Goal: Task Accomplishment & Management: Use online tool/utility

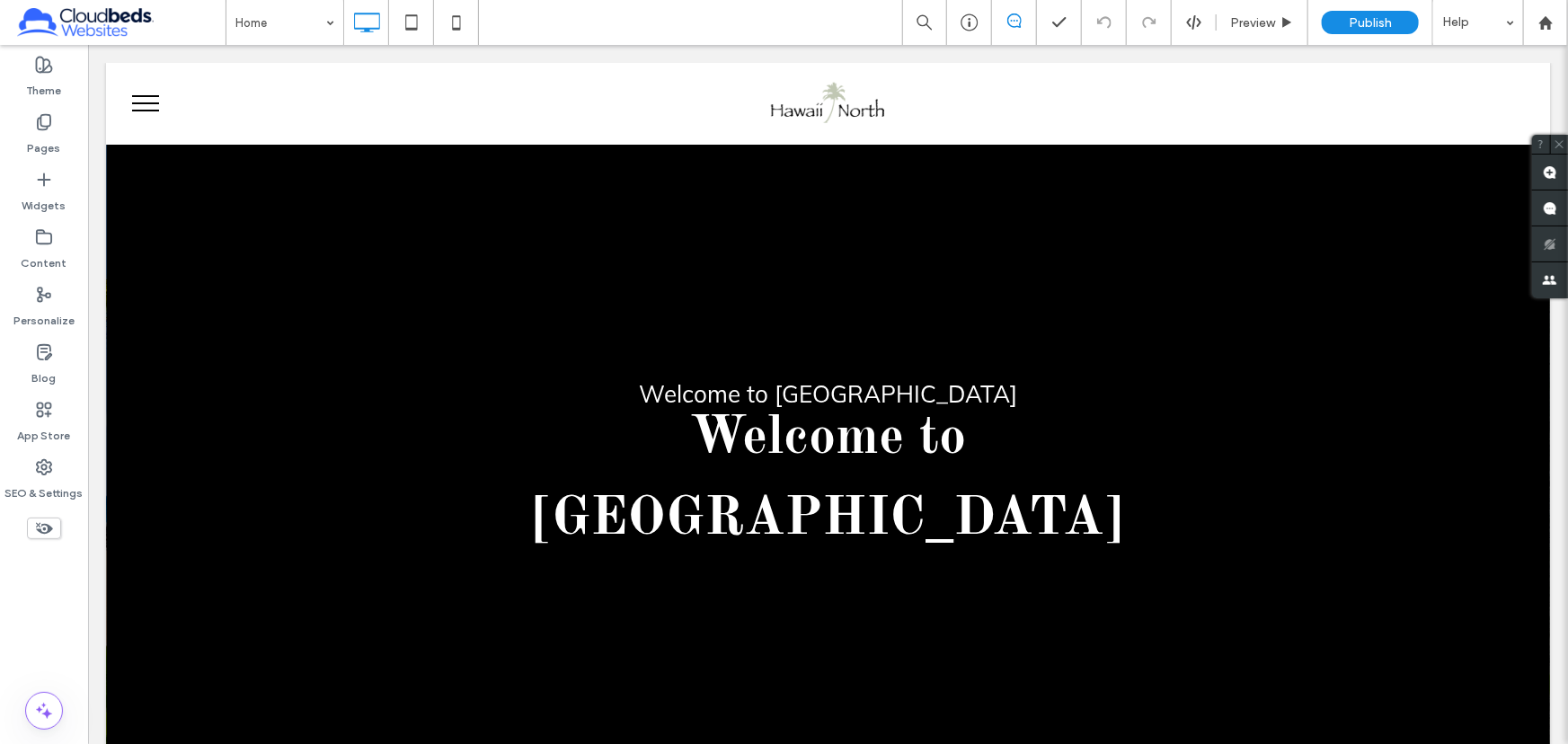
scroll to position [244, 0]
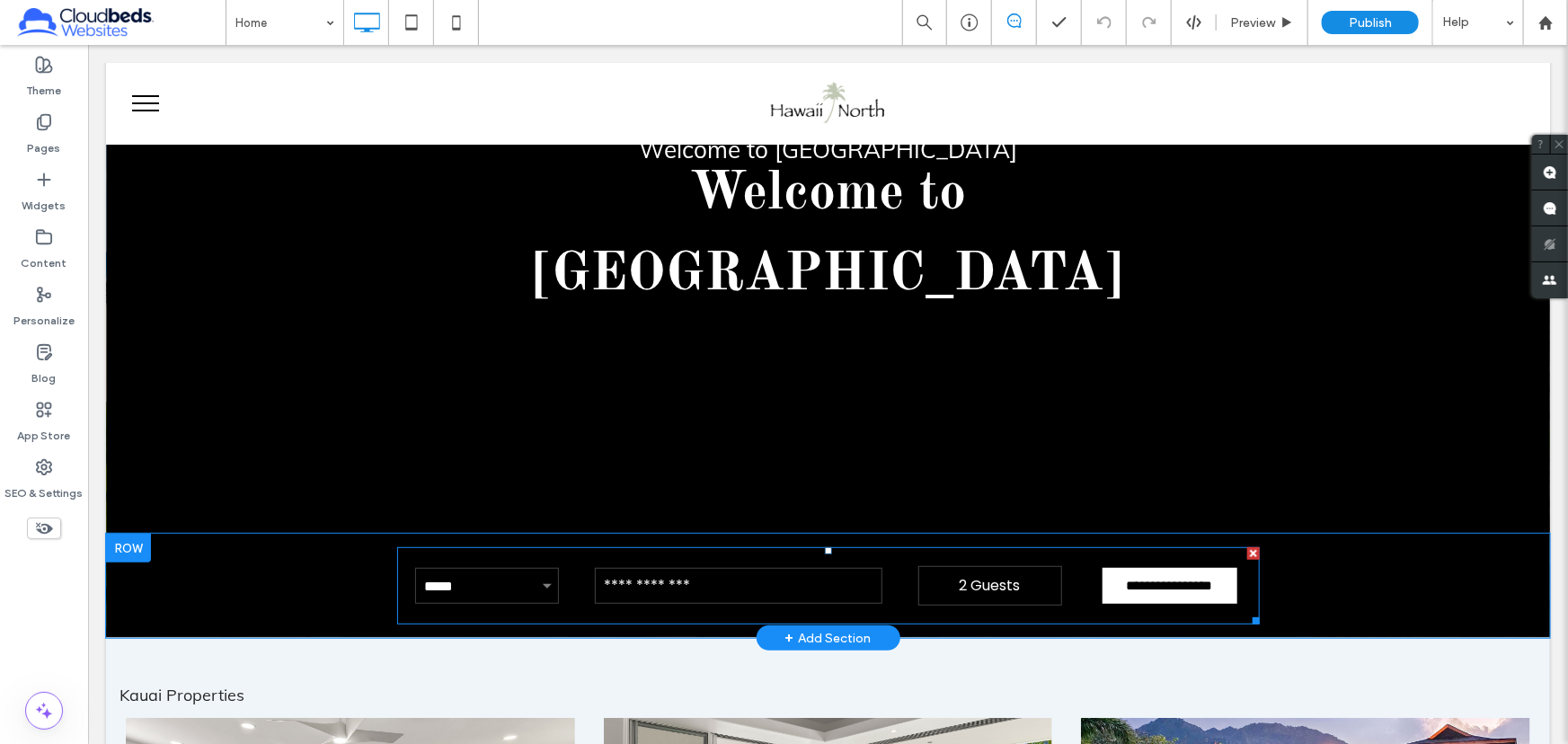
click at [643, 547] on span at bounding box center [827, 585] width 862 height 78
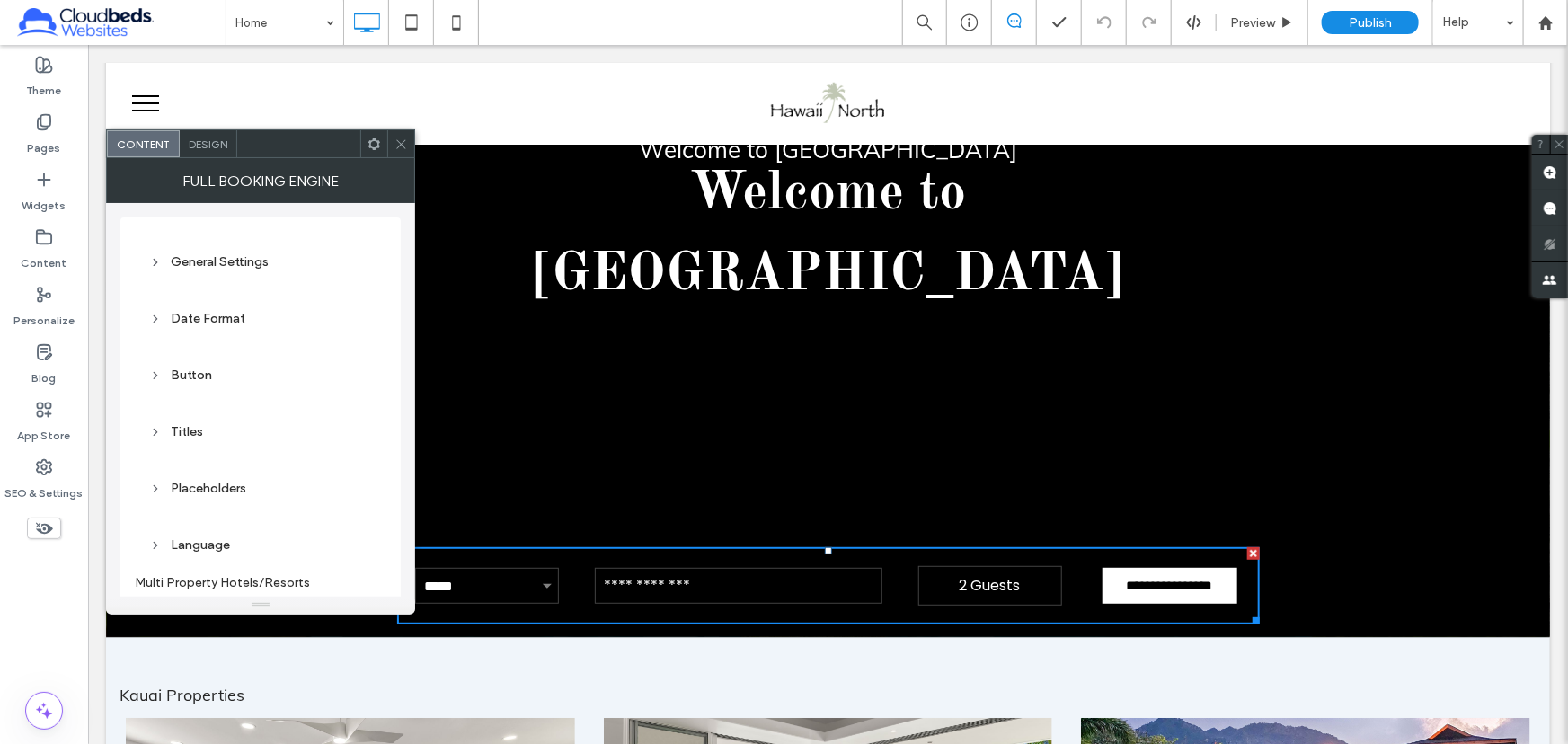
click at [405, 146] on icon at bounding box center [402, 145] width 14 height 14
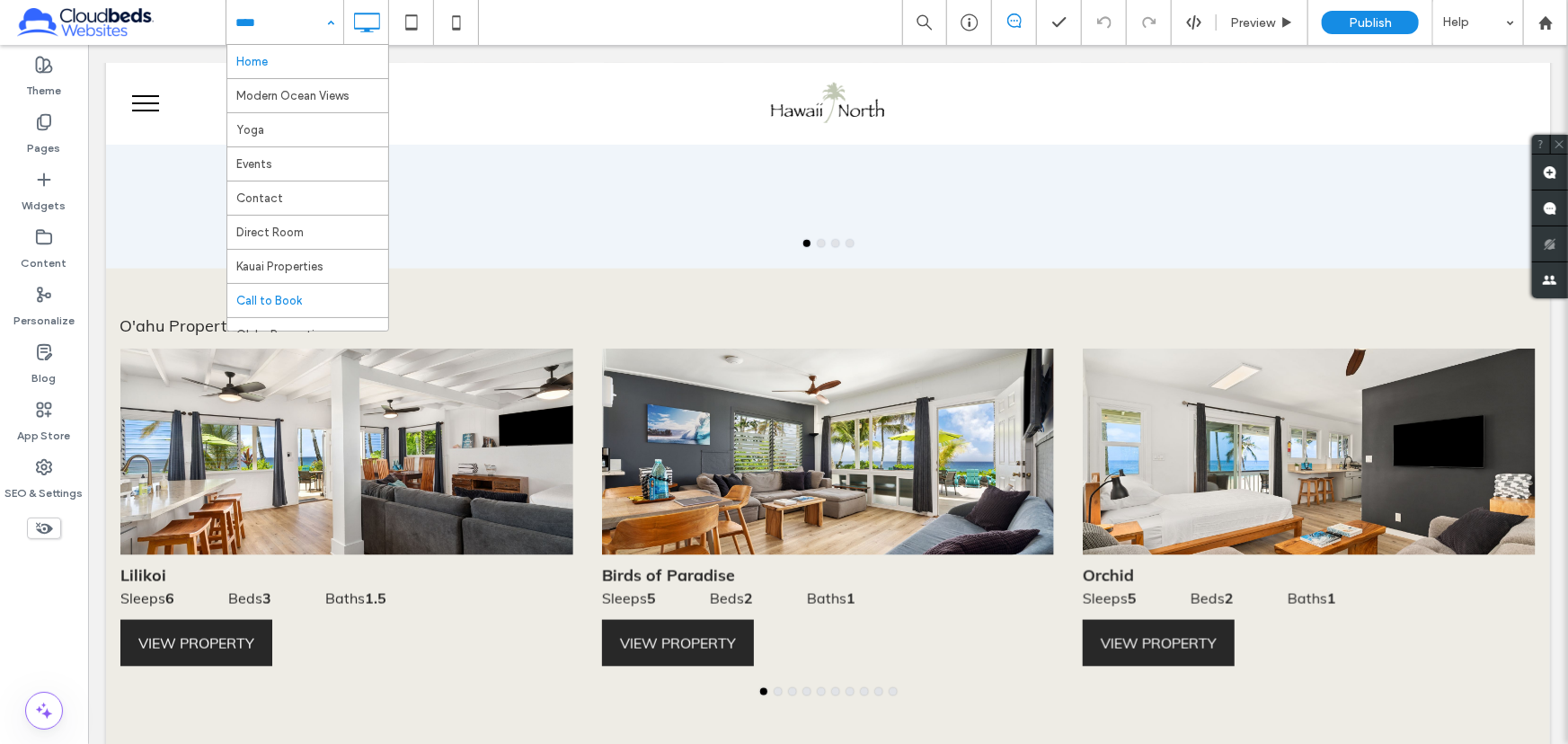
scroll to position [29, 0]
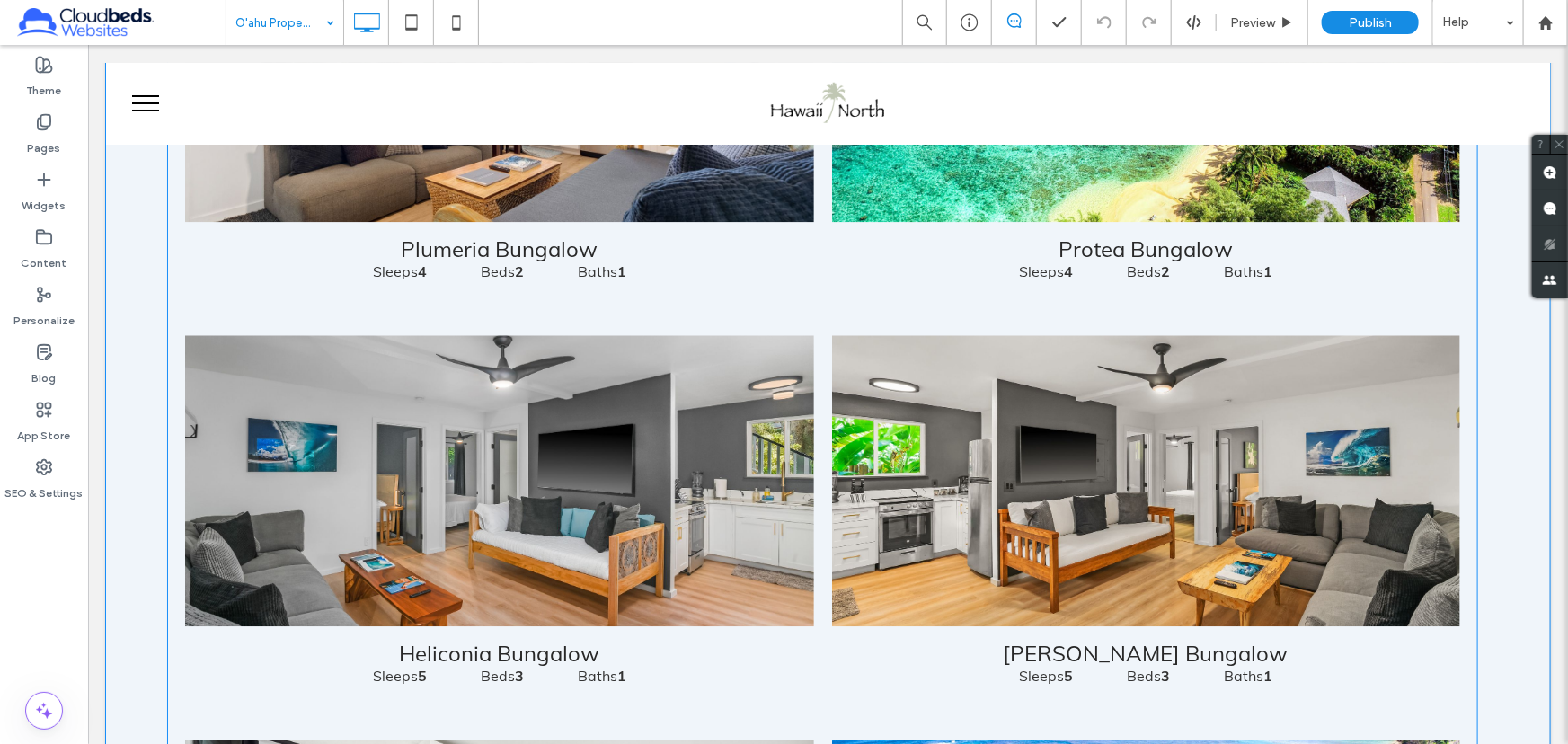
scroll to position [2533, 0]
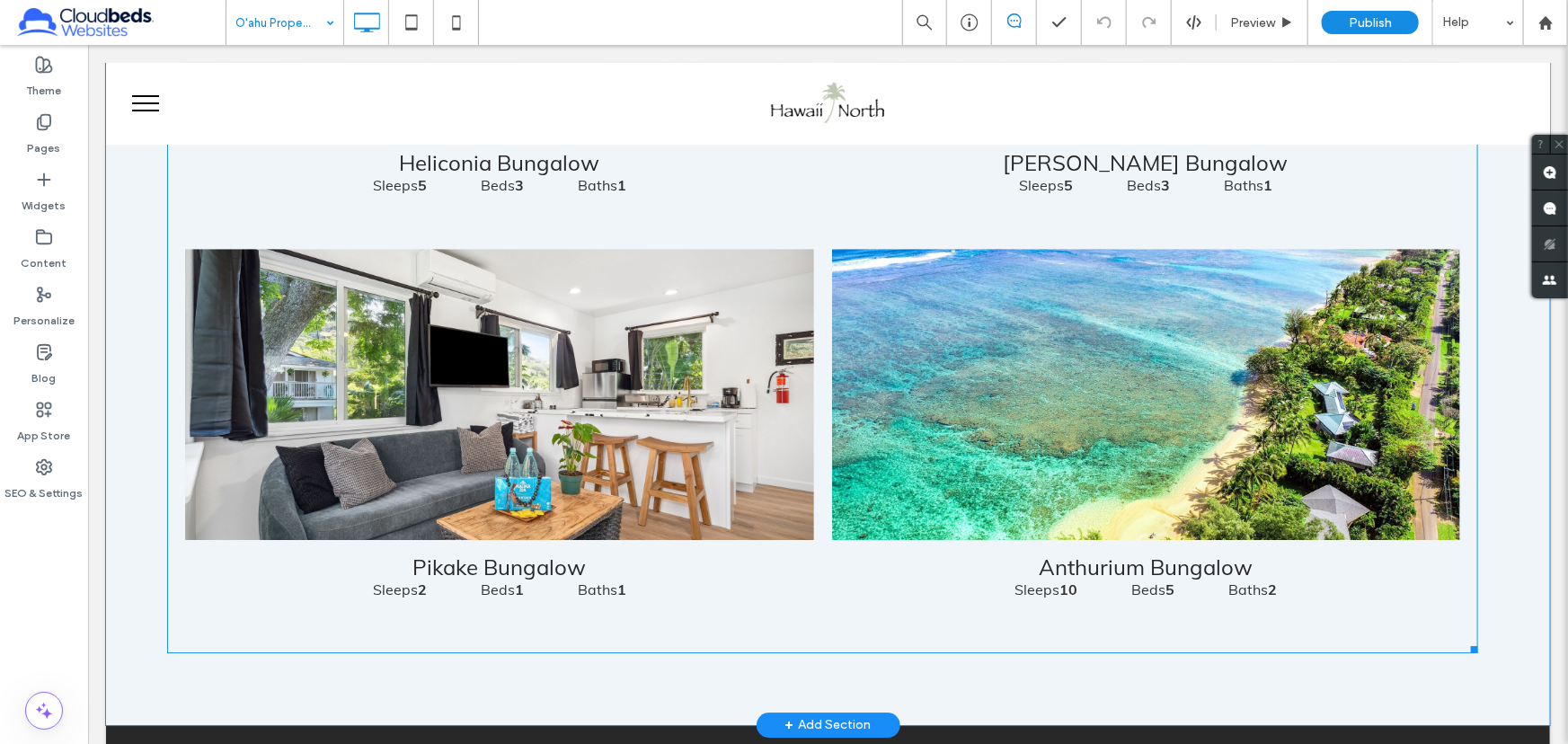
click at [697, 359] on link at bounding box center [498, 394] width 629 height 291
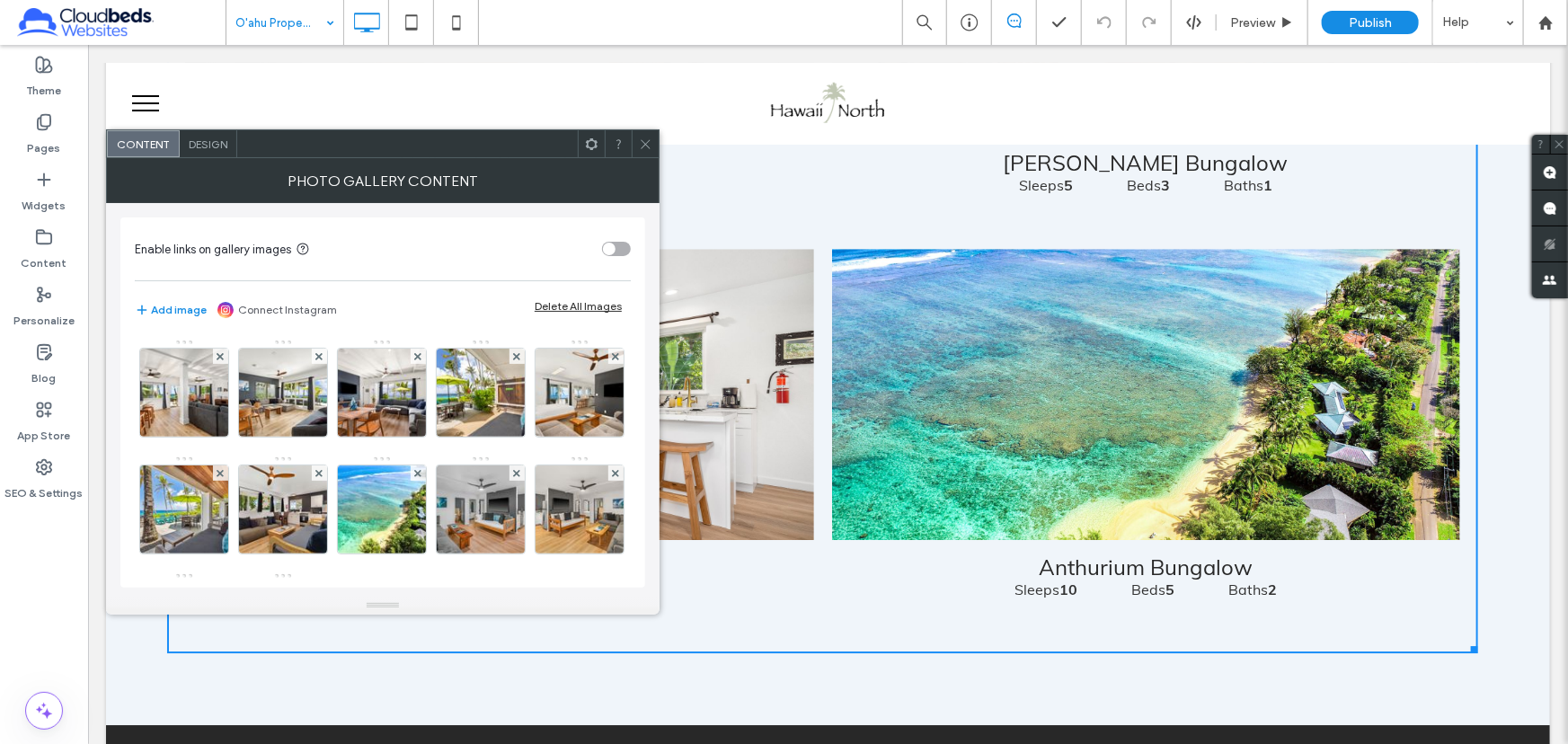
scroll to position [237, 0]
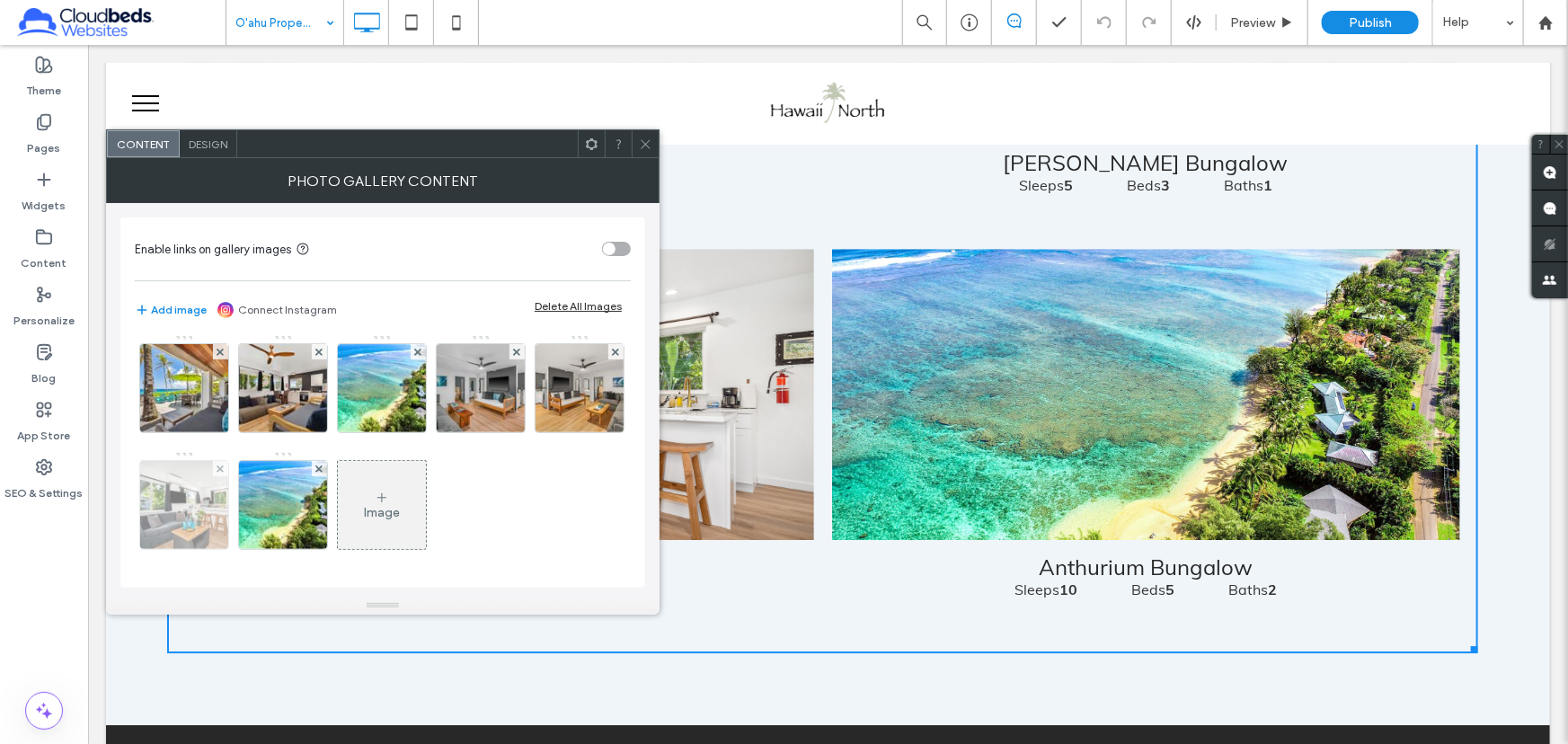
click at [250, 461] on img at bounding box center [184, 505] width 133 height 88
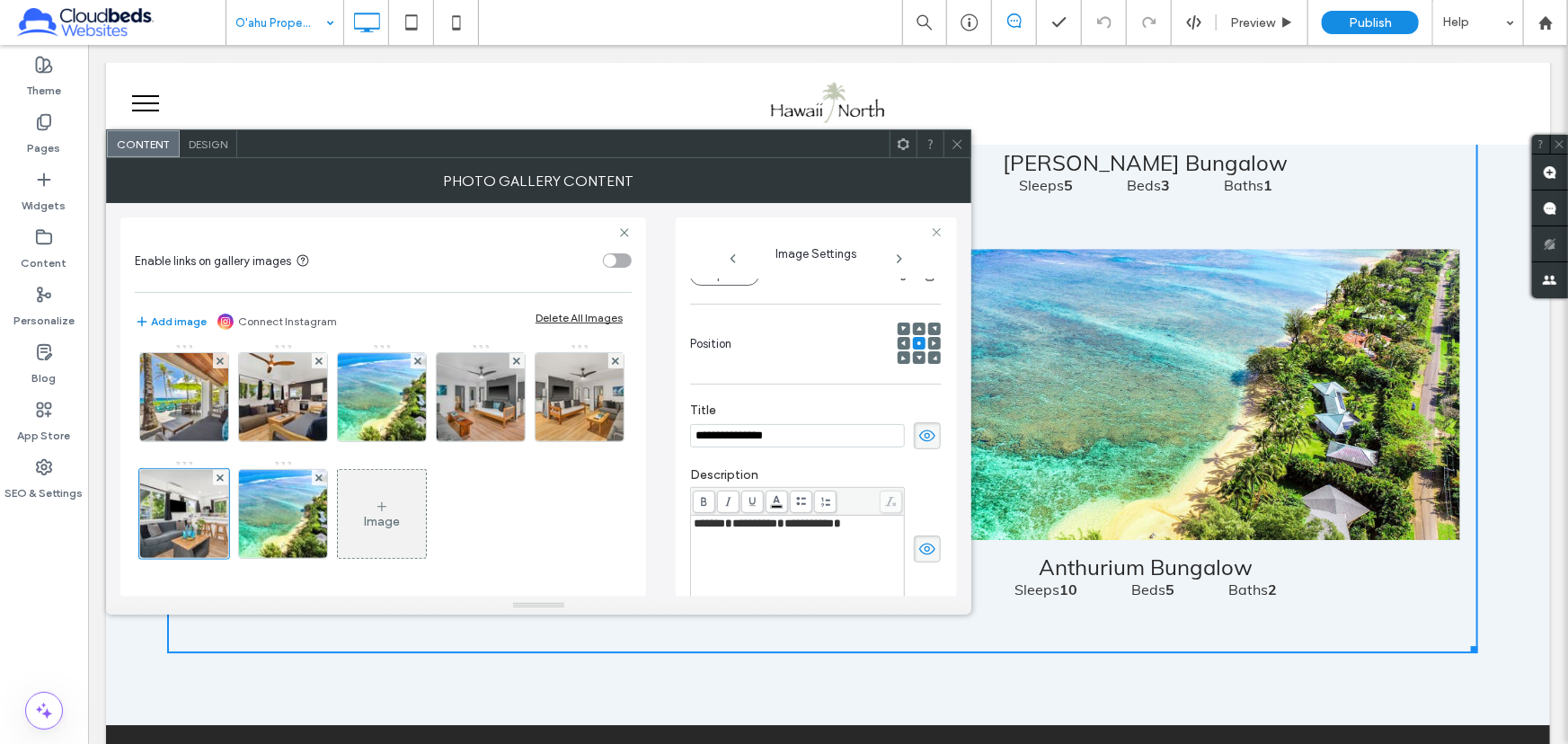
scroll to position [0, 0]
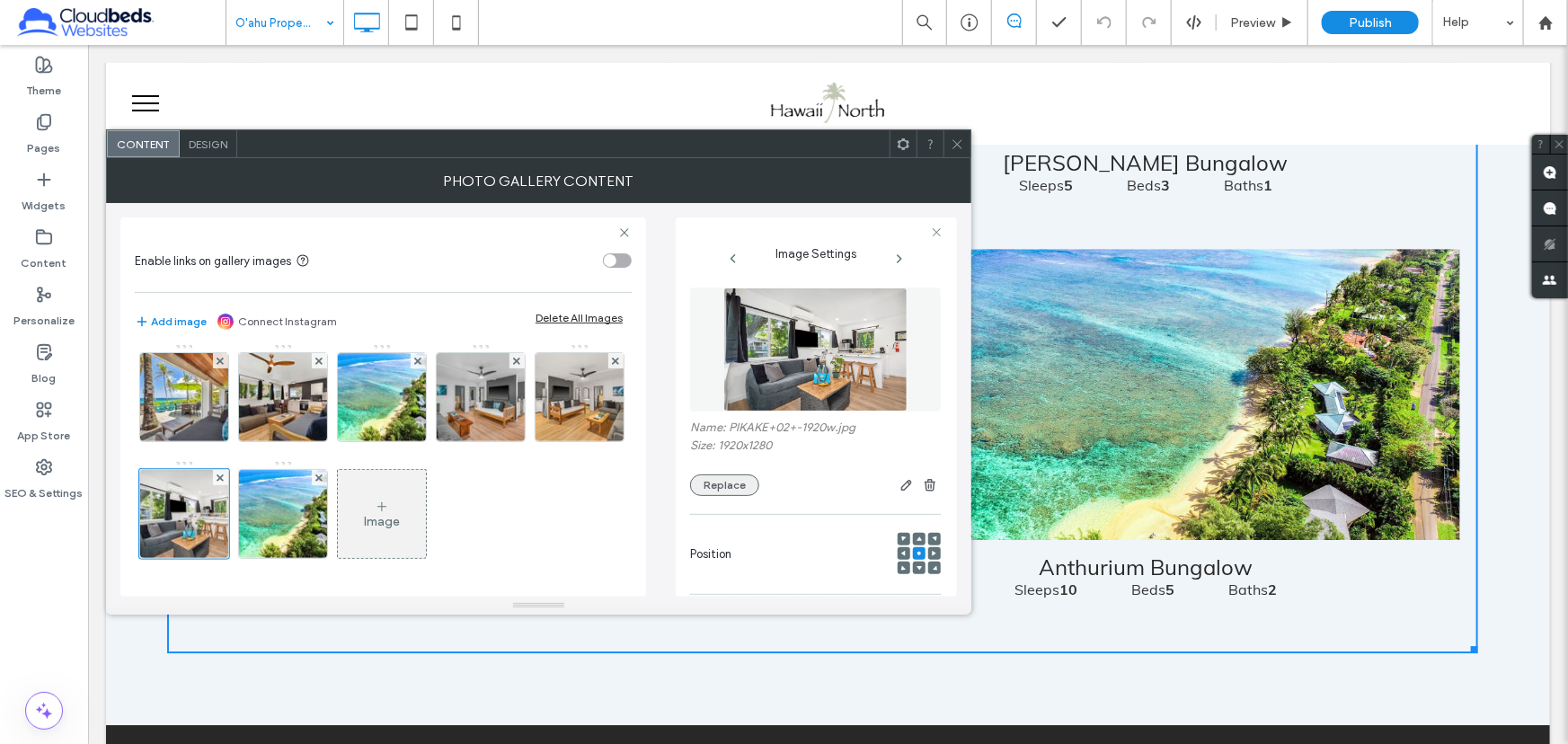
click at [707, 485] on button "Replace" at bounding box center [724, 486] width 69 height 22
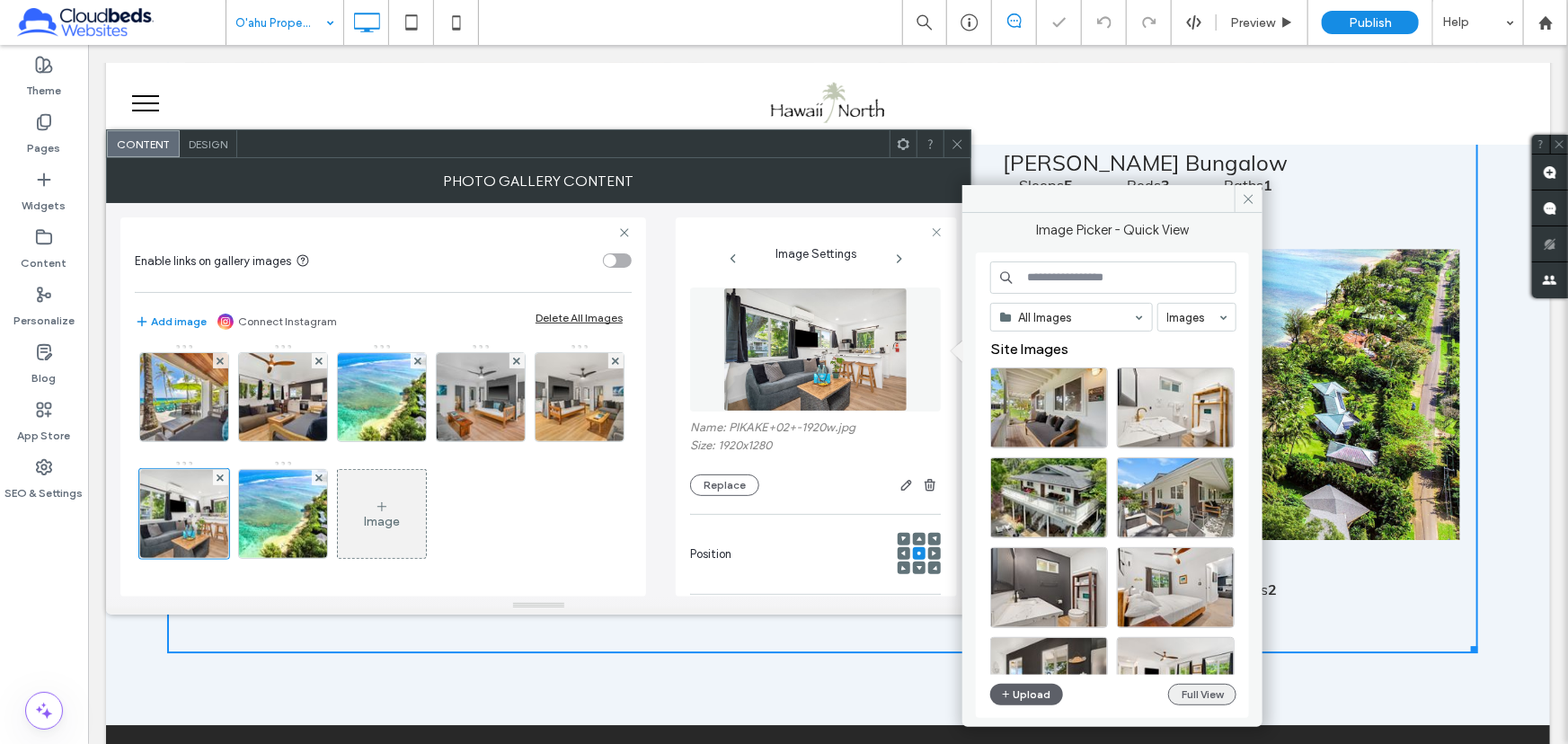
click at [1209, 689] on button "Full View" at bounding box center [1202, 695] width 69 height 22
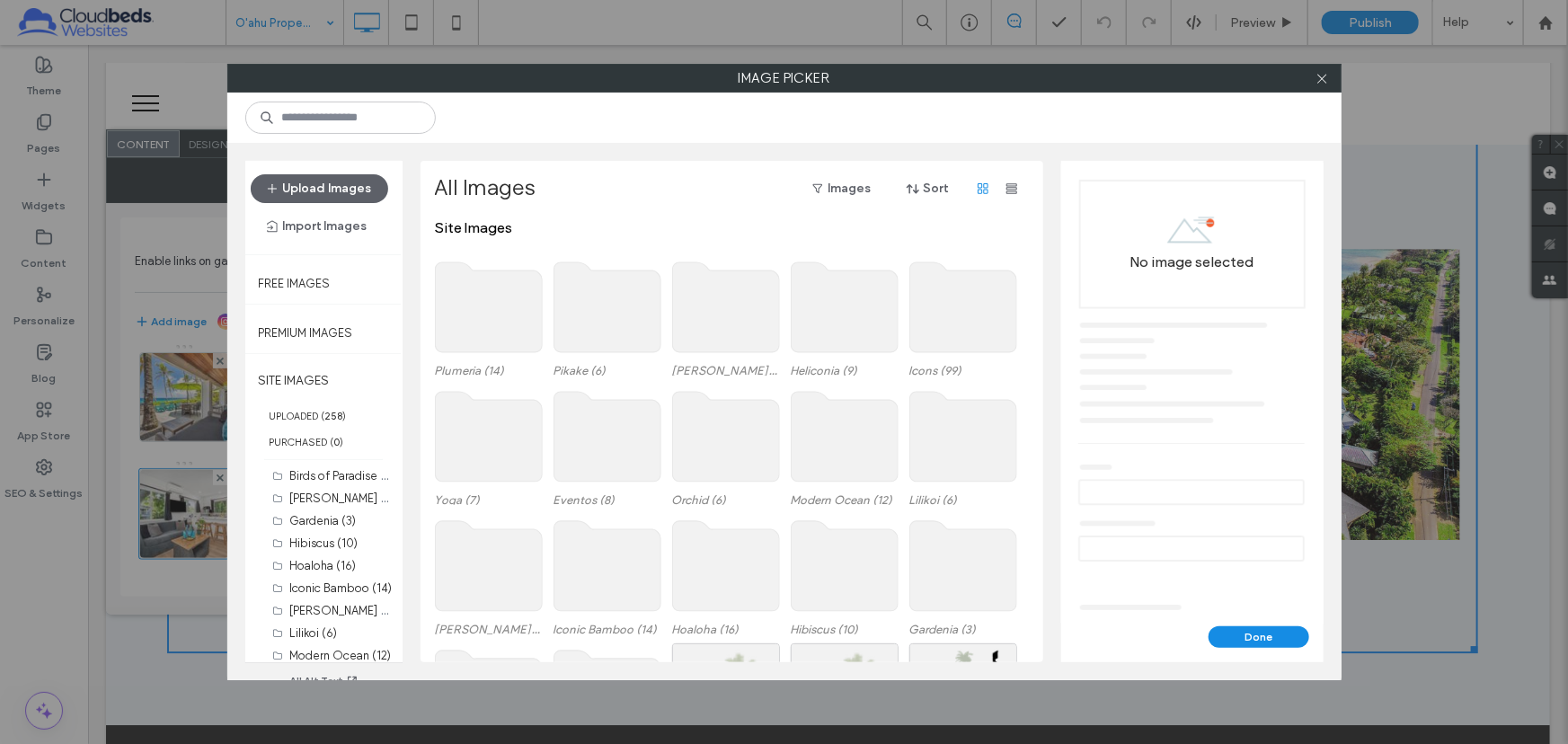
click at [612, 315] on use at bounding box center [606, 307] width 107 height 90
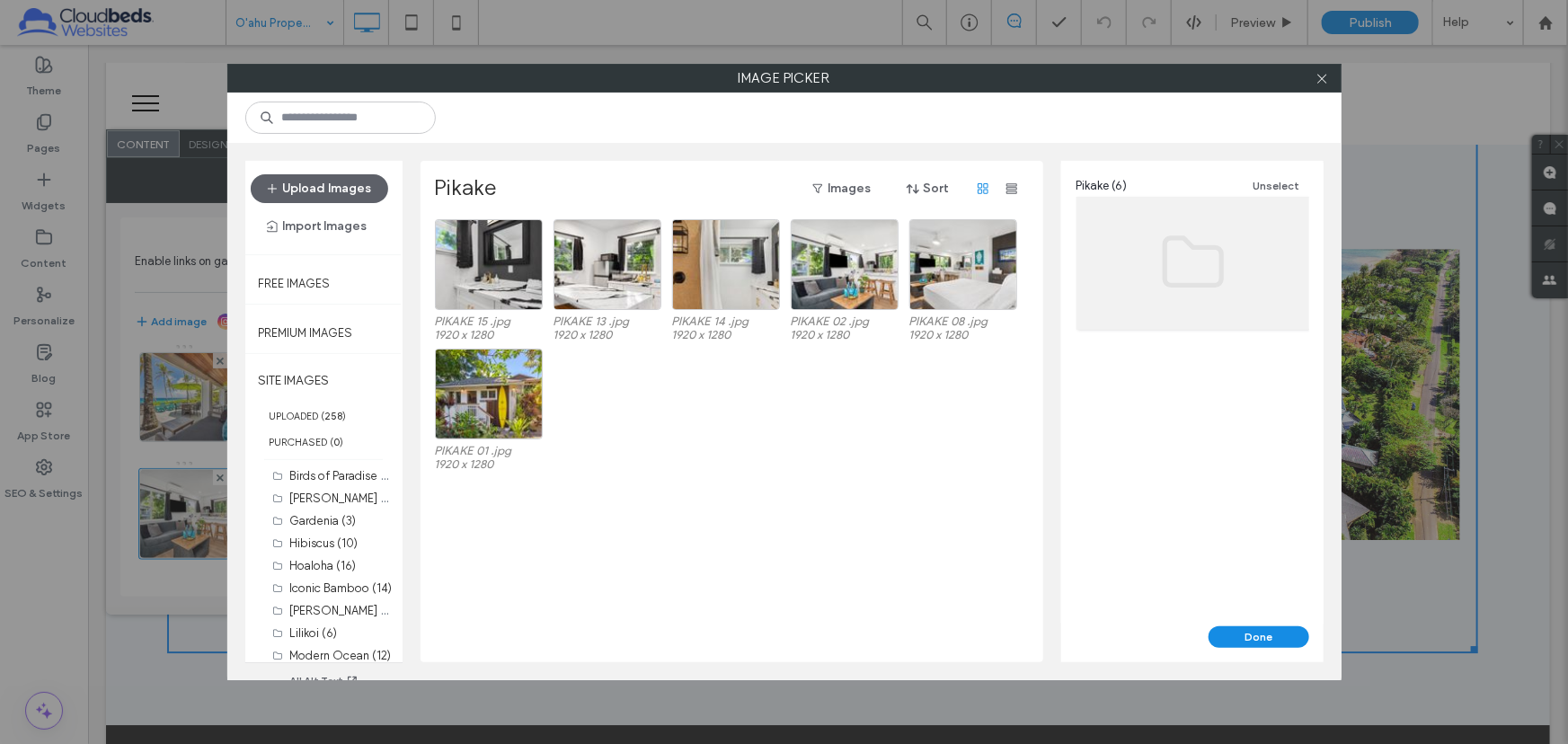
click at [671, 423] on div "PIKAKE 01 .jpg 1920 x 1280" at bounding box center [737, 414] width 604 height 130
click at [1001, 248] on div "Select" at bounding box center [963, 264] width 108 height 91
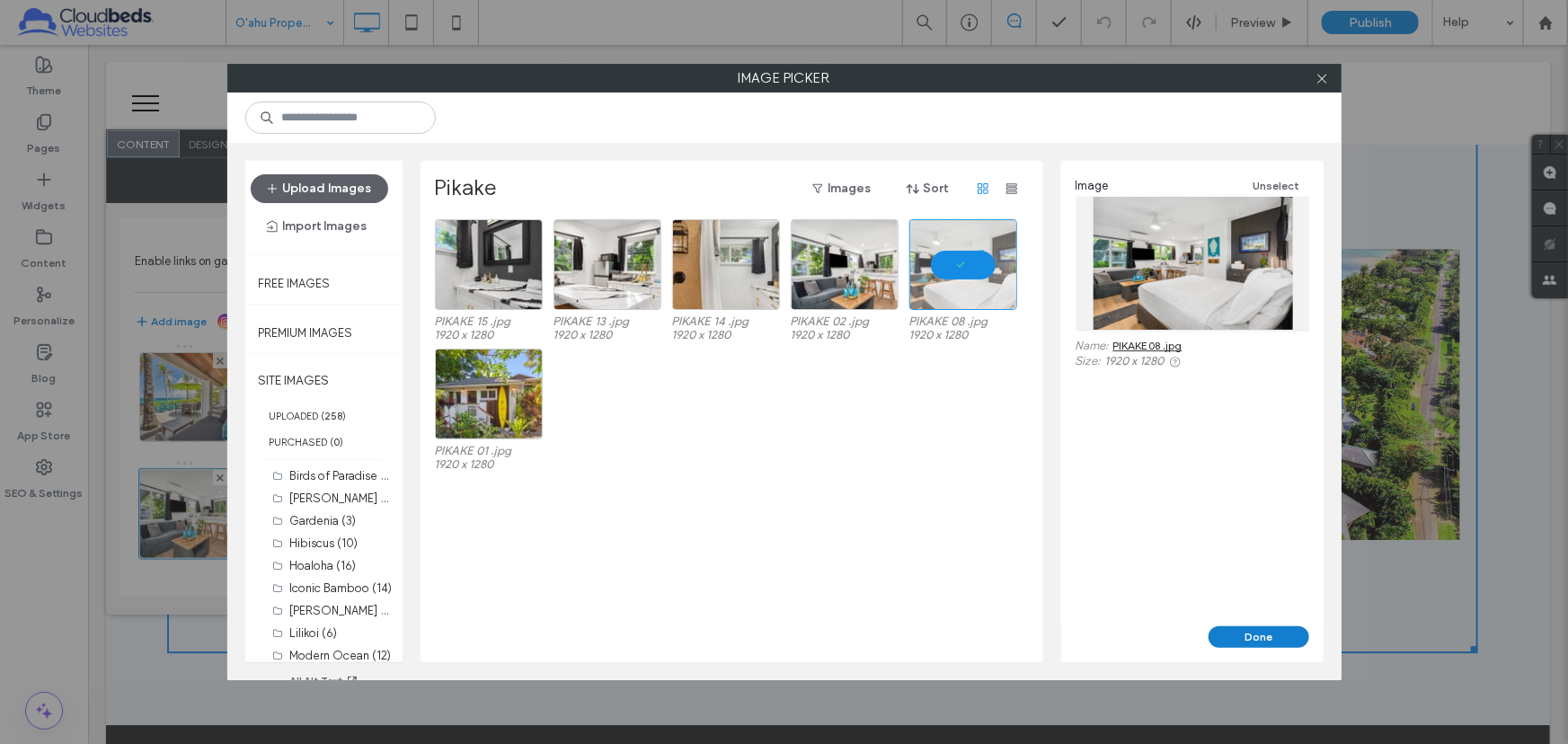
click at [1253, 639] on button "Done" at bounding box center [1258, 637] width 101 height 22
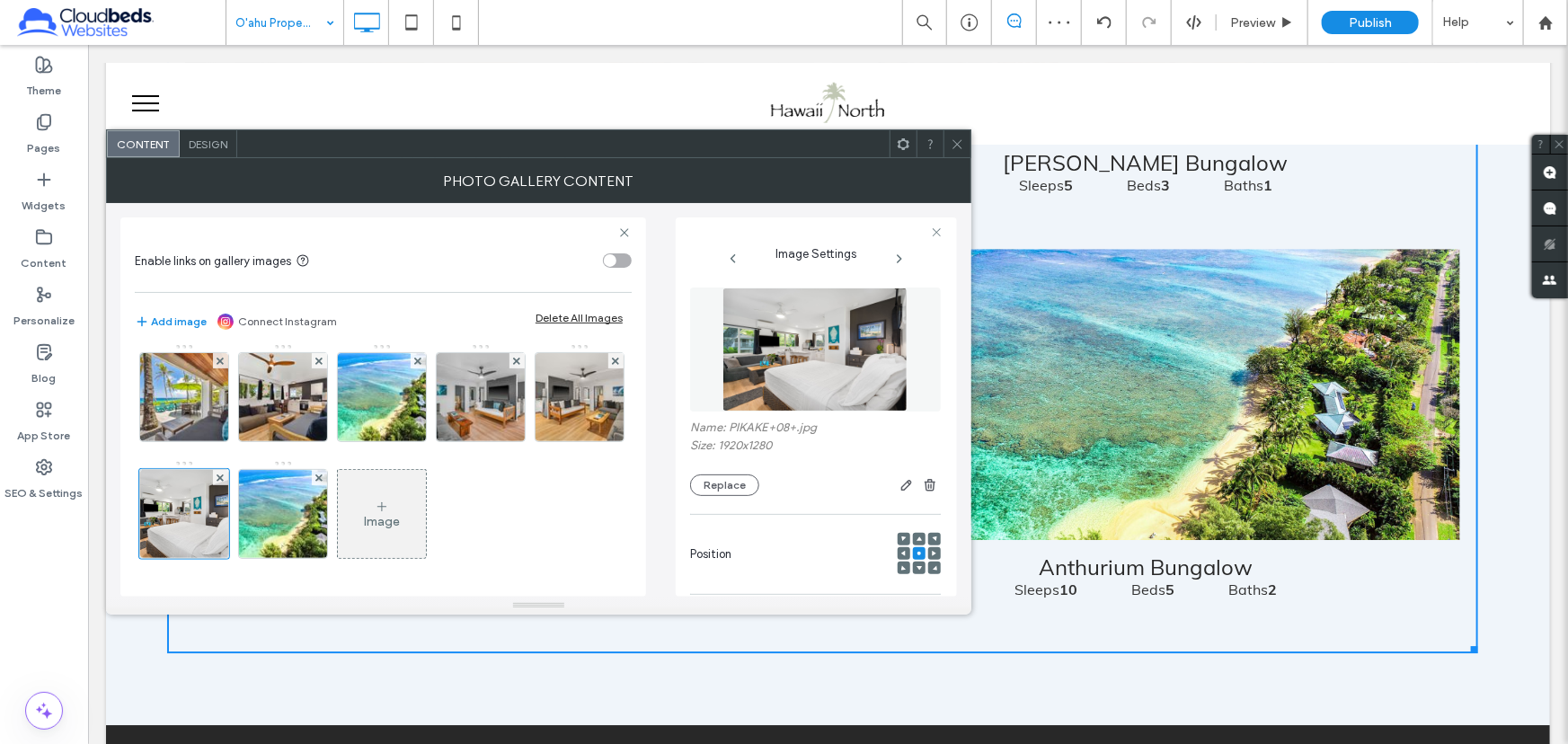
scroll to position [74, 0]
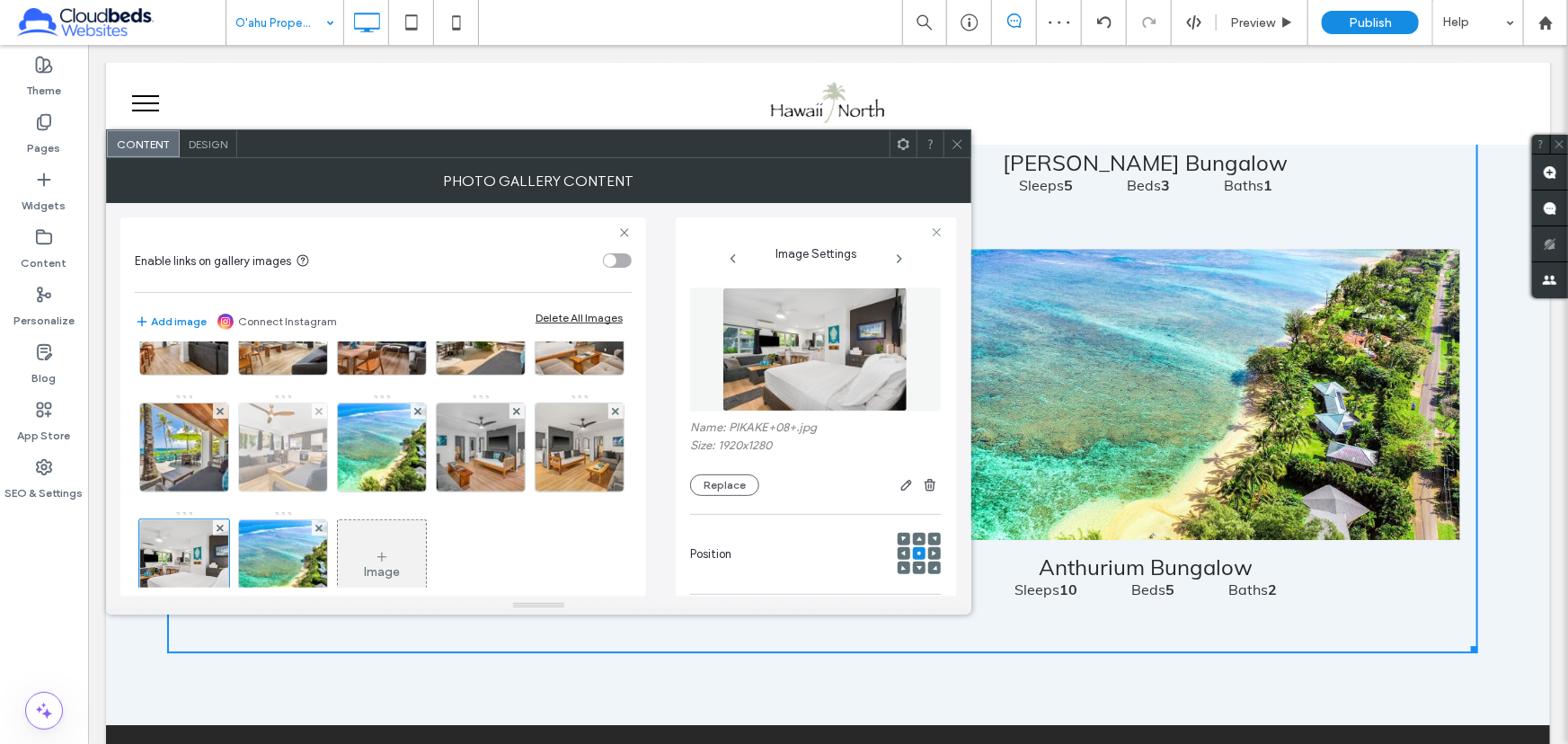
click at [350, 447] on img at bounding box center [283, 448] width 133 height 88
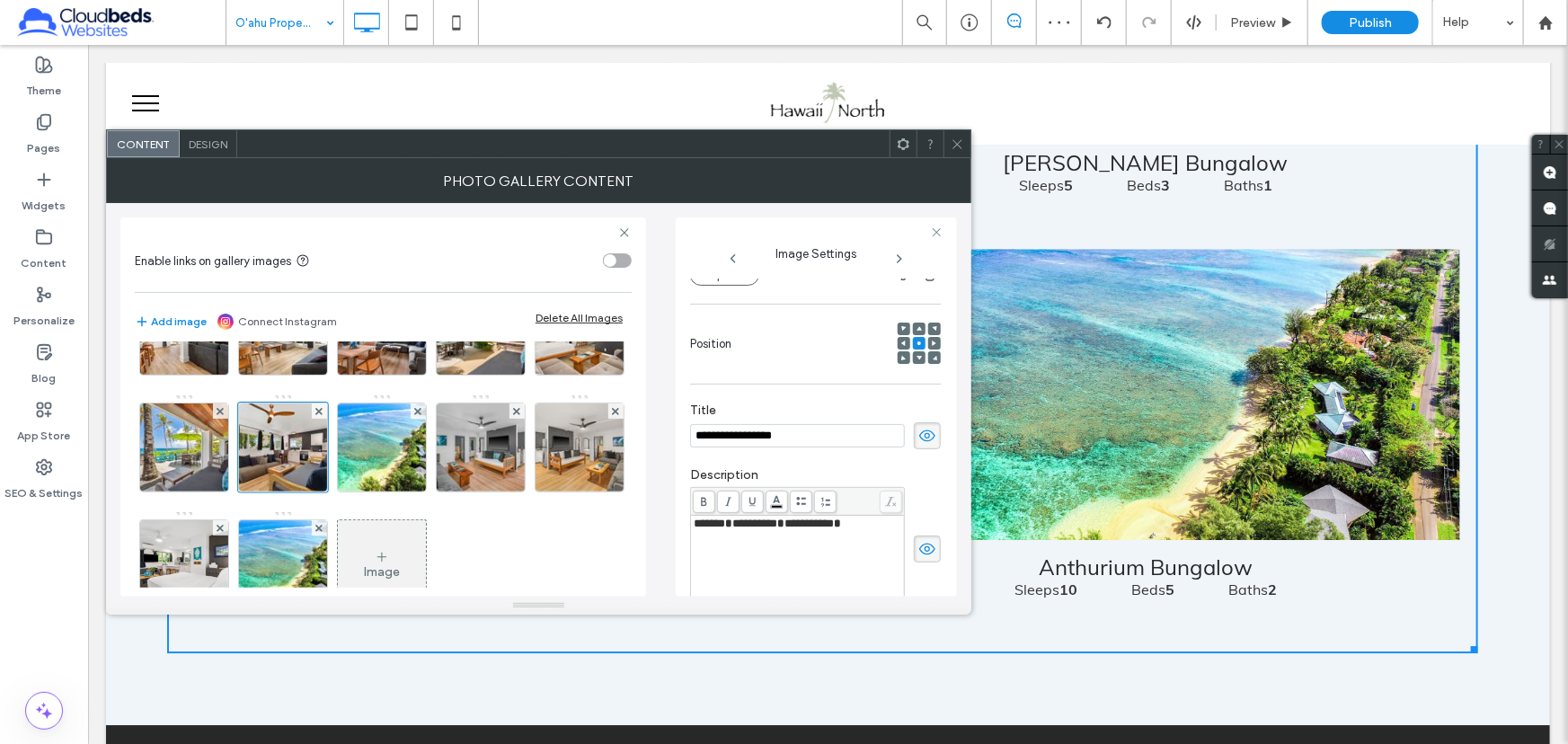
scroll to position [47, 0]
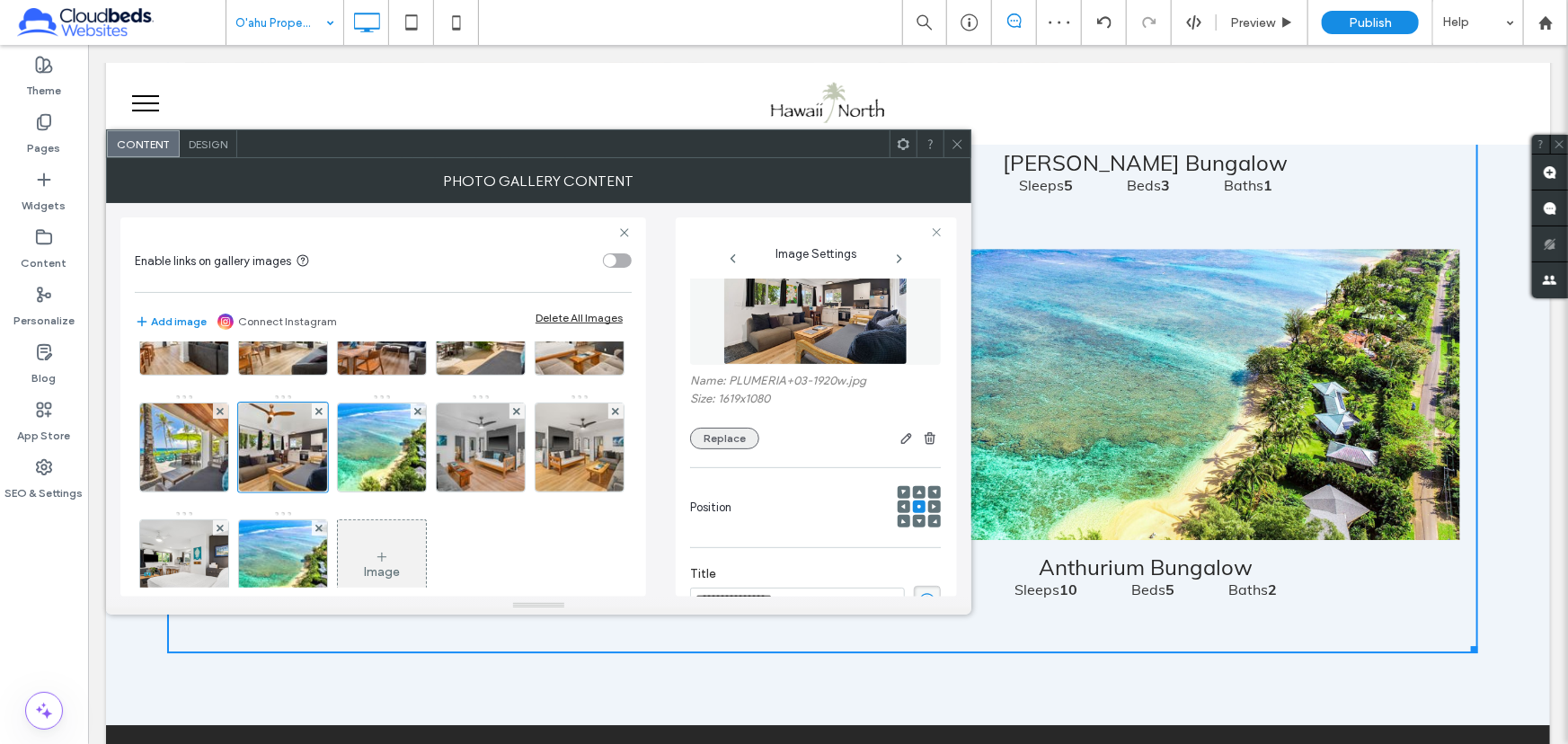
drag, startPoint x: 717, startPoint y: 455, endPoint x: 720, endPoint y: 444, distance: 11.4
click at [716, 454] on div "Name: PLUMERIA+03-1920w.jpg Size: 1619x1080 Replace" at bounding box center [814, 345] width 250 height 226
click at [721, 442] on button "Replace" at bounding box center [724, 439] width 69 height 22
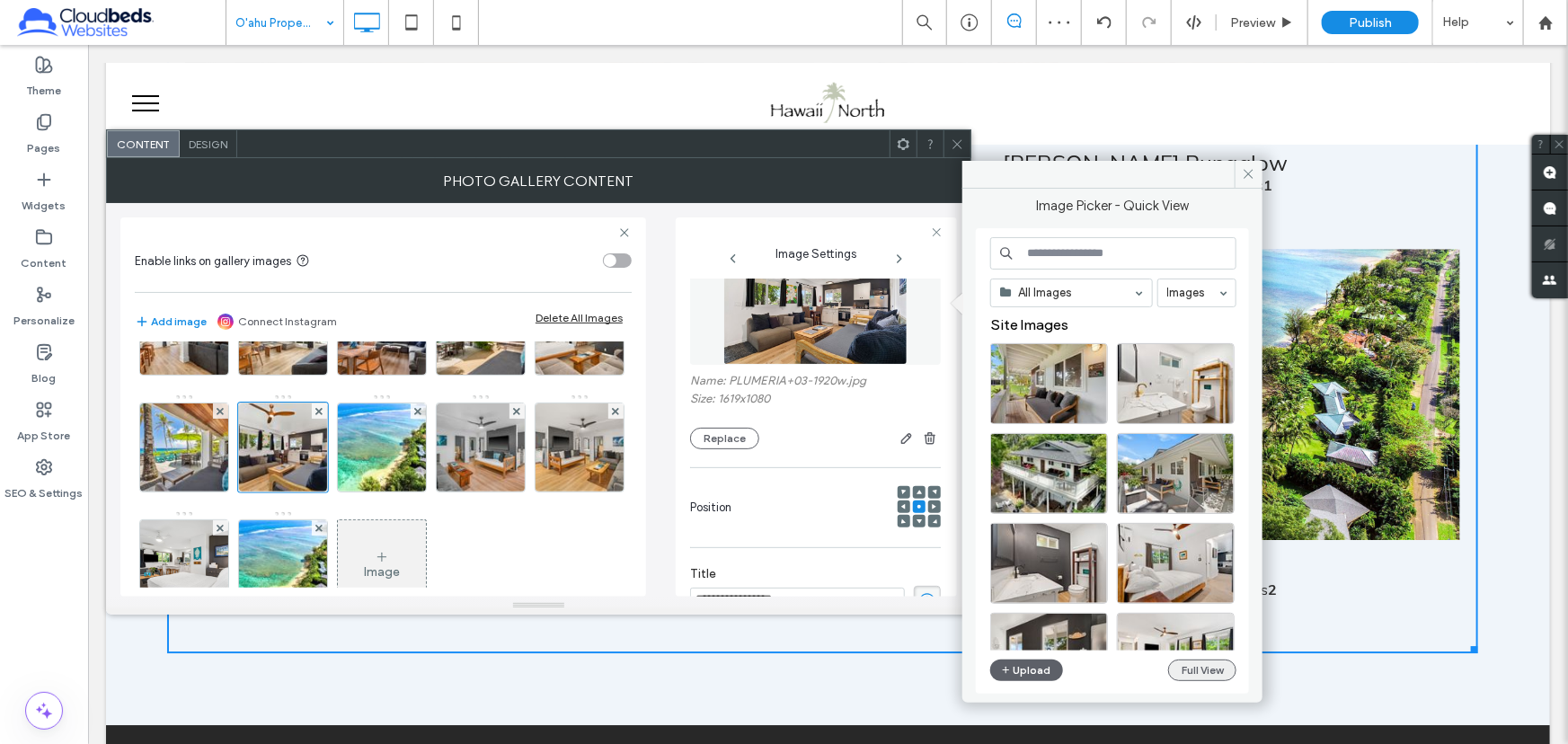
click at [1206, 670] on button "Full View" at bounding box center [1202, 671] width 69 height 22
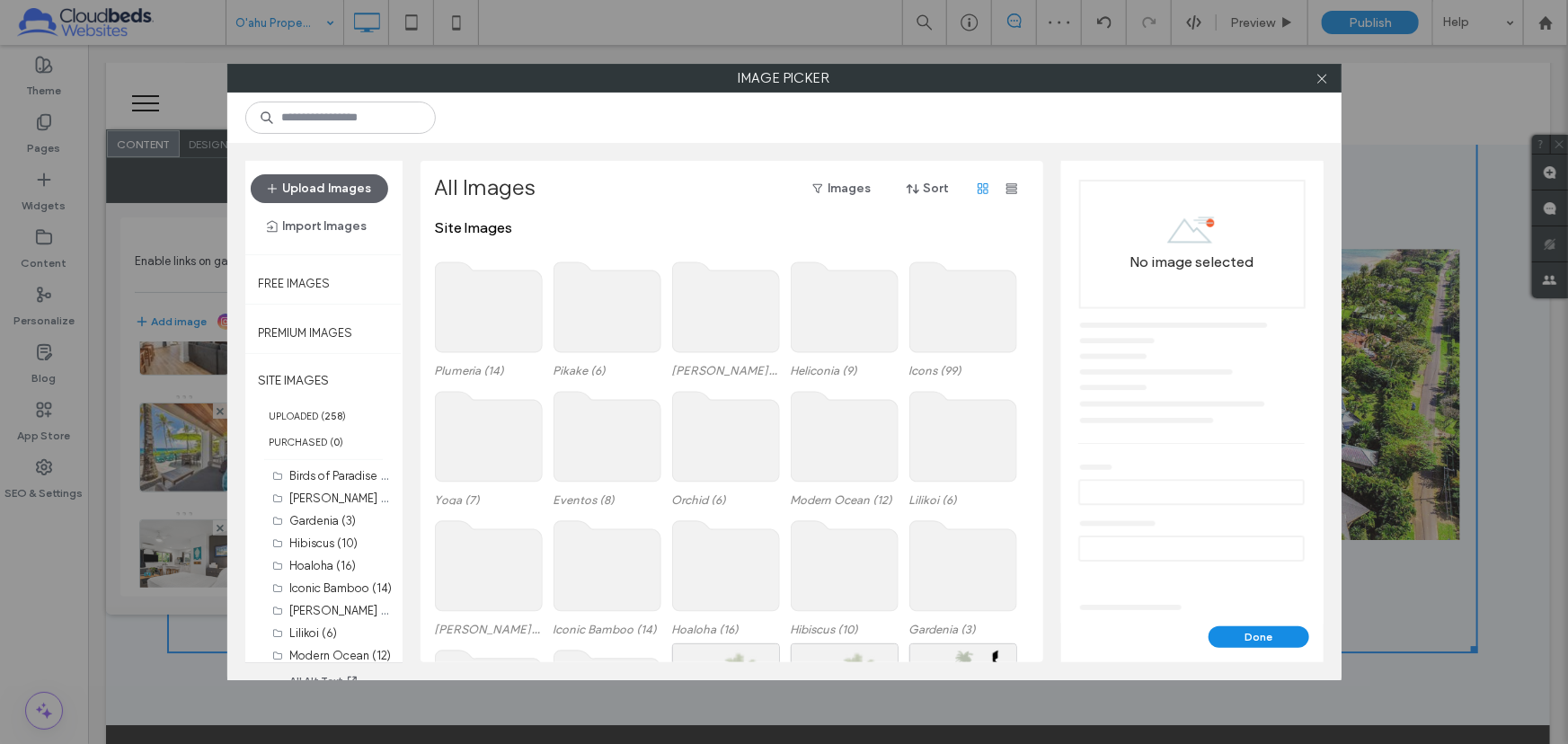
click at [492, 314] on use at bounding box center [487, 307] width 107 height 90
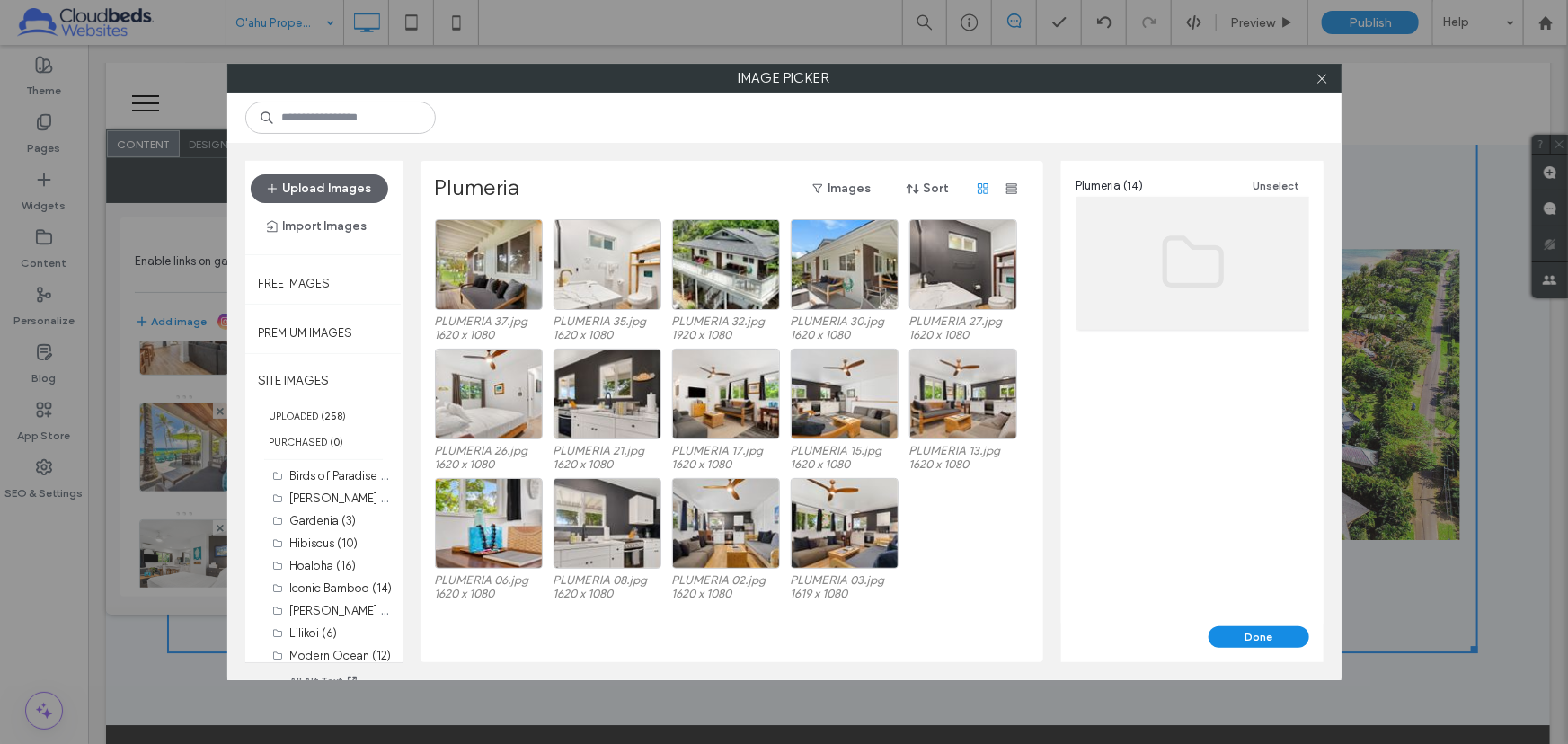
click at [984, 533] on div "PLUMERIA 06.jpg 1620 x 1080 PLUMERIA 08.jpg 1620 x 1080 PLUMERIA 02.jpg 1620 x …" at bounding box center [737, 544] width 604 height 130
click at [1322, 81] on icon at bounding box center [1323, 79] width 14 height 14
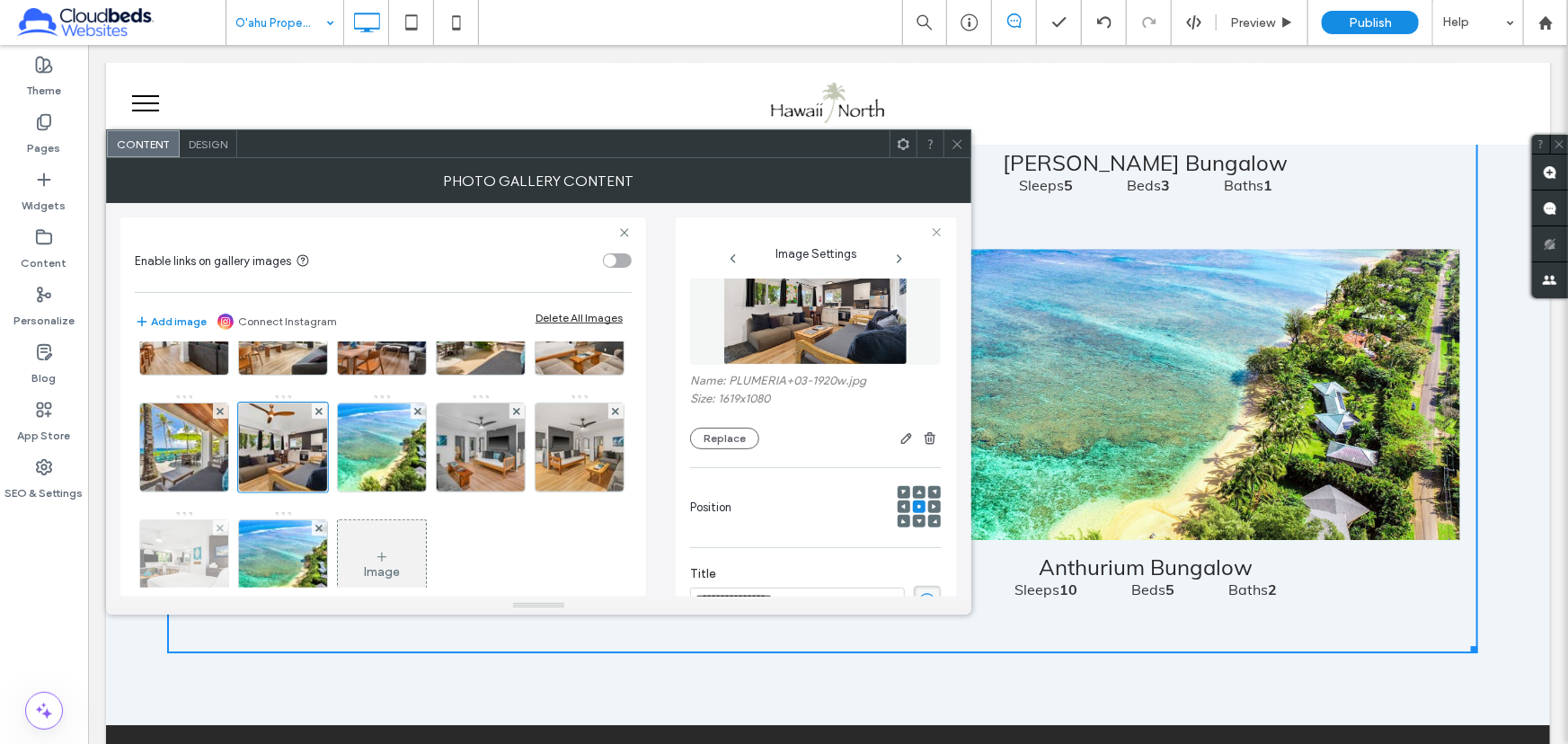
scroll to position [237, 0]
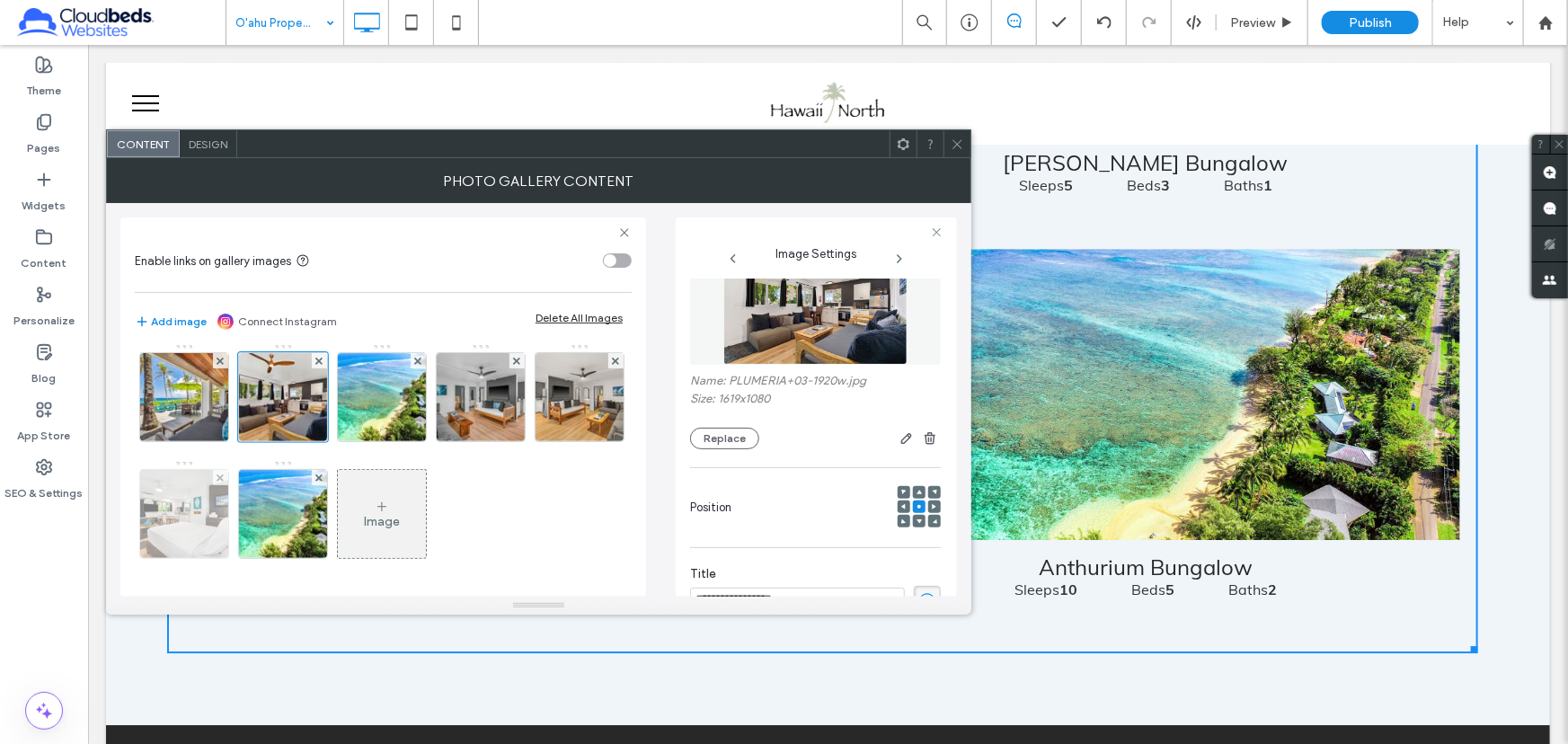
click at [250, 470] on img at bounding box center [183, 514] width 133 height 88
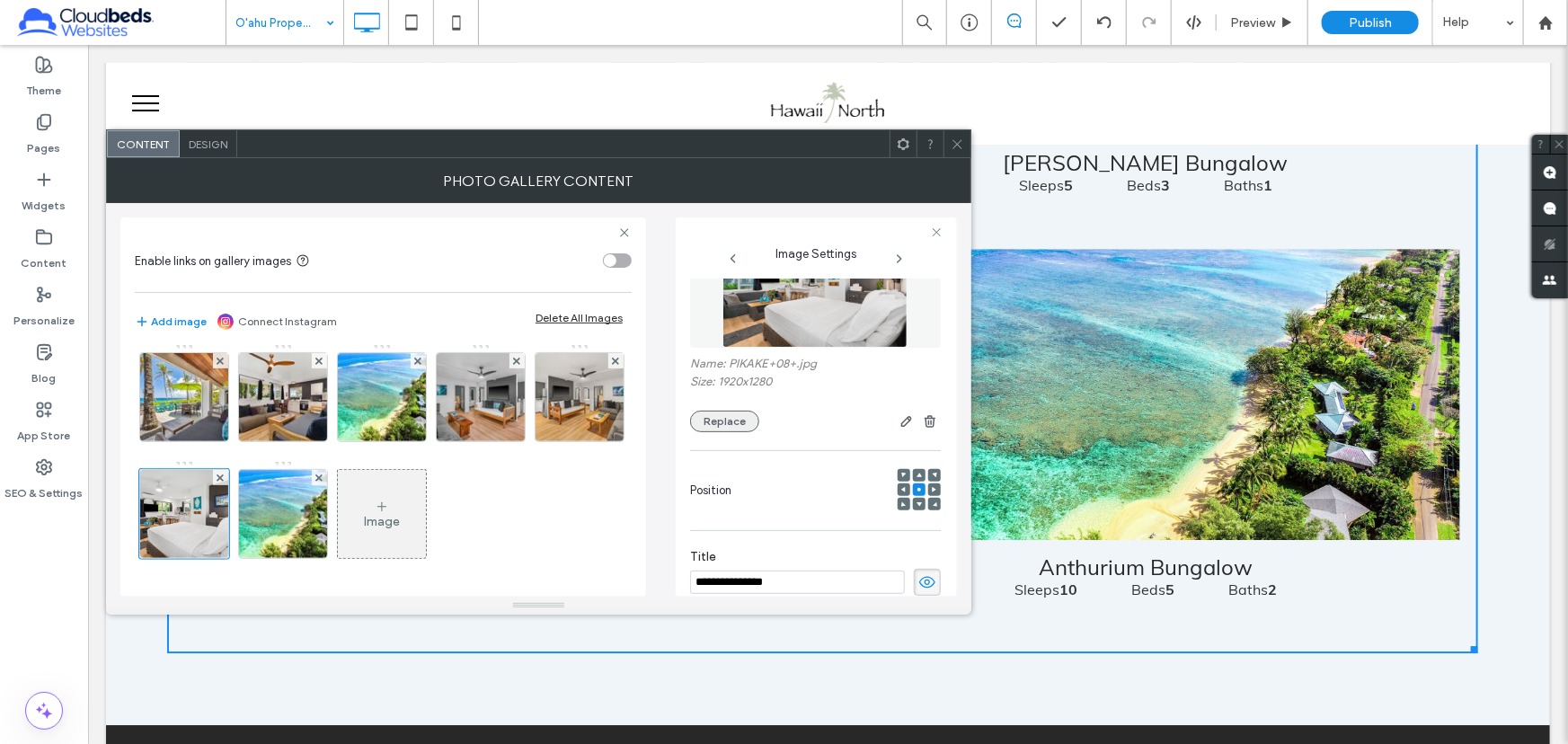
click at [739, 422] on button "Replace" at bounding box center [724, 422] width 69 height 22
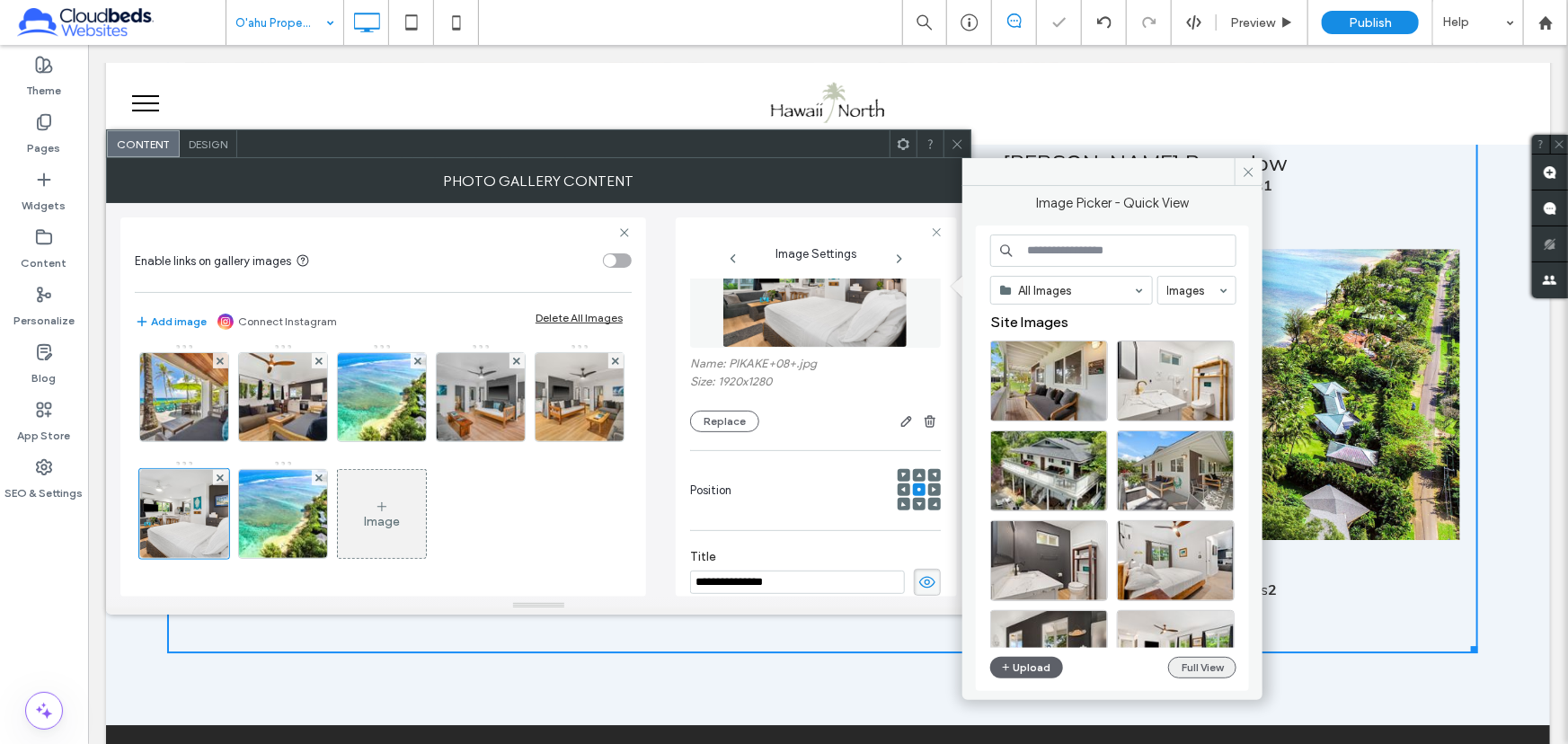
click at [1194, 667] on button "Full View" at bounding box center [1202, 668] width 69 height 22
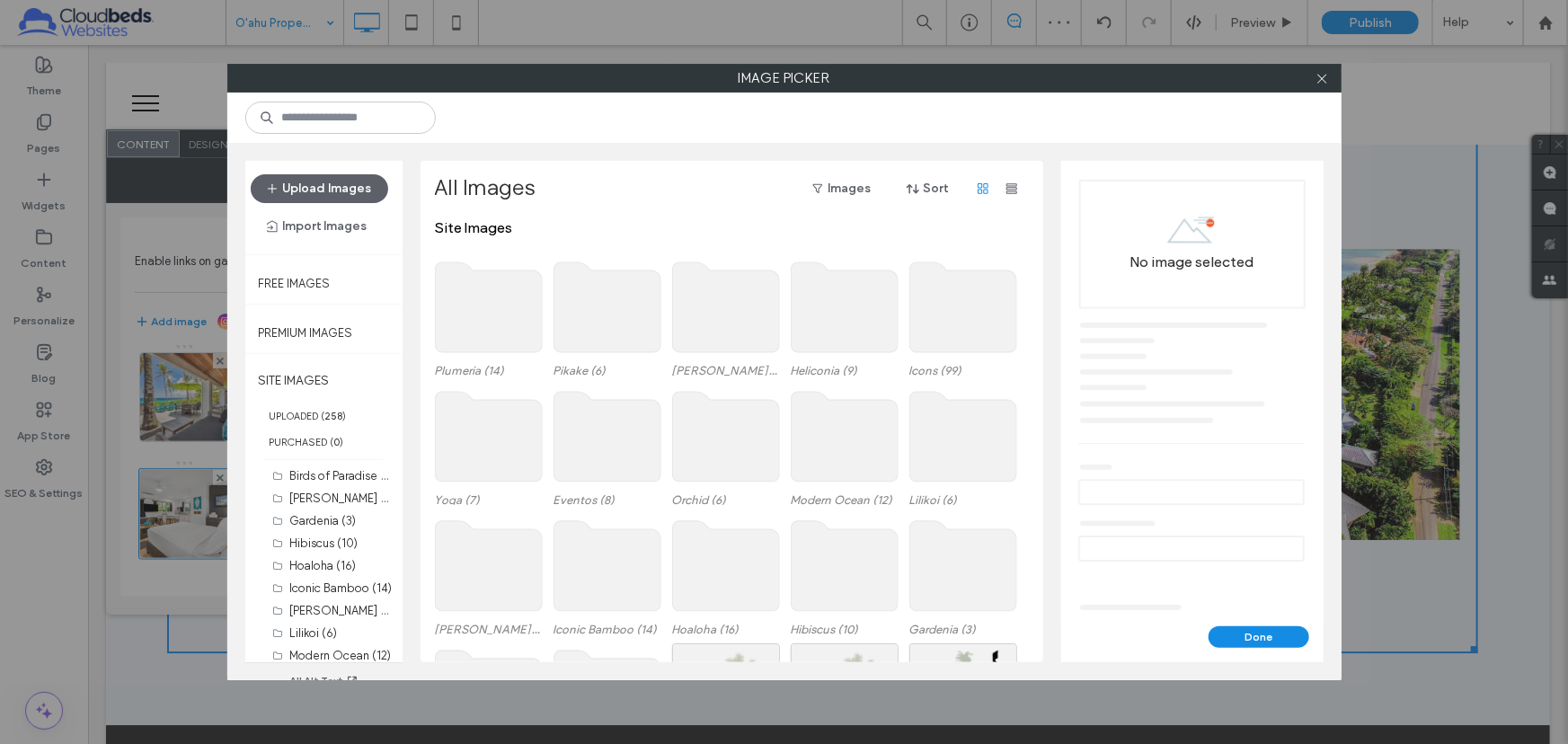
click at [587, 302] on use at bounding box center [606, 307] width 107 height 90
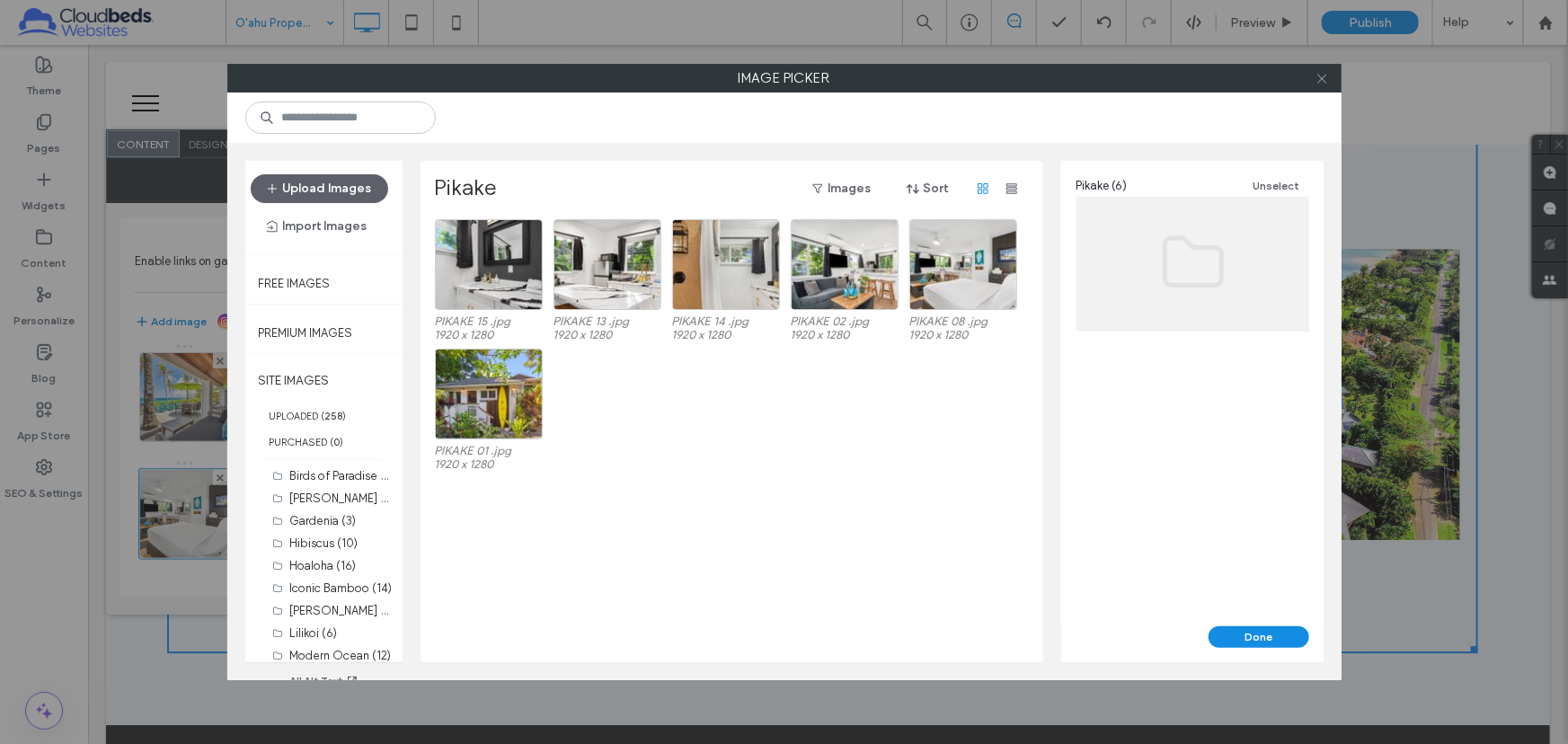
click at [1326, 81] on icon at bounding box center [1323, 79] width 14 height 14
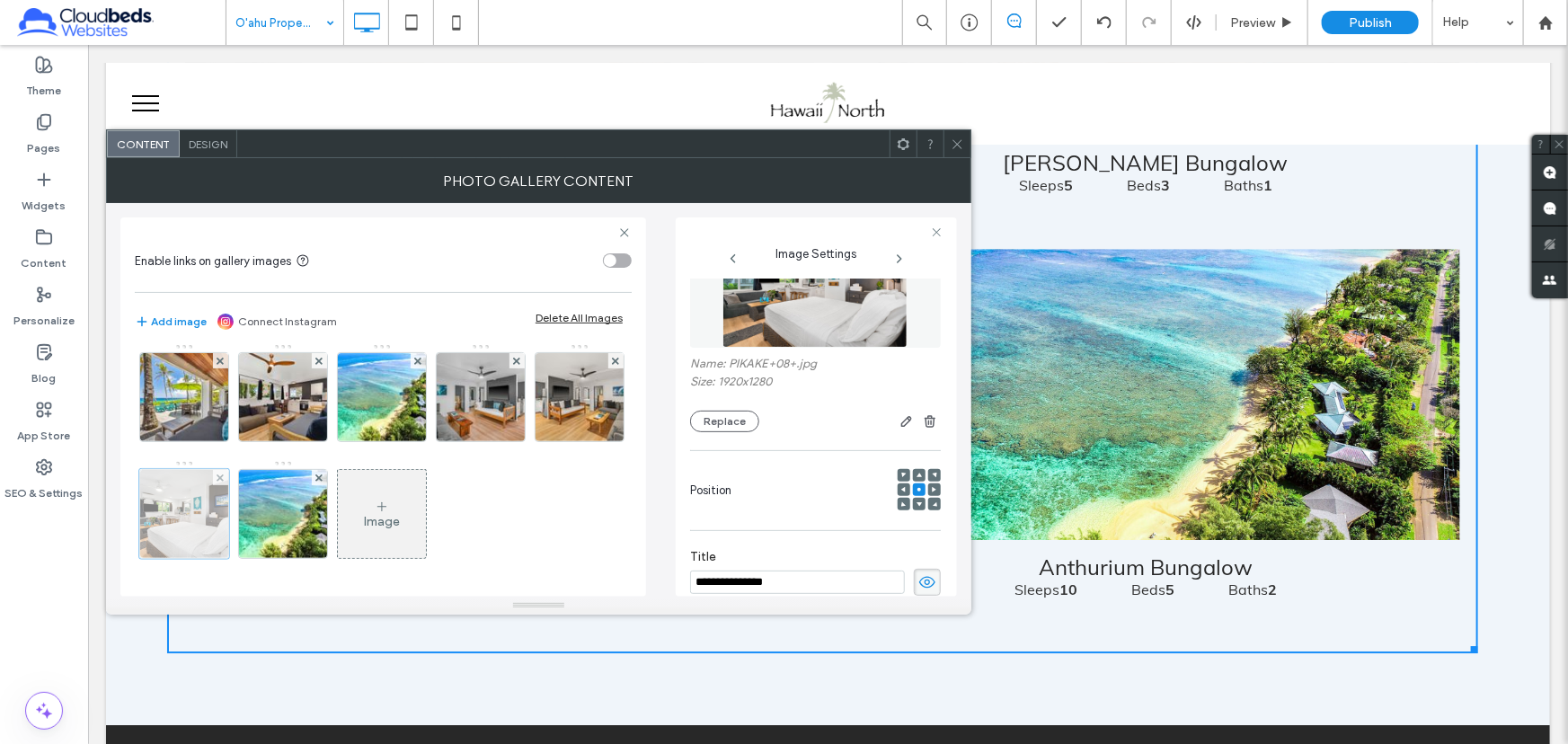
scroll to position [74, 0]
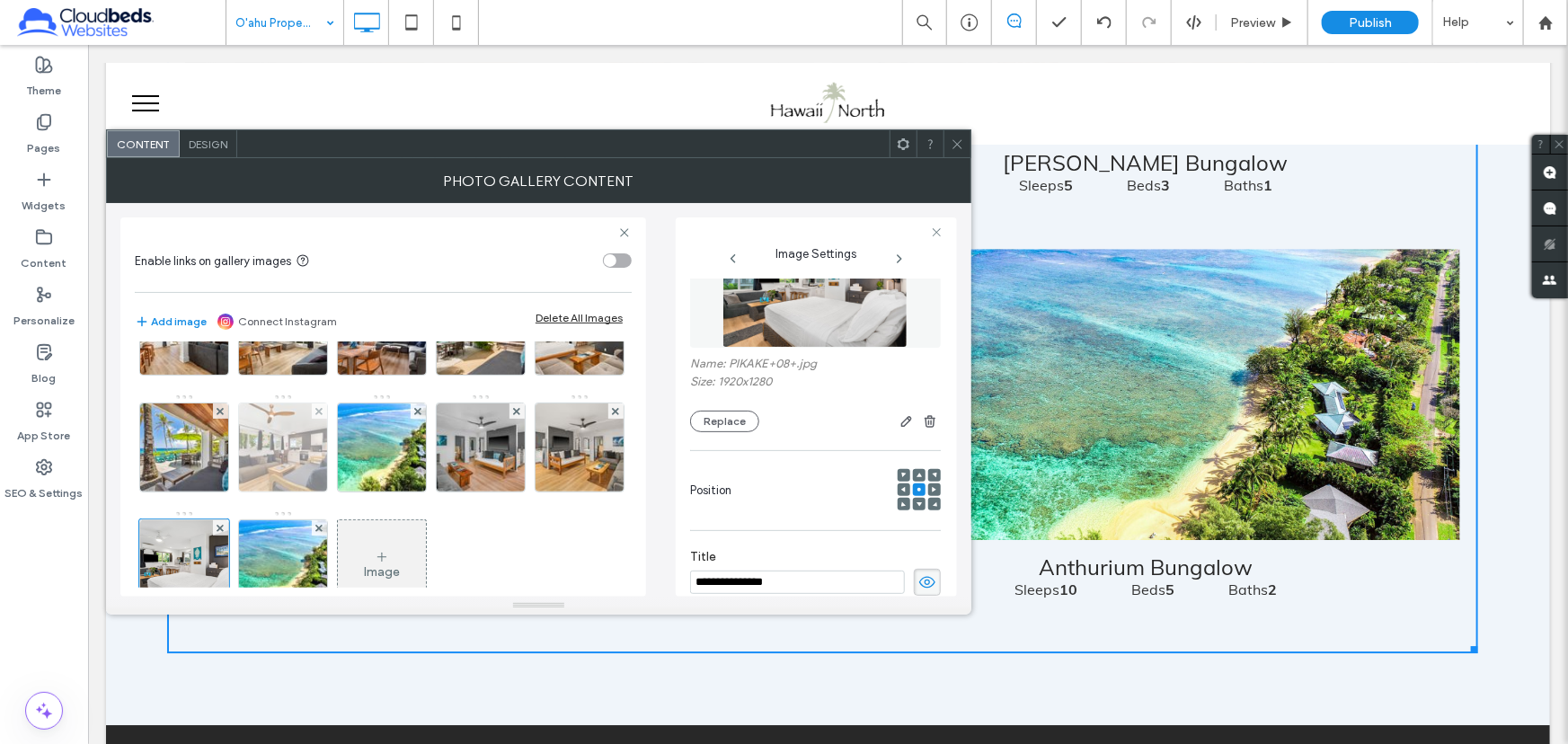
click at [350, 424] on img at bounding box center [283, 448] width 133 height 88
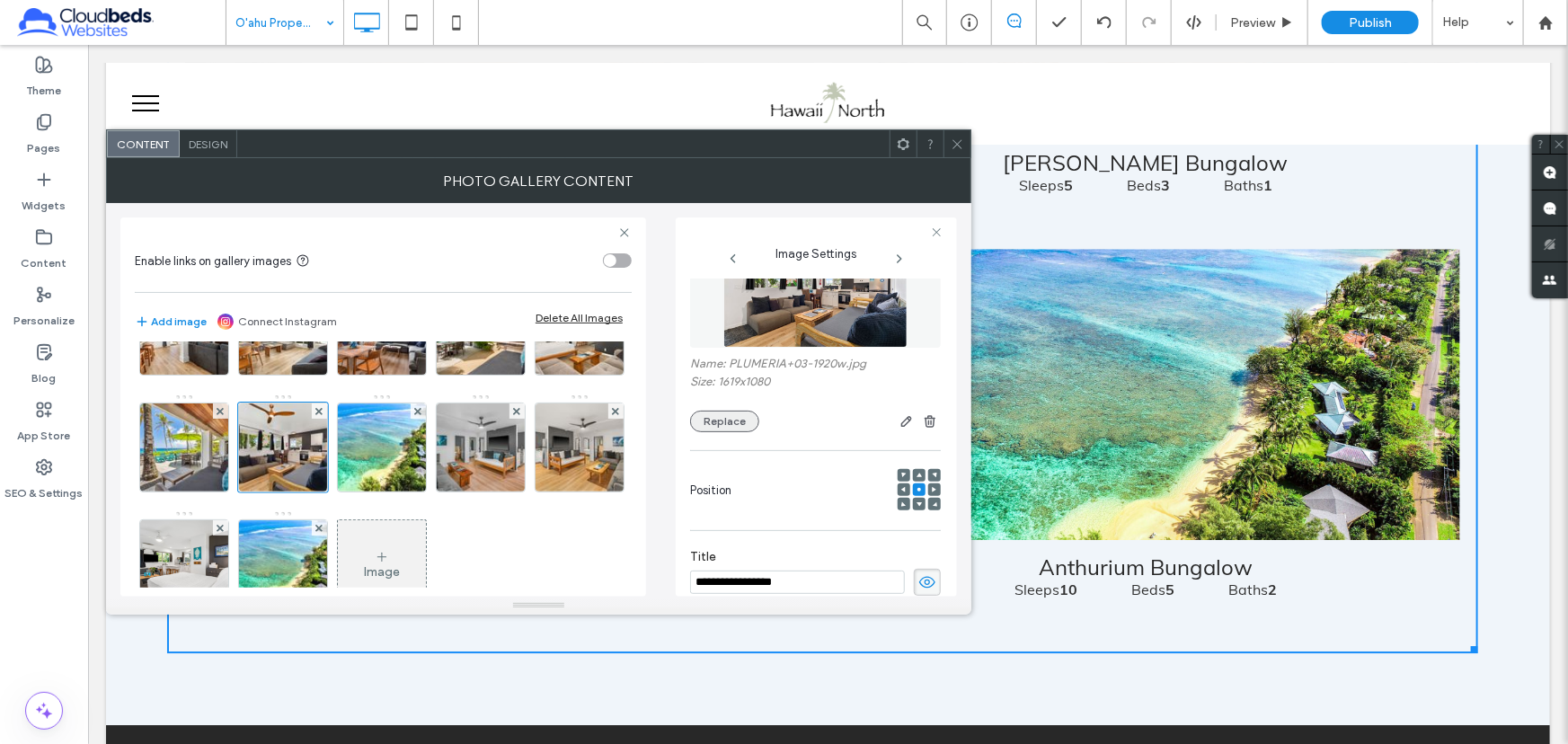
click at [732, 427] on button "Replace" at bounding box center [724, 422] width 69 height 22
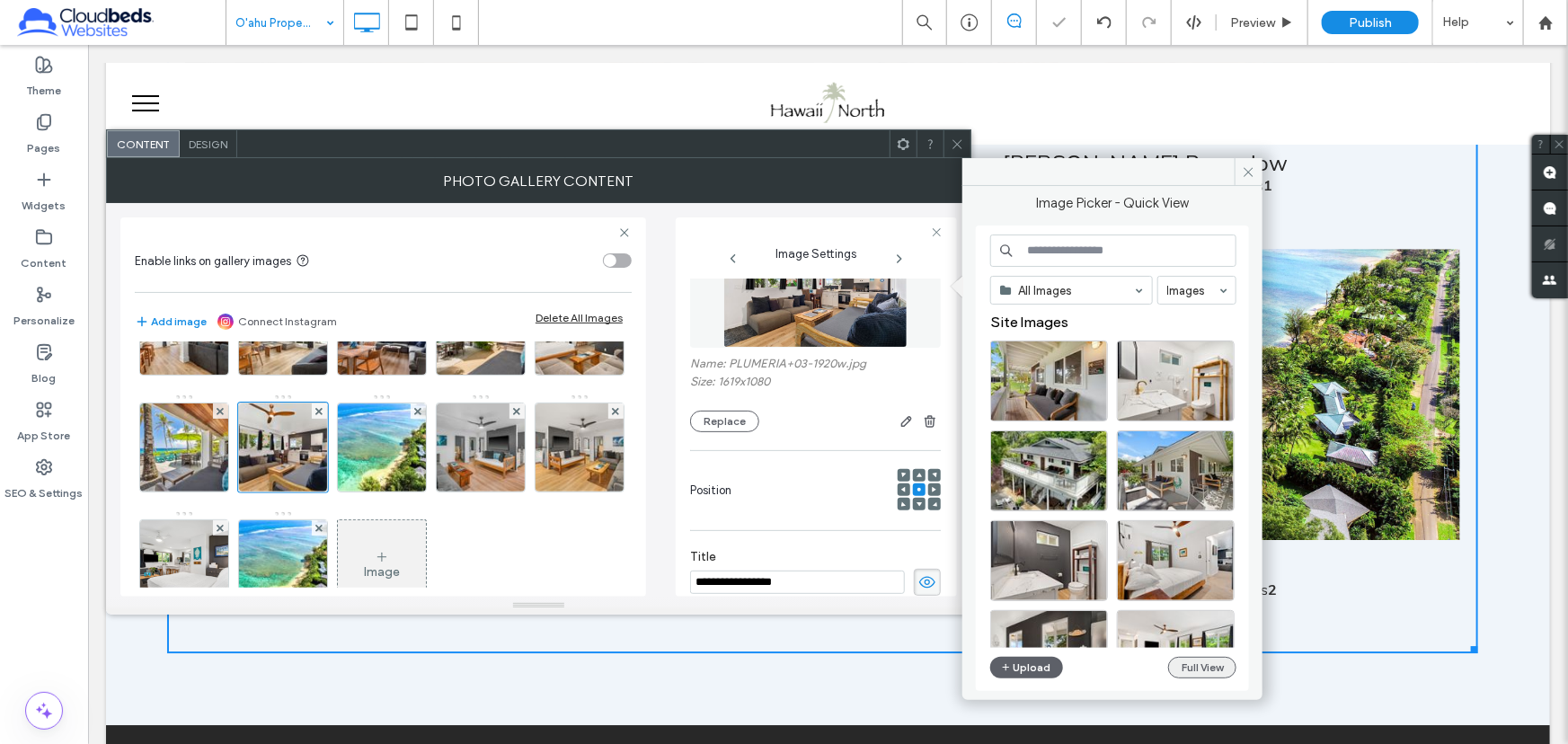
click at [1198, 663] on button "Full View" at bounding box center [1202, 668] width 69 height 22
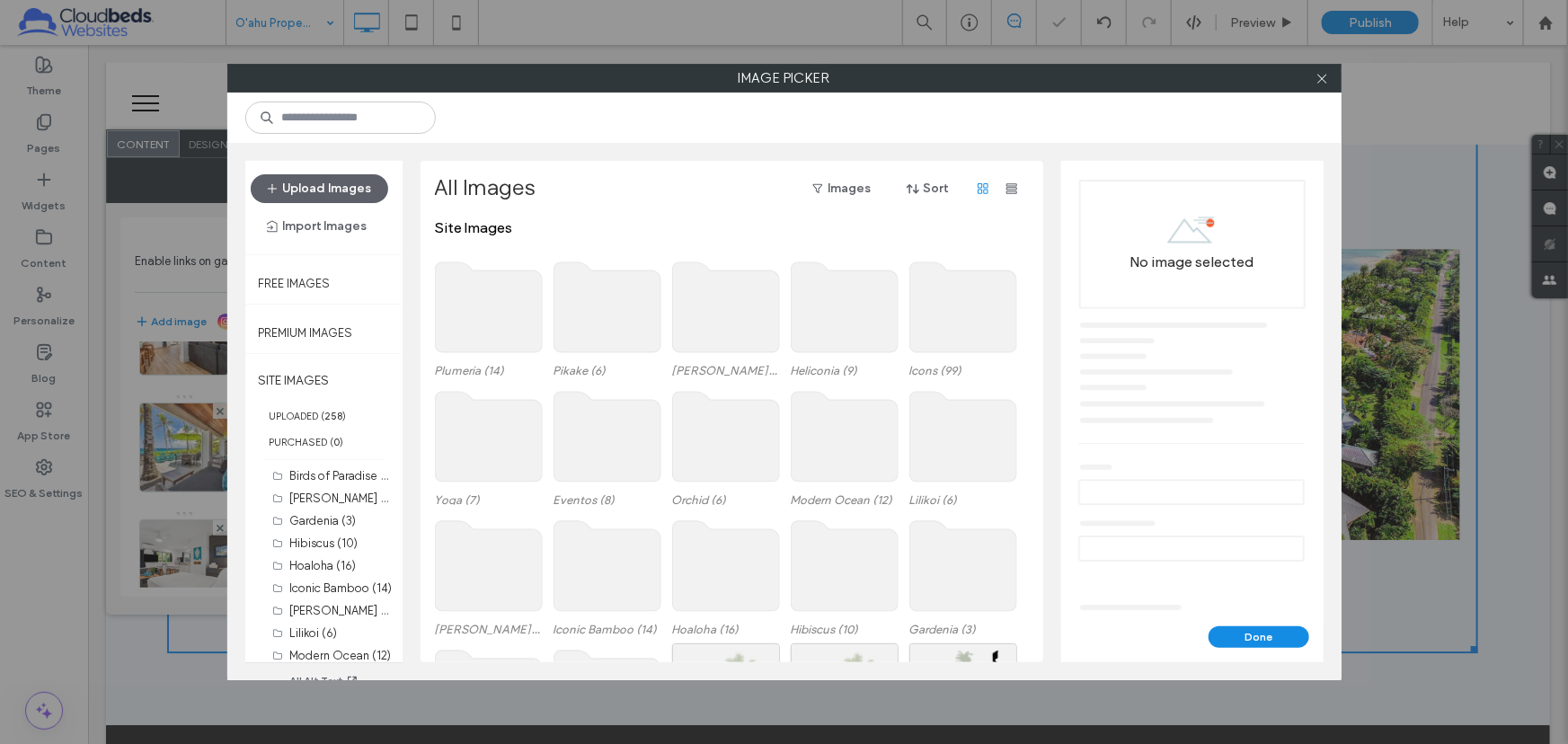
click at [487, 304] on use at bounding box center [487, 307] width 107 height 90
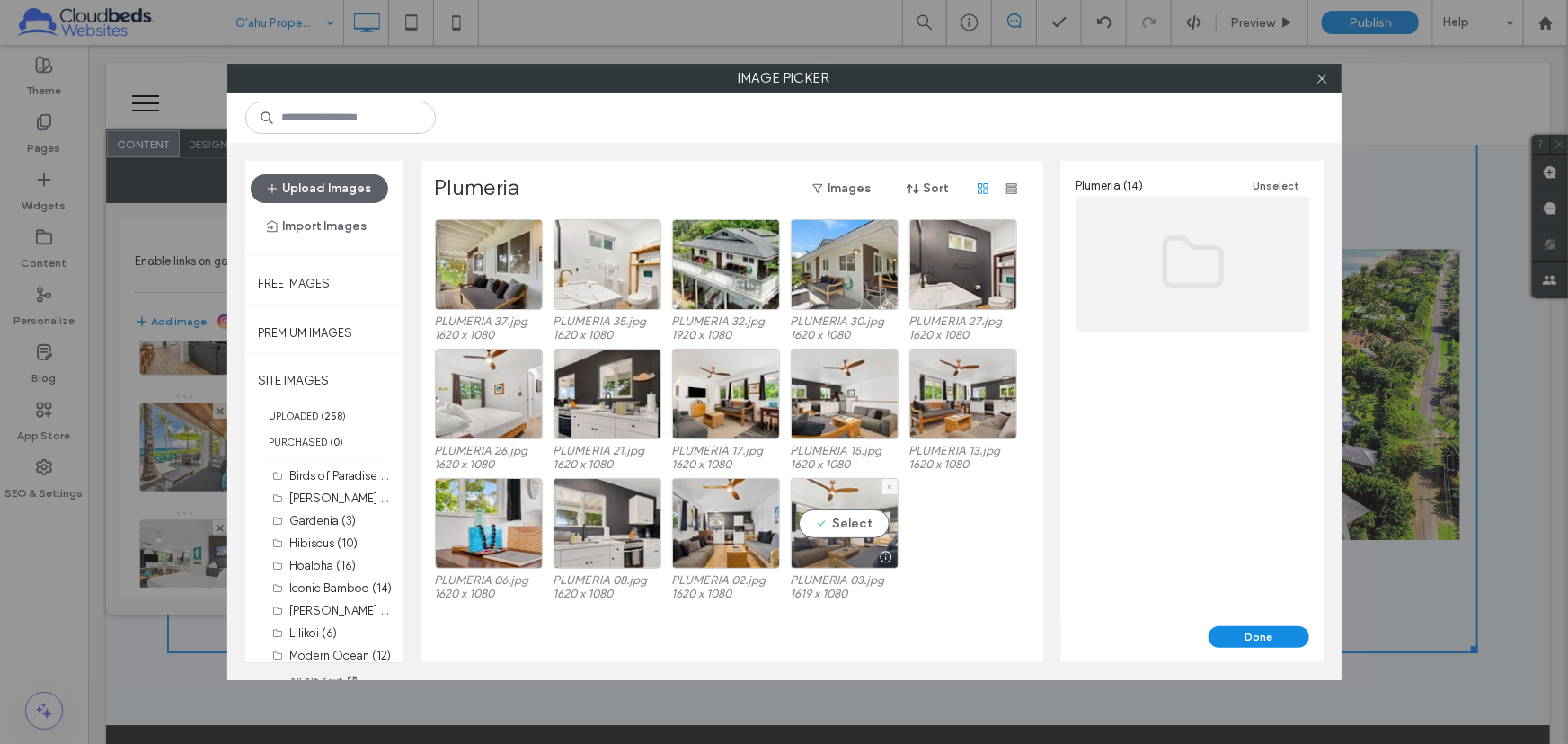
click at [830, 525] on div "Select" at bounding box center [844, 524] width 108 height 91
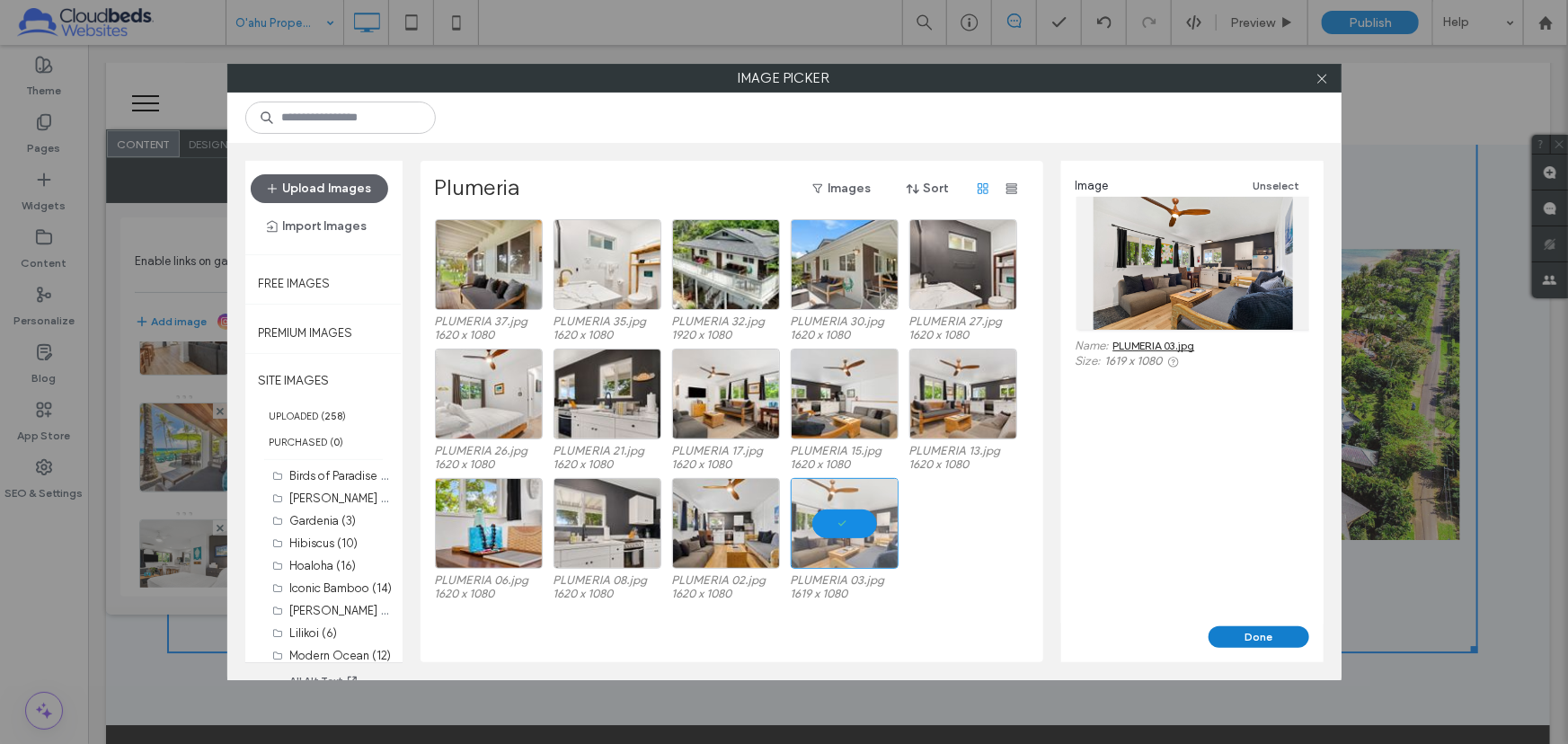
click at [1253, 636] on button "Done" at bounding box center [1258, 637] width 101 height 22
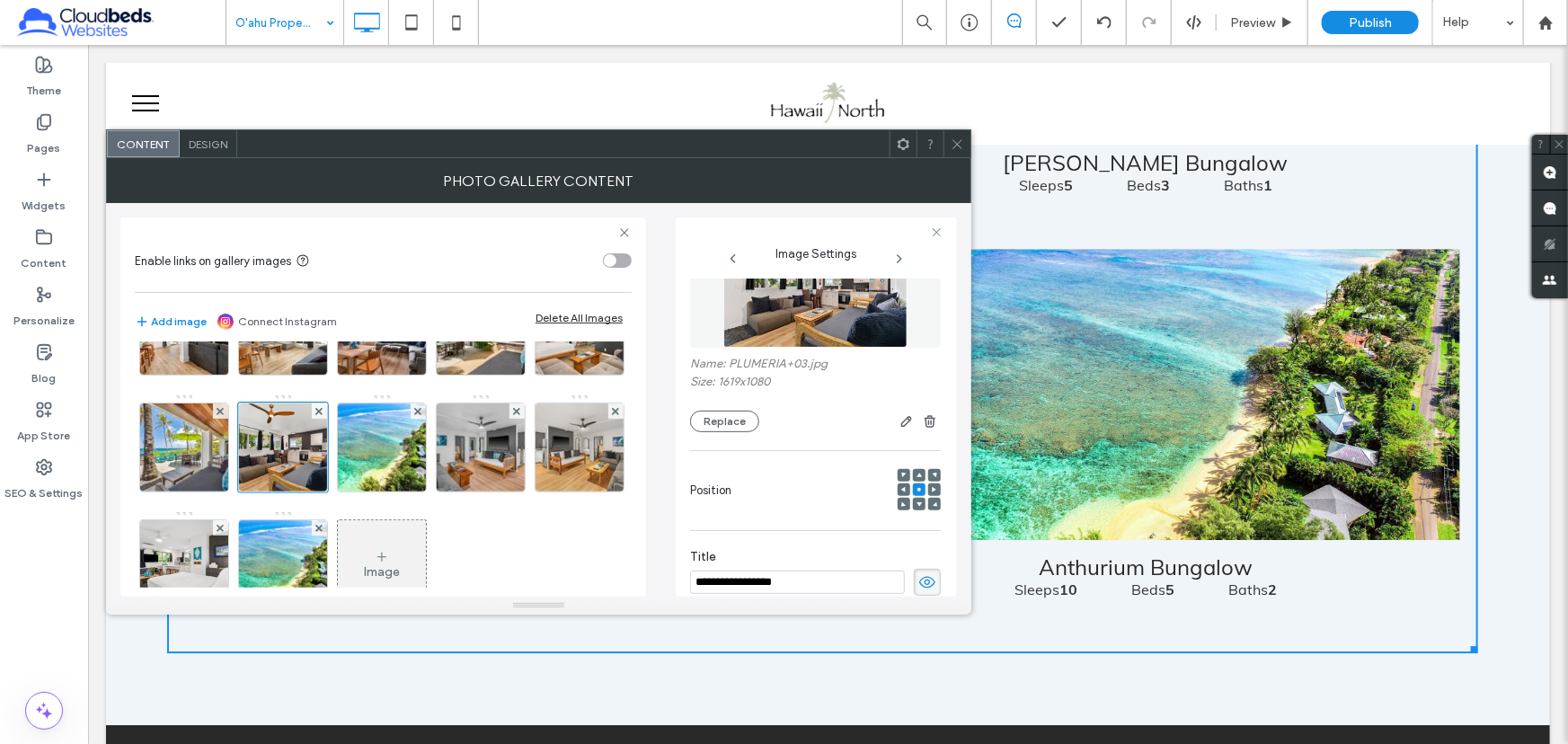
click at [958, 142] on icon at bounding box center [958, 145] width 14 height 14
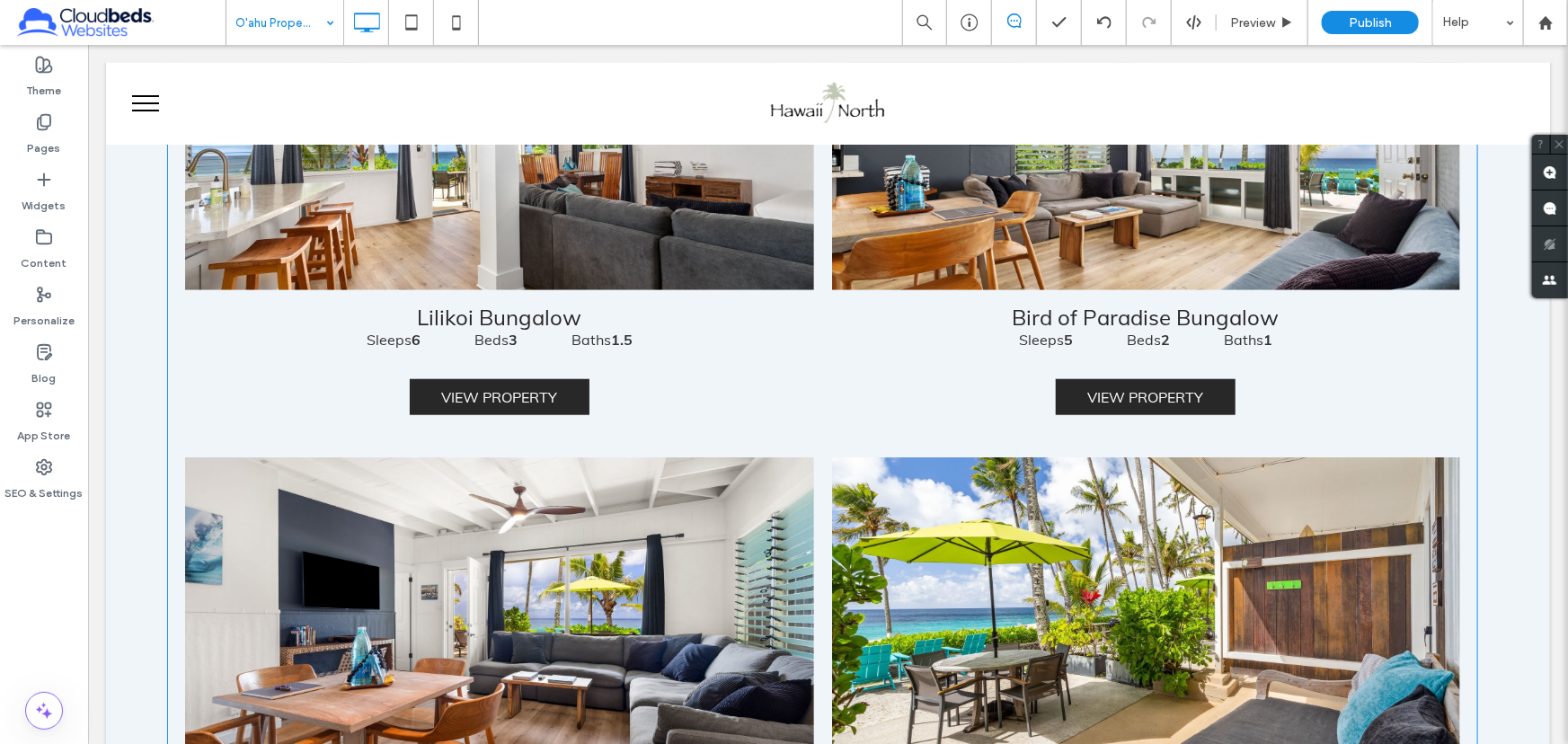
scroll to position [0, 0]
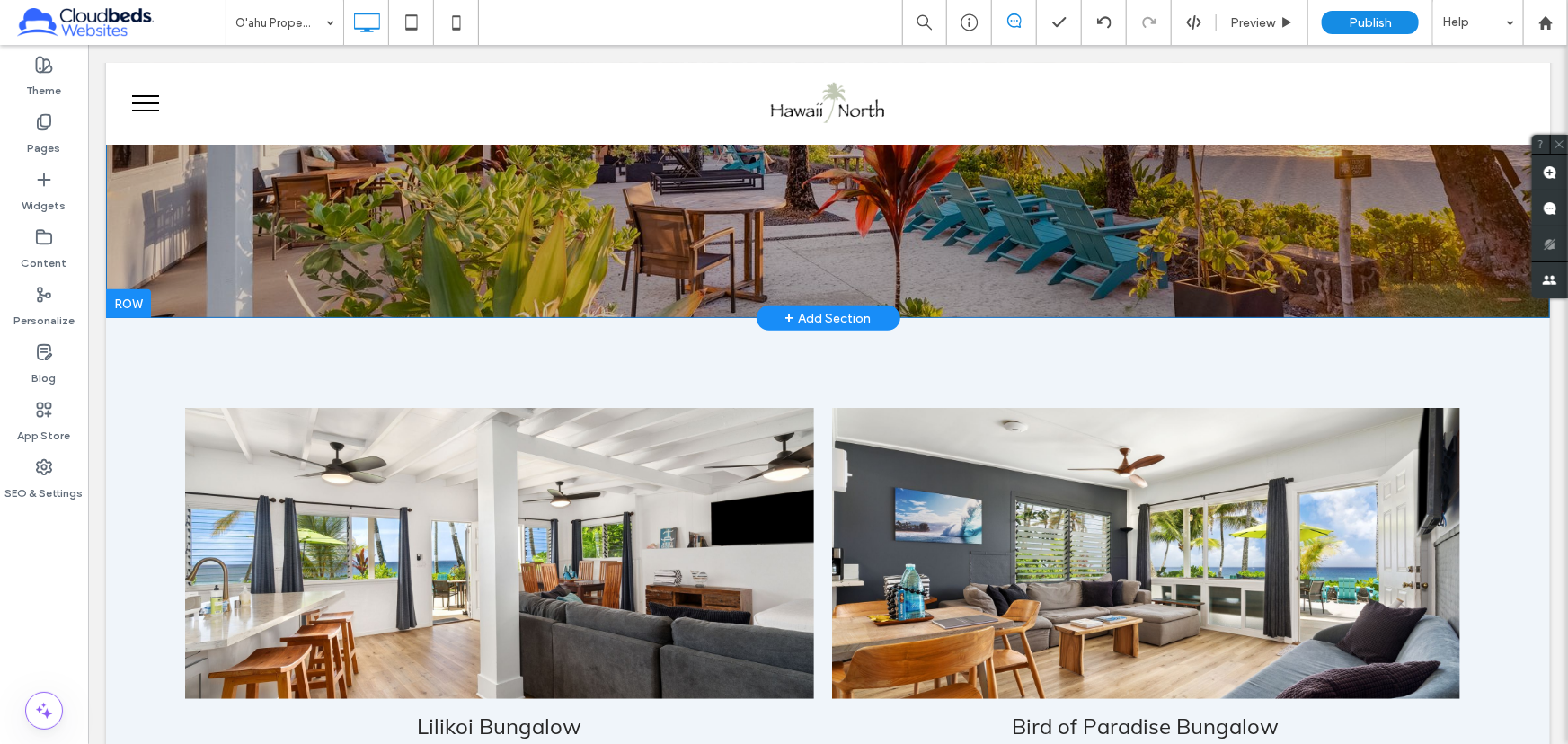
scroll to position [408, 0]
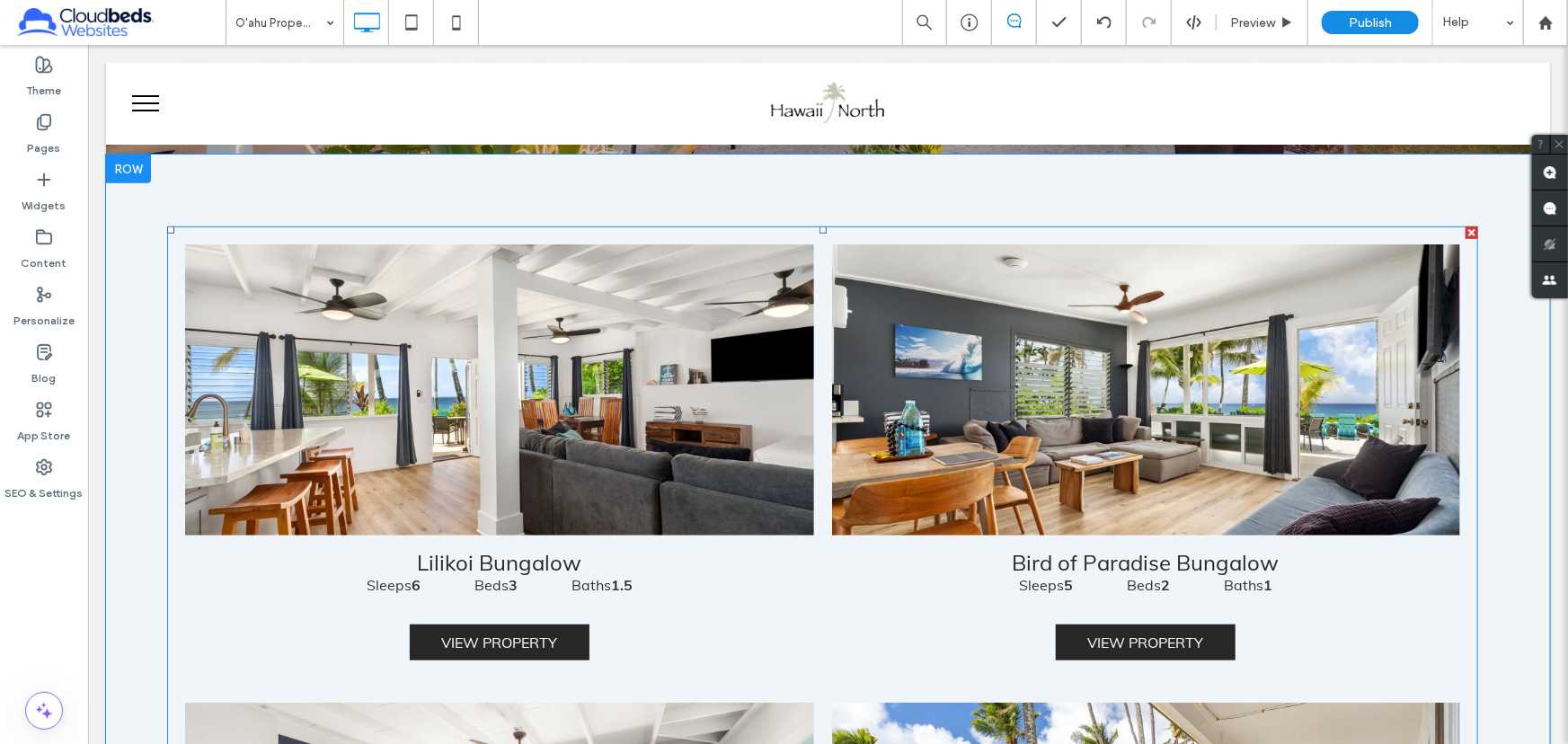
click at [788, 382] on link at bounding box center [498, 389] width 629 height 291
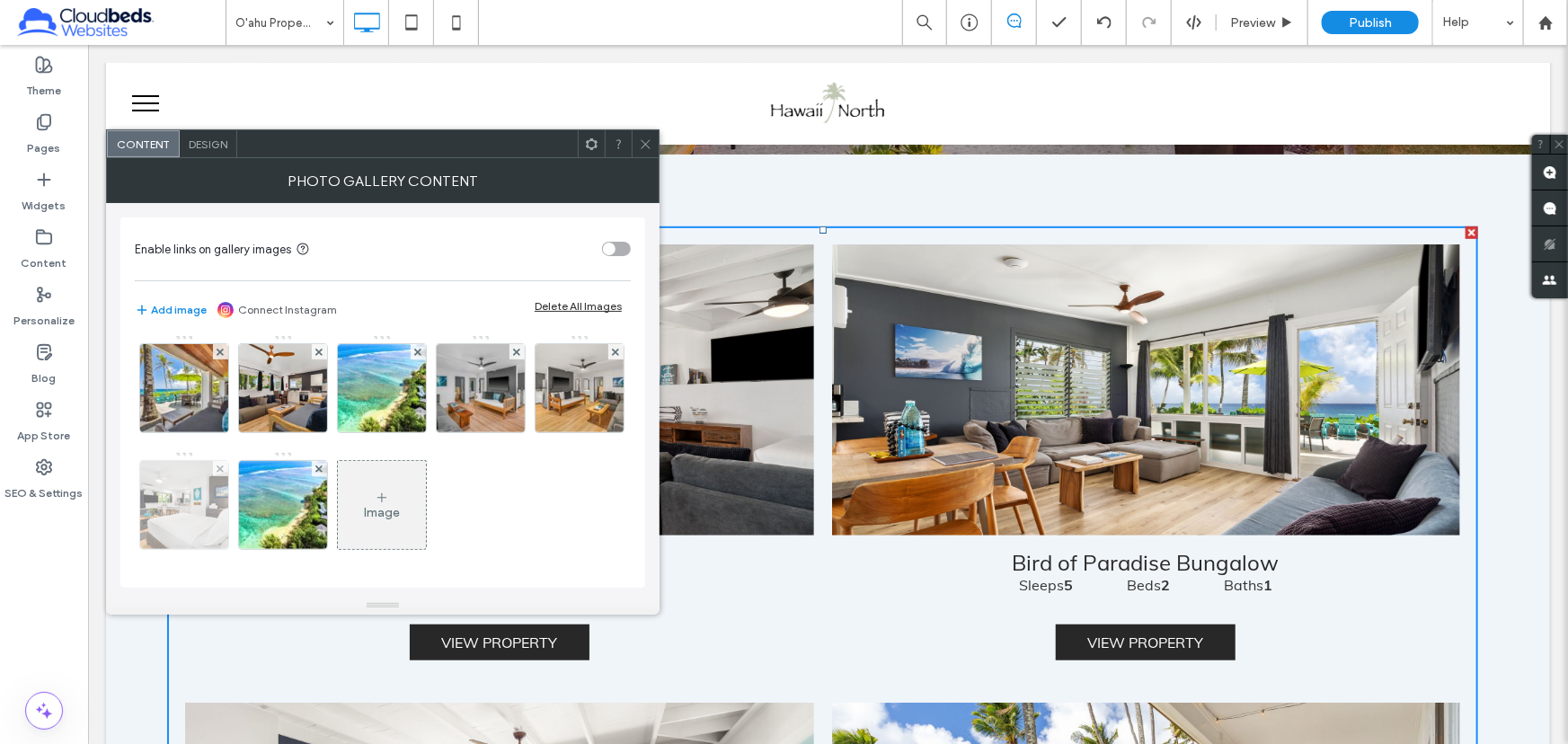
scroll to position [74, 0]
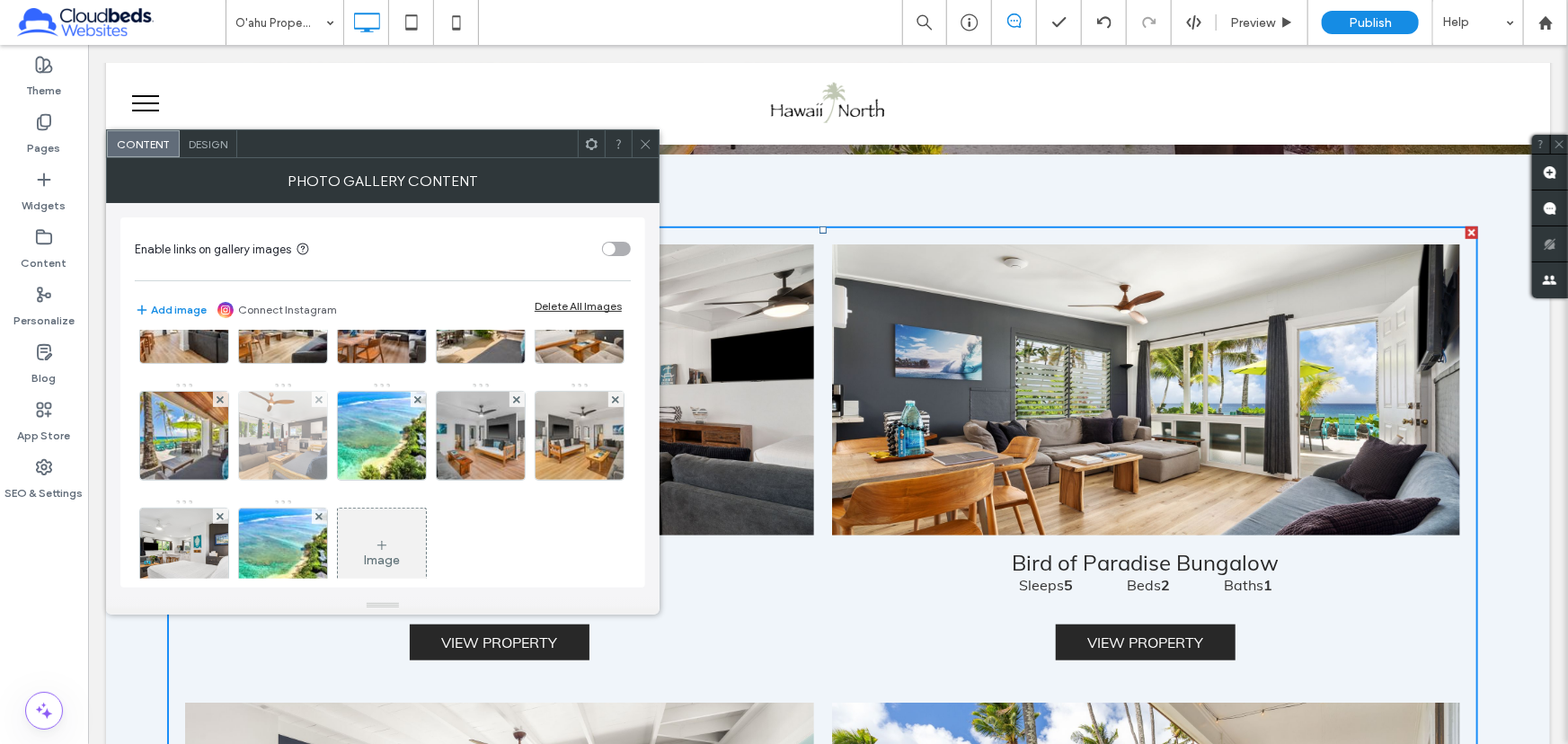
click at [350, 449] on img at bounding box center [283, 436] width 133 height 88
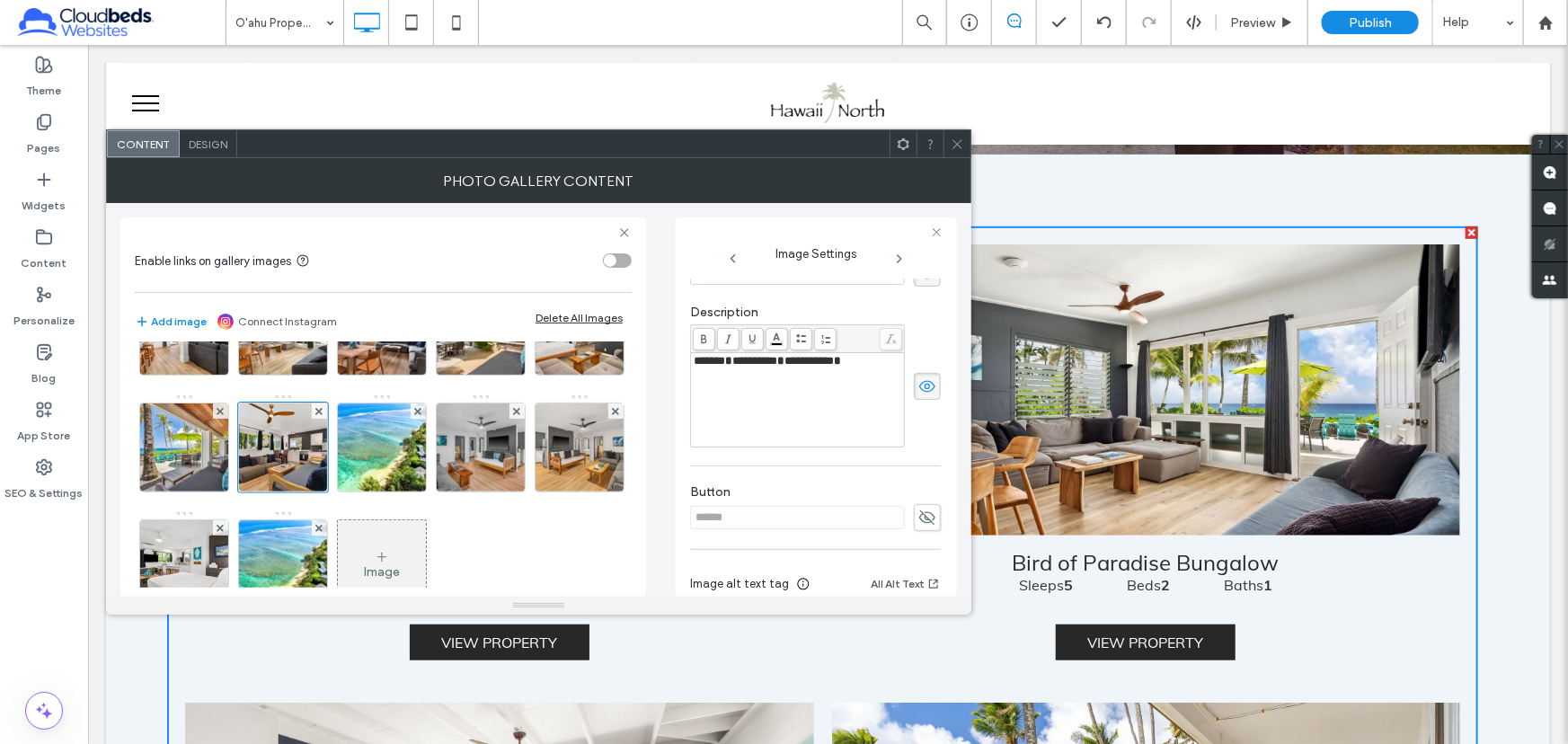
scroll to position [455, 0]
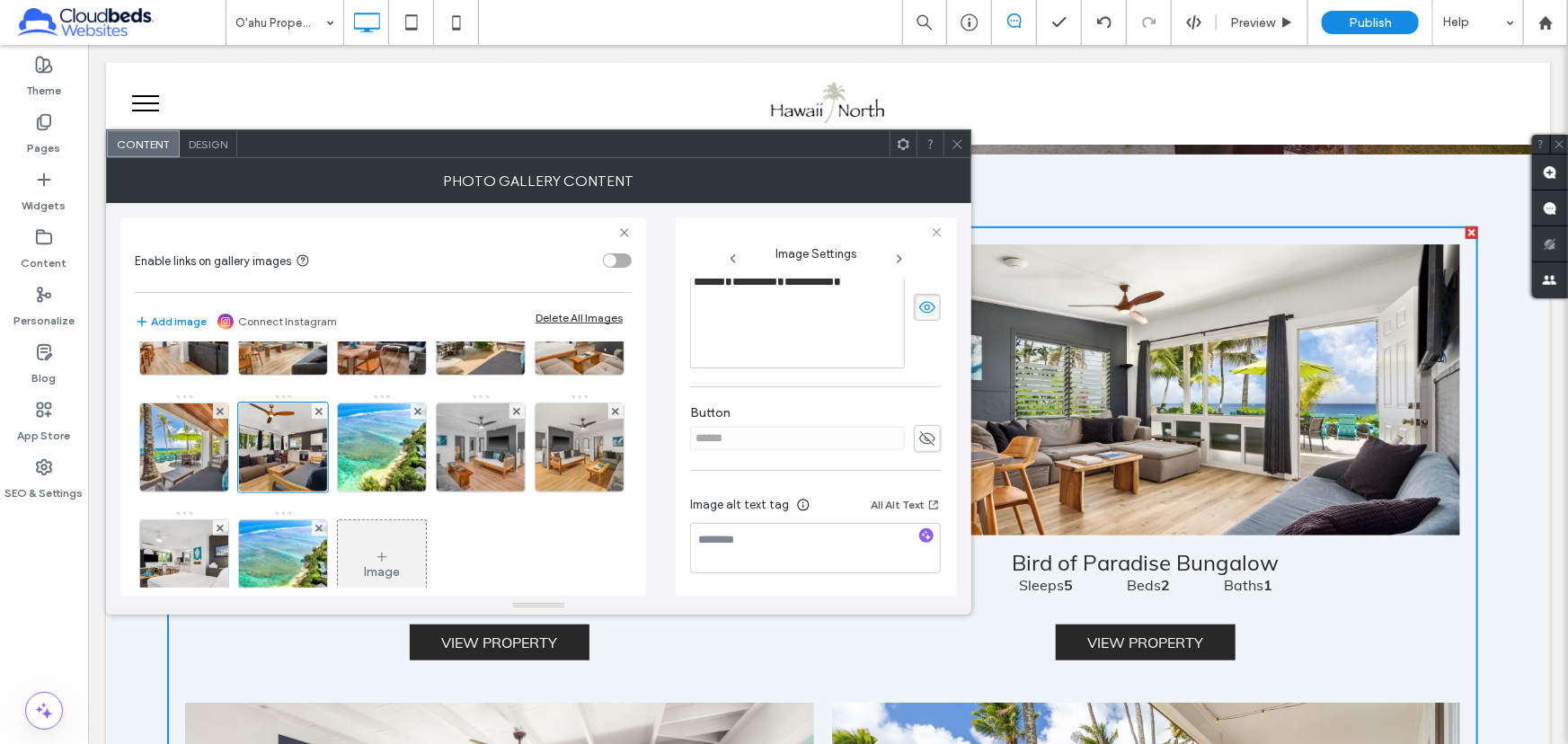
click at [920, 443] on icon at bounding box center [927, 439] width 18 height 20
click at [769, 469] on label "Add link to button" at bounding box center [808, 475] width 238 height 33
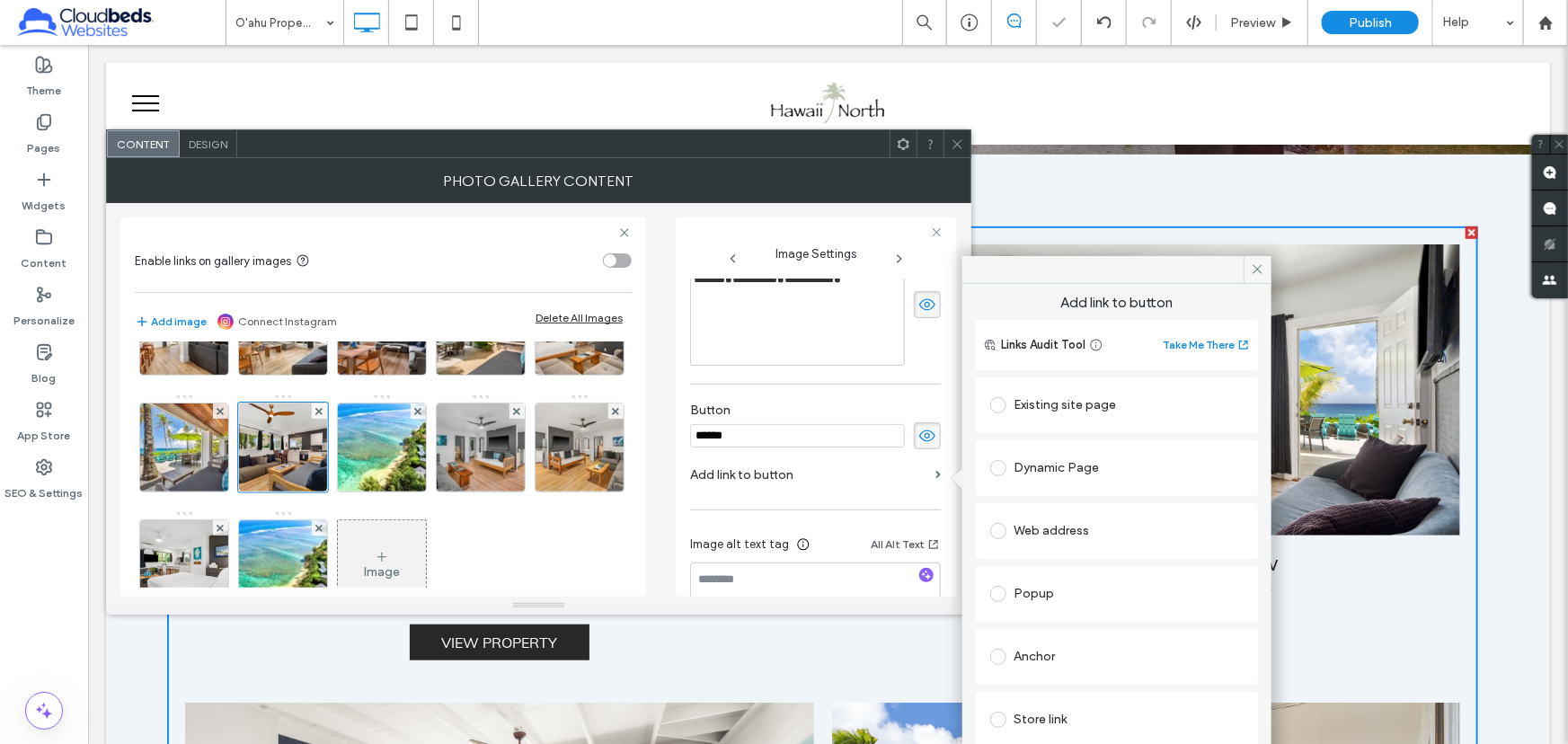
scroll to position [81, 0]
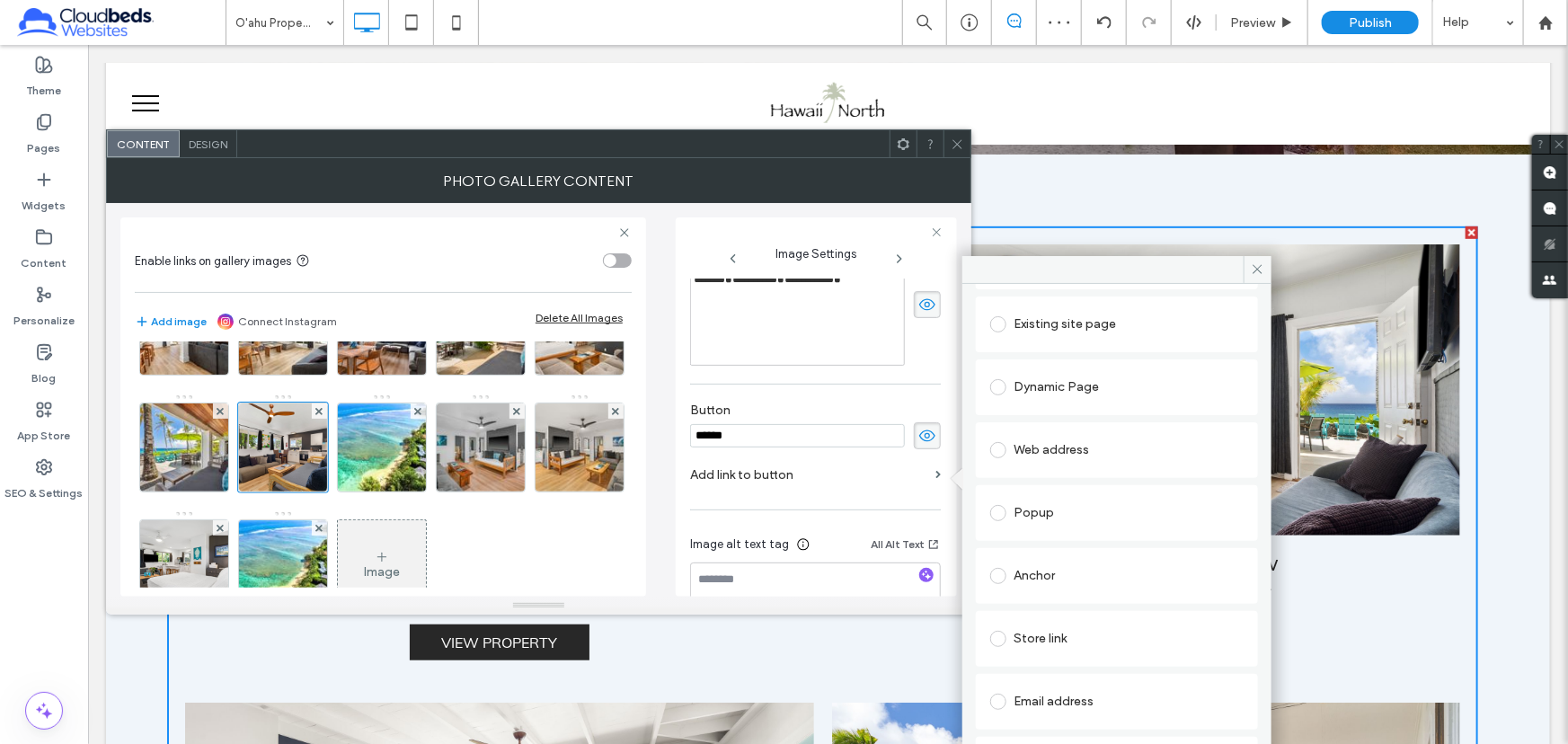
click at [1055, 392] on div "Dynamic Page" at bounding box center [1116, 387] width 253 height 29
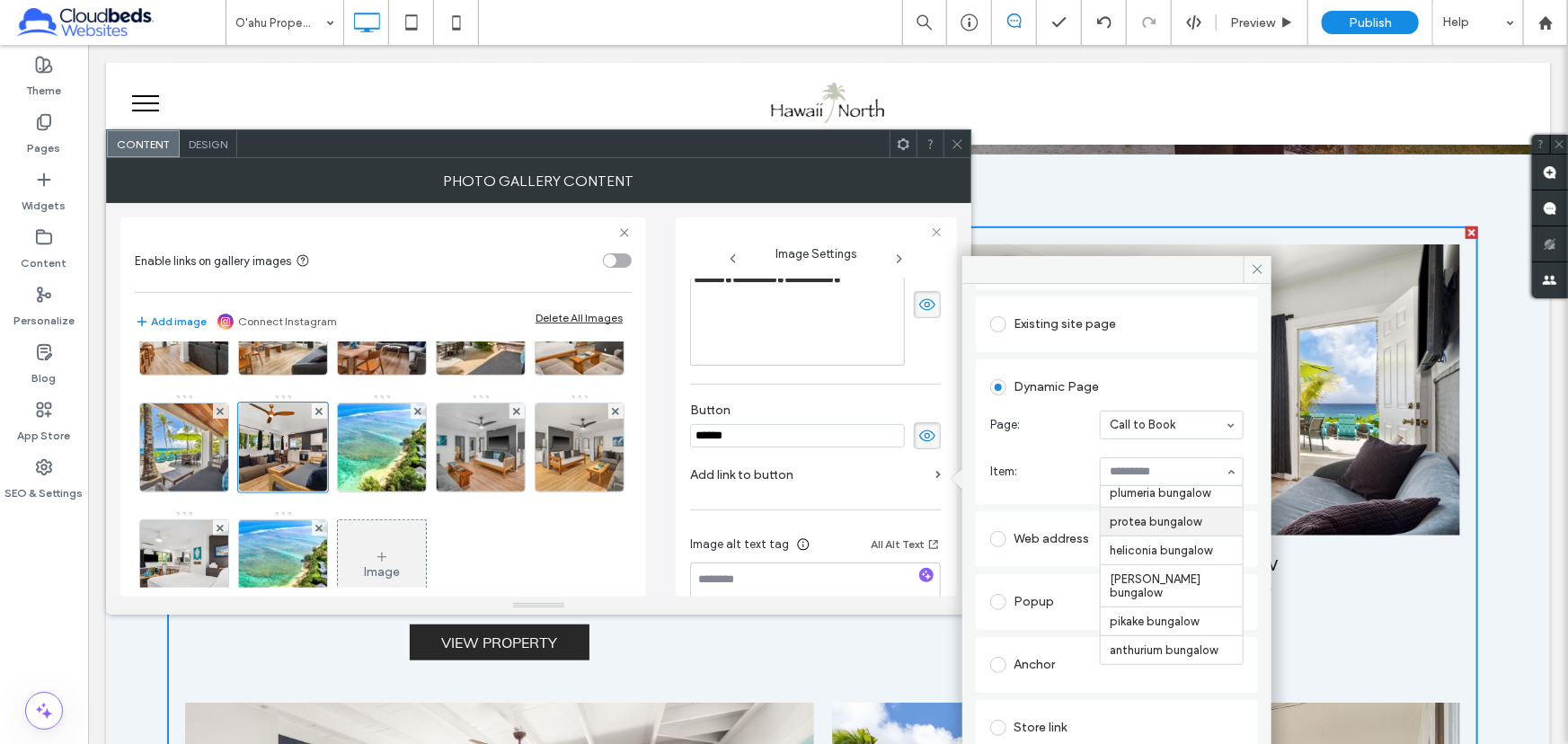
scroll to position [0, 0]
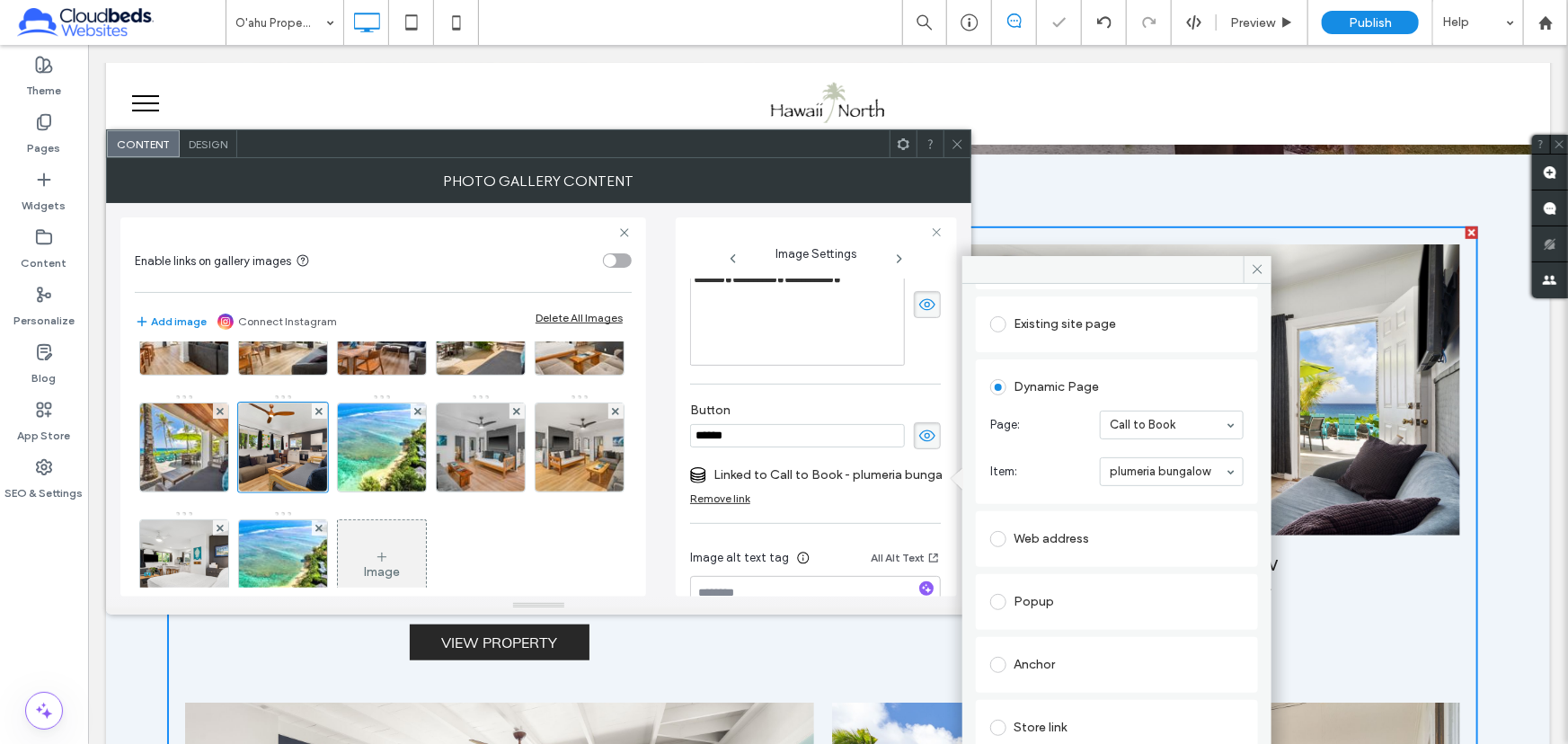
click at [844, 404] on label "Button" at bounding box center [814, 413] width 250 height 20
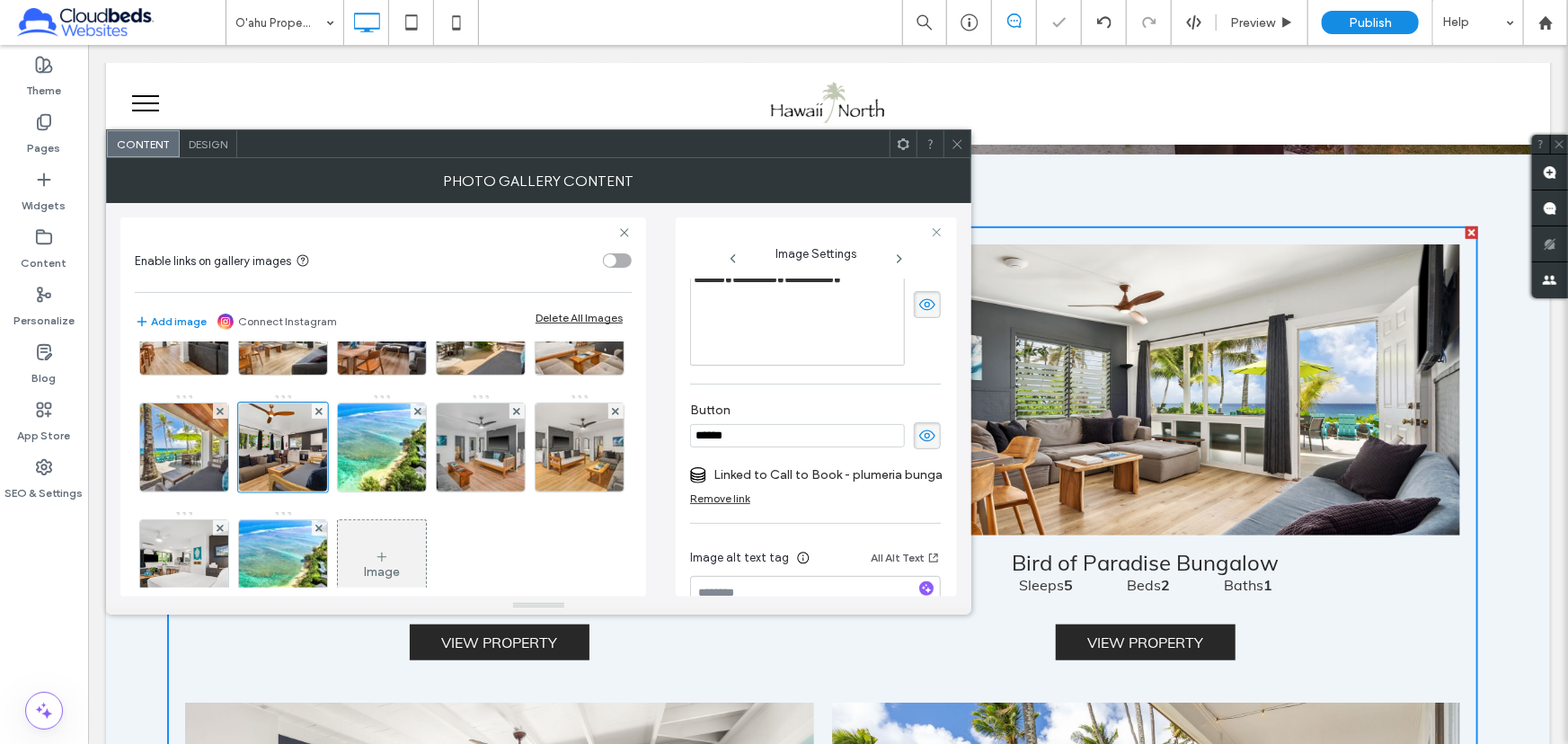
drag, startPoint x: 753, startPoint y: 439, endPoint x: 587, endPoint y: 432, distance: 166.1
click at [587, 432] on div "**********" at bounding box center [538, 400] width 836 height 394
type input "**********"
click at [549, 428] on div "Image" at bounding box center [382, 453] width 495 height 351
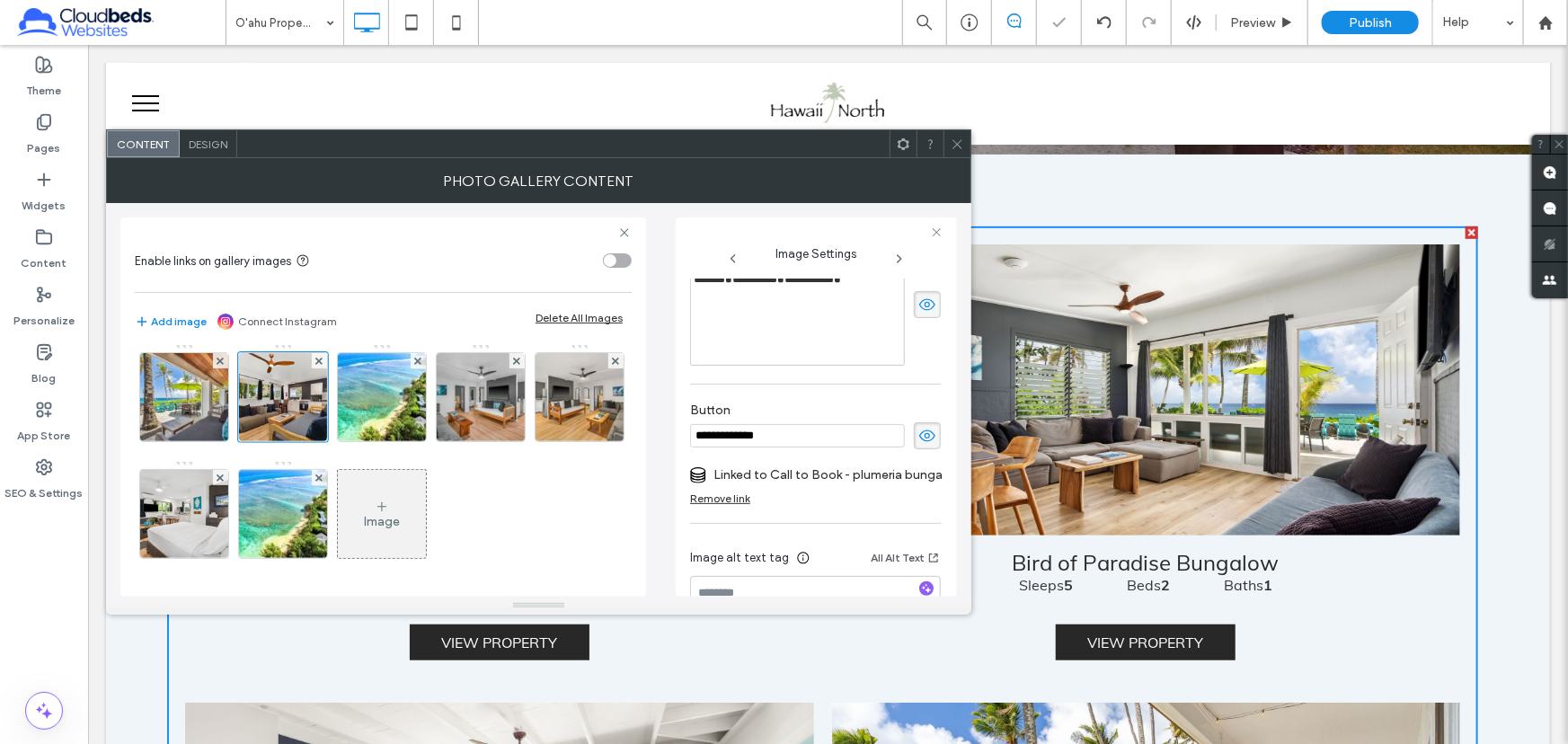
scroll to position [237, 0]
click at [250, 470] on img at bounding box center [183, 514] width 133 height 88
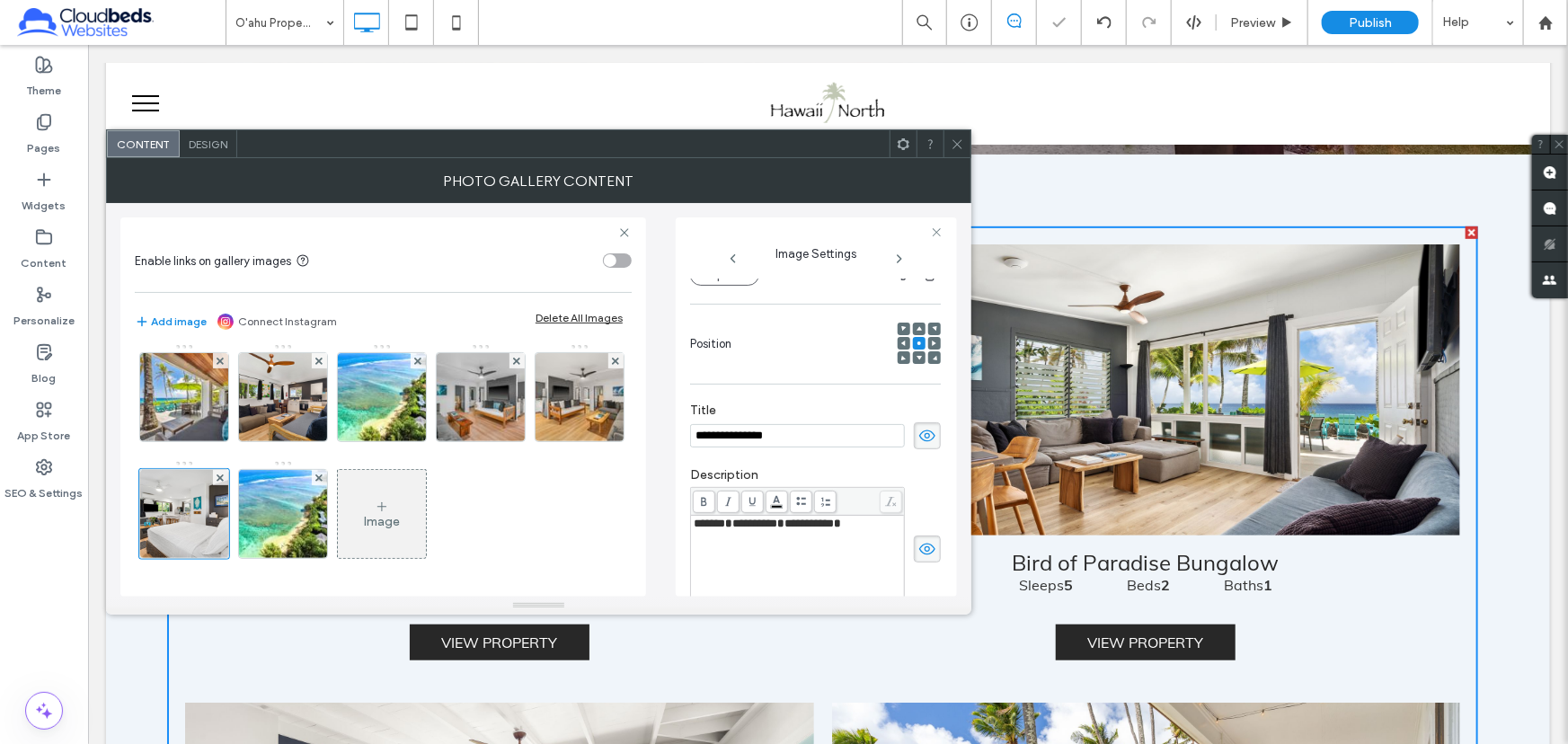
scroll to position [455, 0]
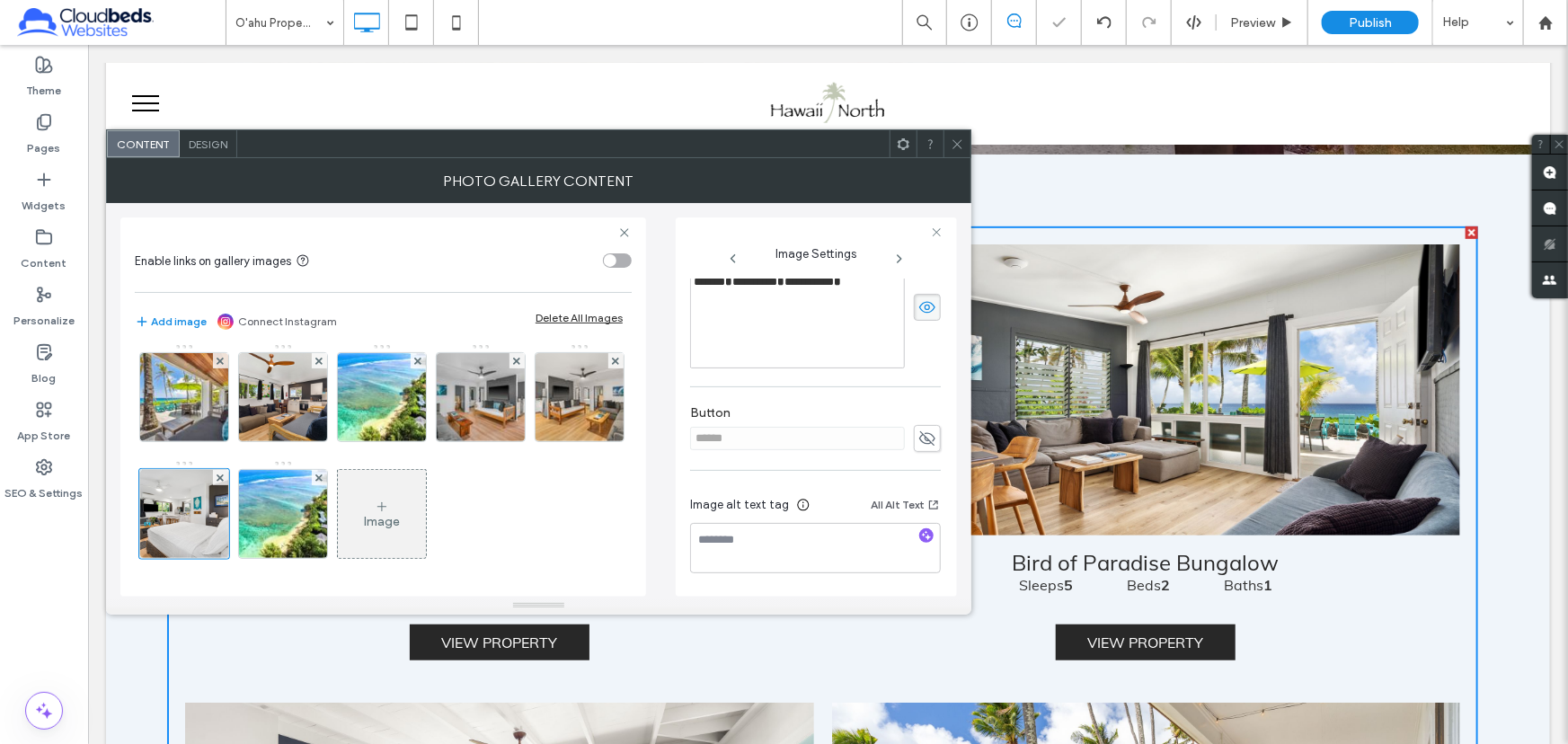
click at [922, 439] on icon at bounding box center [927, 439] width 18 height 20
drag, startPoint x: 763, startPoint y: 442, endPoint x: 595, endPoint y: 437, distance: 168.1
click at [595, 437] on div "**********" at bounding box center [538, 400] width 836 height 394
type input "**********"
click at [746, 479] on label "Add link to button" at bounding box center [808, 475] width 238 height 33
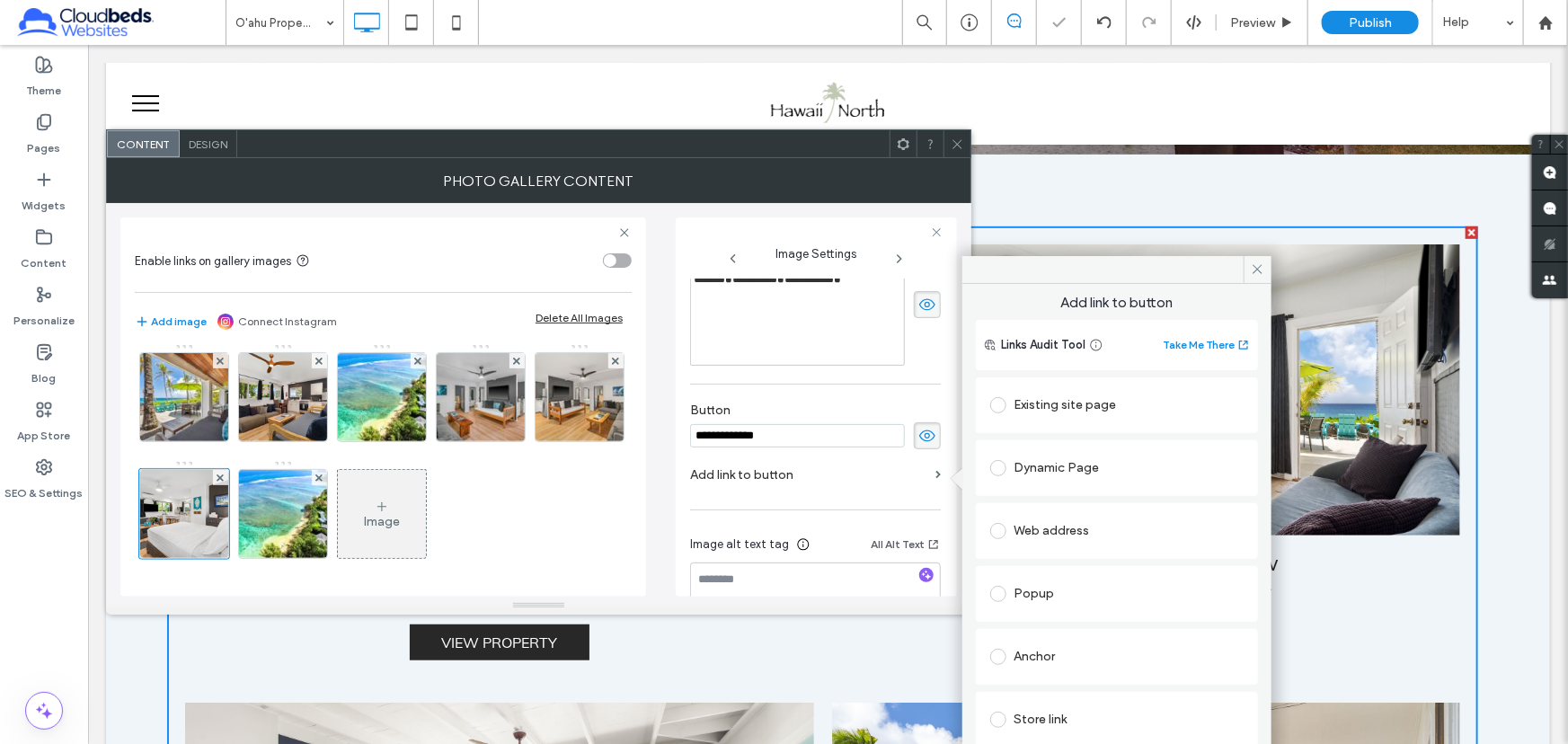
click at [1048, 458] on div "Dynamic Page" at bounding box center [1116, 468] width 253 height 29
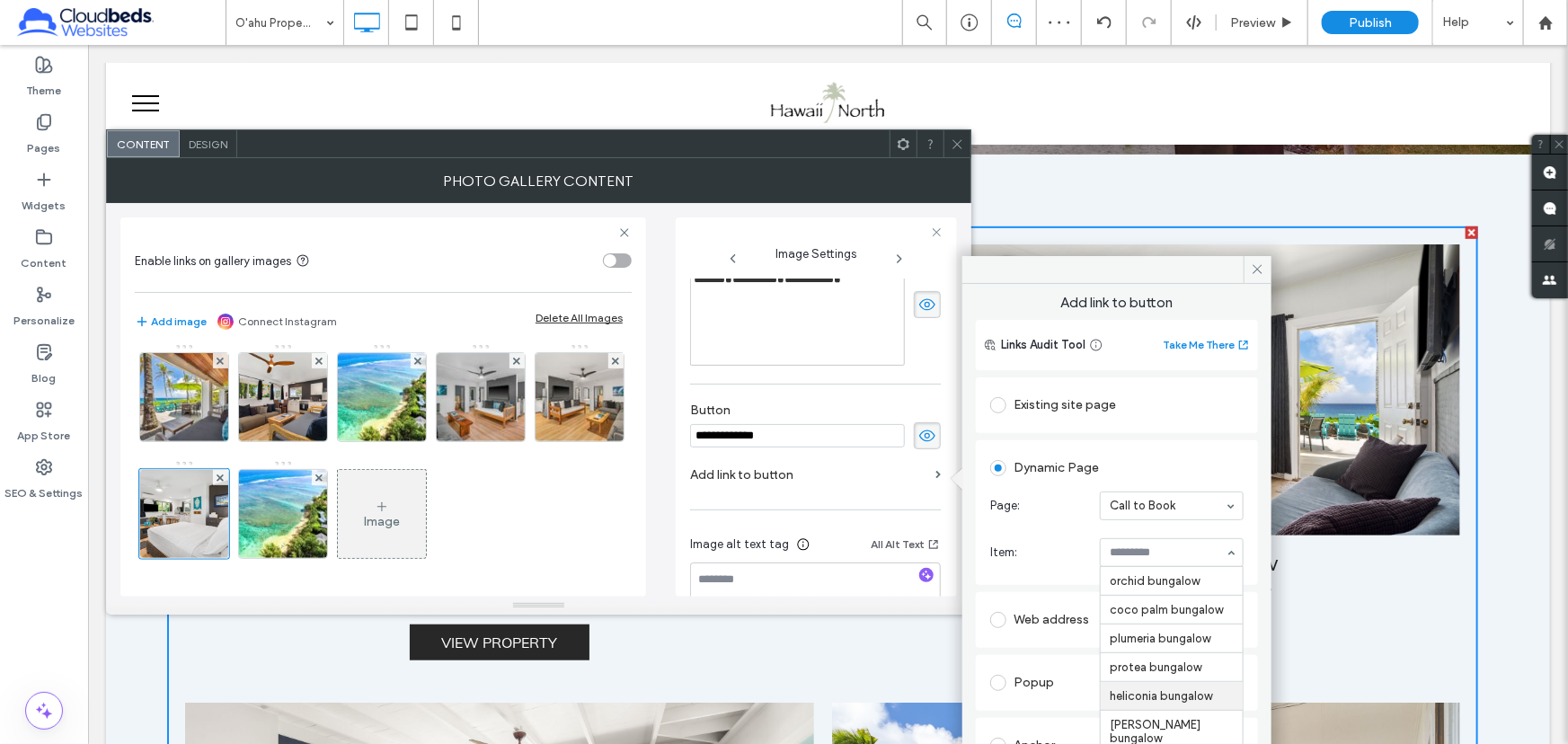
scroll to position [75, 0]
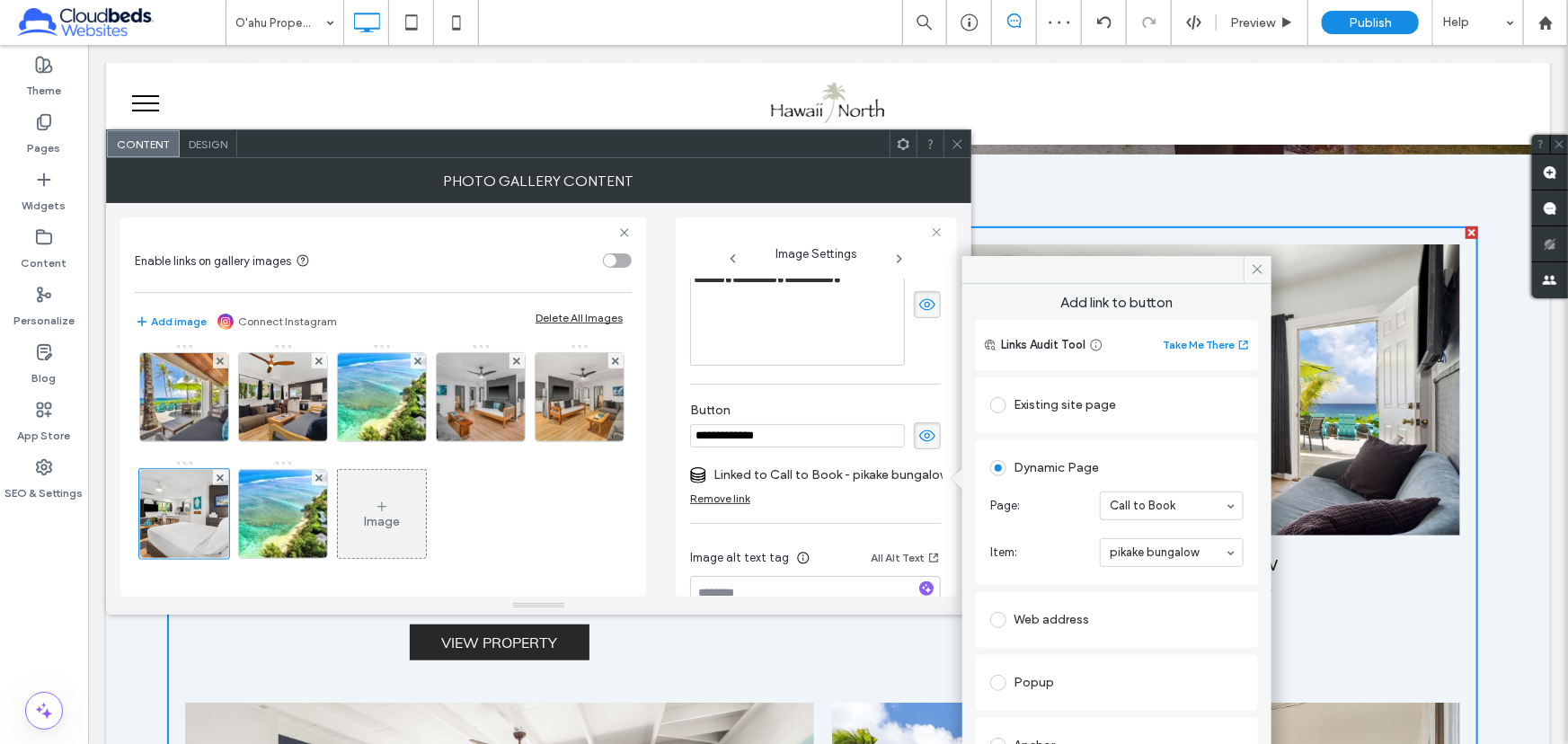
click at [954, 138] on icon at bounding box center [958, 145] width 14 height 14
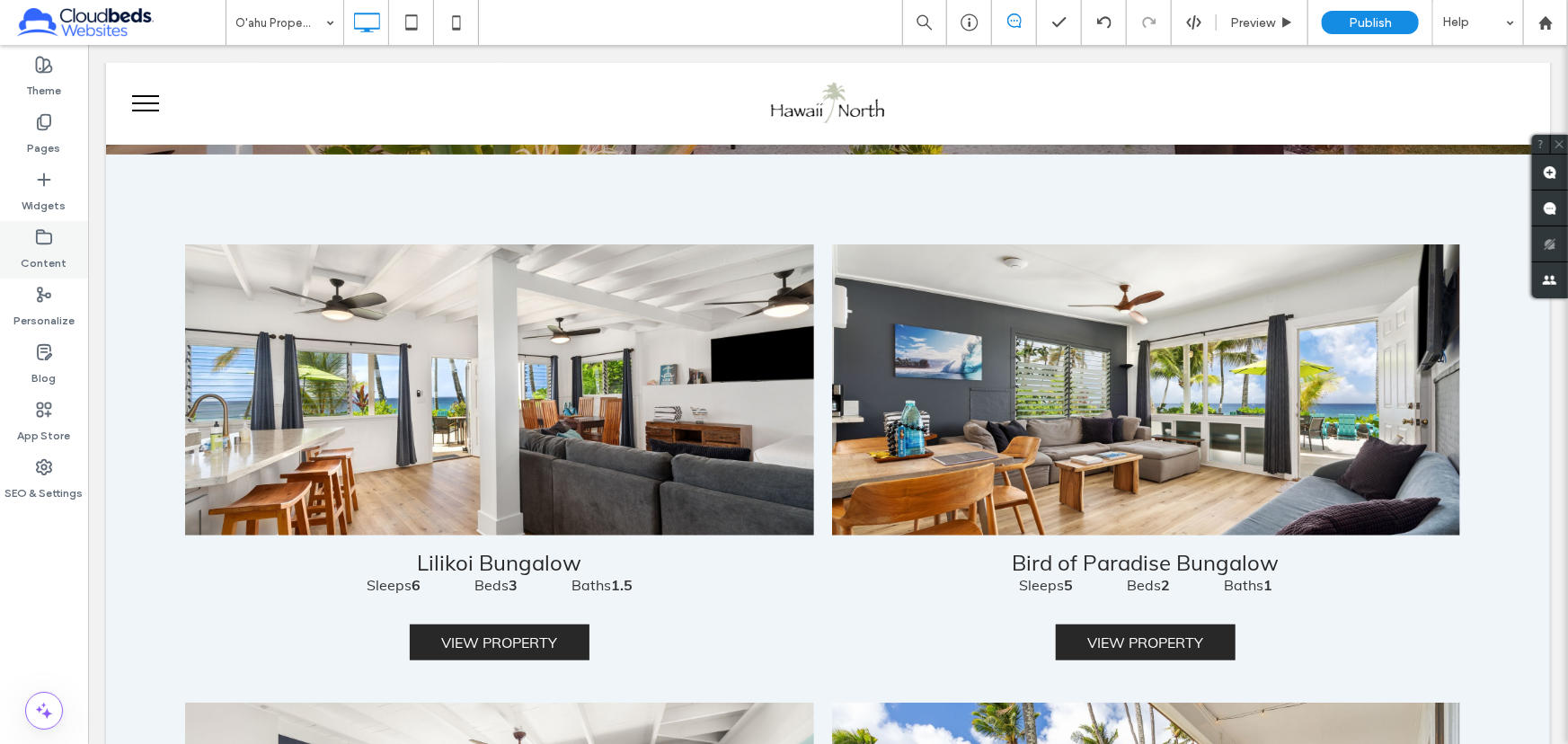
click at [47, 251] on label "Content" at bounding box center [45, 258] width 46 height 25
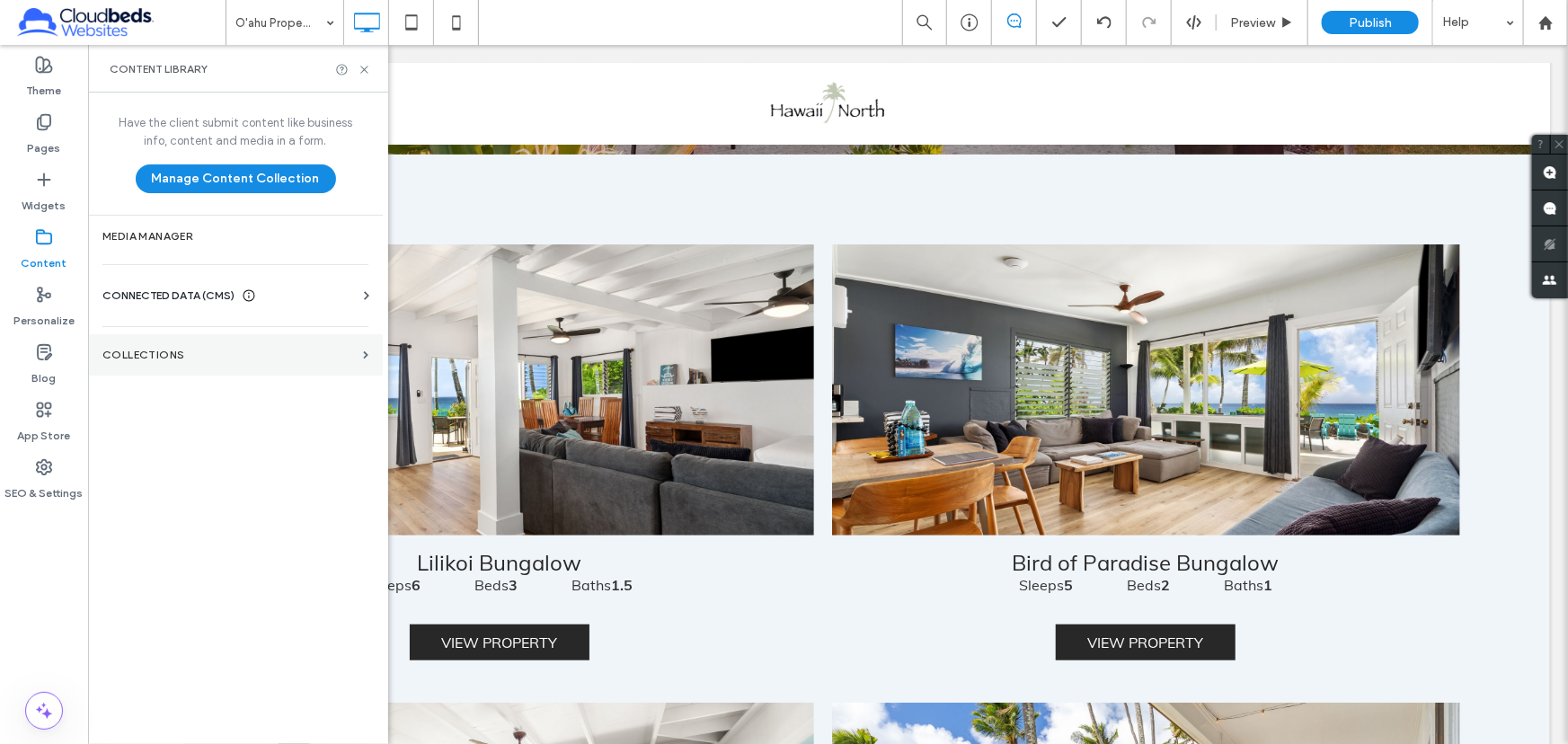
click at [198, 350] on label "Collections" at bounding box center [229, 355] width 253 height 13
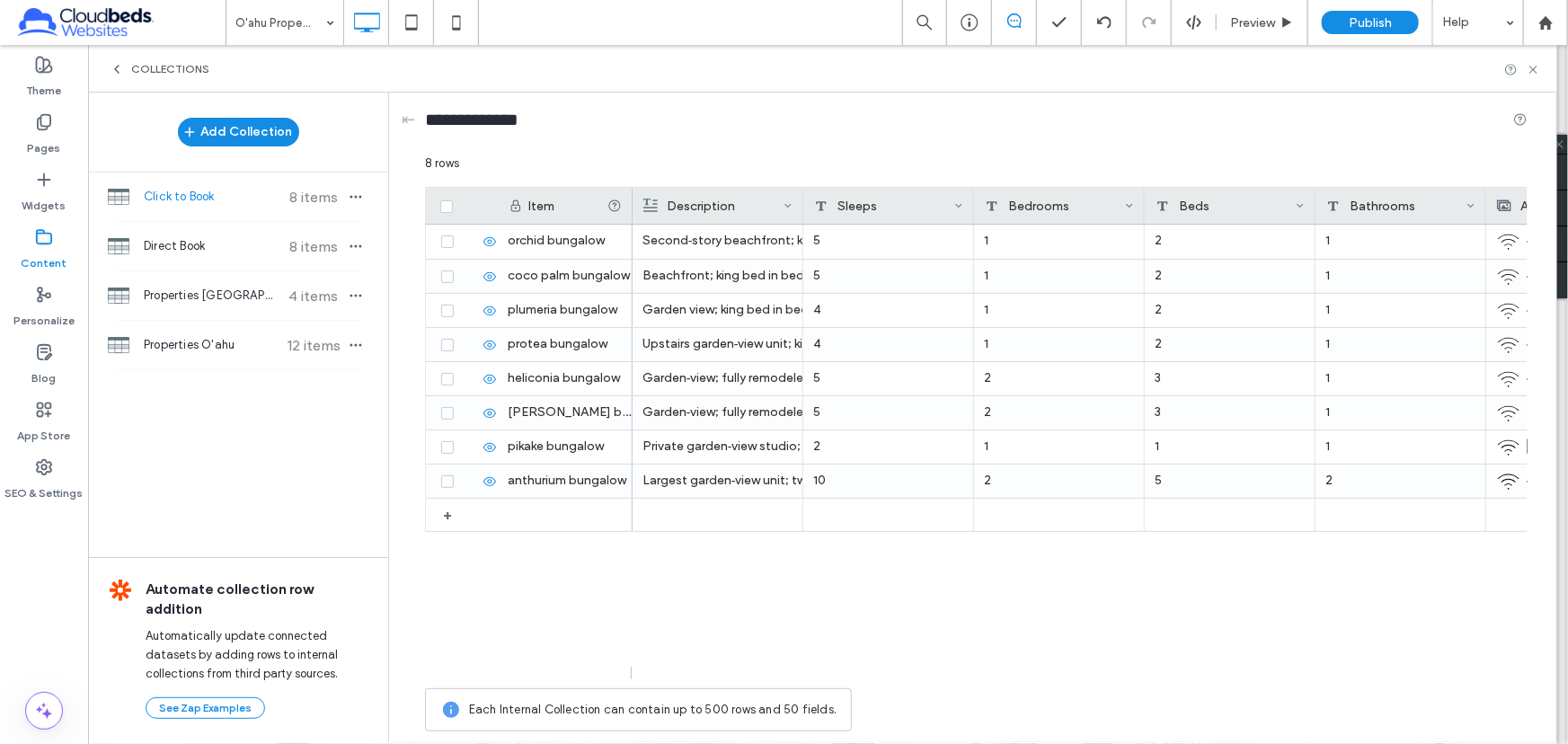
scroll to position [0, 611]
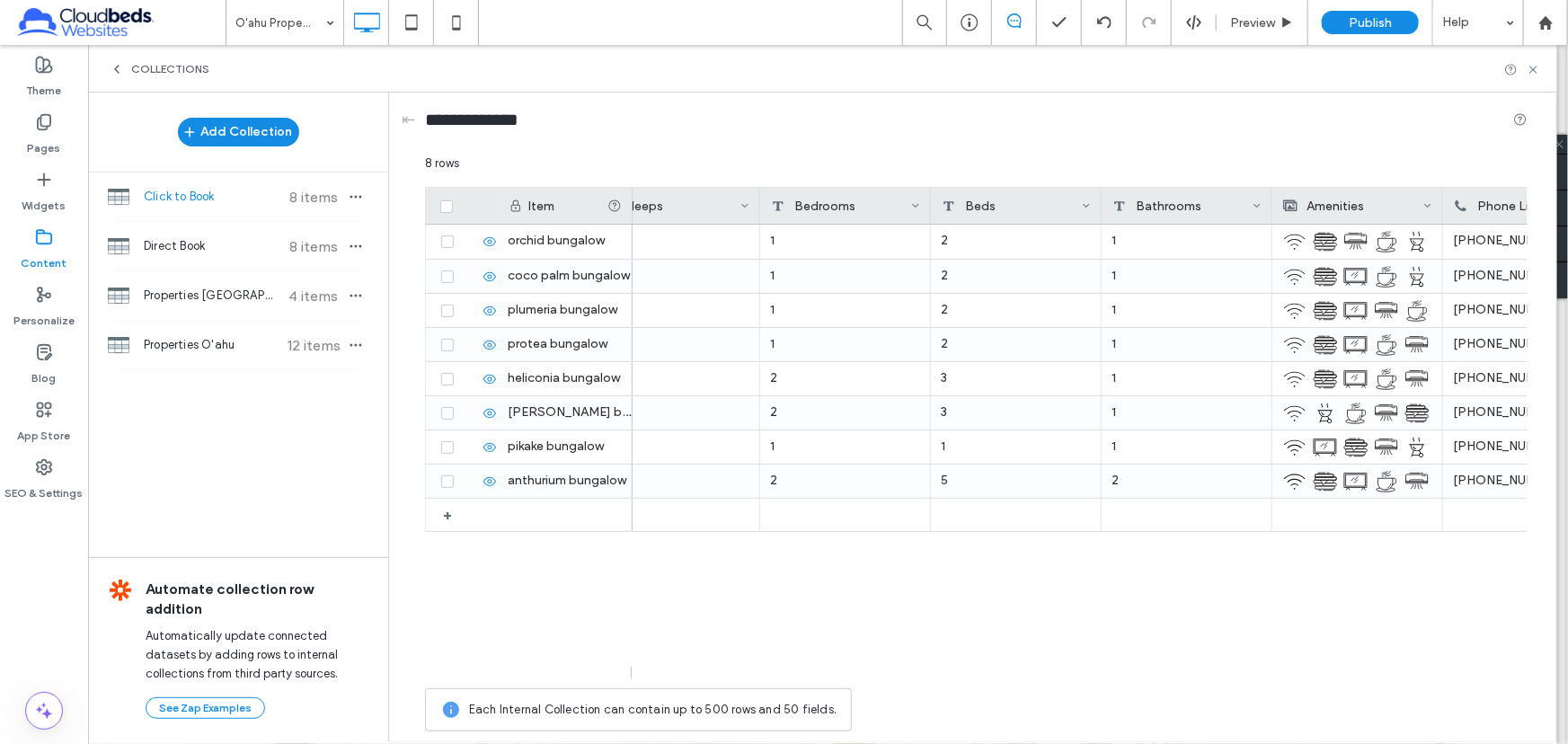
drag, startPoint x: 1185, startPoint y: 649, endPoint x: 1214, endPoint y: 646, distance: 29.2
click at [1214, 646] on div "CALL TO BOOK 808-638-8229 1 5 1 2 Second‑story beachfront; king bed in bedroom;…" at bounding box center [1081, 452] width 895 height 455
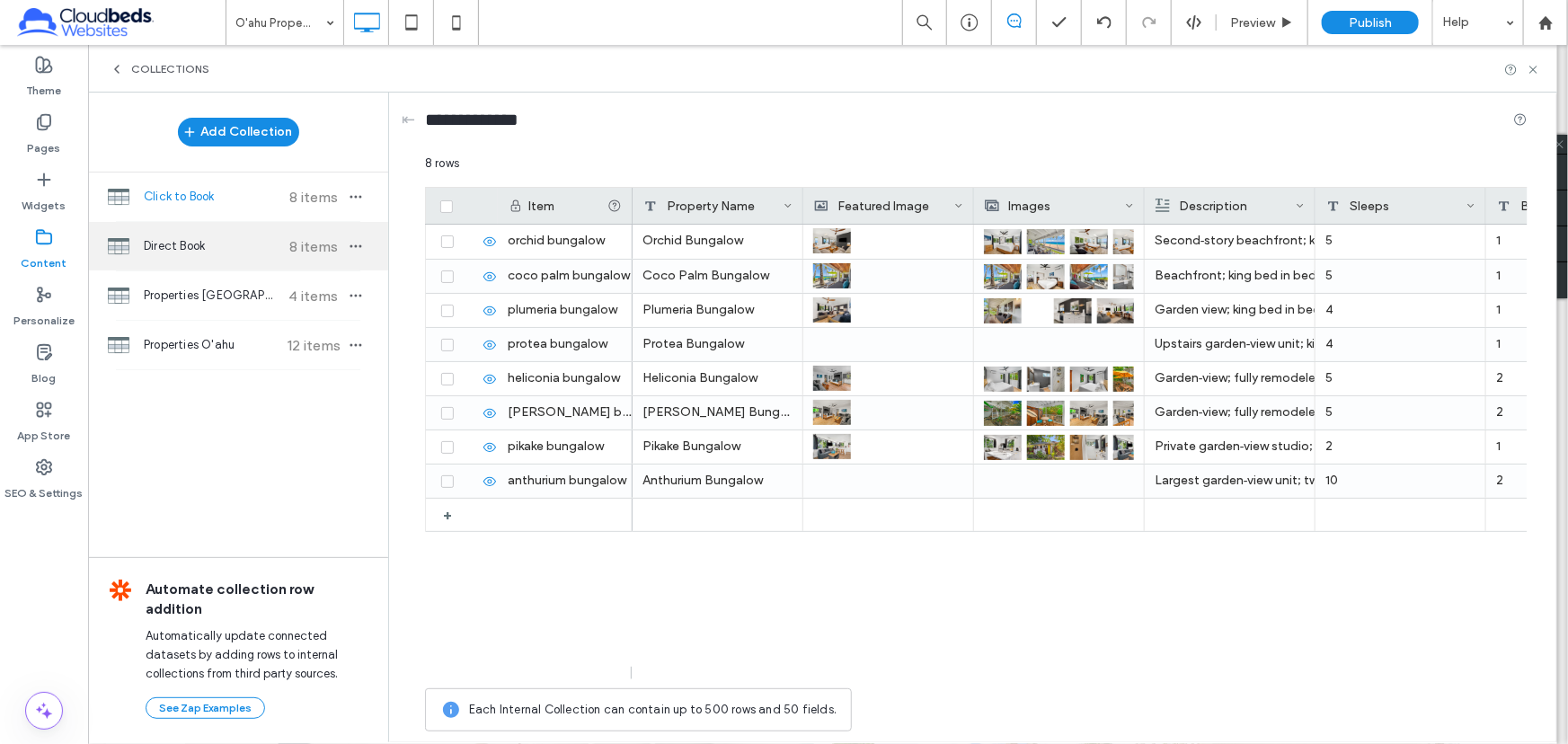
click at [243, 248] on span "Direct Book" at bounding box center [210, 246] width 134 height 18
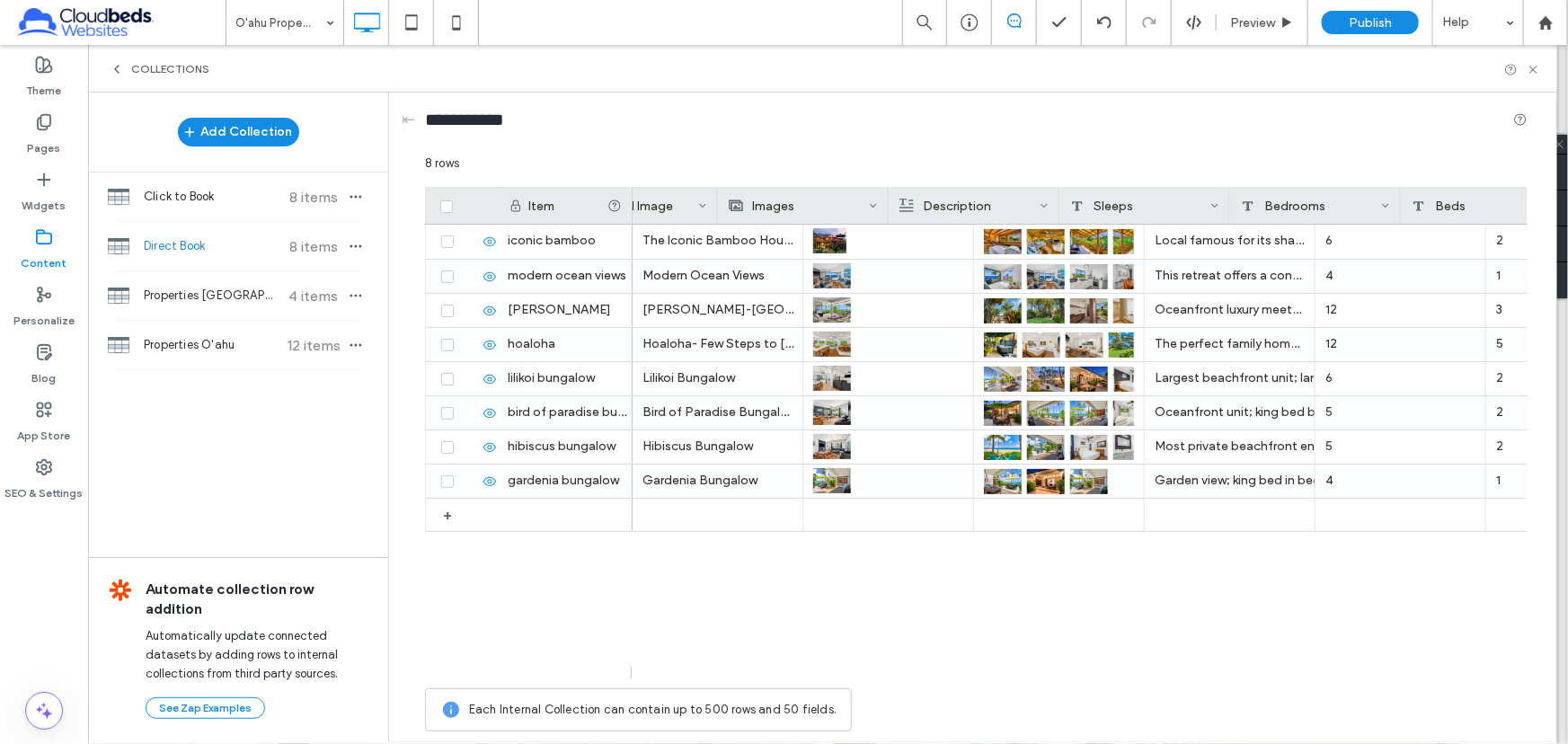
scroll to position [0, 414]
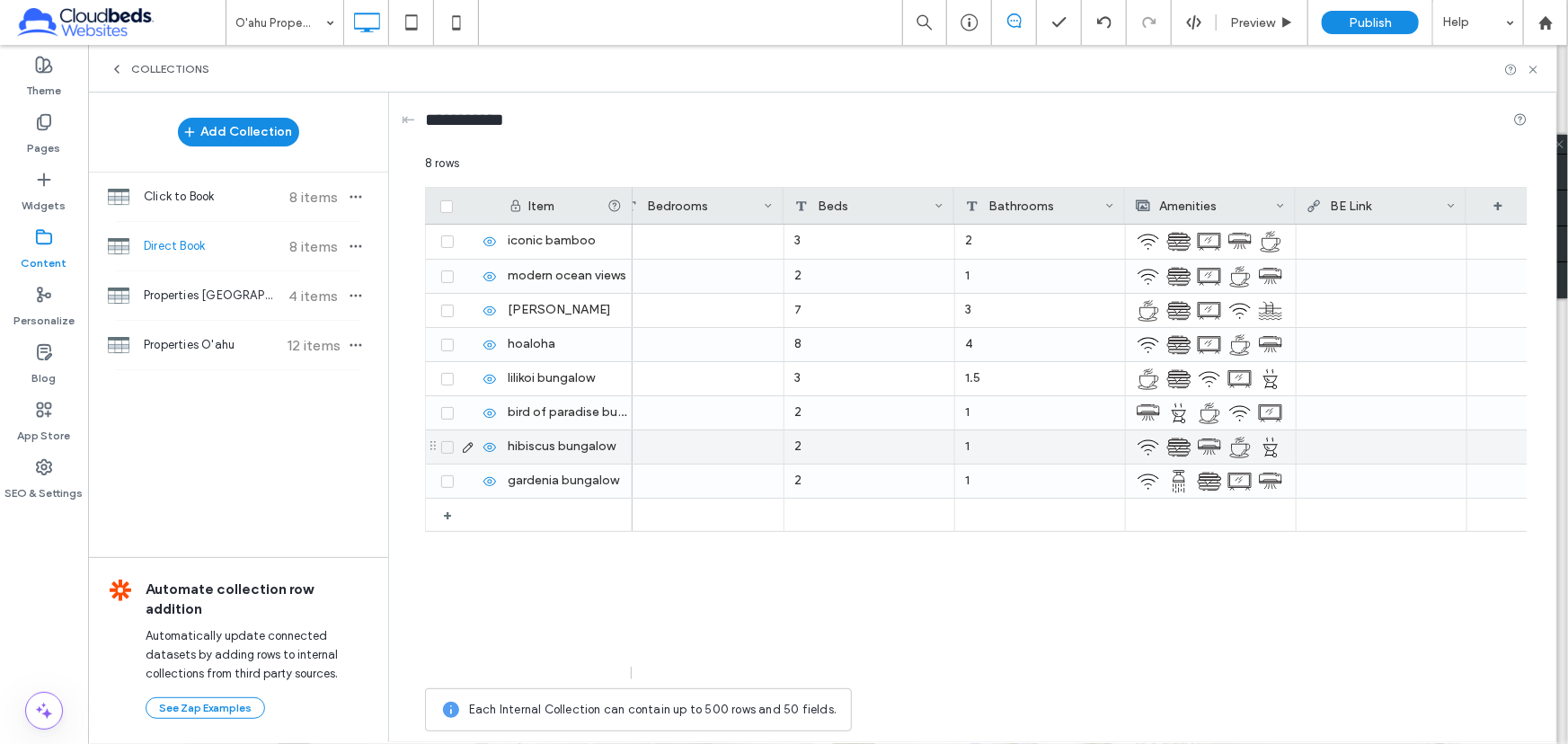
click at [1383, 453] on div at bounding box center [1382, 447] width 151 height 32
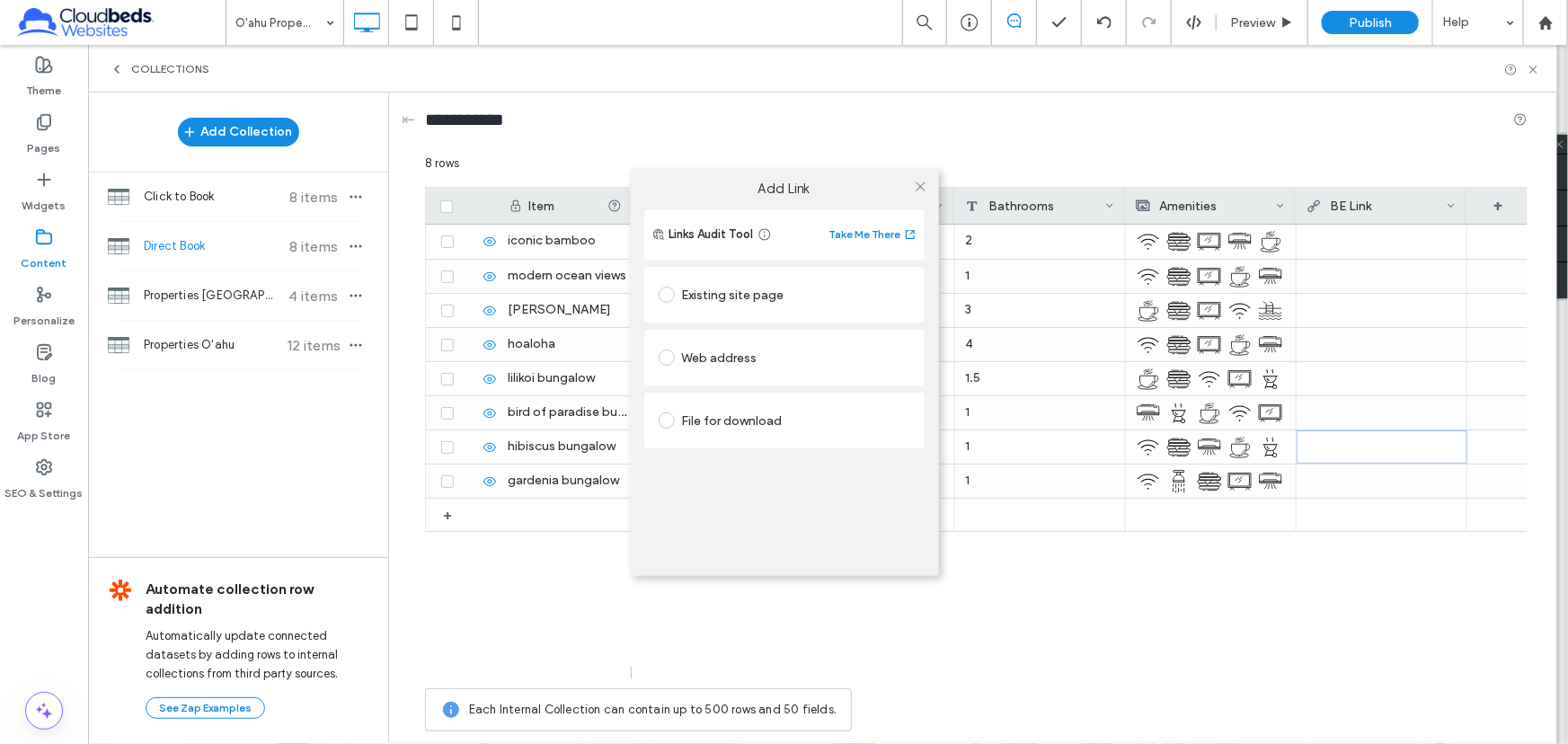
click at [718, 296] on div "Existing site page" at bounding box center [784, 294] width 251 height 29
click at [724, 415] on div "Web address" at bounding box center [784, 413] width 251 height 29
click at [753, 396] on input "url" at bounding box center [784, 392] width 251 height 23
paste input "**********"
type input "**********"
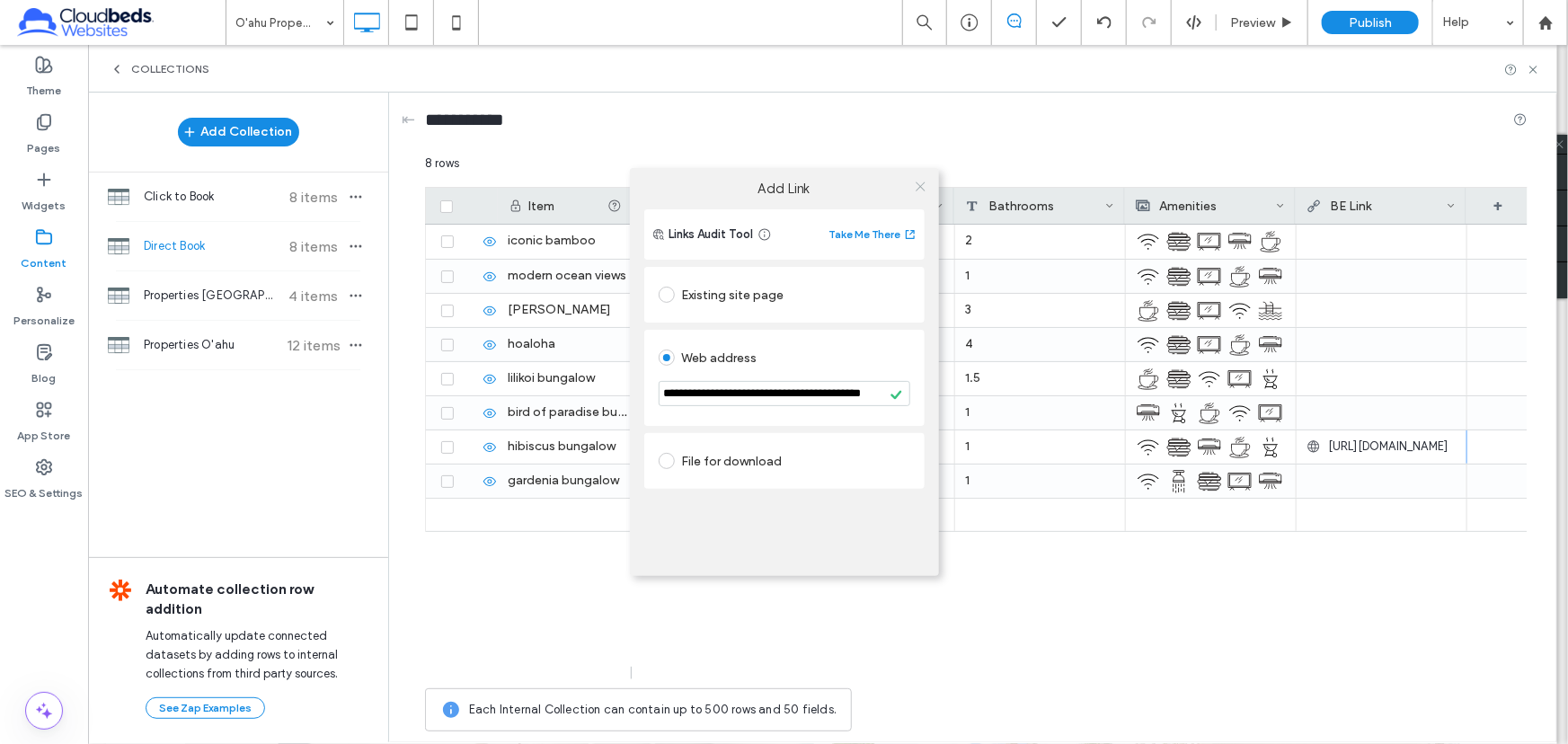
click at [922, 183] on icon at bounding box center [921, 186] width 14 height 14
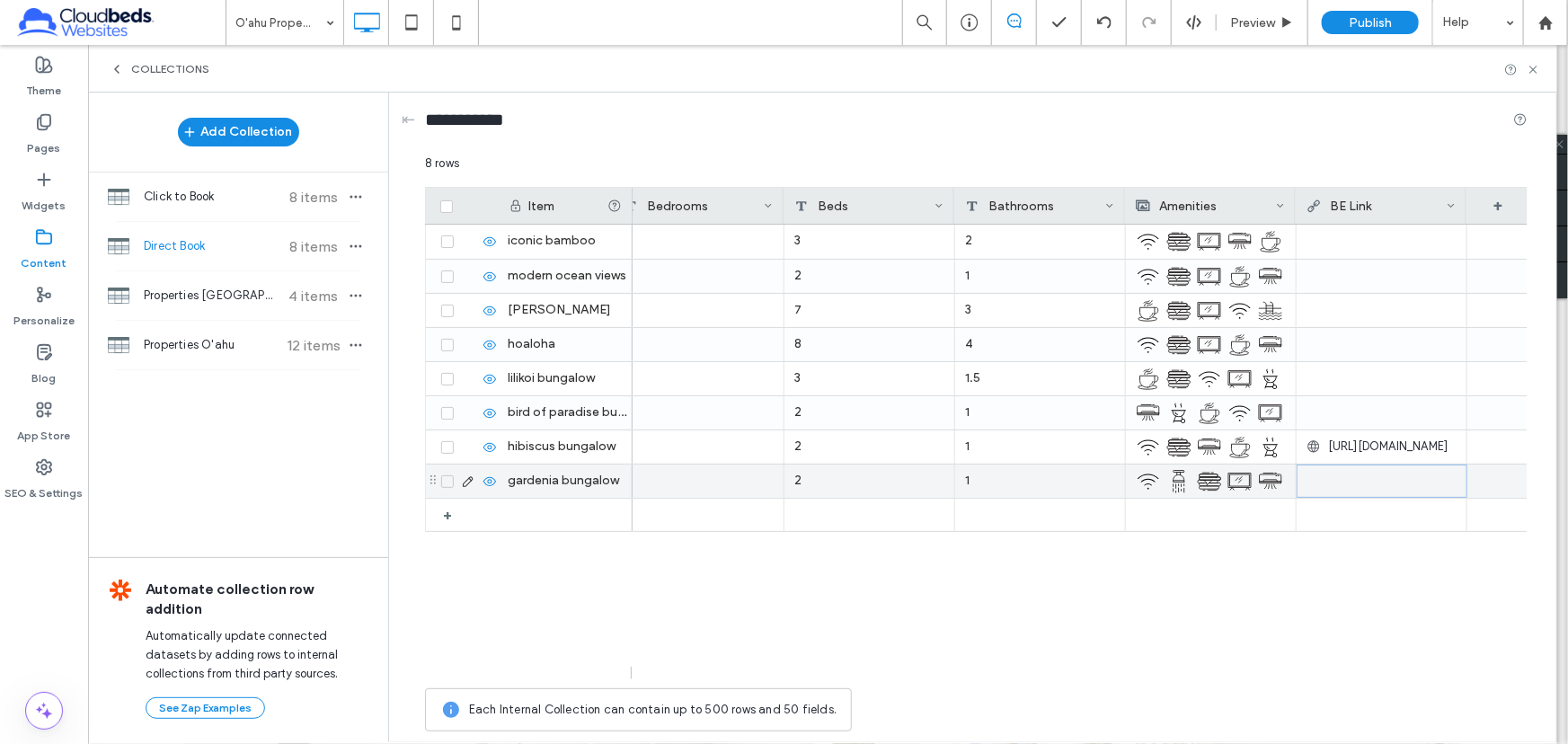
click at [1370, 486] on div at bounding box center [1383, 482] width 150 height 32
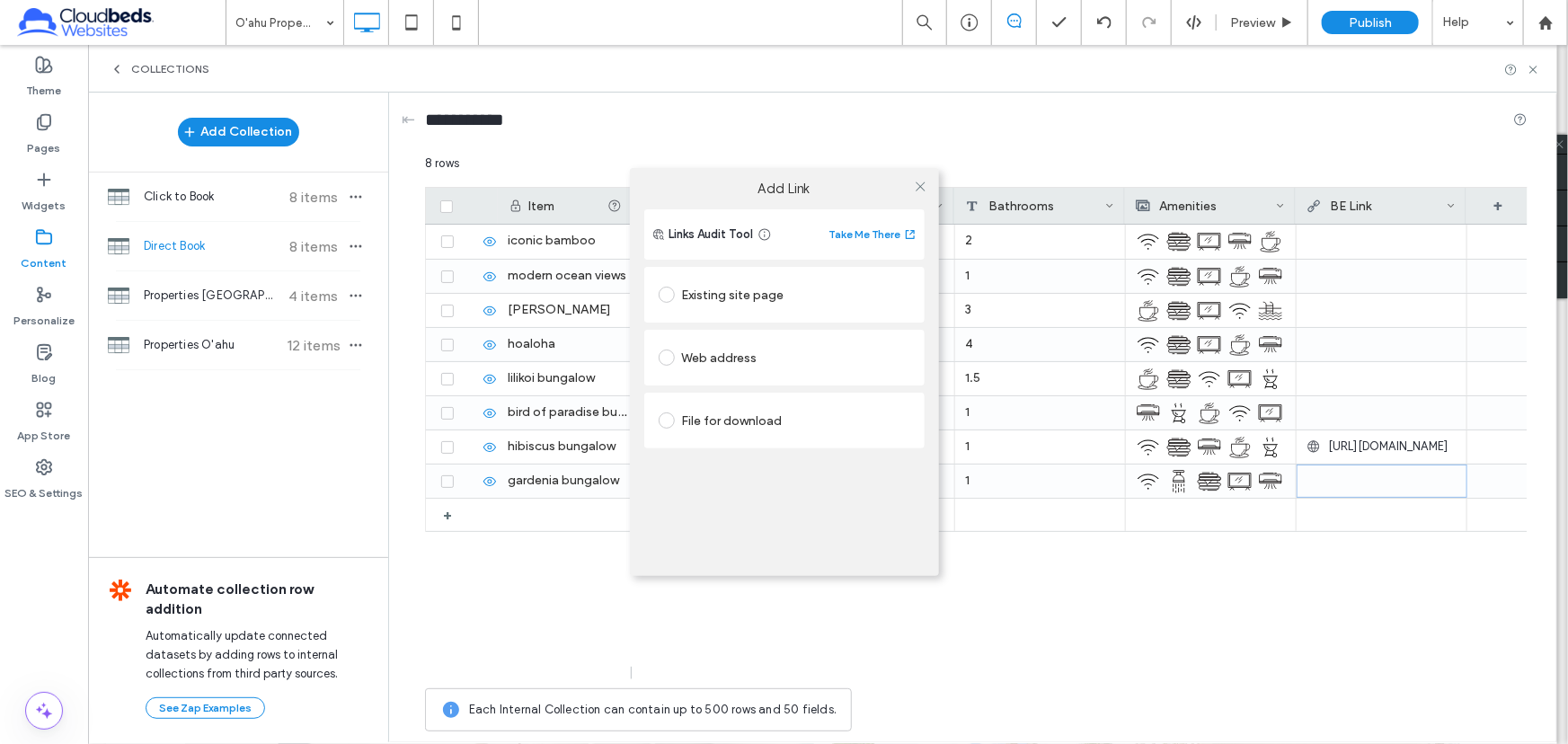
click at [743, 303] on div "Existing site page" at bounding box center [784, 294] width 251 height 29
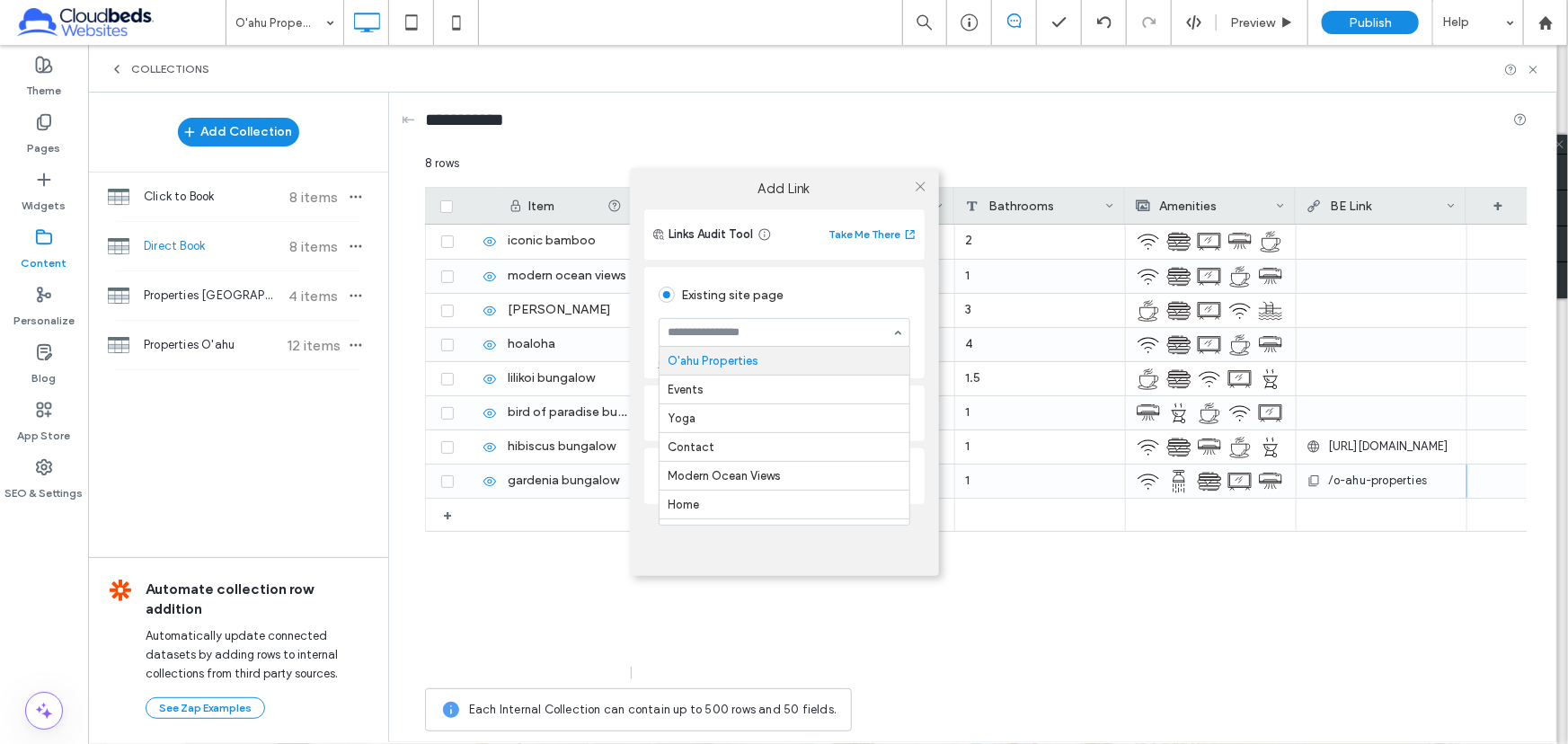
click at [753, 336] on input at bounding box center [781, 332] width 223 height 13
click at [755, 299] on div "Existing site page" at bounding box center [784, 294] width 251 height 29
click at [717, 396] on div "Web address" at bounding box center [784, 414] width 251 height 38
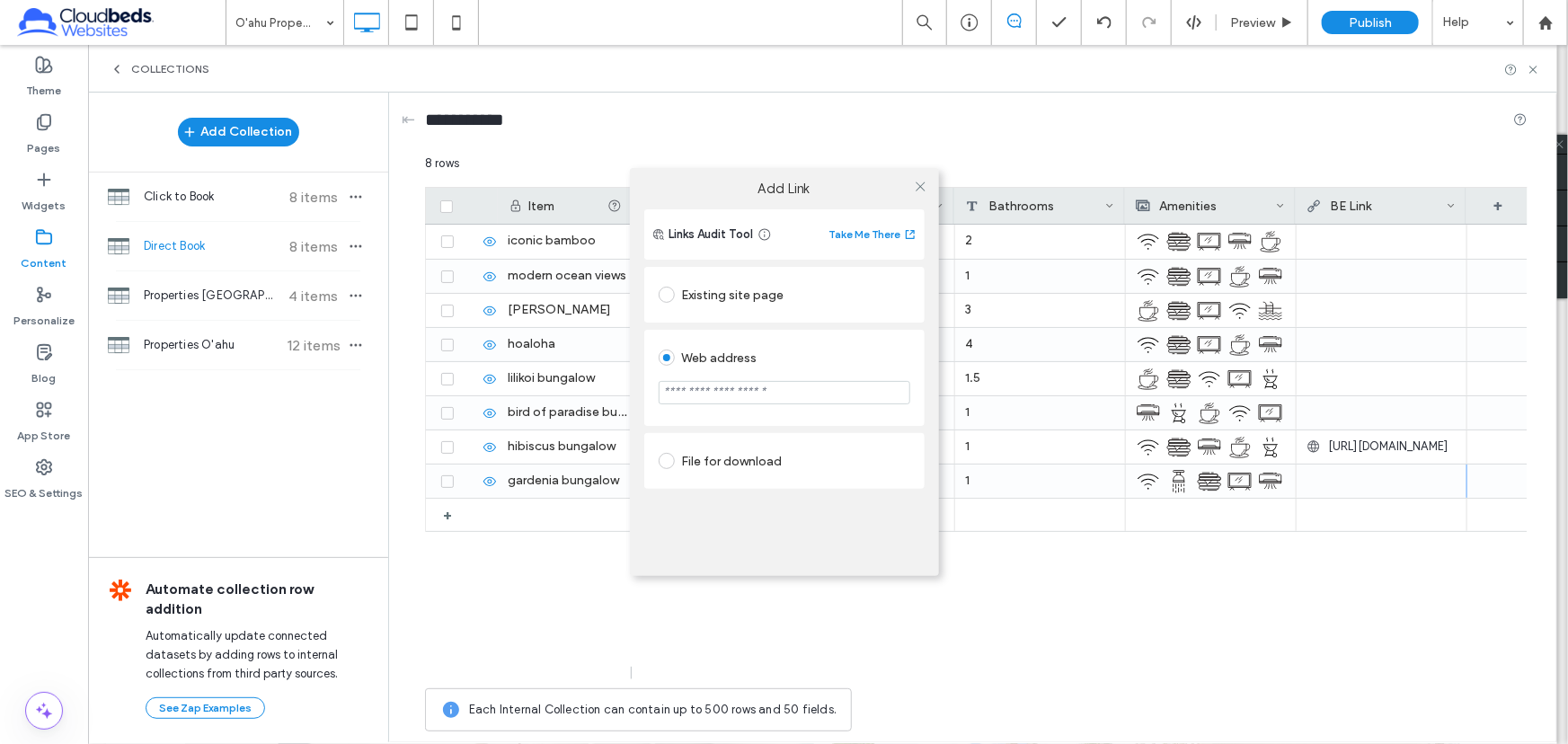
click at [754, 400] on input "url" at bounding box center [784, 392] width 251 height 23
paste input "**********"
type input "**********"
click at [1102, 563] on div "**********" at bounding box center [784, 372] width 1568 height 744
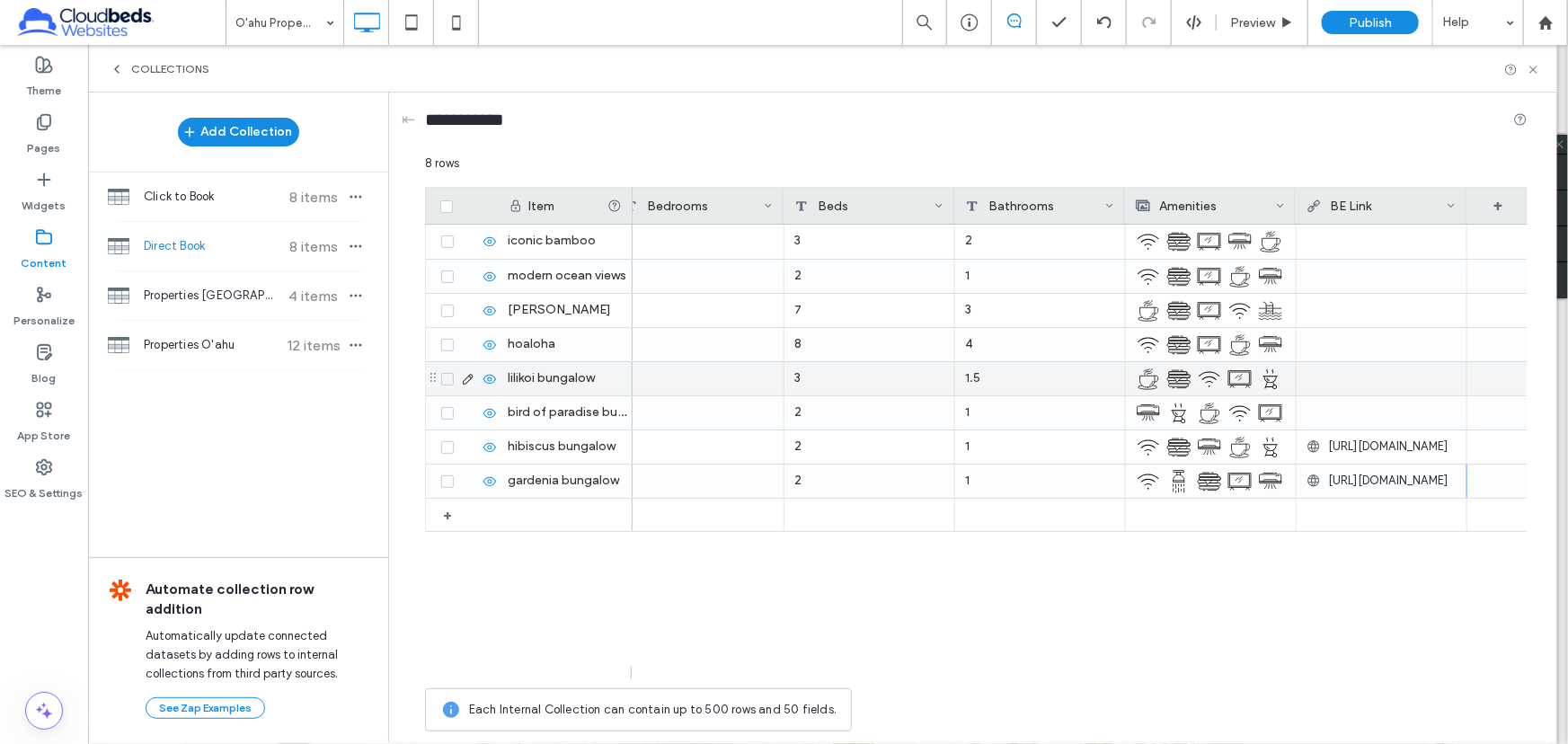
click at [1356, 378] on div at bounding box center [1382, 378] width 151 height 32
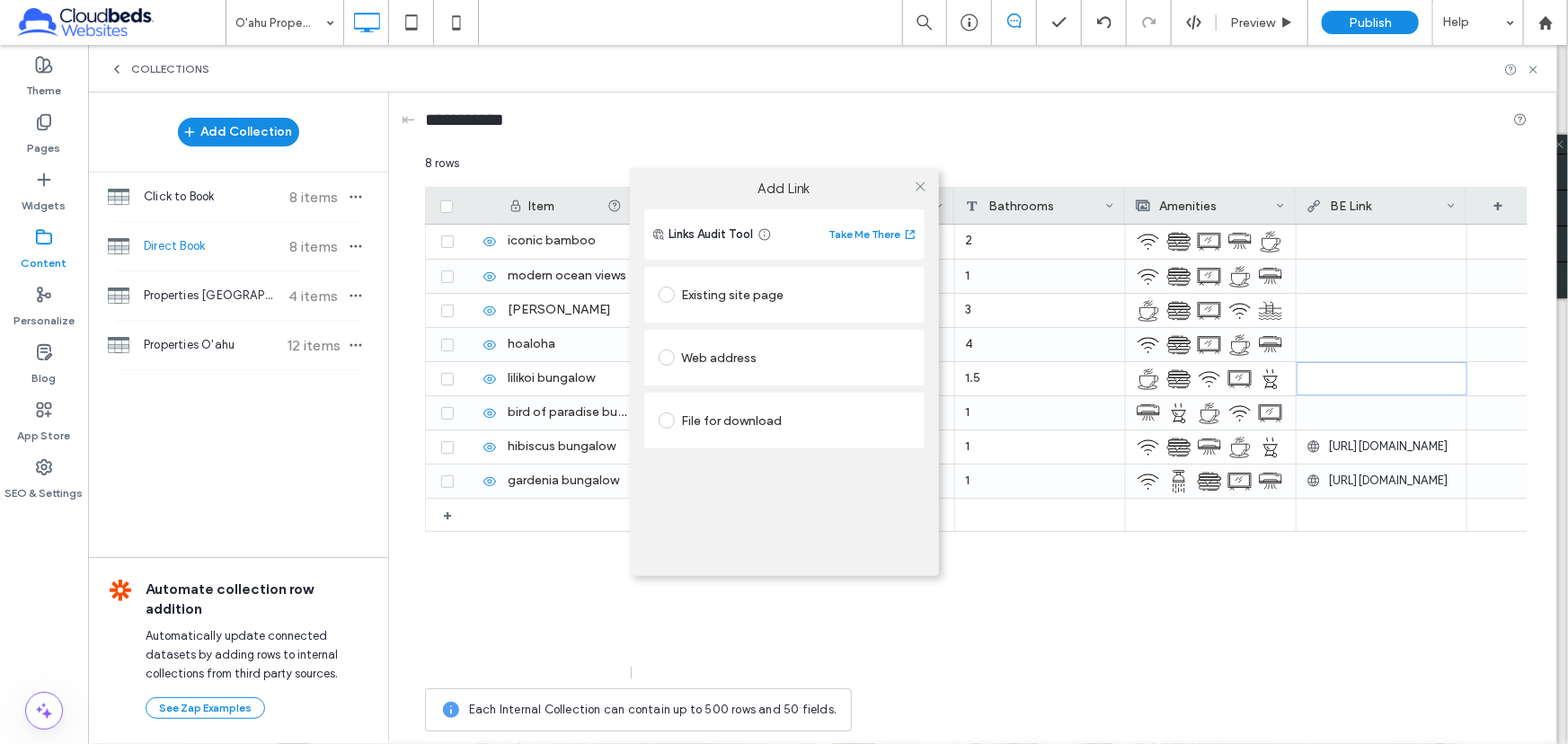
click at [694, 360] on div "Web address" at bounding box center [784, 357] width 251 height 29
click at [742, 387] on input "url" at bounding box center [784, 392] width 251 height 23
paste input "**********"
type input "**********"
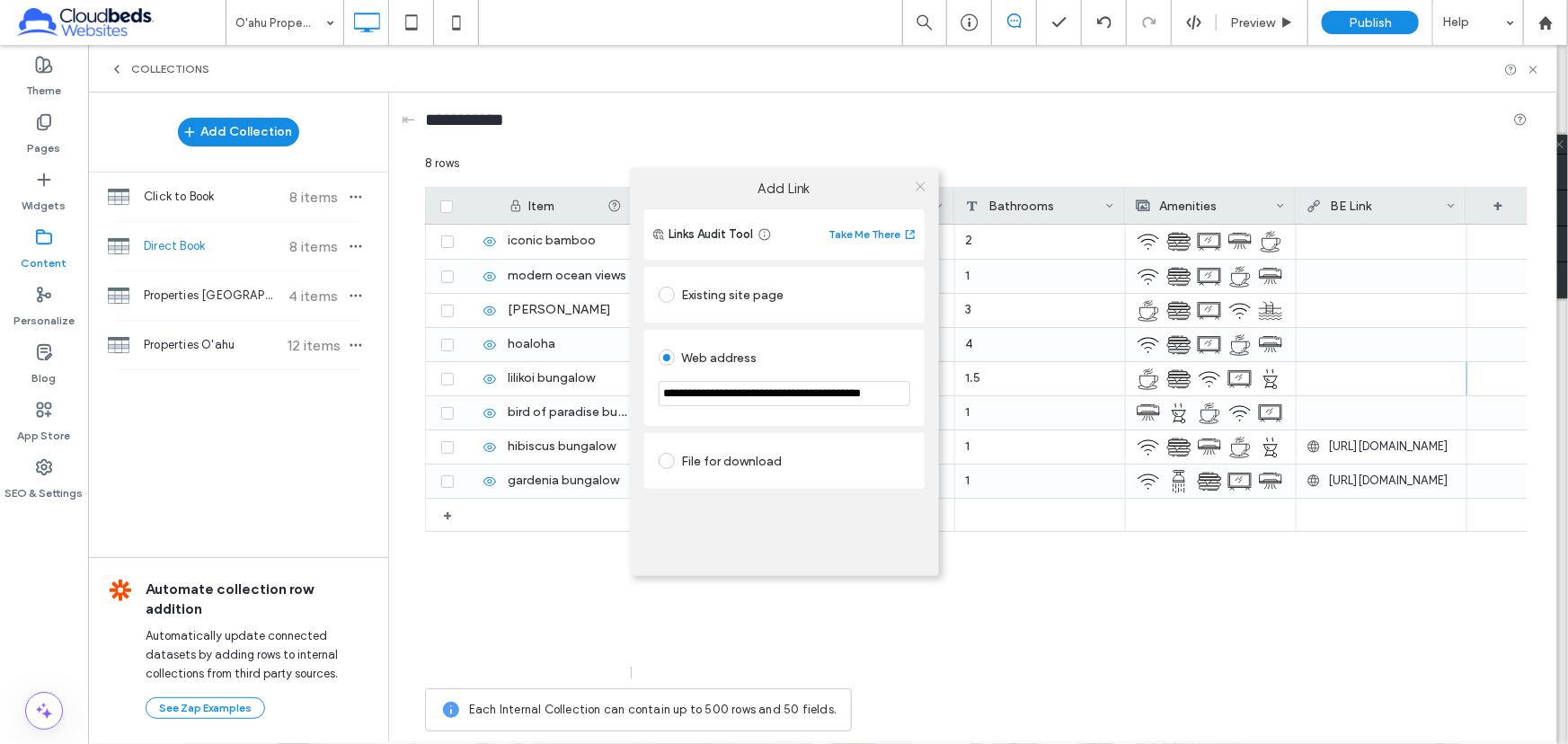
scroll to position [0, 0]
click at [920, 185] on icon at bounding box center [921, 186] width 14 height 14
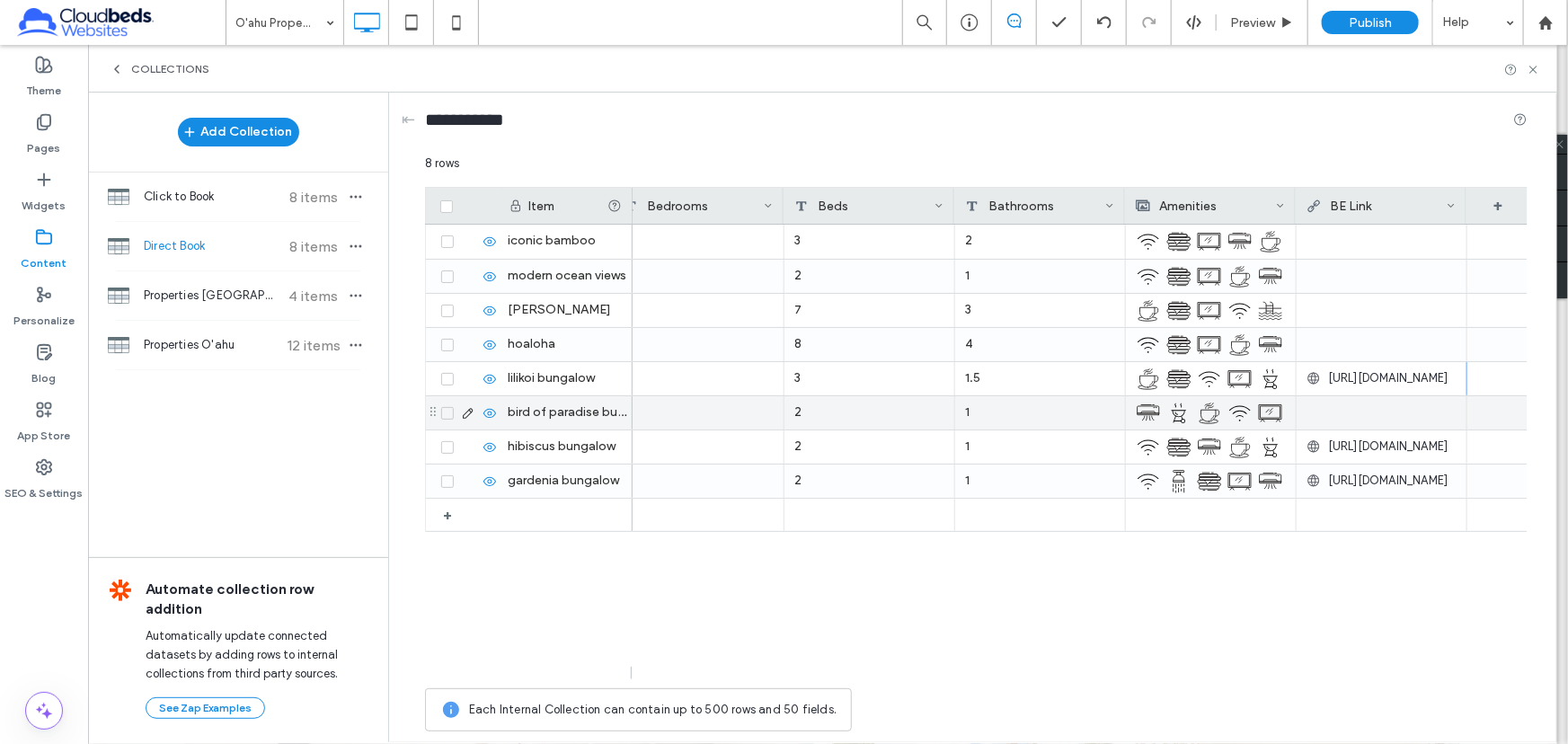
click at [1405, 413] on div at bounding box center [1382, 413] width 151 height 32
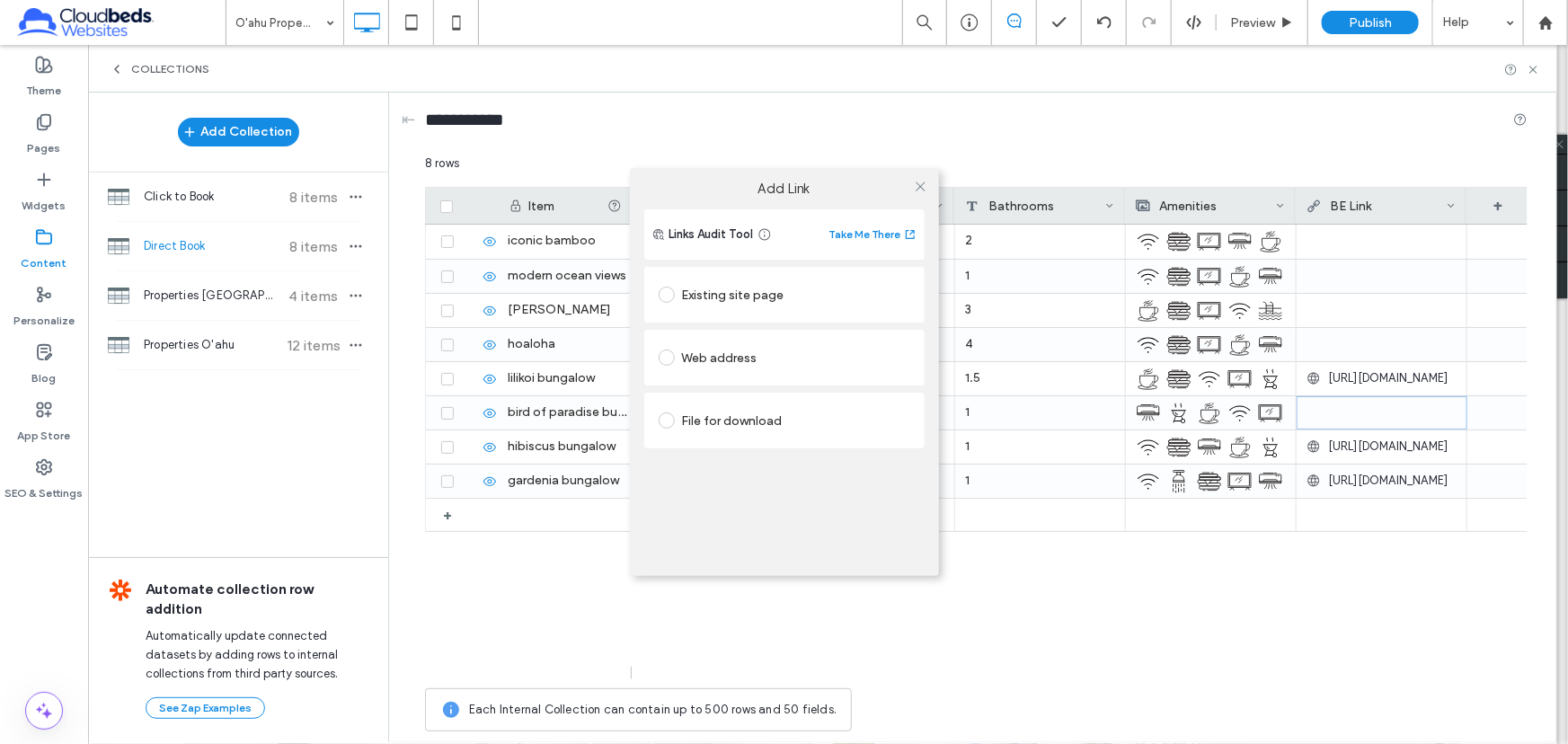
click at [706, 368] on div "Web address" at bounding box center [784, 357] width 251 height 29
click at [769, 386] on input "url" at bounding box center [784, 392] width 251 height 23
paste input "**********"
type input "**********"
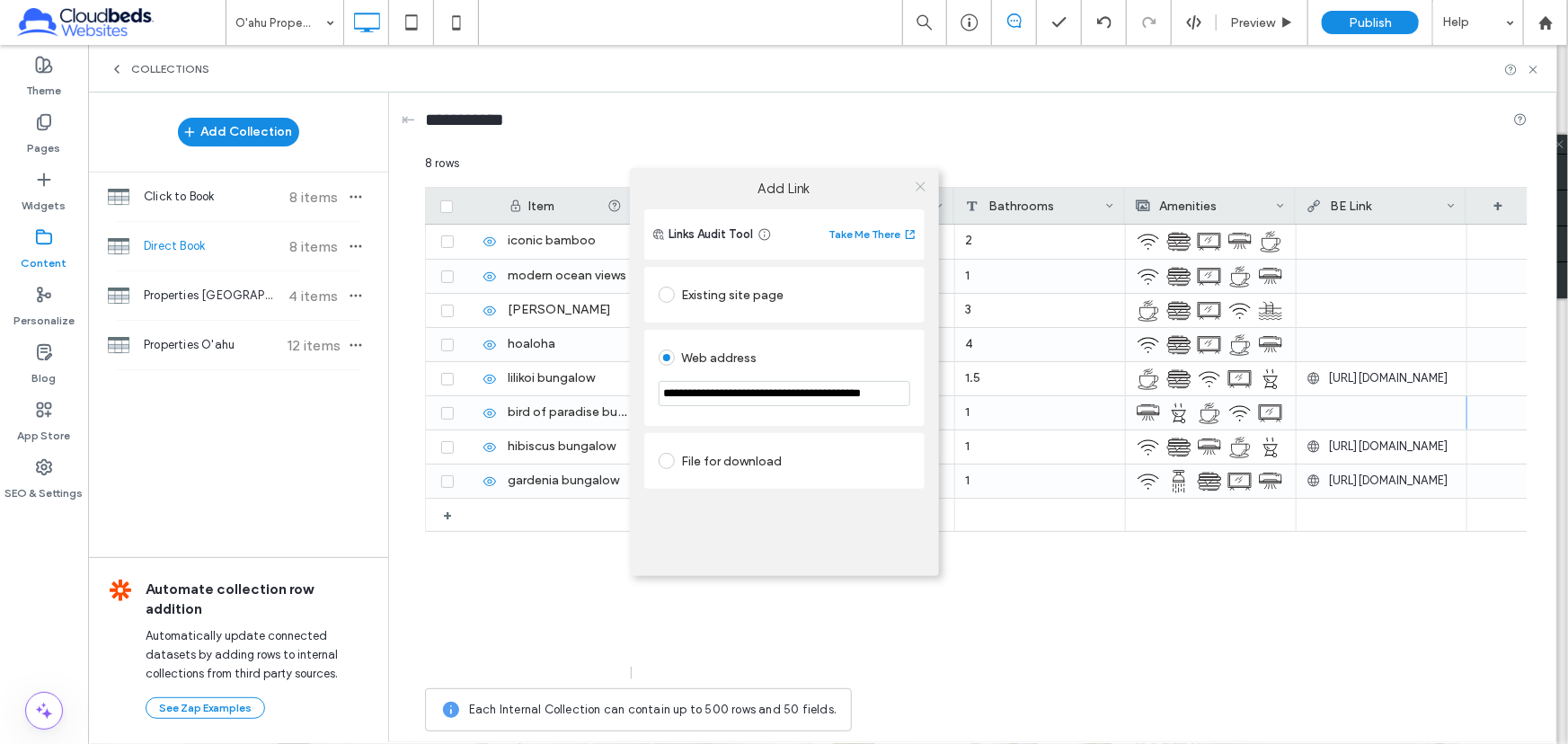
scroll to position [0, 0]
click at [918, 182] on icon at bounding box center [921, 186] width 14 height 14
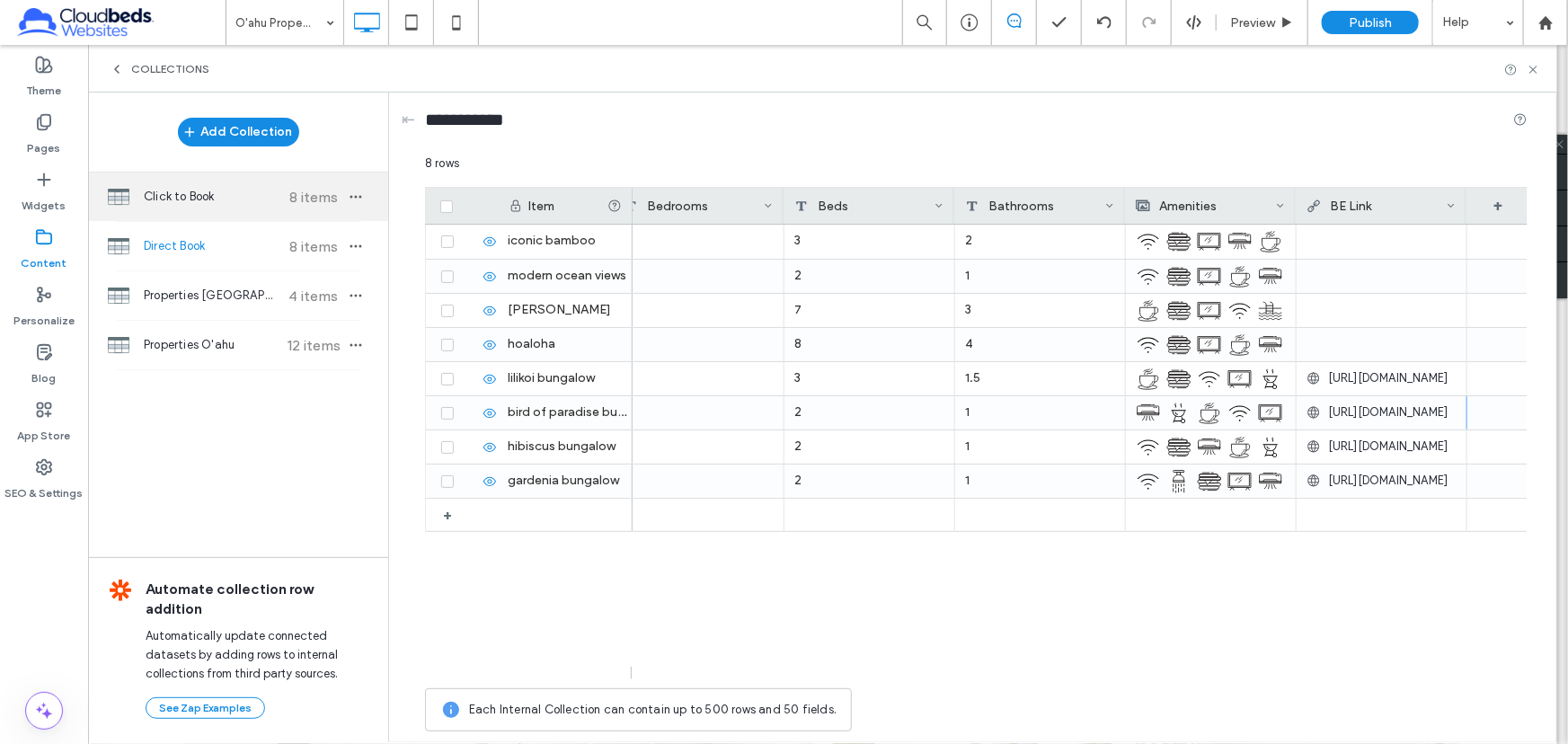
click at [195, 202] on span "Click to Book" at bounding box center [210, 196] width 134 height 18
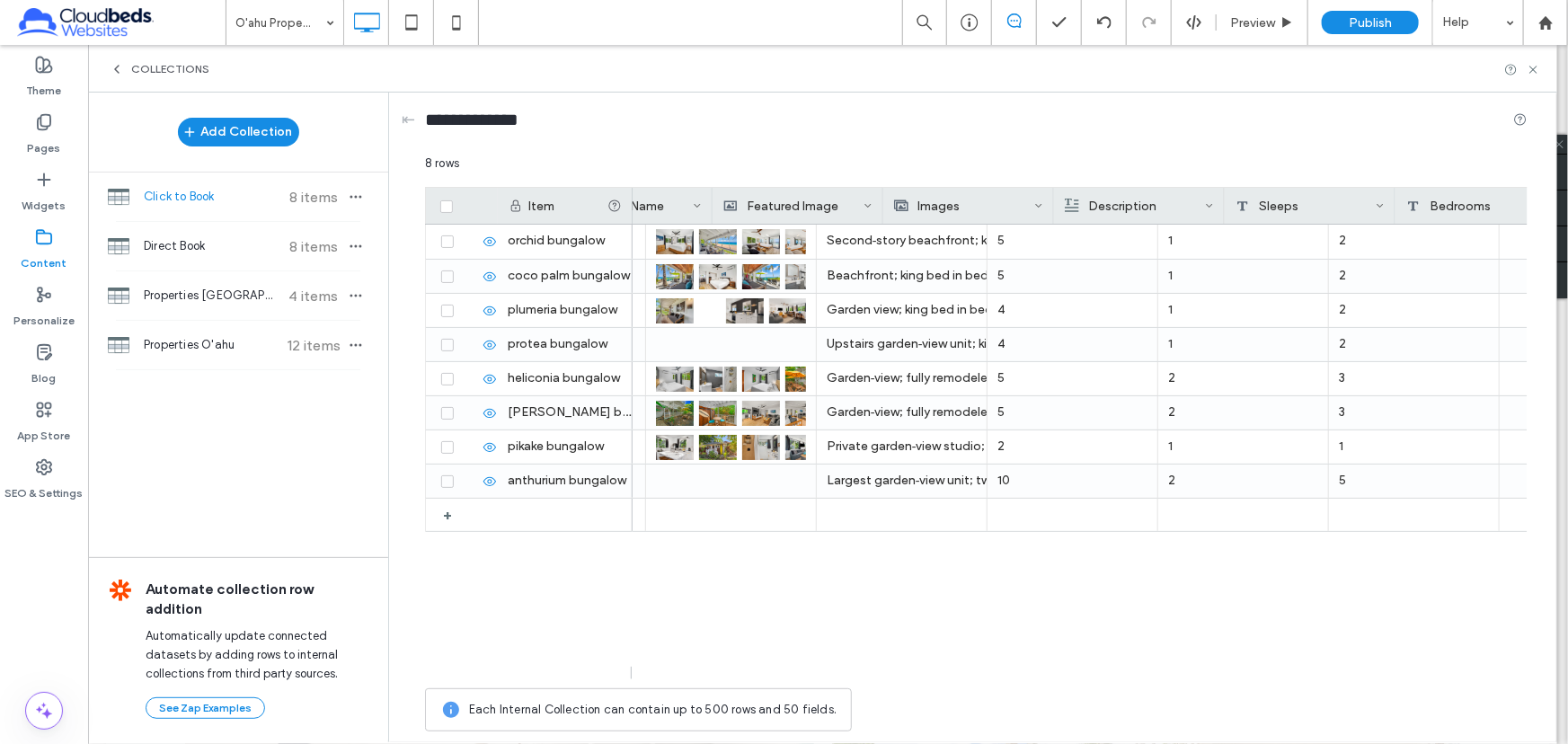
scroll to position [0, 1214]
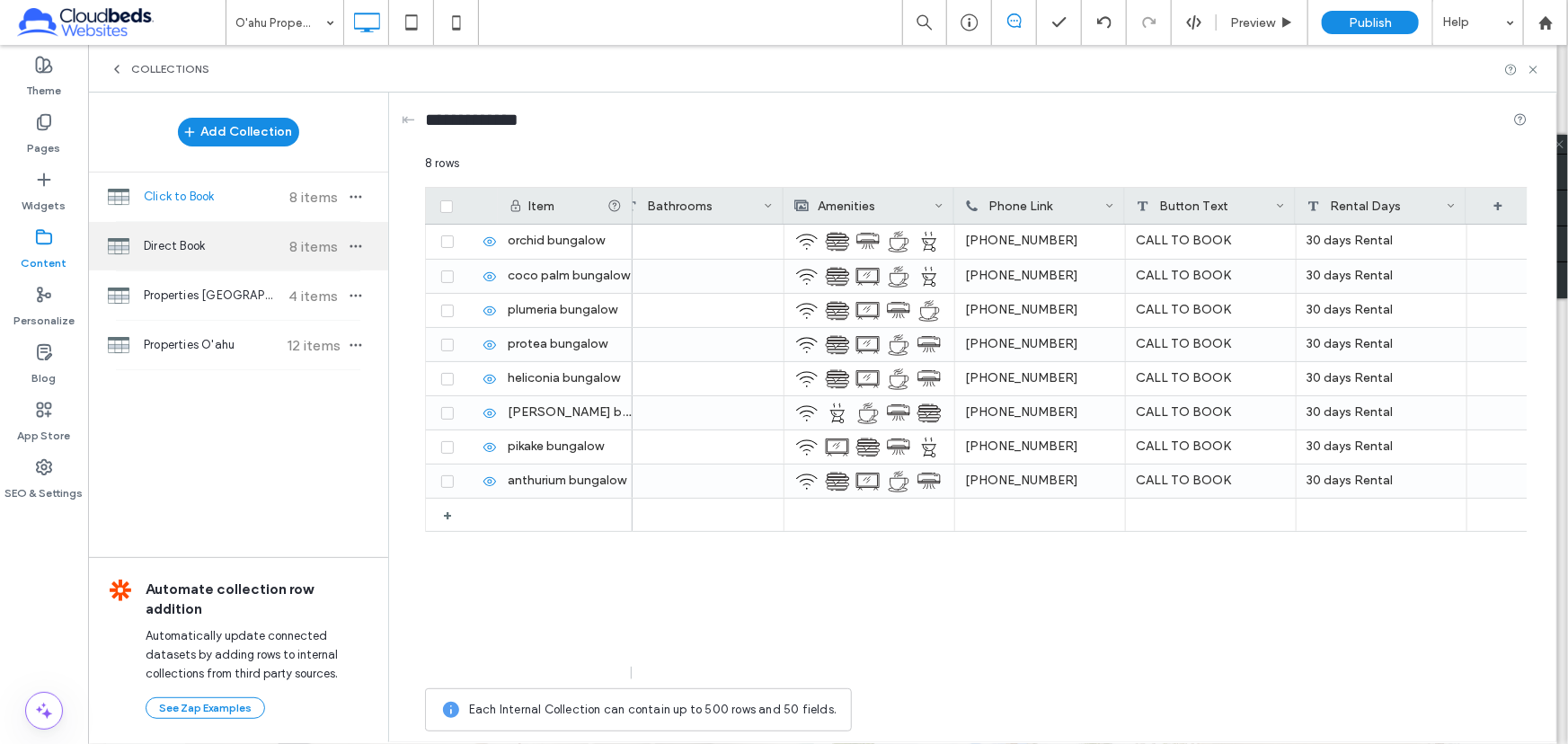
click at [190, 256] on div "Direct Book 8 items" at bounding box center [237, 246] width 300 height 49
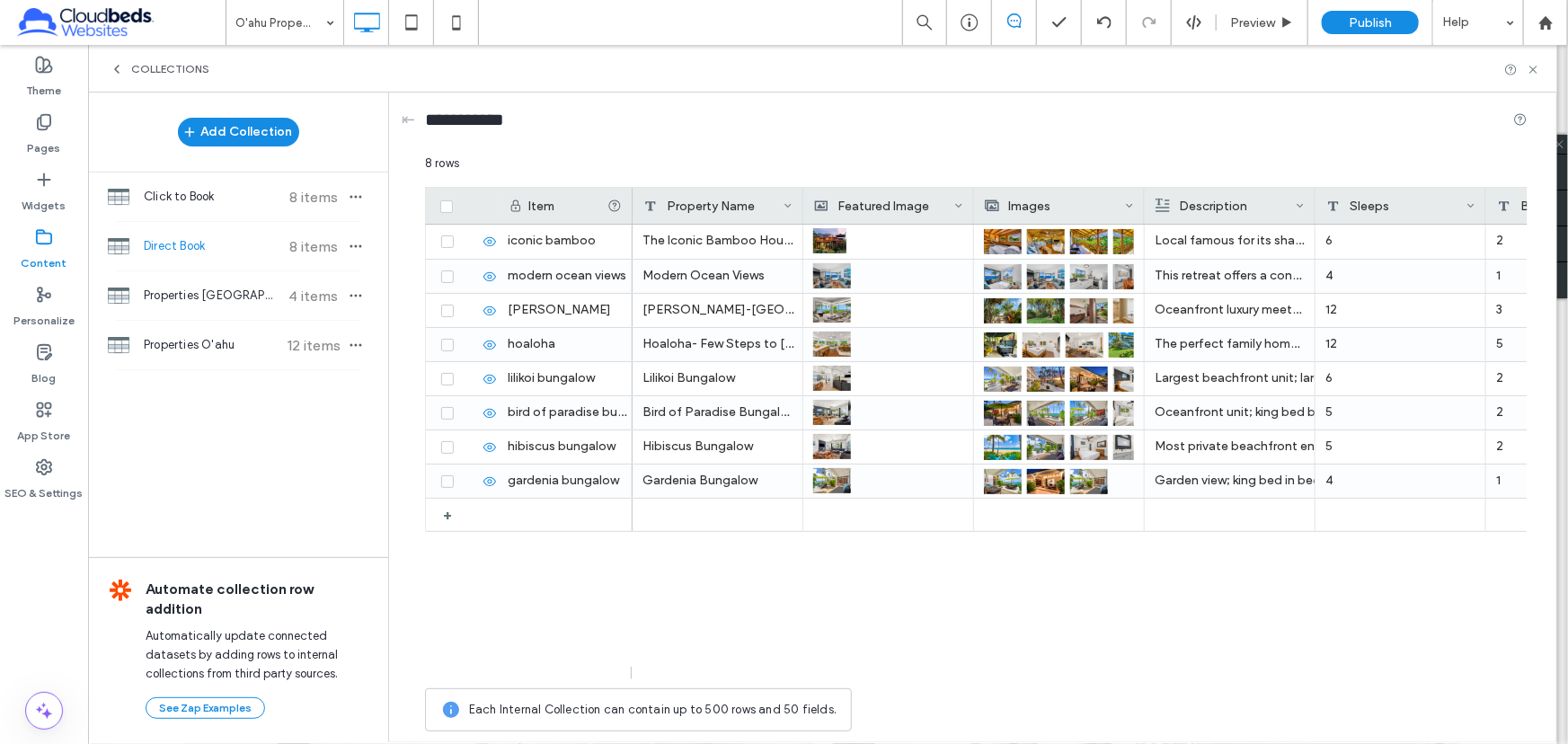
click at [980, 670] on div at bounding box center [1080, 673] width 896 height 13
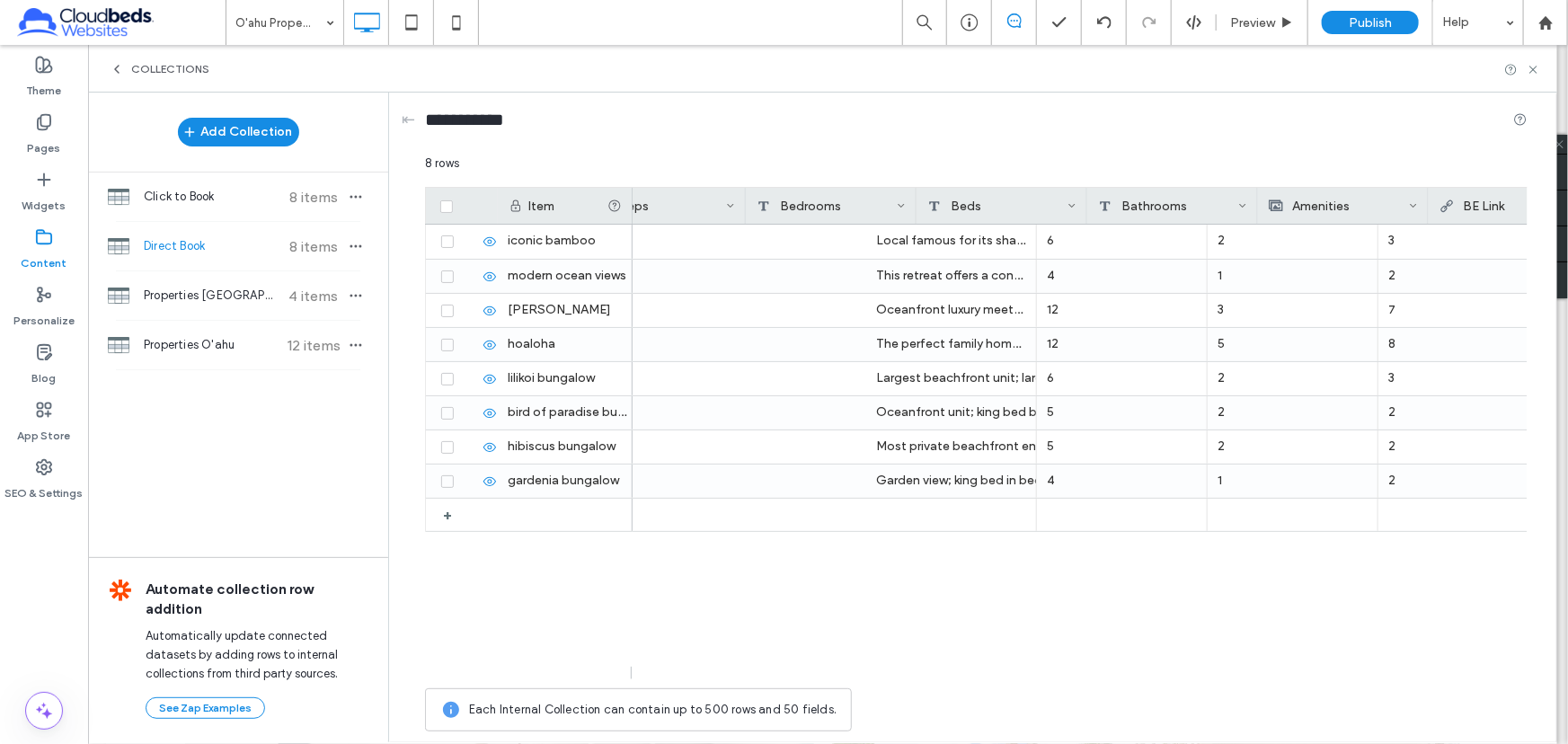
scroll to position [0, 872]
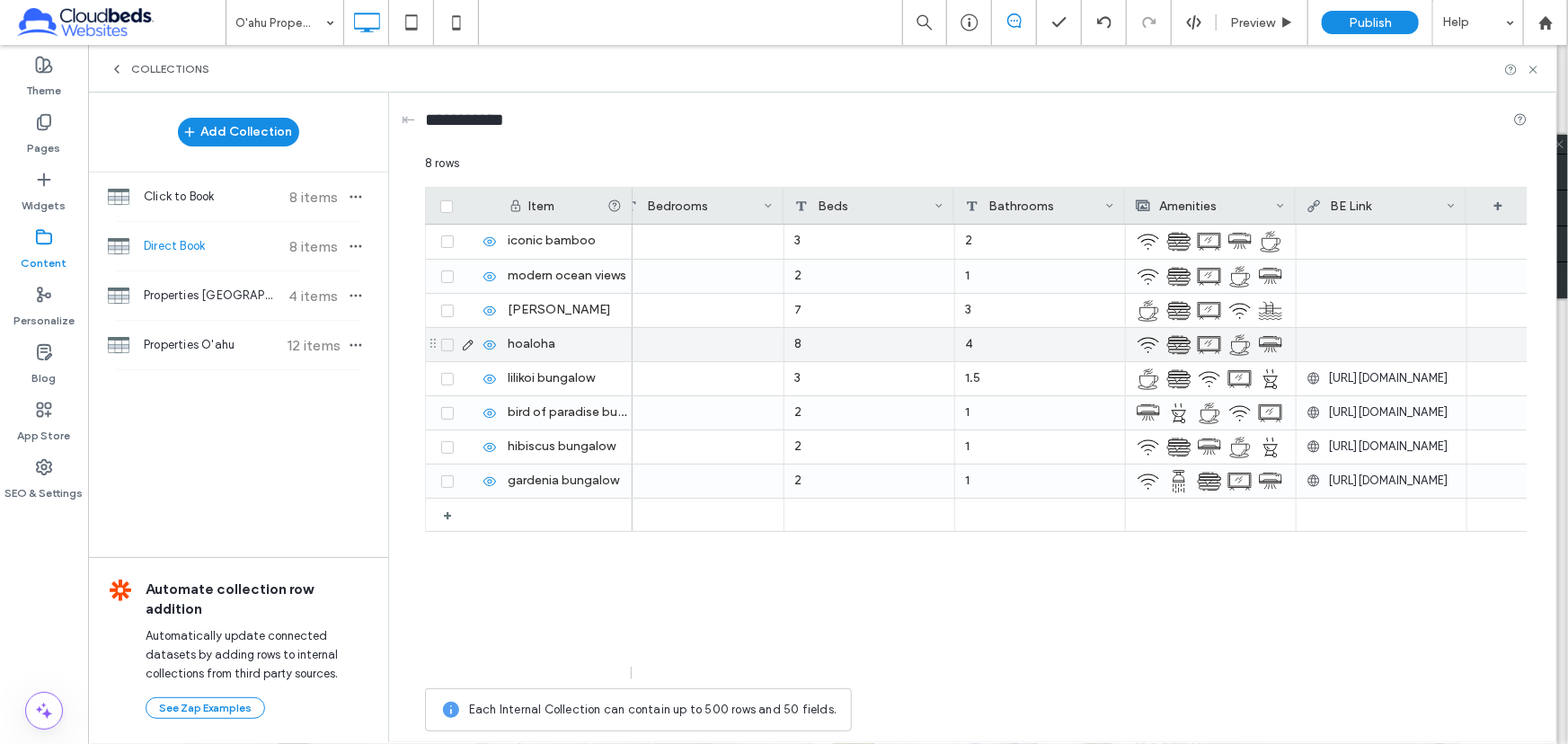
click at [1402, 341] on div at bounding box center [1382, 344] width 151 height 32
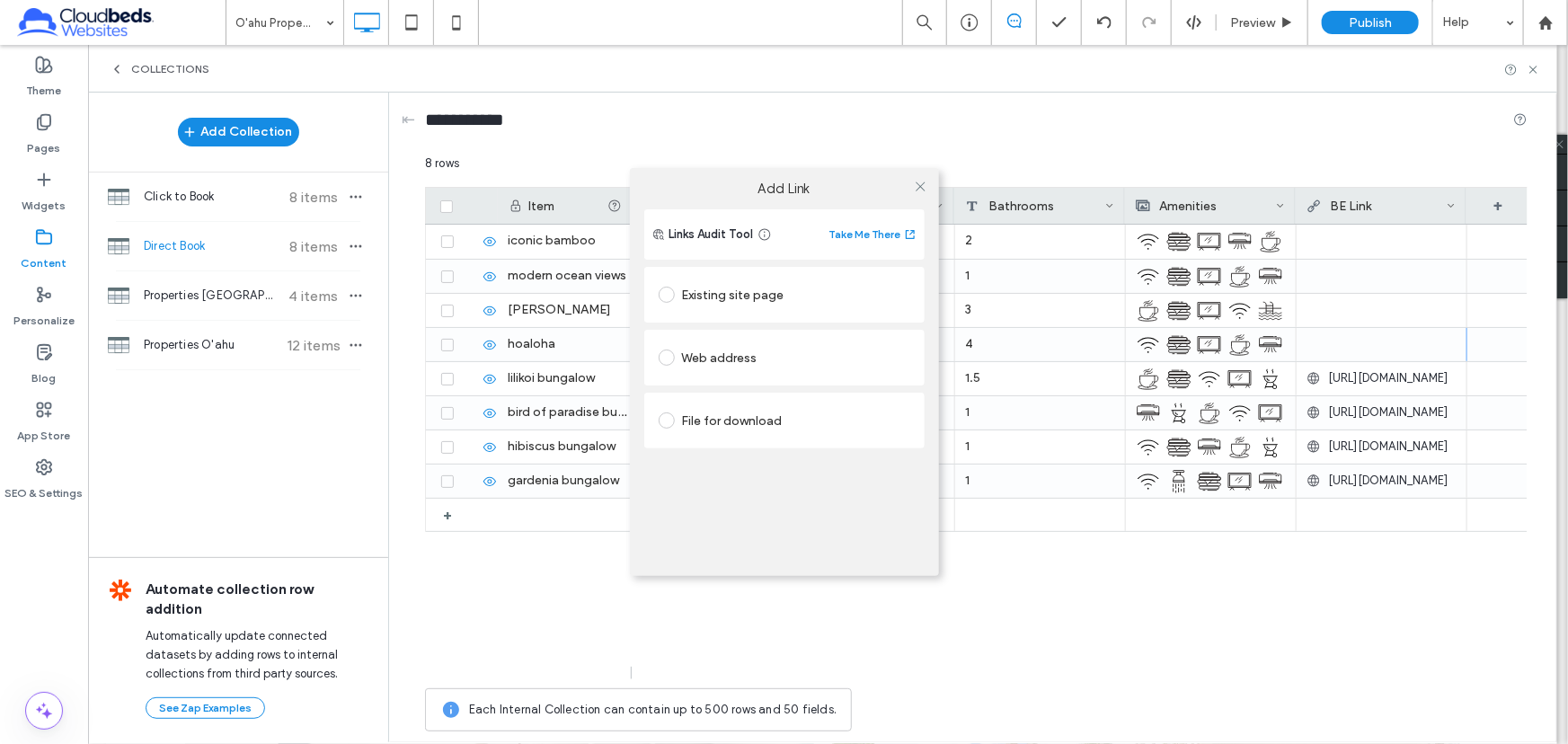
click at [721, 369] on div "Web address" at bounding box center [784, 357] width 251 height 29
click at [699, 381] on input "url" at bounding box center [784, 392] width 251 height 23
paste input "**********"
type input "**********"
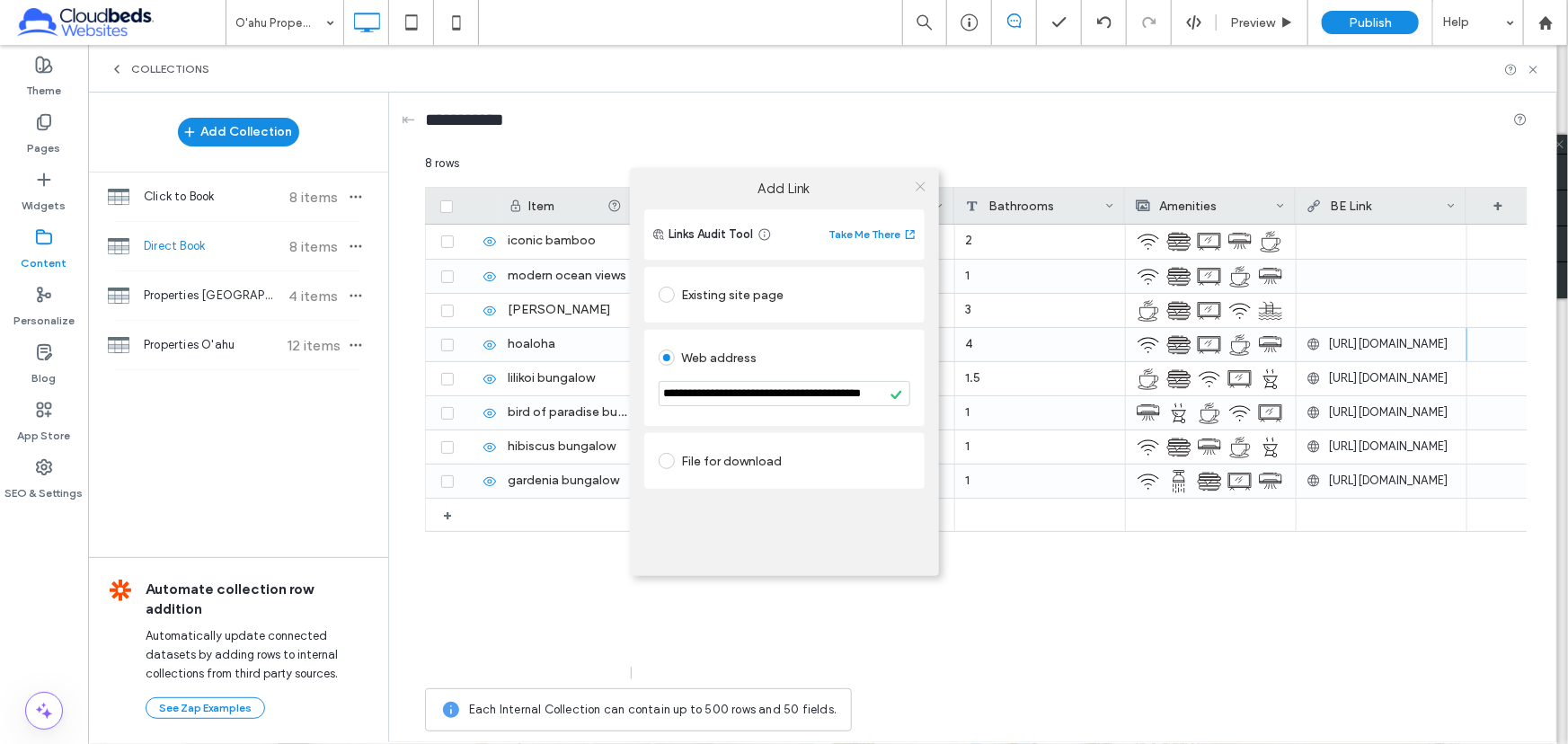
click at [914, 186] on icon at bounding box center [921, 186] width 14 height 14
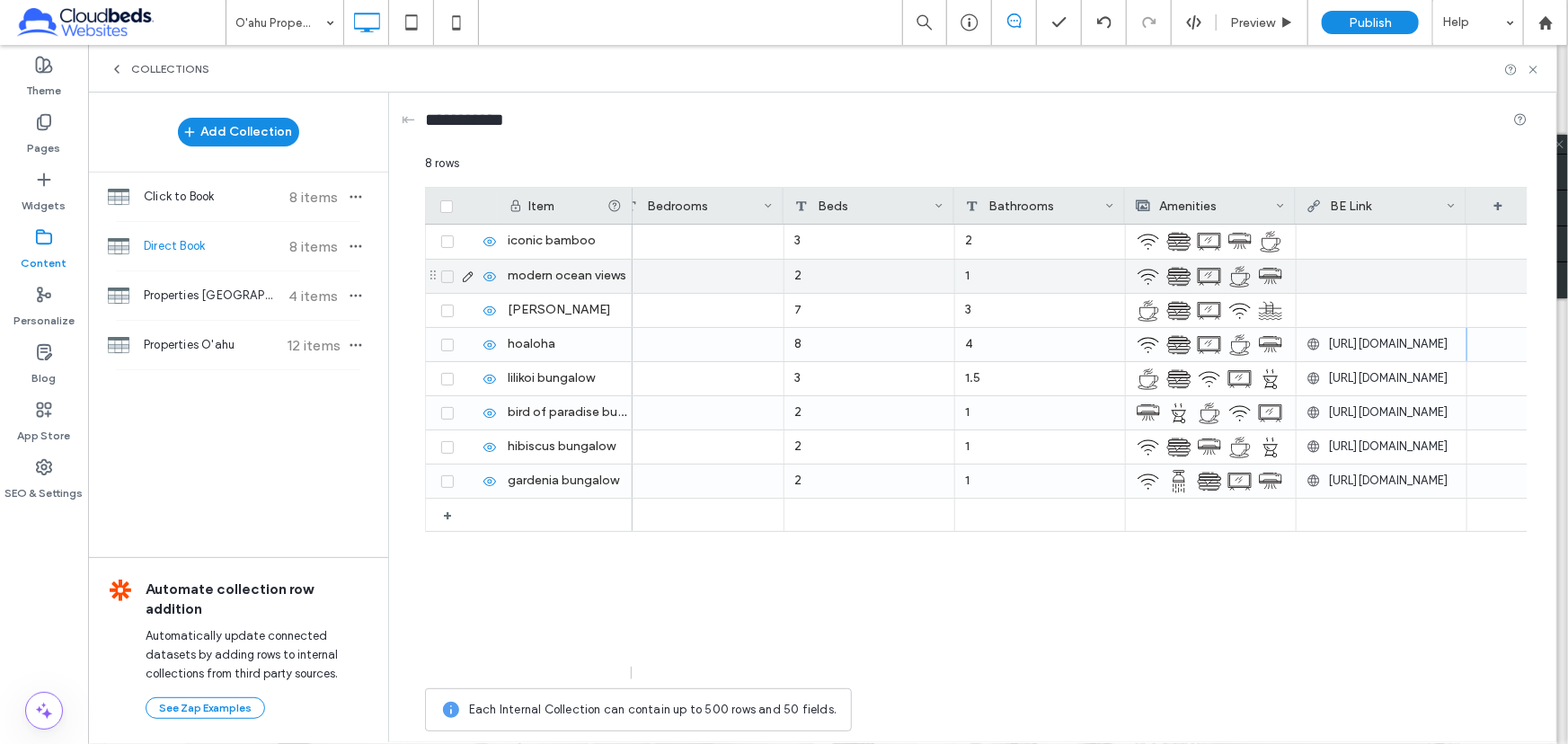
click at [1389, 274] on div at bounding box center [1382, 275] width 151 height 32
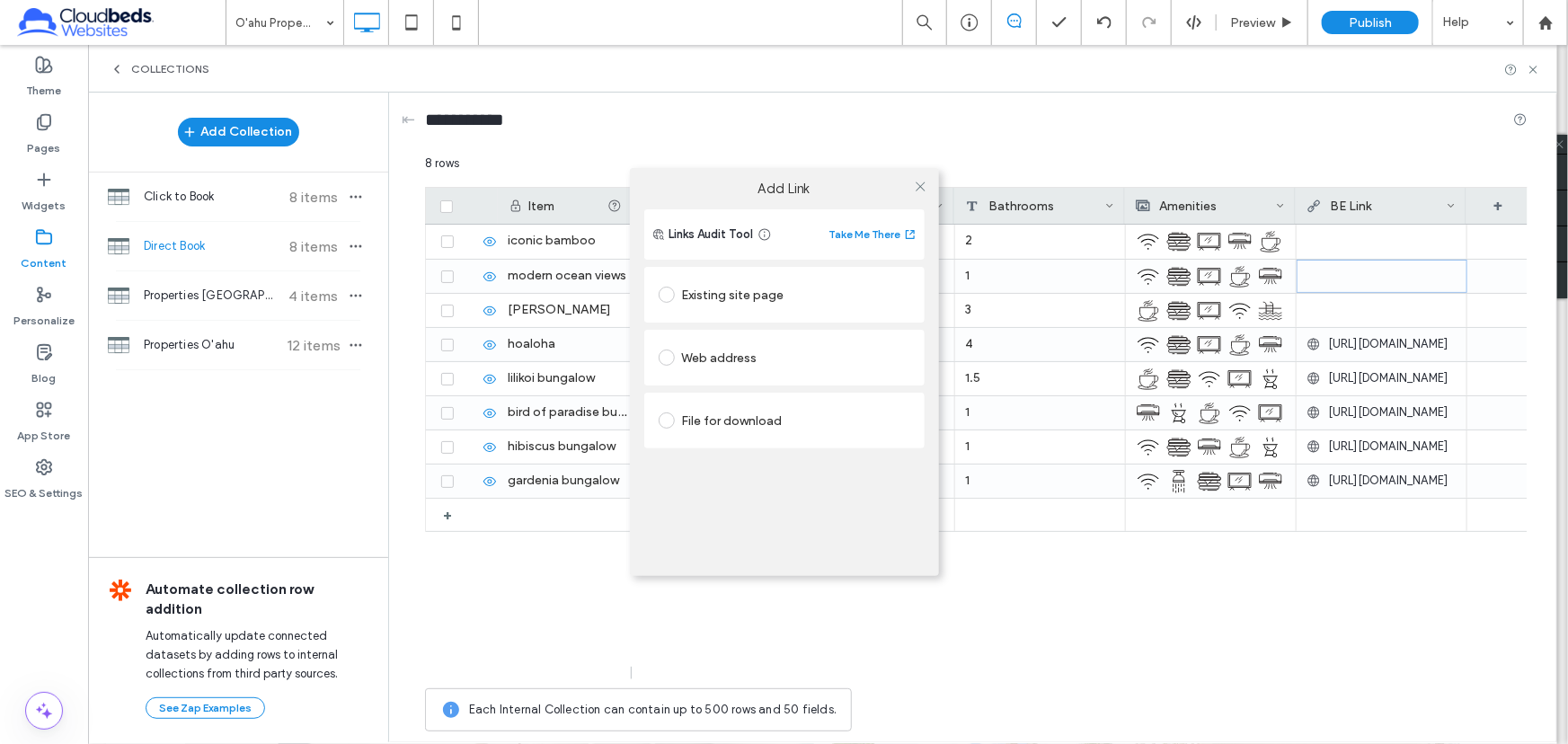
click at [701, 356] on div "Web address" at bounding box center [784, 357] width 251 height 29
drag, startPoint x: 730, startPoint y: 372, endPoint x: 734, endPoint y: 395, distance: 23.3
click at [732, 382] on section at bounding box center [784, 394] width 251 height 45
click at [734, 396] on input "url" at bounding box center [784, 392] width 251 height 23
paste input "**********"
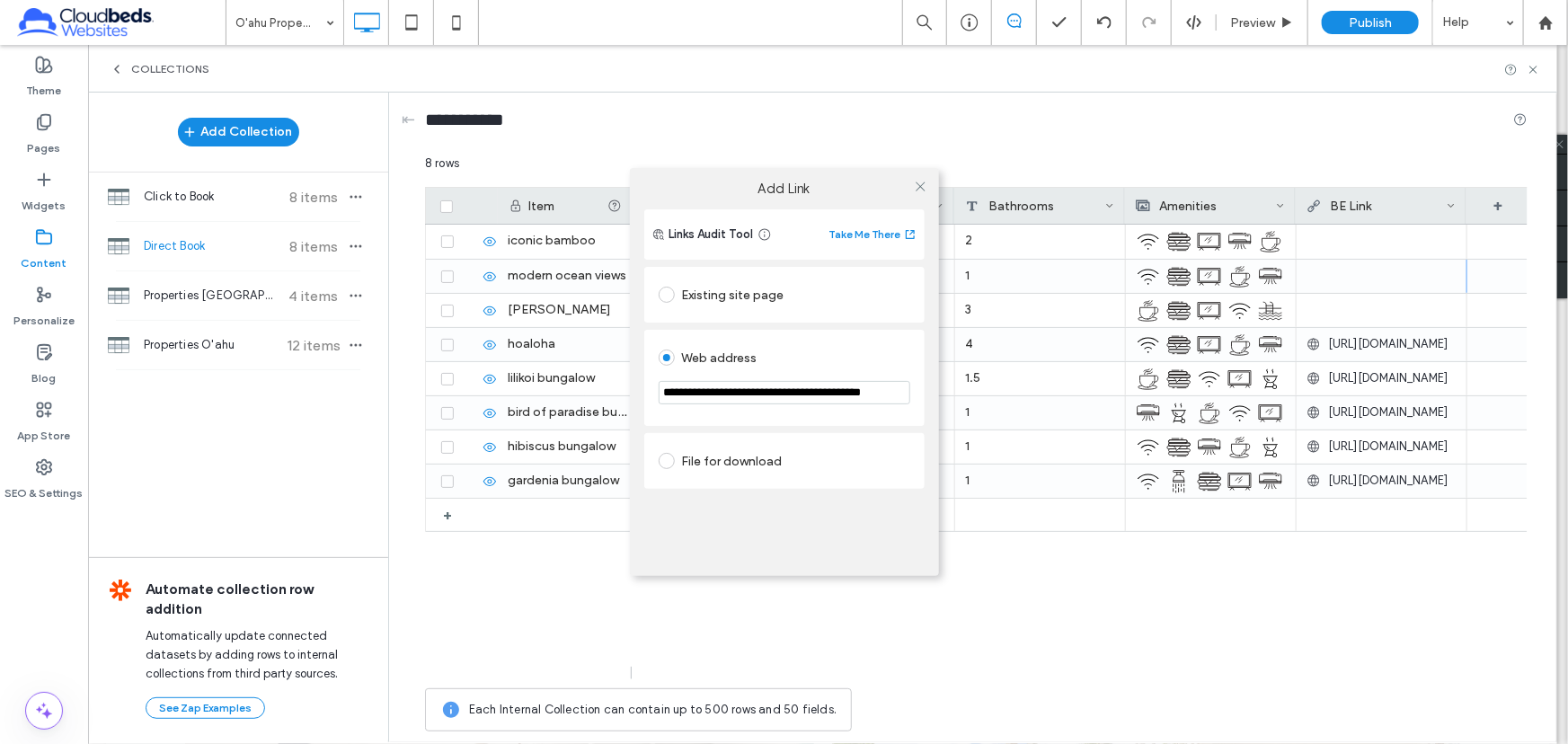
scroll to position [0, 36]
type input "**********"
click at [924, 188] on use at bounding box center [920, 186] width 9 height 9
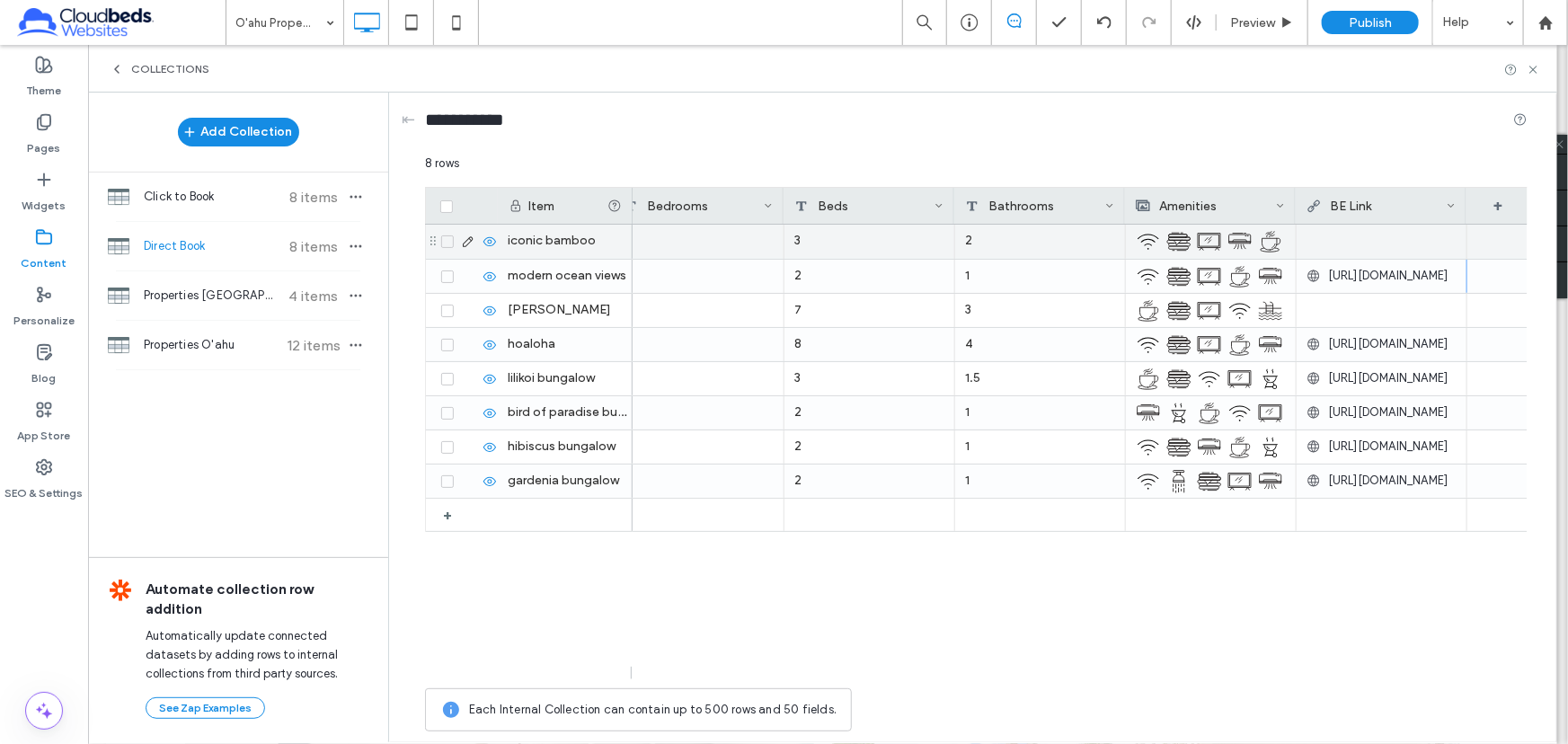
click at [1353, 238] on div at bounding box center [1382, 240] width 151 height 32
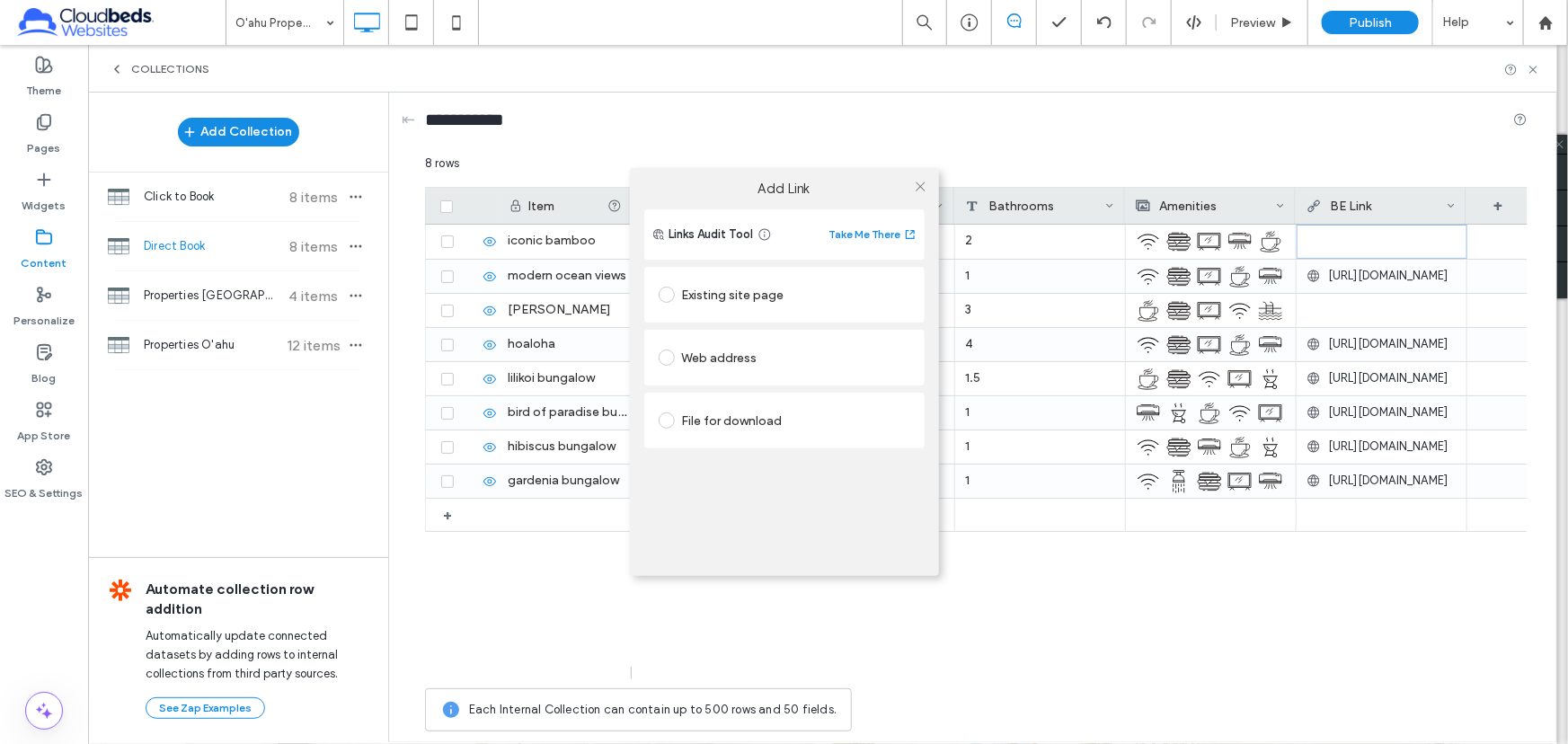
click at [737, 364] on div "Web address" at bounding box center [784, 357] width 251 height 29
click at [761, 400] on input "url" at bounding box center [784, 392] width 251 height 23
paste input "**********"
type input "**********"
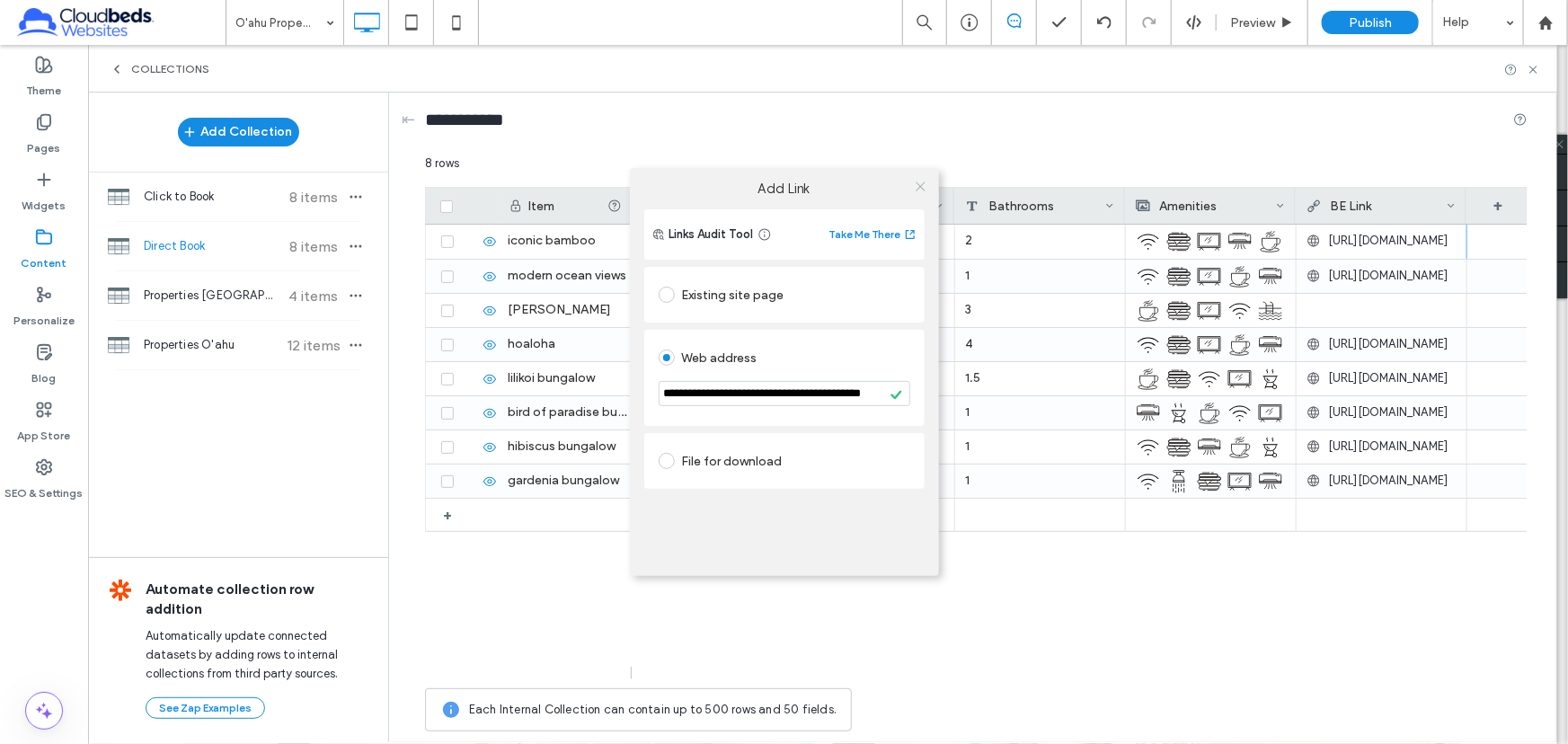
scroll to position [0, 0]
click at [920, 183] on icon at bounding box center [921, 186] width 14 height 14
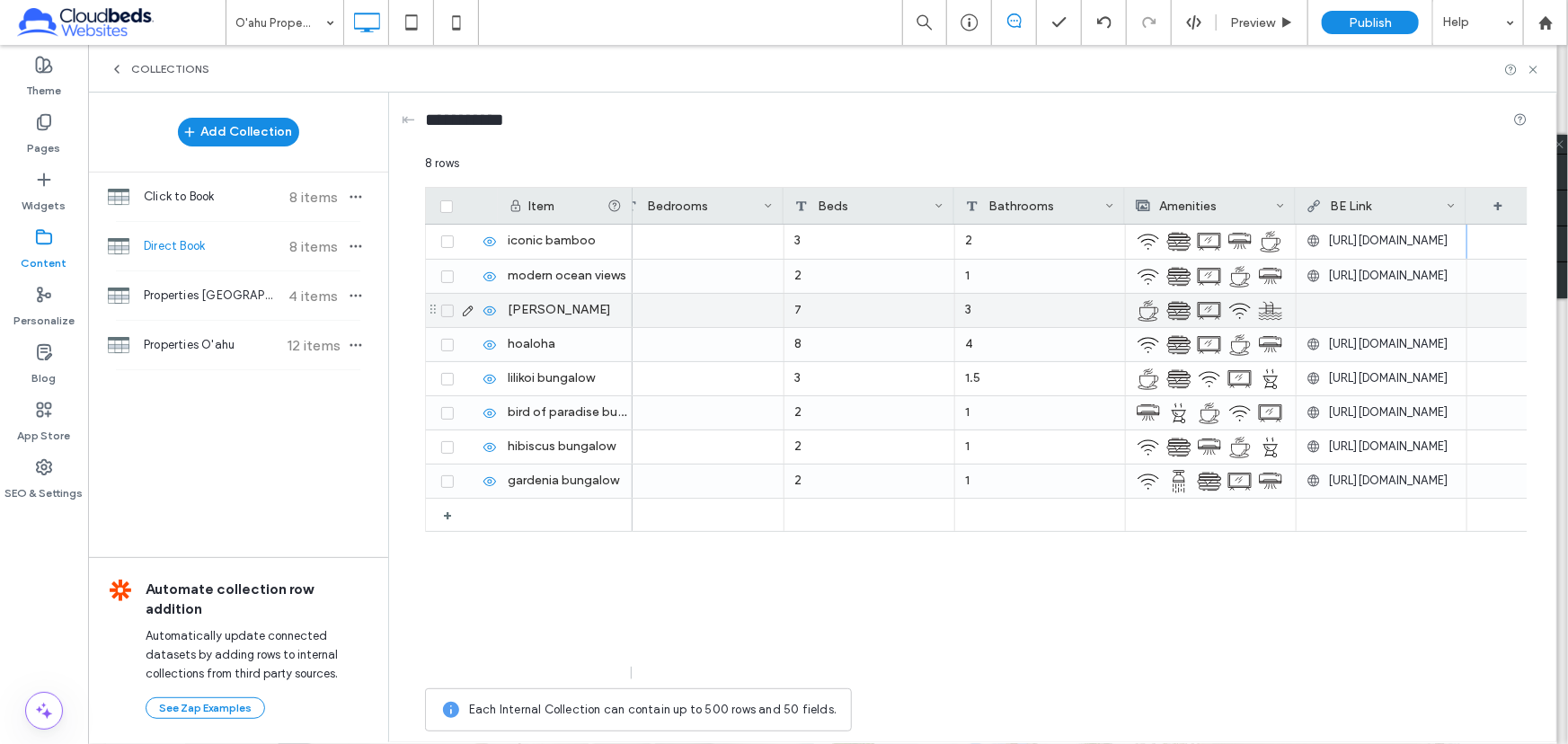
click at [1385, 306] on div at bounding box center [1382, 310] width 151 height 32
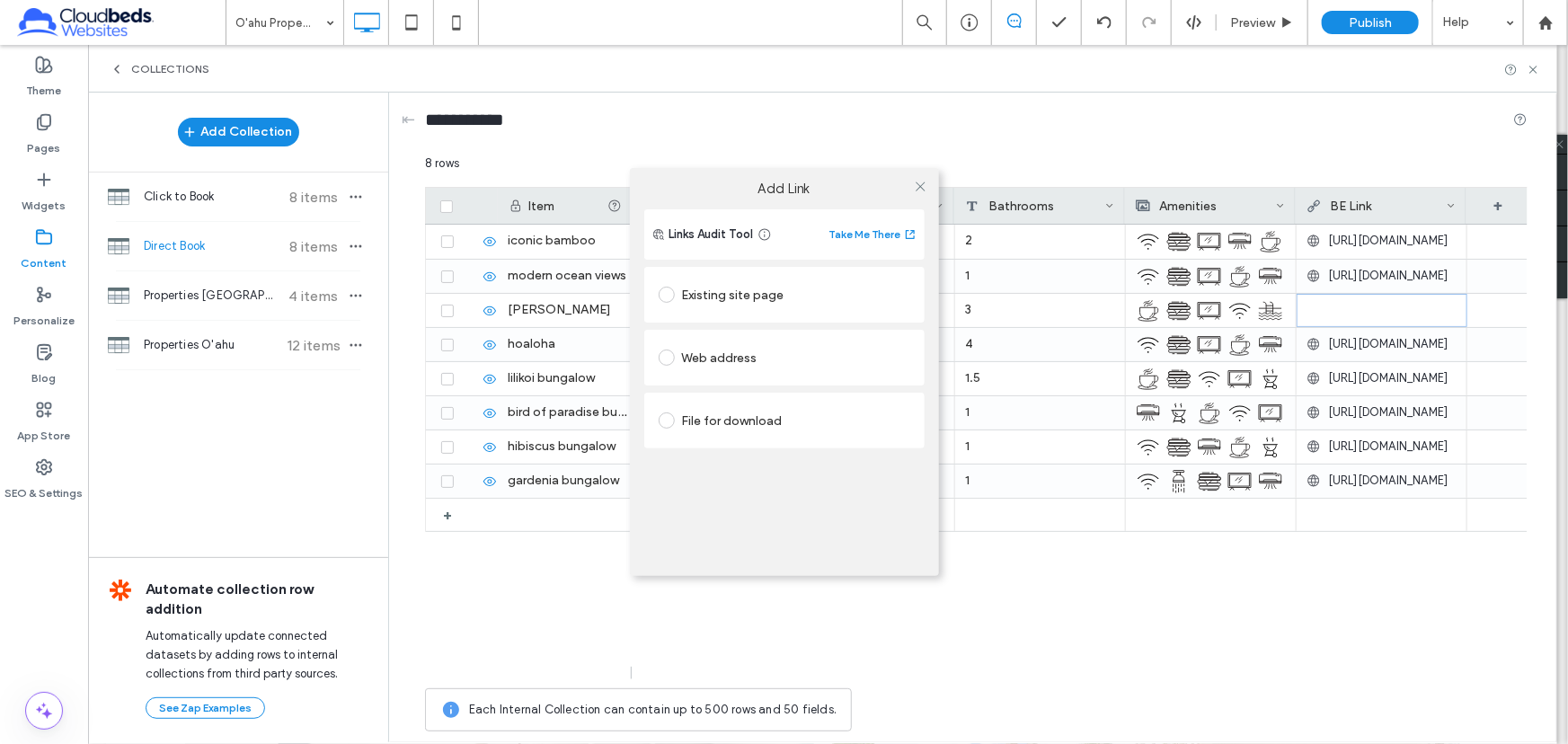
click at [712, 294] on div "Existing site page" at bounding box center [784, 294] width 251 height 29
click at [750, 406] on div "Web address" at bounding box center [784, 413] width 251 height 29
click at [751, 393] on input "url" at bounding box center [784, 392] width 251 height 23
paste input "**********"
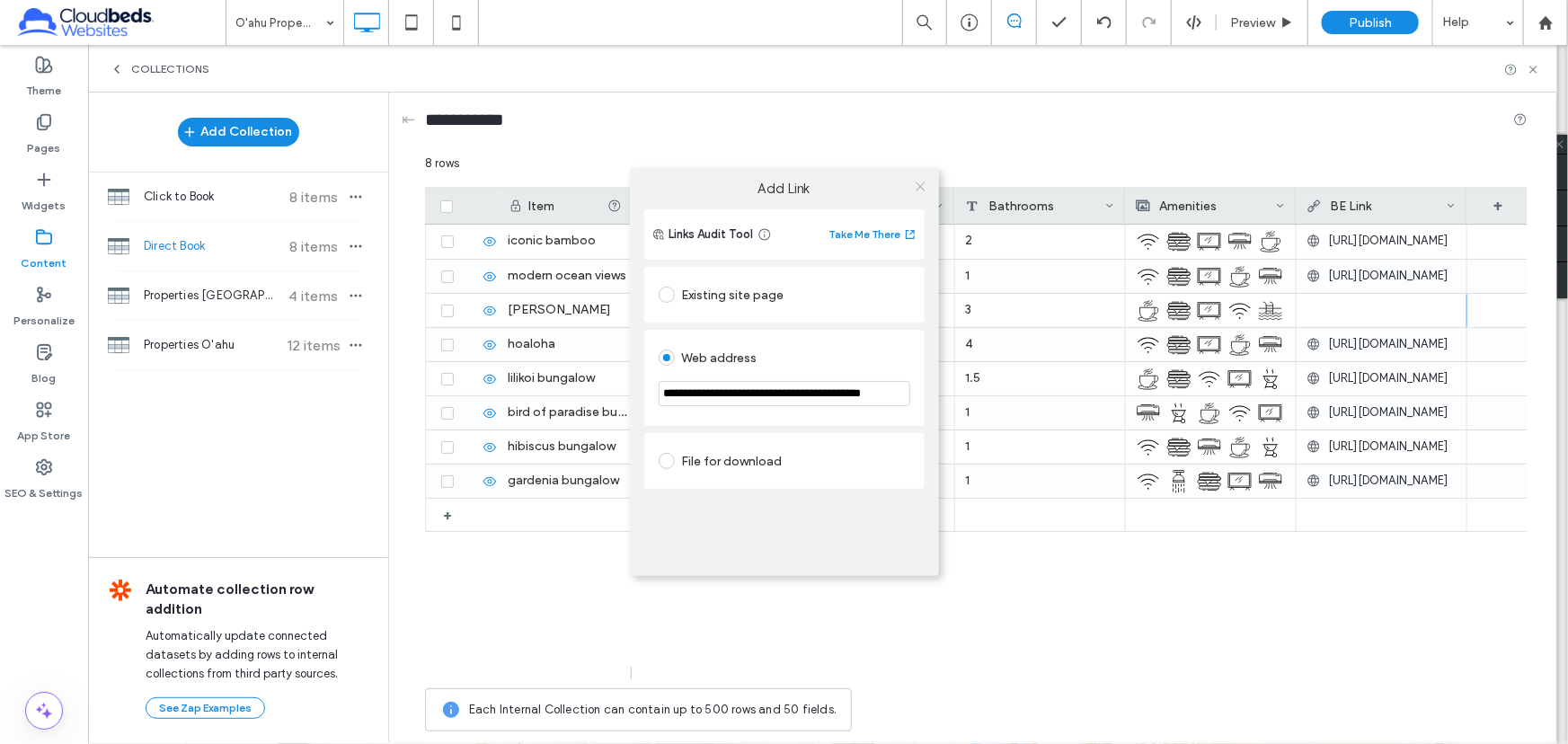
type input "**********"
click at [919, 185] on icon at bounding box center [921, 186] width 14 height 14
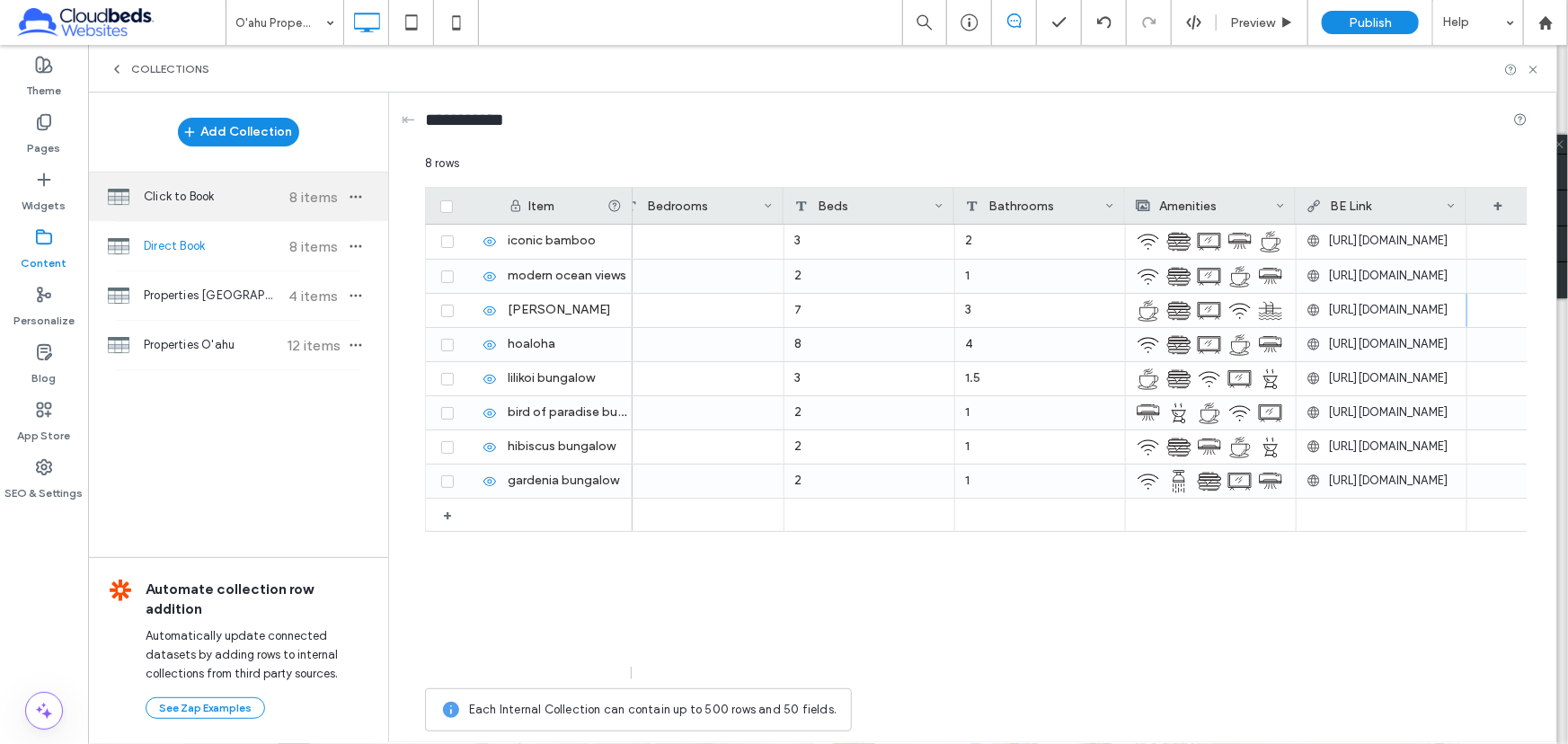
click at [225, 206] on div "Click to Book 8 items" at bounding box center [237, 196] width 300 height 49
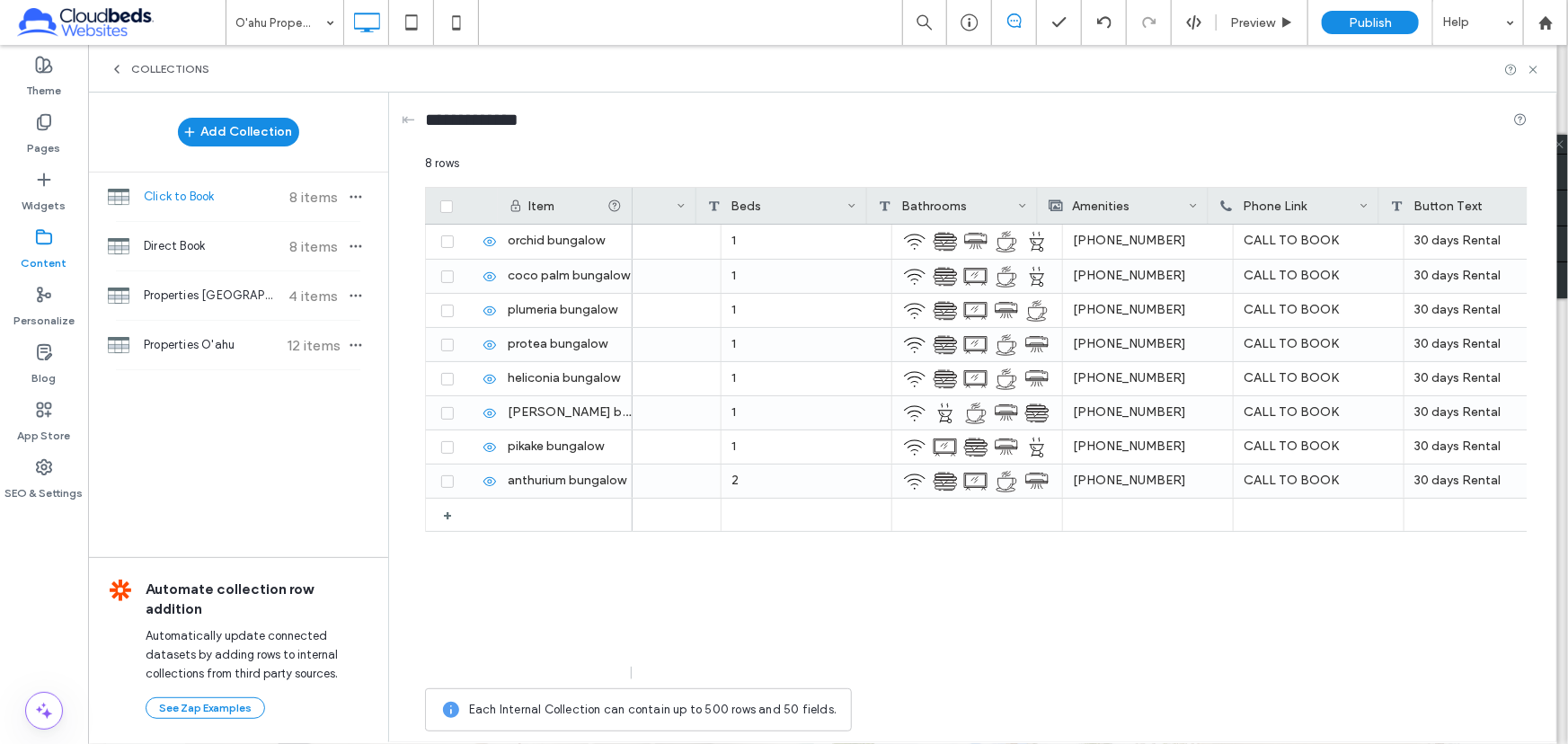
scroll to position [0, 1109]
click at [39, 114] on icon at bounding box center [44, 123] width 18 height 18
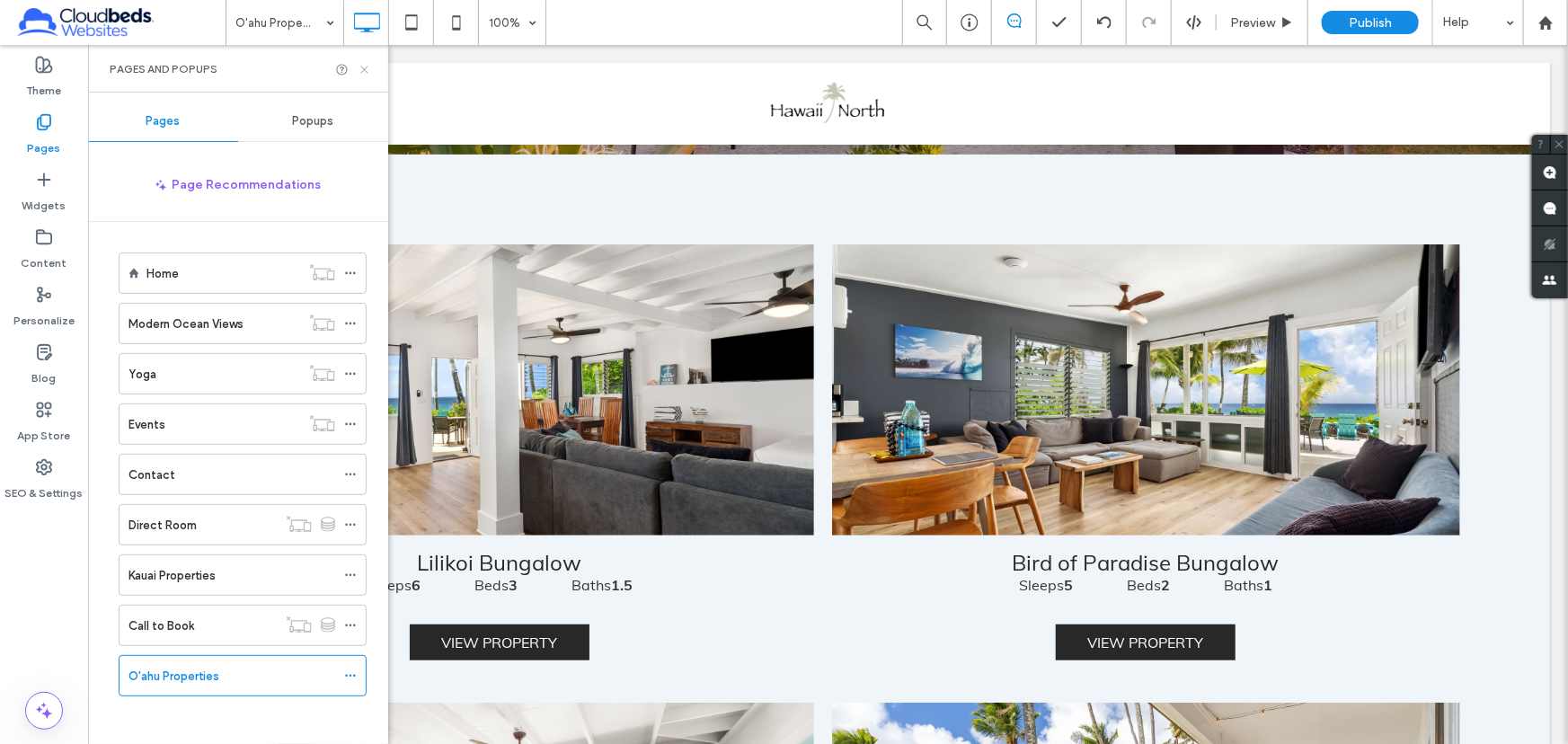
click at [360, 67] on icon at bounding box center [365, 70] width 14 height 14
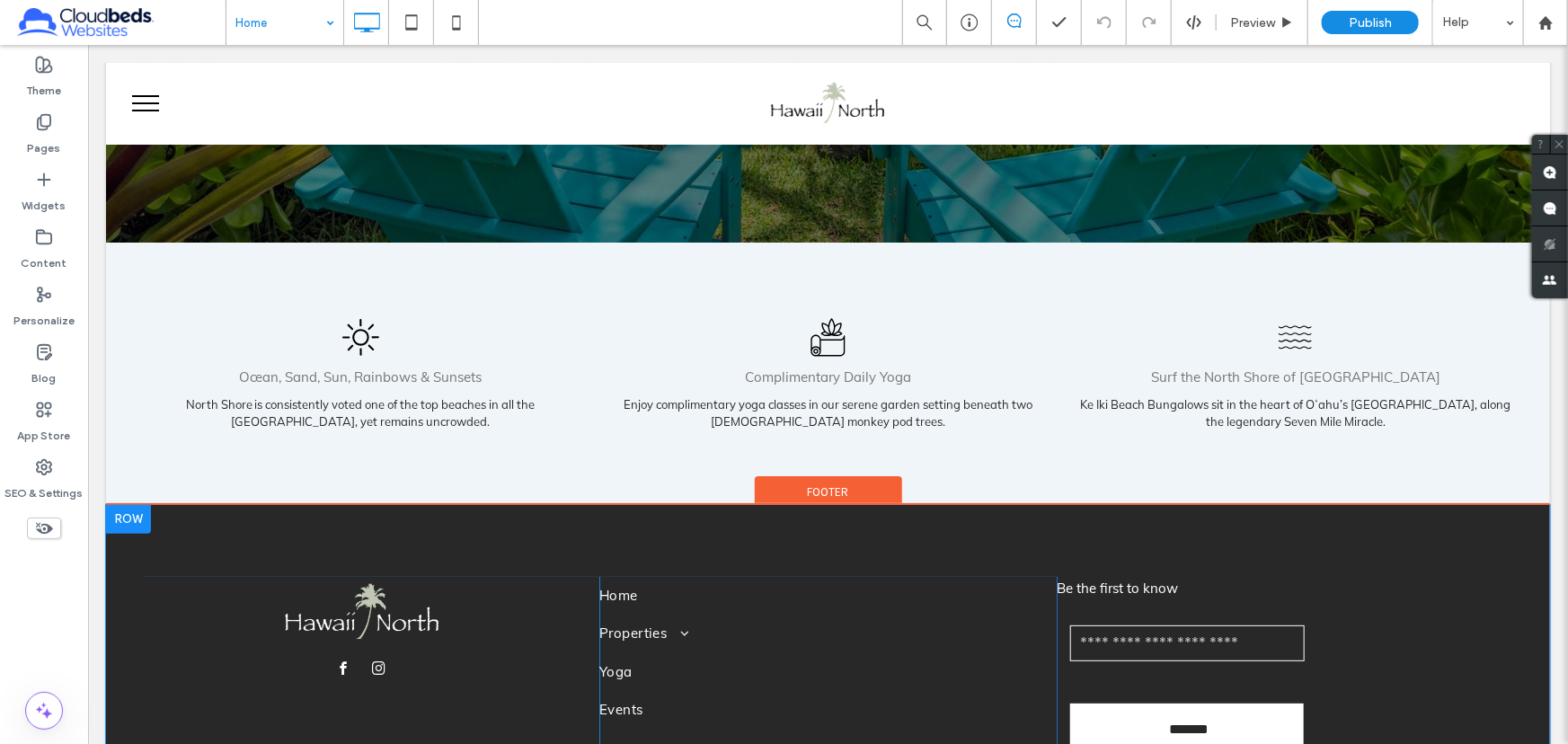
scroll to position [3456, 0]
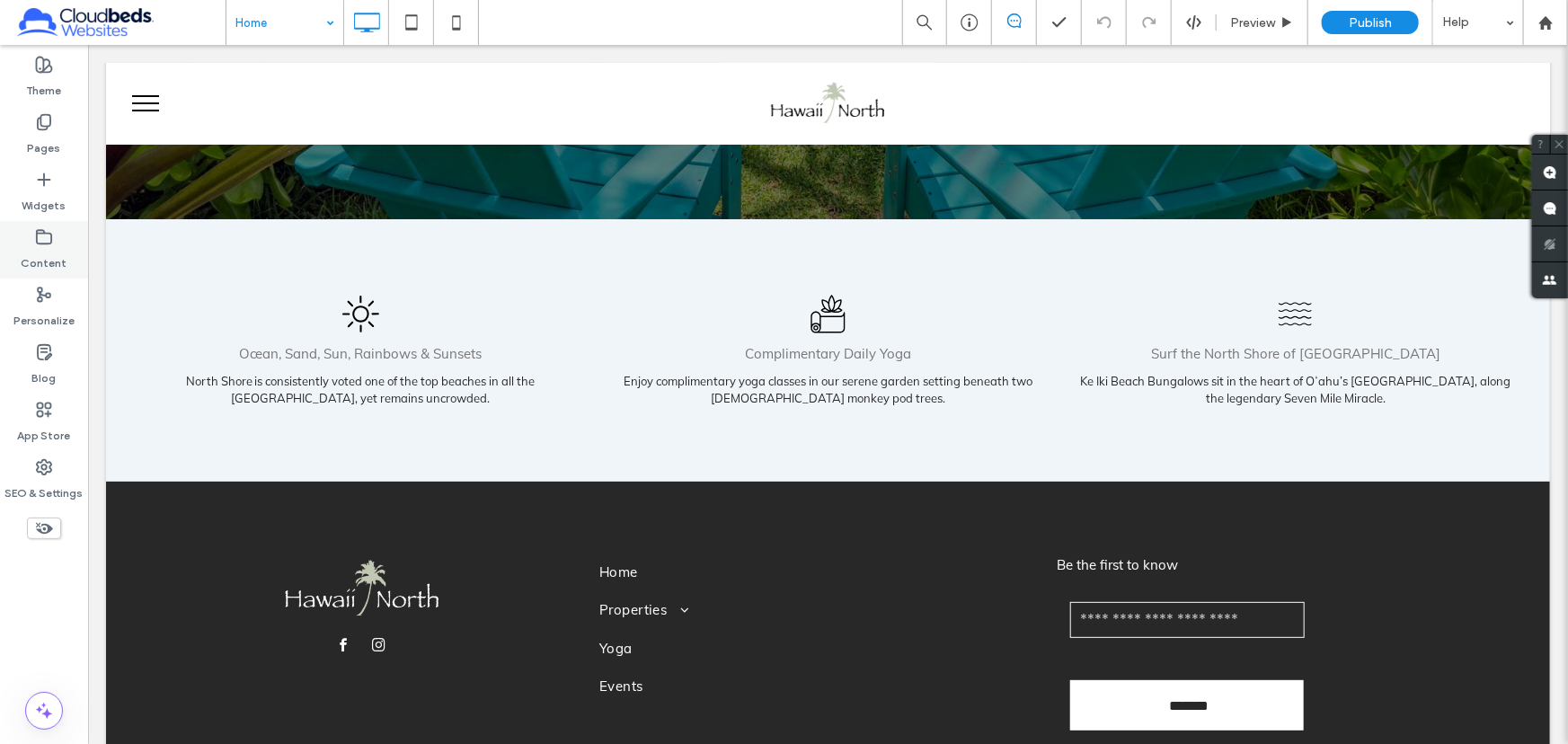
click at [41, 248] on label "Content" at bounding box center [45, 258] width 46 height 25
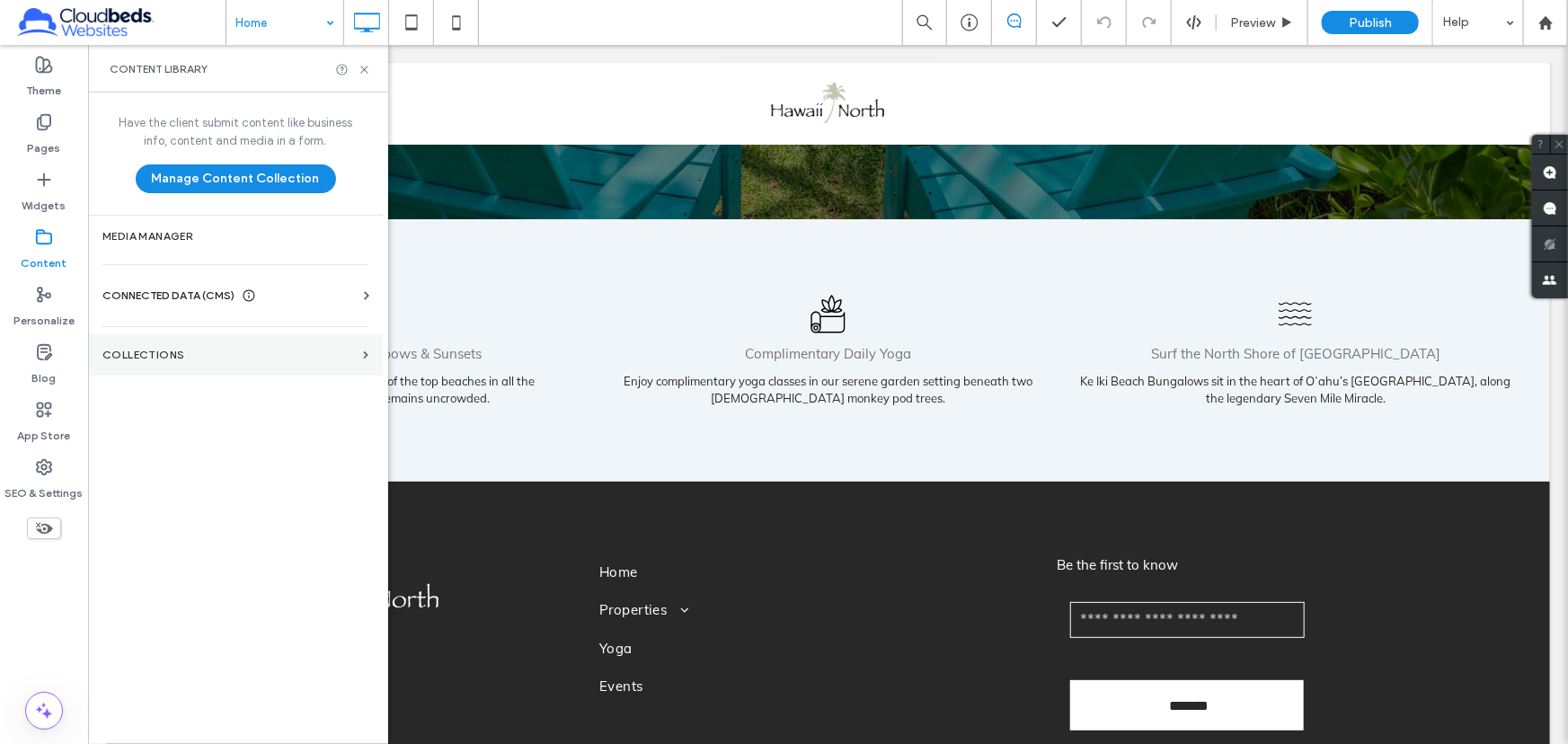
click at [258, 359] on label "Collections" at bounding box center [229, 355] width 253 height 13
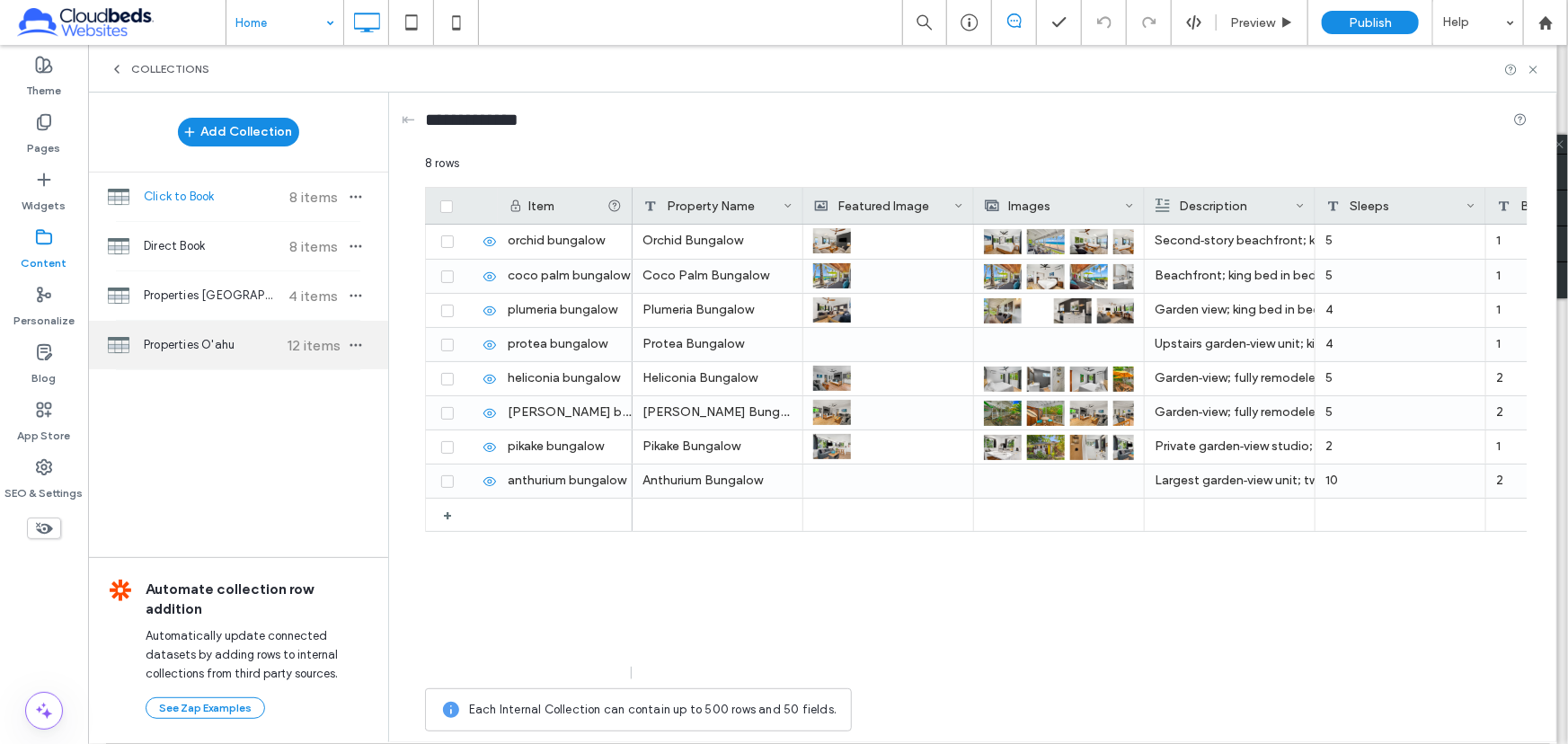
click at [242, 350] on span "Properties O'ahu" at bounding box center [210, 345] width 134 height 18
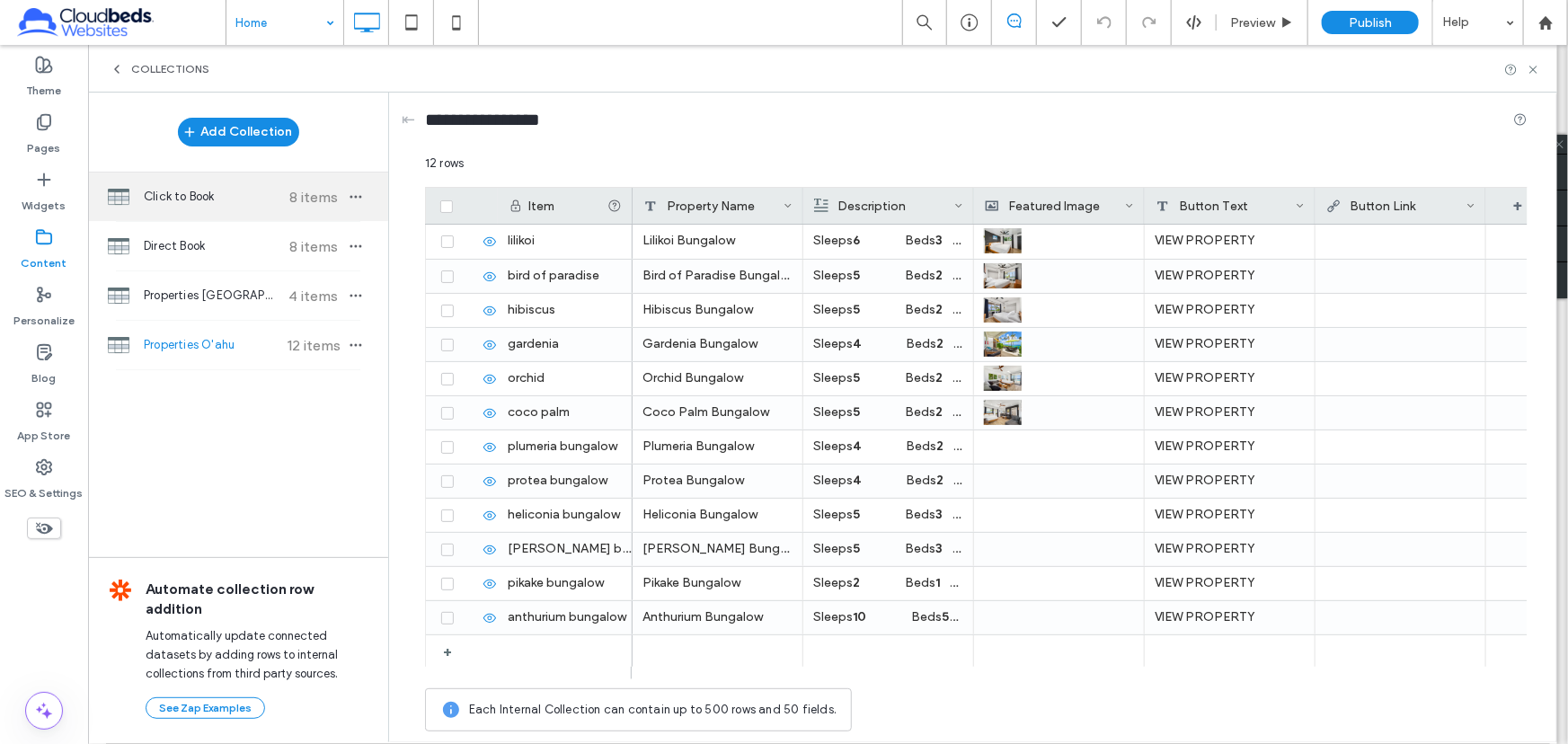
click at [223, 196] on span "Click to Book" at bounding box center [210, 196] width 134 height 18
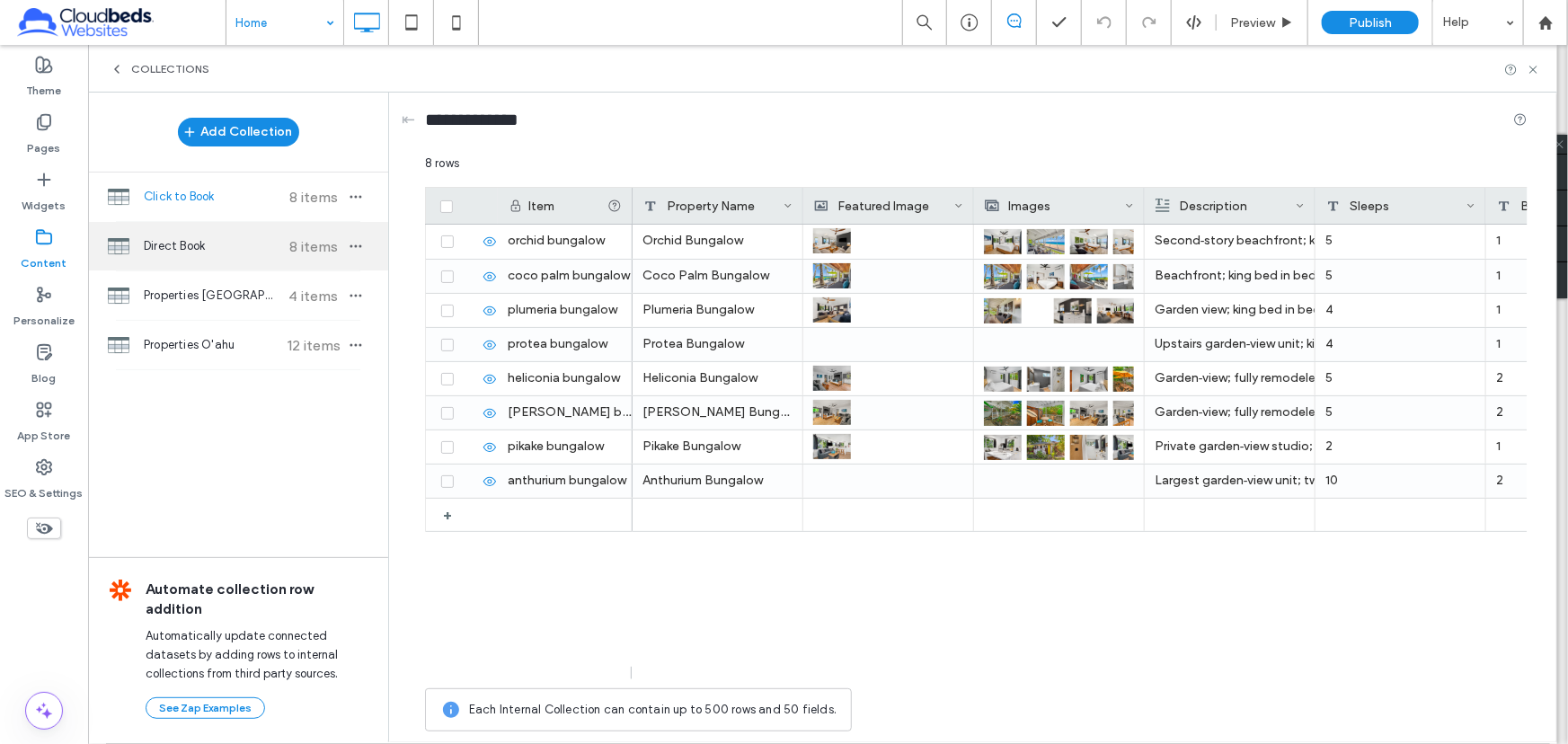
click at [262, 255] on div "Direct Book 8 items" at bounding box center [237, 246] width 300 height 49
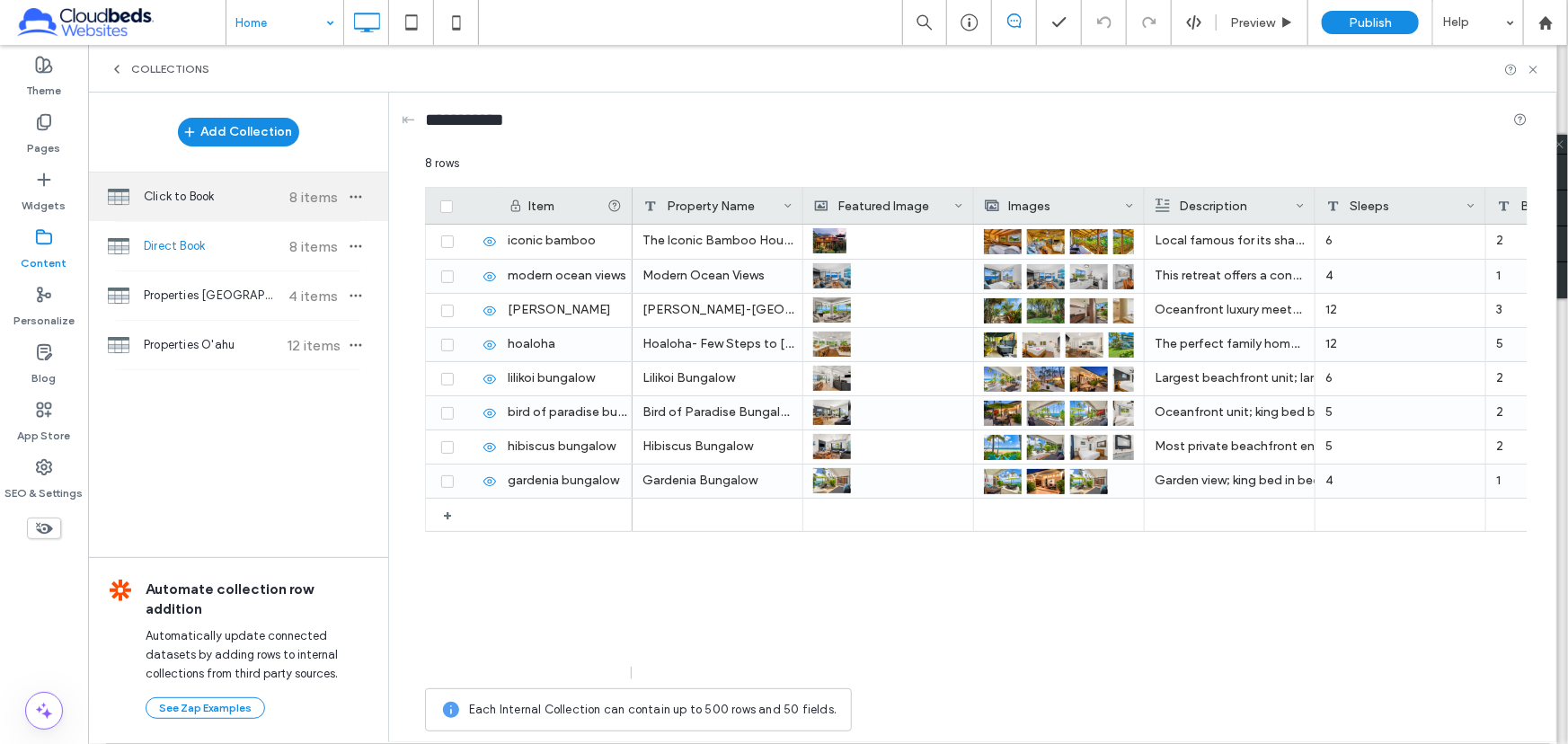
click at [157, 193] on span "Click to Book" at bounding box center [210, 196] width 134 height 18
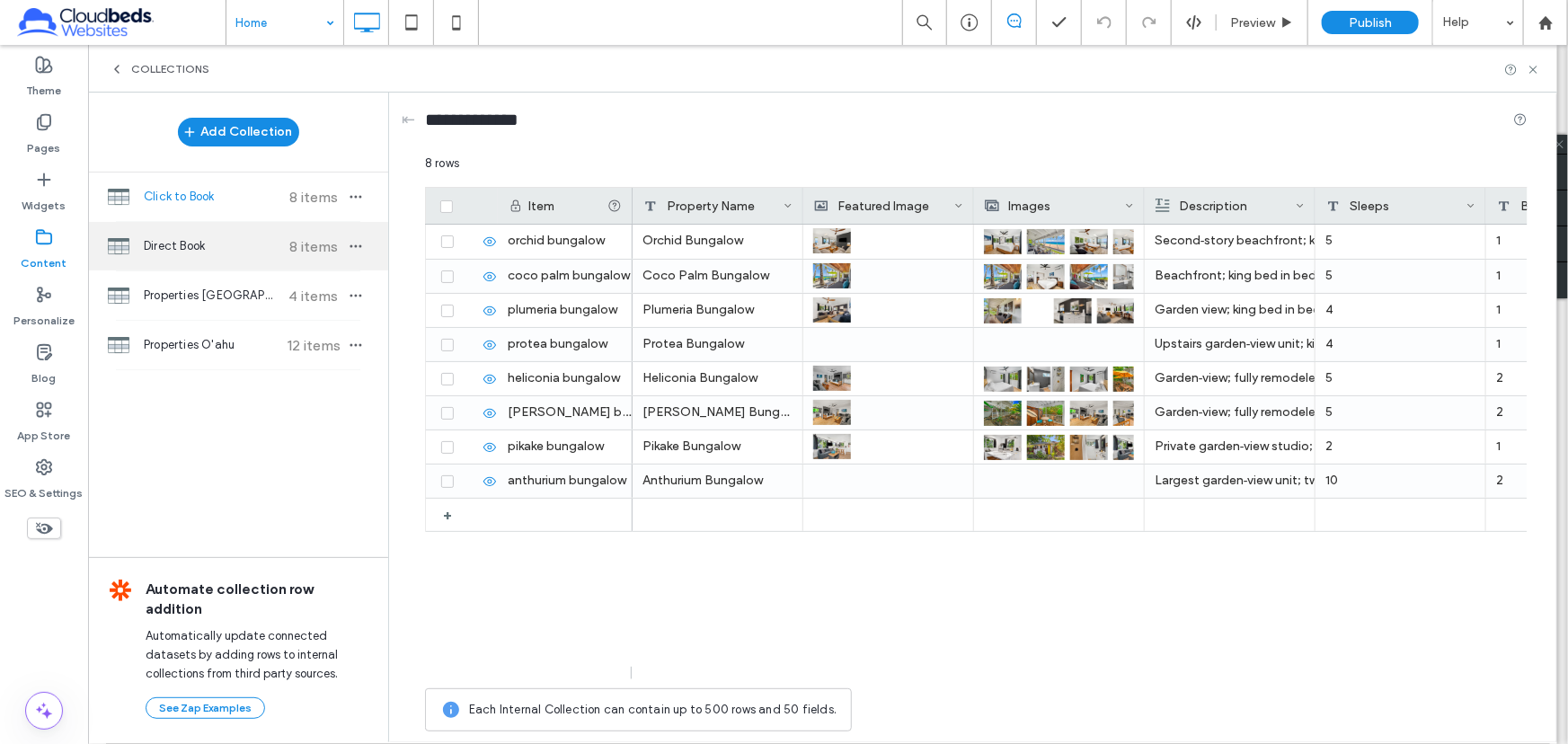
click at [196, 246] on span "Direct Book" at bounding box center [210, 246] width 134 height 18
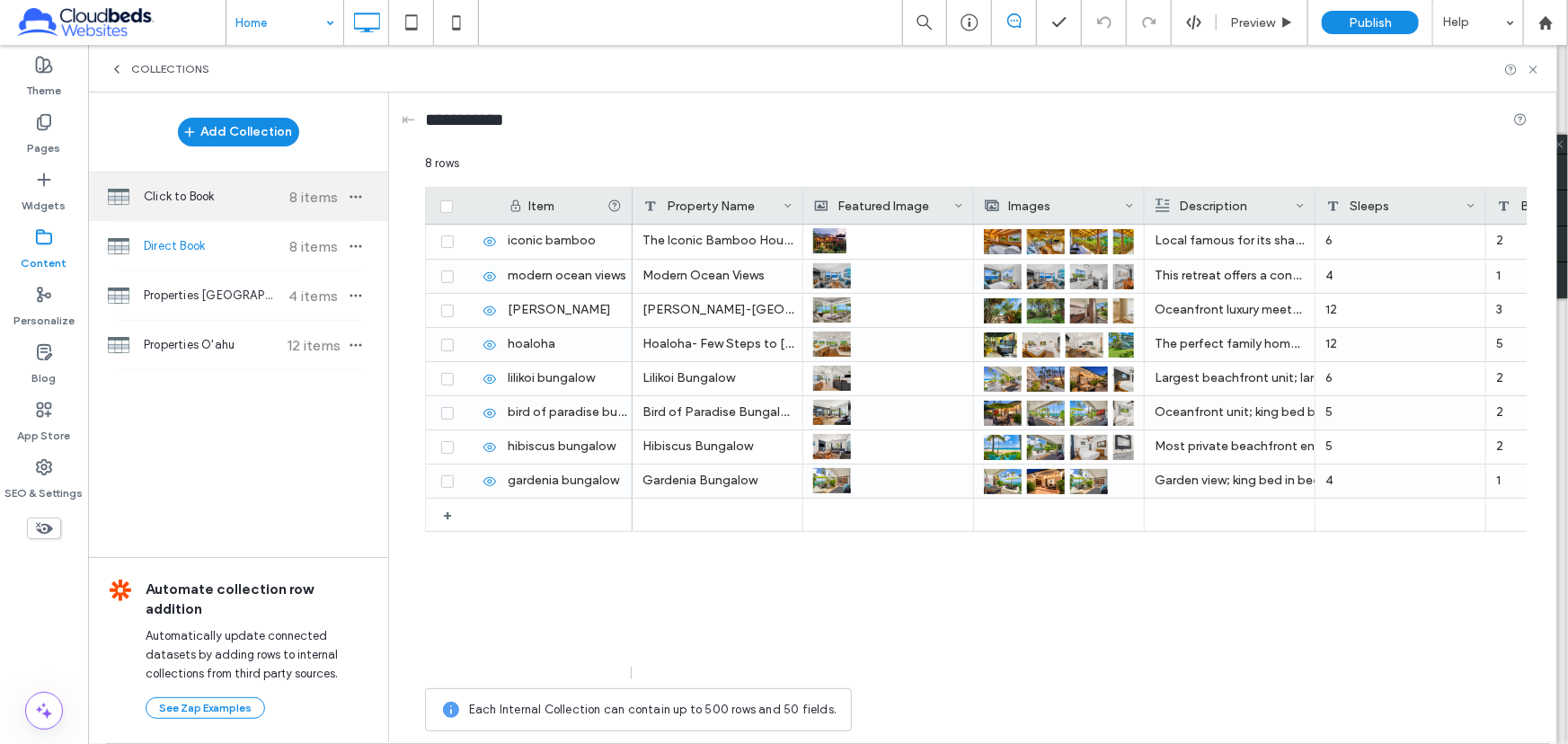
click at [219, 214] on div "Click to Book 8 items" at bounding box center [237, 196] width 300 height 49
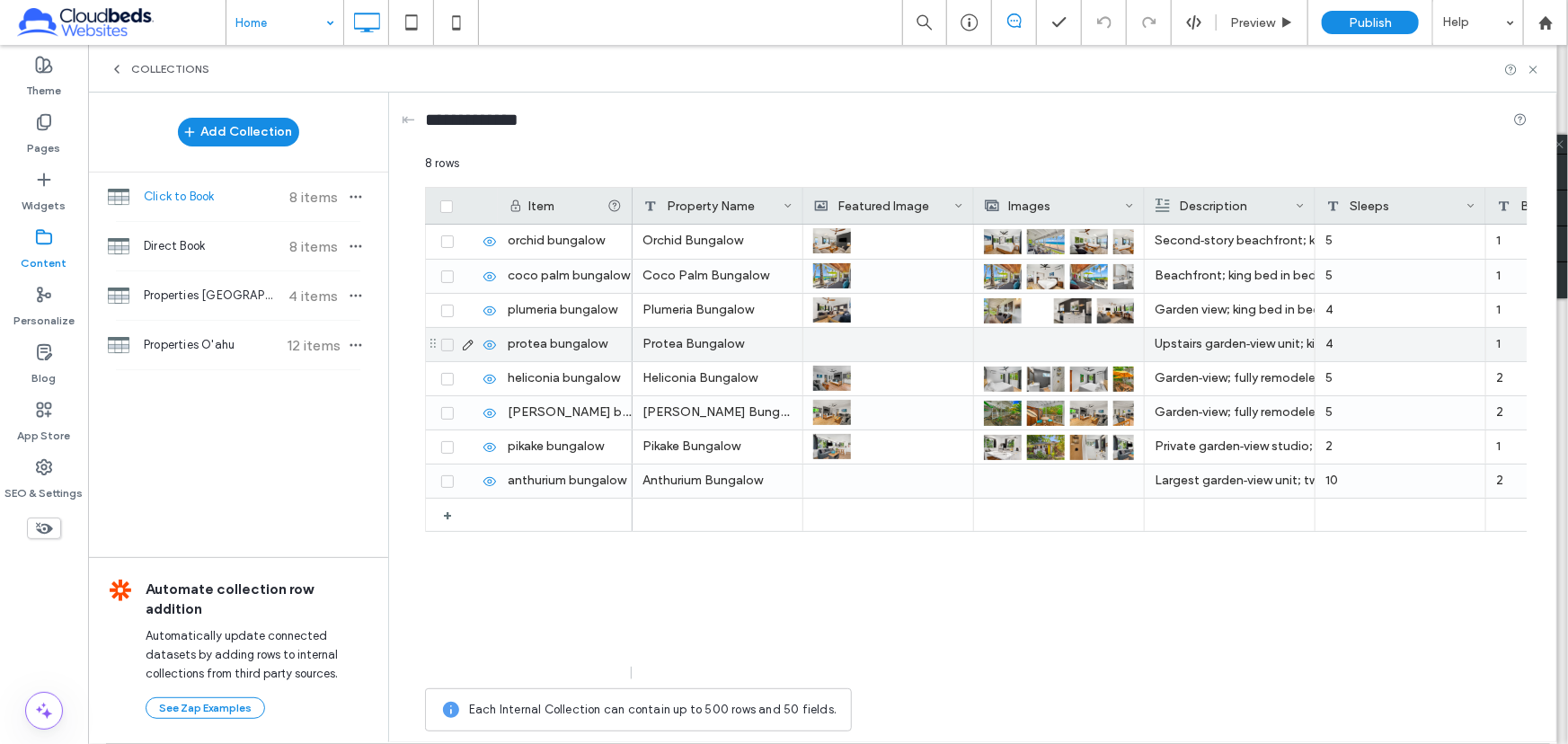
click at [867, 343] on div at bounding box center [888, 344] width 151 height 33
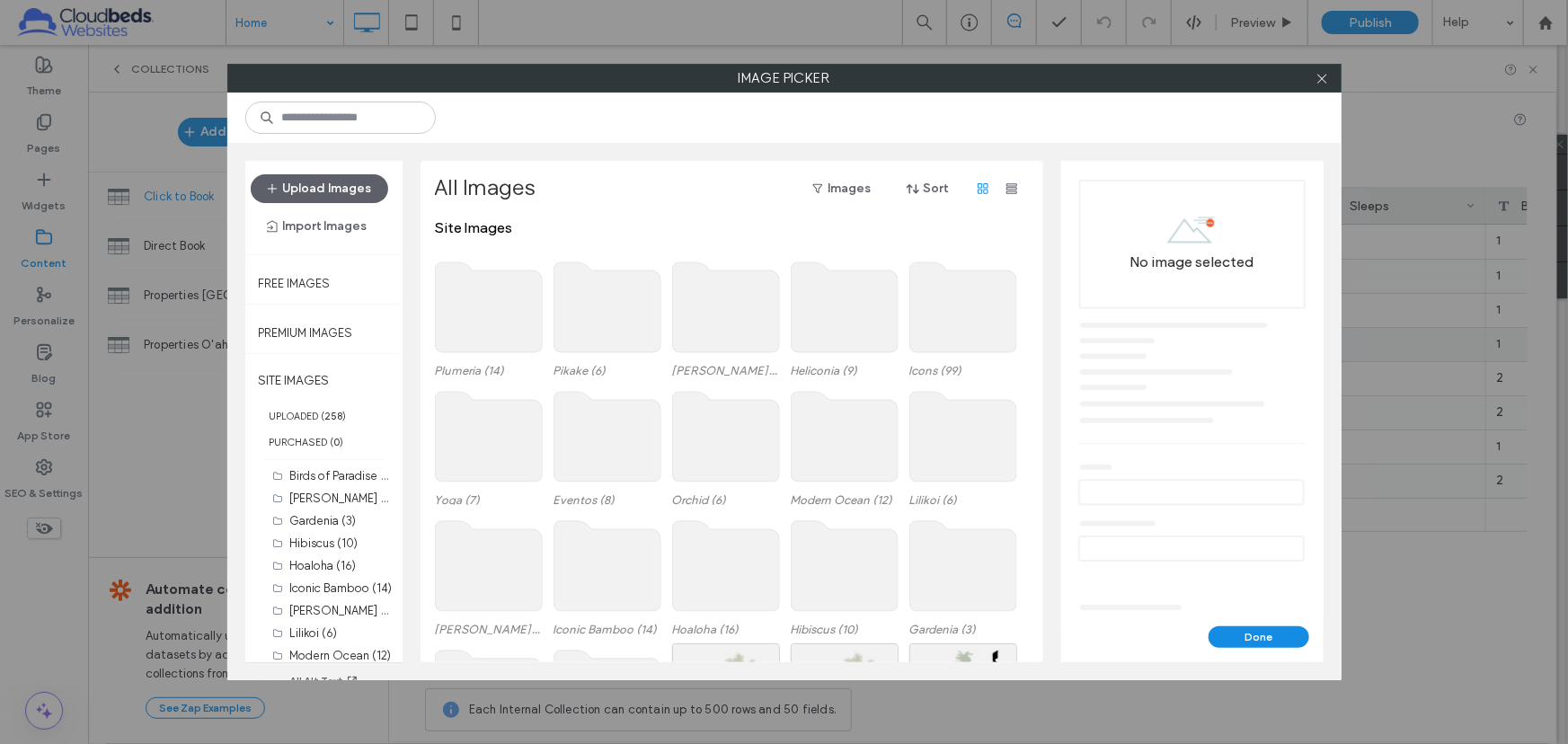
click at [504, 305] on use at bounding box center [487, 307] width 107 height 90
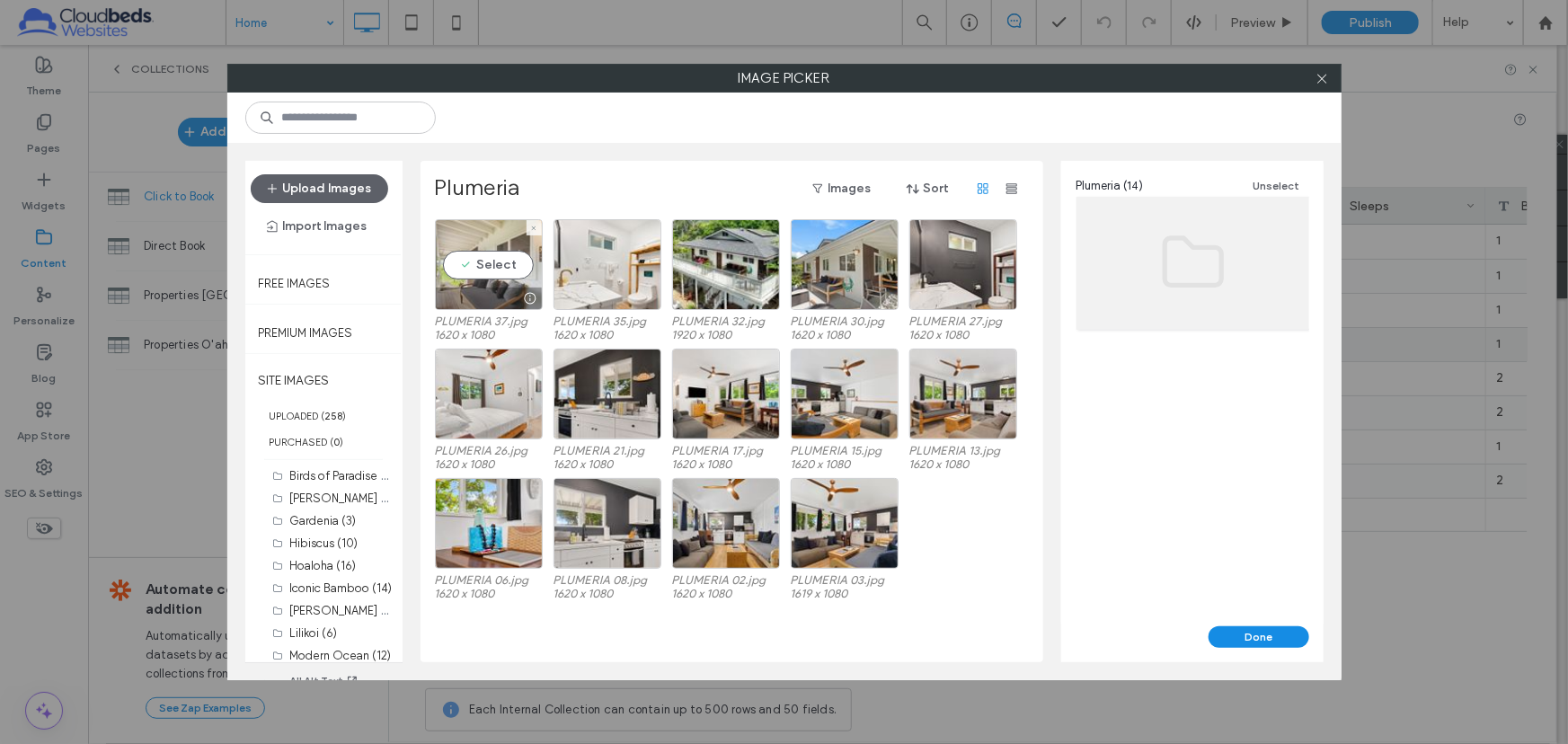
click at [489, 268] on div "Select" at bounding box center [488, 264] width 108 height 91
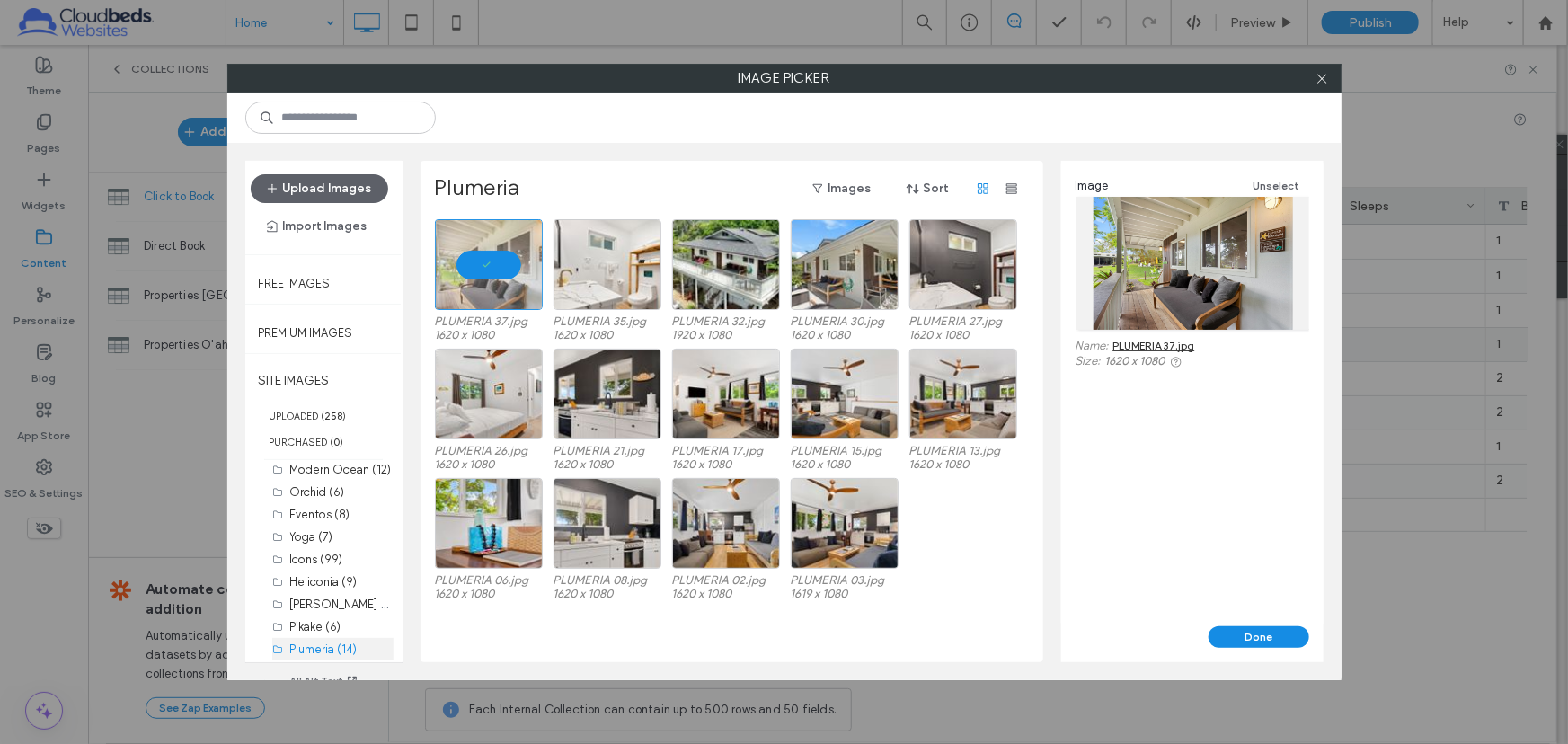
scroll to position [28, 0]
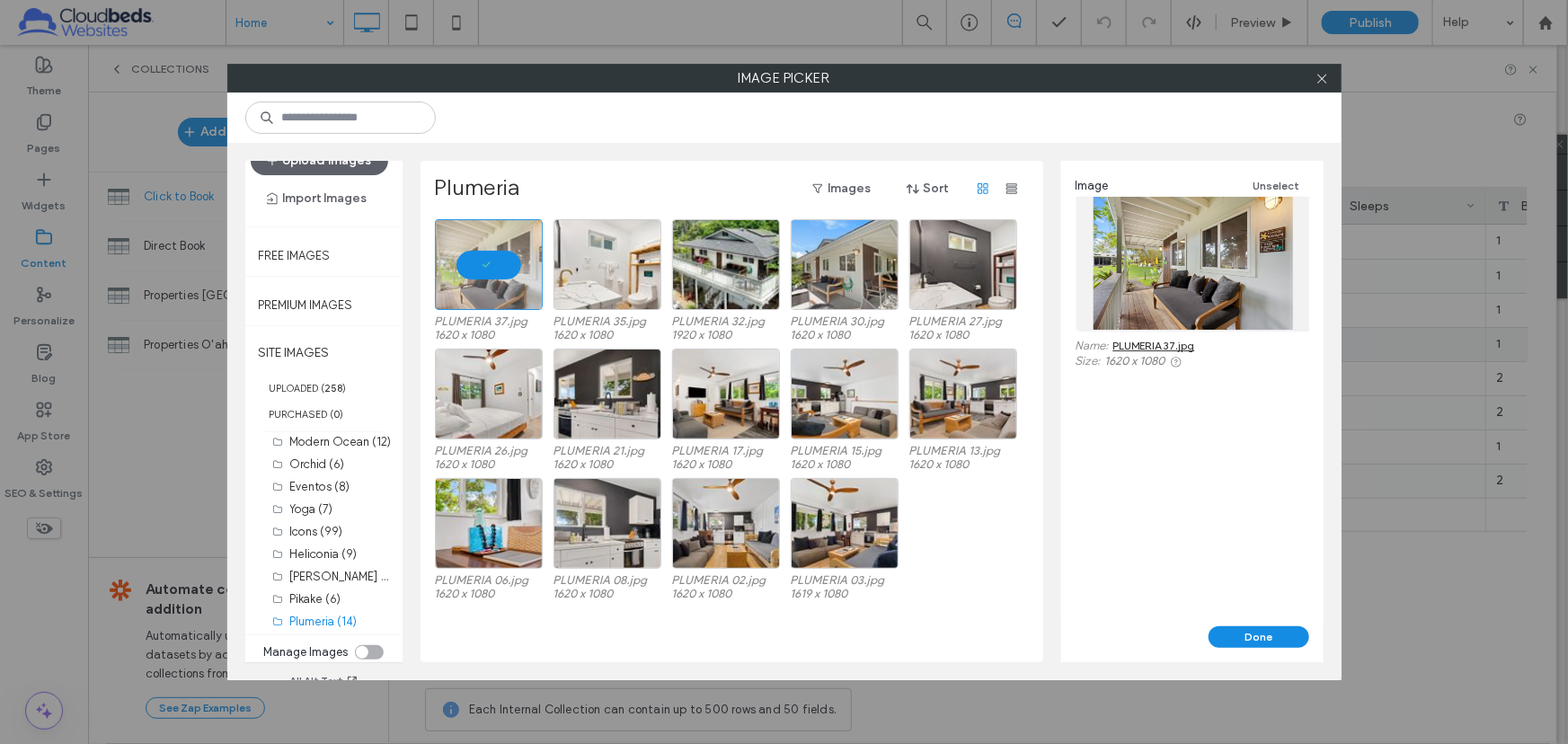
click at [360, 648] on div "toggle" at bounding box center [362, 652] width 13 height 13
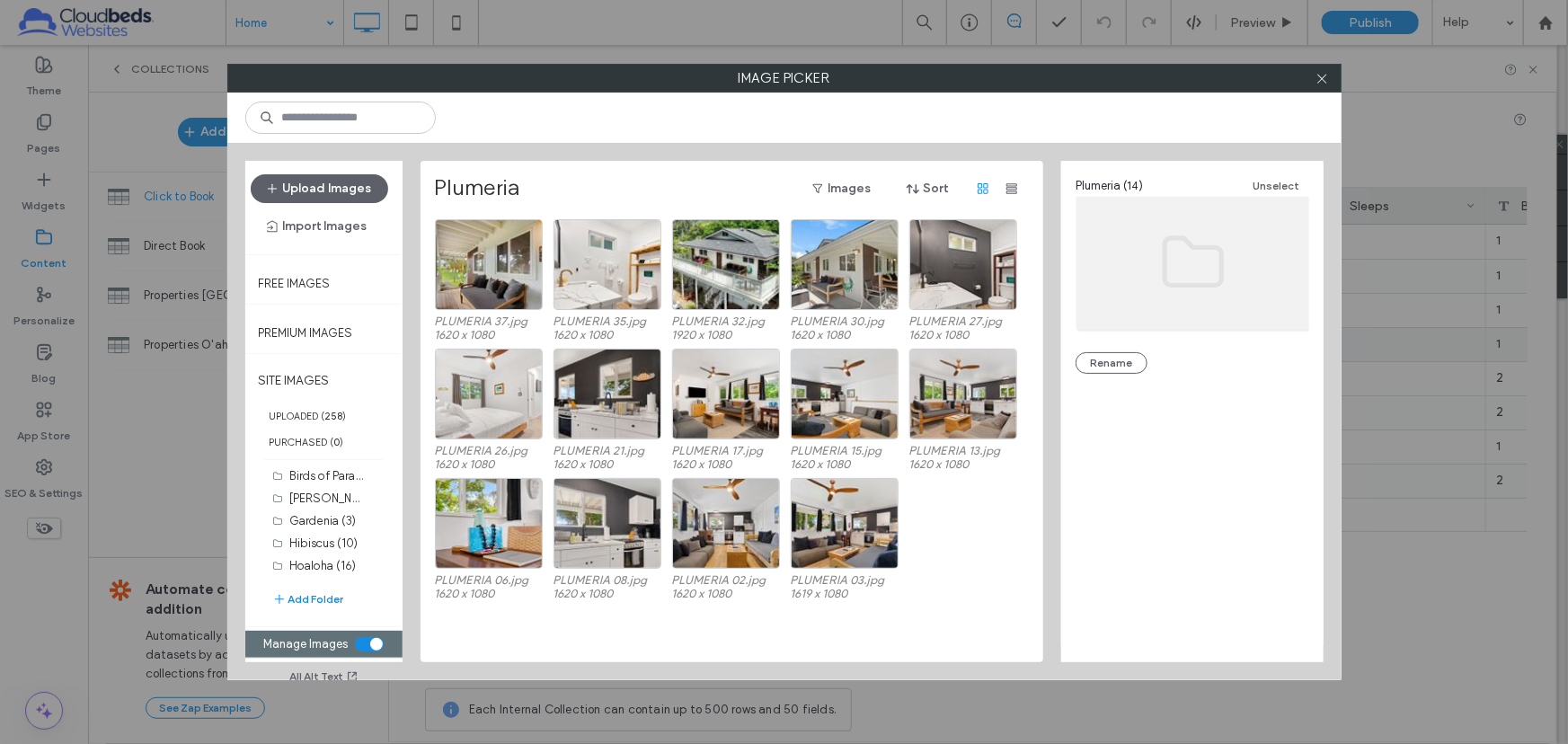
scroll to position [0, 0]
click at [504, 272] on div "Select" at bounding box center [488, 264] width 108 height 91
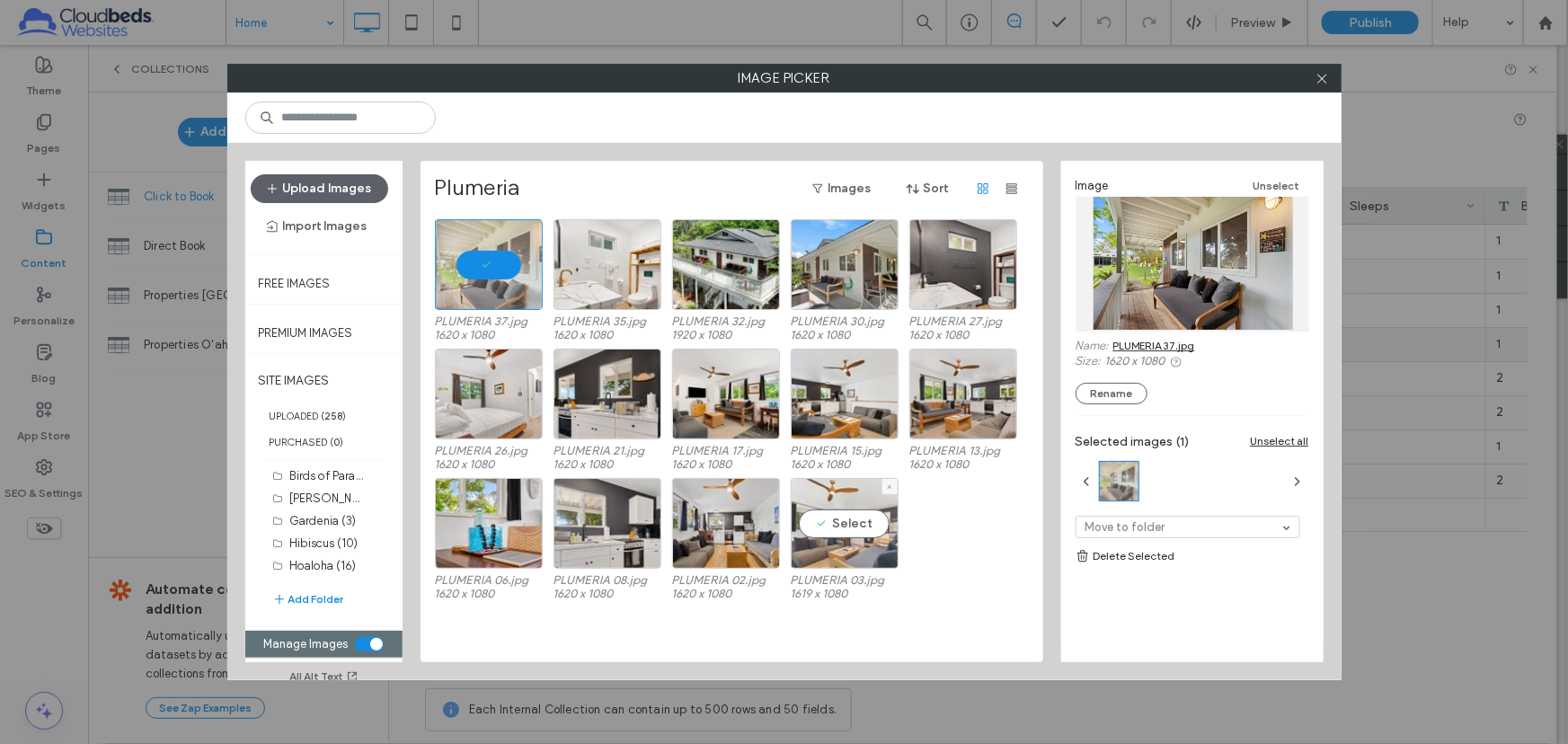
click at [842, 525] on div "Select" at bounding box center [844, 524] width 108 height 91
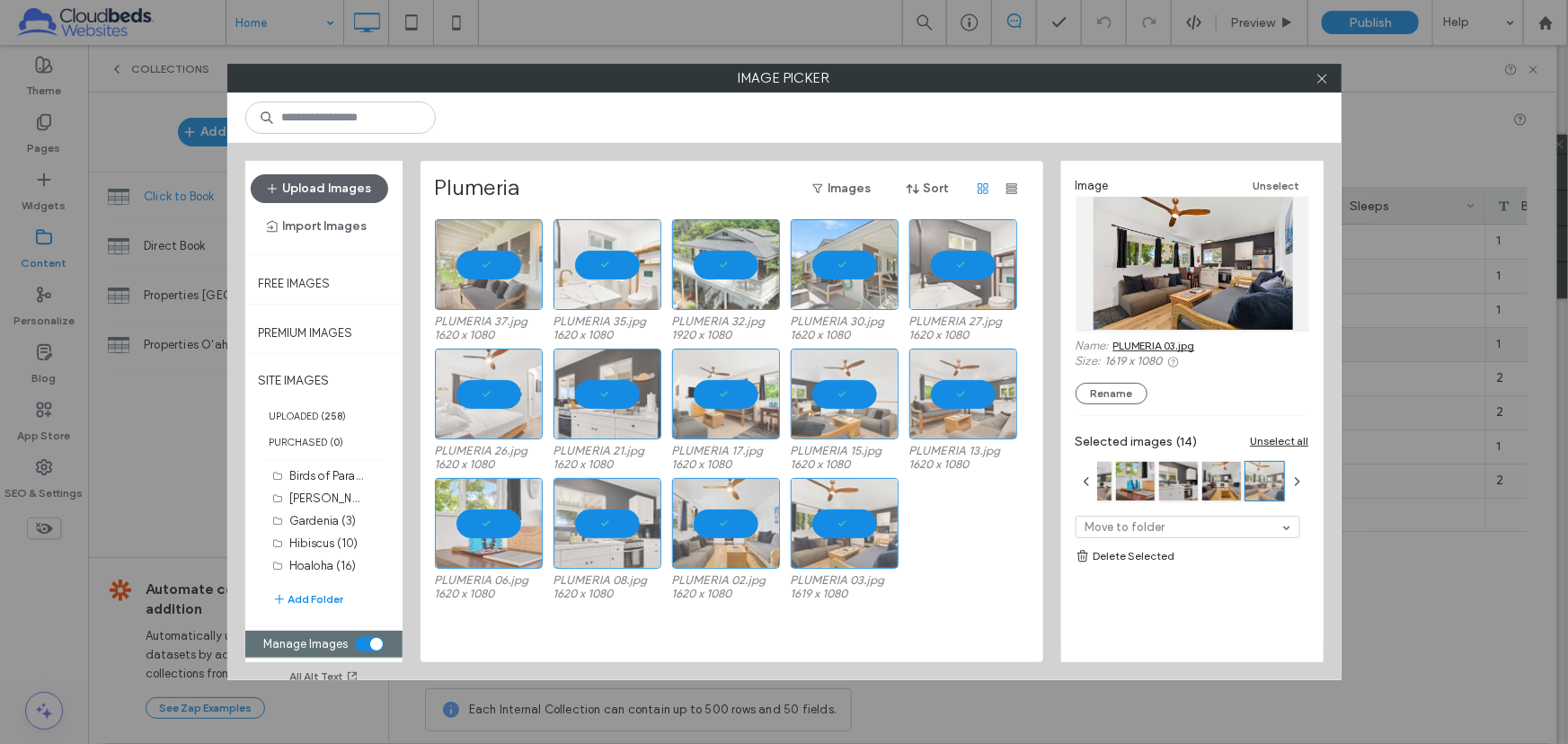
click at [1129, 560] on link "Delete Selected" at bounding box center [1192, 557] width 233 height 18
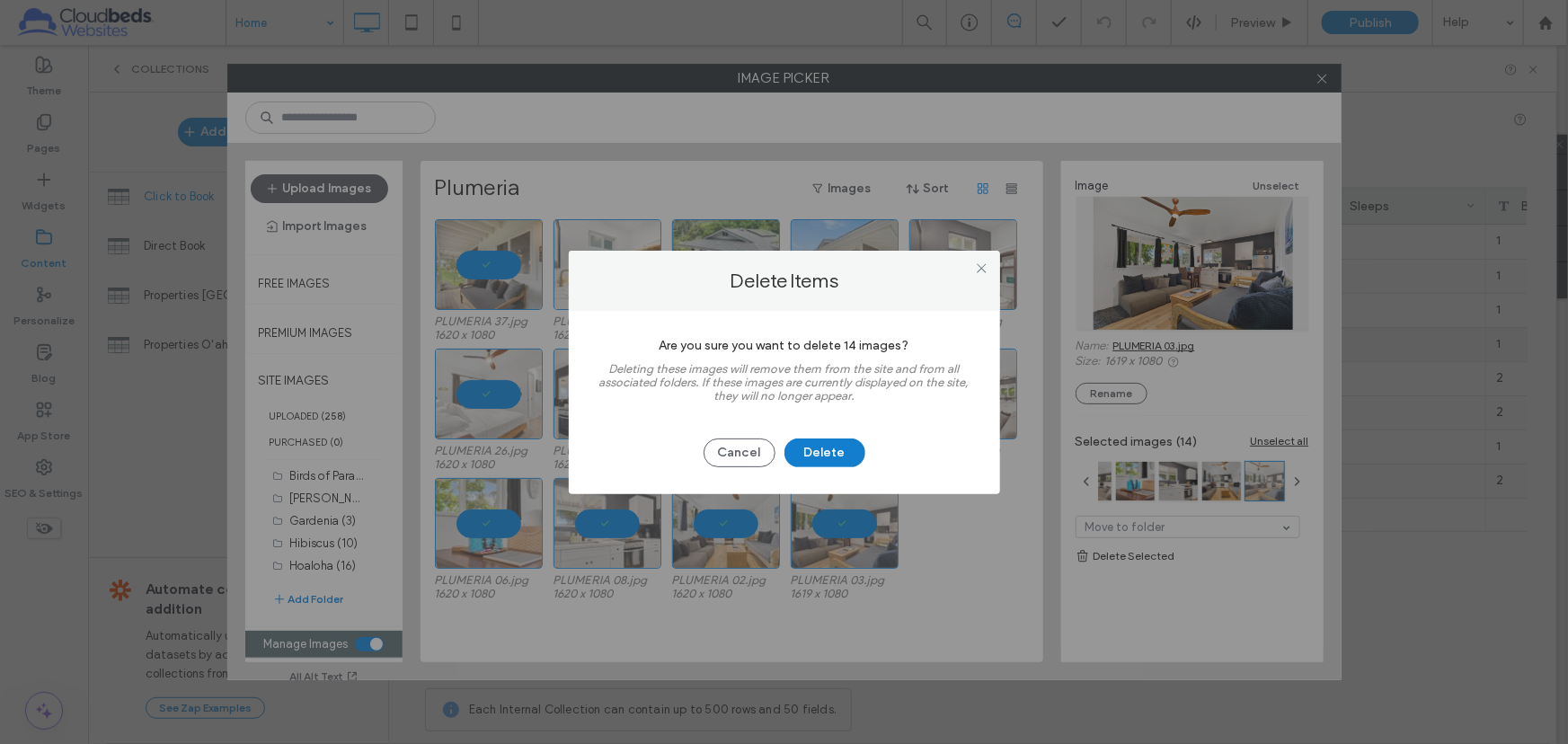
click at [815, 455] on button "Delete" at bounding box center [824, 453] width 81 height 29
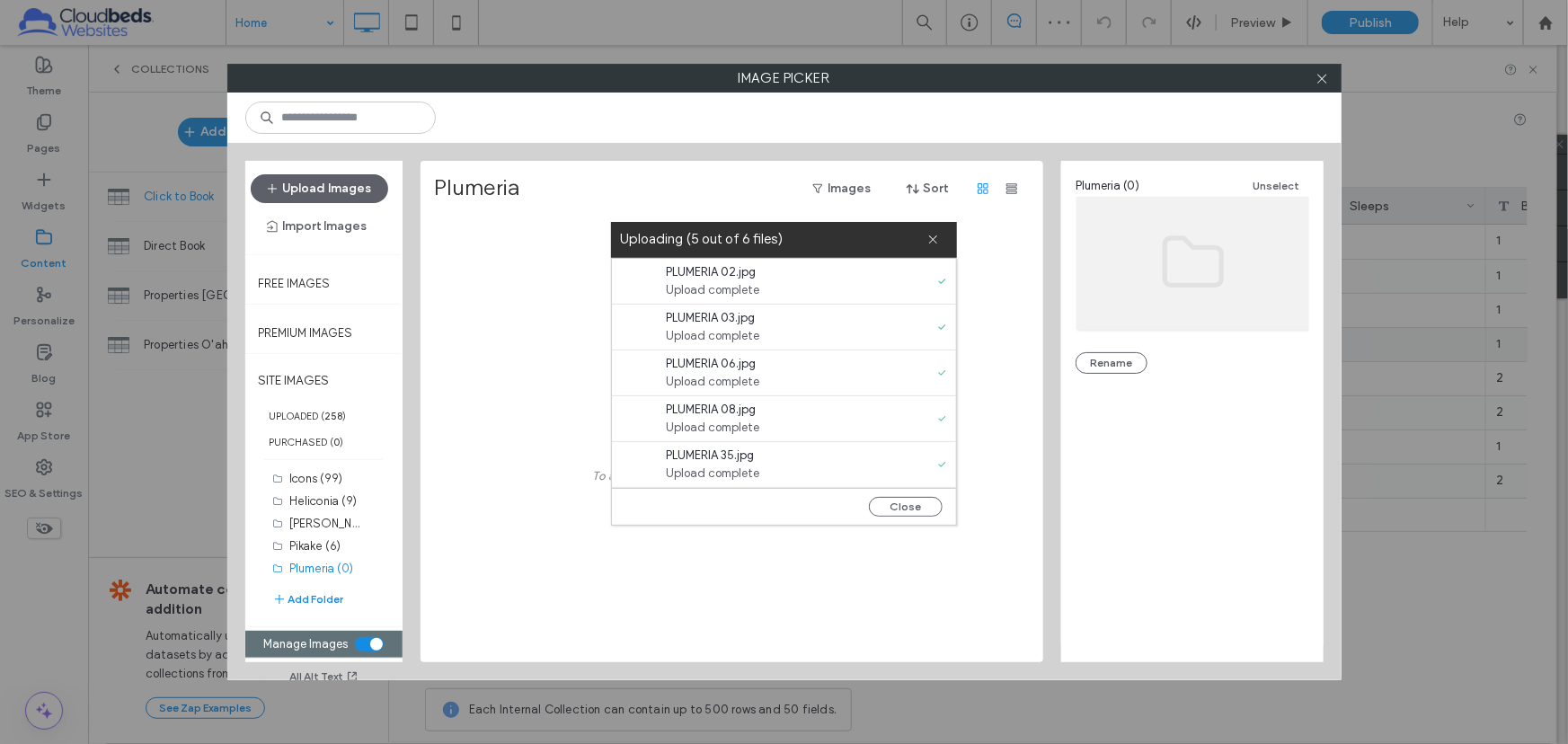
scroll to position [45, 0]
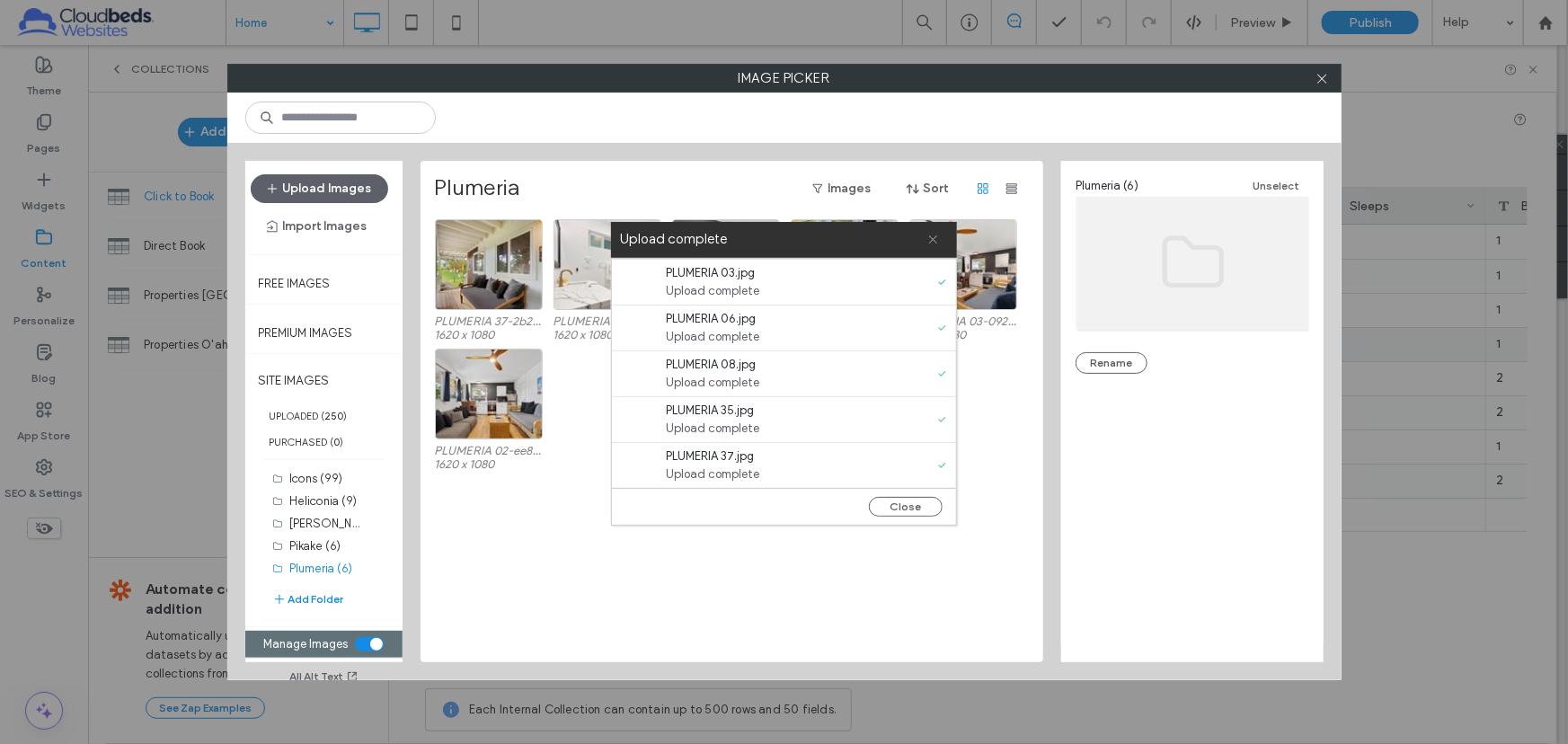
click at [931, 237] on use at bounding box center [933, 239] width 8 height 8
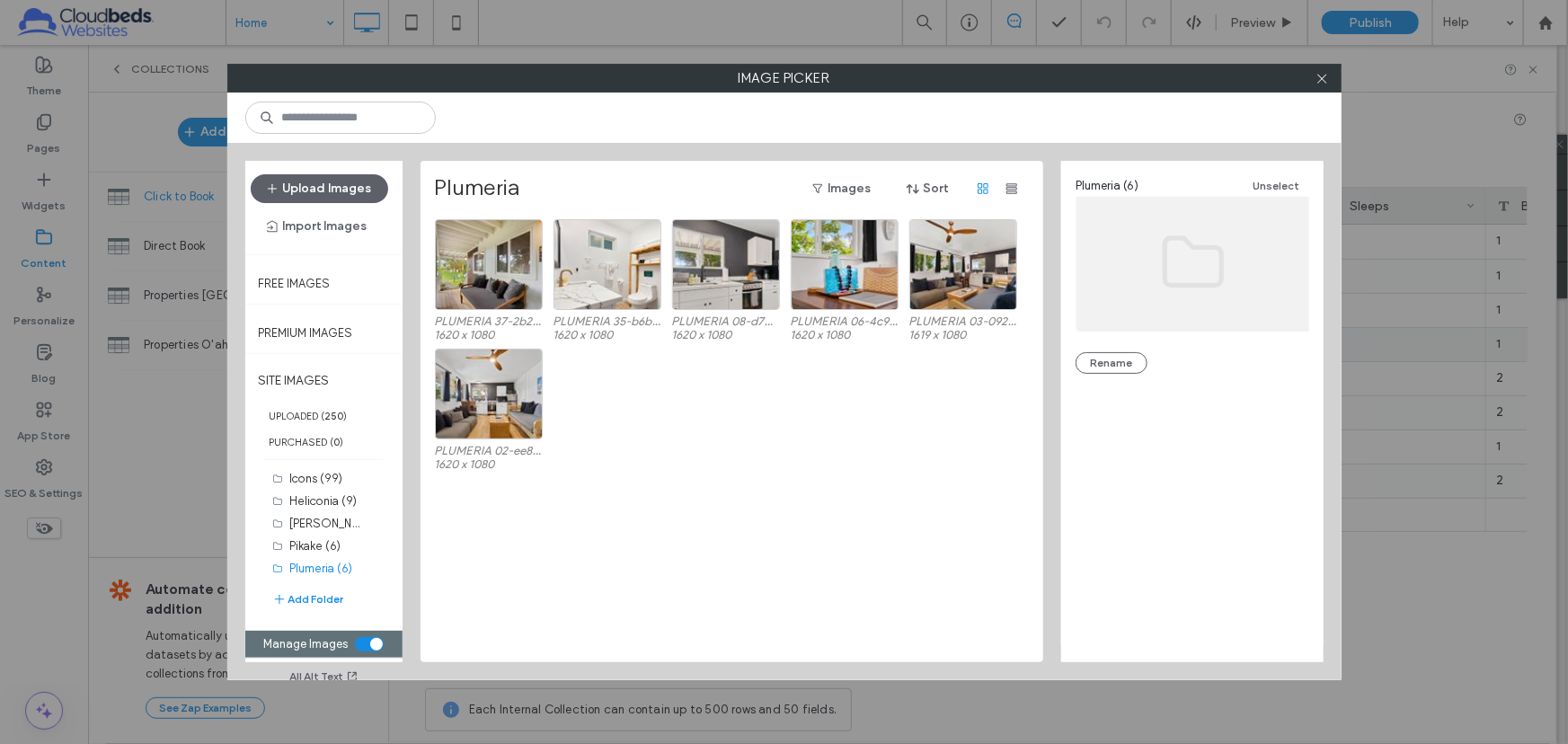
scroll to position [0, 0]
click at [309, 594] on button "Add Folder" at bounding box center [308, 599] width 72 height 18
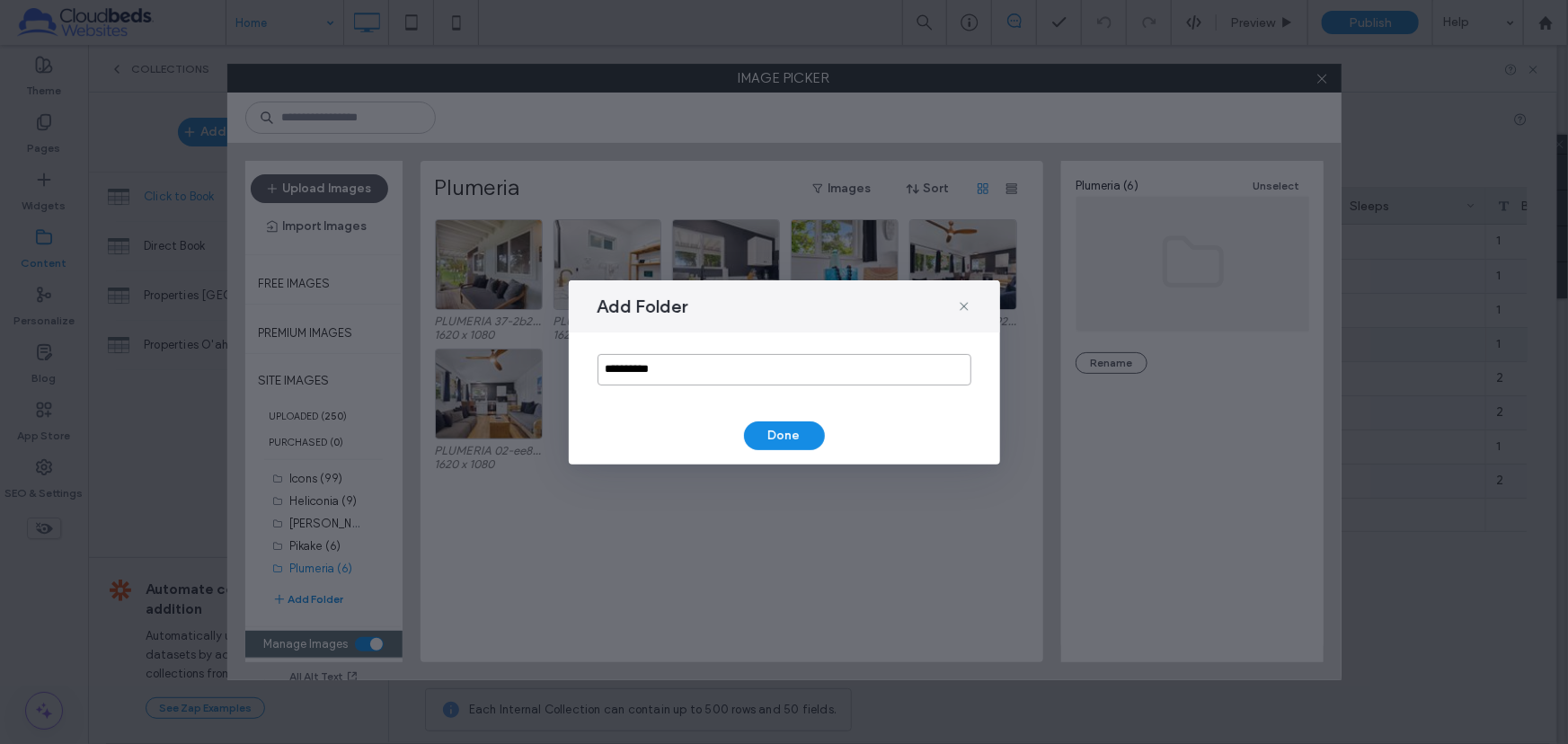
drag, startPoint x: 617, startPoint y: 369, endPoint x: 523, endPoint y: 368, distance: 94.0
click at [524, 368] on div "**********" at bounding box center [784, 372] width 1568 height 744
type input "******"
click at [780, 431] on button "Done" at bounding box center [784, 436] width 81 height 29
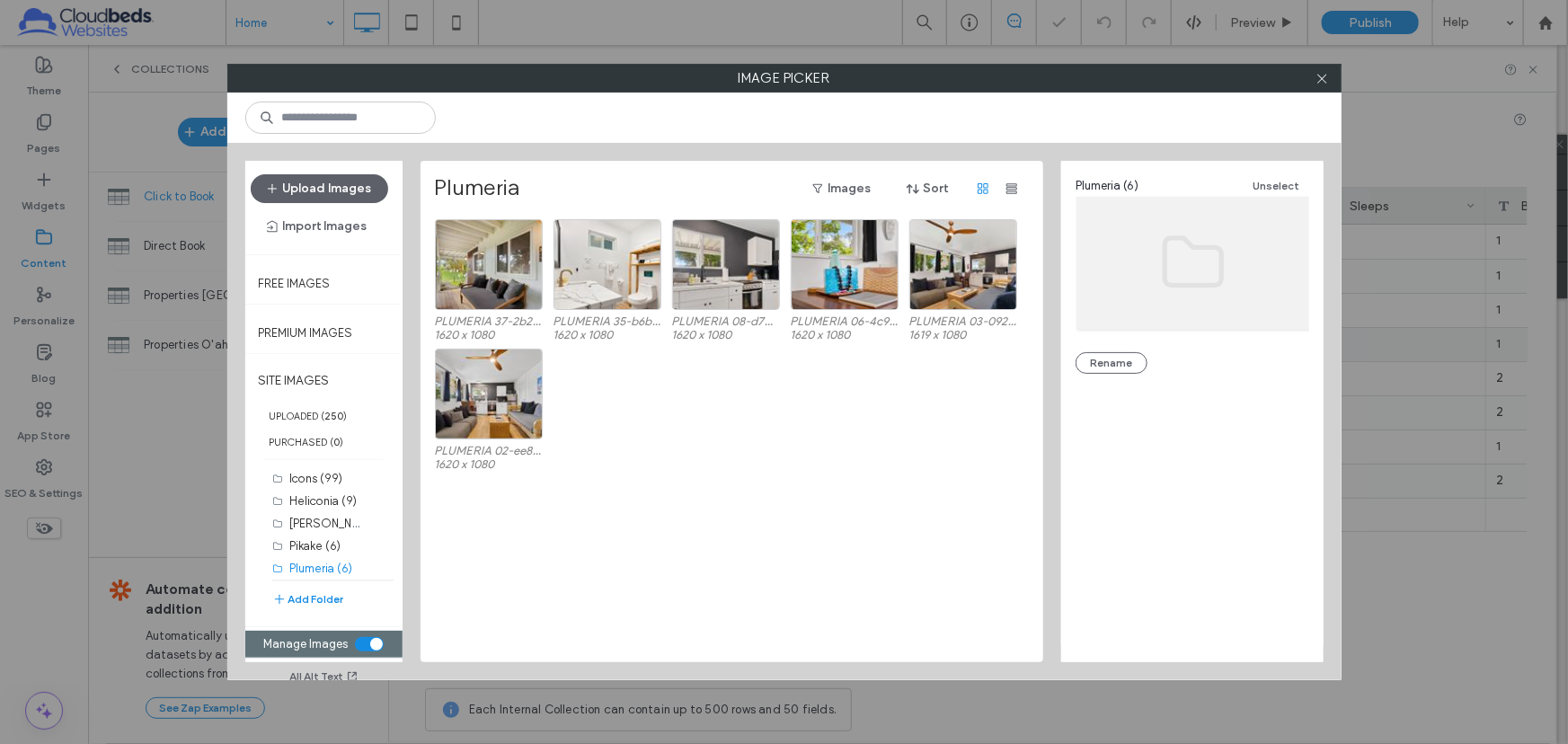
scroll to position [288, 0]
click at [323, 562] on label "Protea (0)" at bounding box center [317, 569] width 54 height 14
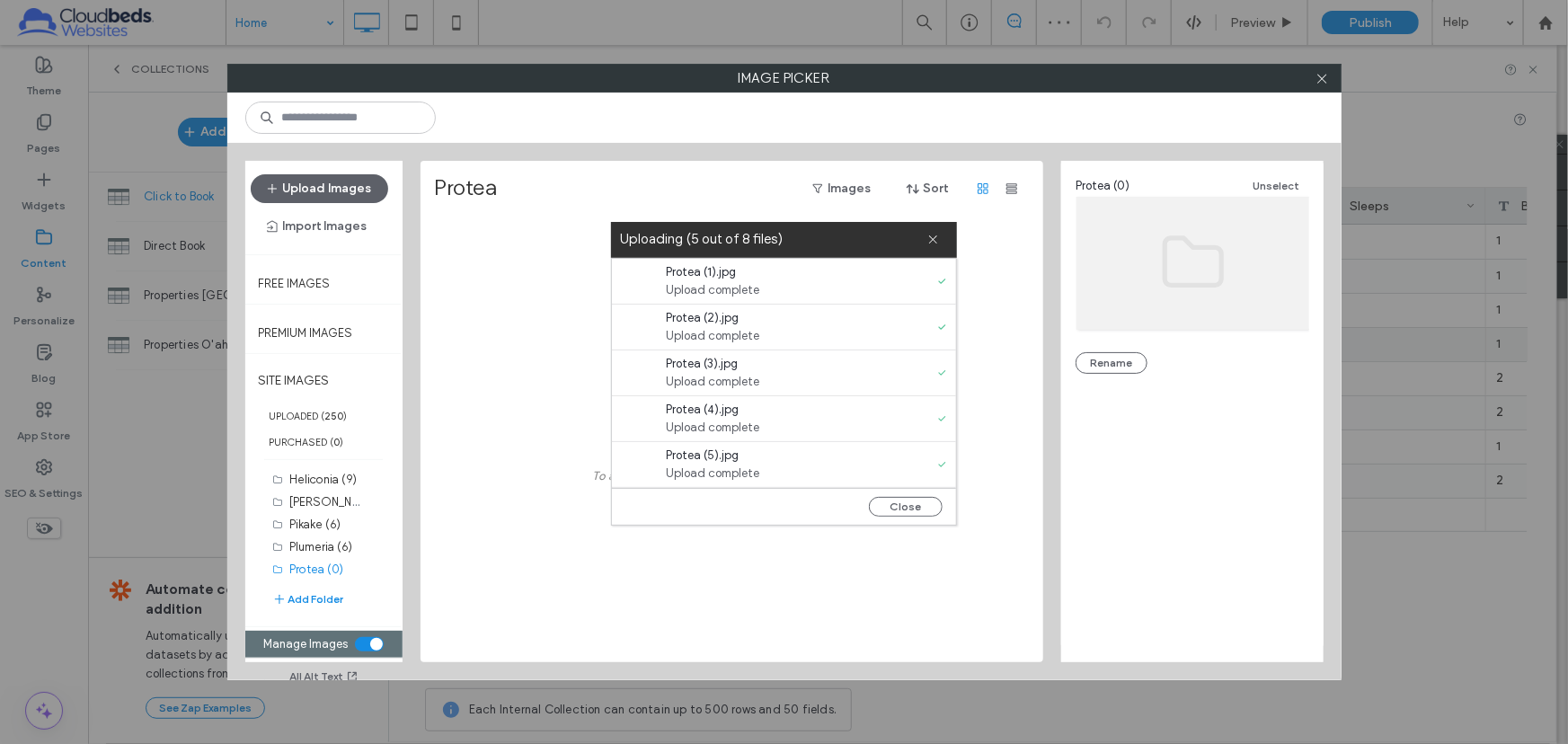
scroll to position [136, 0]
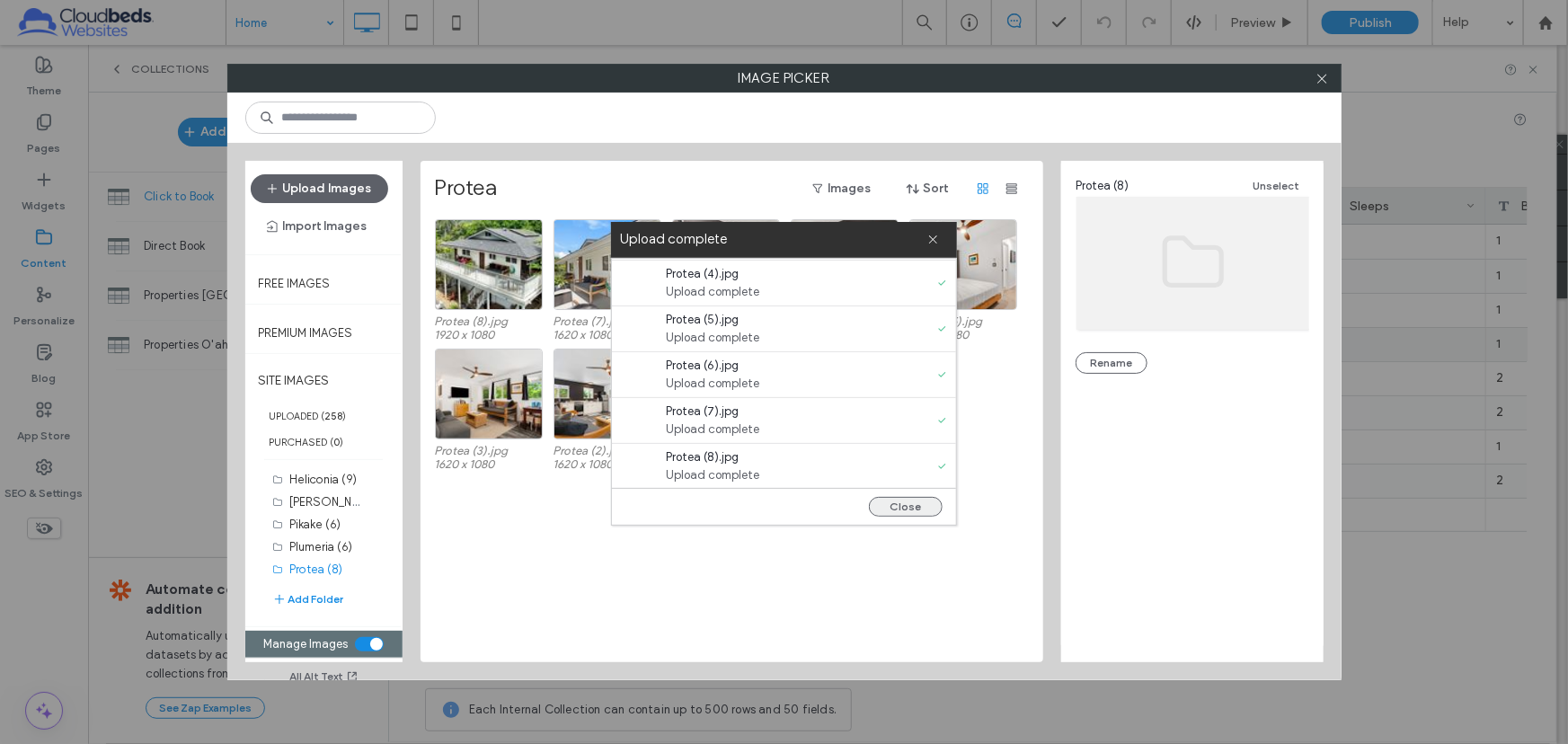
click at [910, 502] on button "Close" at bounding box center [906, 507] width 74 height 20
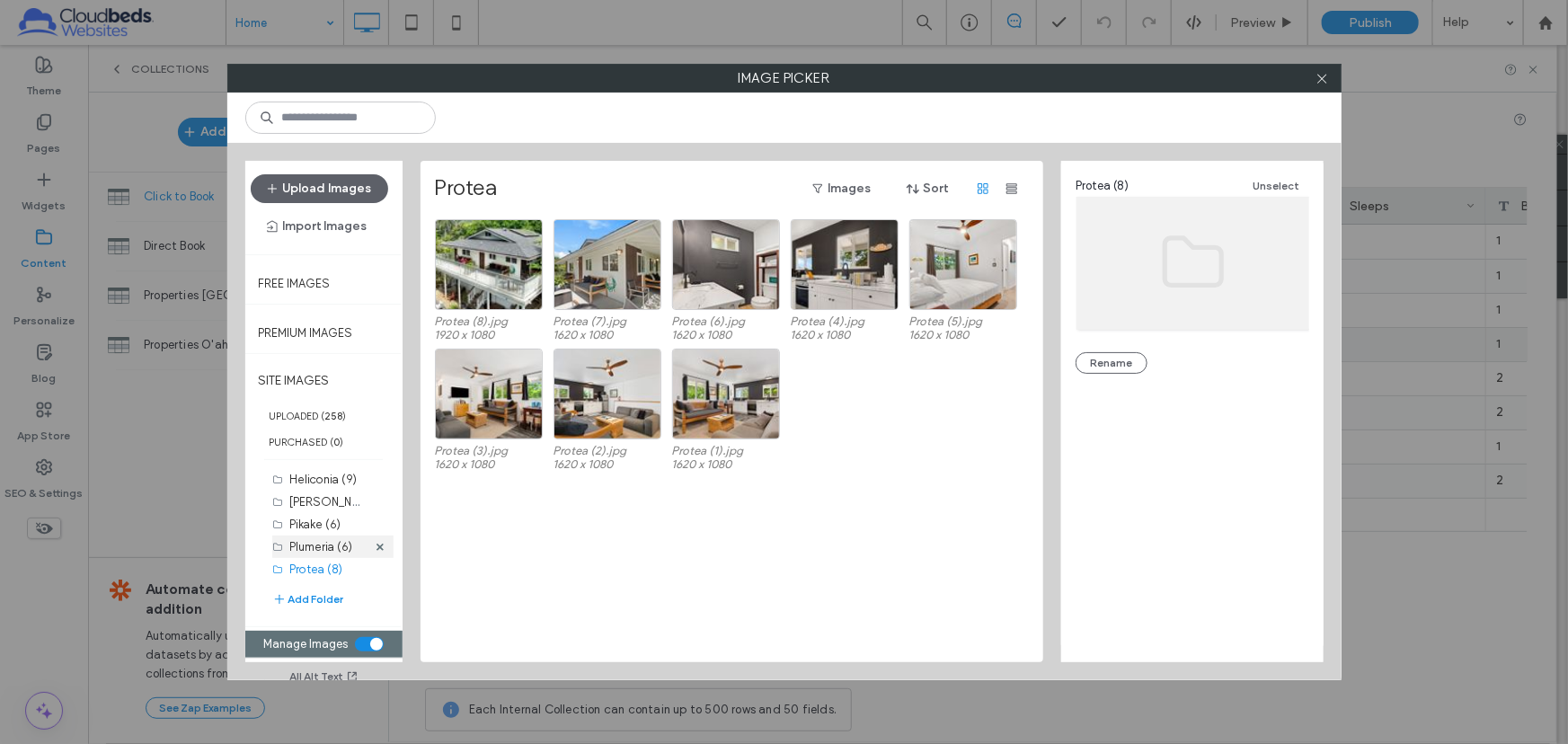
click at [317, 541] on label "Plumeria (6)" at bounding box center [321, 548] width 63 height 14
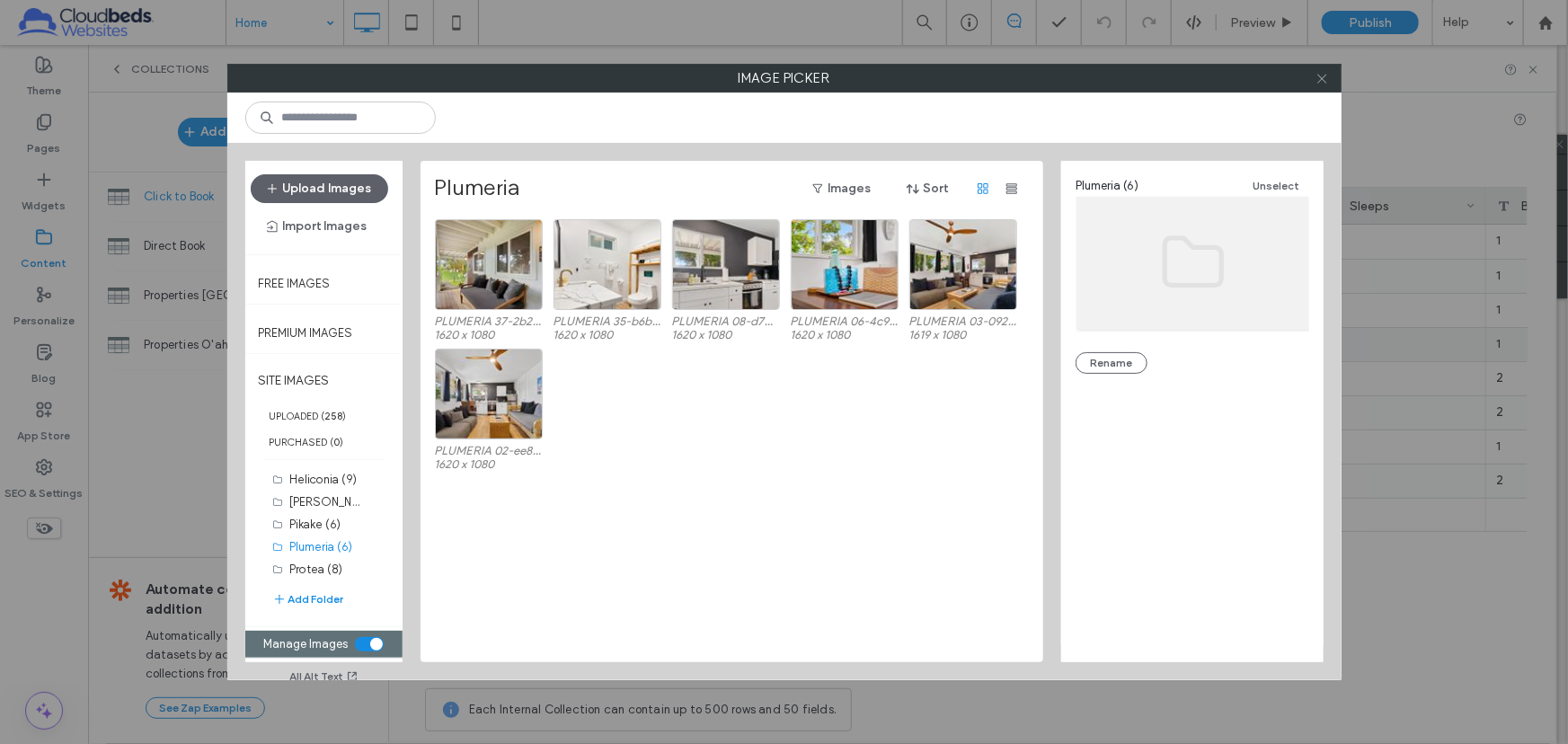
click at [1325, 73] on icon at bounding box center [1323, 79] width 14 height 14
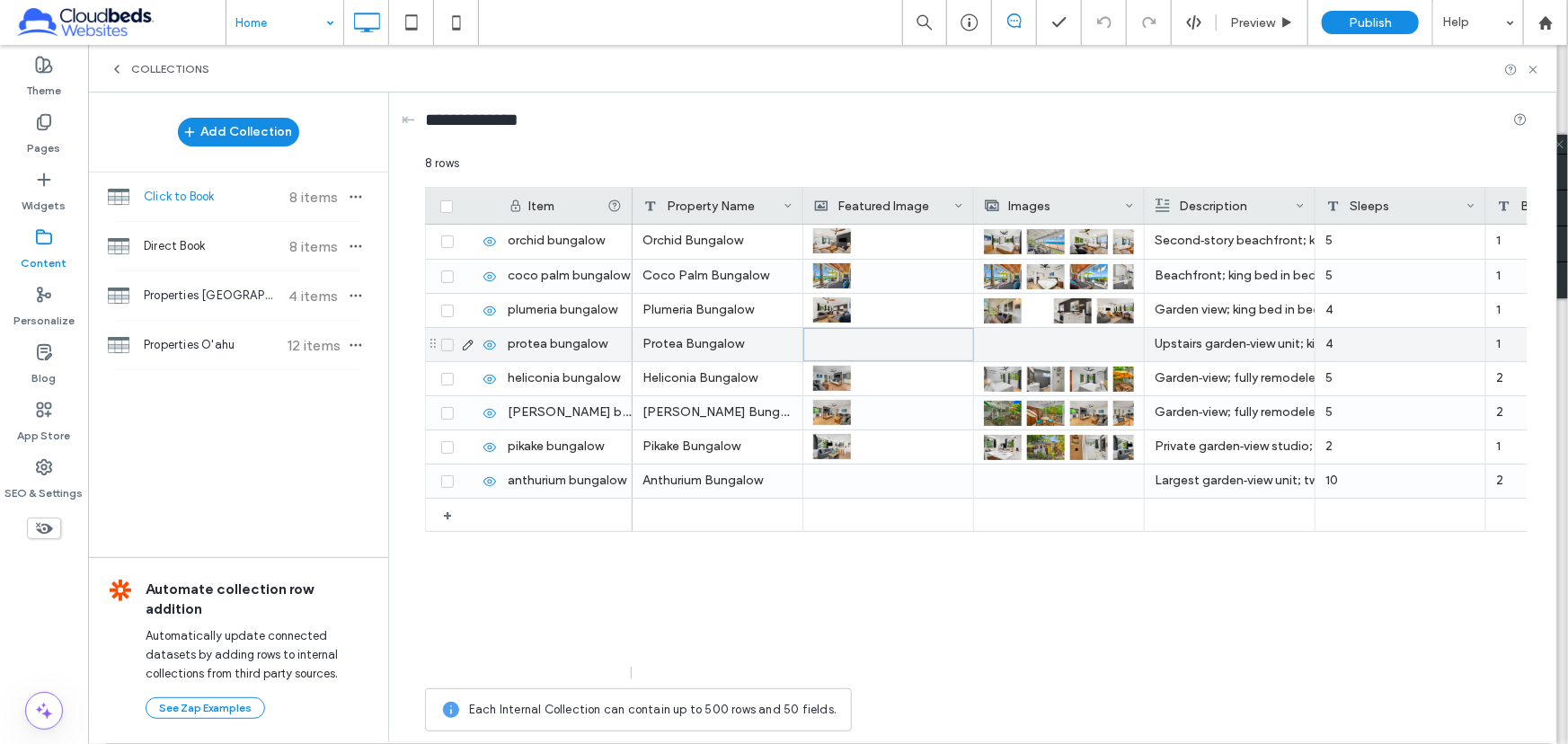
click at [849, 342] on div at bounding box center [889, 345] width 150 height 32
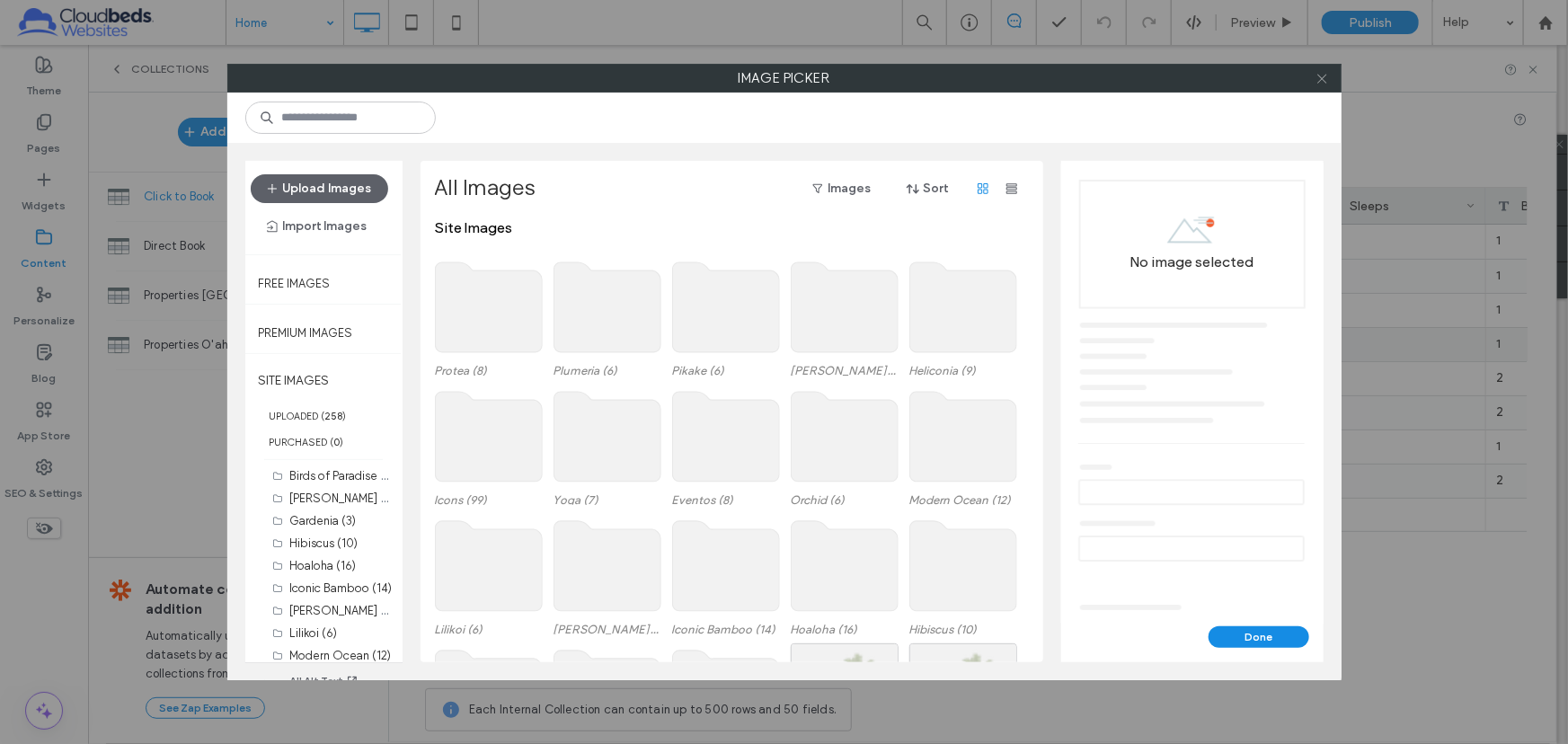
click at [1319, 72] on icon at bounding box center [1323, 79] width 14 height 14
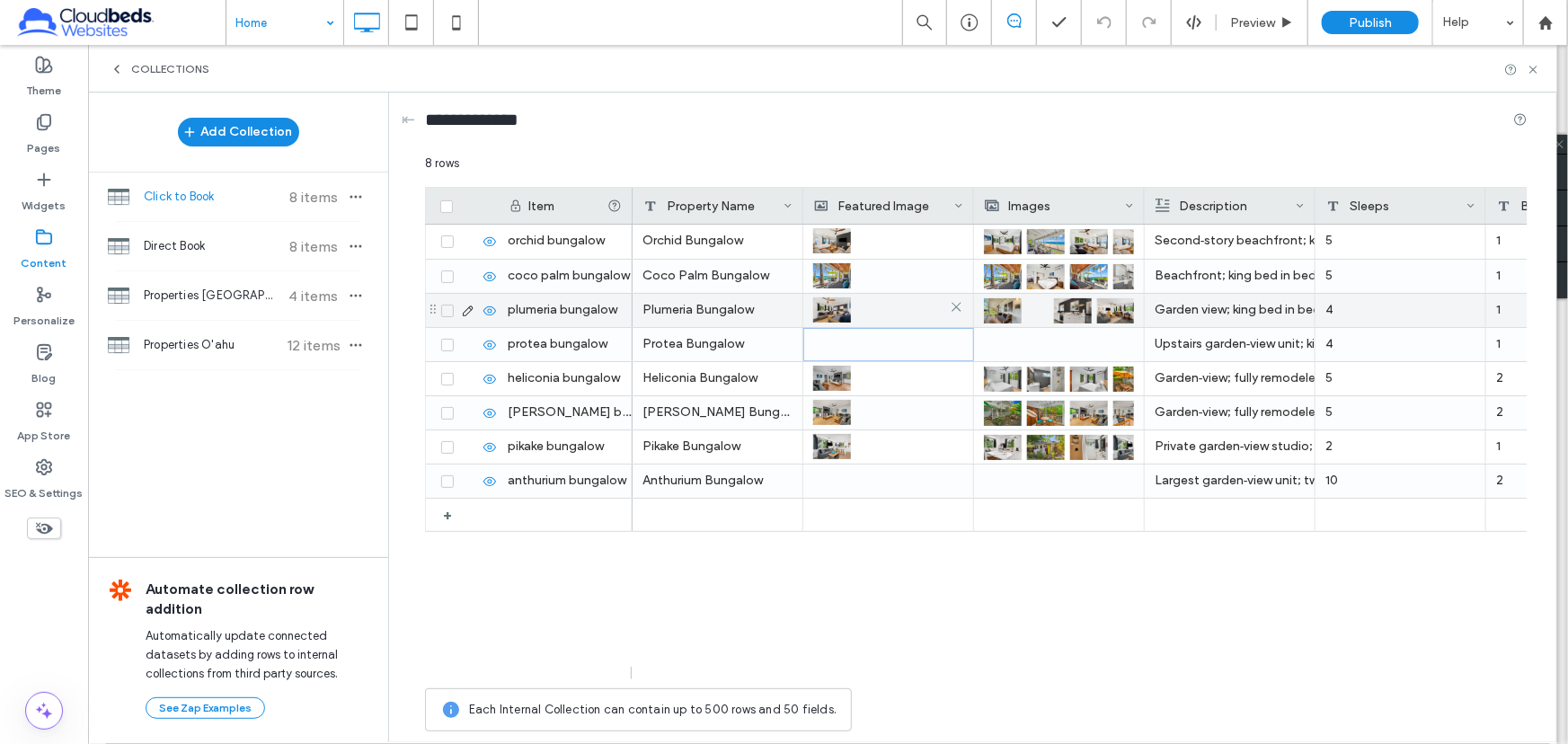
click at [846, 309] on img at bounding box center [832, 309] width 38 height 25
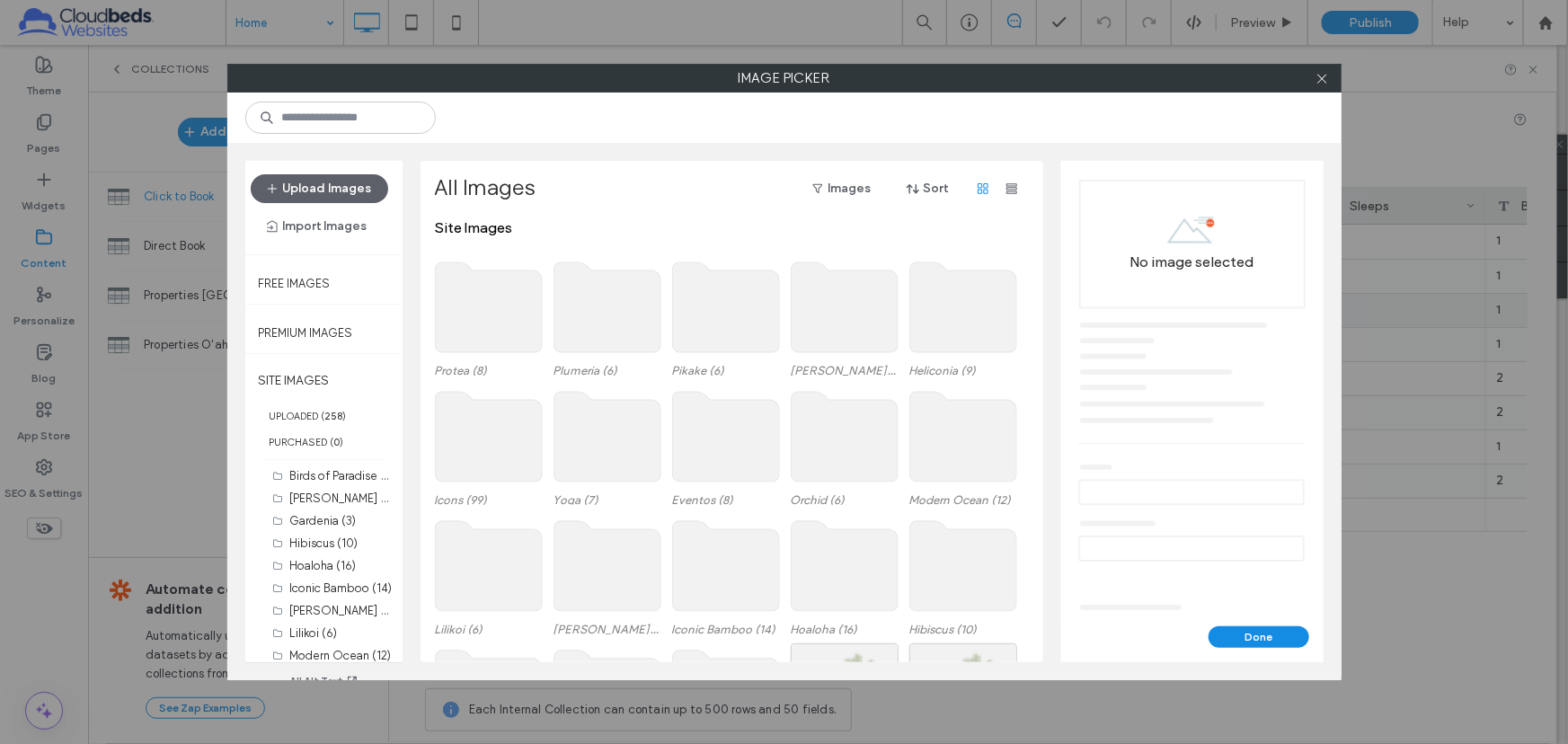
click at [608, 313] on use at bounding box center [606, 307] width 107 height 90
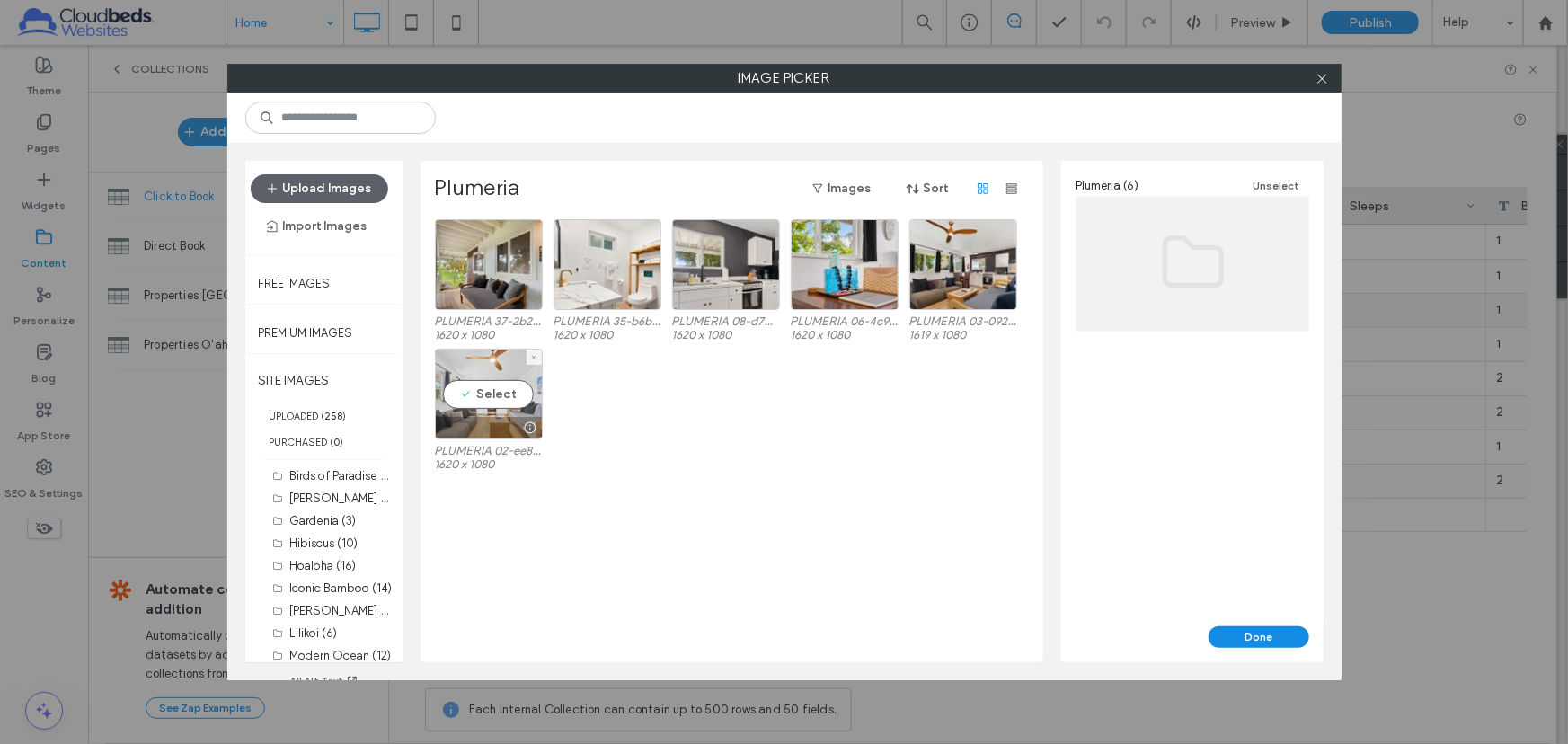
click at [498, 384] on div "Select" at bounding box center [488, 394] width 108 height 91
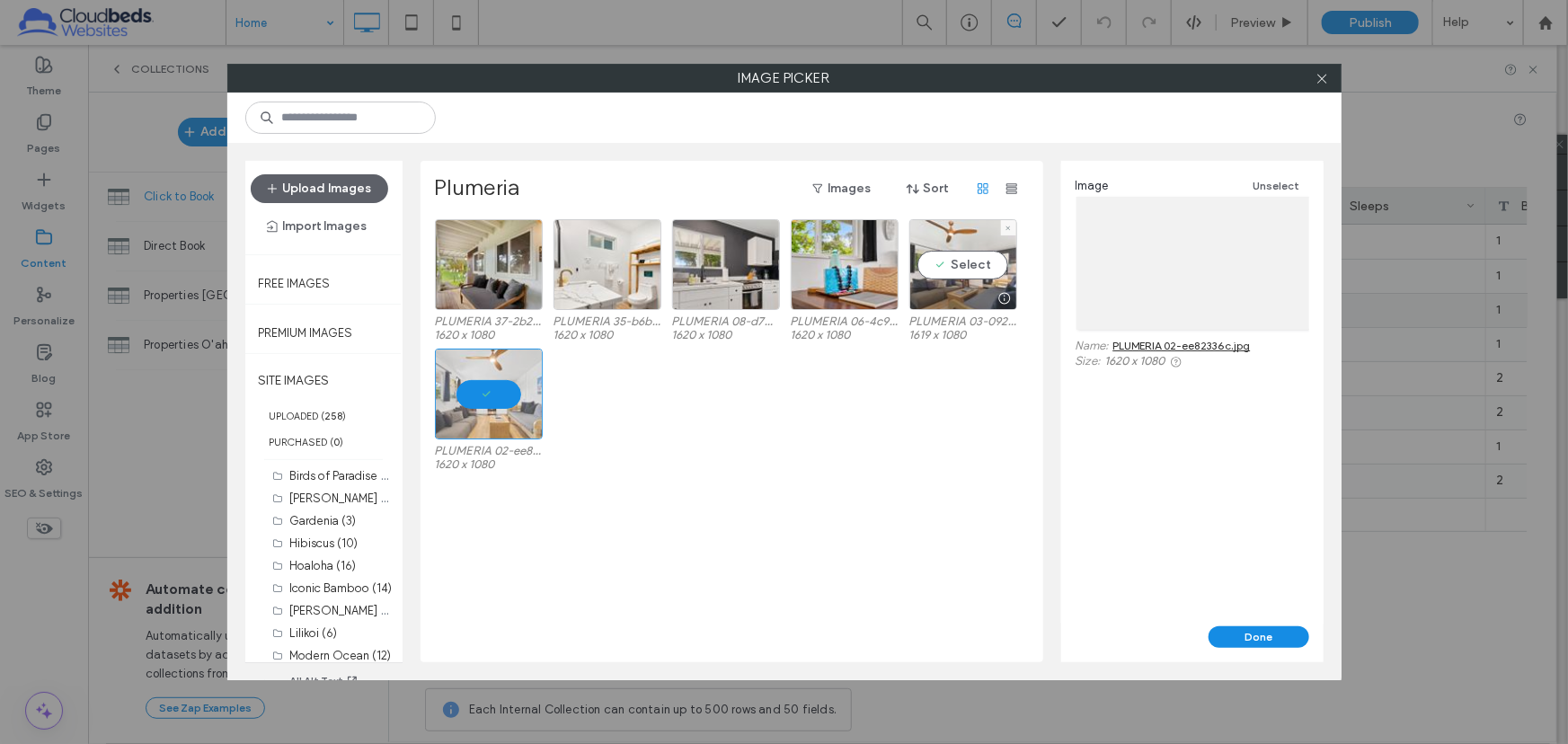
click at [996, 273] on div "Select" at bounding box center [963, 264] width 108 height 91
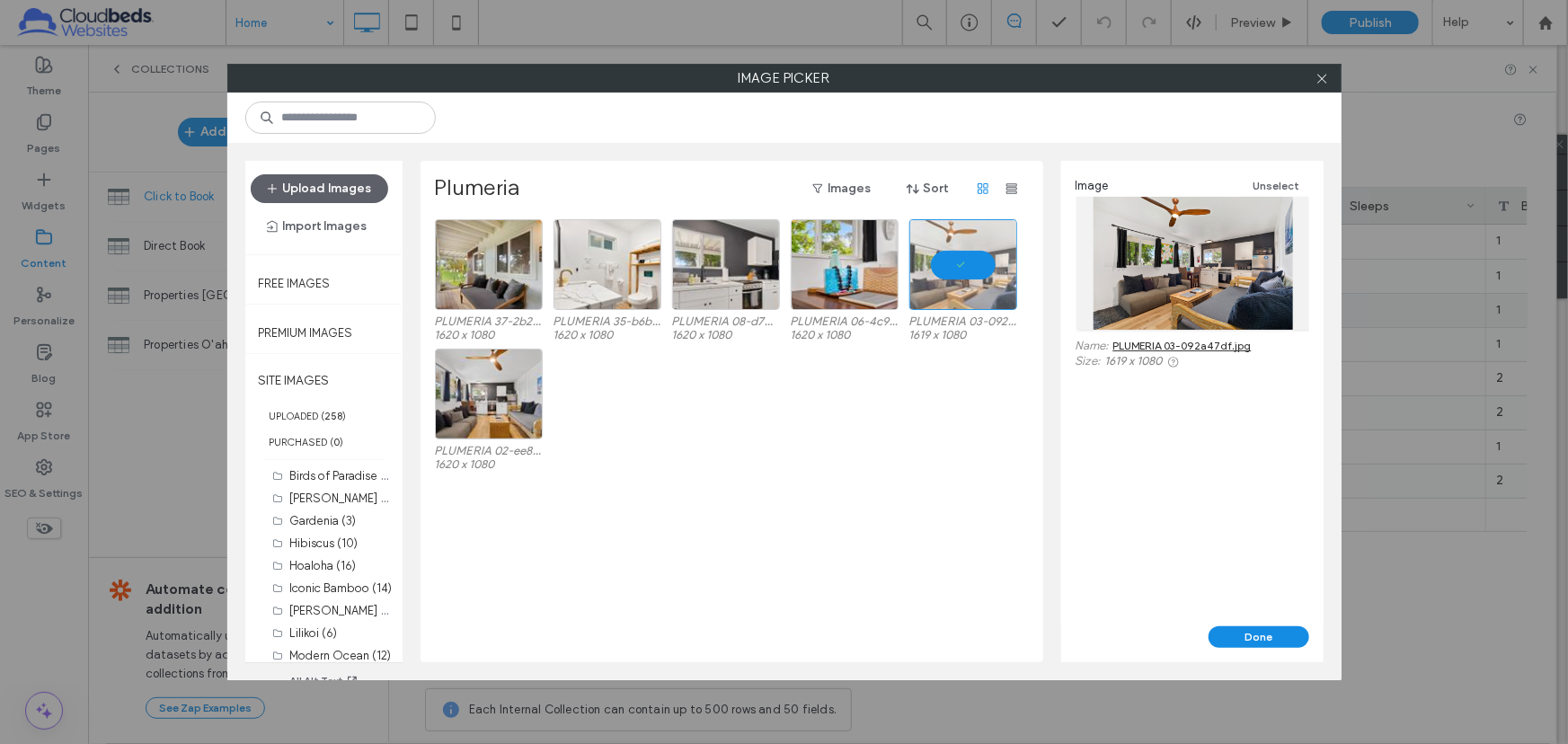
click at [1294, 649] on div "Done" at bounding box center [1192, 644] width 262 height 36
click at [1278, 638] on button "Done" at bounding box center [1258, 637] width 101 height 22
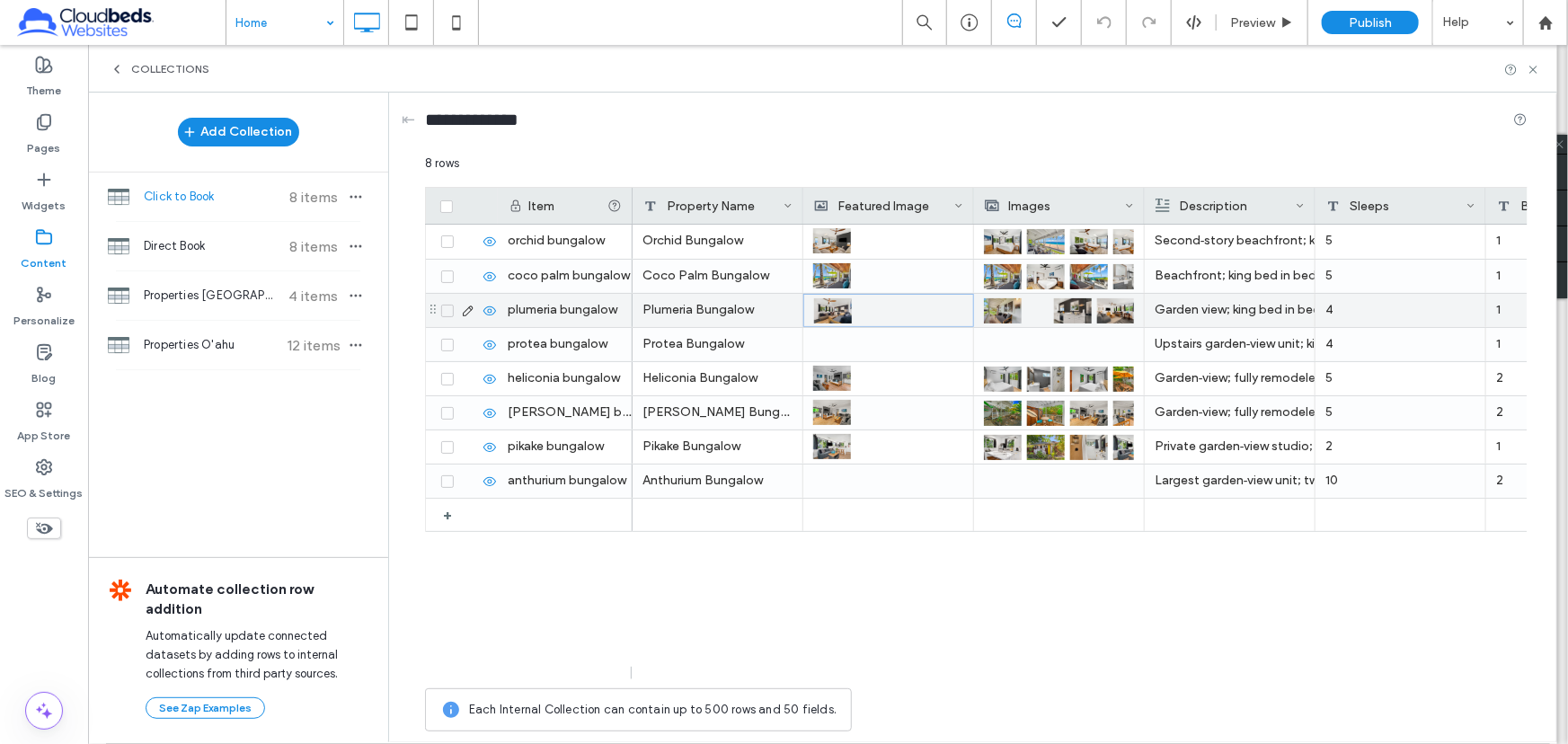
click at [1033, 311] on img at bounding box center [1033, 311] width 0 height 0
click at [1034, 312] on img at bounding box center [1034, 312] width 0 height 0
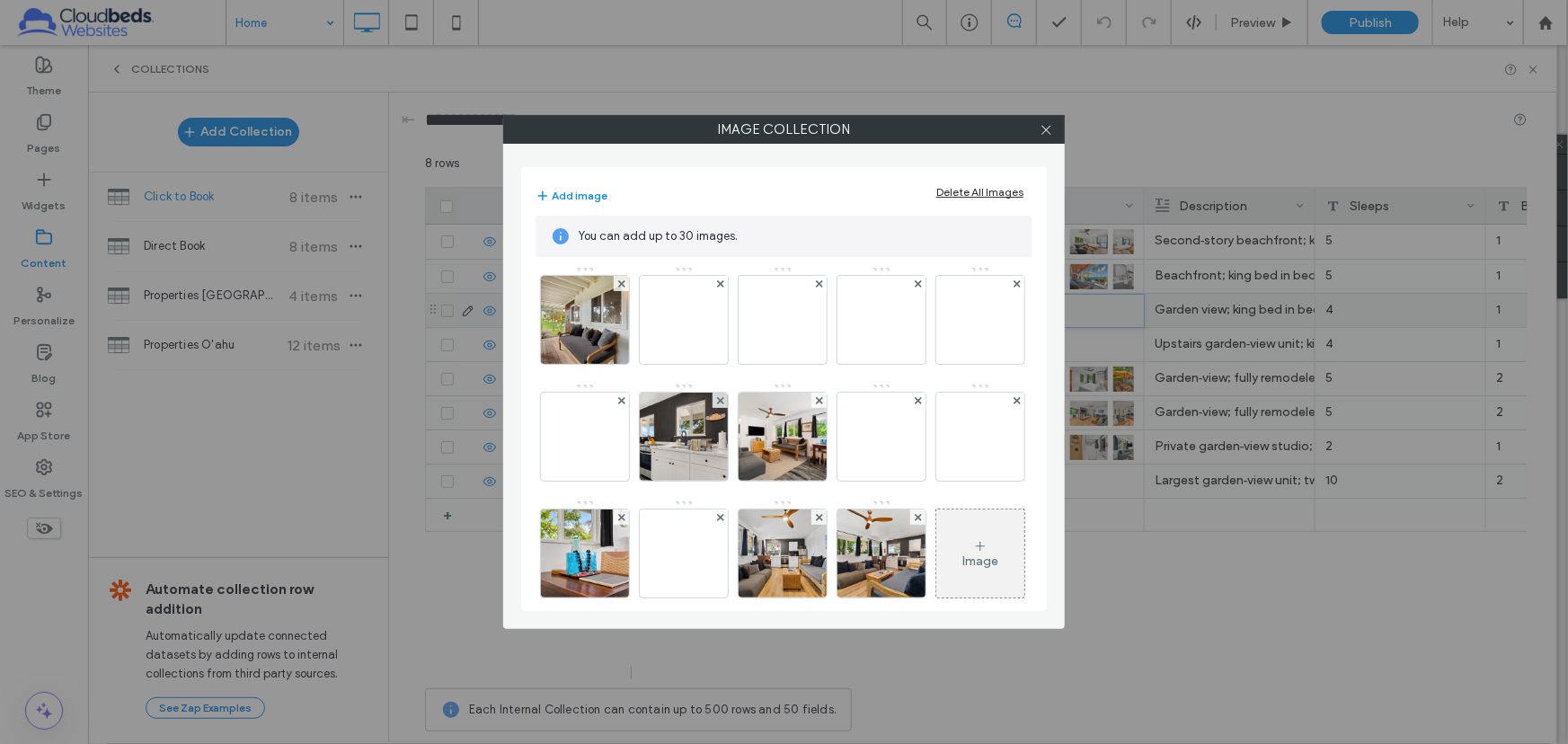
click at [954, 190] on div "Delete All Images" at bounding box center [979, 192] width 87 height 14
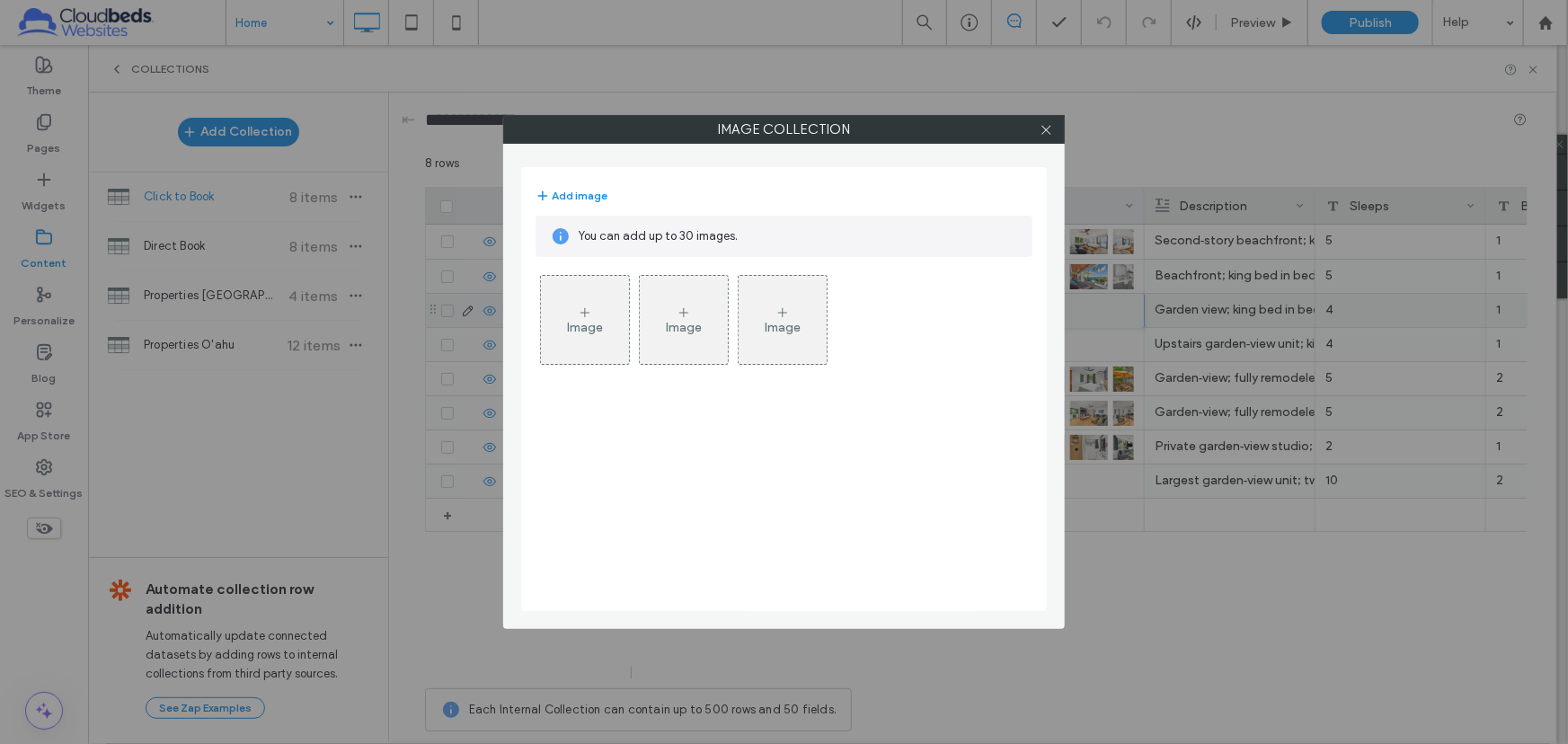
click at [624, 307] on div "Image" at bounding box center [585, 320] width 88 height 85
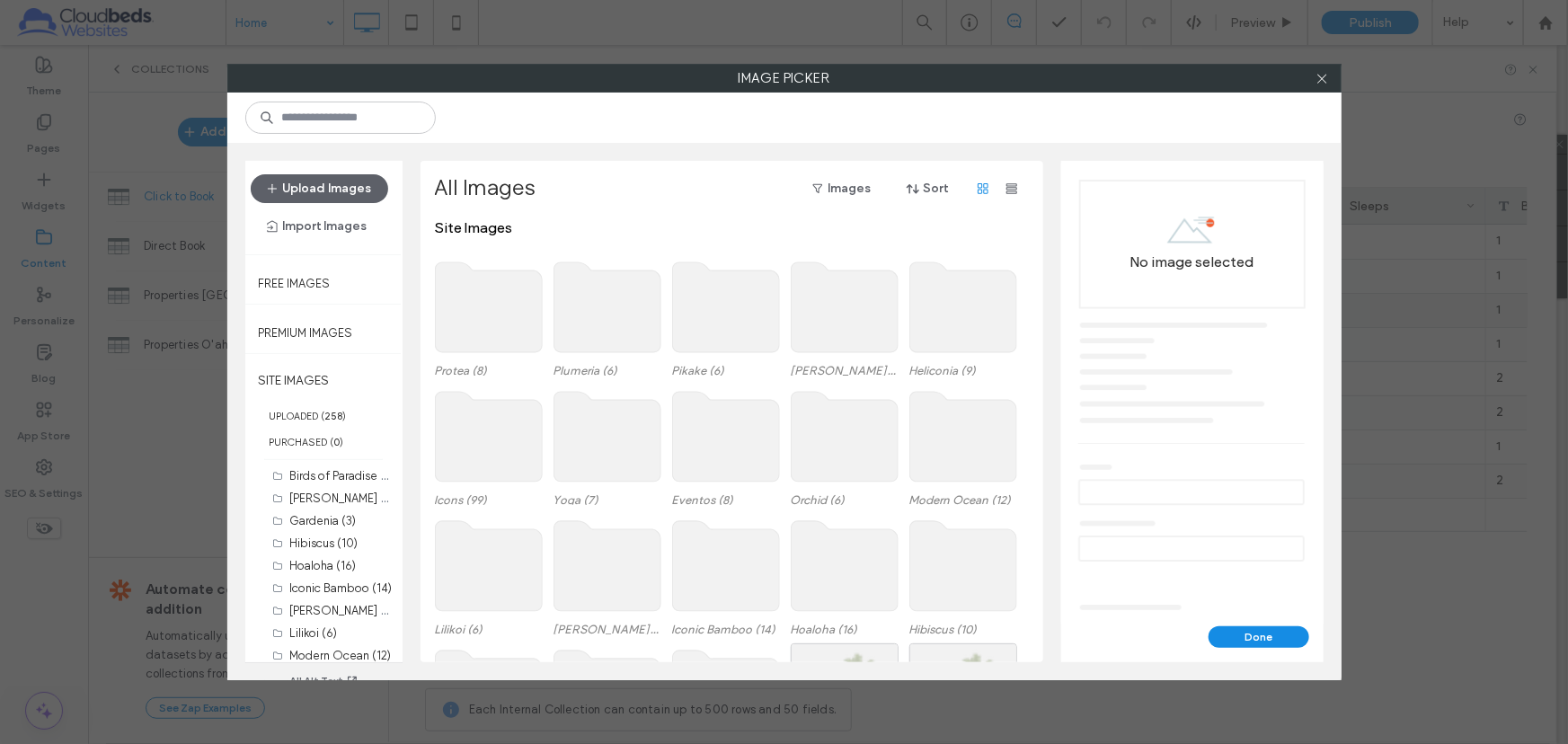
click at [588, 315] on use at bounding box center [606, 307] width 107 height 90
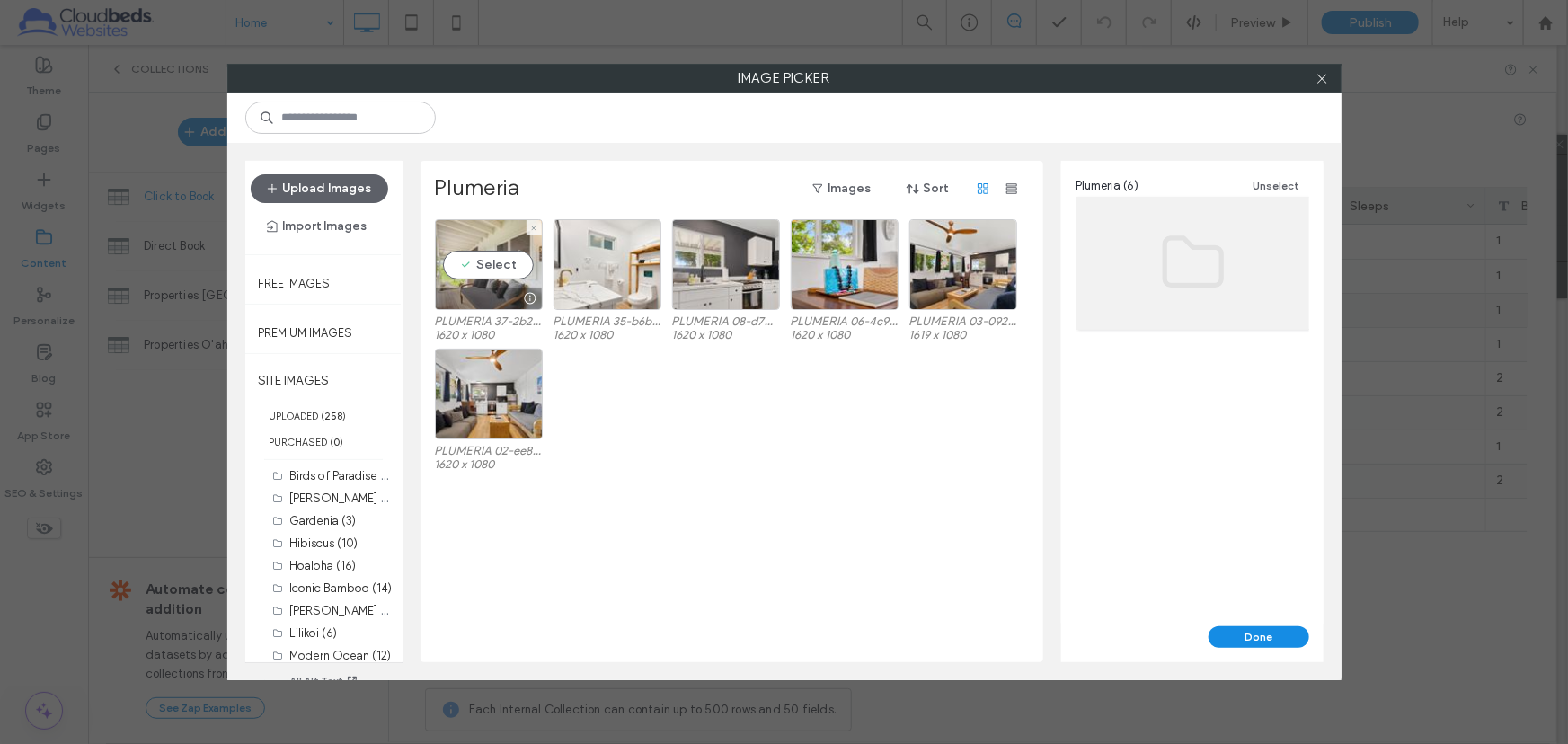
click at [497, 269] on div "Select" at bounding box center [488, 264] width 108 height 91
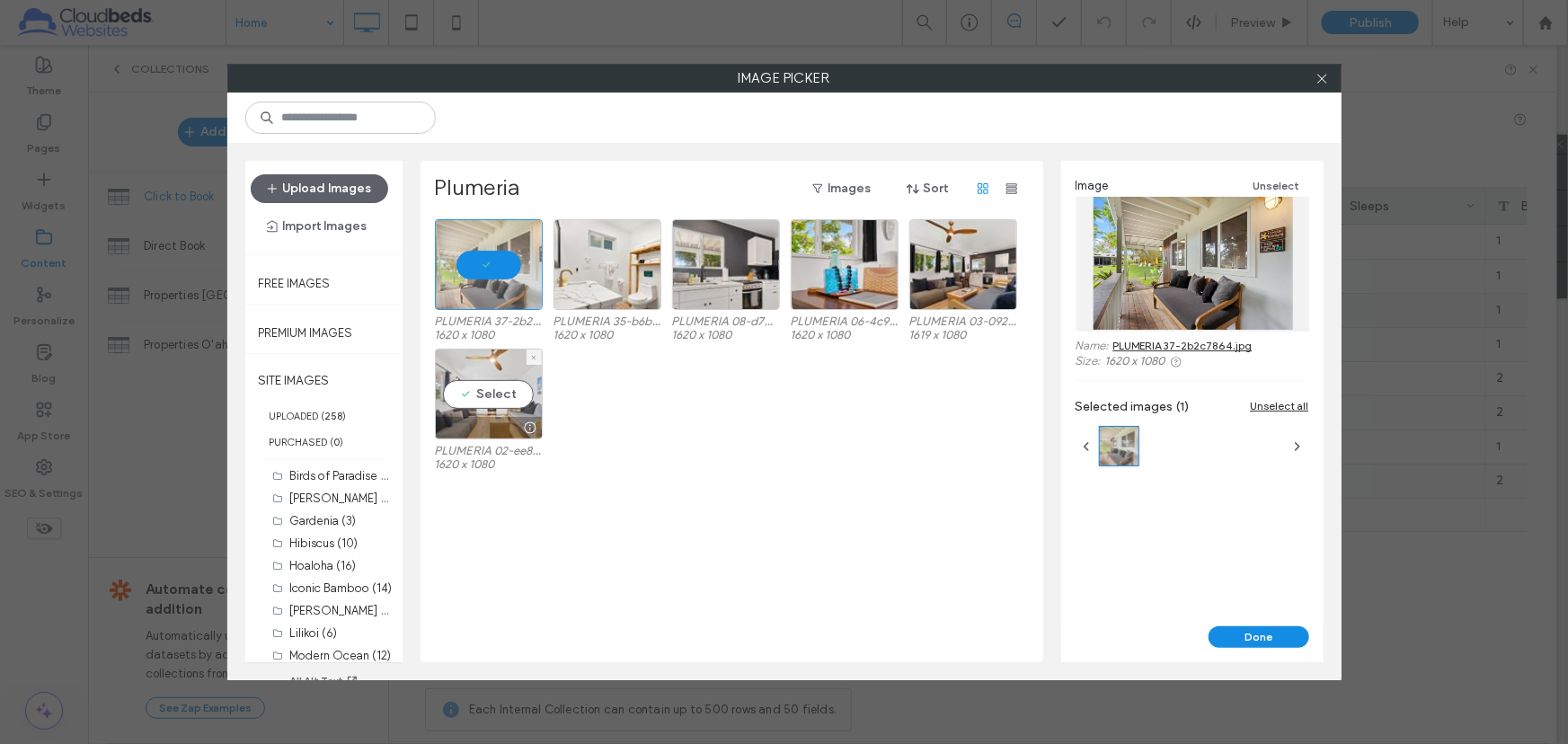
click at [490, 385] on div "Select" at bounding box center [488, 394] width 108 height 91
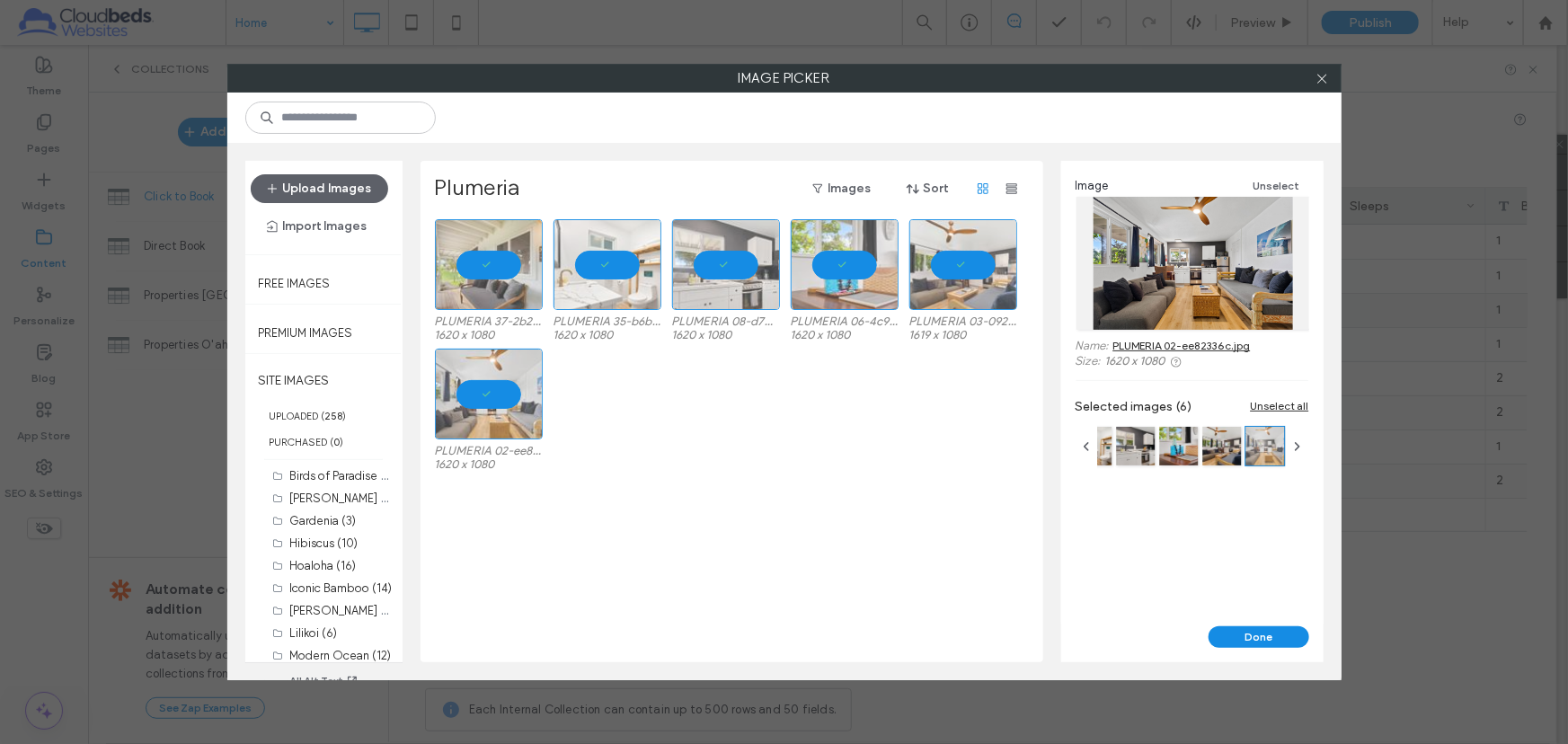
click at [1243, 623] on div "Image Unselect Name: PLUMERIA 02-ee82336c.jpg Size: 1620 x 1080 Selected images…" at bounding box center [1192, 393] width 262 height 466
click at [1240, 631] on button "Done" at bounding box center [1258, 637] width 101 height 22
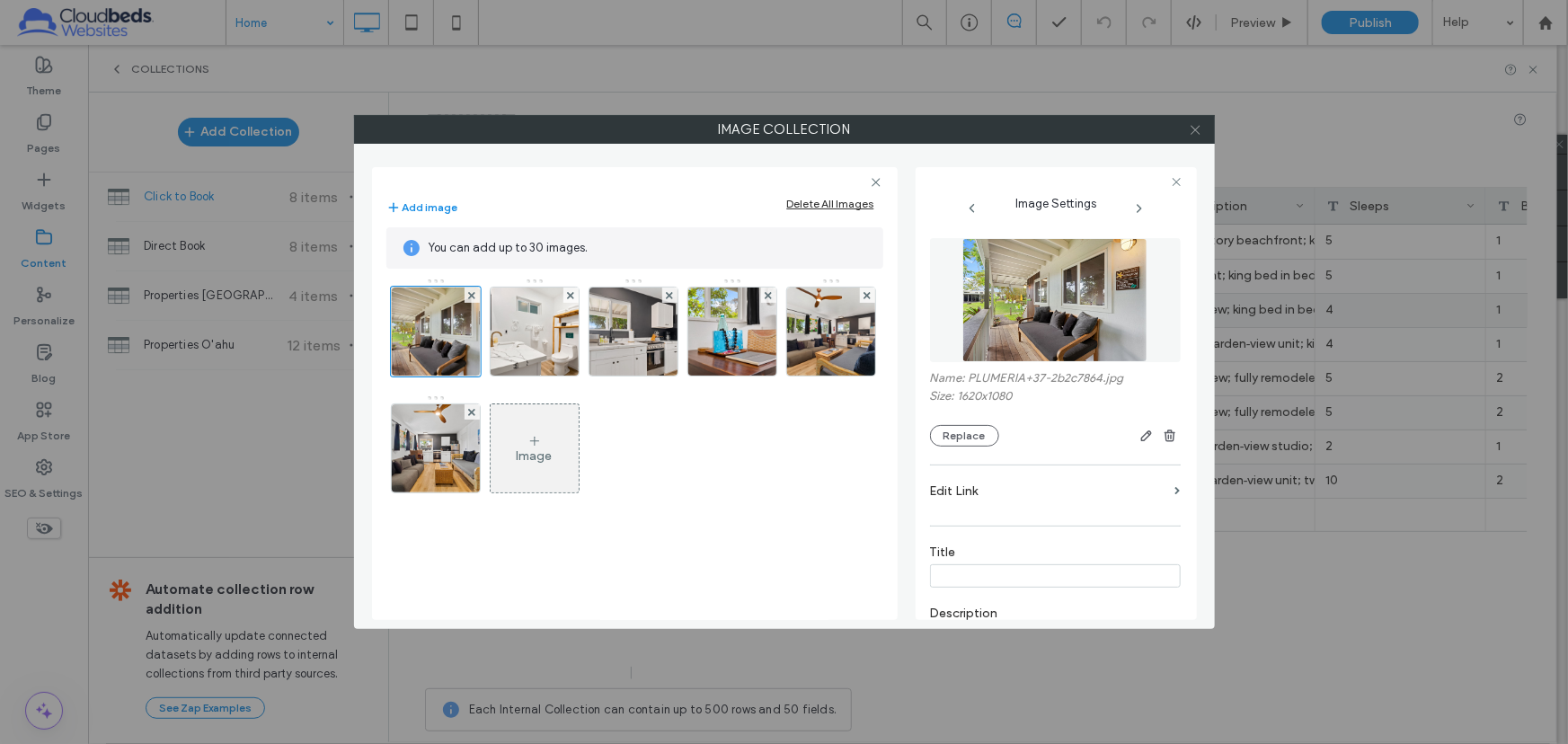
click at [1198, 131] on icon at bounding box center [1196, 130] width 14 height 14
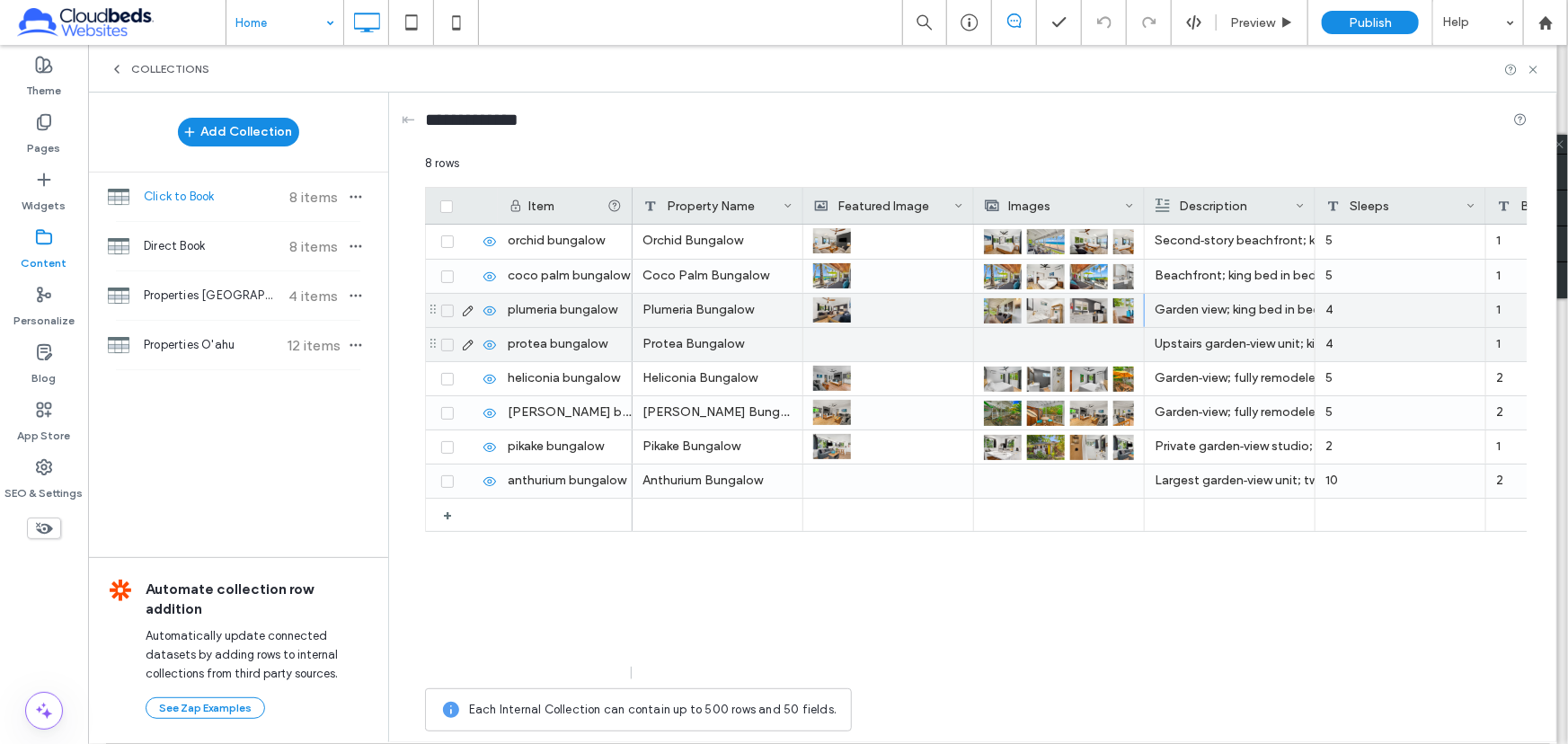
click at [889, 351] on div at bounding box center [888, 344] width 151 height 33
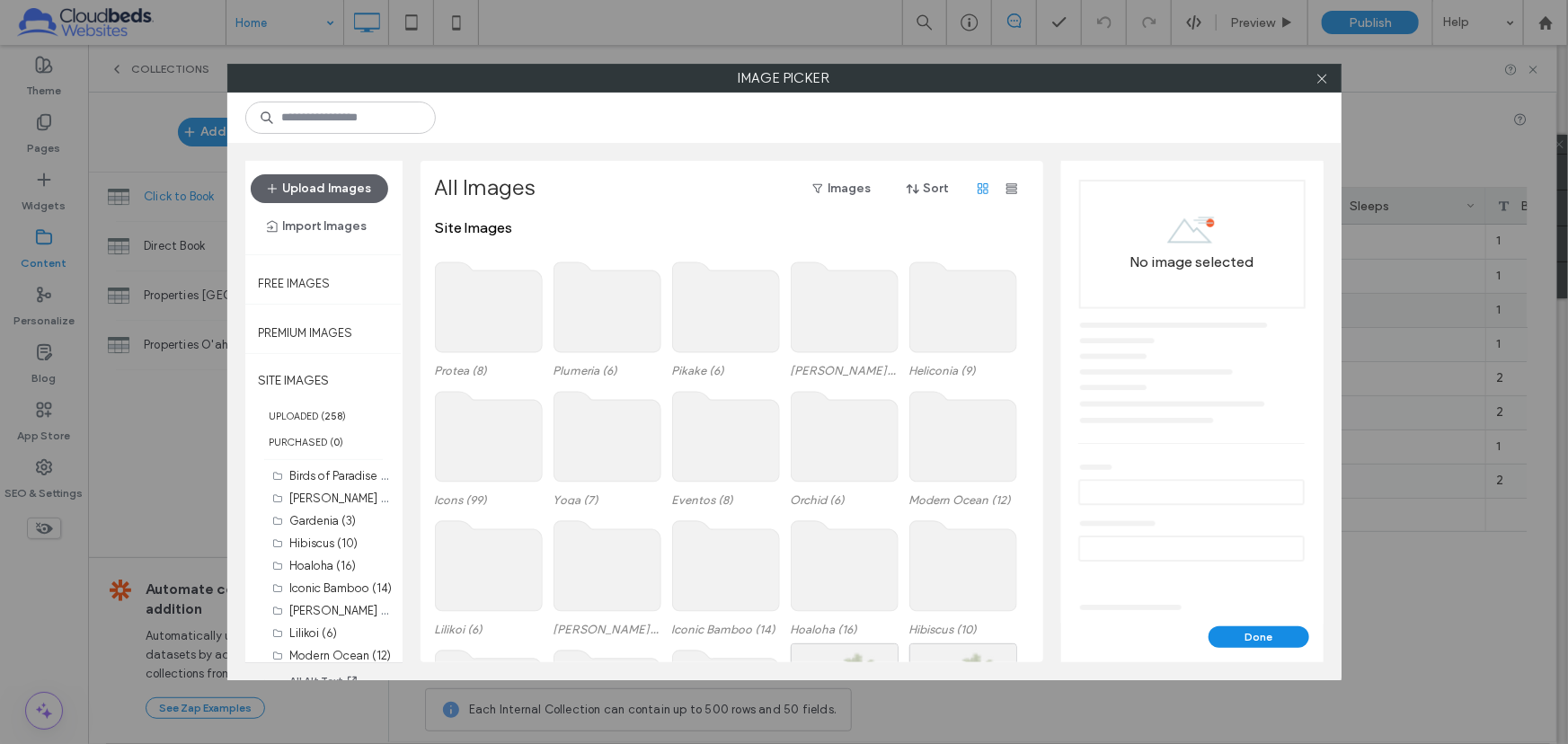
click at [503, 289] on use at bounding box center [487, 307] width 107 height 90
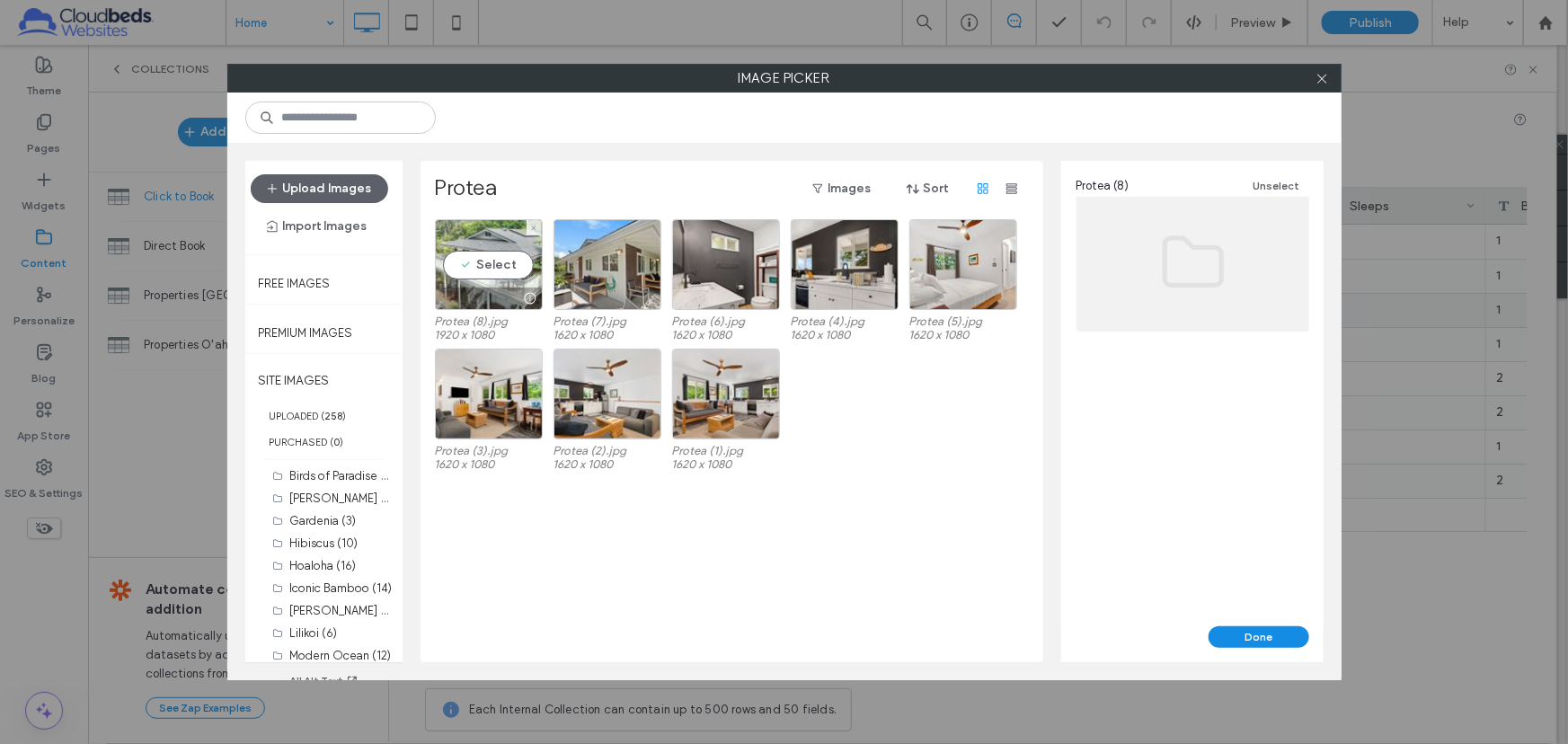
click at [488, 262] on div "Select" at bounding box center [488, 264] width 108 height 91
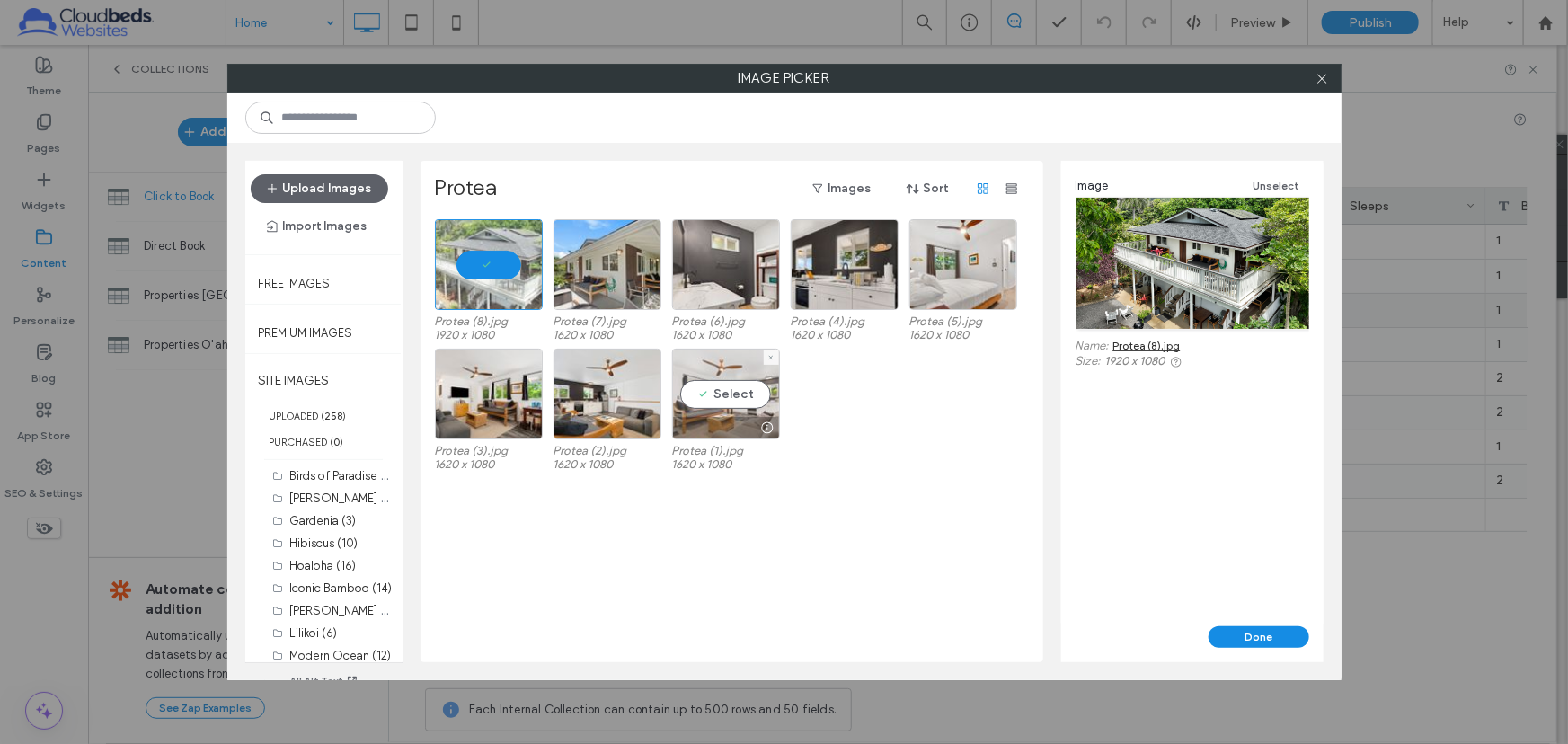
click at [723, 396] on div "Select" at bounding box center [726, 394] width 108 height 91
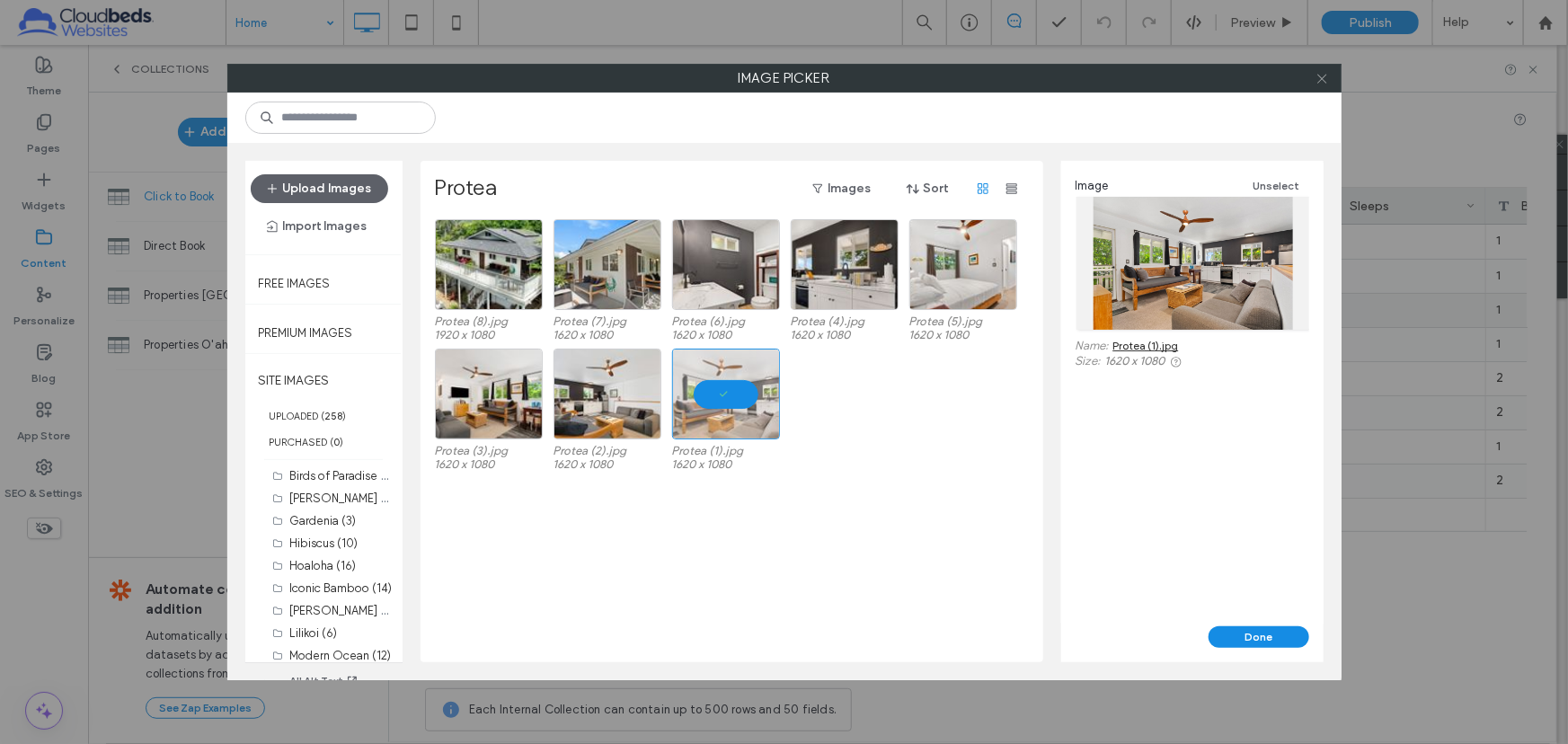
click at [1318, 72] on icon at bounding box center [1323, 79] width 14 height 14
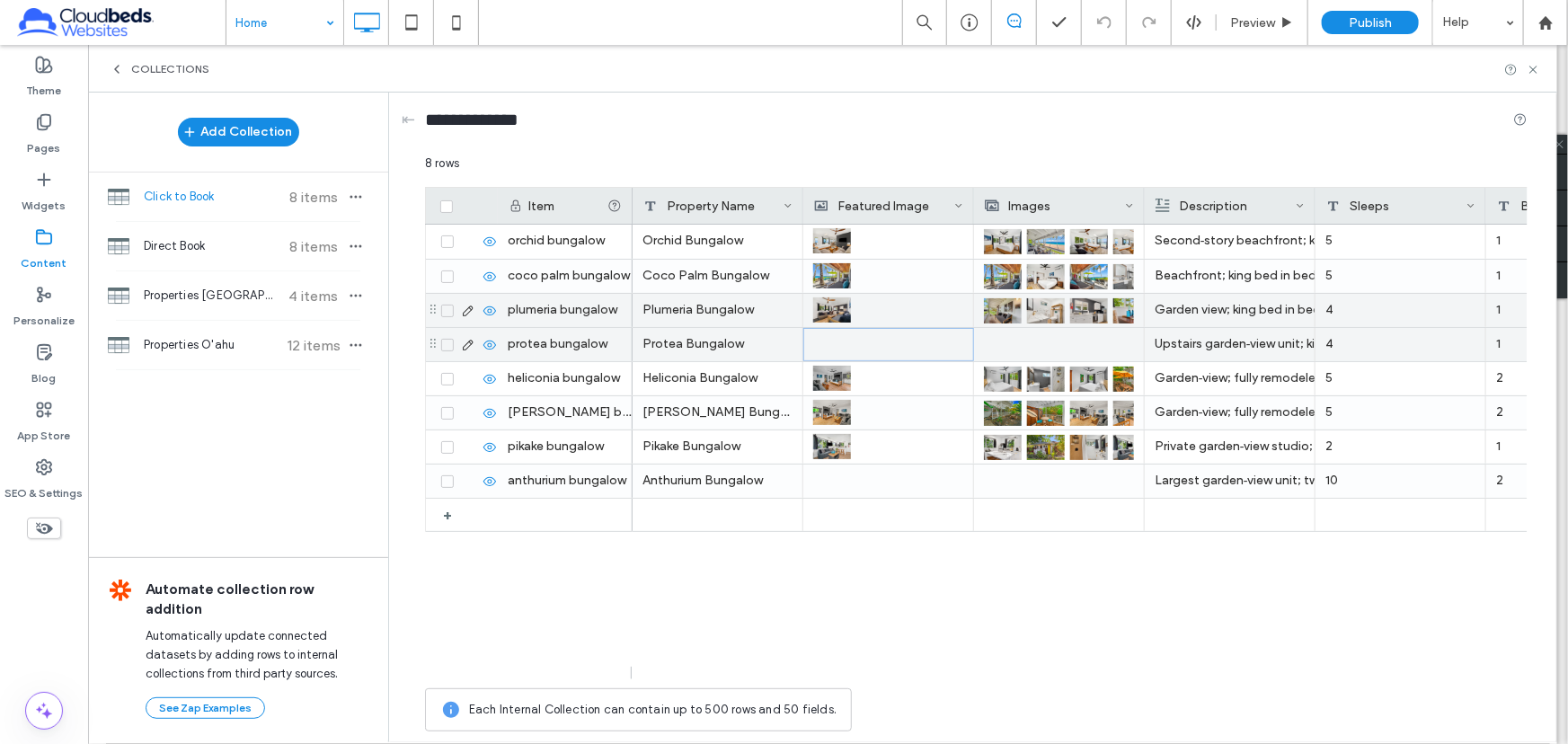
click at [1011, 340] on div at bounding box center [1059, 344] width 151 height 33
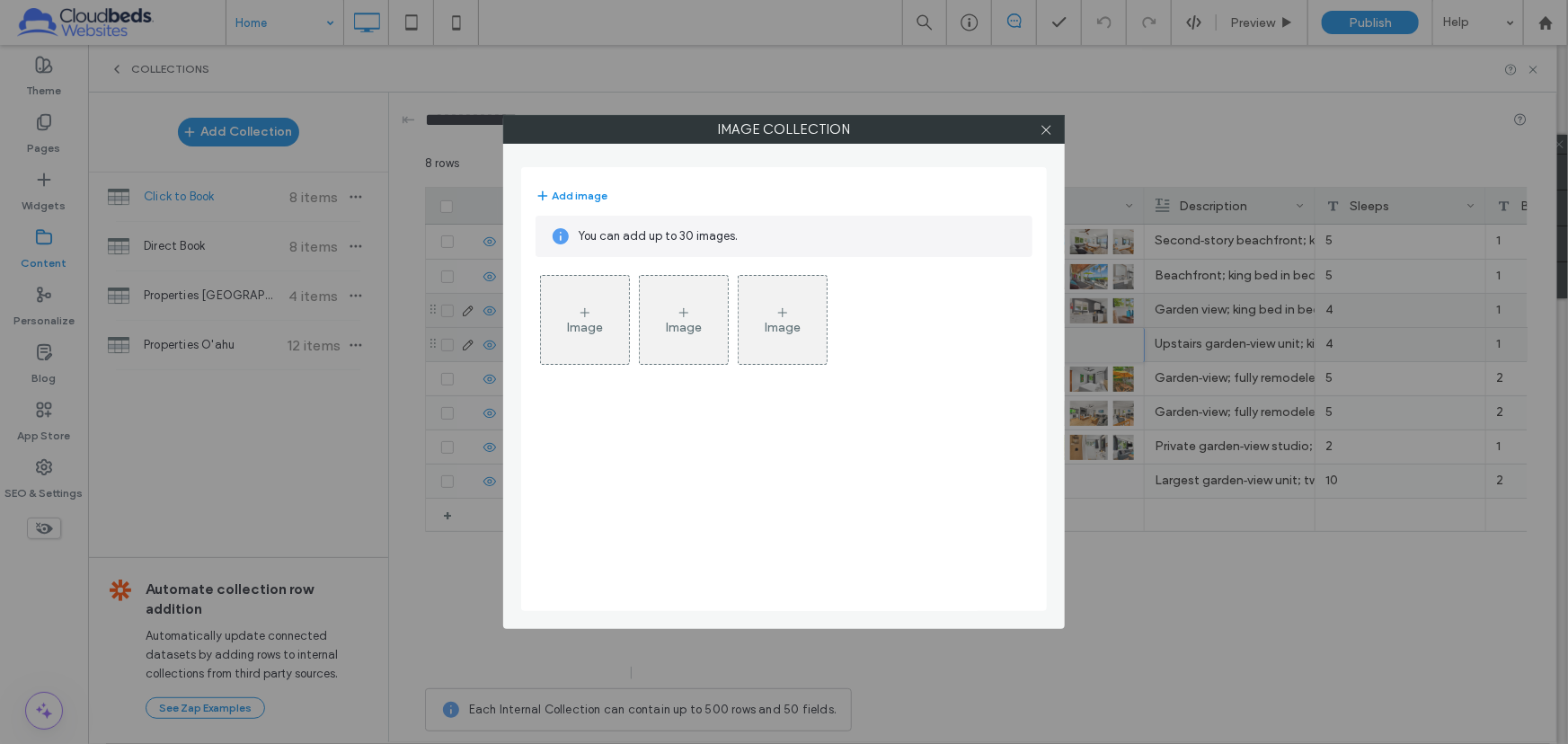
click at [569, 298] on div "Image" at bounding box center [585, 320] width 88 height 85
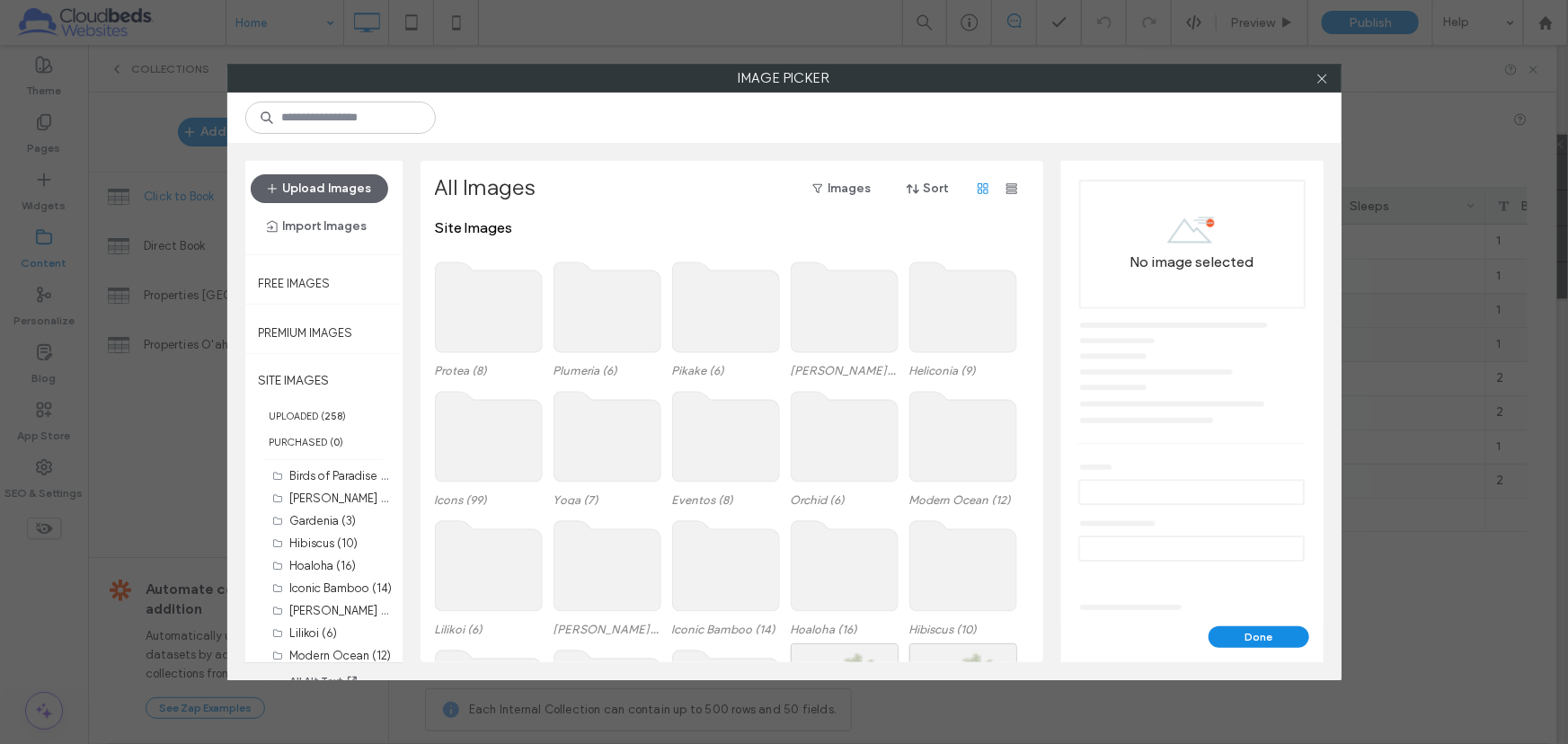
click at [512, 329] on use at bounding box center [487, 307] width 107 height 90
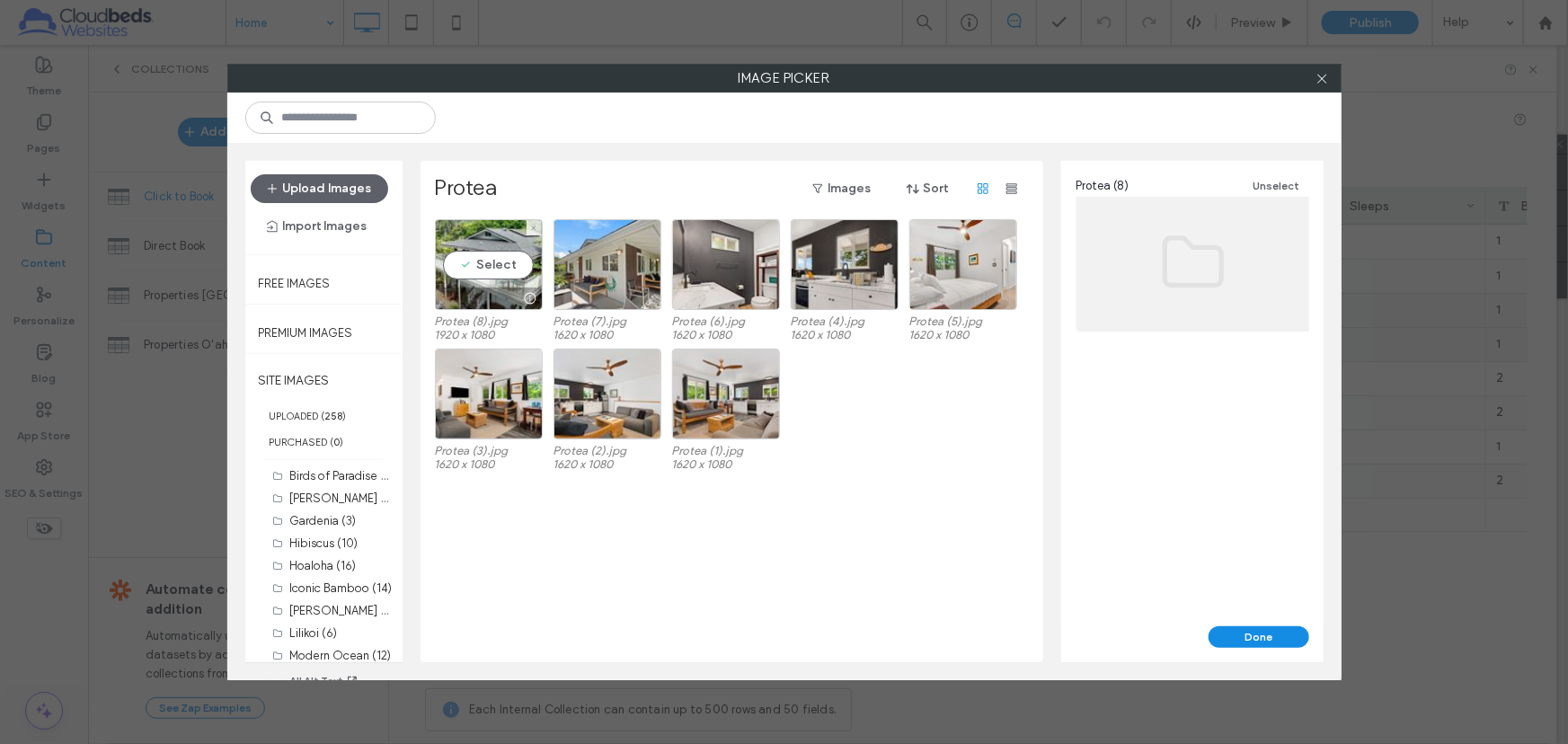
click at [496, 260] on div "Select" at bounding box center [488, 264] width 108 height 91
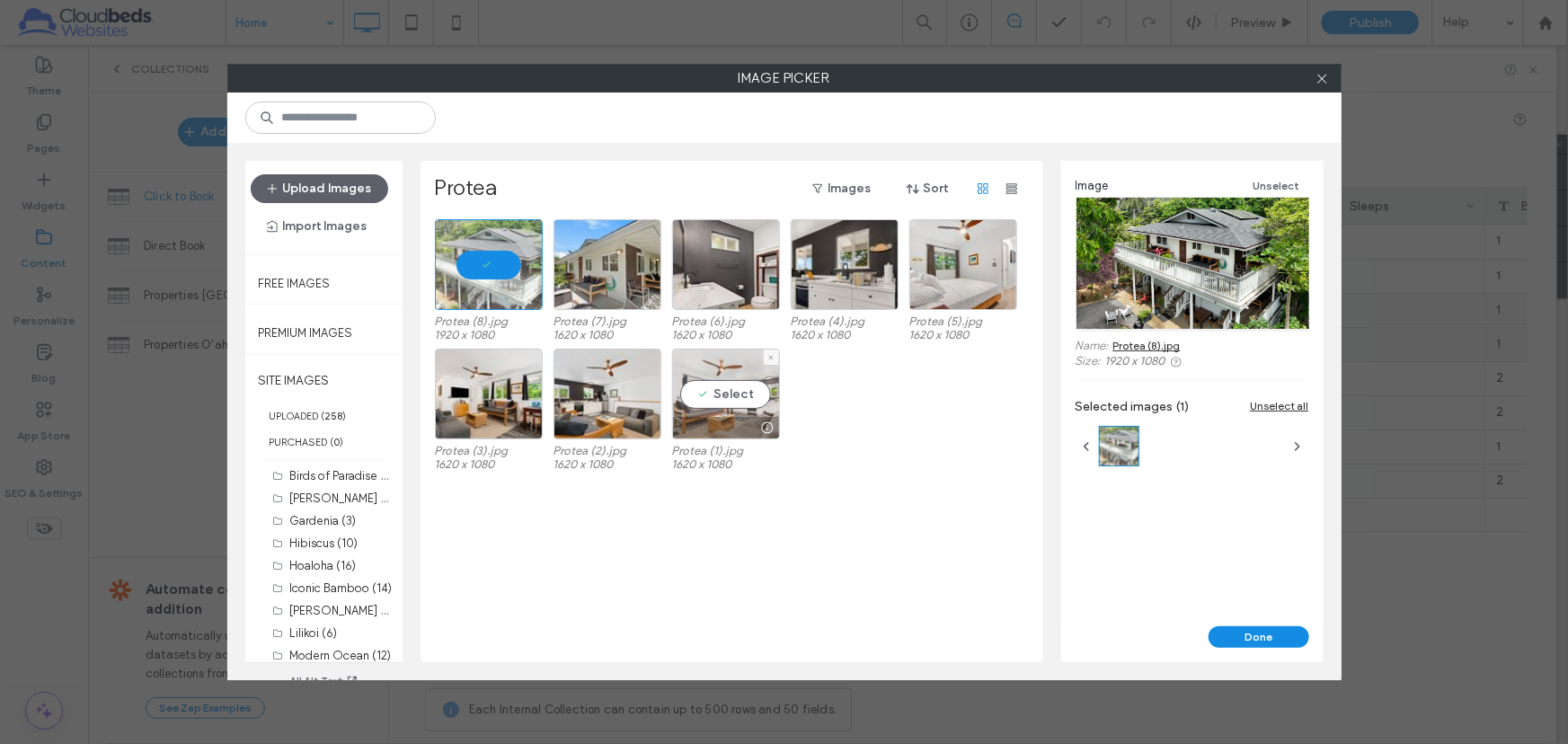
click at [759, 407] on div "Select" at bounding box center [726, 394] width 108 height 91
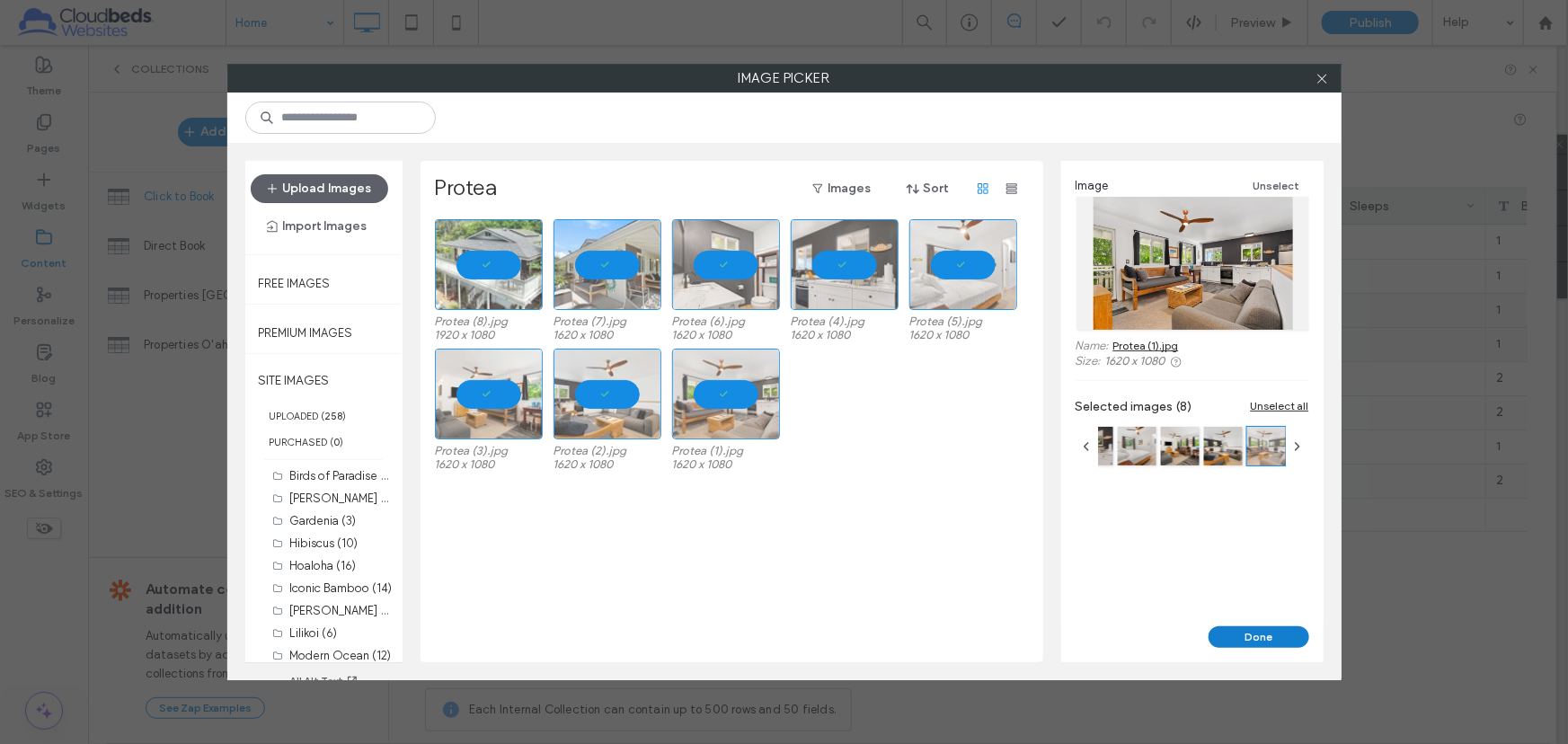
drag, startPoint x: 1228, startPoint y: 615, endPoint x: 1231, endPoint y: 625, distance: 10.4
click at [1228, 620] on div "Image Unselect Name: Protea (1).jpg Size: 1620 x 1080 Selected images (8) Unsel…" at bounding box center [1192, 393] width 262 height 466
click at [1240, 638] on button "Done" at bounding box center [1258, 637] width 101 height 22
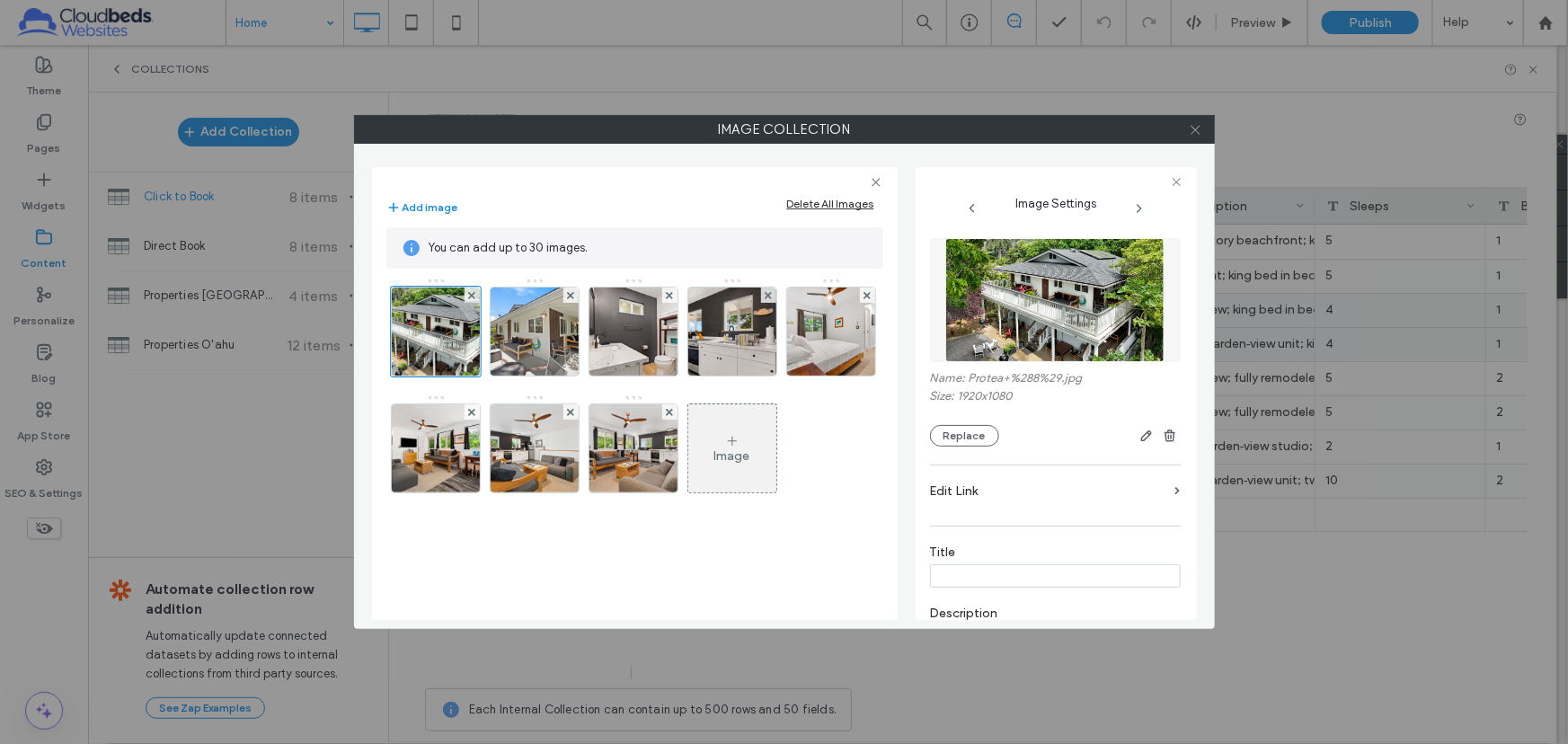
click at [1193, 129] on icon at bounding box center [1196, 130] width 14 height 14
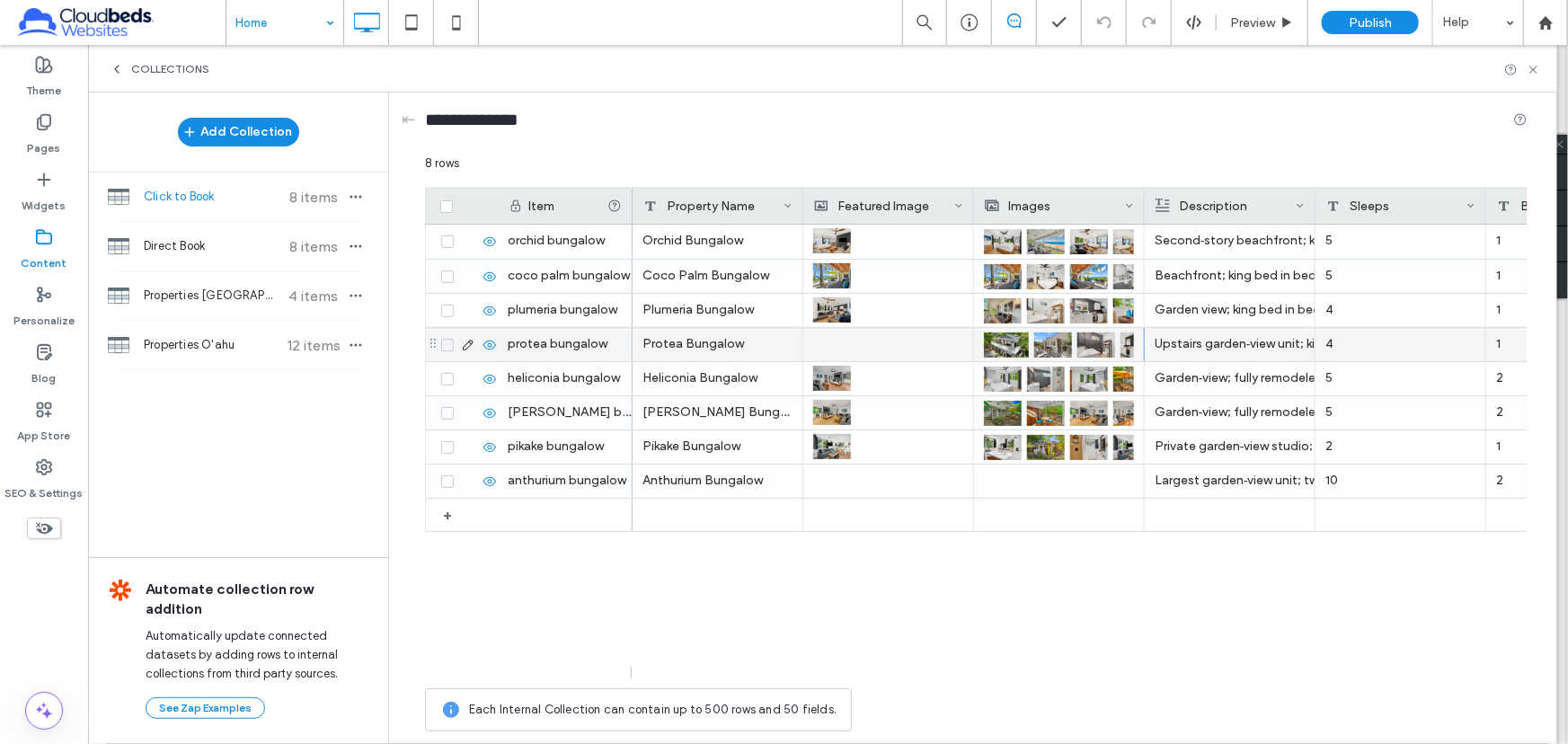
click at [838, 348] on div at bounding box center [888, 344] width 151 height 33
click at [838, 348] on div at bounding box center [889, 345] width 150 height 32
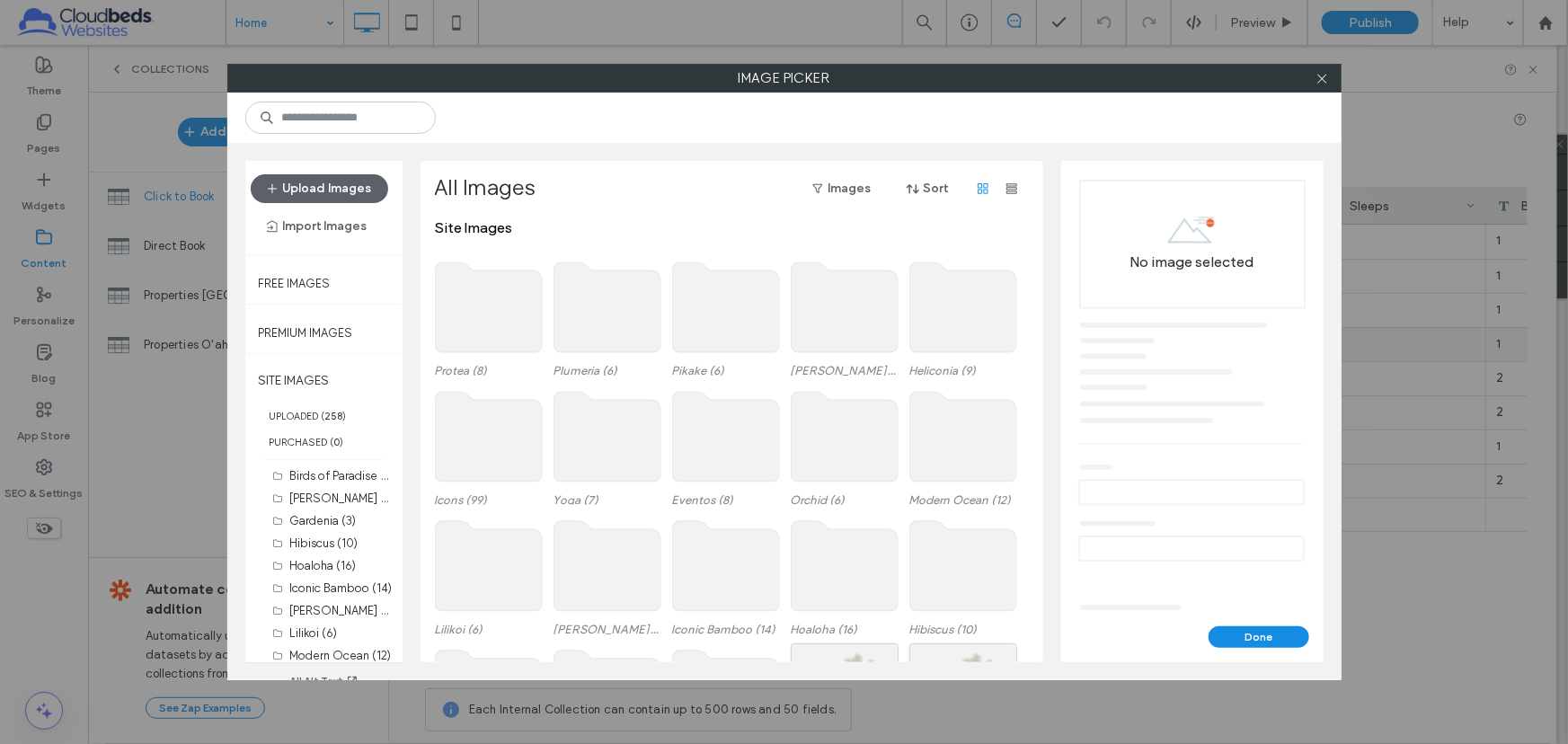
click at [525, 316] on use at bounding box center [487, 307] width 107 height 90
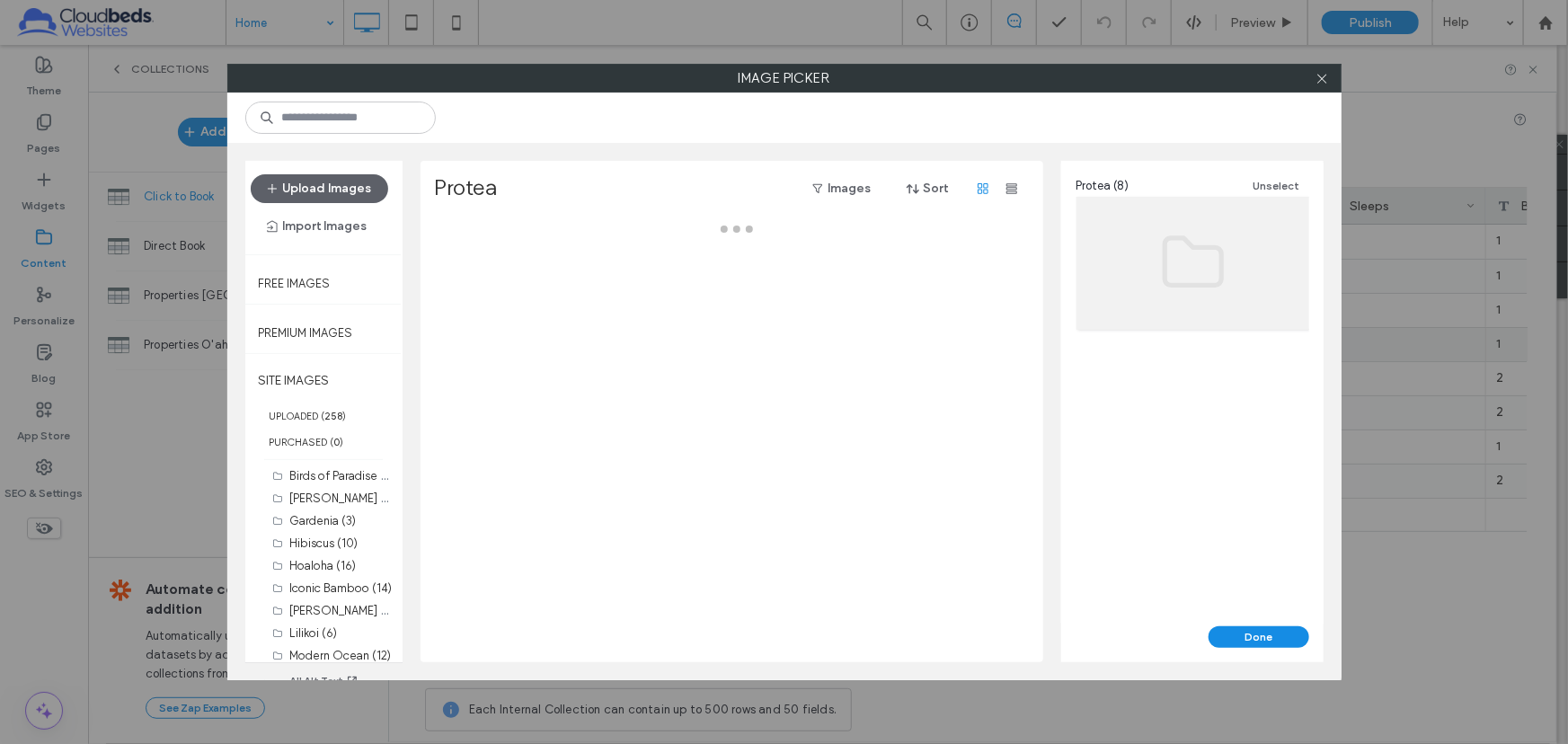
click at [525, 316] on div at bounding box center [737, 441] width 604 height 443
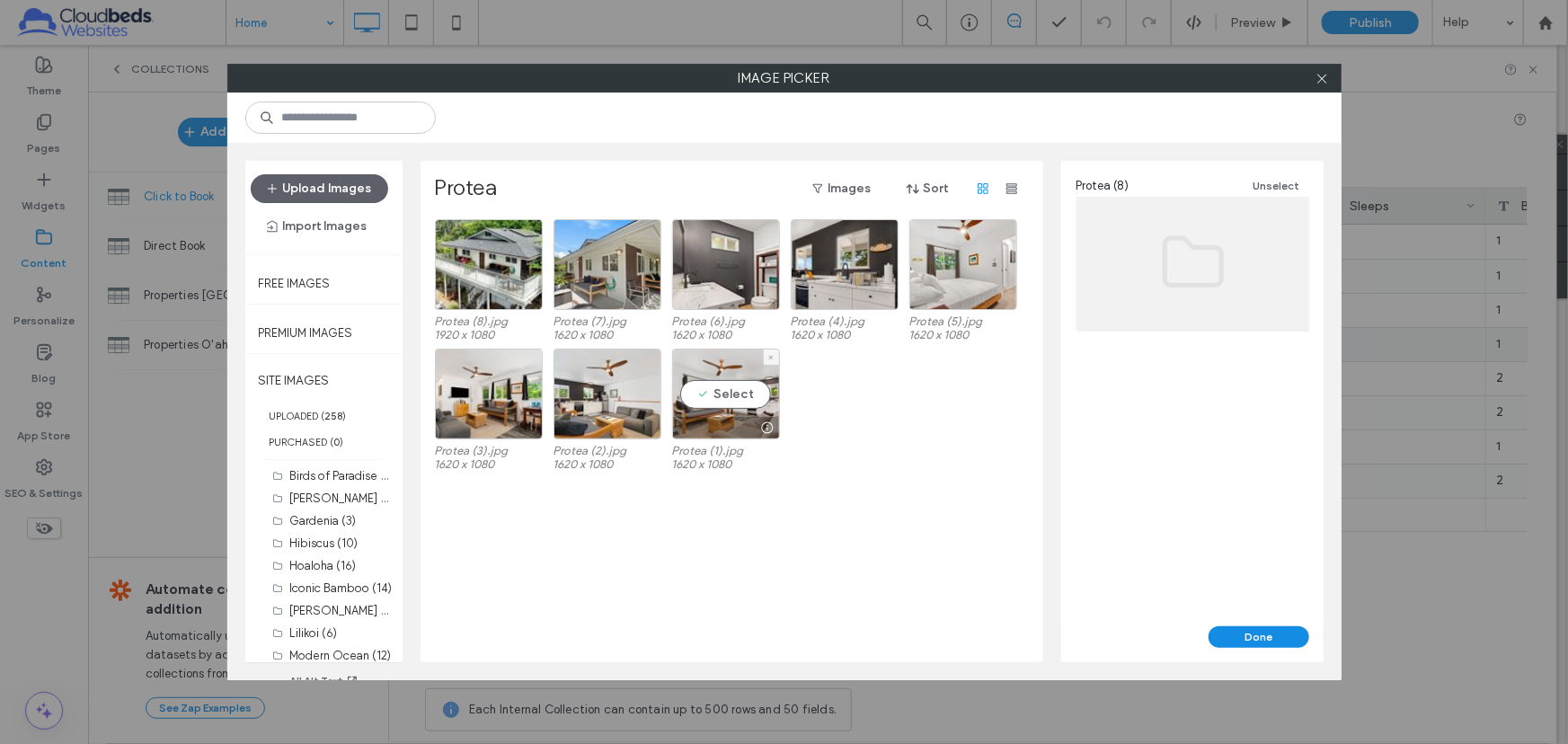
drag, startPoint x: 743, startPoint y: 380, endPoint x: 1047, endPoint y: 456, distance: 313.4
click at [745, 379] on div "Select" at bounding box center [726, 394] width 108 height 91
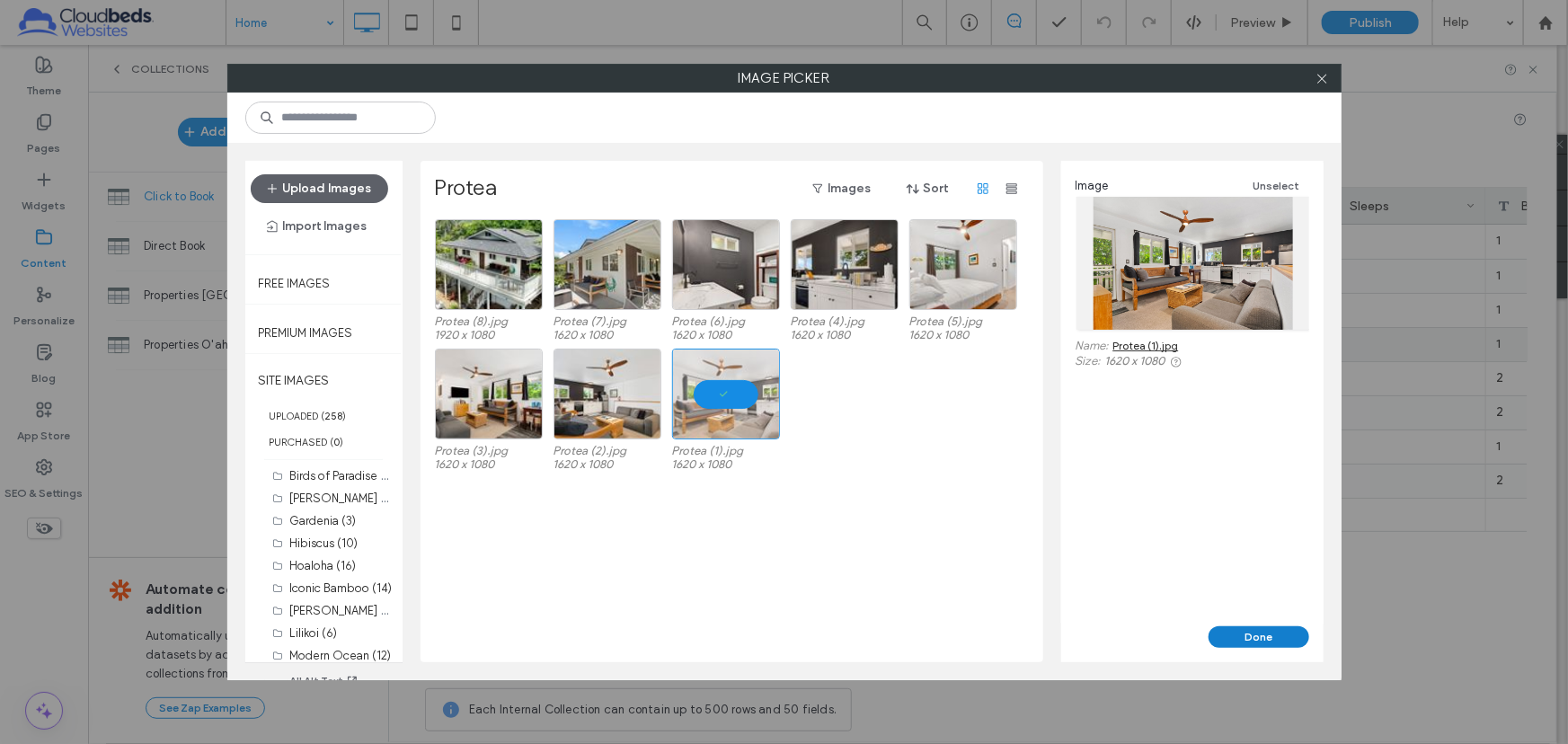
click at [1272, 634] on button "Done" at bounding box center [1258, 637] width 101 height 22
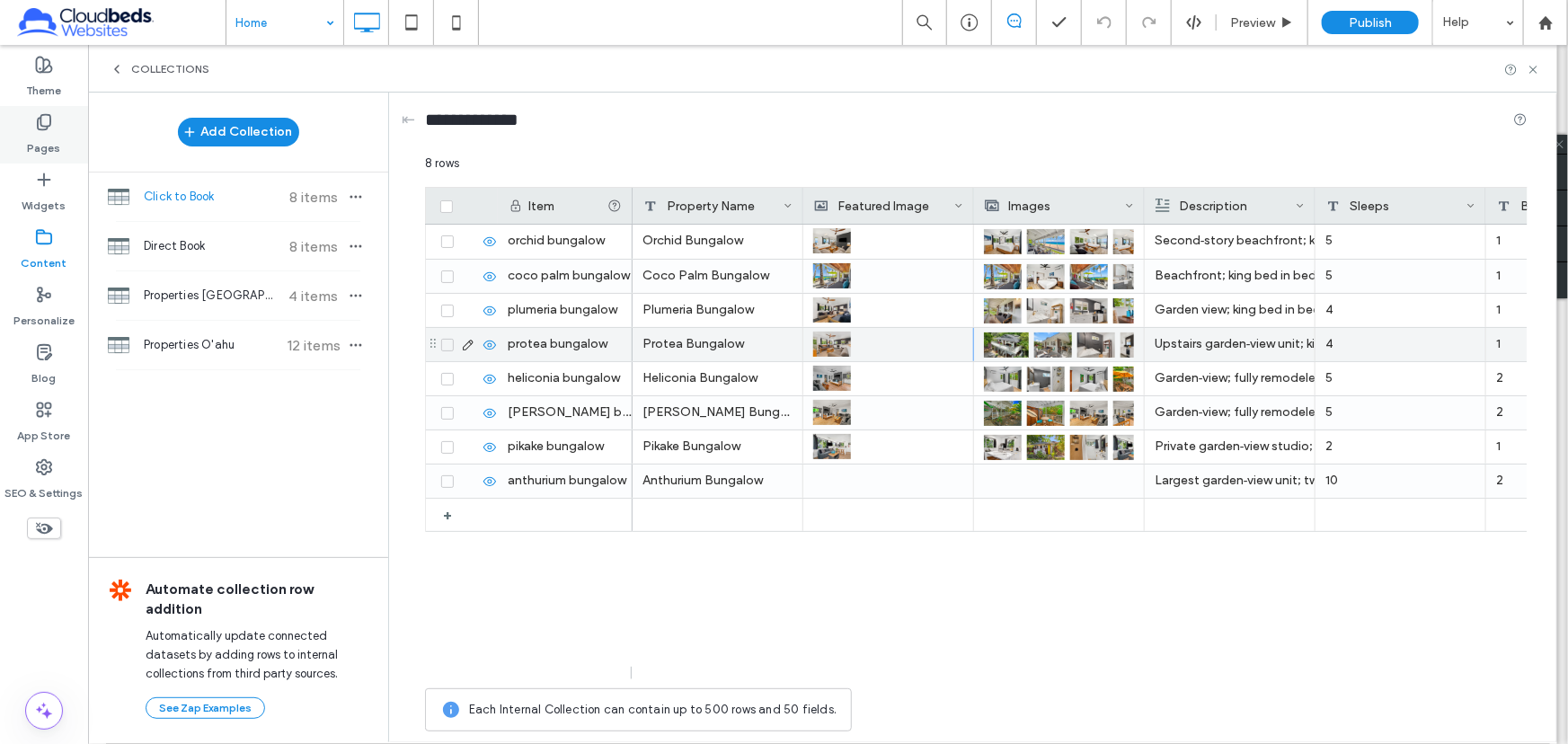
click at [36, 123] on icon at bounding box center [44, 123] width 18 height 18
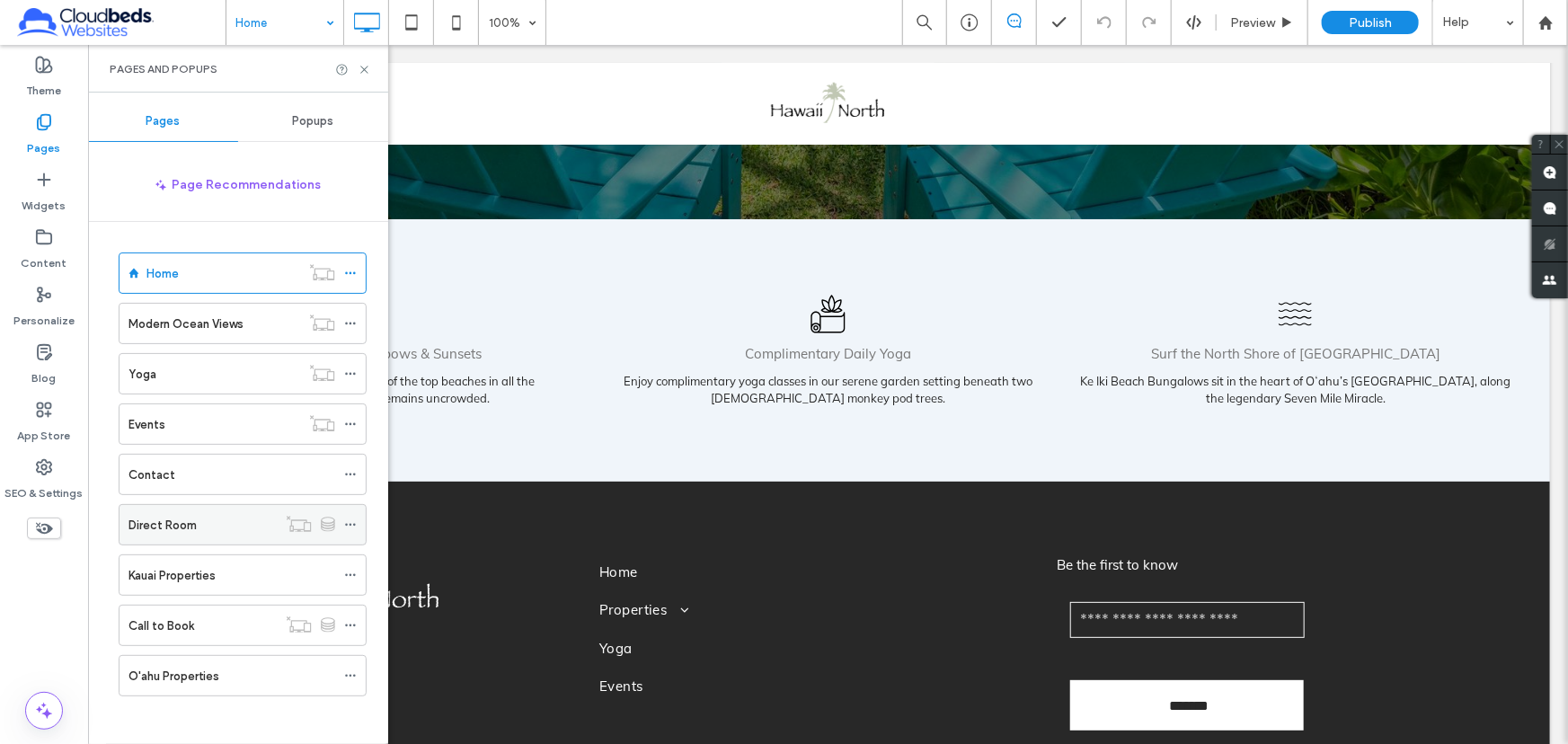
scroll to position [4, 0]
click at [208, 674] on label "O'ahu Properties" at bounding box center [173, 673] width 91 height 32
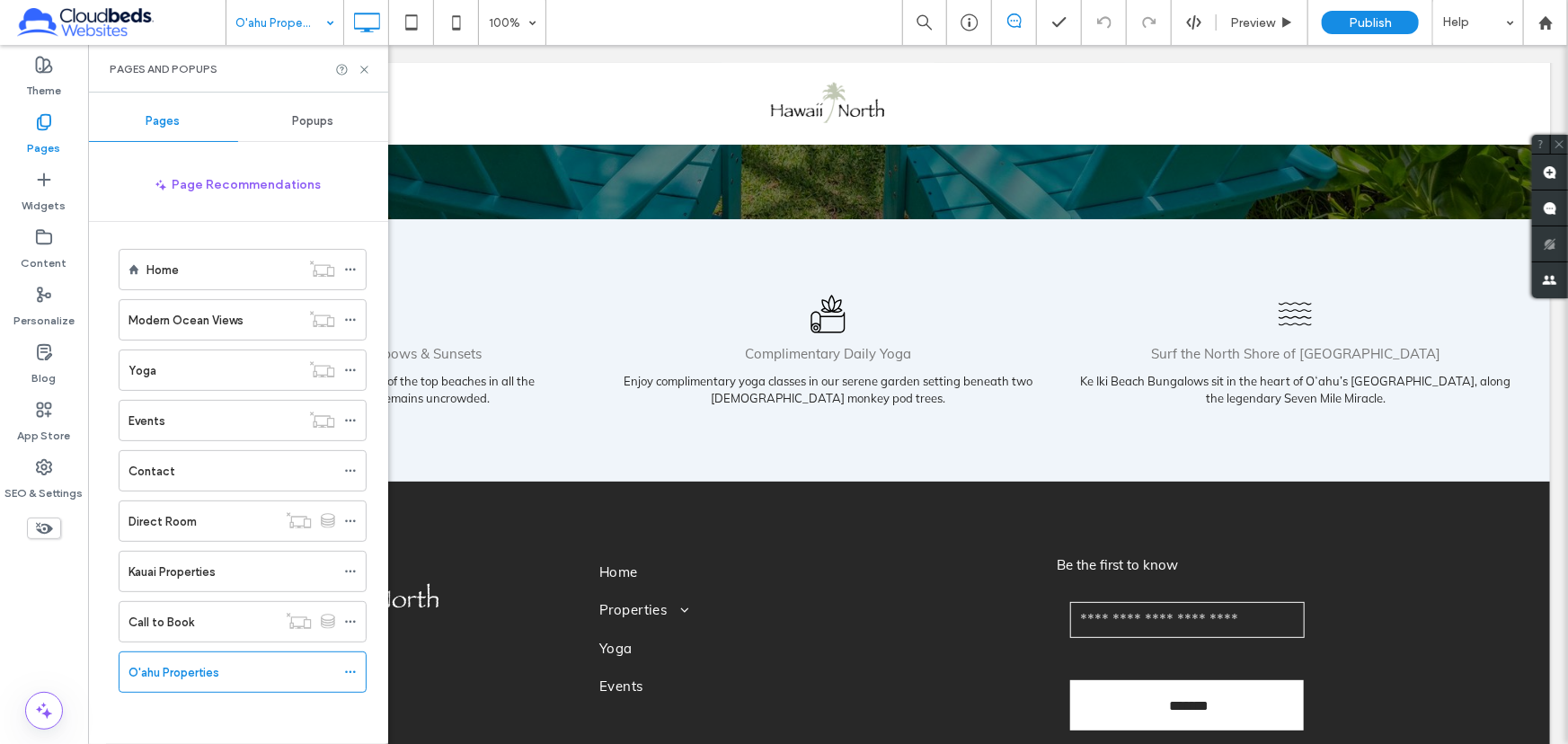
click at [363, 69] on div "O'ahu Properties 100% Preview Publish Help Site Comments Team & Clients Automat…" at bounding box center [784, 372] width 1568 height 744
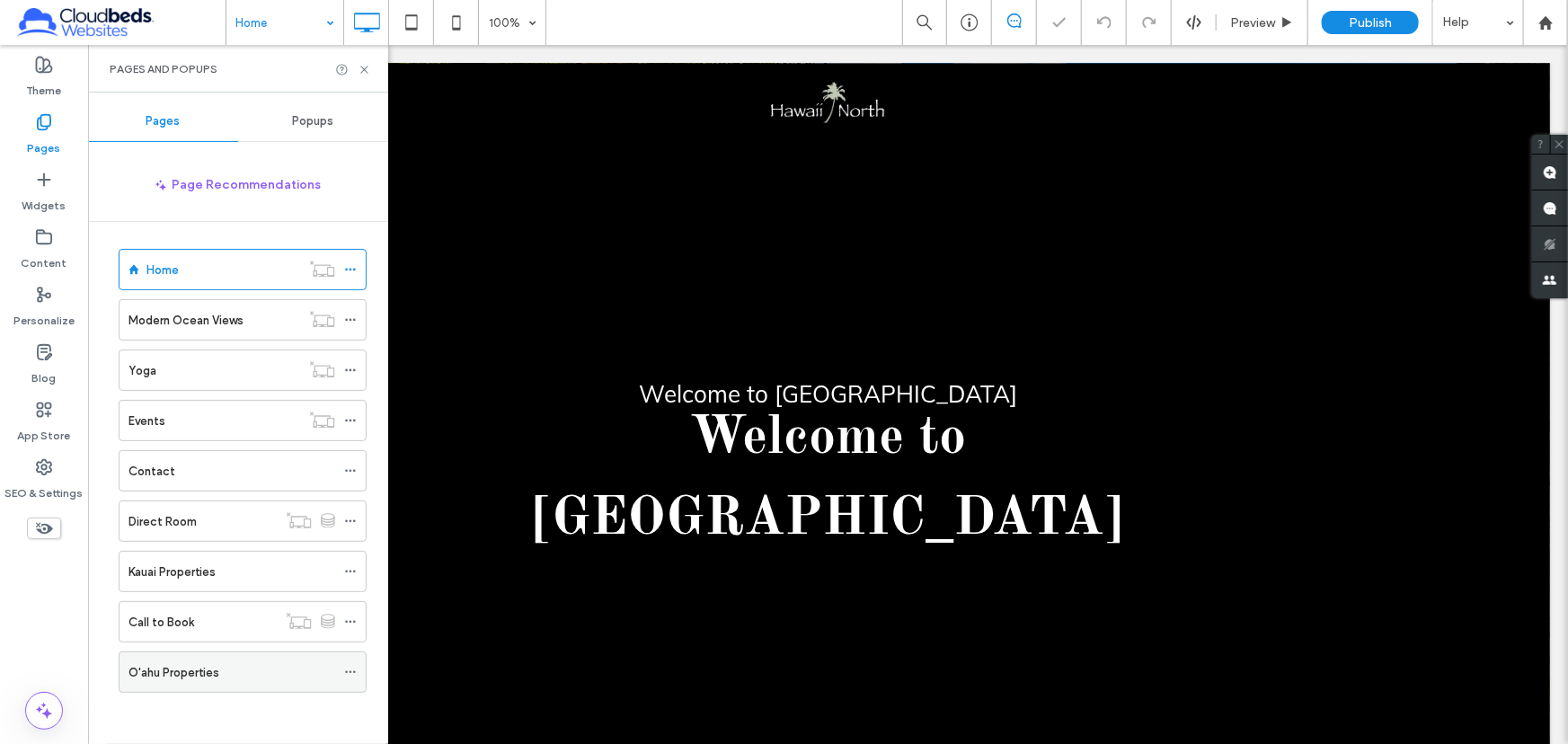
scroll to position [0, 0]
click at [196, 685] on div "O'ahu Properties" at bounding box center [231, 672] width 206 height 40
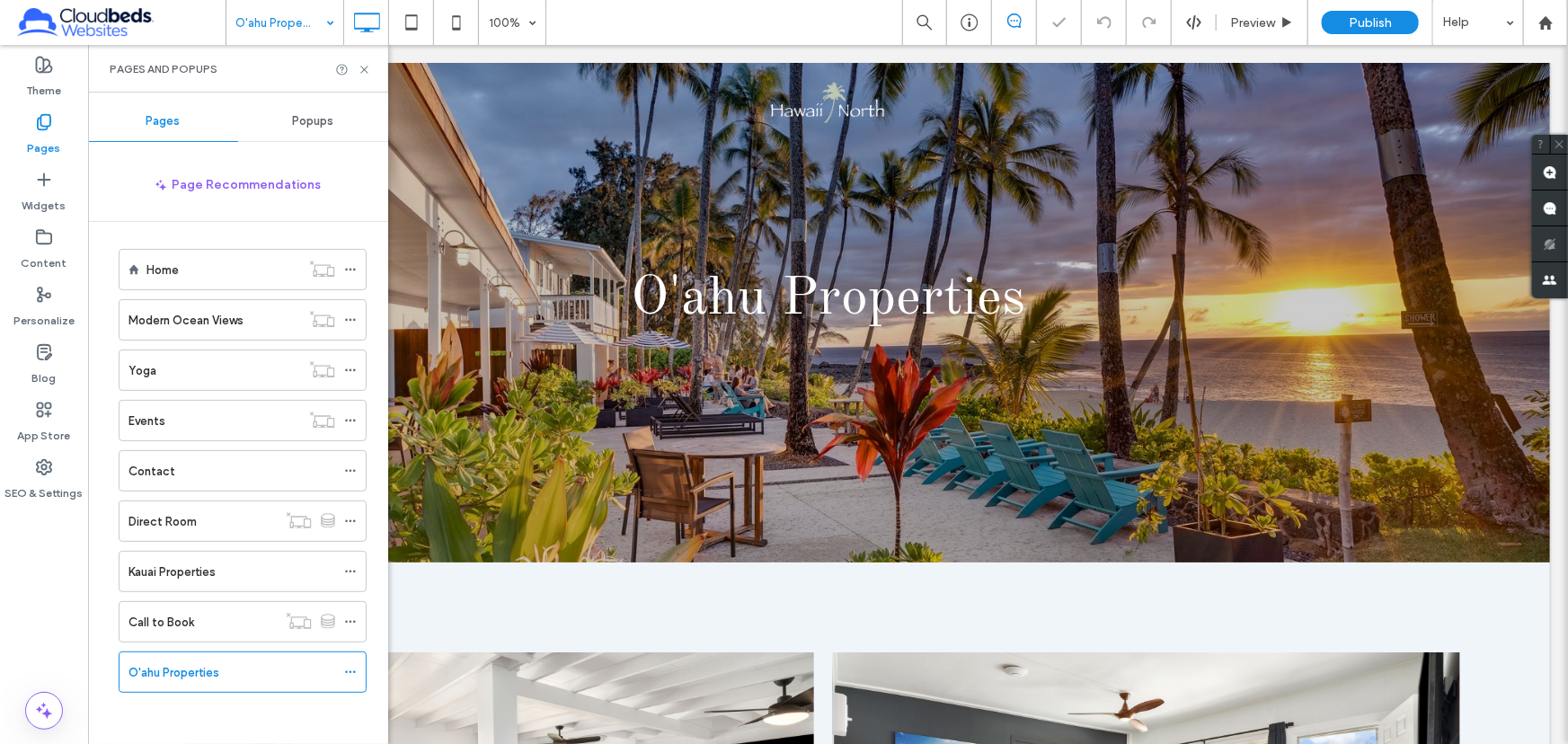
click at [714, 43] on div "O'ahu Properties 100% Preview Publish Help" at bounding box center [896, 22] width 1343 height 45
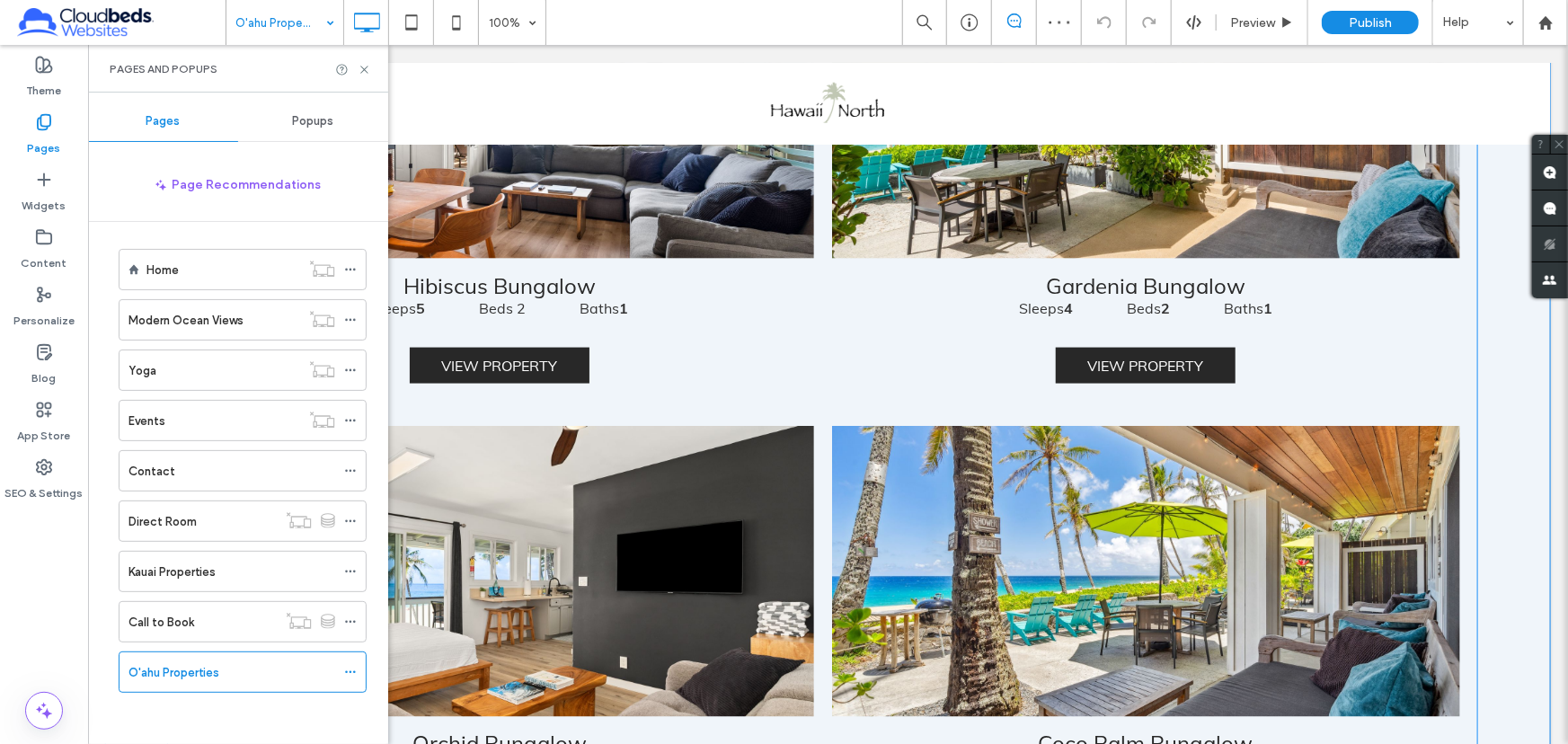
scroll to position [1471, 0]
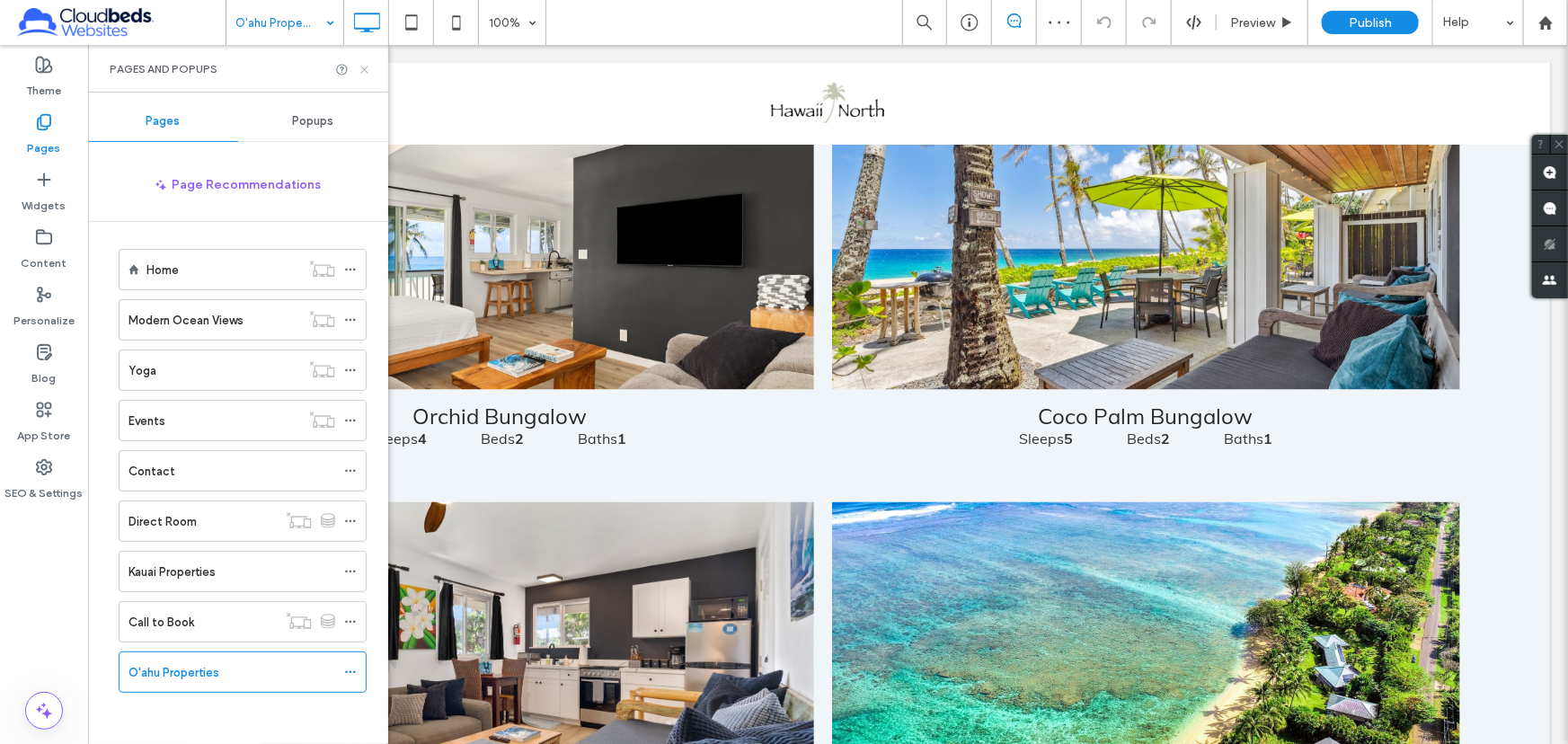
click at [360, 63] on icon at bounding box center [365, 70] width 14 height 14
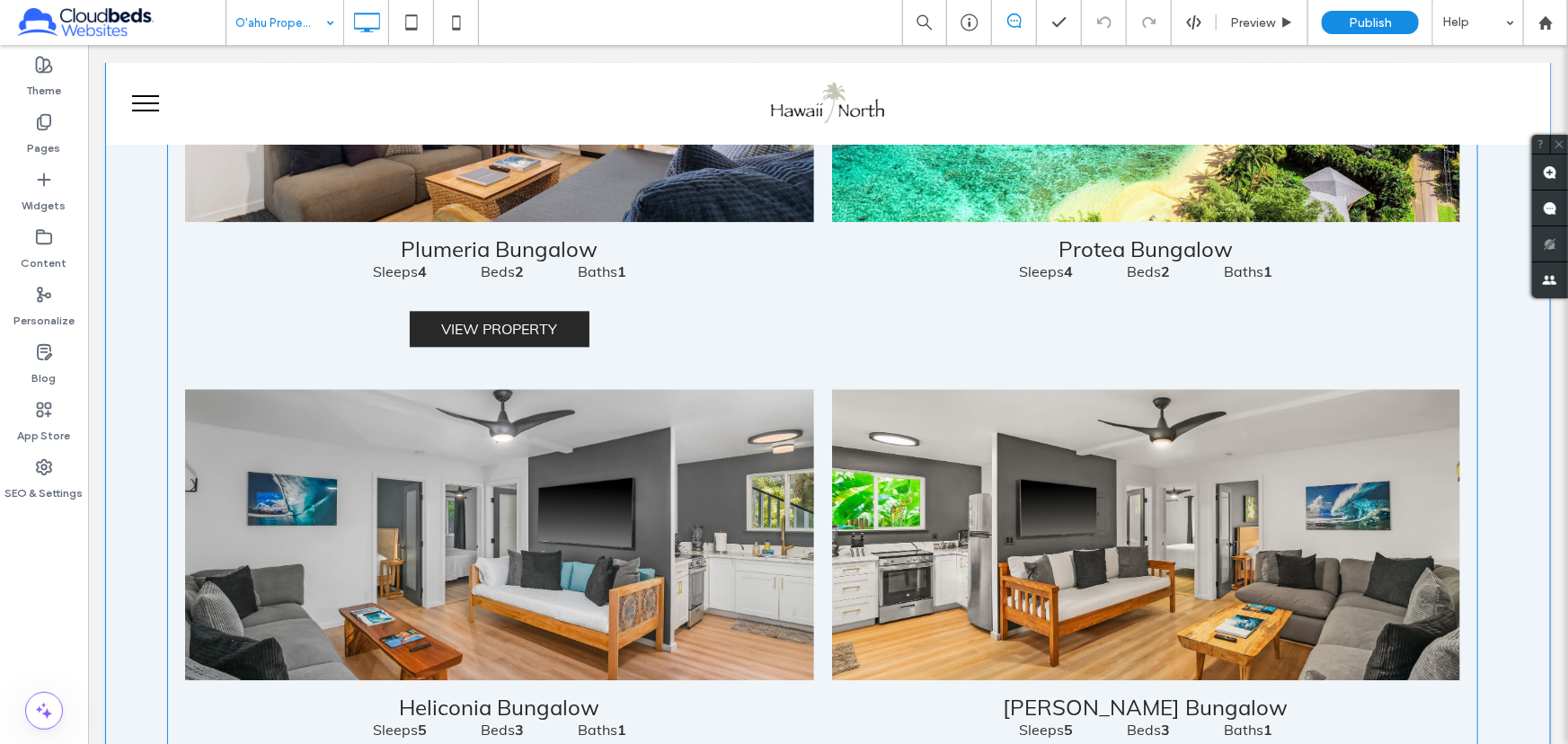
scroll to position [1961, 0]
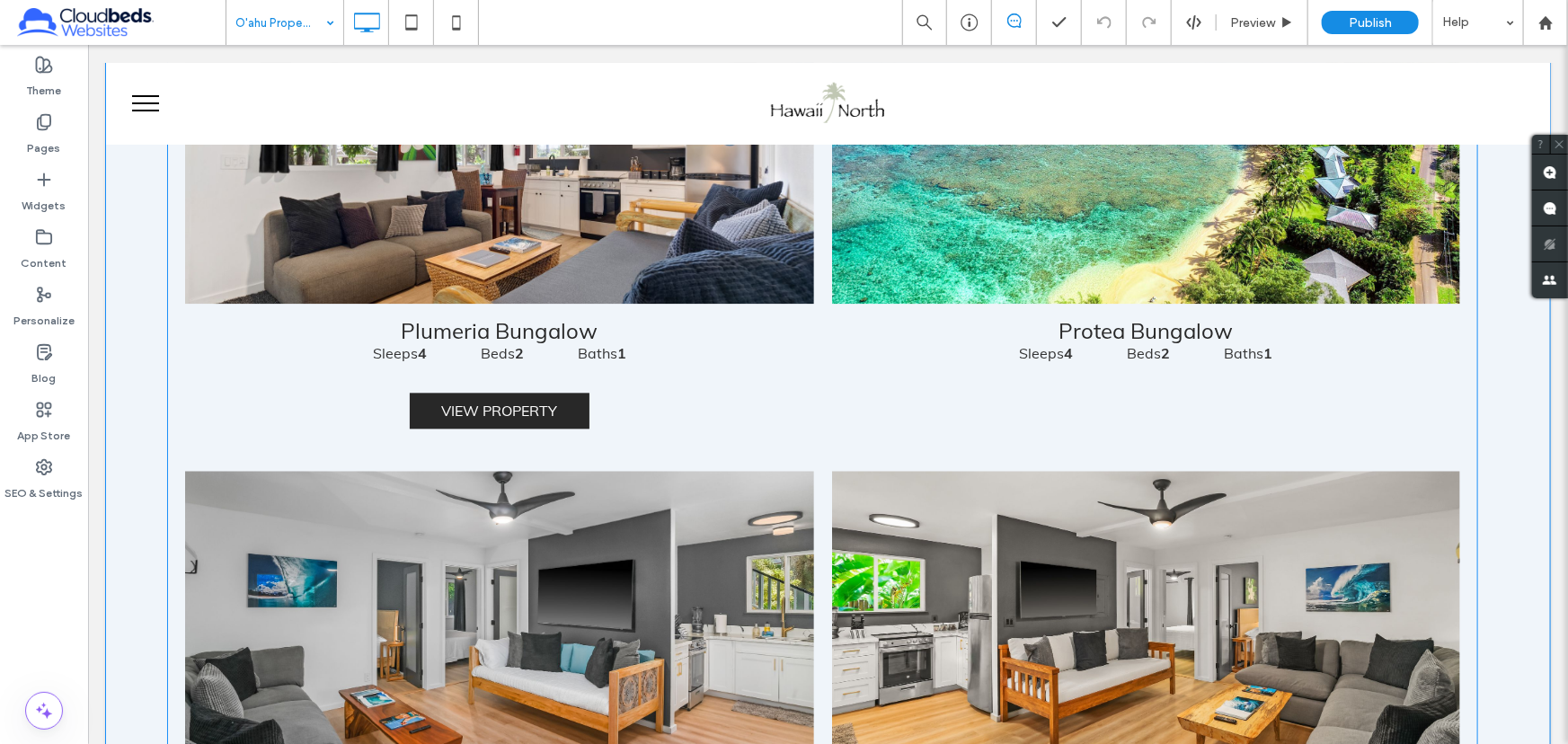
click at [943, 187] on link at bounding box center [1145, 158] width 629 height 291
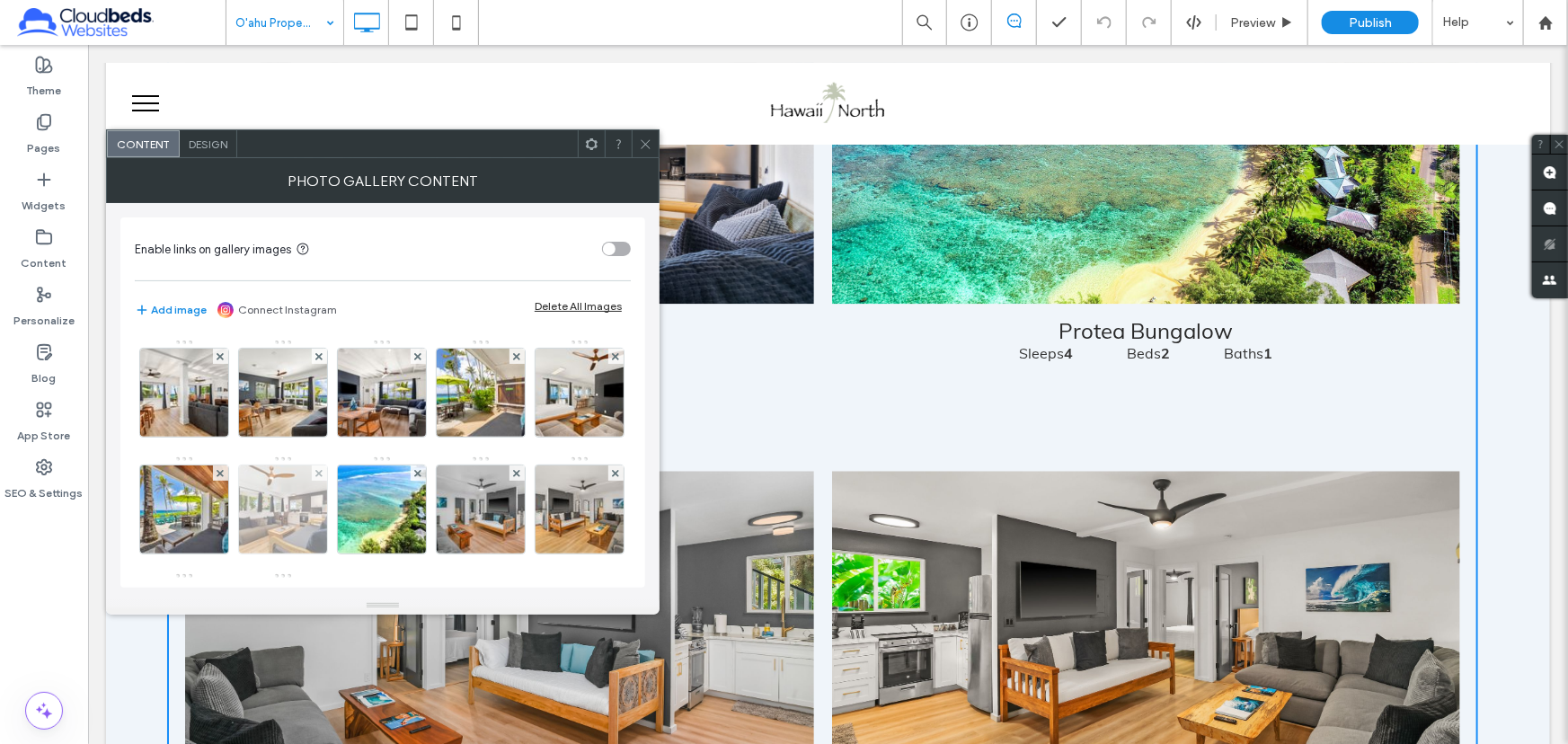
scroll to position [163, 0]
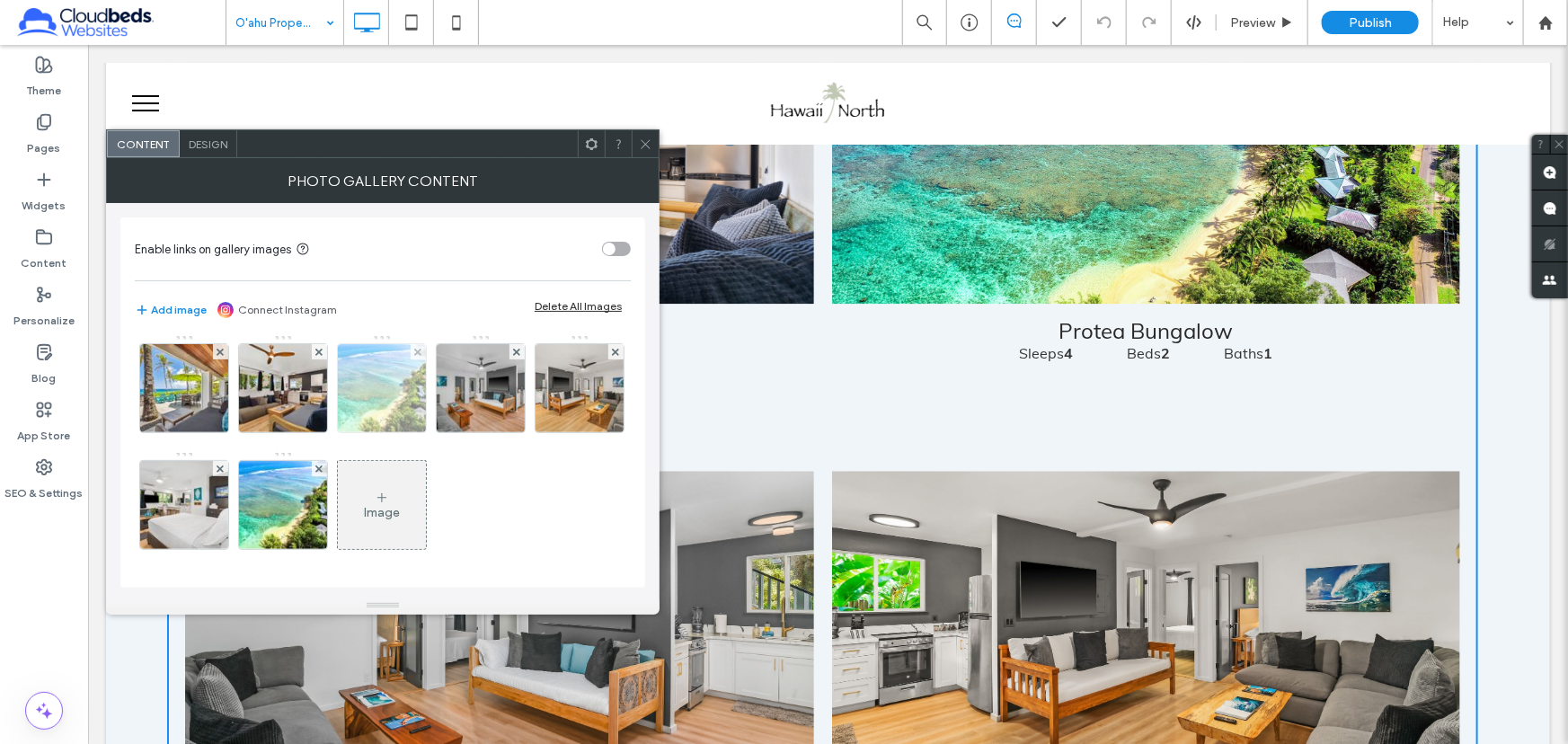
click at [449, 351] on img at bounding box center [382, 388] width 133 height 88
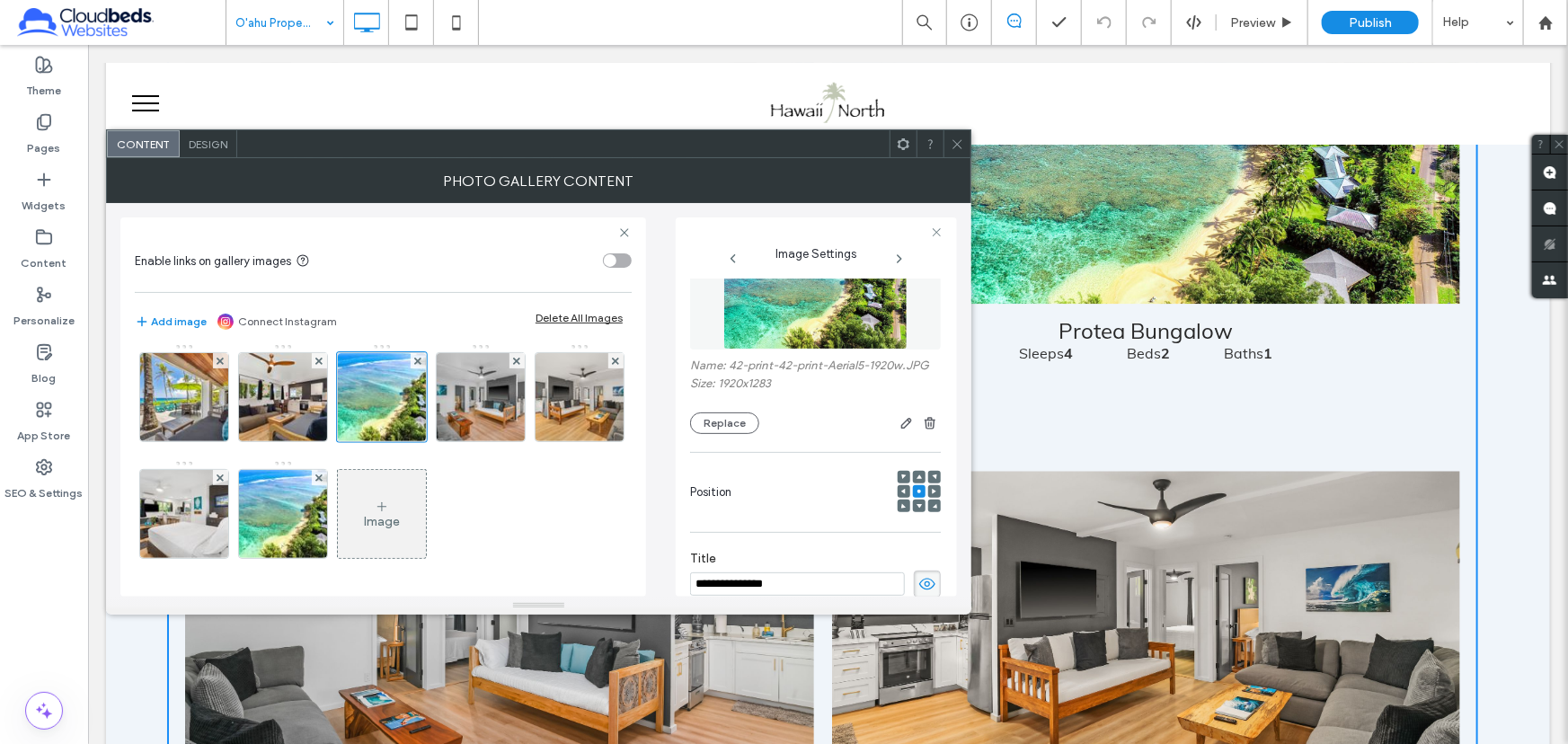
scroll to position [144, 0]
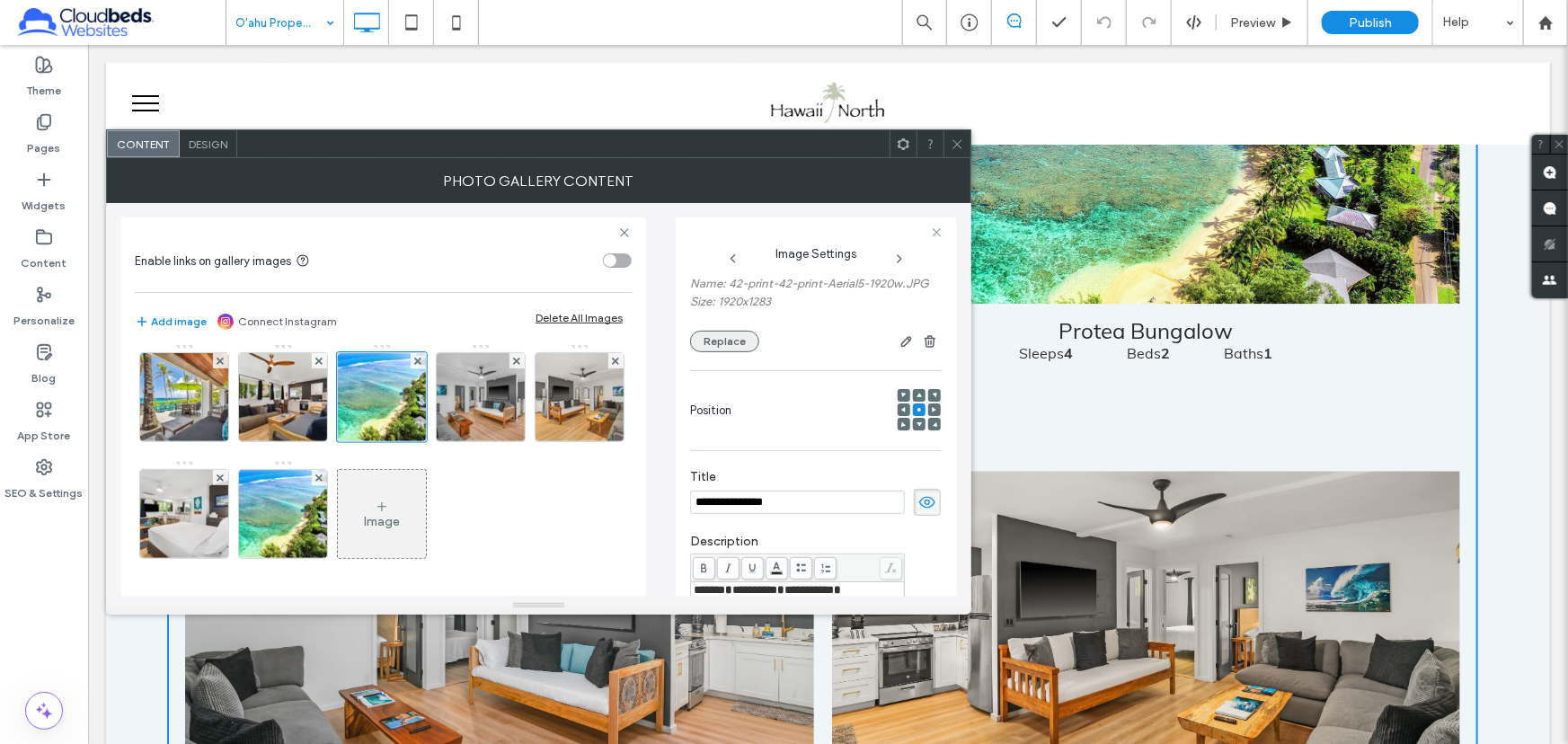
click at [728, 352] on button "Replace" at bounding box center [724, 342] width 69 height 22
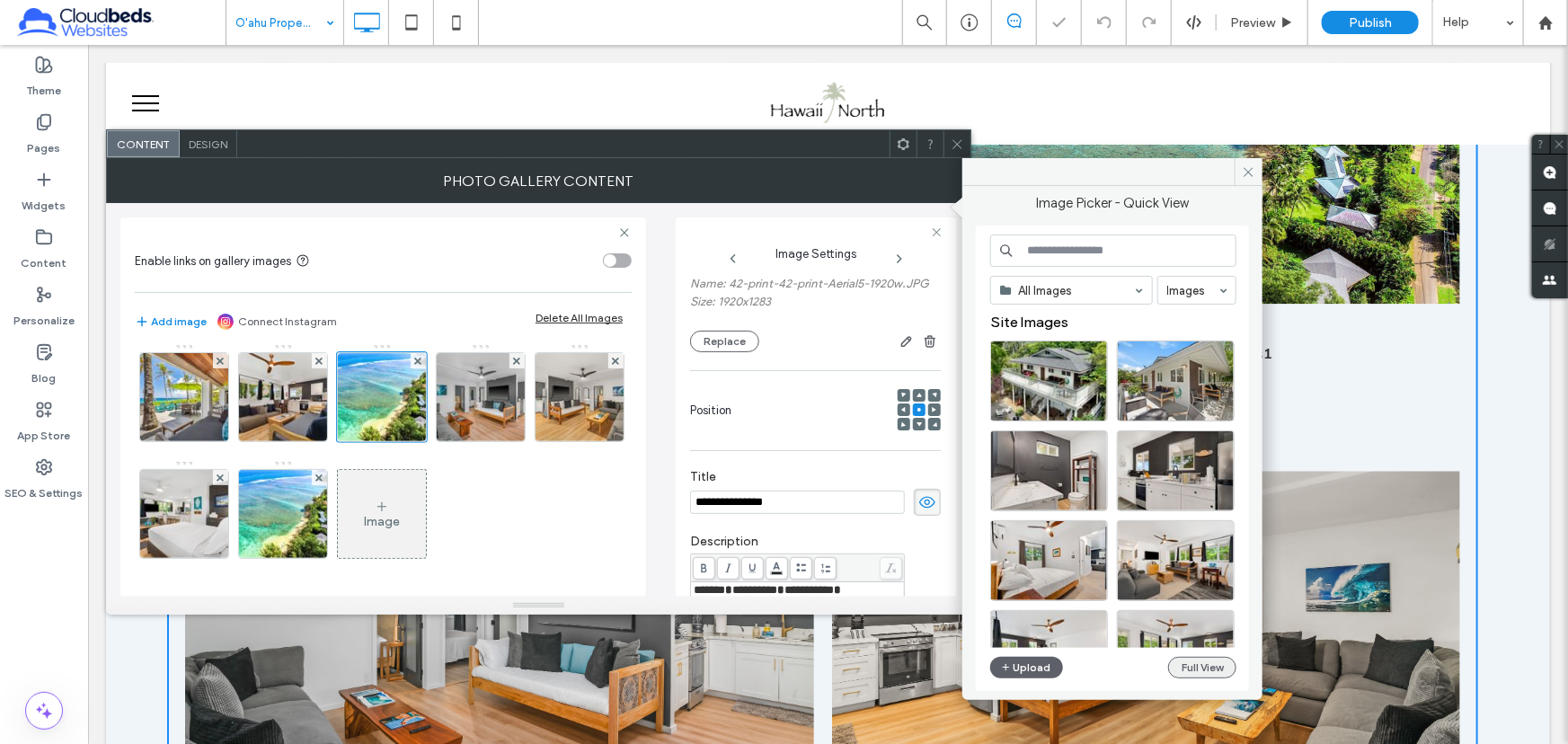
click at [1208, 662] on button "Full View" at bounding box center [1202, 668] width 69 height 22
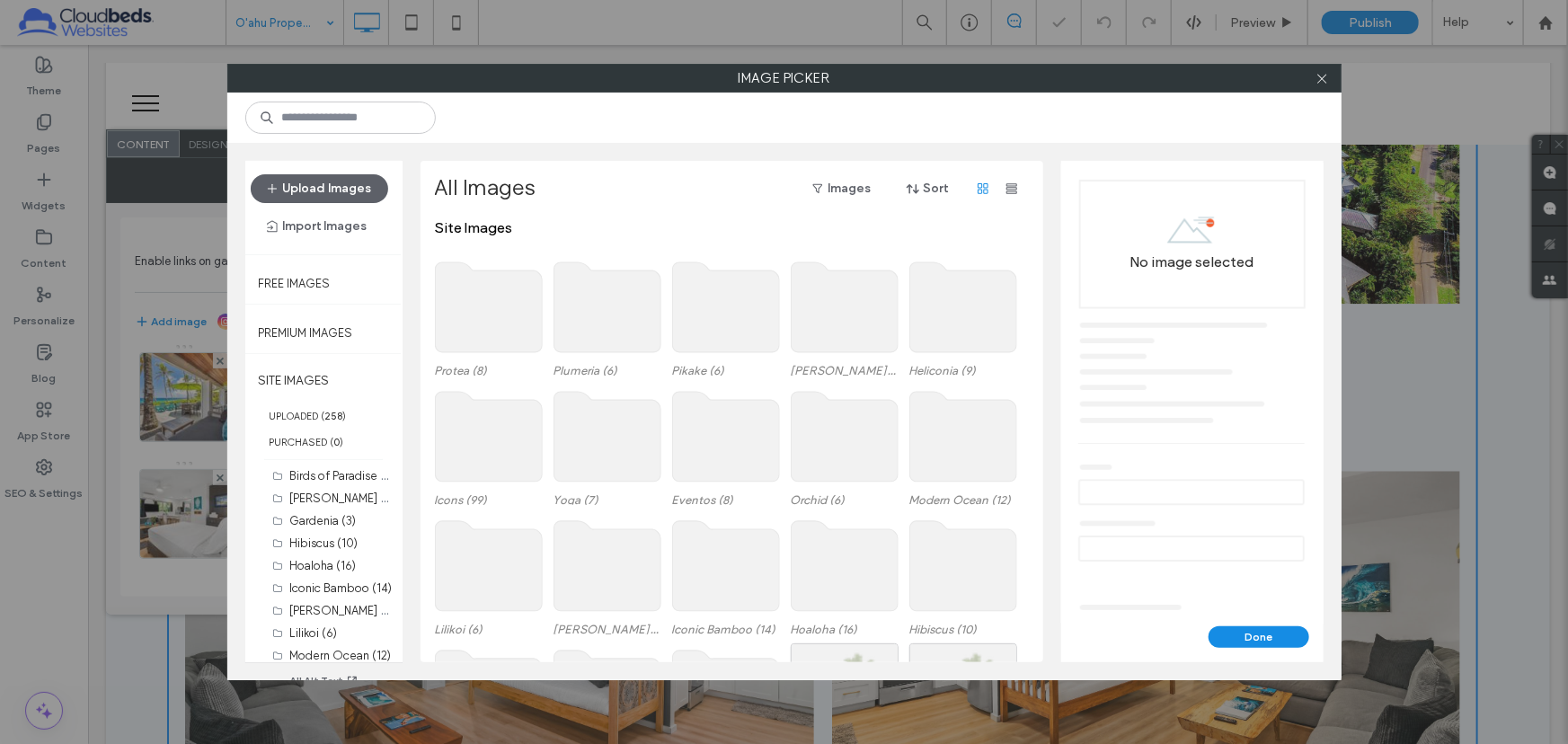
click at [494, 291] on use at bounding box center [487, 307] width 107 height 90
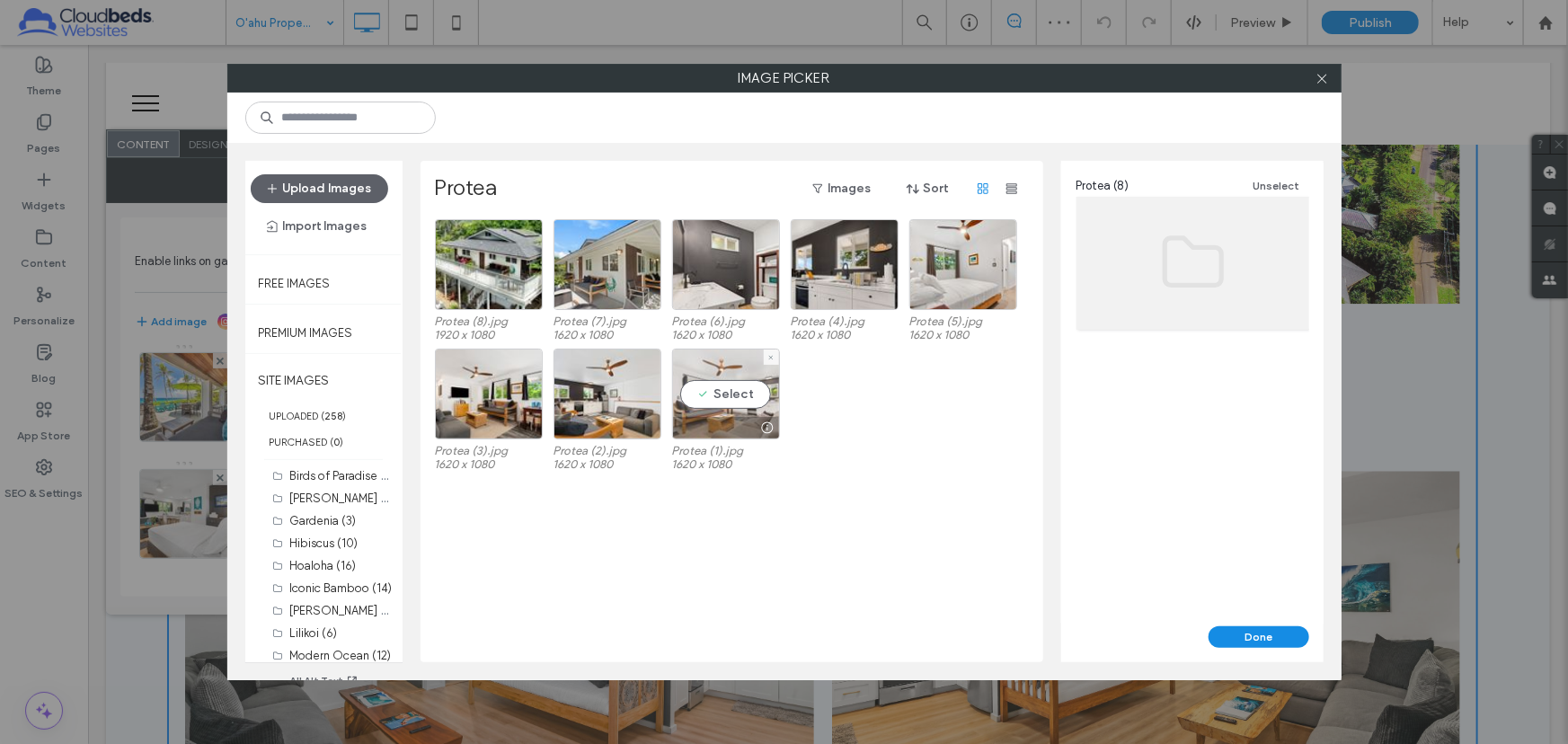
click at [733, 380] on div "Select" at bounding box center [726, 394] width 108 height 91
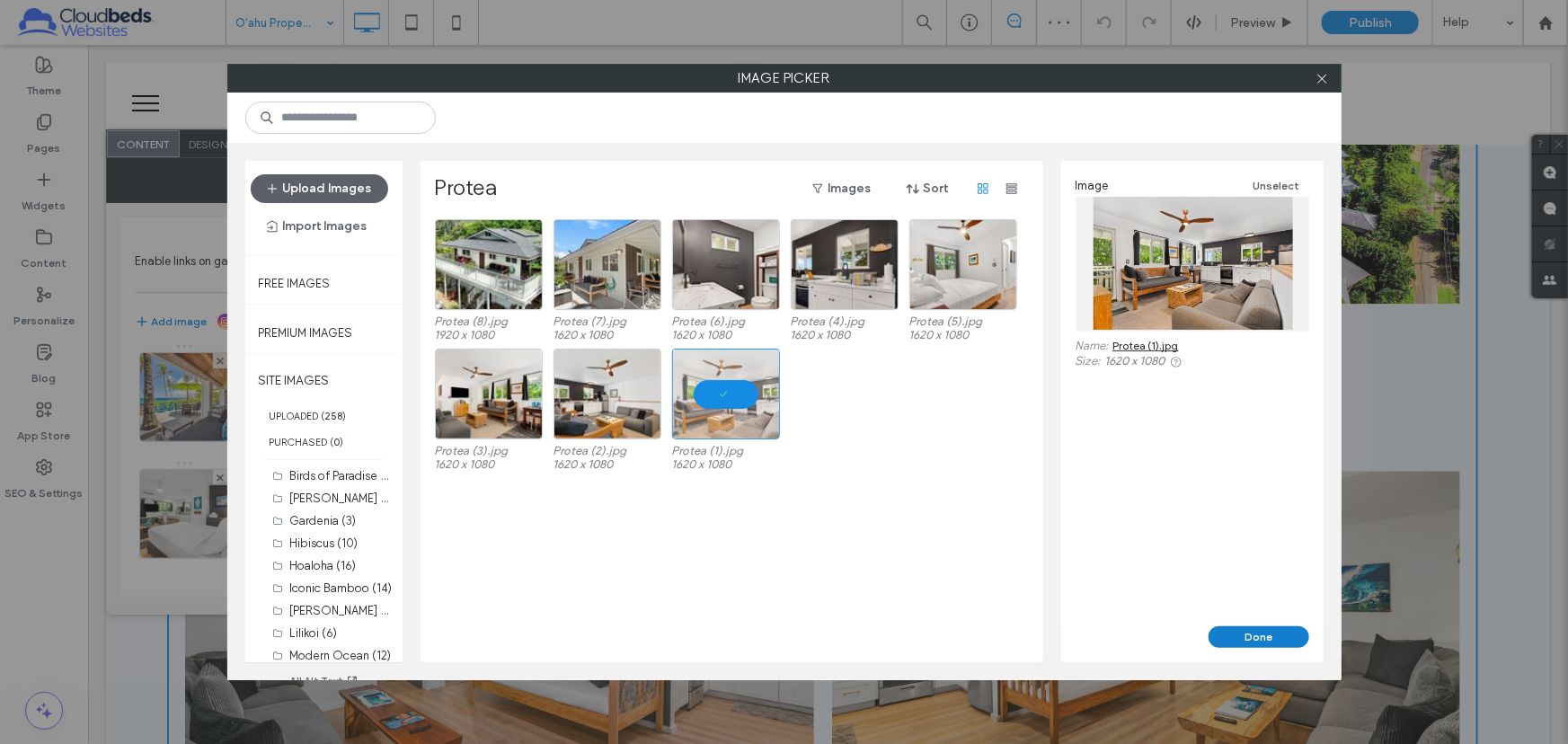
click at [1271, 630] on button "Done" at bounding box center [1258, 637] width 101 height 22
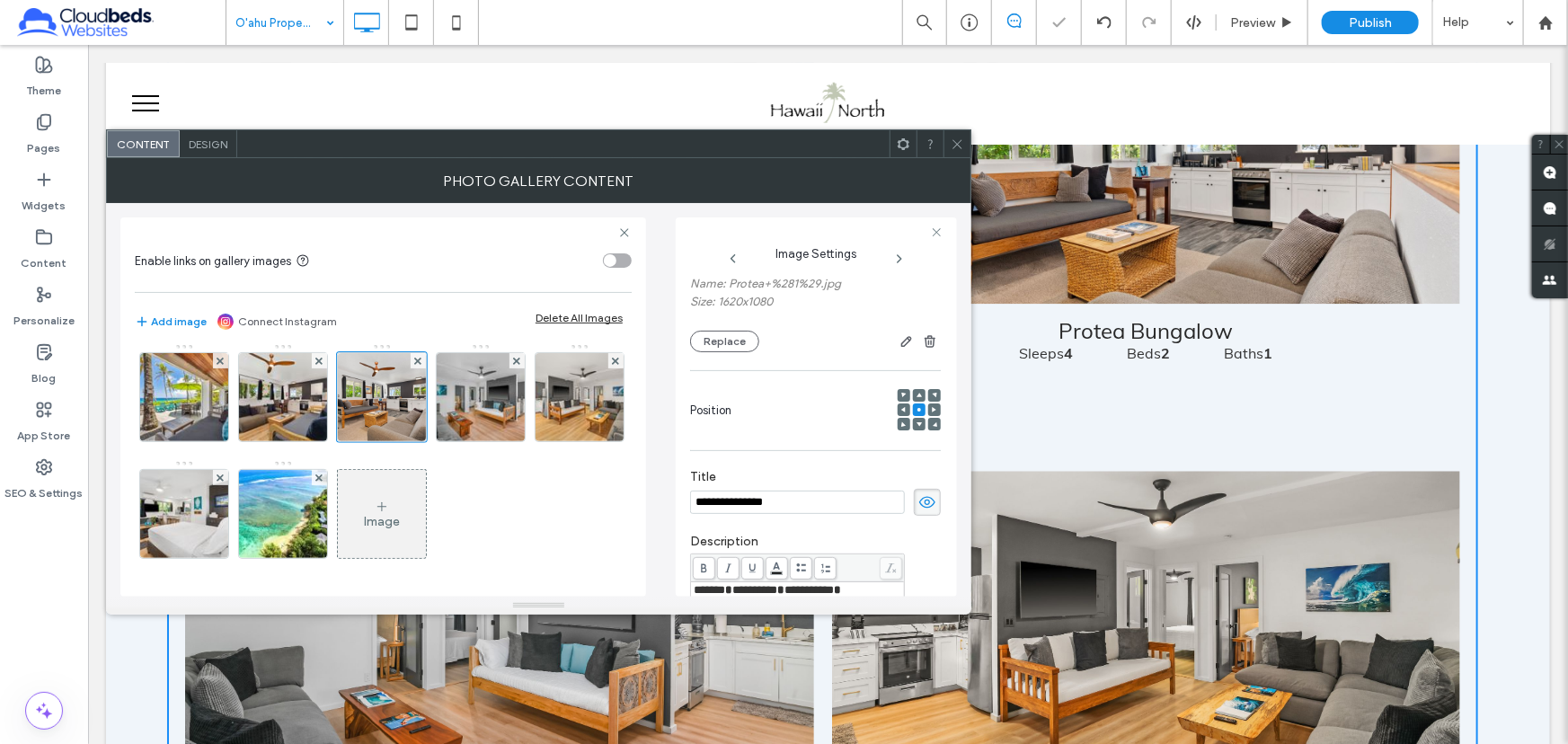
click at [961, 145] on icon at bounding box center [958, 145] width 14 height 14
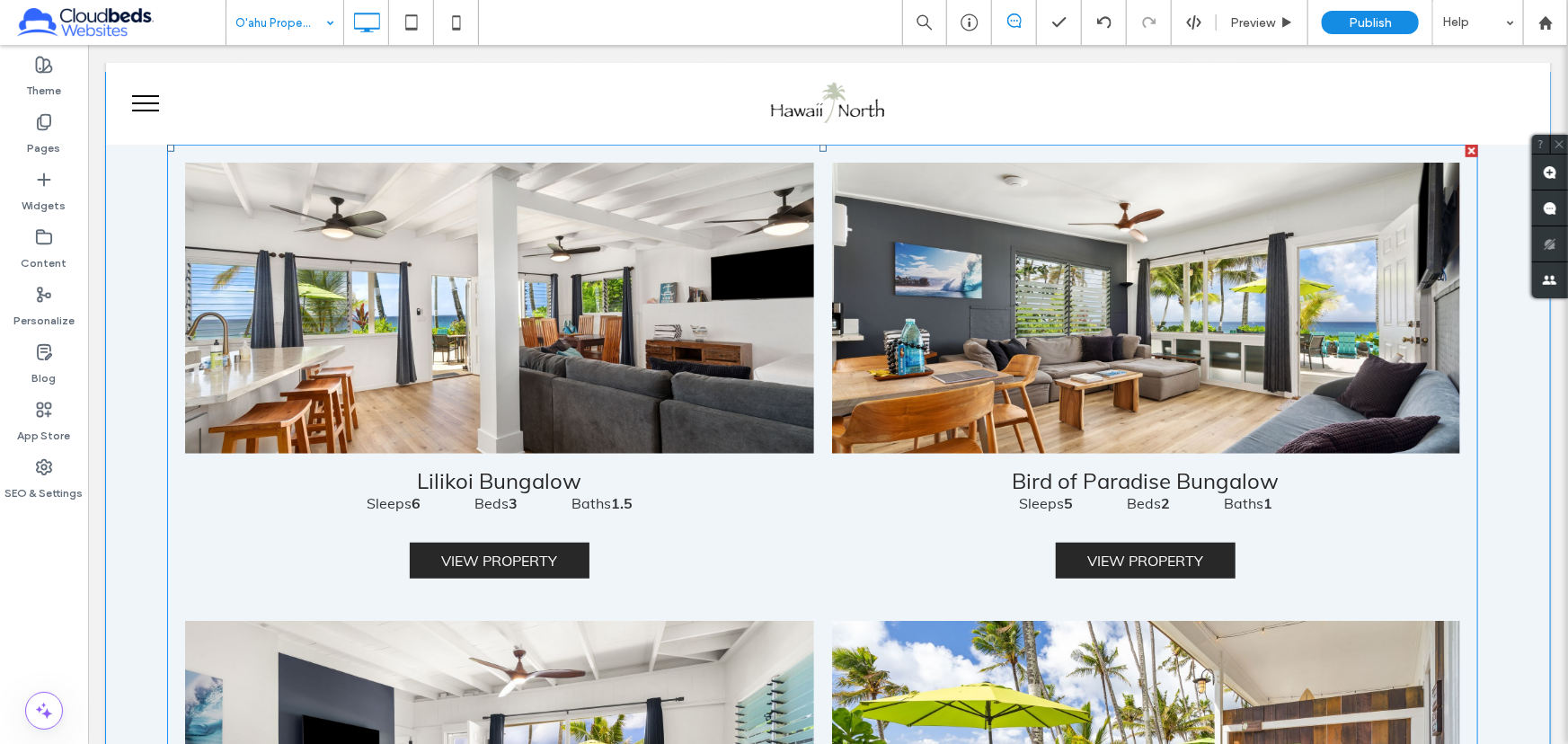
scroll to position [0, 0]
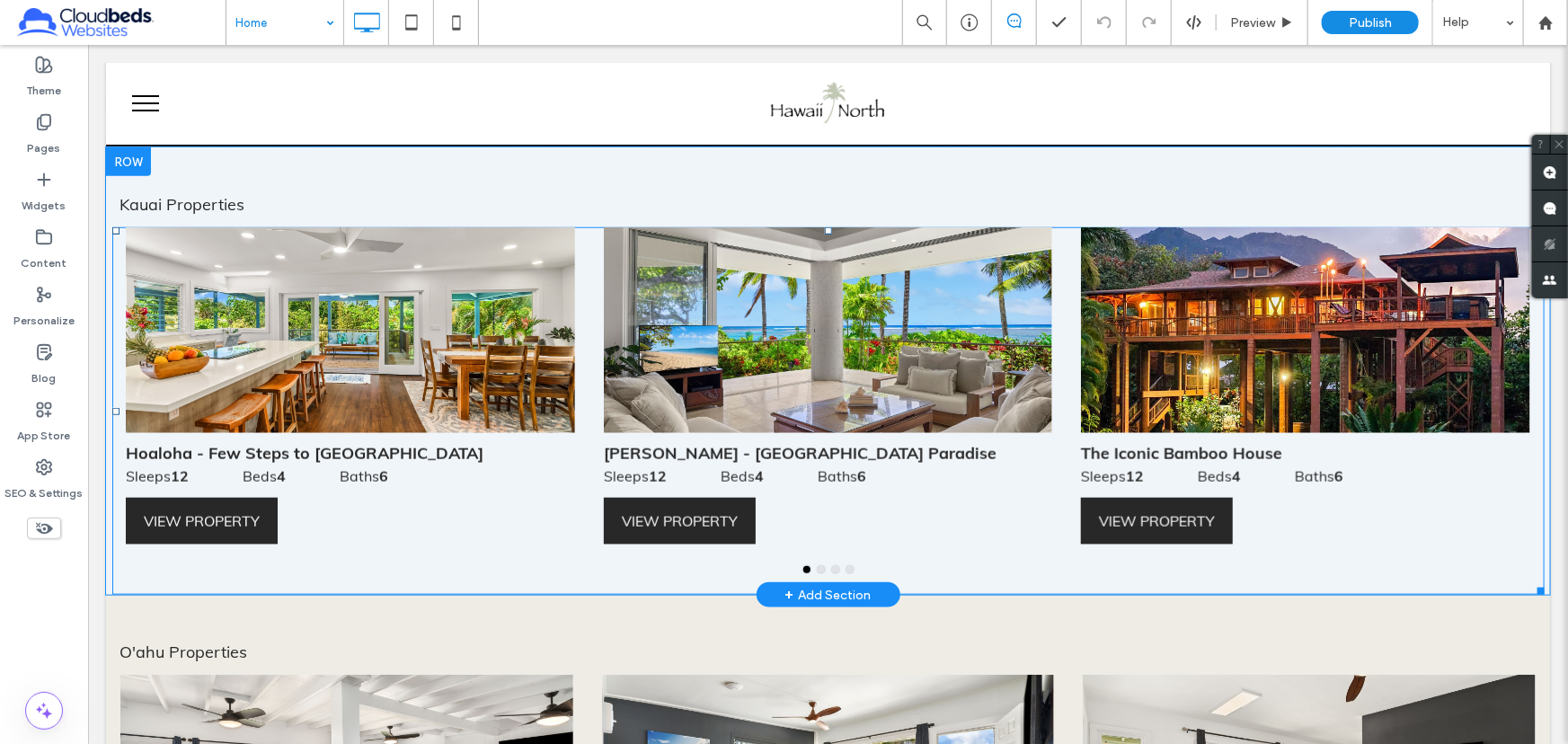
scroll to position [899, 0]
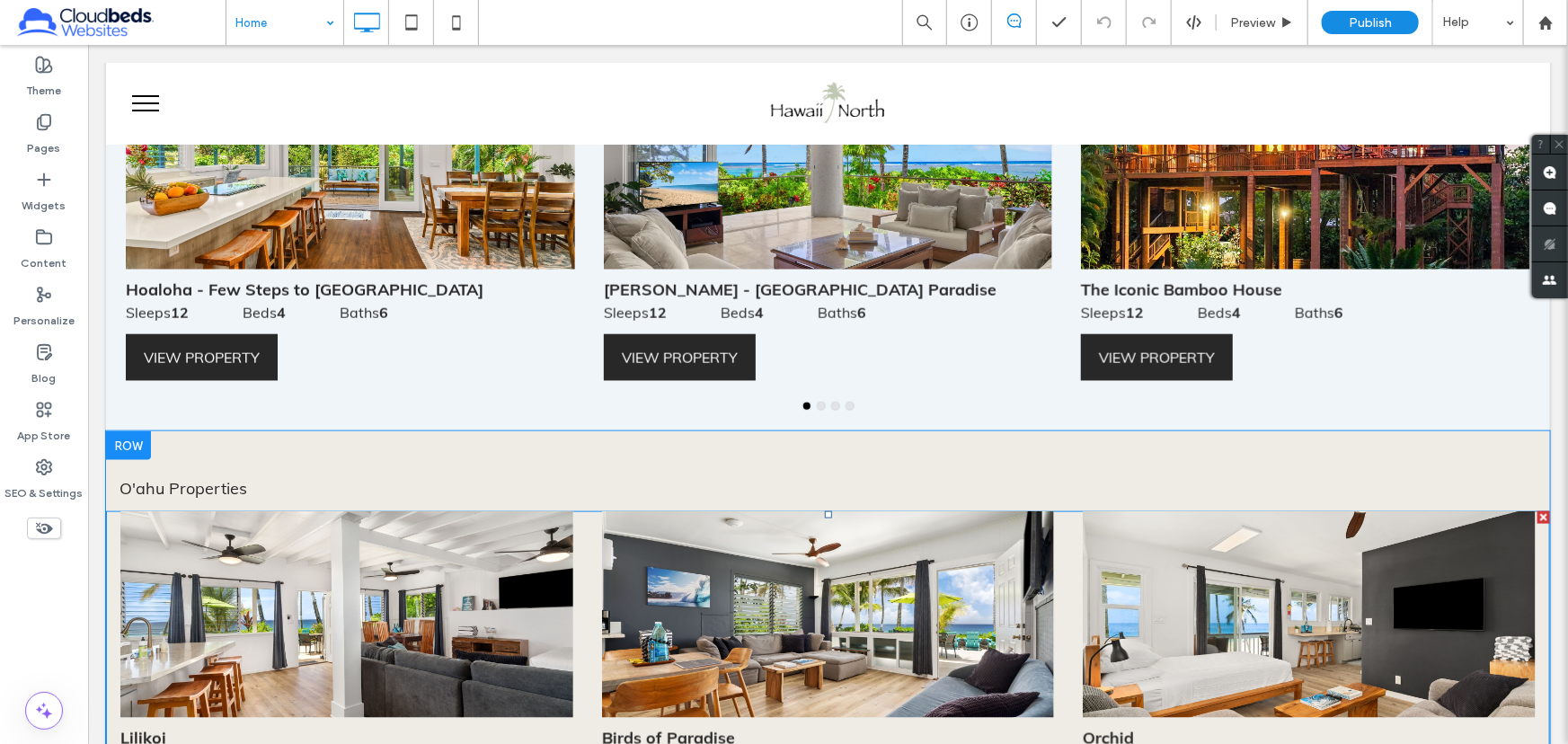
click at [731, 511] on div at bounding box center [827, 613] width 453 height 206
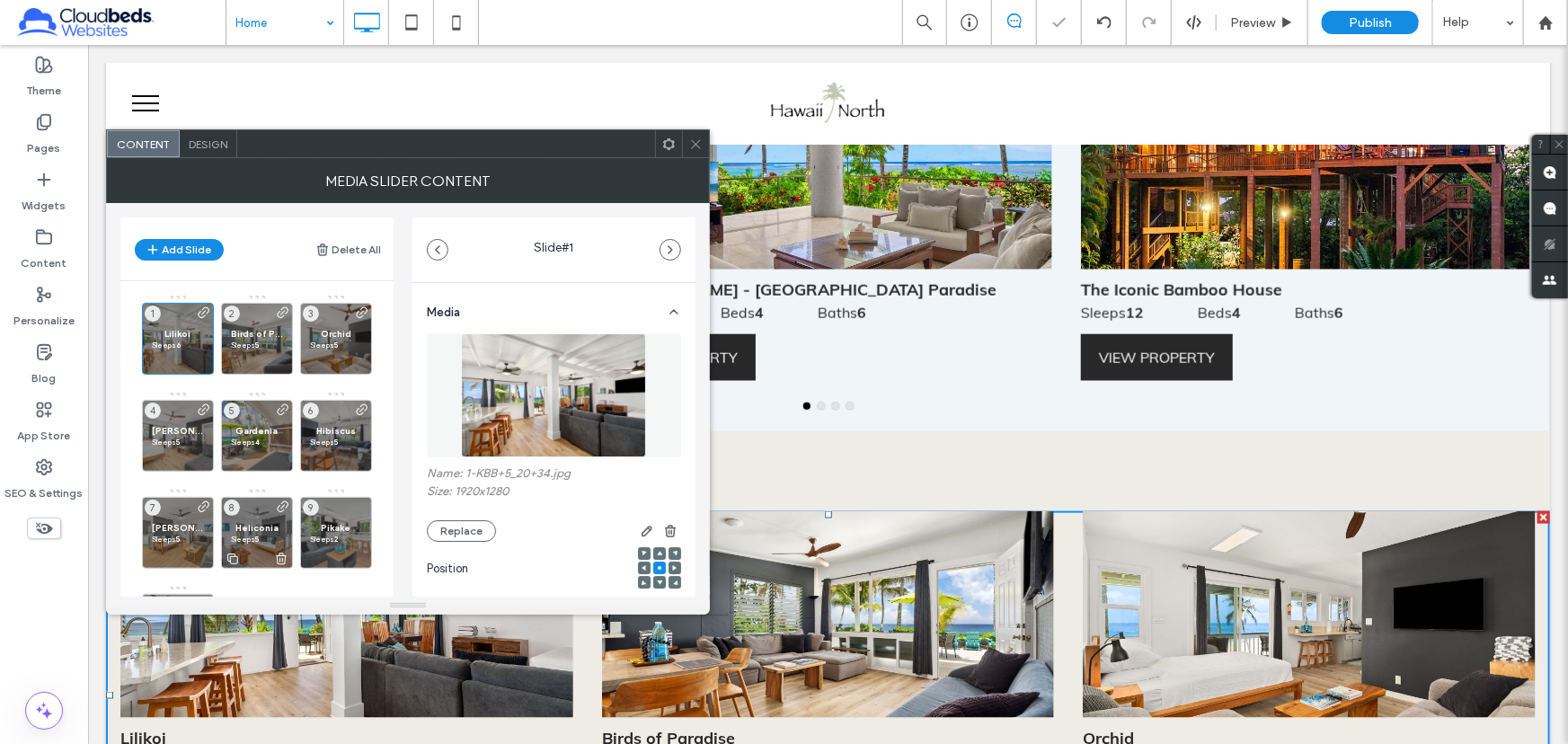
scroll to position [109, 0]
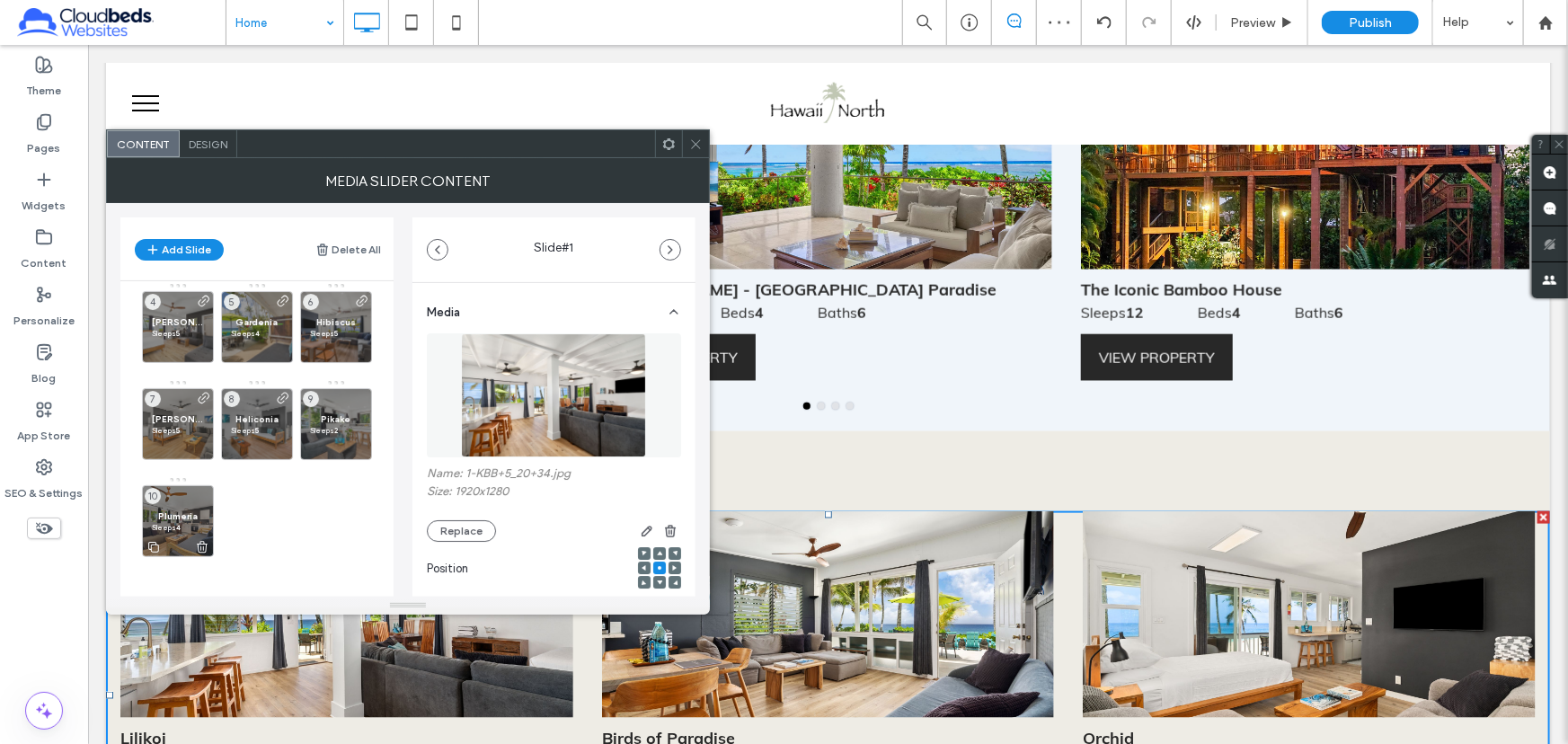
click at [157, 545] on icon at bounding box center [154, 548] width 14 height 16
click at [249, 515] on span "Plumeria" at bounding box center [257, 517] width 52 height 12
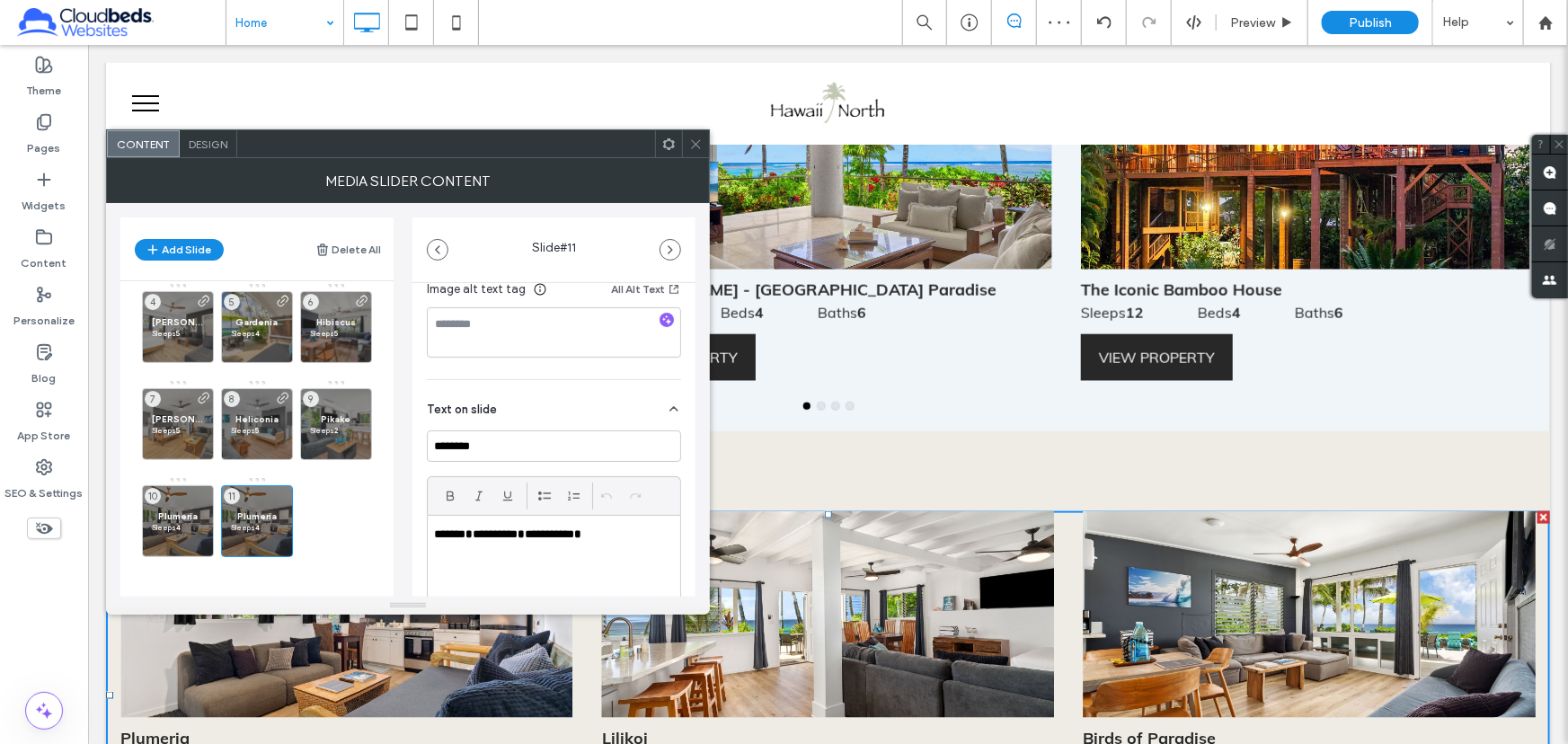
scroll to position [244, 0]
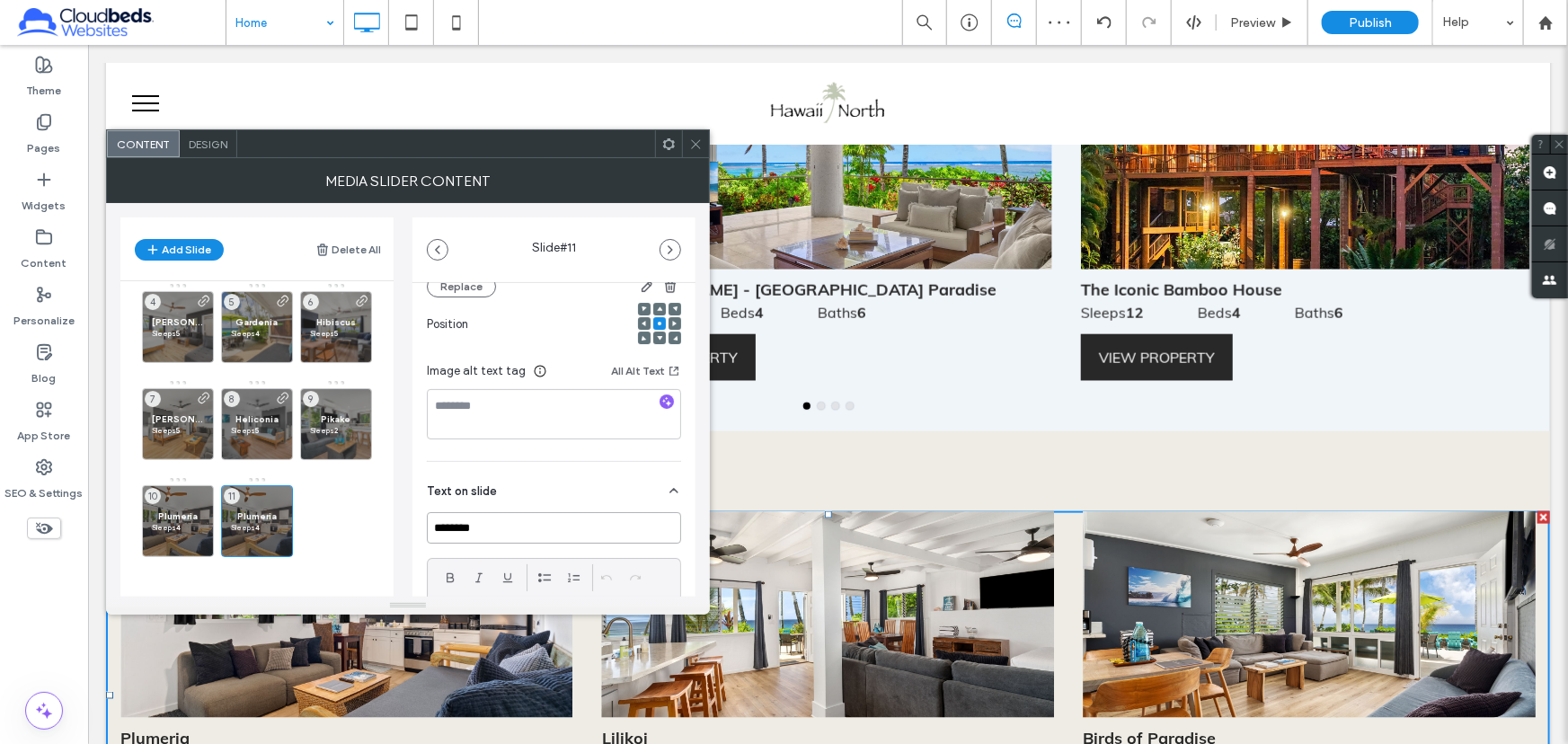
drag, startPoint x: 369, startPoint y: 515, endPoint x: 322, endPoint y: 515, distance: 47.0
click at [322, 515] on div "**********" at bounding box center [408, 400] width 575 height 394
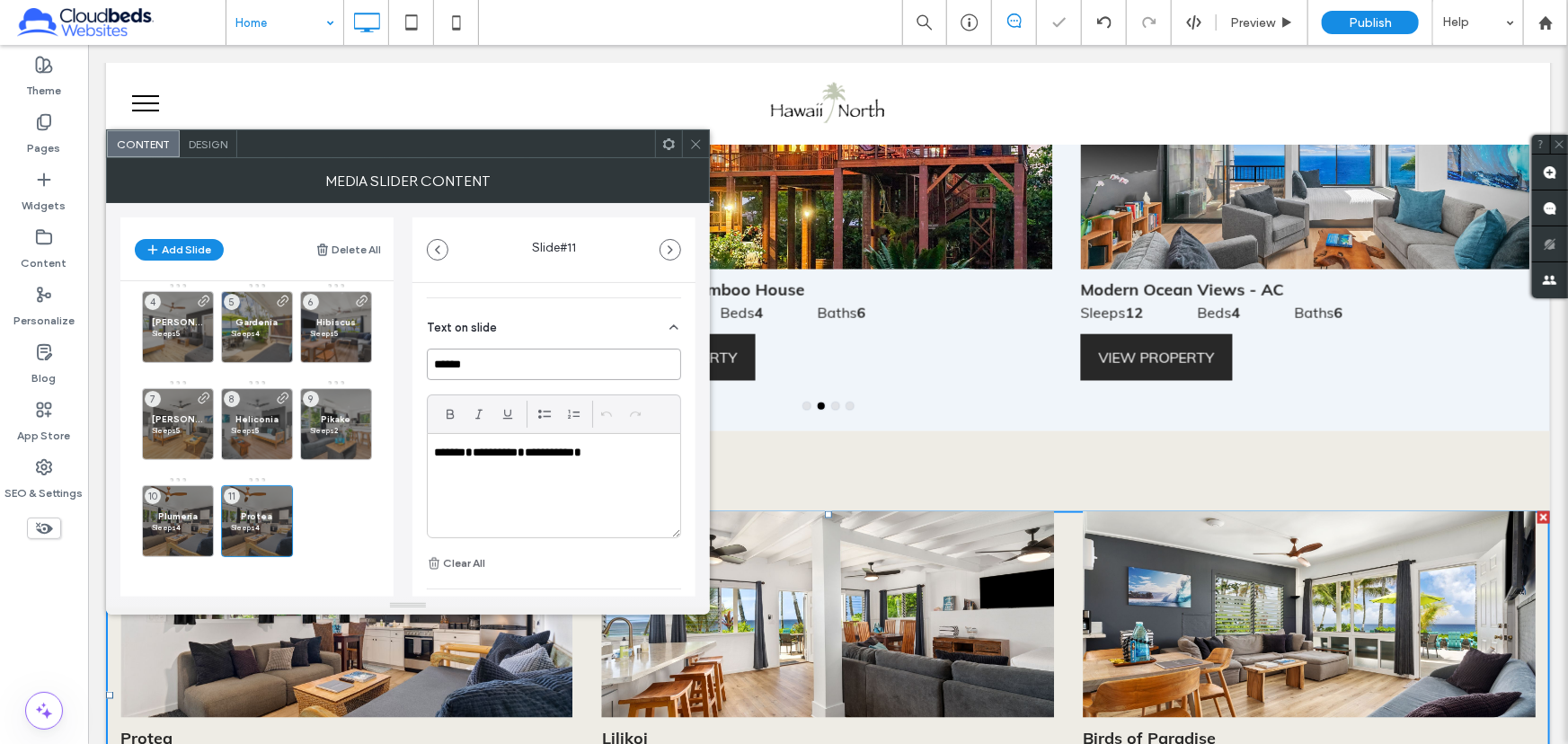
scroll to position [163, 0]
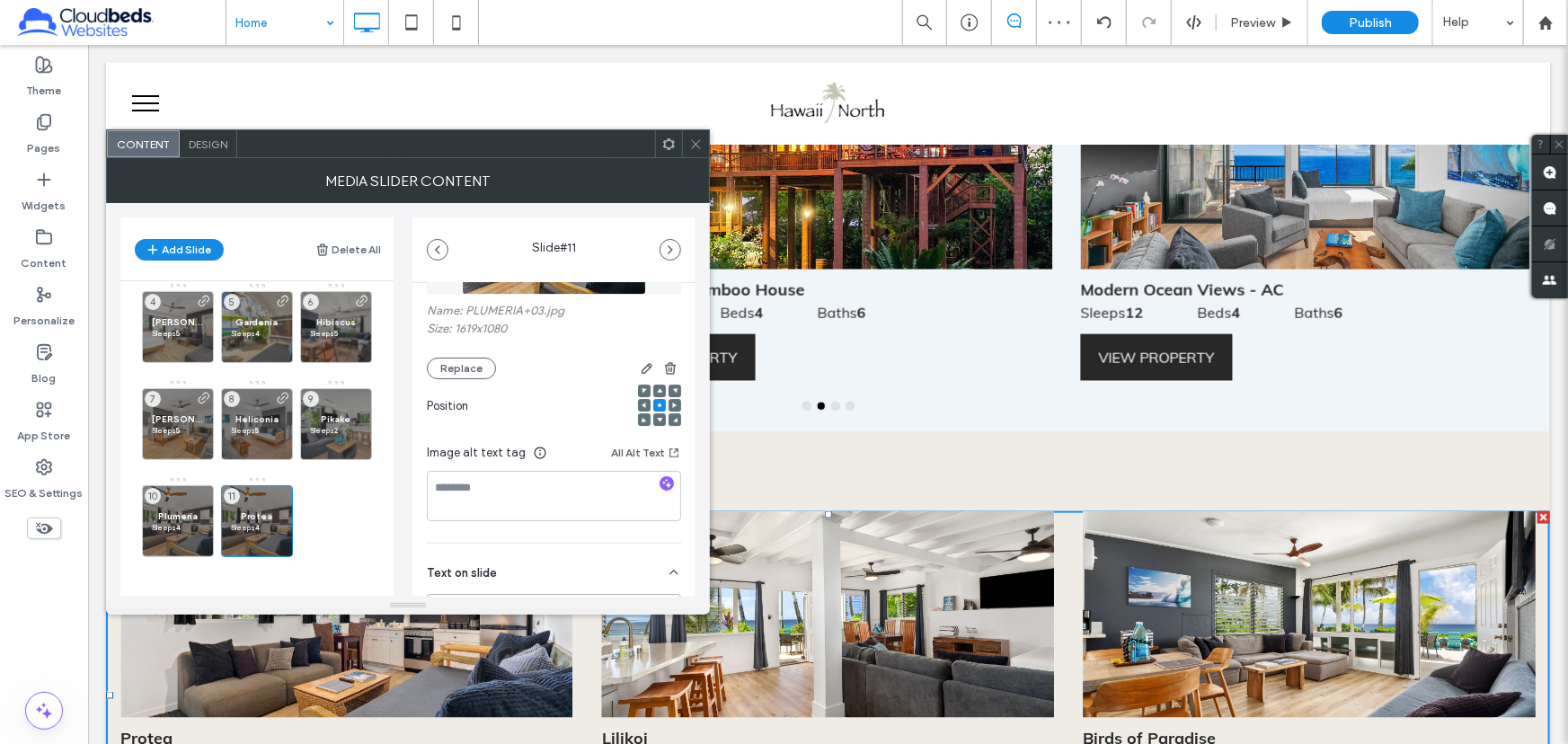
type input "******"
click at [451, 351] on div "Name: PLUMERIA+03.jpg Size: 1619x1080 Replace" at bounding box center [553, 342] width 254 height 76
click at [457, 371] on button "Replace" at bounding box center [461, 369] width 69 height 22
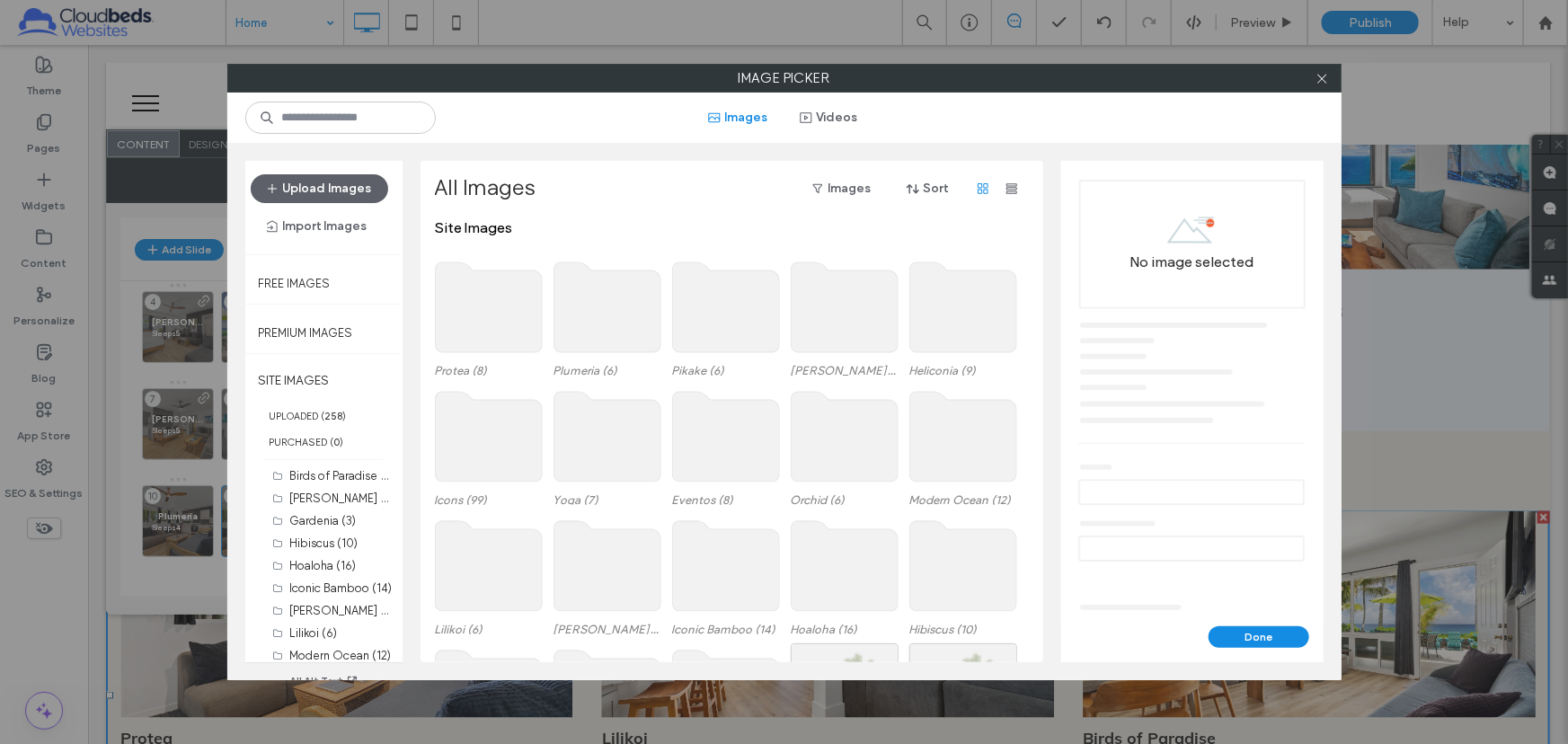
click at [516, 311] on use at bounding box center [487, 307] width 107 height 90
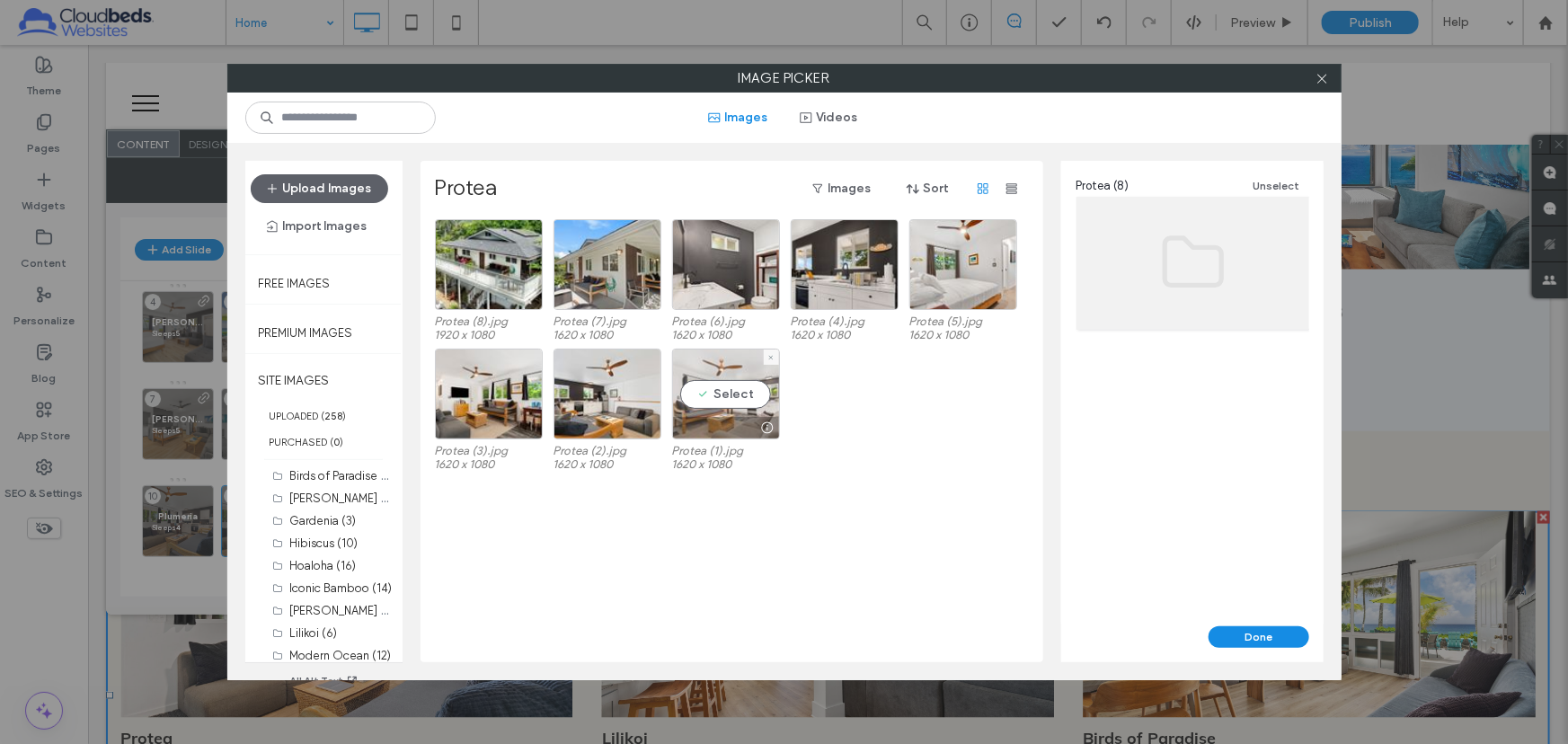
click at [719, 395] on div "Select" at bounding box center [726, 394] width 108 height 91
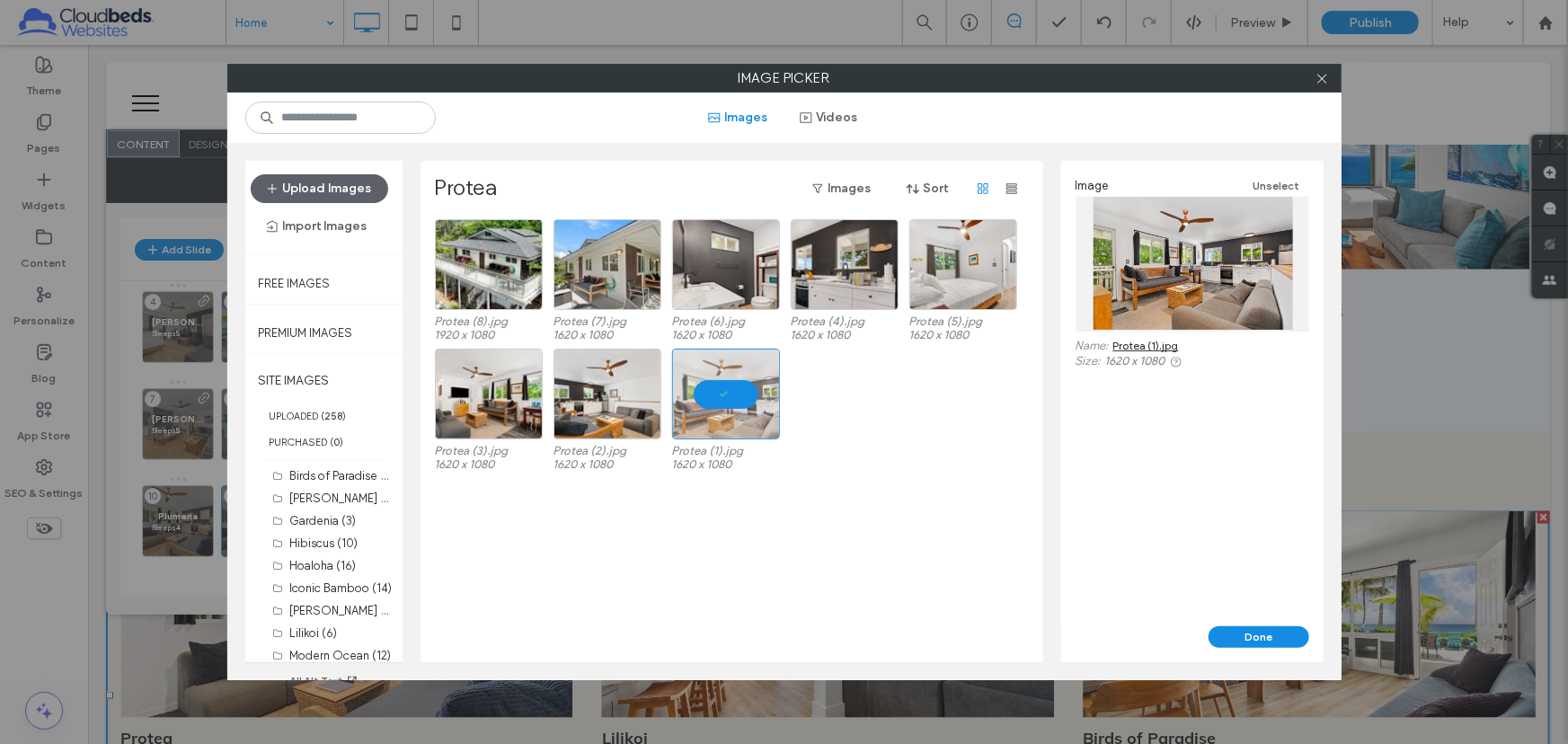
click at [1247, 635] on button "Done" at bounding box center [1258, 637] width 101 height 22
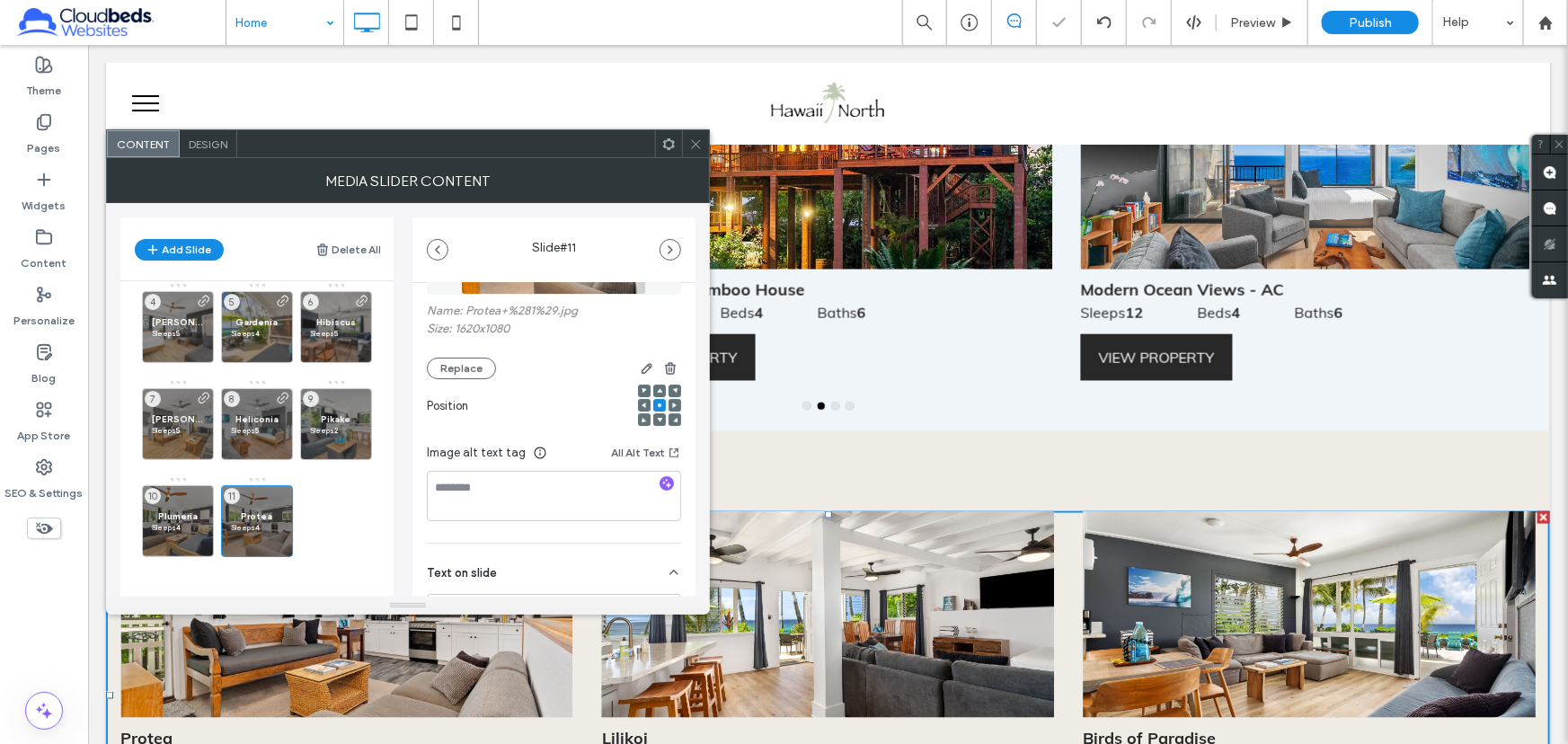
click at [690, 138] on icon at bounding box center [696, 145] width 14 height 14
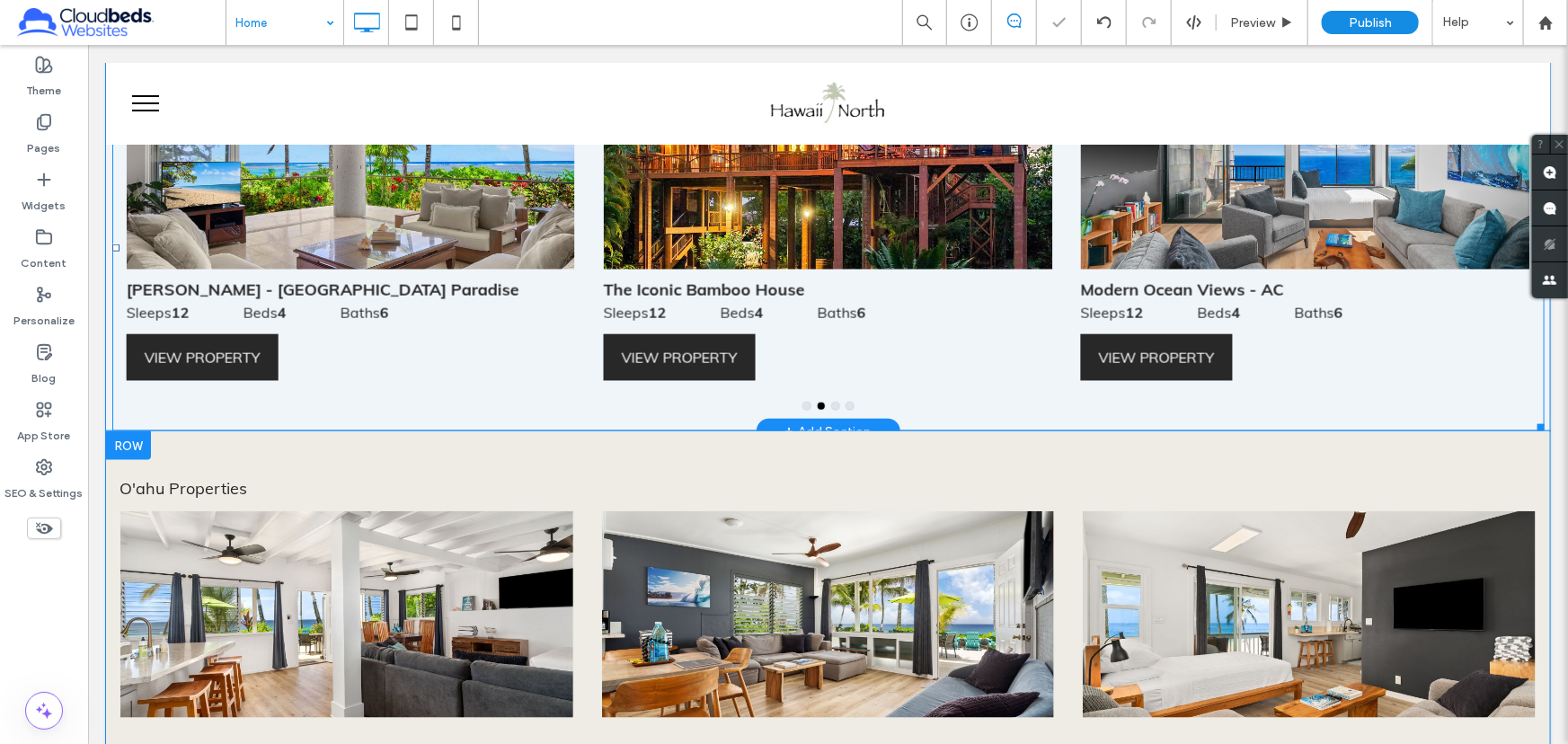
scroll to position [653, 0]
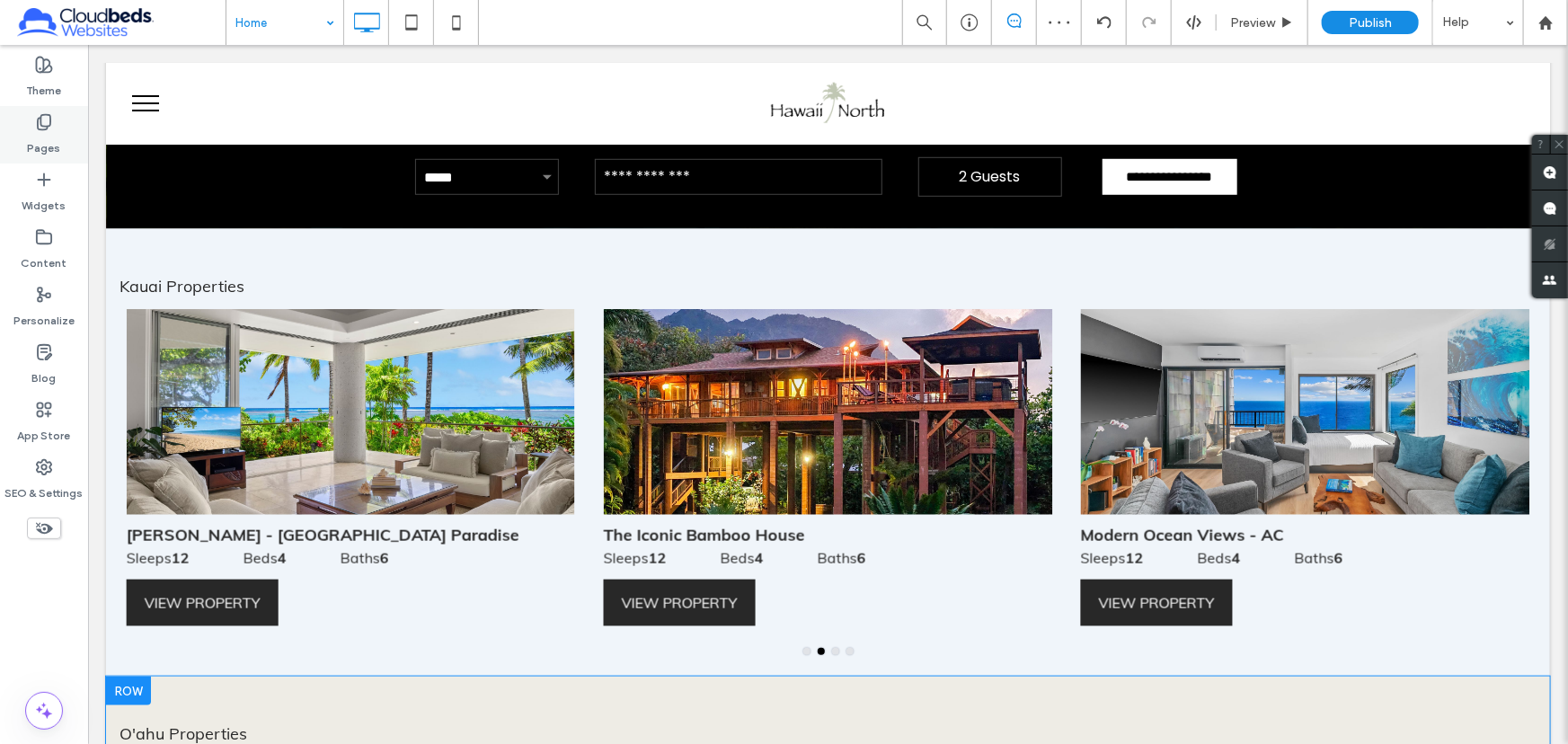
click at [45, 129] on use at bounding box center [44, 122] width 13 height 15
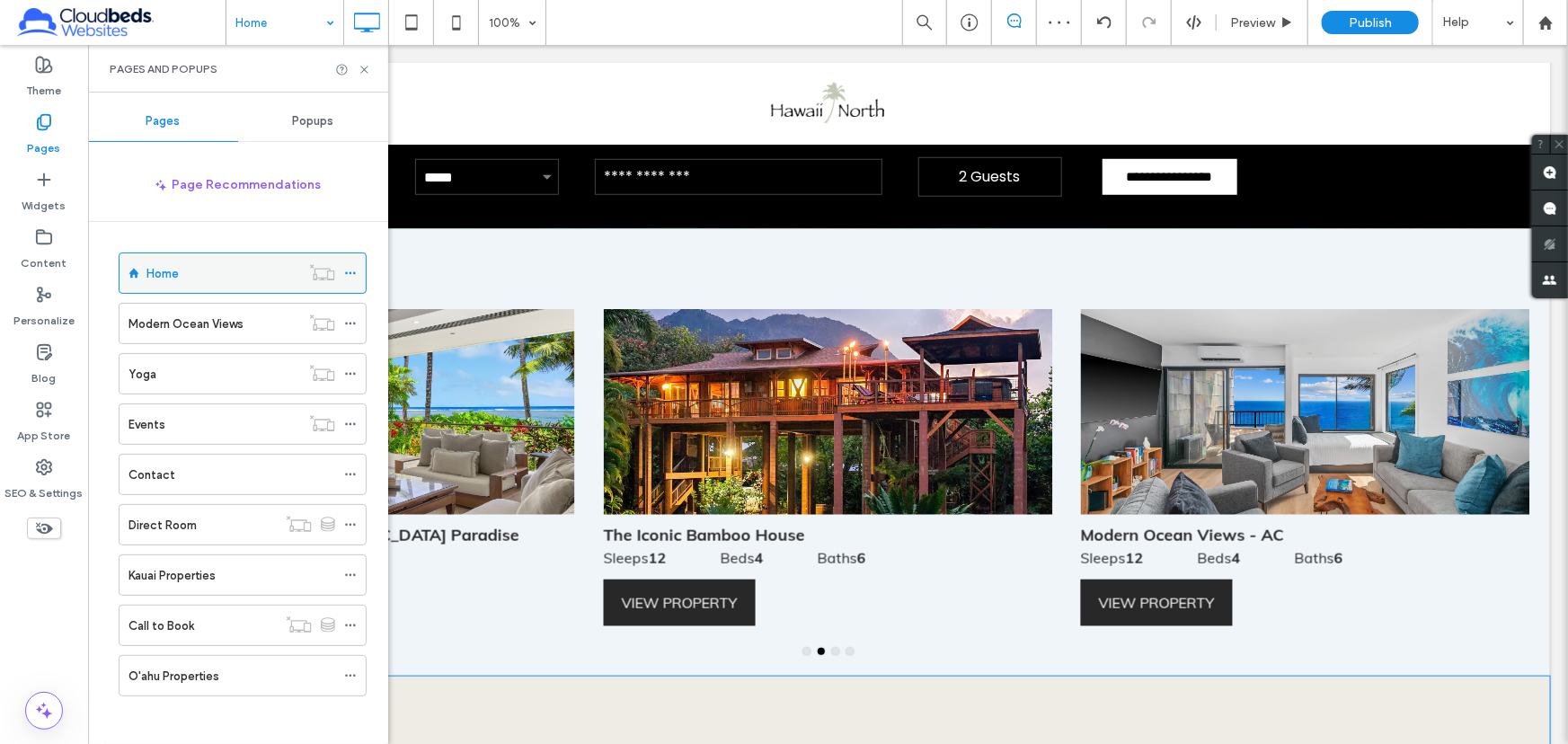
click at [38, 251] on label "Content" at bounding box center [45, 258] width 46 height 25
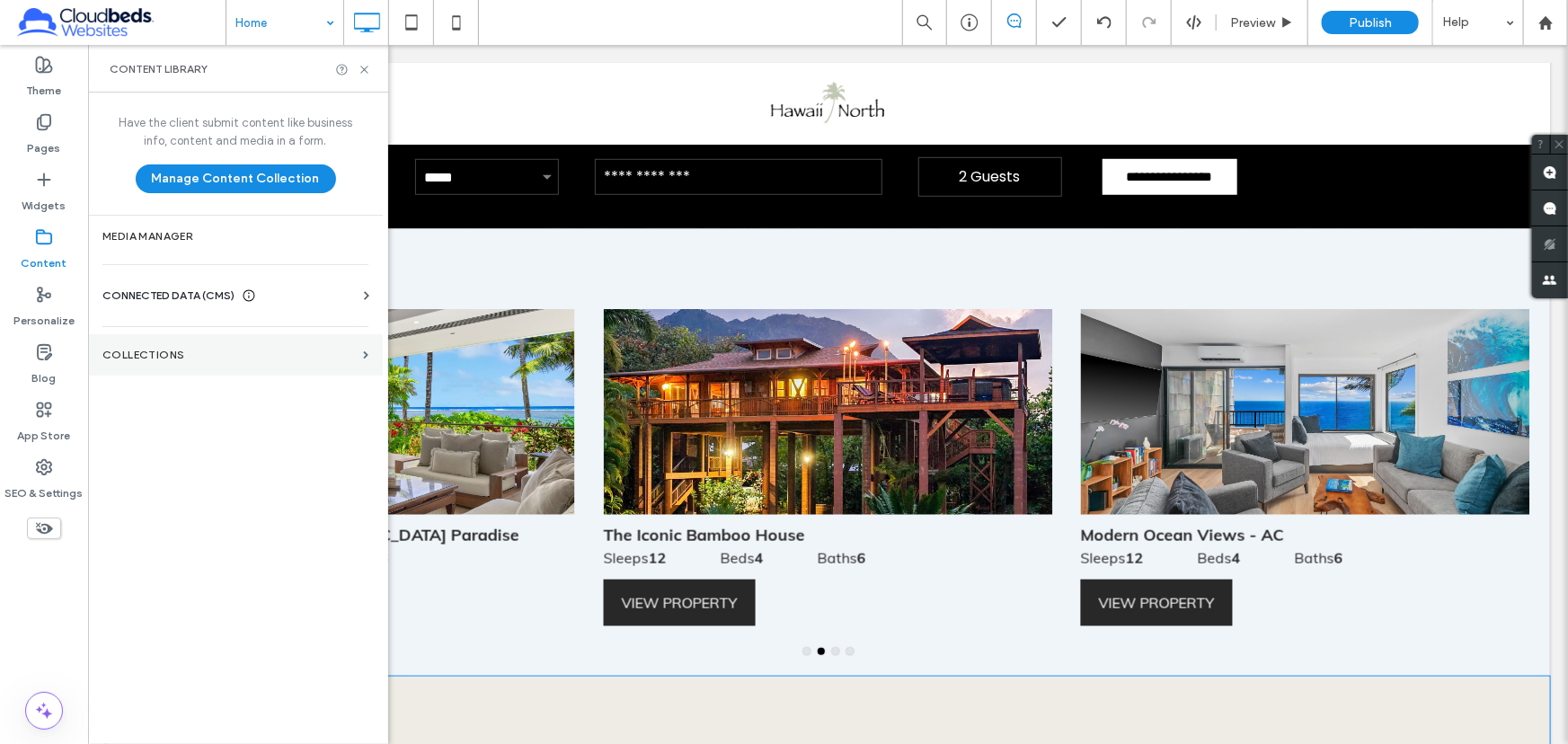
click at [226, 347] on section "Collections" at bounding box center [235, 354] width 295 height 41
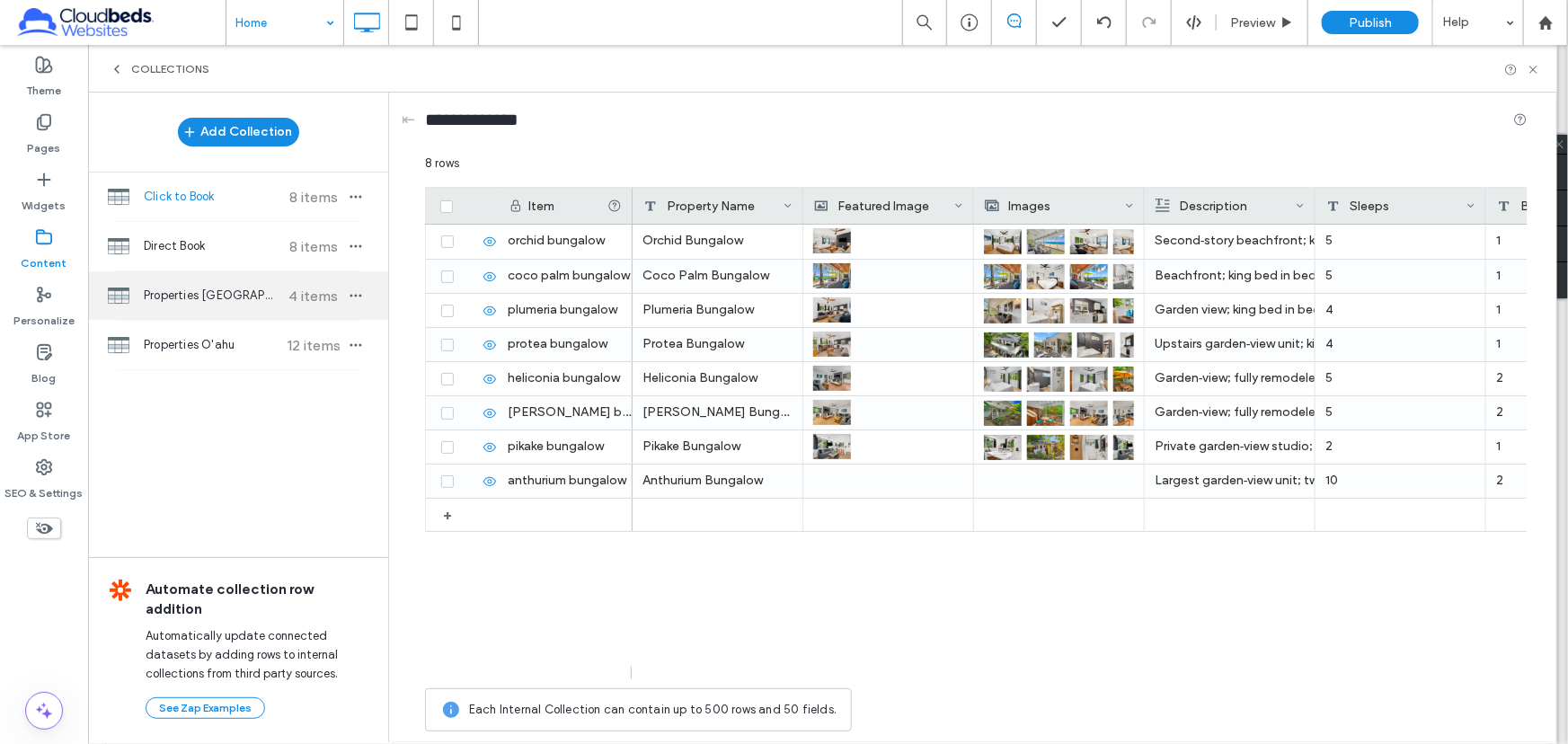
click at [223, 289] on span "Properties [GEOGRAPHIC_DATA]" at bounding box center [210, 296] width 134 height 18
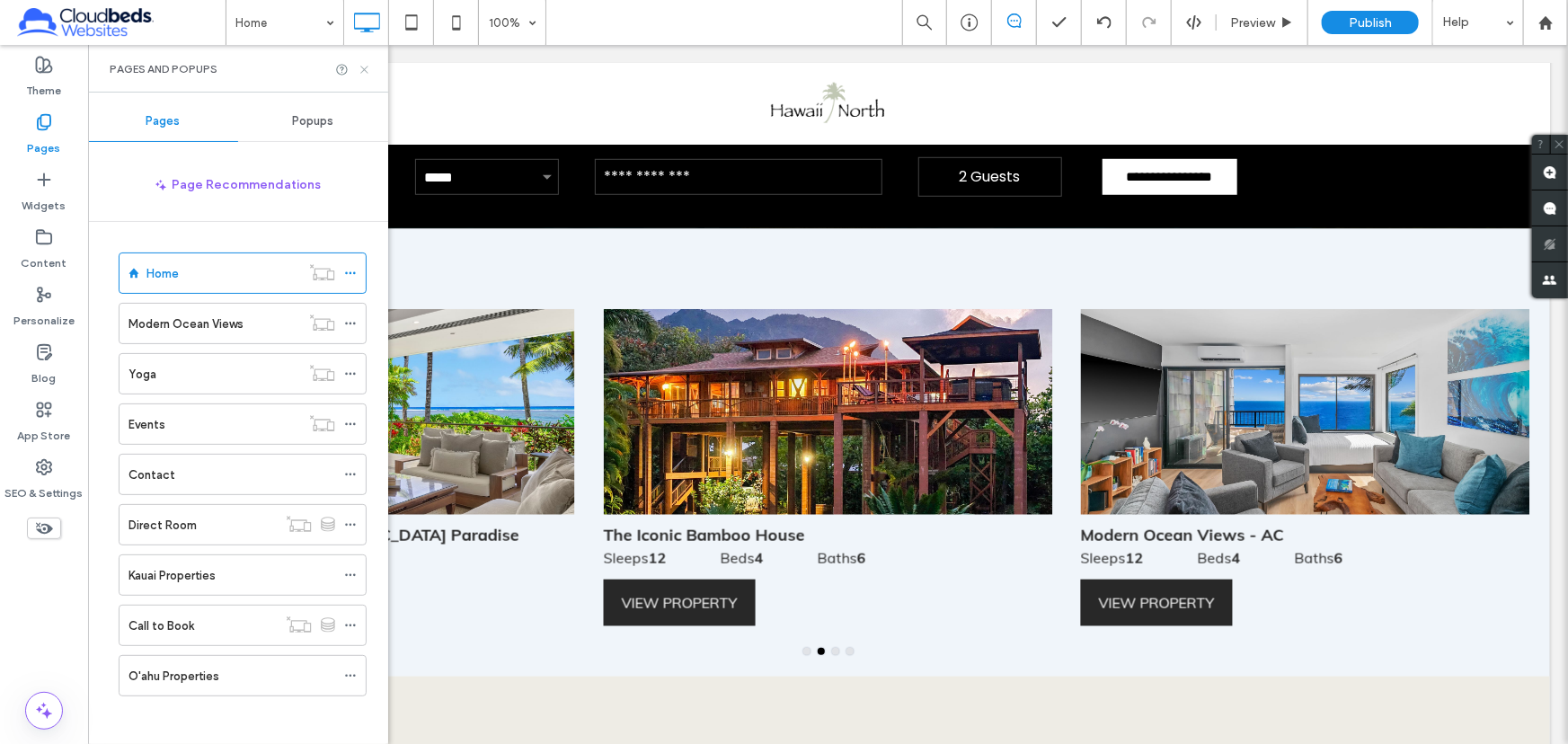
click at [365, 68] on icon at bounding box center [365, 70] width 14 height 14
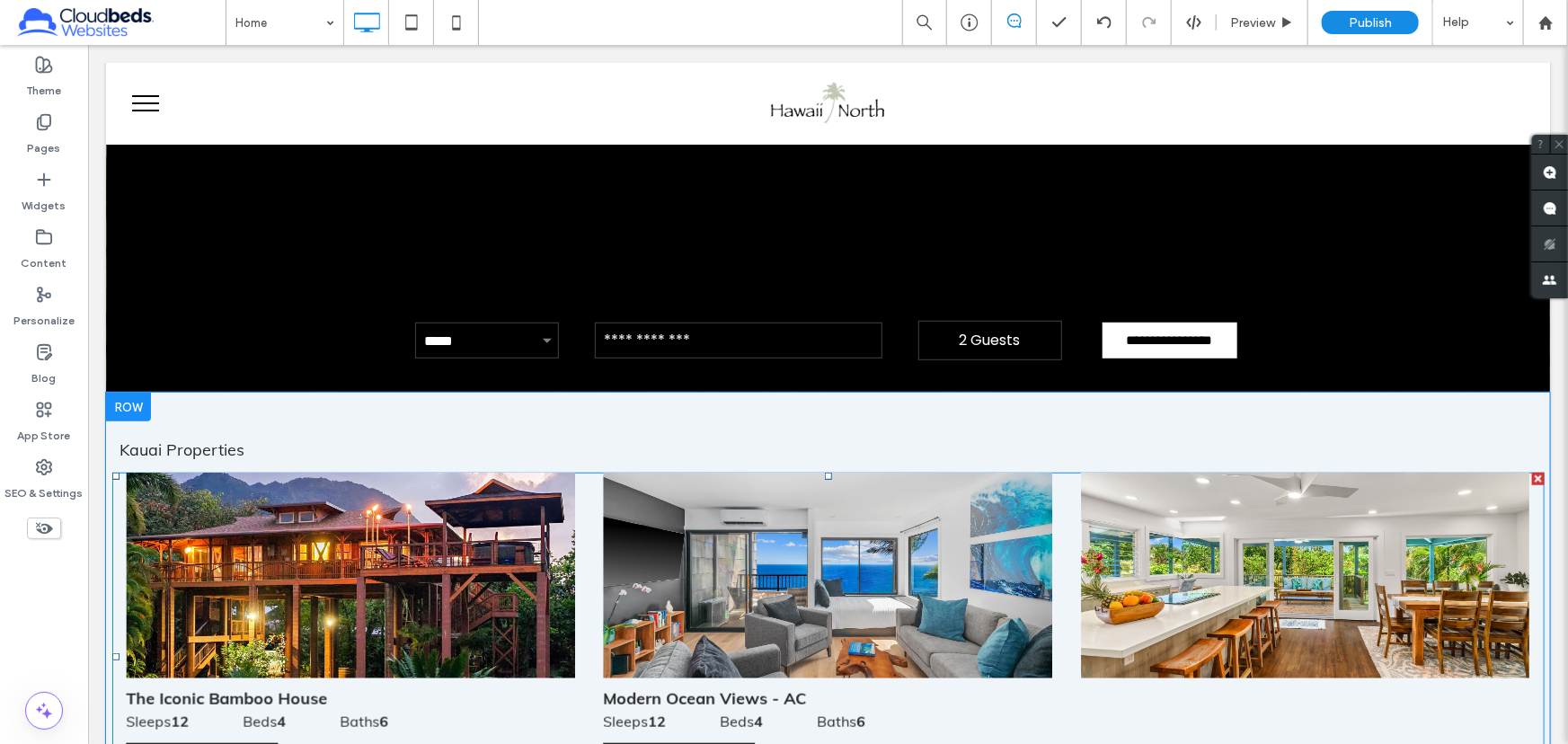
scroll to position [571, 0]
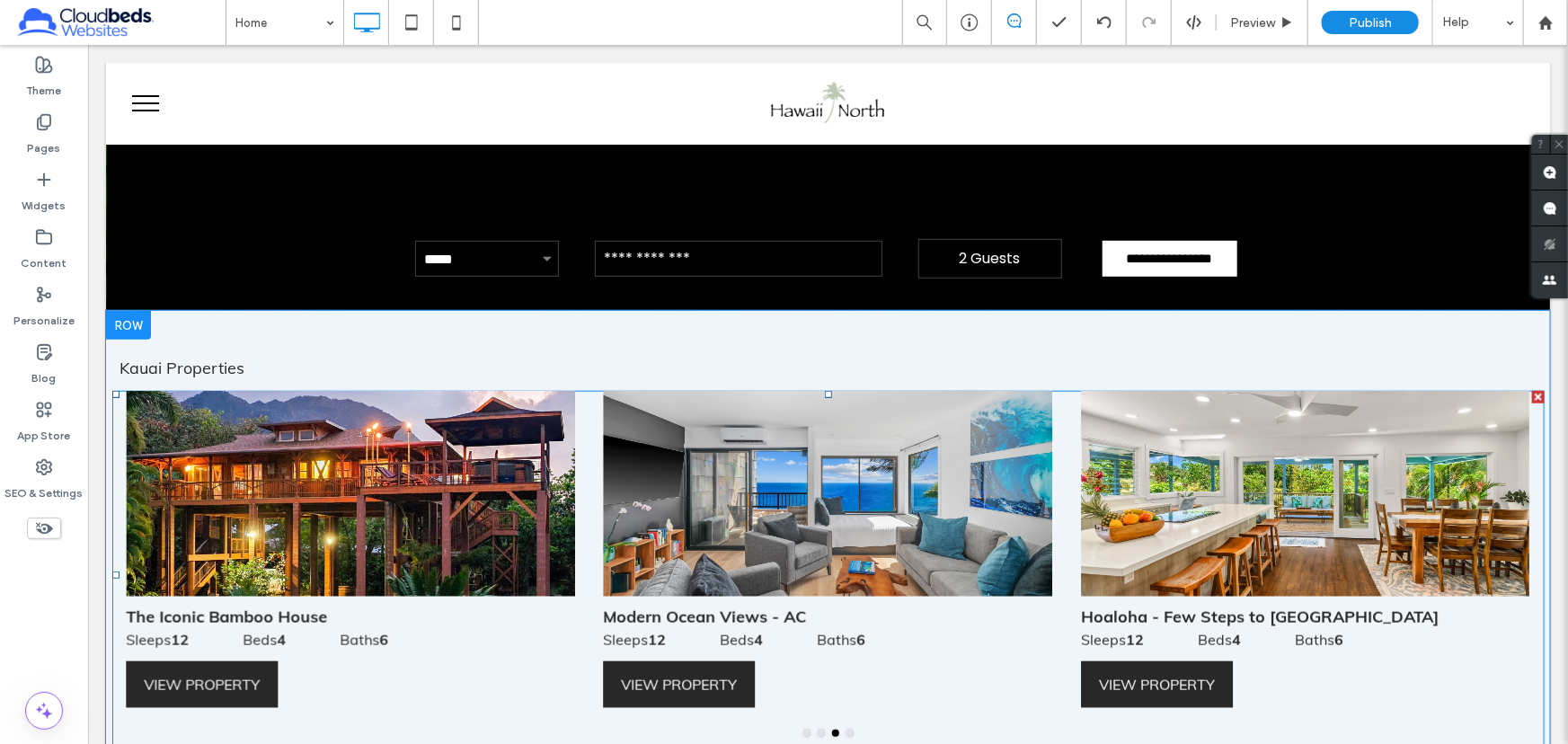
click at [391, 415] on div at bounding box center [349, 493] width 449 height 205
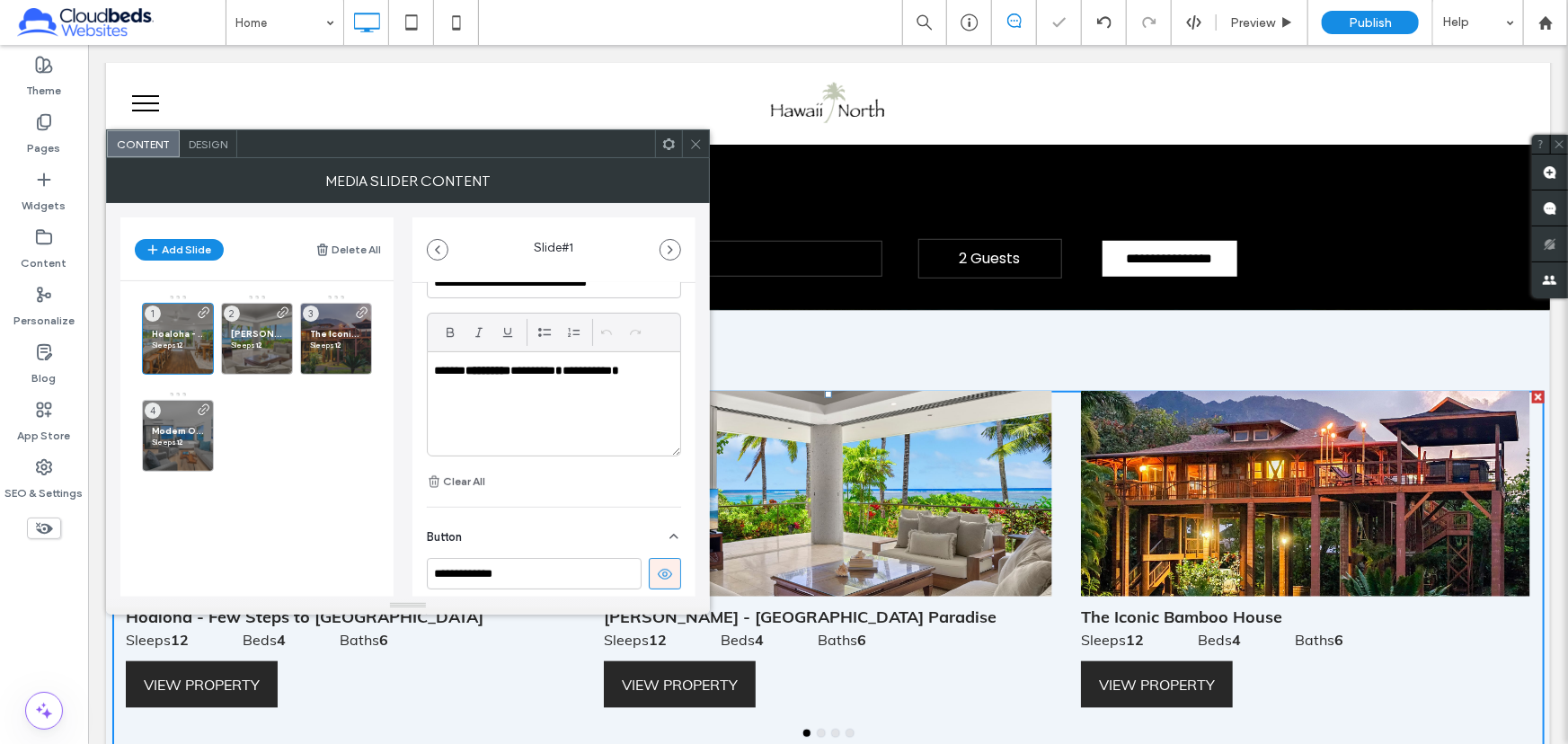
scroll to position [408, 0]
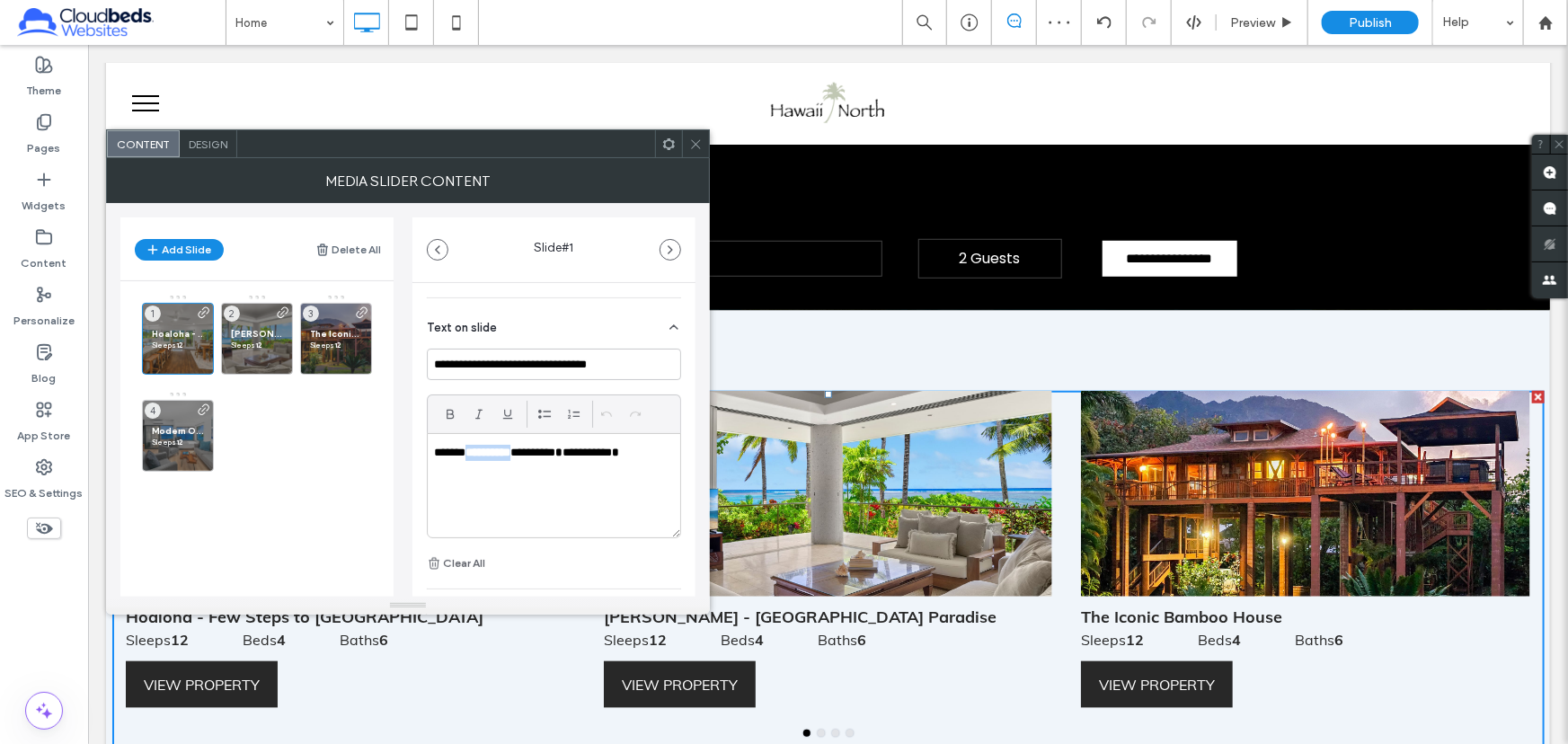
drag, startPoint x: 473, startPoint y: 449, endPoint x: 484, endPoint y: 449, distance: 11.0
click at [484, 449] on strong "**********" at bounding box center [487, 453] width 45 height 12
click at [561, 452] on p "**********" at bounding box center [548, 453] width 230 height 16
click at [558, 453] on strong "*" at bounding box center [558, 453] width 7 height 12
click at [619, 452] on strong "*" at bounding box center [615, 453] width 7 height 12
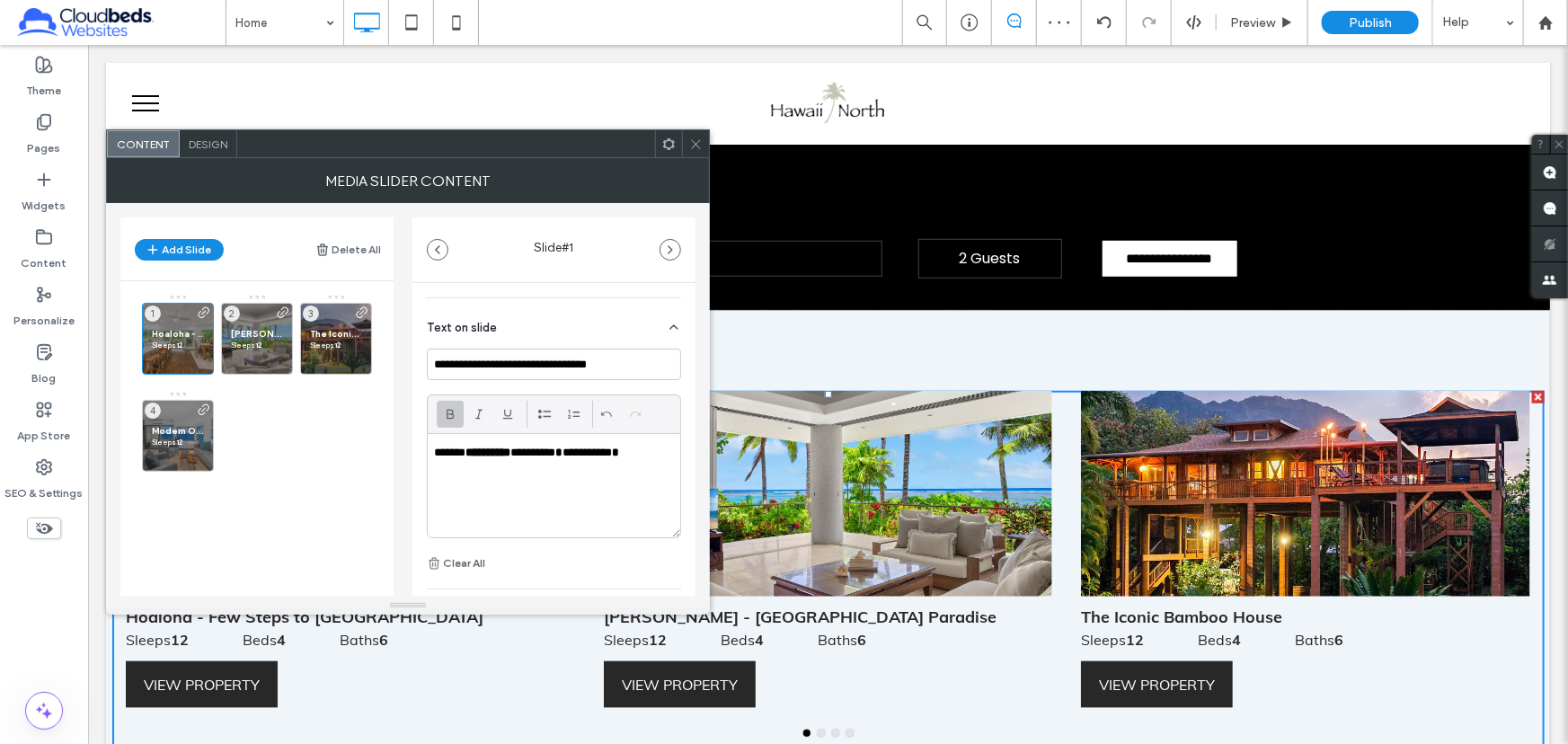
click at [698, 144] on icon at bounding box center [696, 145] width 14 height 14
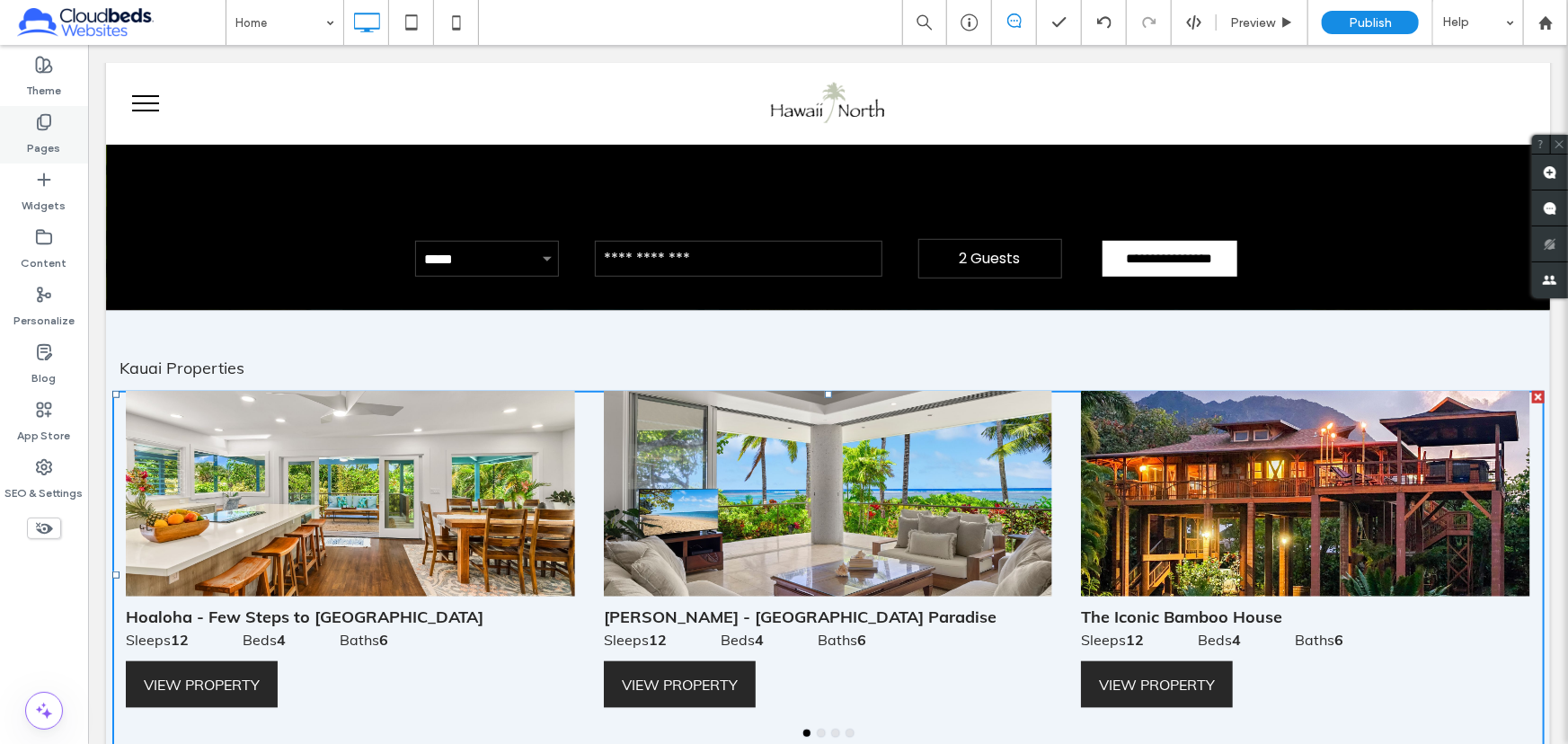
click at [59, 130] on div "Pages" at bounding box center [44, 135] width 88 height 58
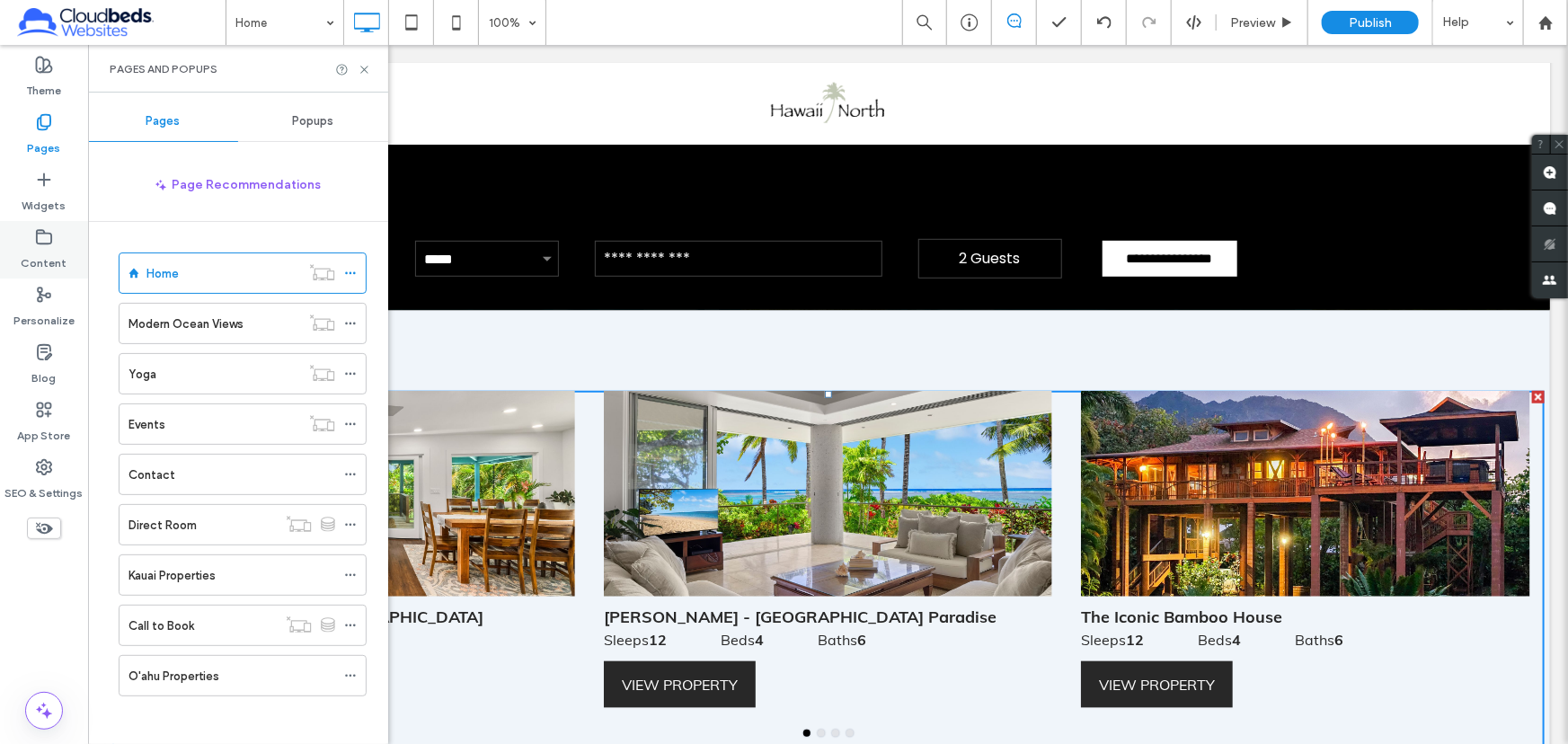
click at [43, 230] on use at bounding box center [44, 237] width 14 height 14
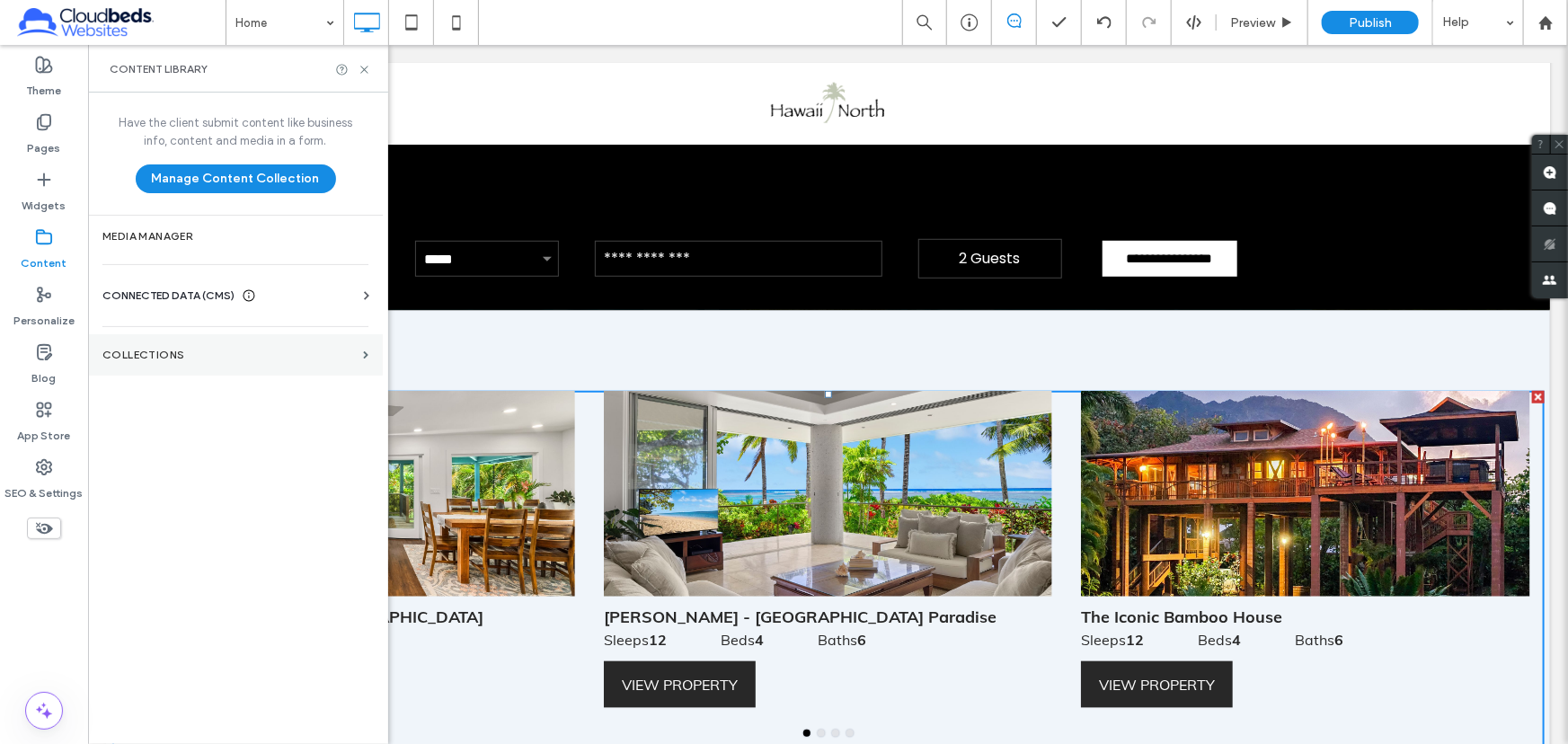
drag, startPoint x: 188, startPoint y: 343, endPoint x: 380, endPoint y: 357, distance: 192.5
click at [189, 343] on section "Collections" at bounding box center [235, 354] width 295 height 41
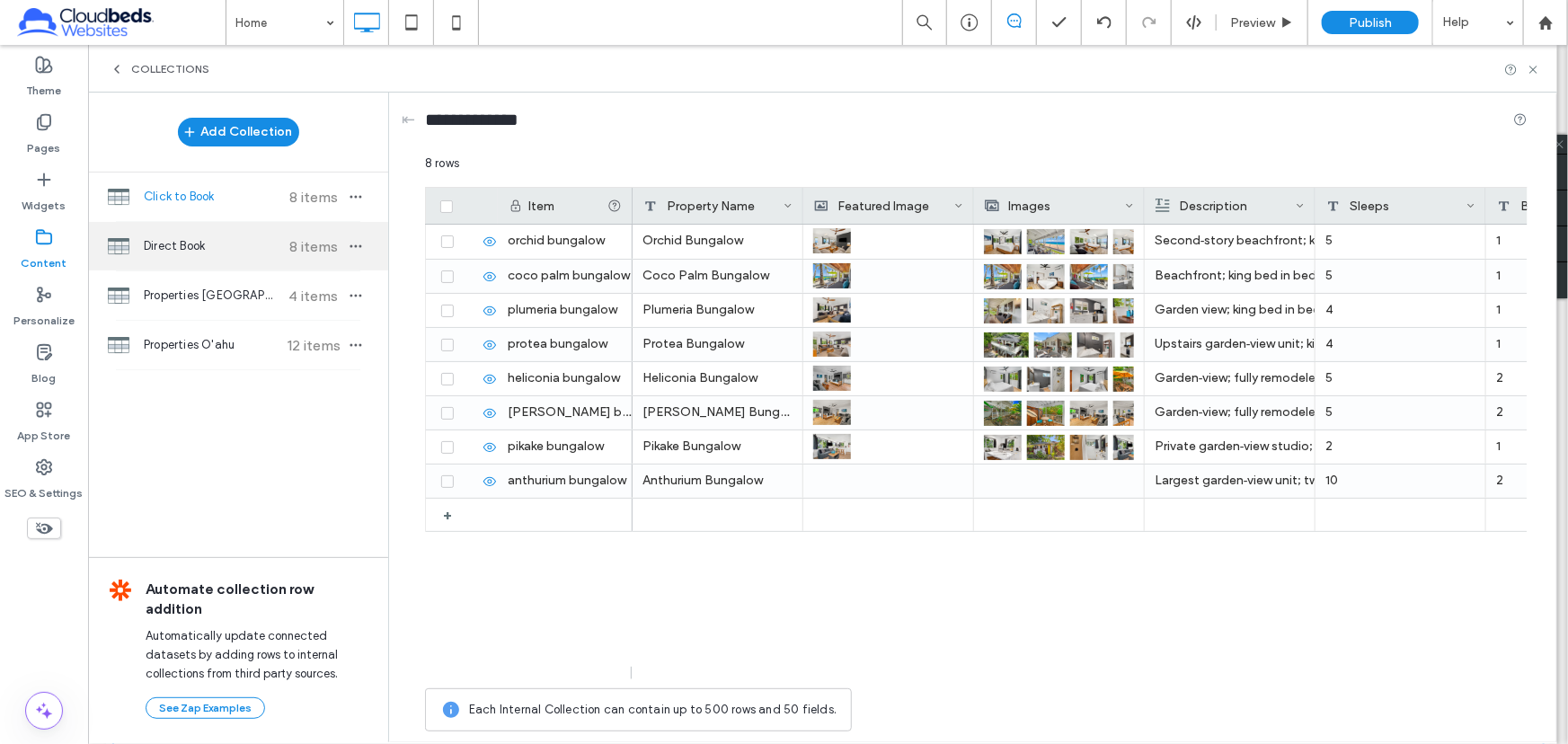
click at [208, 249] on span "Direct Book" at bounding box center [210, 246] width 134 height 18
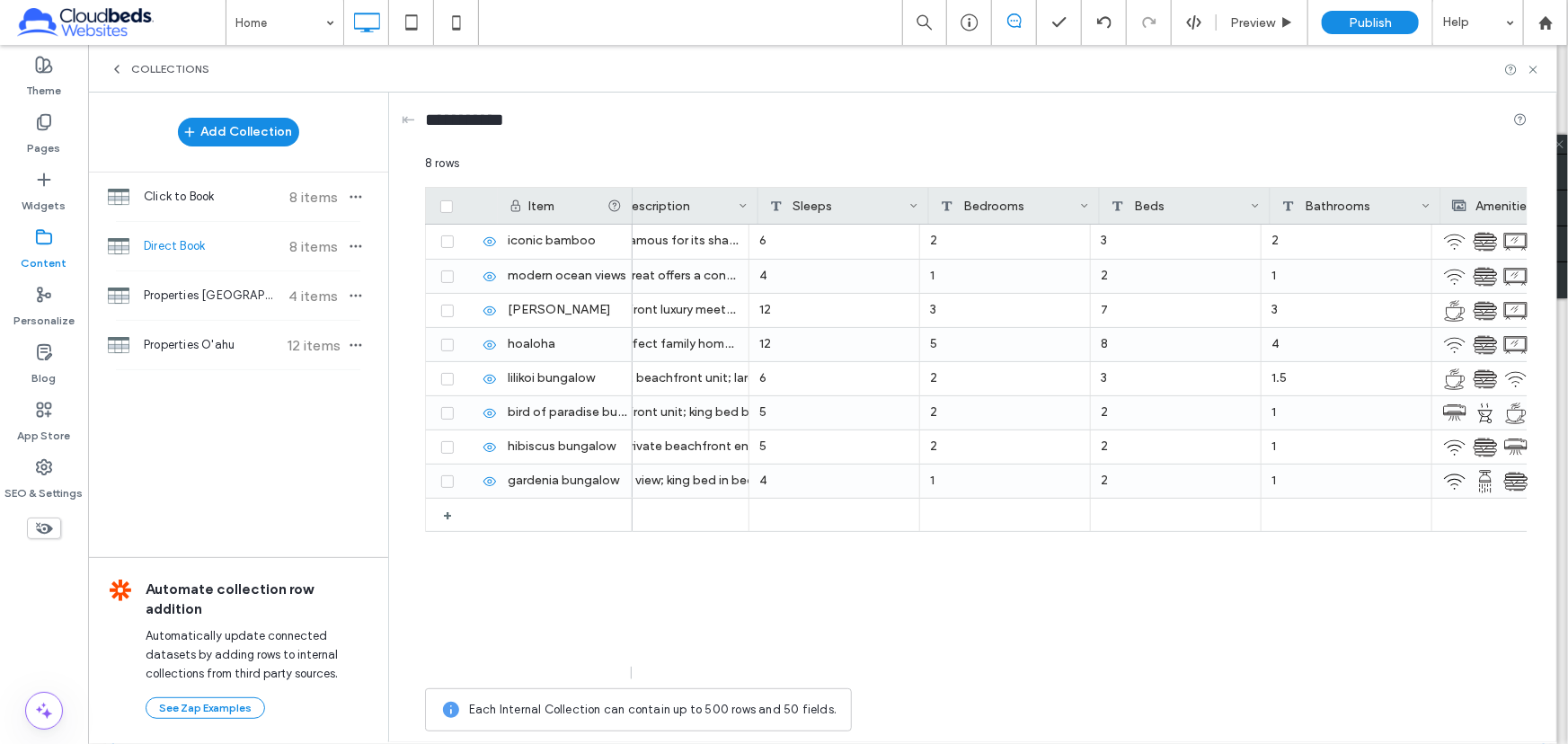
scroll to position [0, 588]
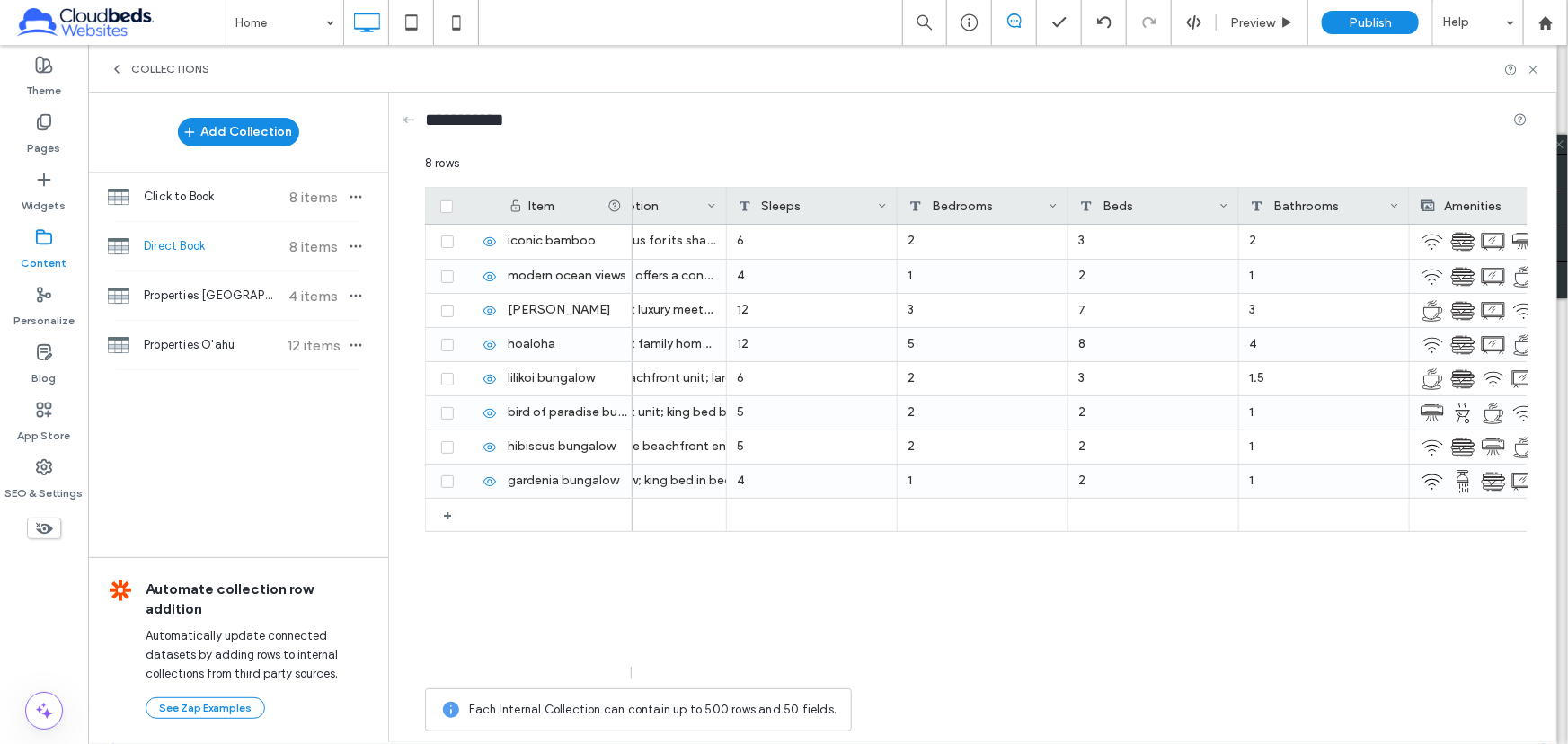
click at [61, 133] on div "Pages" at bounding box center [44, 135] width 88 height 58
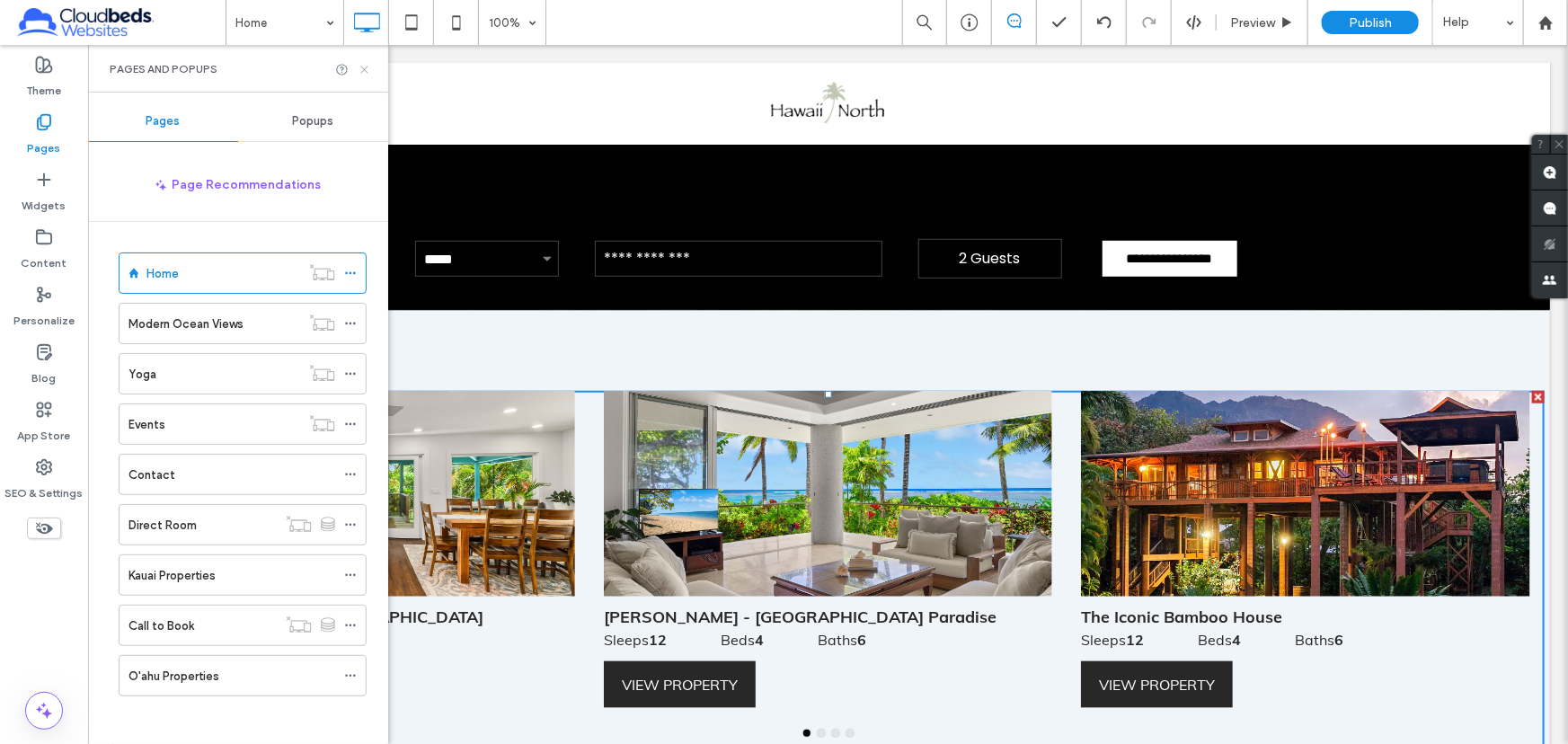
click at [361, 66] on use at bounding box center [363, 69] width 7 height 7
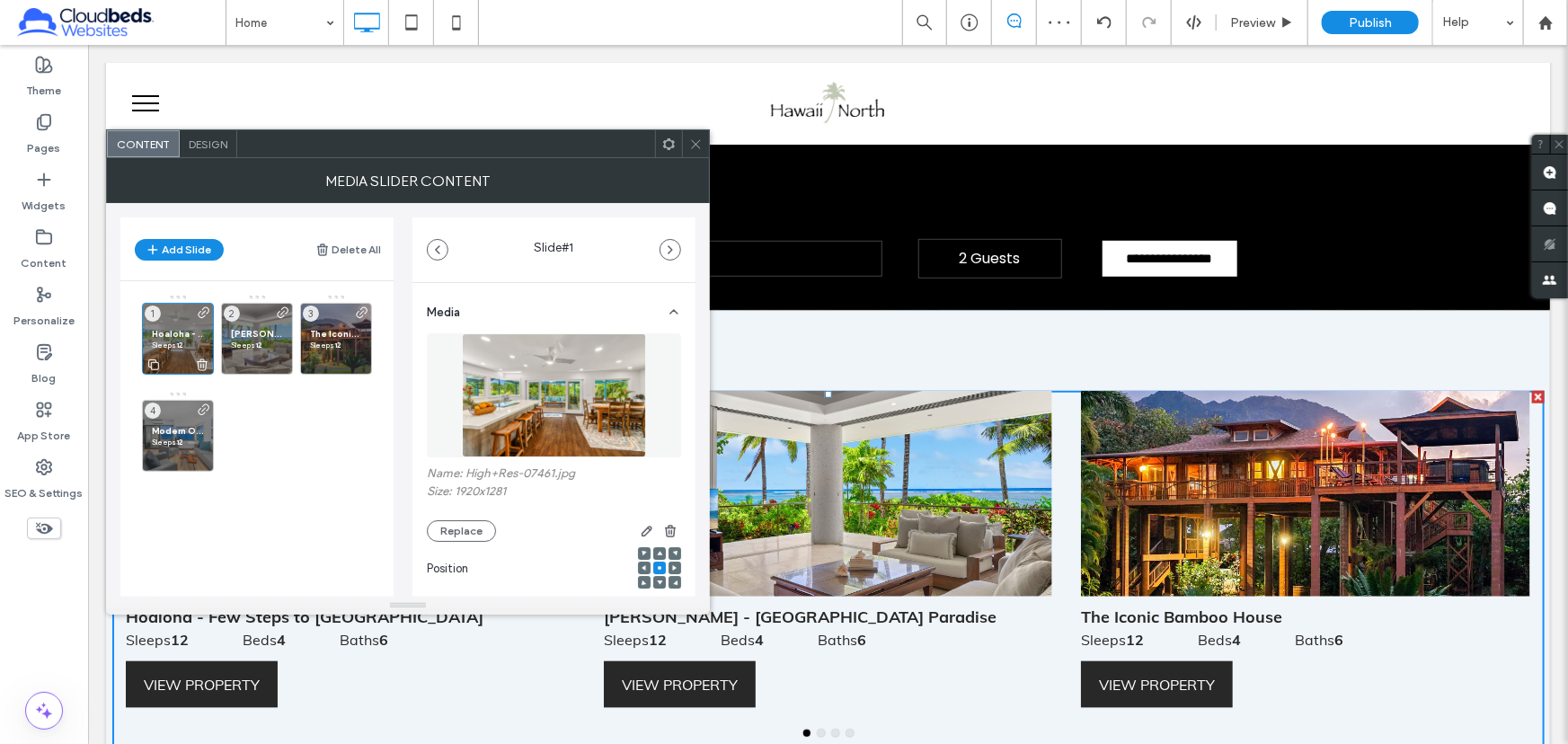
click at [177, 341] on strong "12󠀠󠀠󠀠󠁜" at bounding box center [179, 345] width 6 height 9
click at [260, 332] on span "[PERSON_NAME] - [GEOGRAPHIC_DATA] Paradise" at bounding box center [257, 334] width 52 height 12
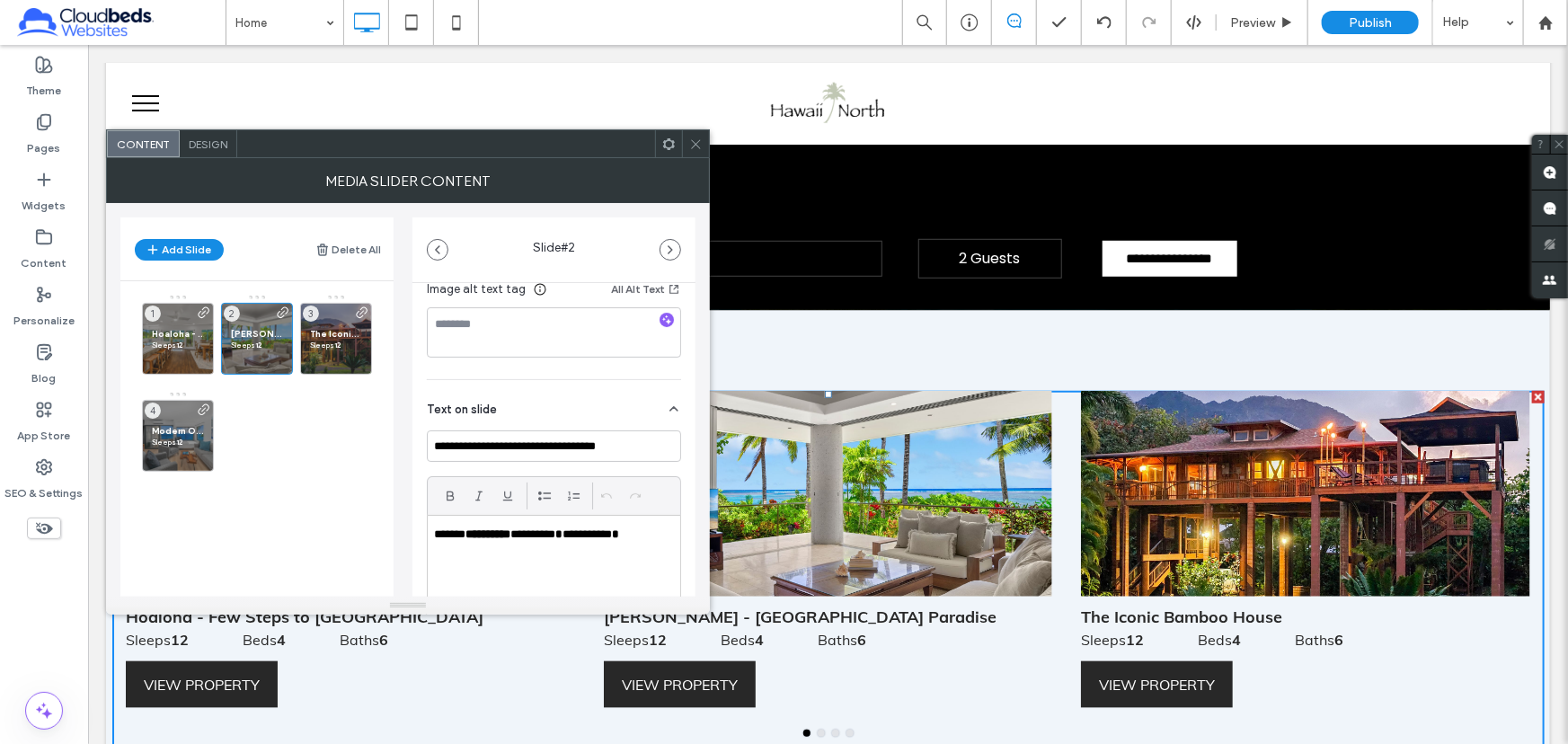
scroll to position [408, 0]
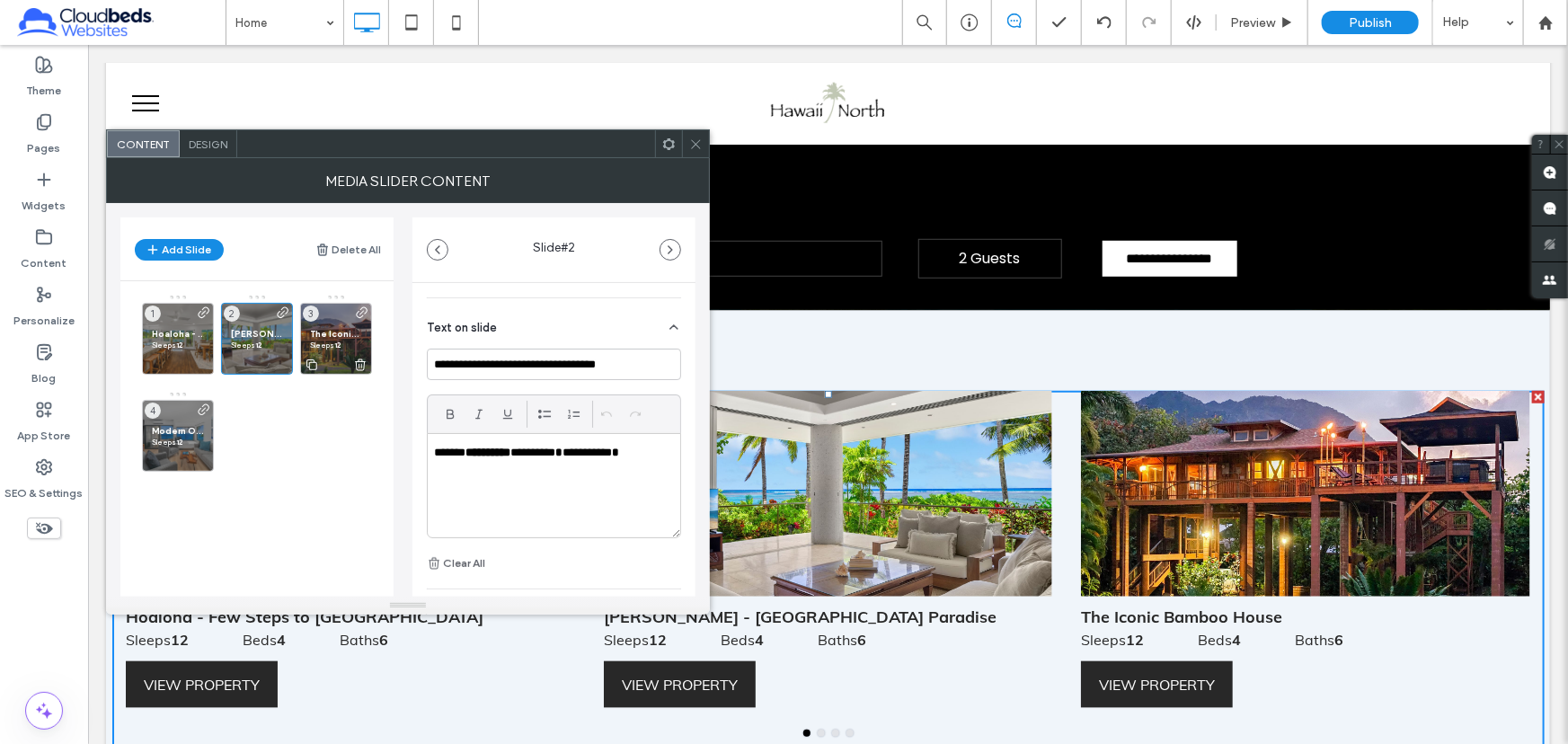
click at [319, 328] on span "The Iconic Bamboo House" at bounding box center [336, 334] width 52 height 12
click at [478, 453] on strong "**********" at bounding box center [487, 453] width 45 height 12
click at [474, 451] on strong "**********" at bounding box center [487, 453] width 45 height 12
click at [524, 456] on strong "*" at bounding box center [520, 453] width 7 height 12
click at [524, 452] on strong "*" at bounding box center [520, 453] width 7 height 12
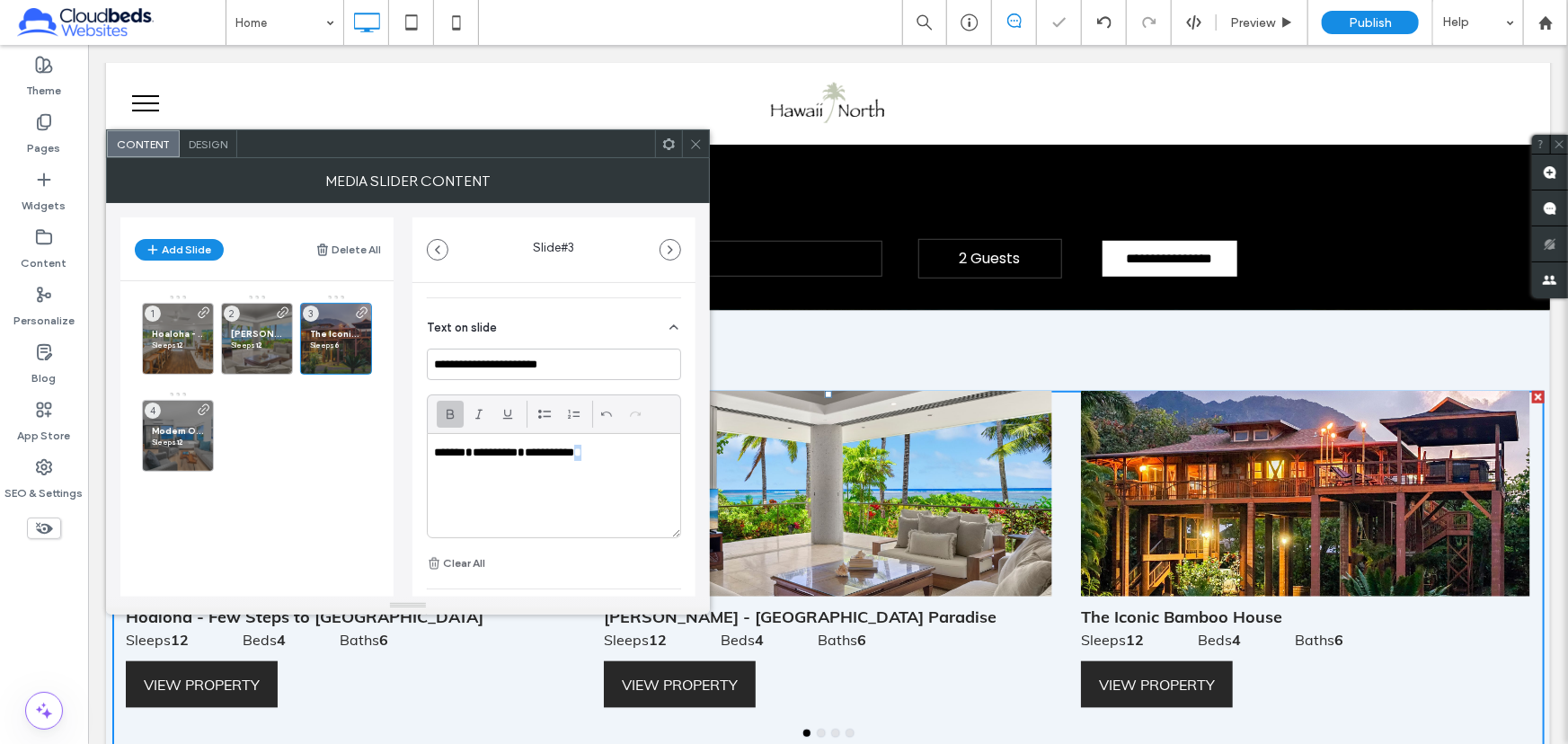
click at [581, 451] on strong "*" at bounding box center [577, 453] width 7 height 12
click at [170, 425] on span "Modern Ocean Views - AC" at bounding box center [177, 431] width 52 height 12
drag, startPoint x: 485, startPoint y: 453, endPoint x: 472, endPoint y: 451, distance: 13.2
click at [472, 451] on p "**********" at bounding box center [548, 453] width 230 height 16
click at [524, 455] on strong "*" at bounding box center [520, 453] width 7 height 12
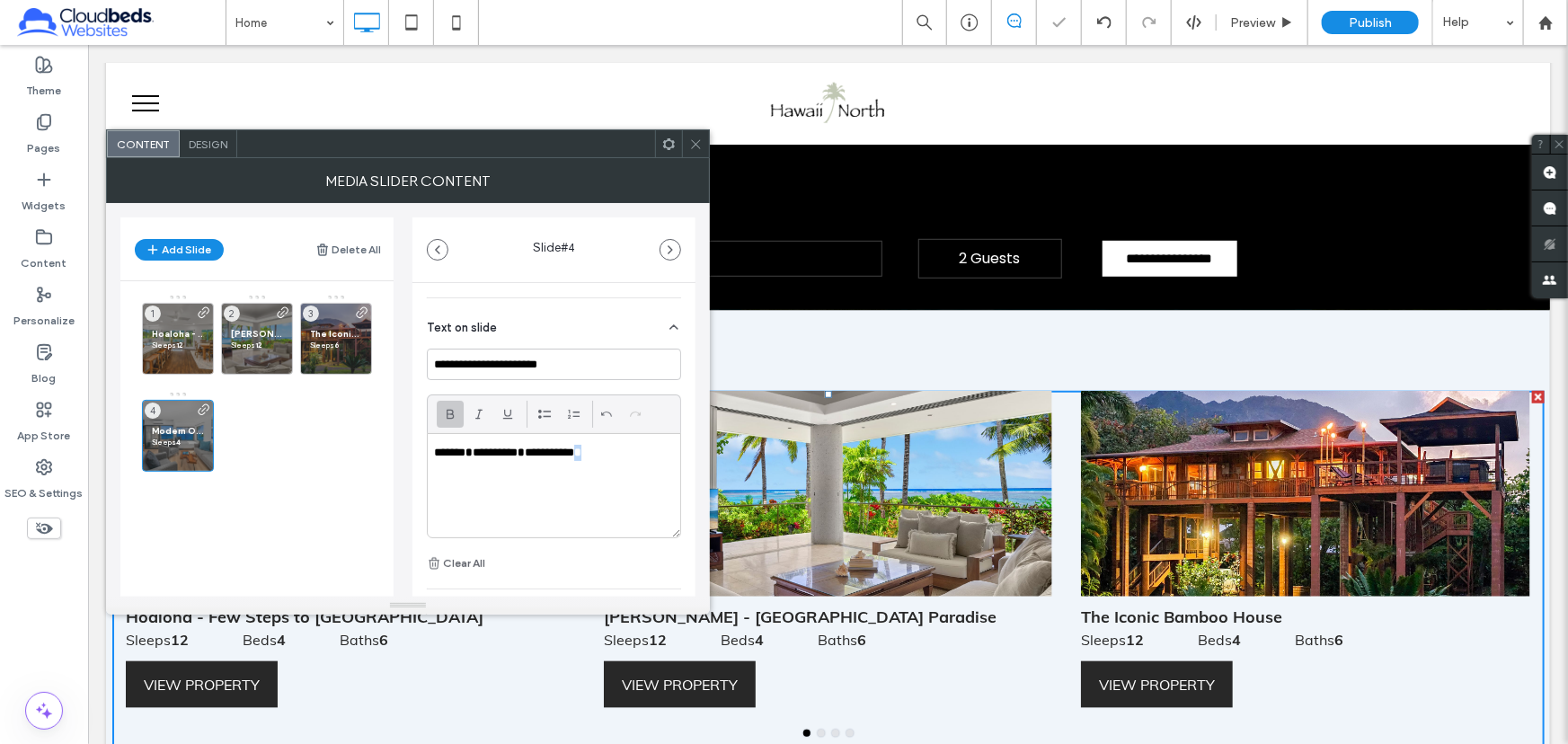
click at [581, 451] on strong "*" at bounding box center [577, 453] width 7 height 12
click at [338, 329] on span "The Iconic Bamboo House" at bounding box center [336, 334] width 52 height 12
click at [251, 330] on span "[PERSON_NAME] - [GEOGRAPHIC_DATA] Paradise" at bounding box center [257, 334] width 52 height 12
click at [560, 451] on p "**********" at bounding box center [548, 453] width 230 height 16
click at [552, 452] on p "**********" at bounding box center [548, 453] width 230 height 16
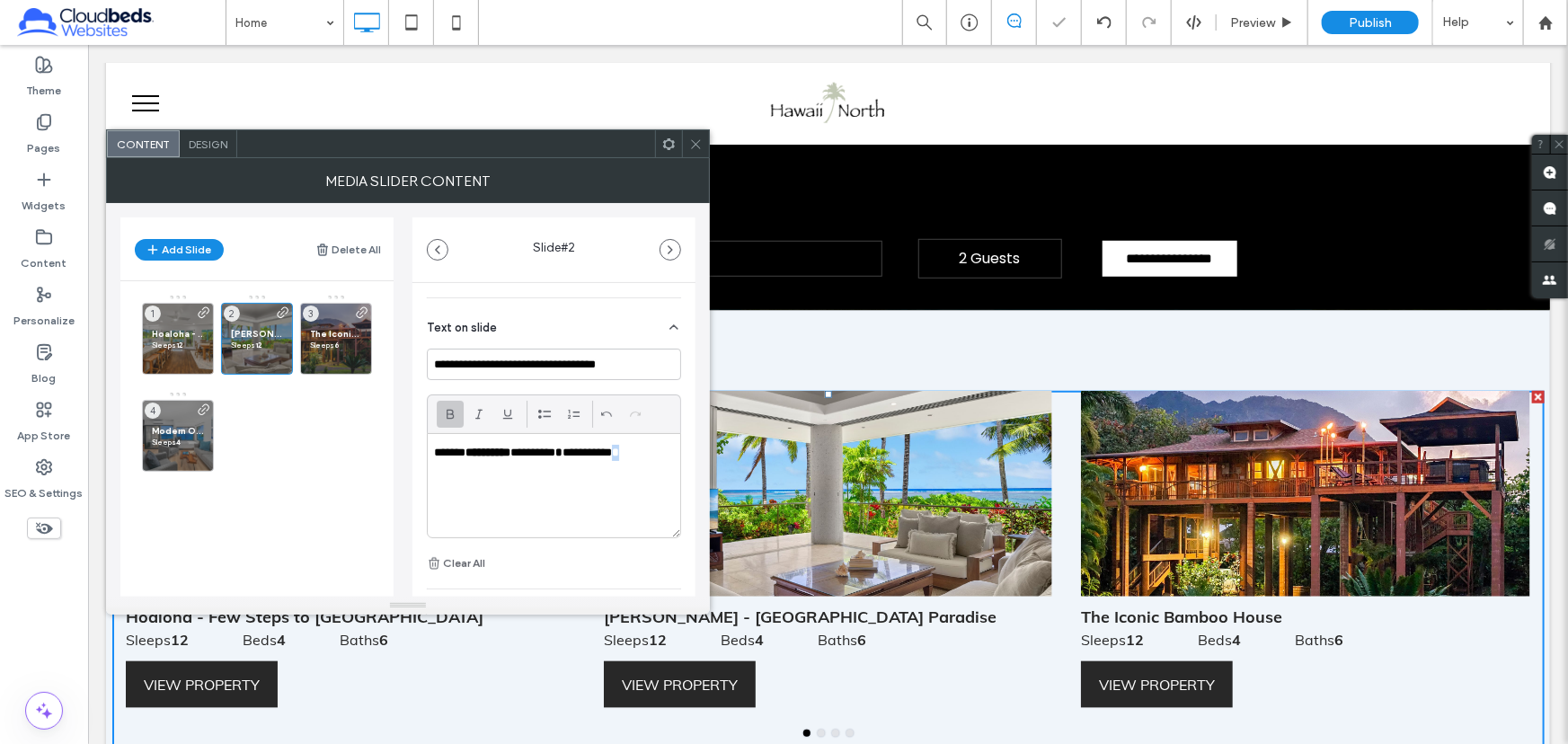
click at [619, 451] on strong "*" at bounding box center [615, 453] width 7 height 12
click at [374, 407] on div "Hoaloha - Few Steps to Hanalei Bay Sleeps 12󠀠󠀠󠀠󠁜 ⠀⠀⠀⠀⠀Beds 8 ⠀⠀⠀⠀⠀Baths 4 1 [PE…" at bounding box center [267, 387] width 251 height 186
click at [196, 328] on span "Hoaloha - Few Steps to [GEOGRAPHIC_DATA]" at bounding box center [177, 334] width 52 height 12
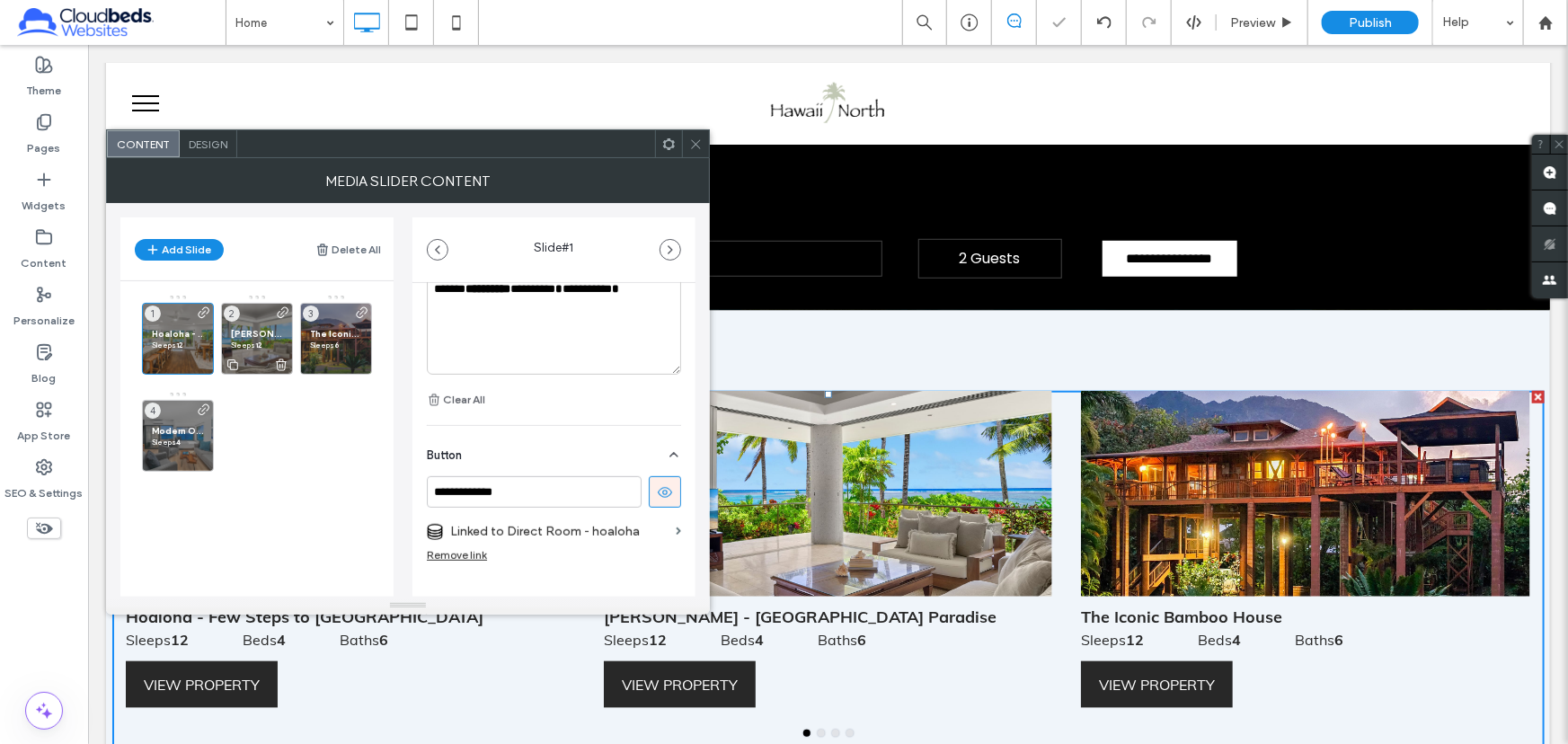
click at [271, 328] on span "[PERSON_NAME] - [GEOGRAPHIC_DATA] Paradise" at bounding box center [257, 334] width 52 height 12
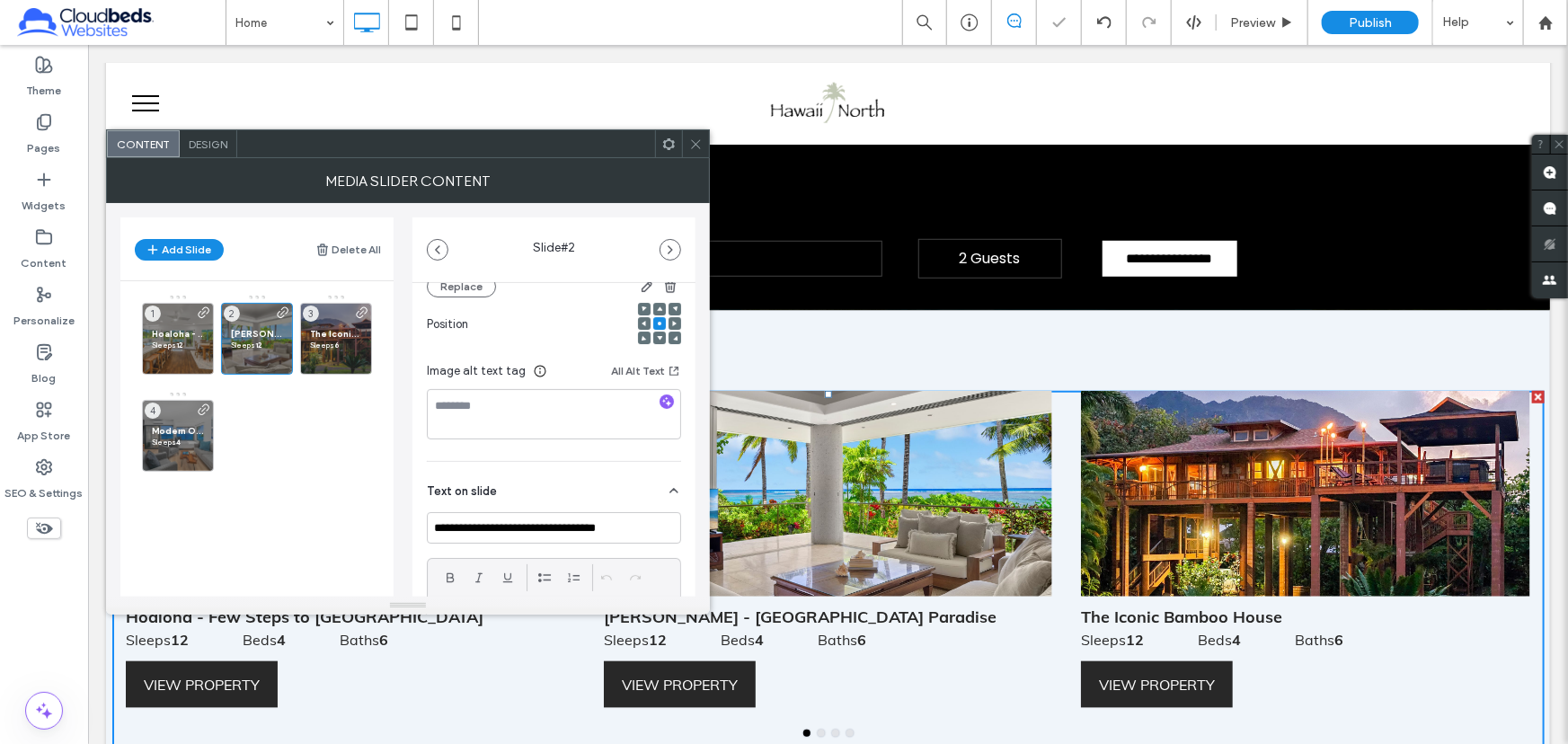
scroll to position [326, 0]
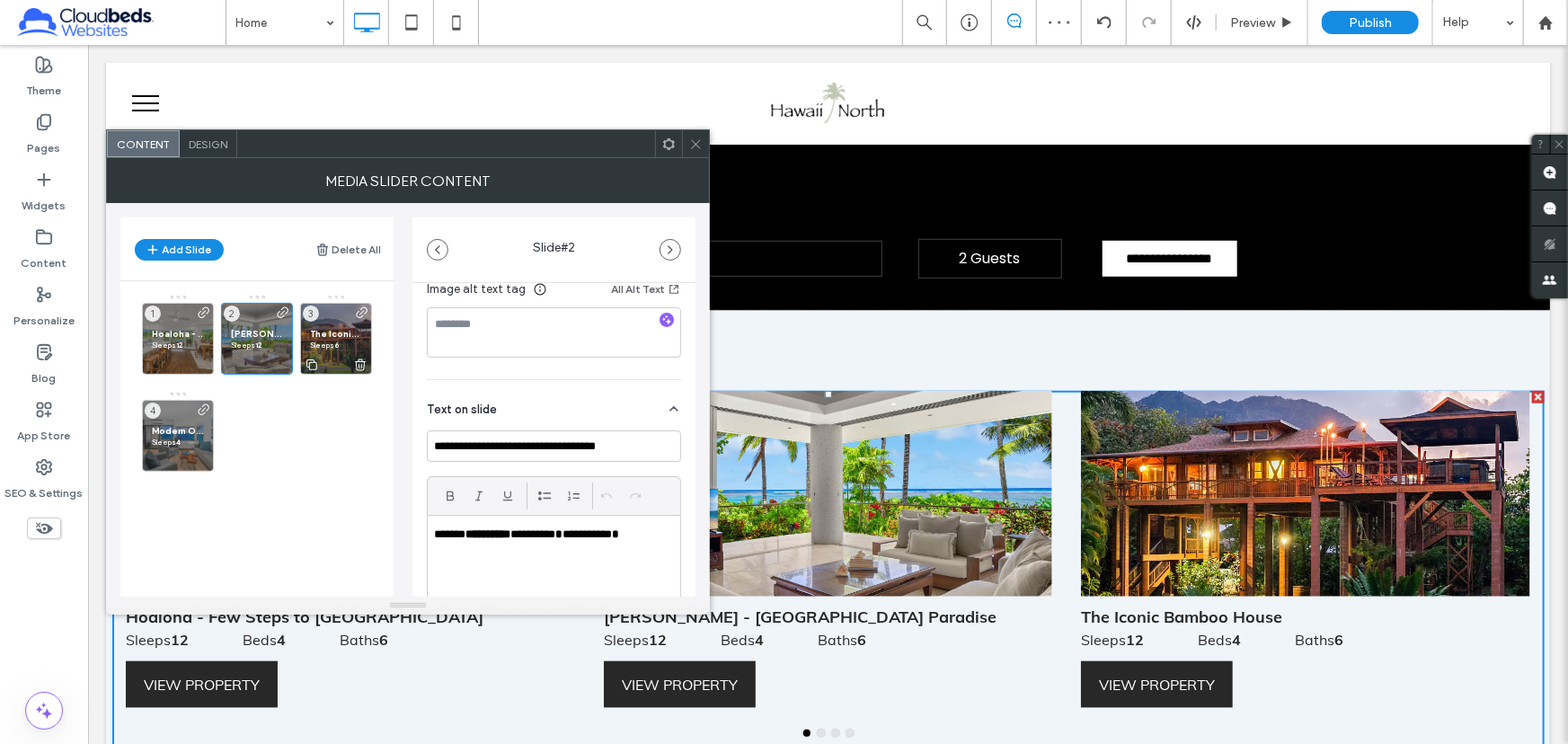
click at [342, 333] on span "The Iconic Bamboo House" at bounding box center [336, 334] width 52 height 12
click at [168, 423] on div "Modern Ocean Views - AC Sleeps 4 ⠀⠀⠀⠀⠀Beds 2 ⠀⠀⠀⠀⠀Baths 1 4" at bounding box center [177, 436] width 72 height 72
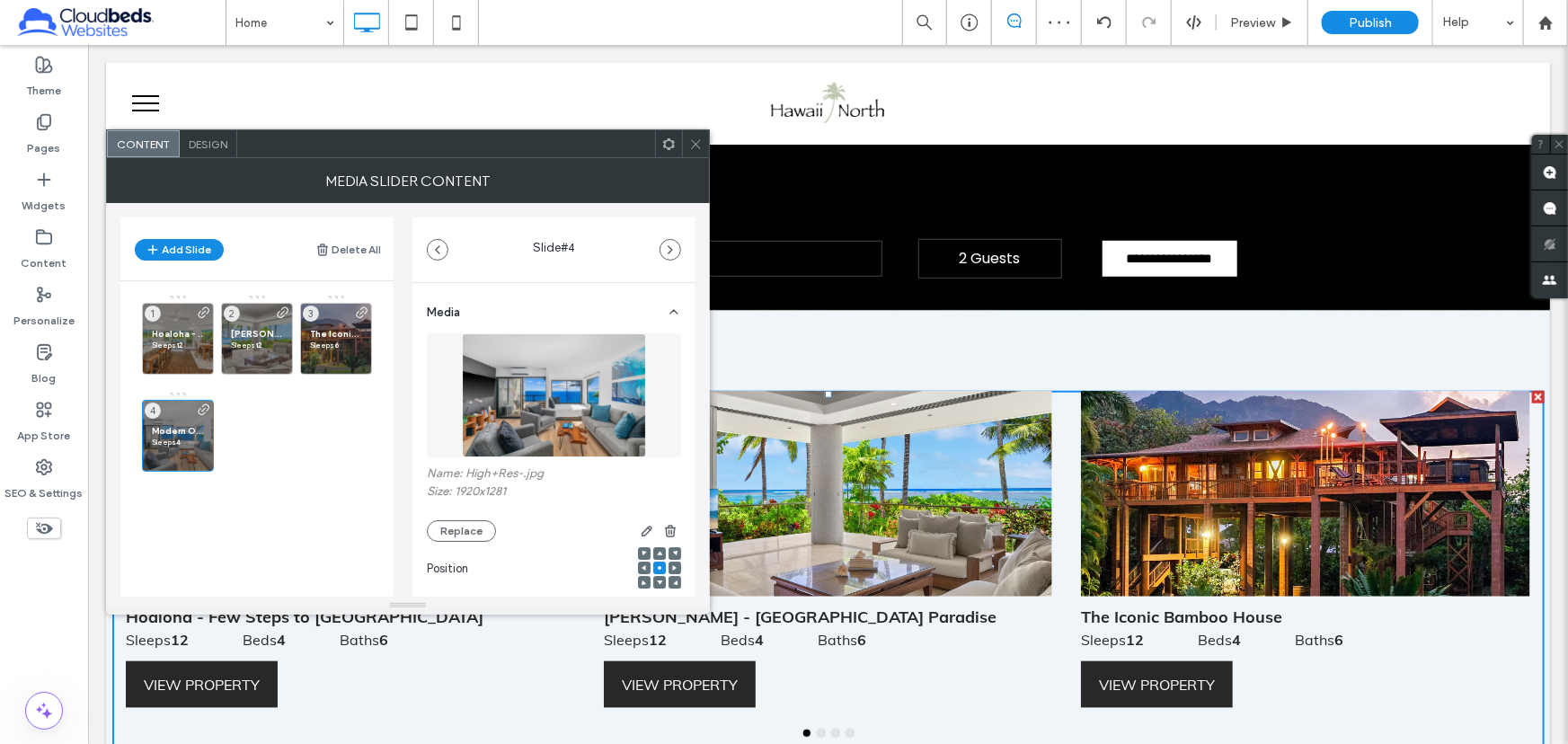
scroll to position [490, 0]
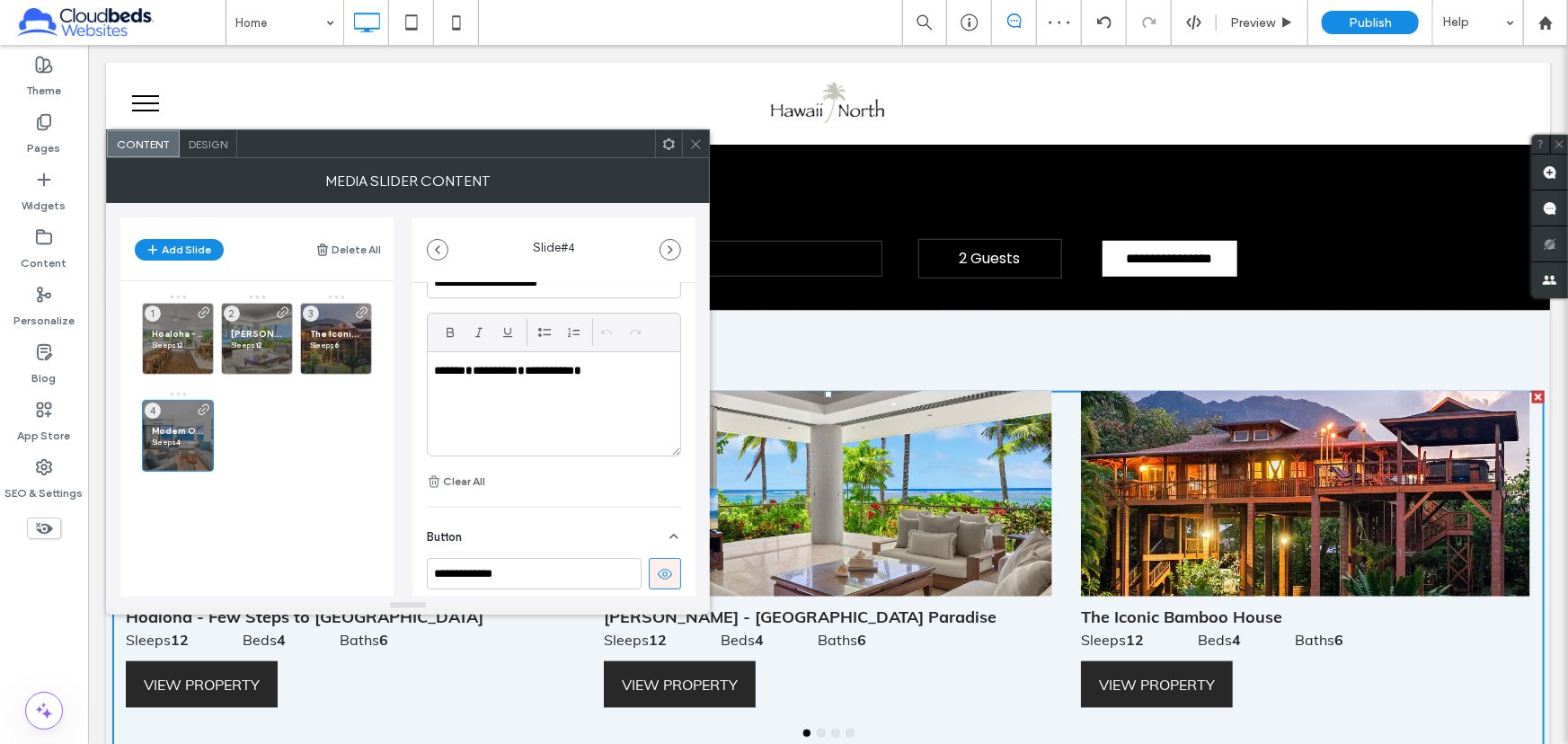
click at [701, 141] on icon at bounding box center [696, 145] width 14 height 14
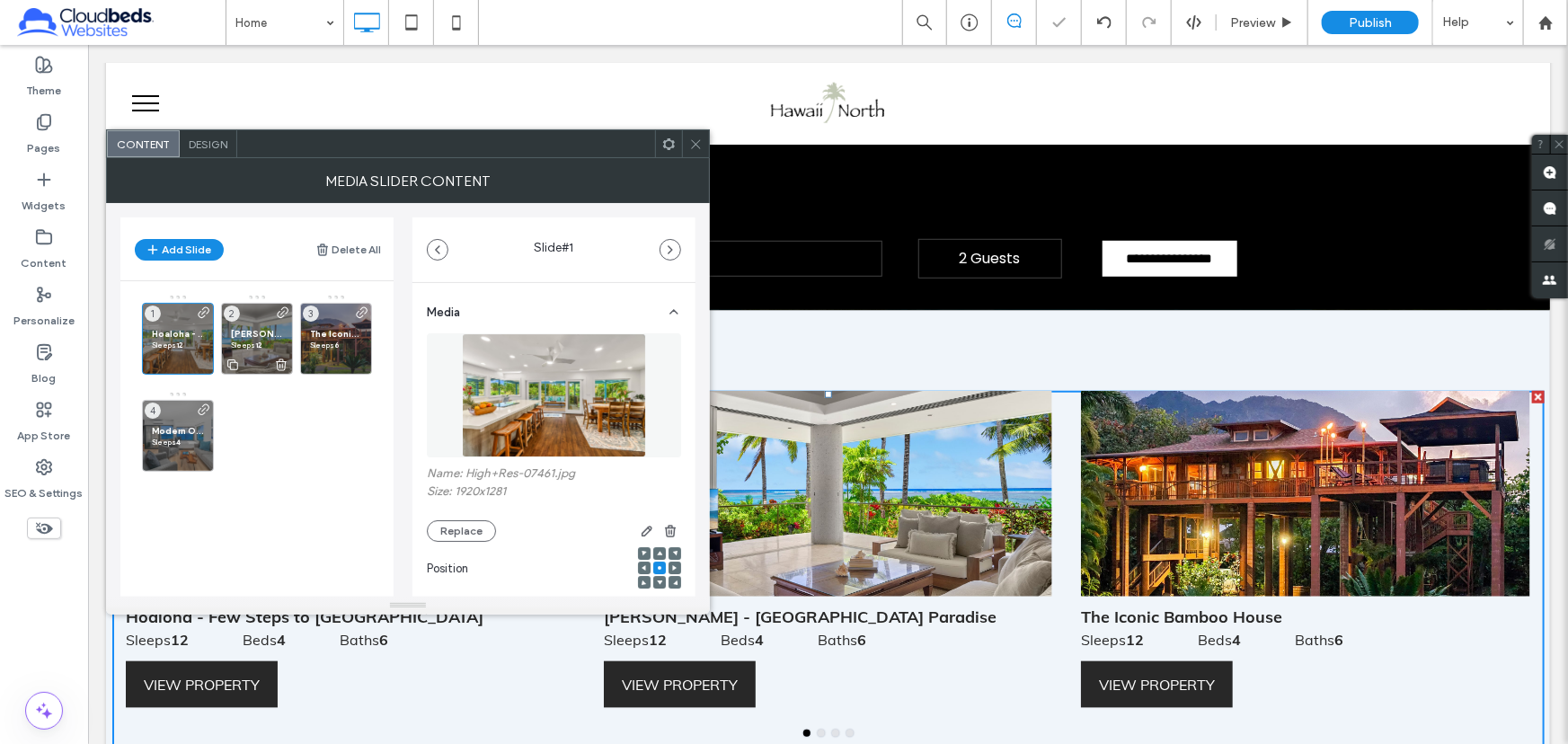
click at [269, 337] on span "[PERSON_NAME] - [GEOGRAPHIC_DATA] Paradise" at bounding box center [257, 334] width 52 height 12
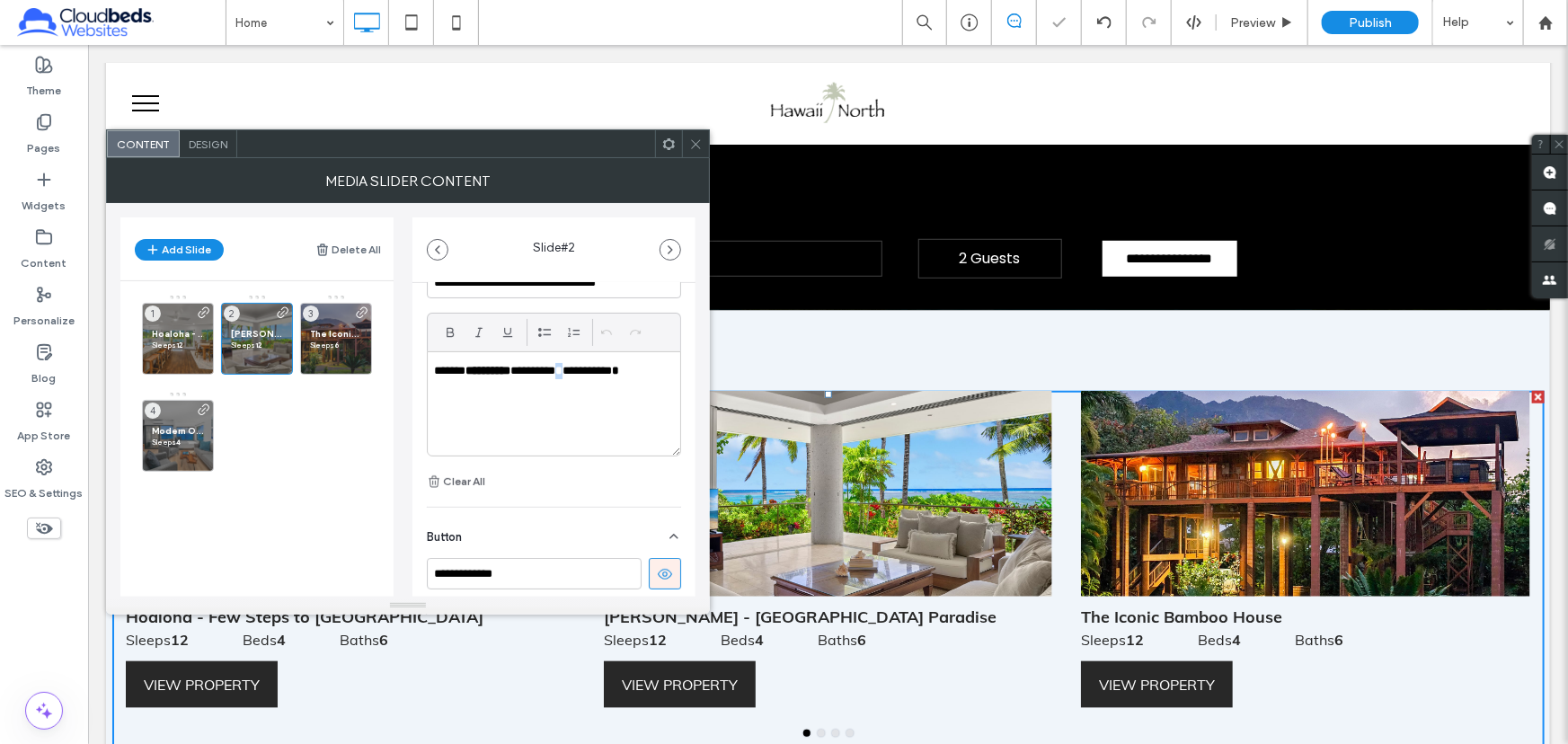
click at [559, 369] on p "**********" at bounding box center [548, 371] width 230 height 16
click at [701, 140] on icon at bounding box center [696, 145] width 14 height 14
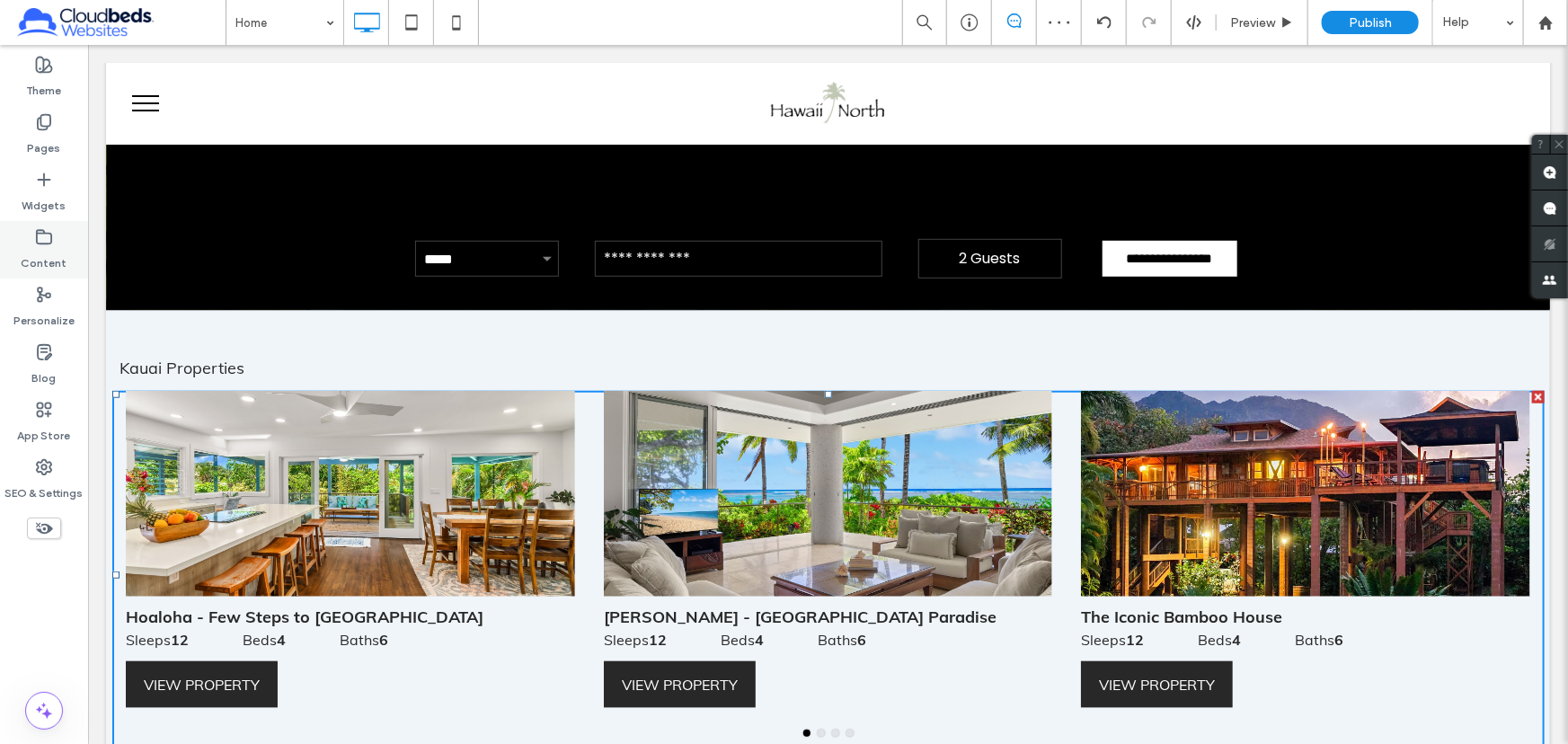
click at [37, 254] on label "Content" at bounding box center [45, 258] width 46 height 25
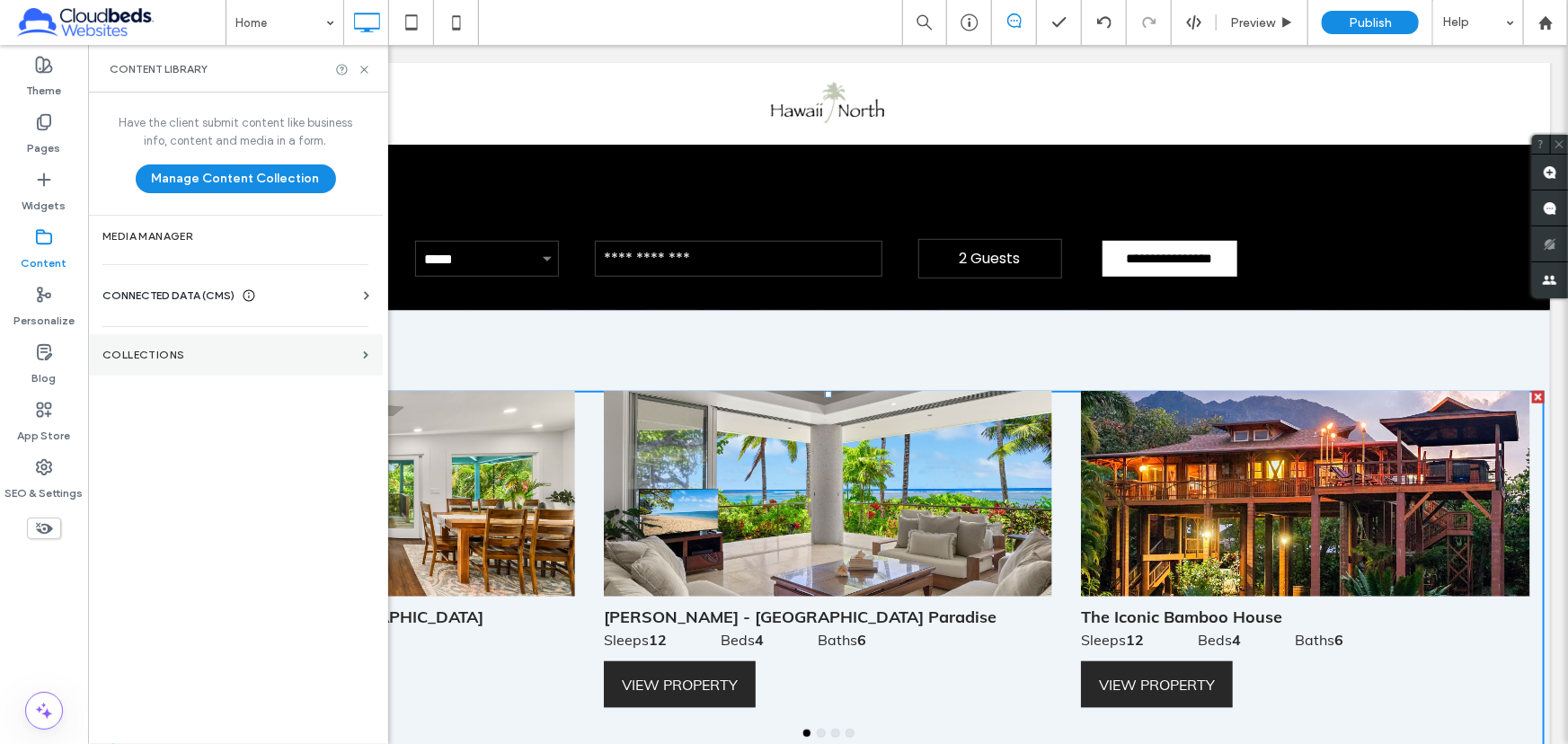
click at [230, 347] on section "Collections" at bounding box center [235, 354] width 295 height 41
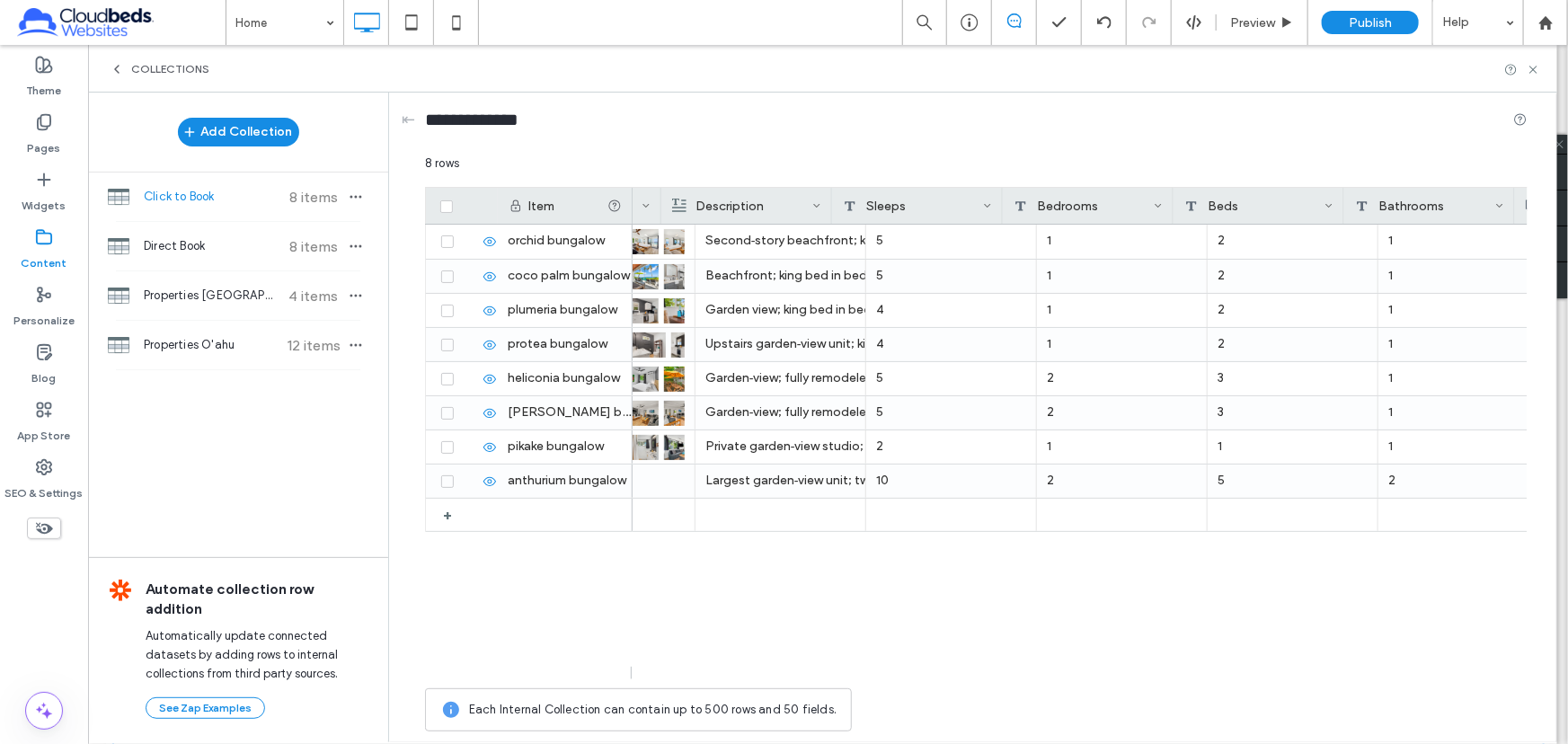
scroll to position [0, 485]
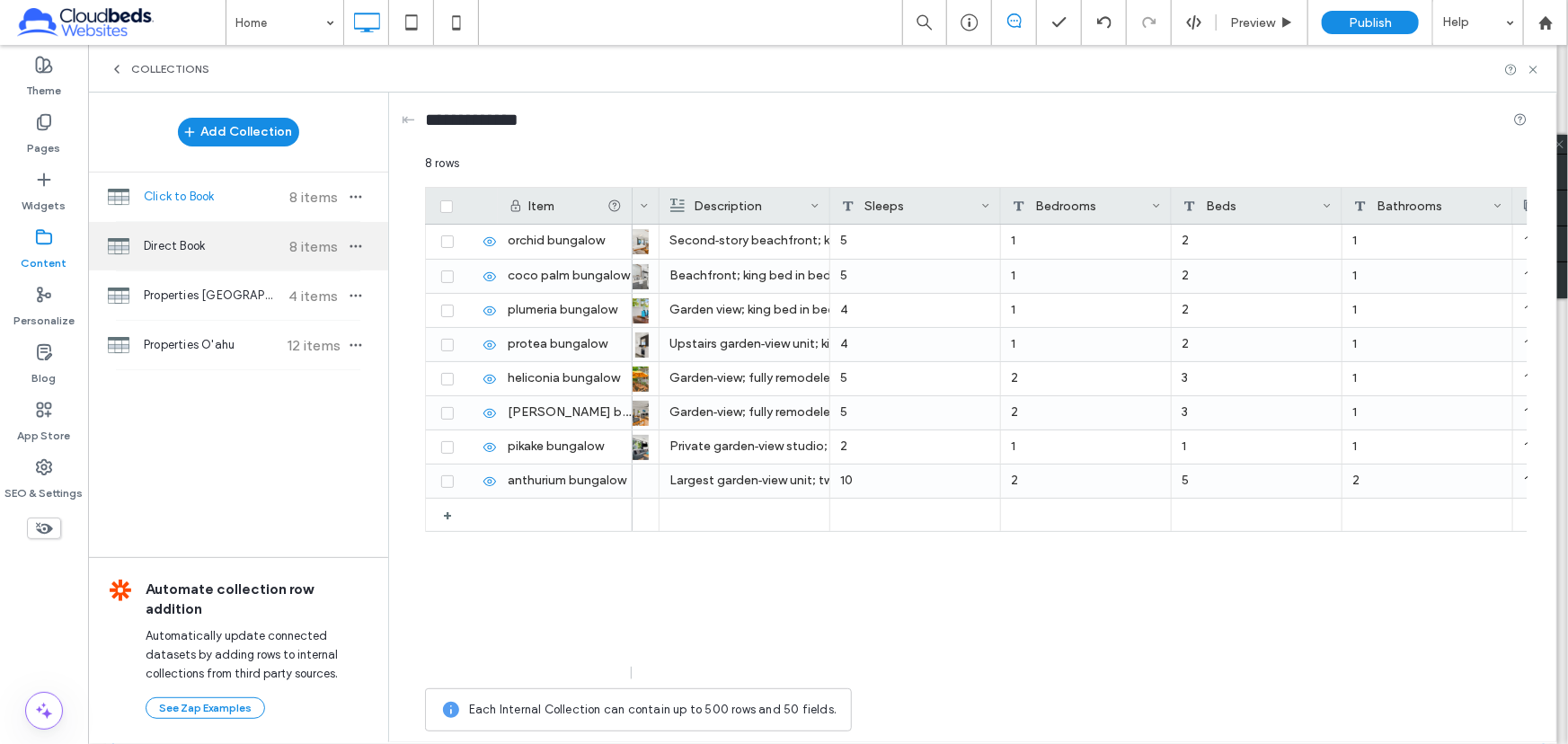
click at [212, 230] on div "Direct Book 8 items" at bounding box center [237, 246] width 300 height 49
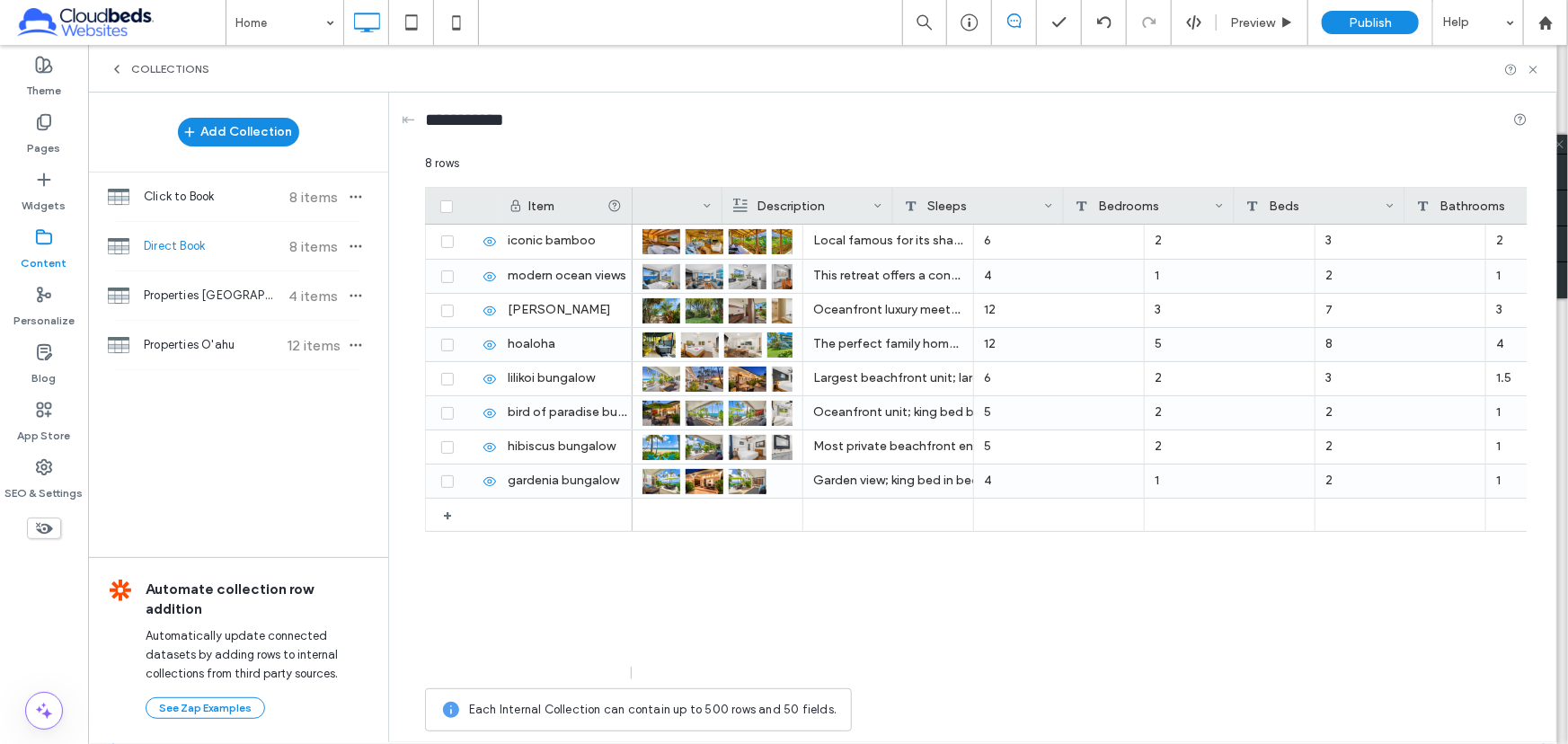
scroll to position [0, 541]
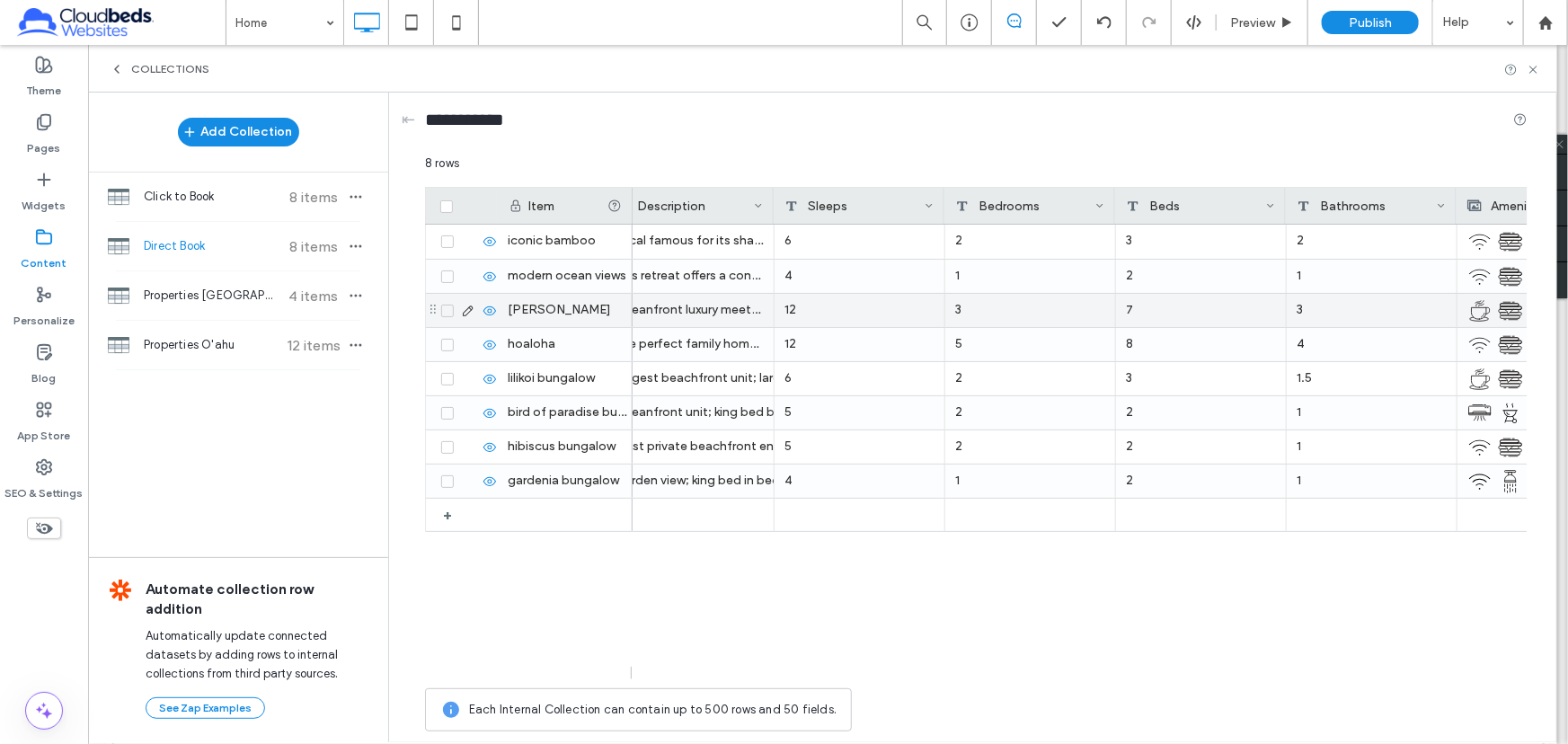
click at [1151, 310] on div "7" at bounding box center [1201, 310] width 170 height 33
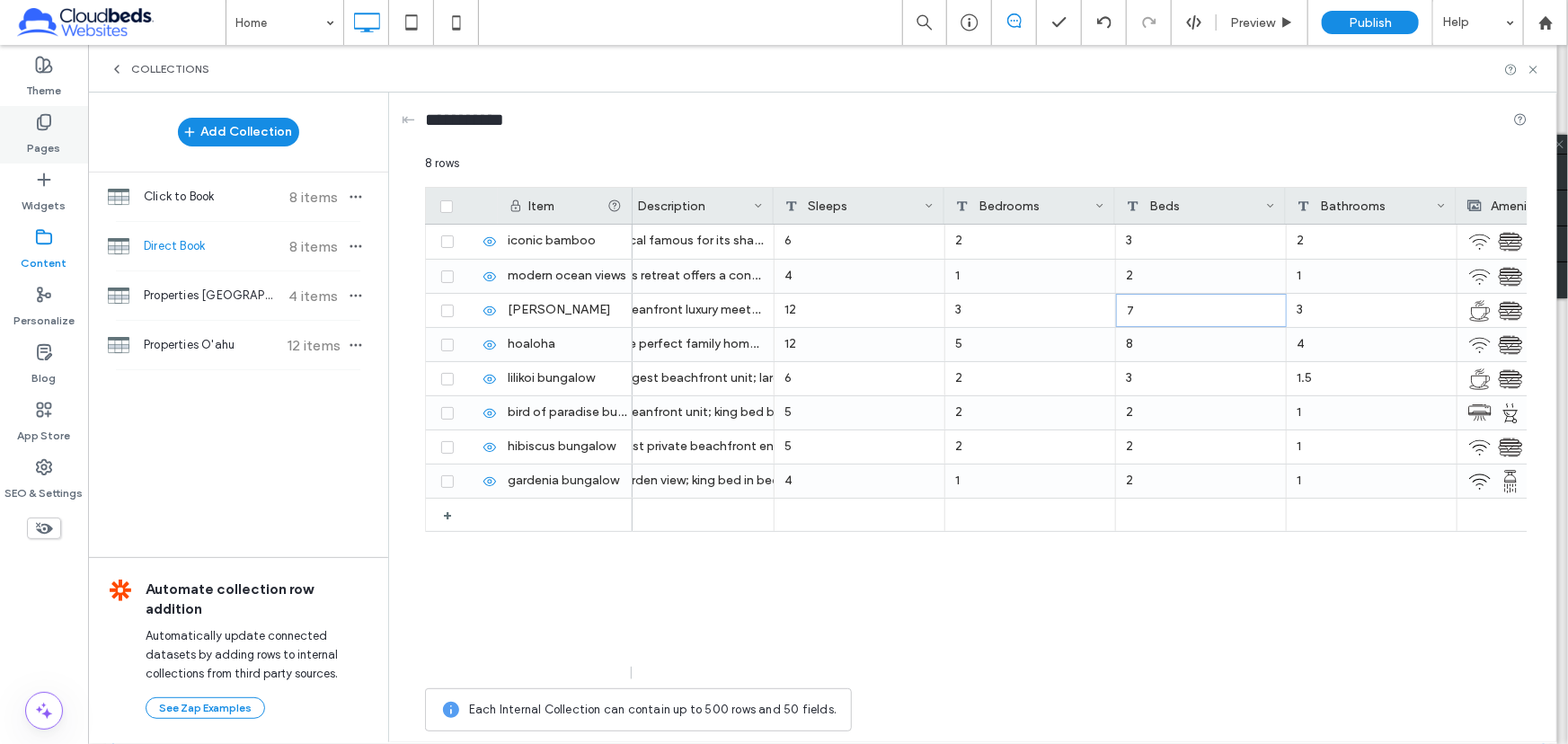
click at [51, 118] on icon at bounding box center [44, 123] width 18 height 18
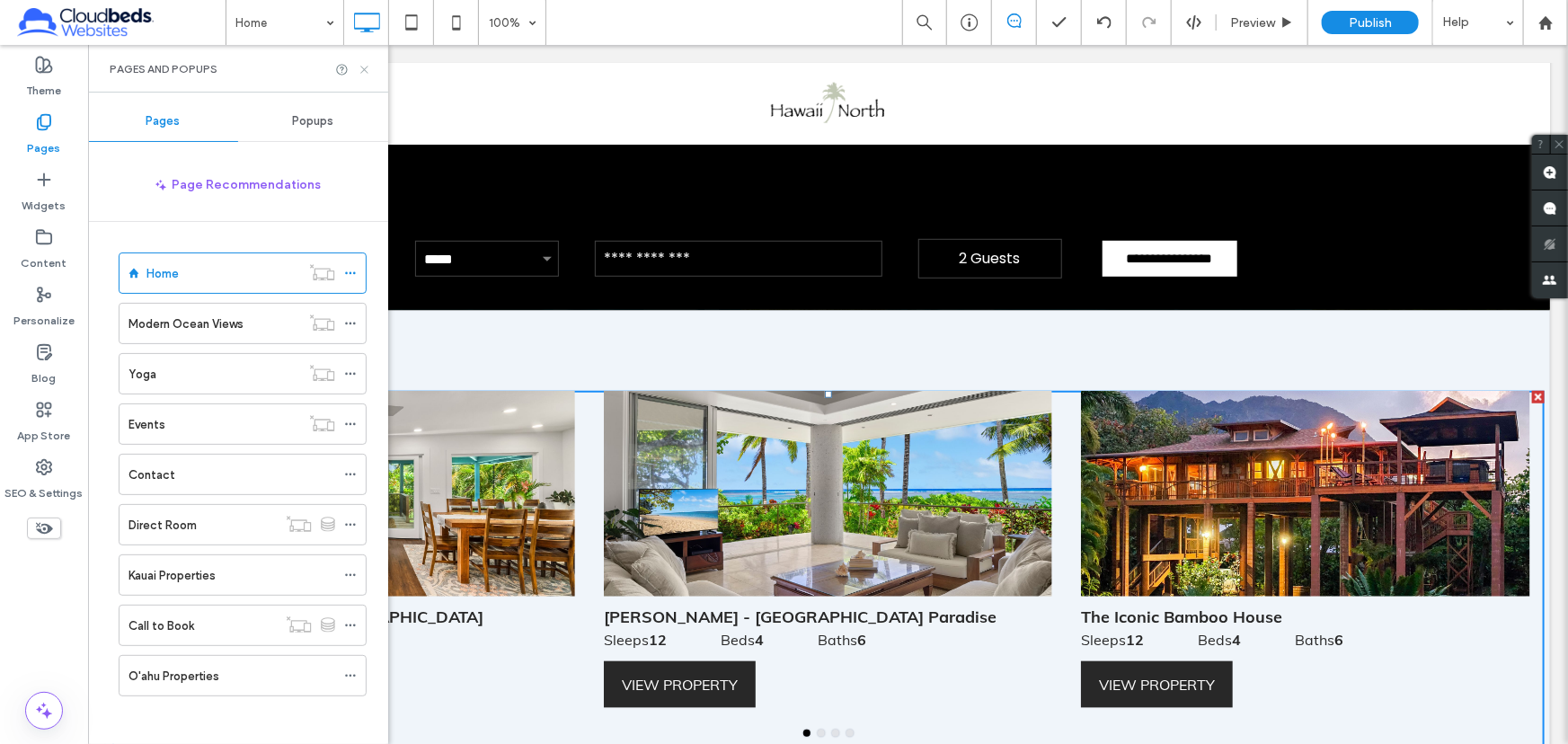
click at [363, 63] on icon at bounding box center [365, 70] width 14 height 14
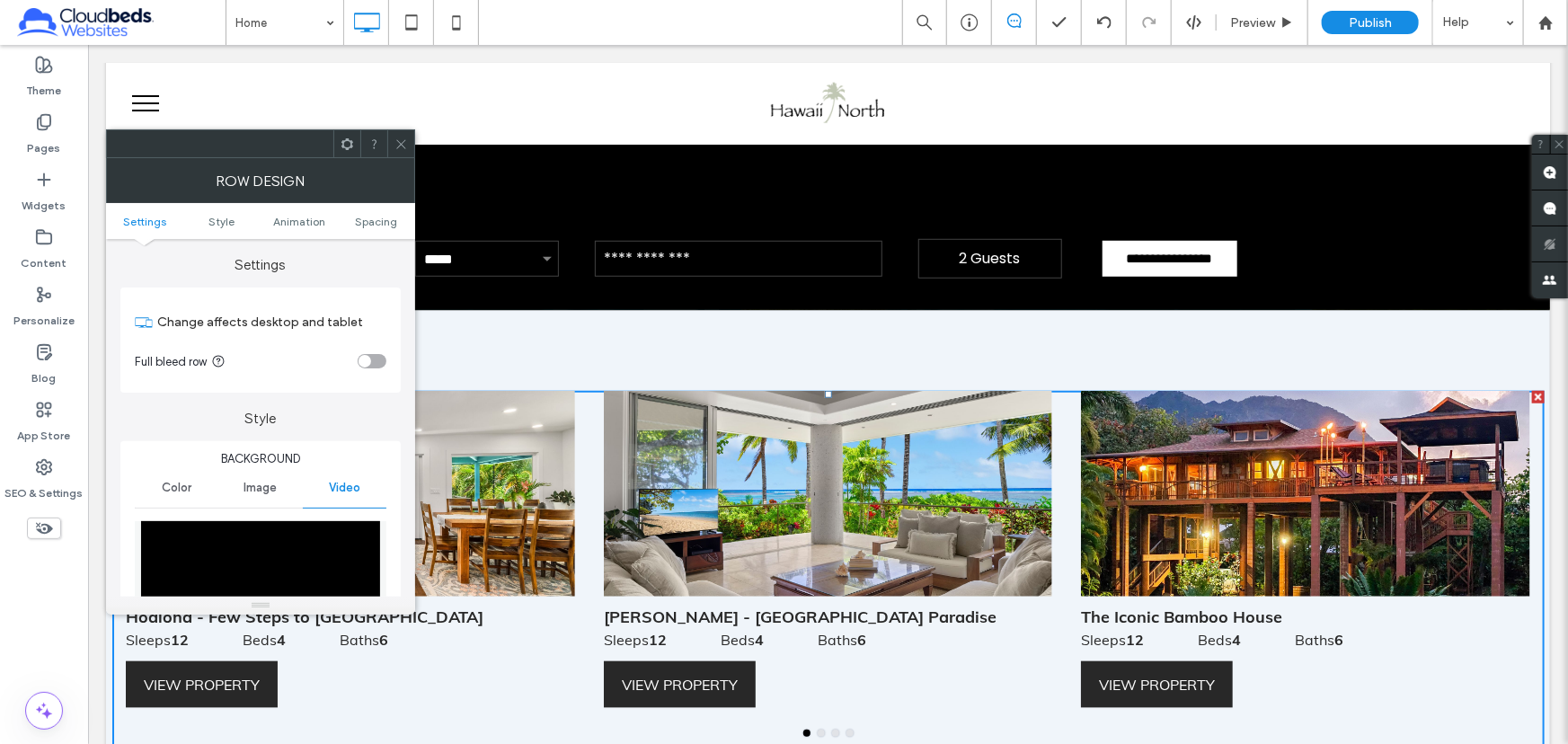
click at [398, 142] on use at bounding box center [401, 144] width 9 height 9
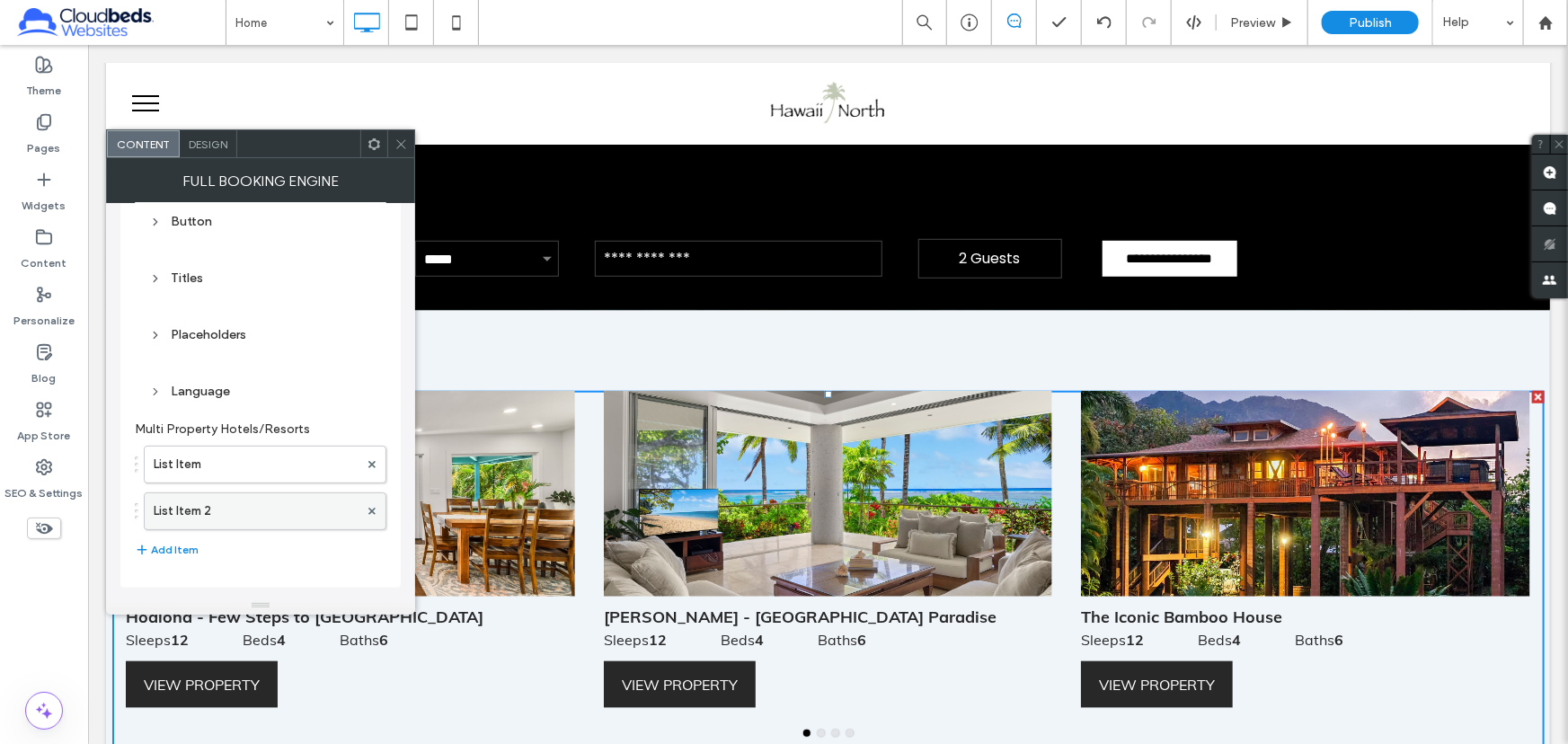
click at [252, 506] on label "List Item 2" at bounding box center [256, 512] width 205 height 36
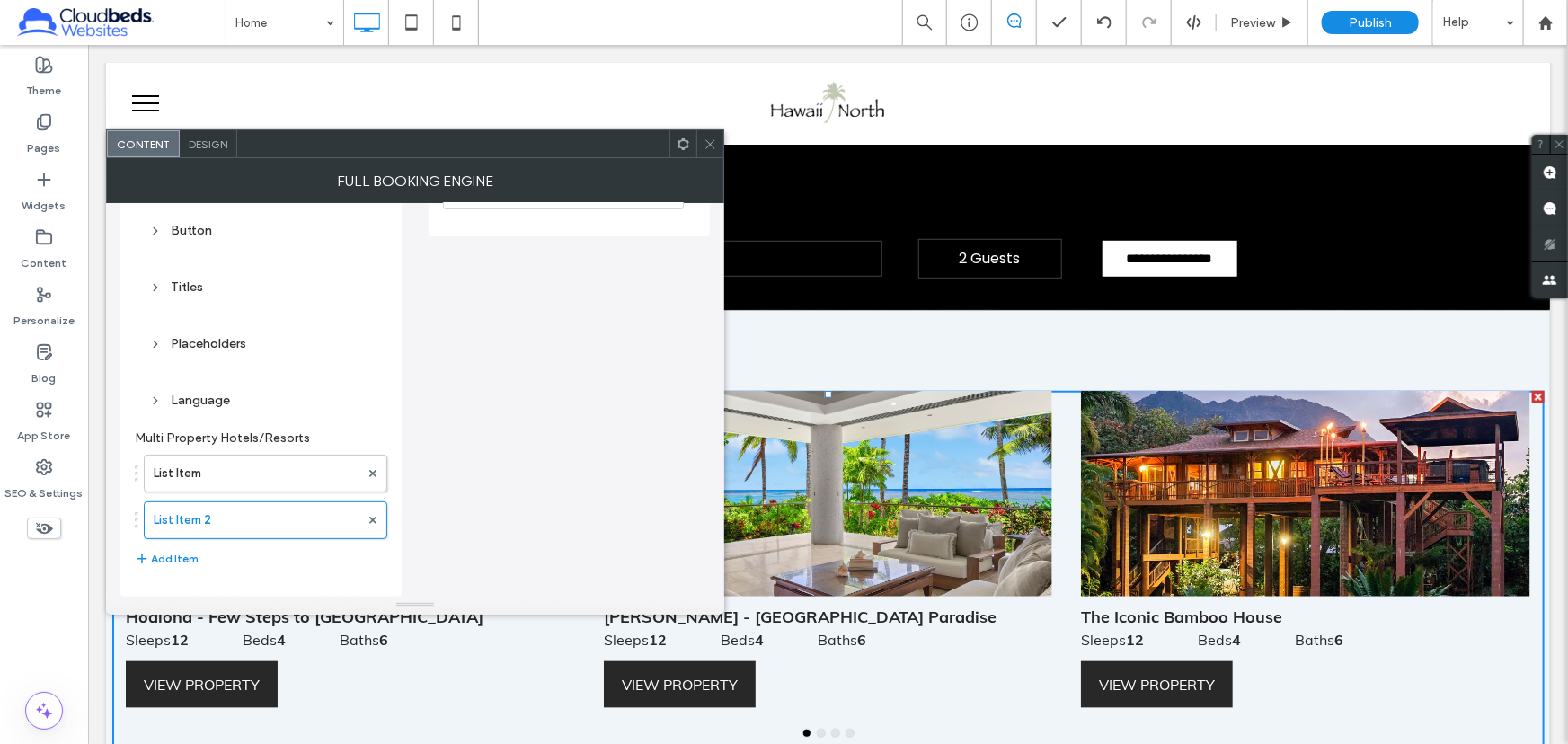
scroll to position [0, 0]
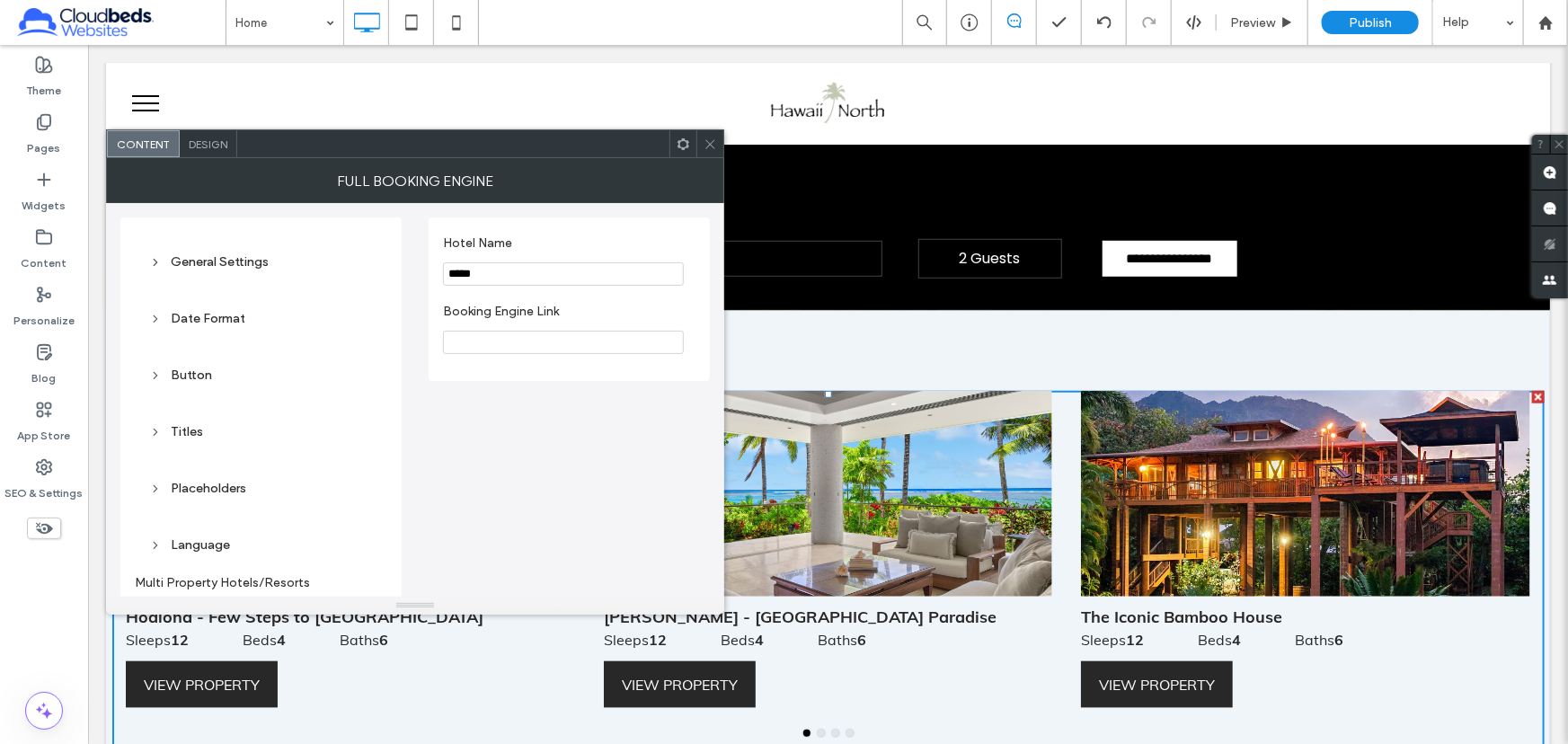
click at [505, 340] on input "Booking Engine Link" at bounding box center [563, 342] width 241 height 23
paste input "**********"
type input "**********"
click at [583, 431] on div "**********" at bounding box center [415, 473] width 589 height 539
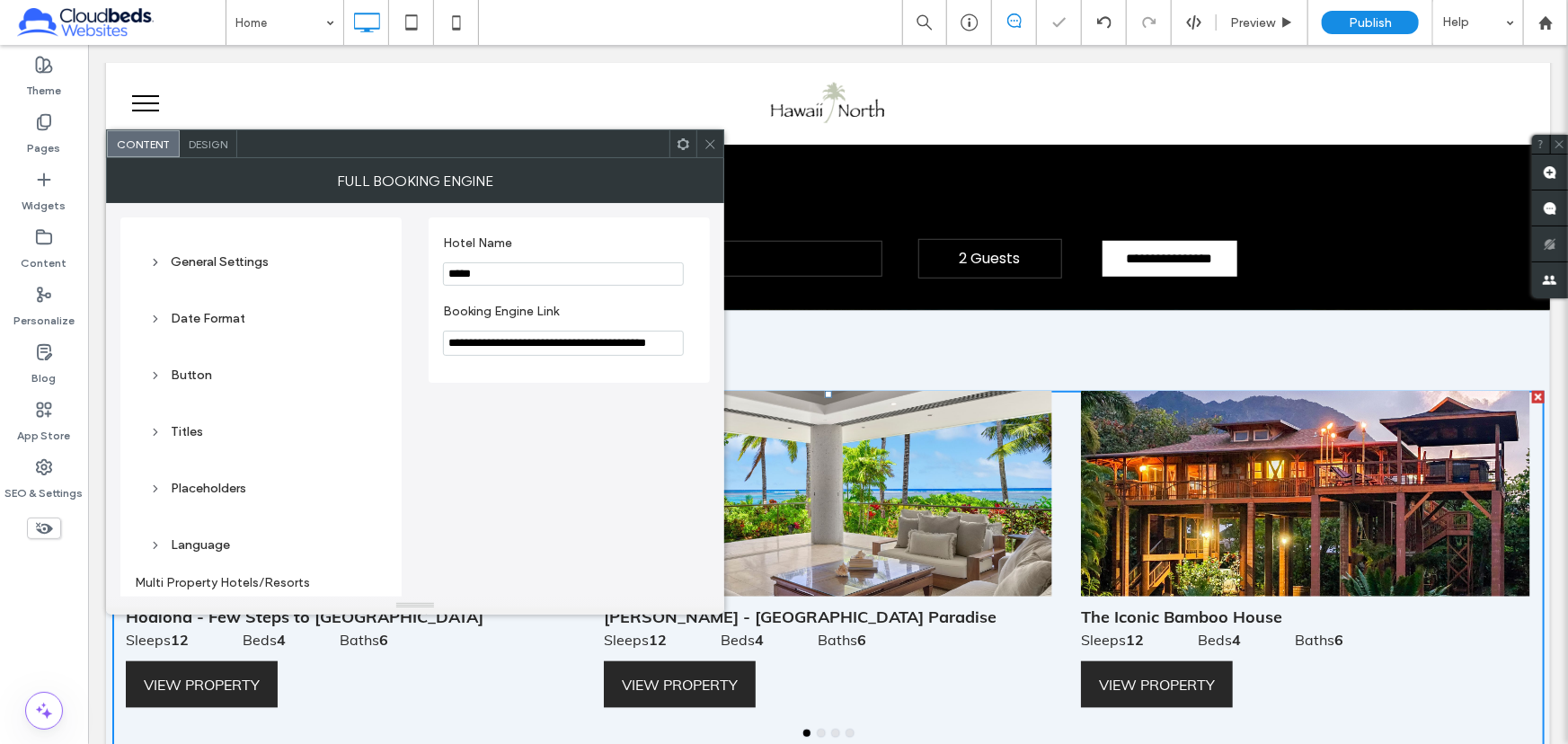
scroll to position [146, 0]
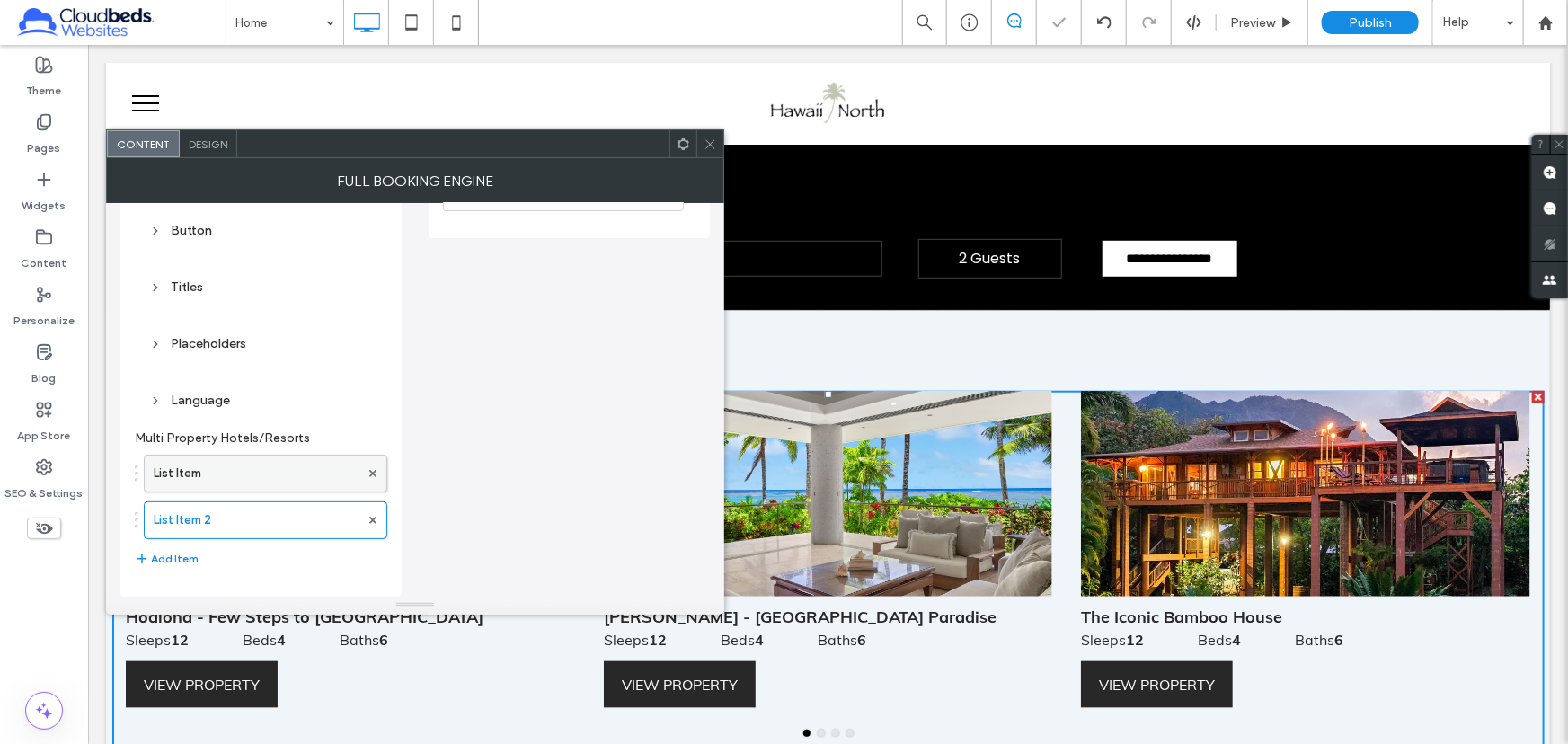
click at [286, 480] on label "List Item" at bounding box center [256, 474] width 205 height 36
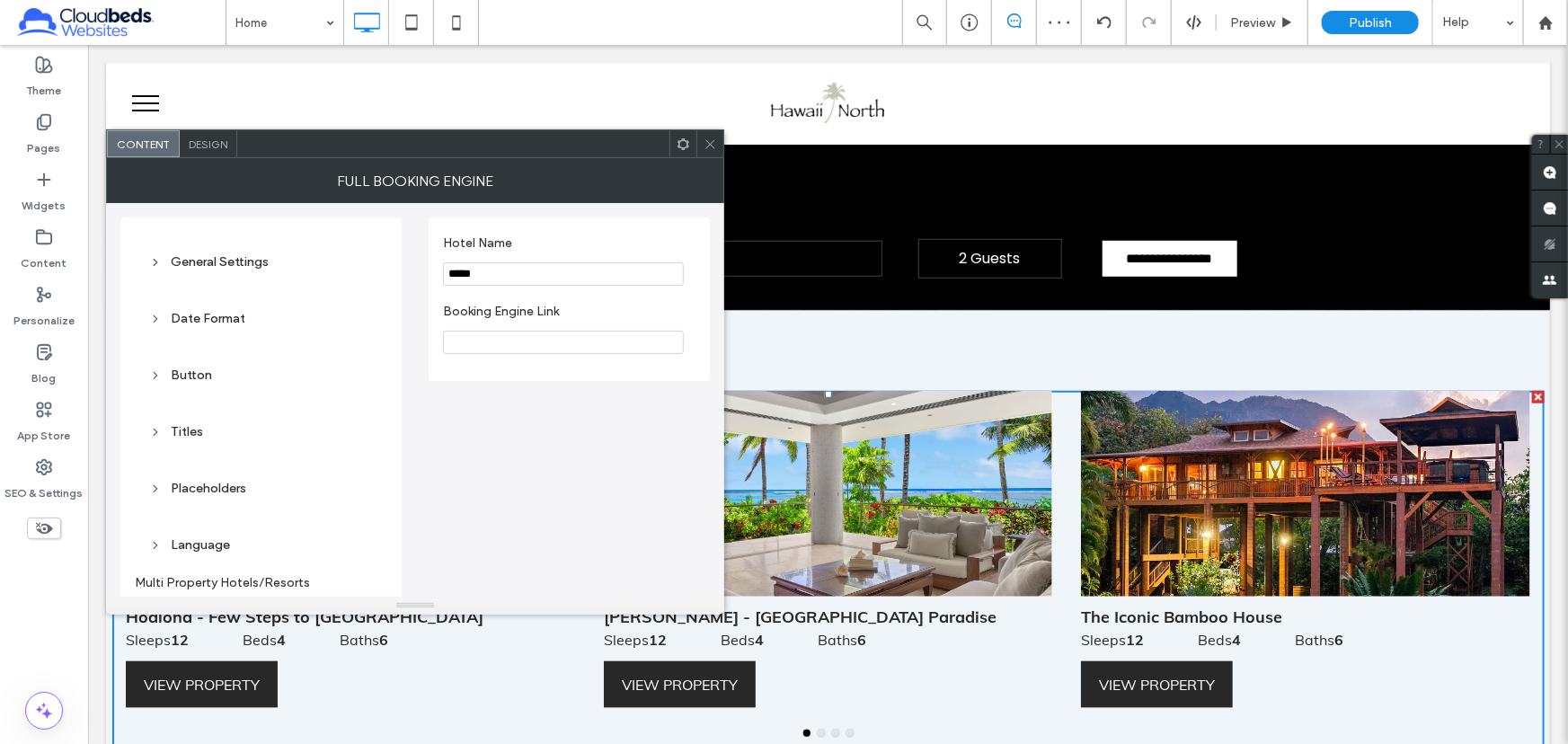
click at [549, 354] on input "Booking Engine Link" at bounding box center [563, 342] width 241 height 23
paste input "**********"
type input "**********"
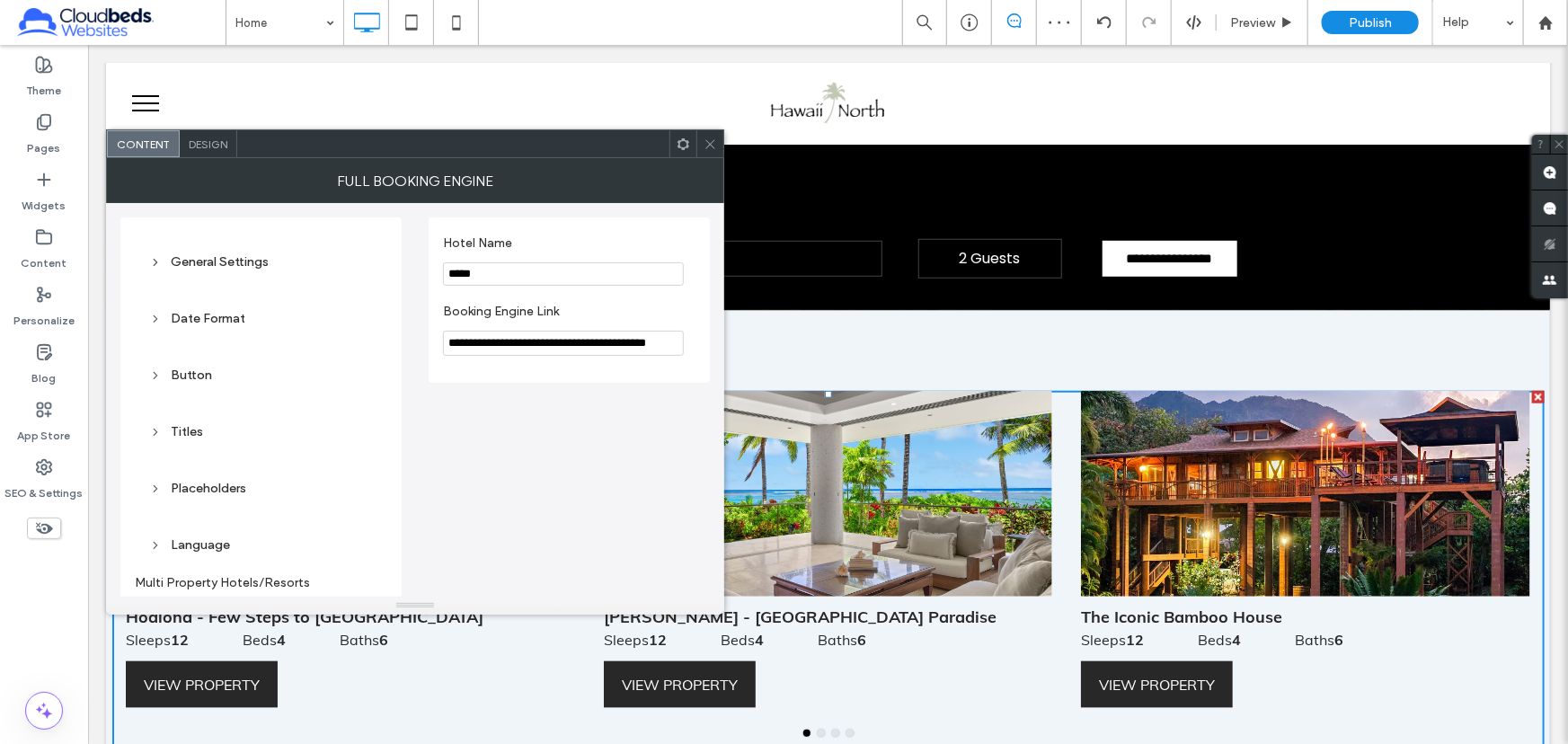
click at [701, 138] on div at bounding box center [710, 144] width 27 height 27
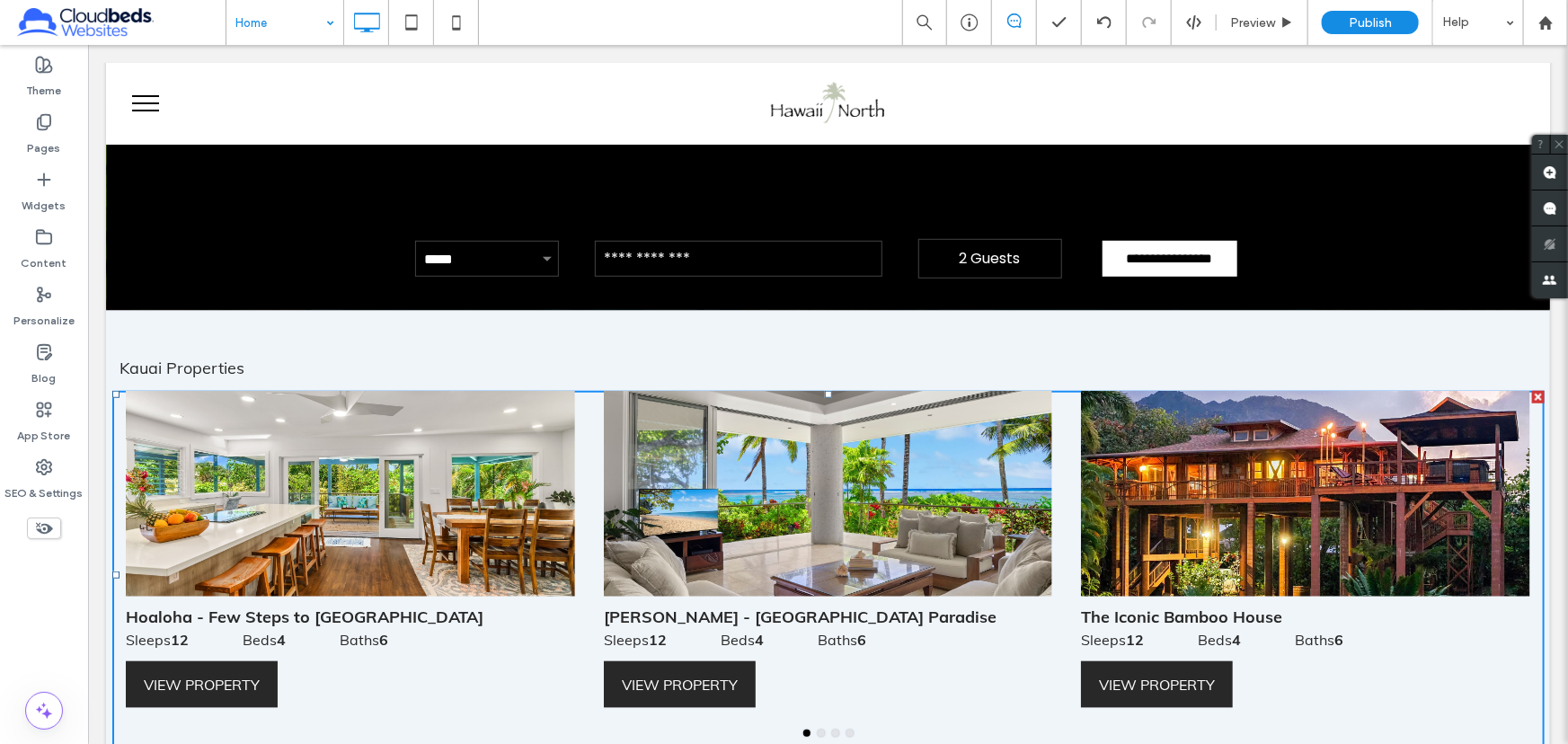
click at [583, 22] on div "Home Preview Publish Help" at bounding box center [896, 22] width 1343 height 45
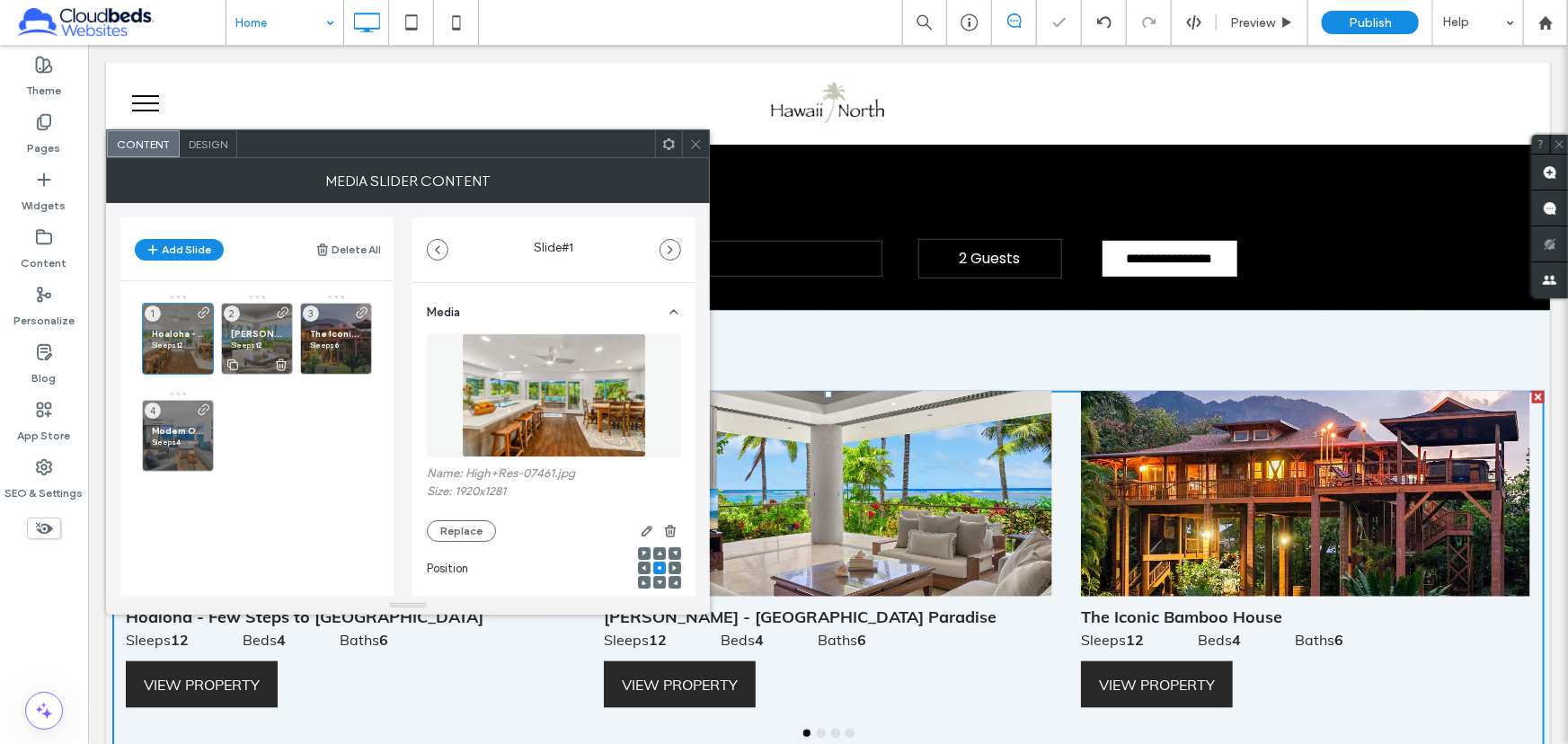
click at [260, 318] on div "[PERSON_NAME] - [GEOGRAPHIC_DATA] Paradise Sleeps 12󠀠󠀠󠀠󠁜 ⠀⠀⠀⠀⠀Beds 7 ⠀⠀⠀⠀⠀Baths…" at bounding box center [257, 339] width 72 height 72
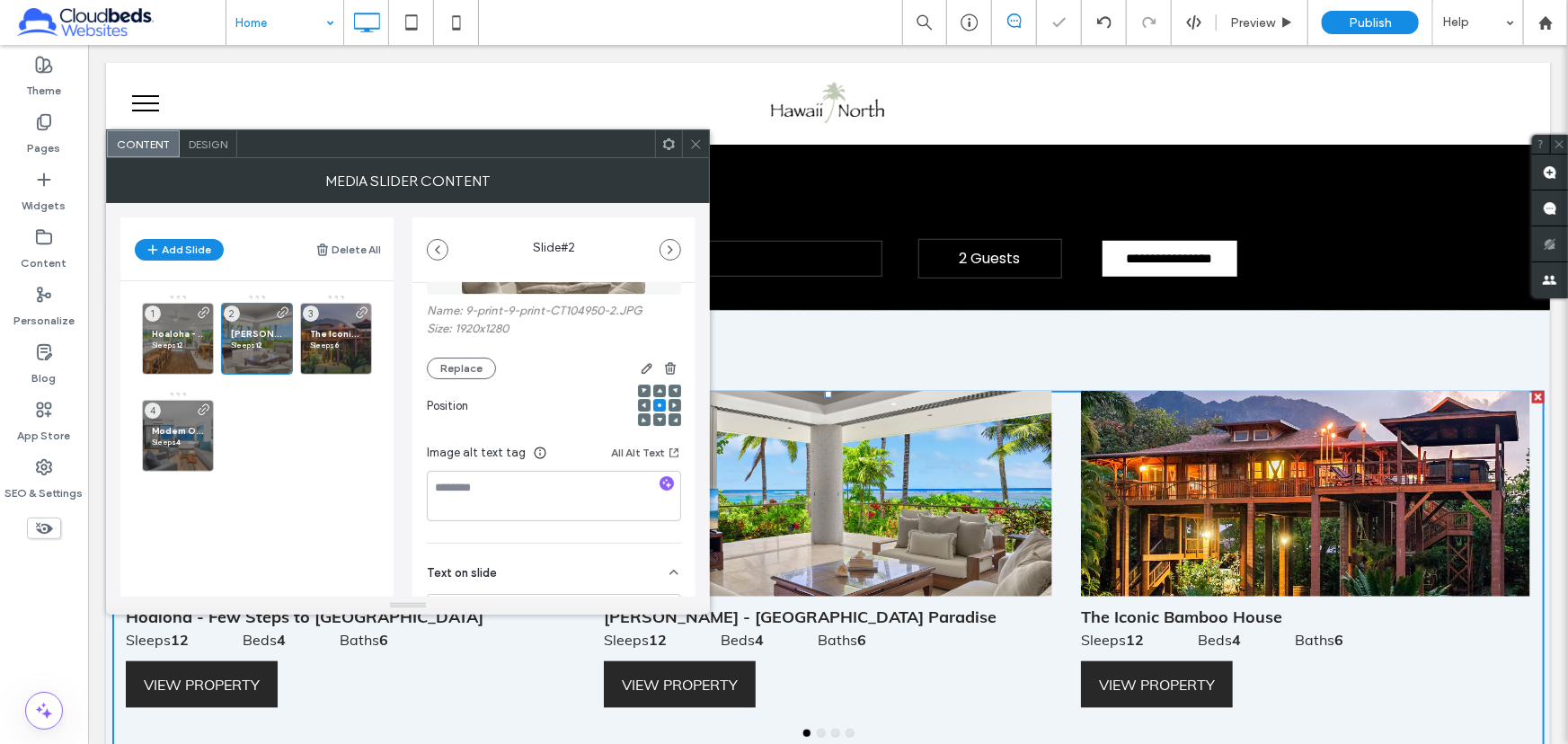
scroll to position [326, 0]
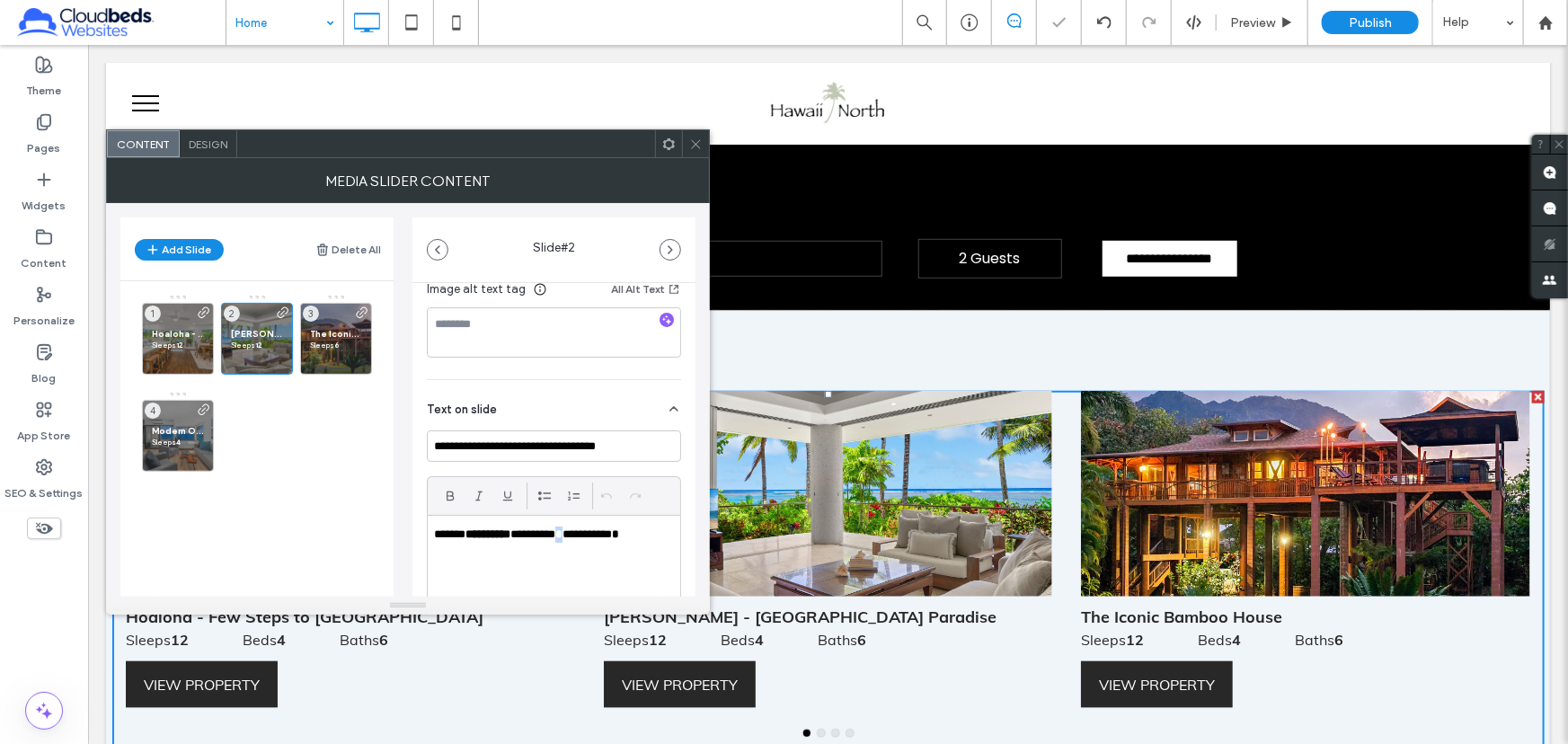
click at [559, 535] on p "**********" at bounding box center [548, 535] width 230 height 16
click at [692, 145] on icon at bounding box center [696, 145] width 14 height 14
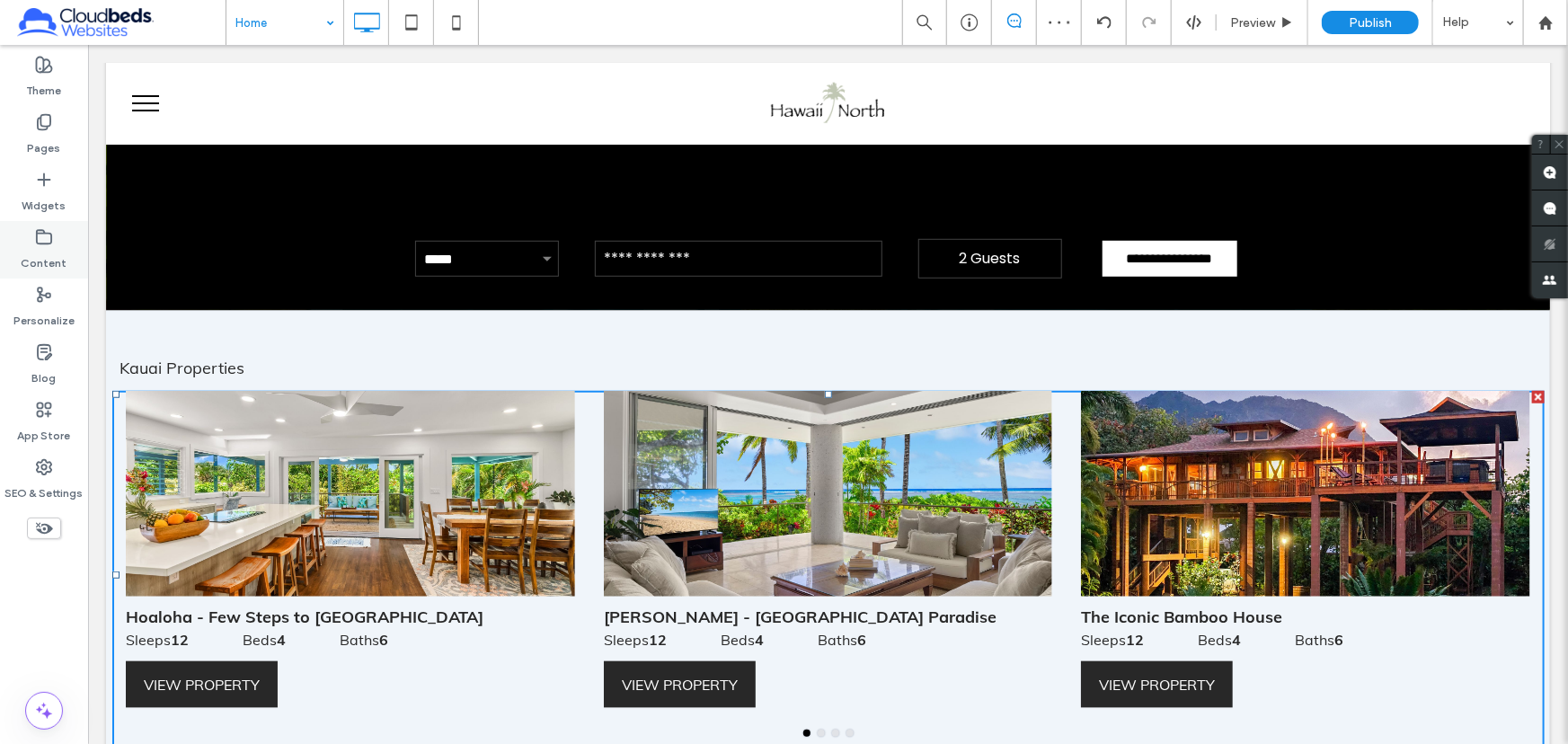
click at [49, 260] on label "Content" at bounding box center [45, 258] width 46 height 25
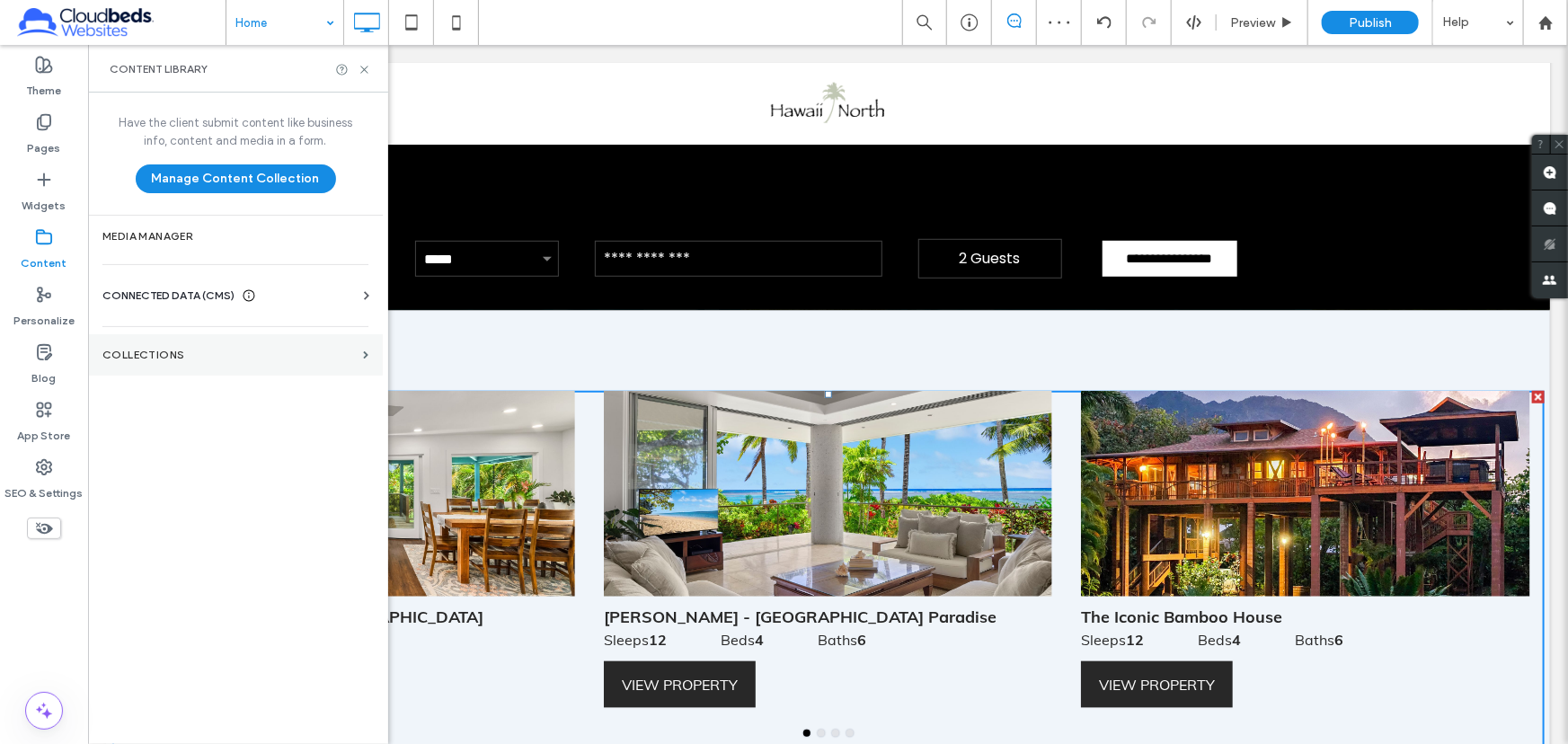
click at [214, 338] on section "Collections" at bounding box center [235, 354] width 295 height 41
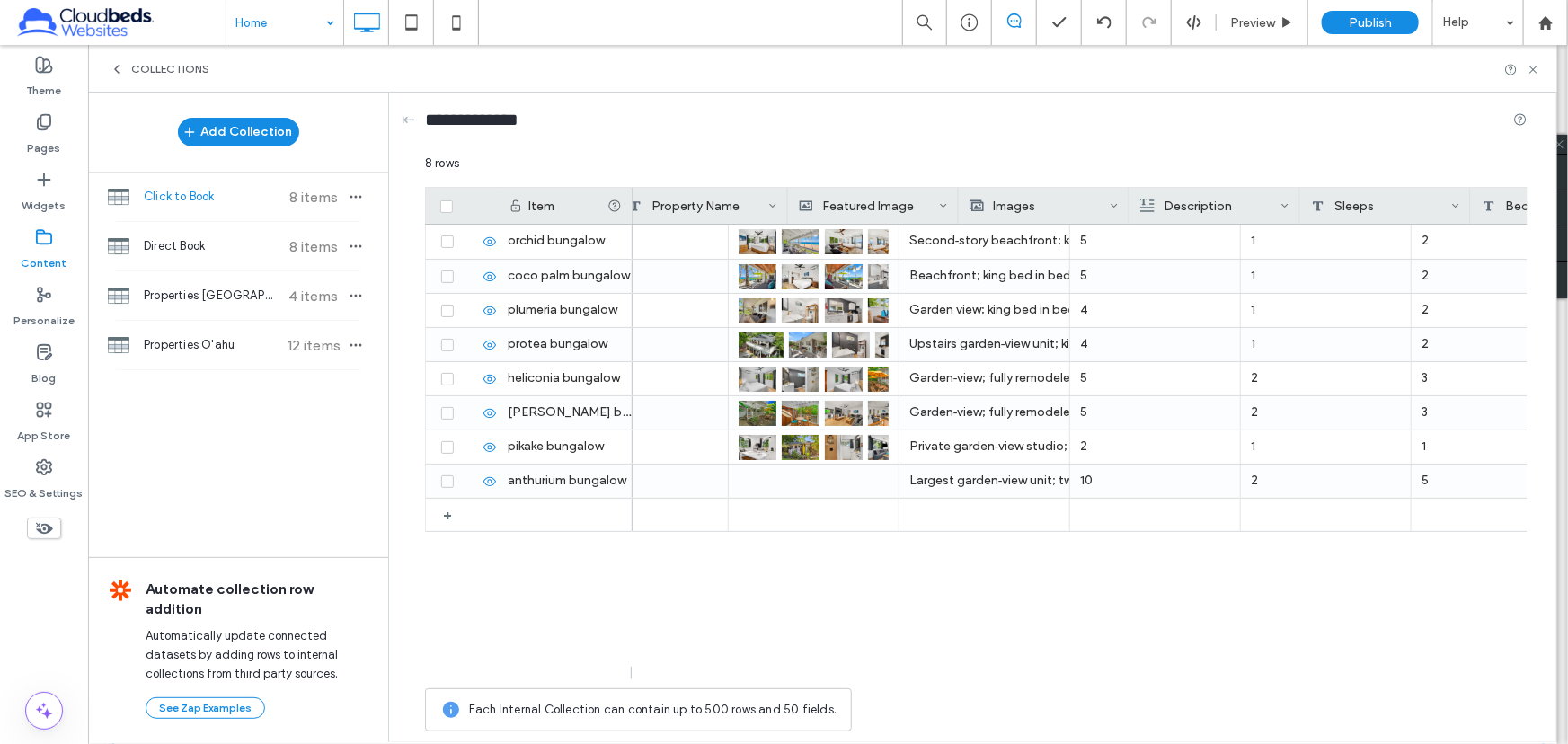
scroll to position [0, 461]
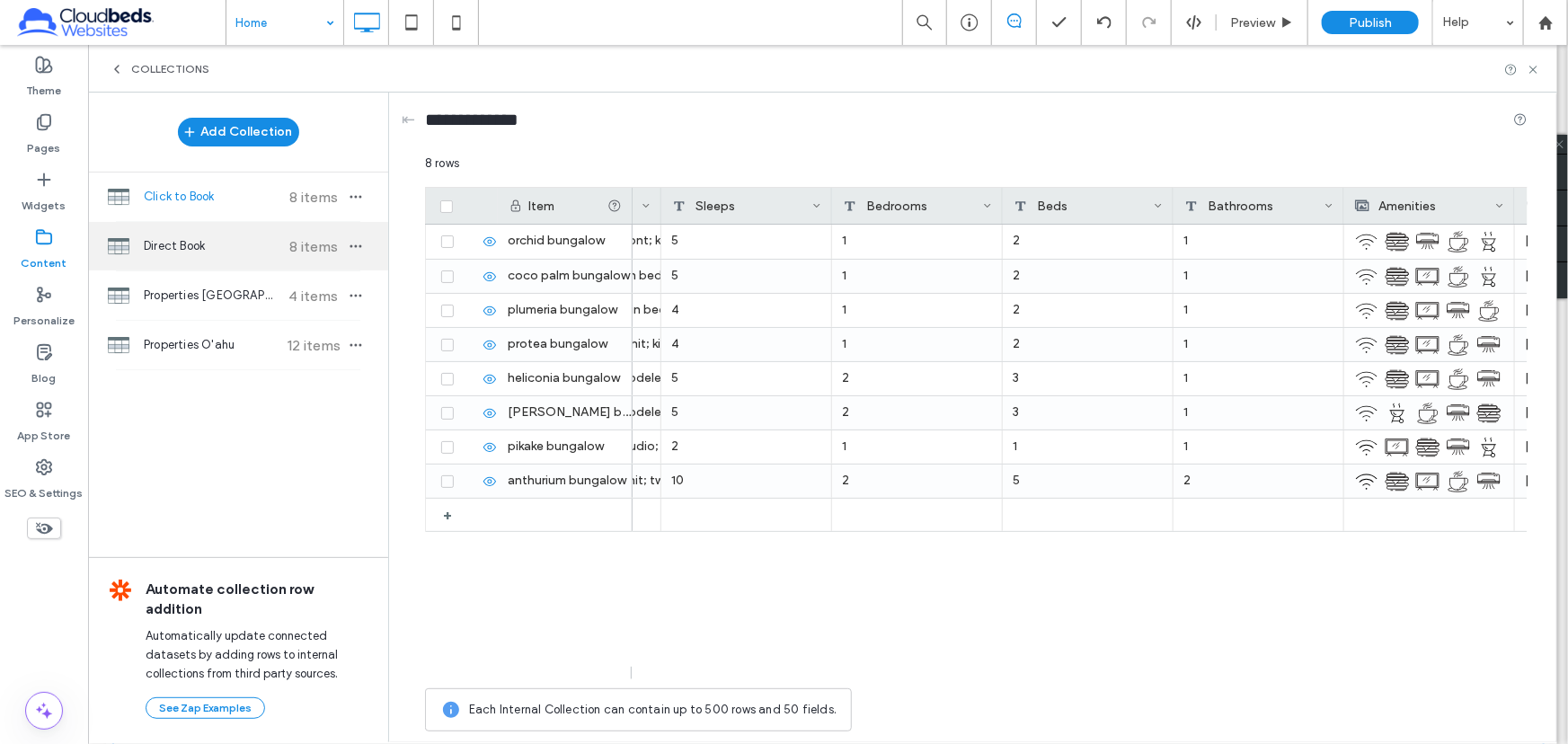
click at [168, 235] on div "Direct Book 8 items" at bounding box center [237, 246] width 300 height 49
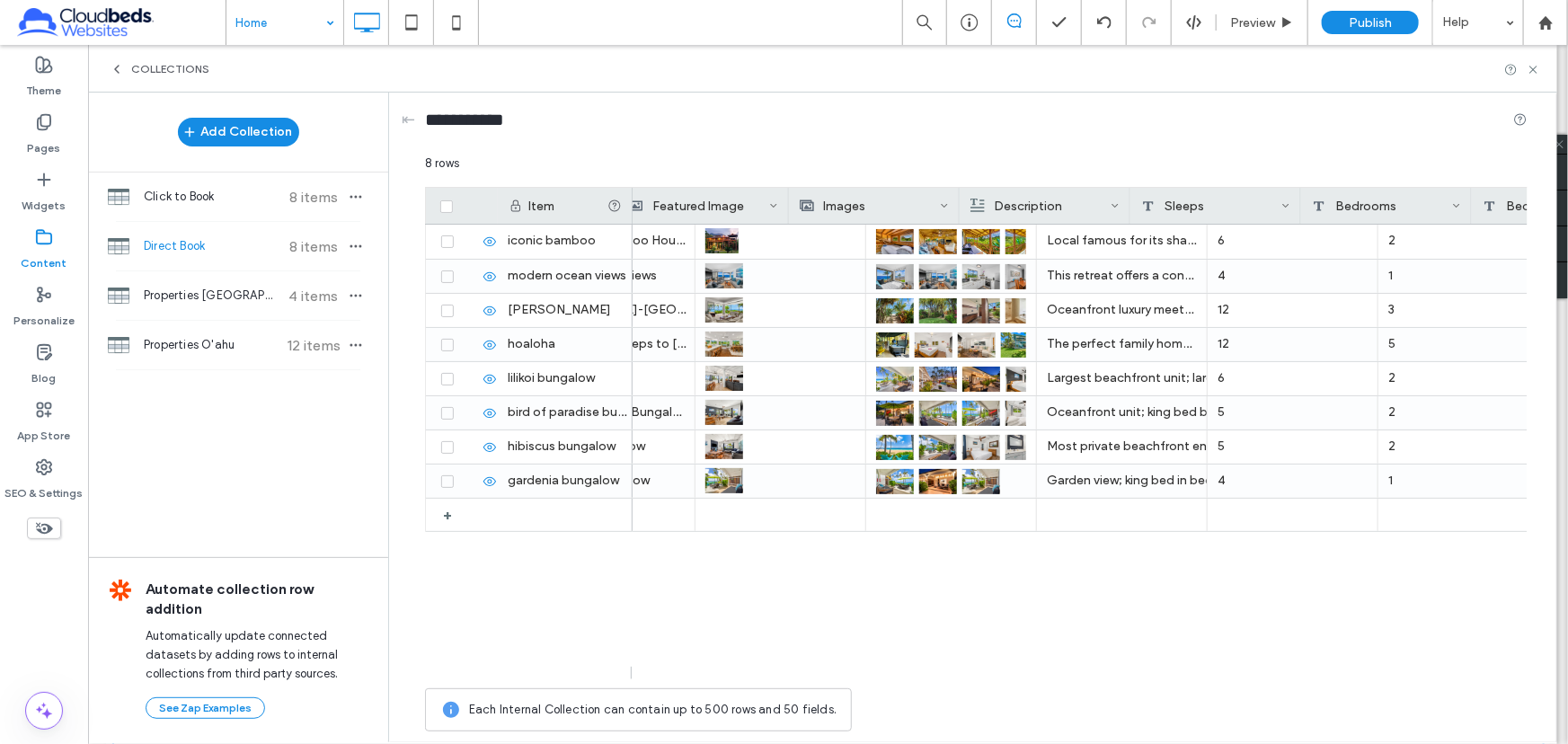
scroll to position [0, 207]
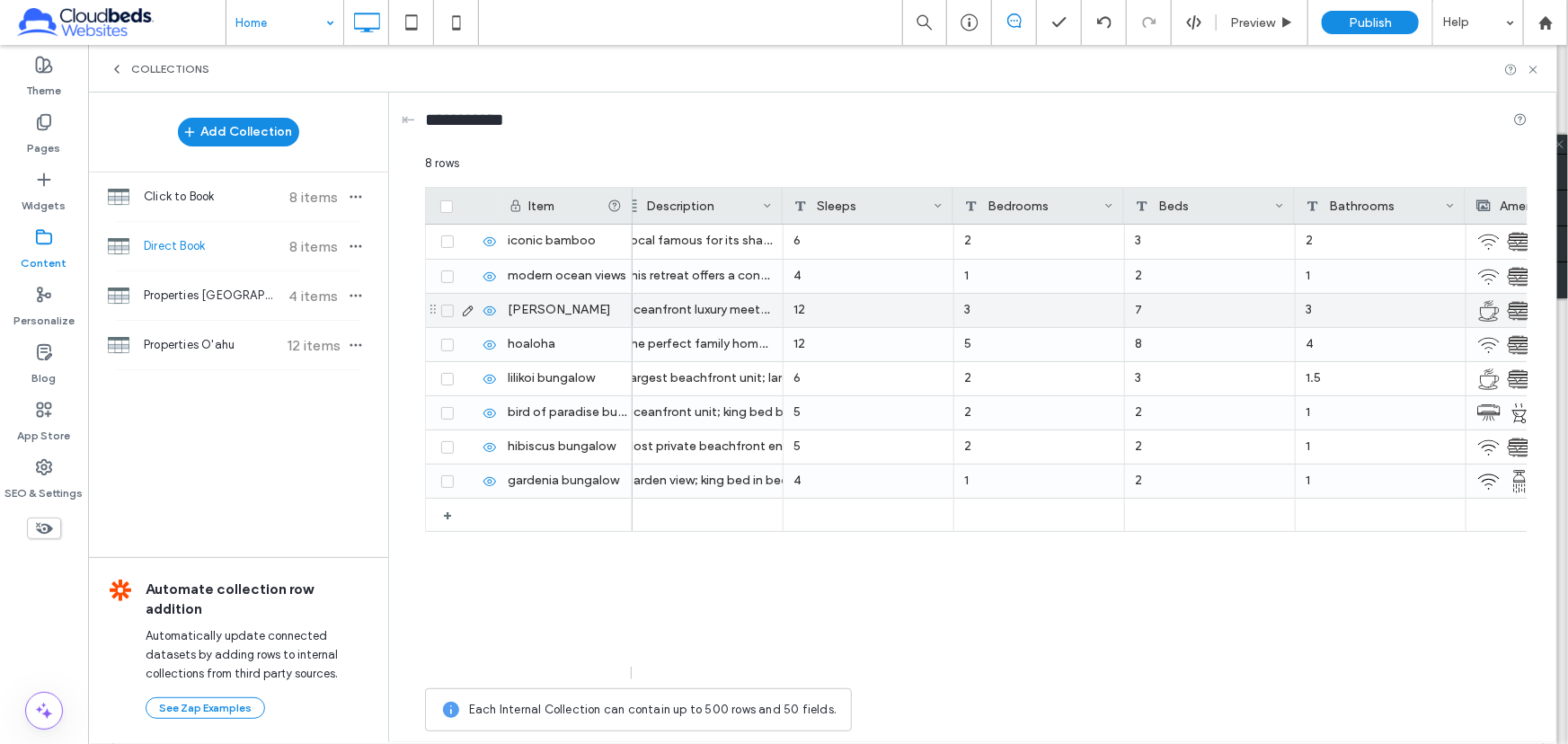
click at [1155, 316] on div "7" at bounding box center [1210, 310] width 170 height 33
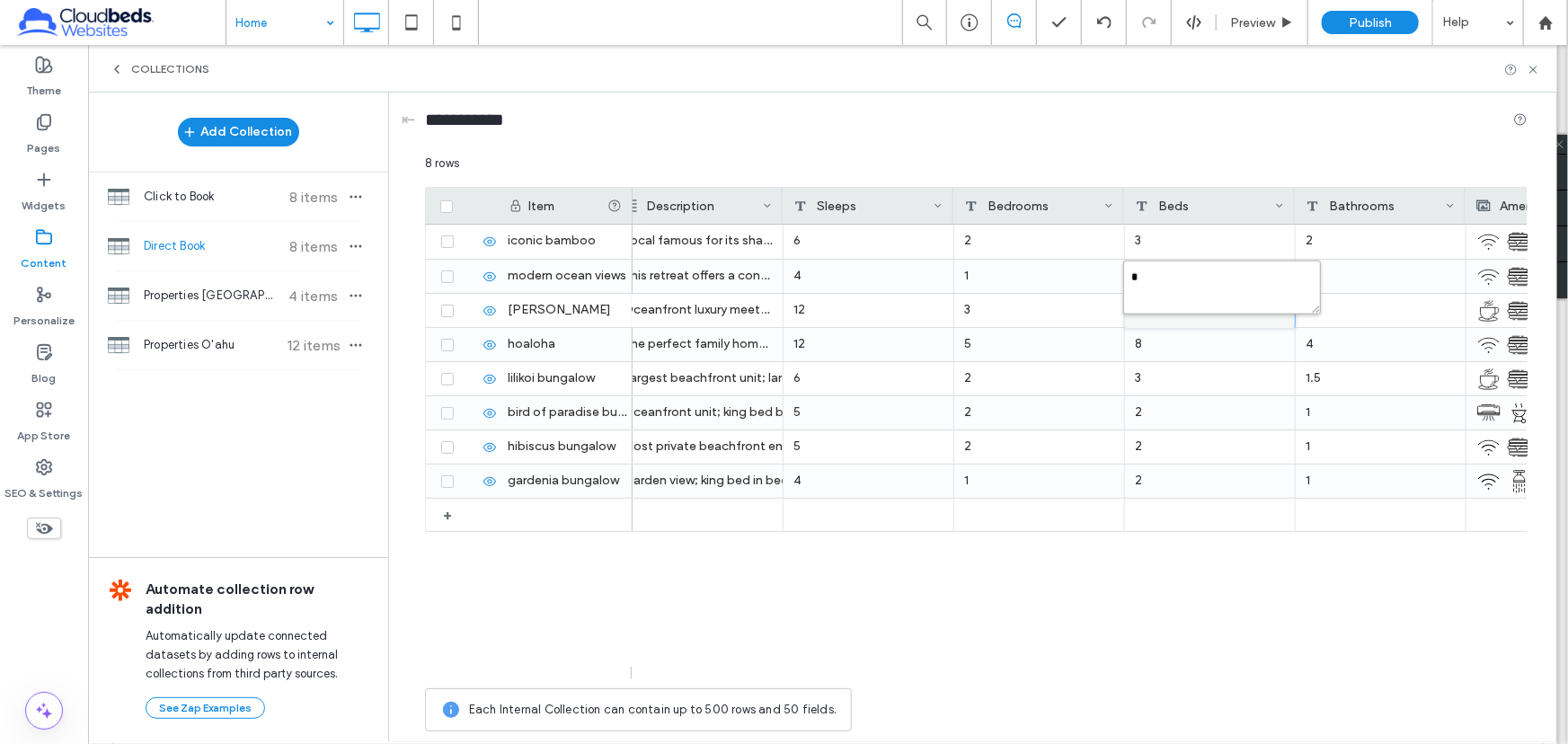
drag, startPoint x: 1151, startPoint y: 287, endPoint x: 1074, endPoint y: 278, distance: 77.5
click at [1075, 278] on div "* 8 rows Drag here to set row groups Drag here to set column labels Item Images…" at bounding box center [976, 448] width 1102 height 586
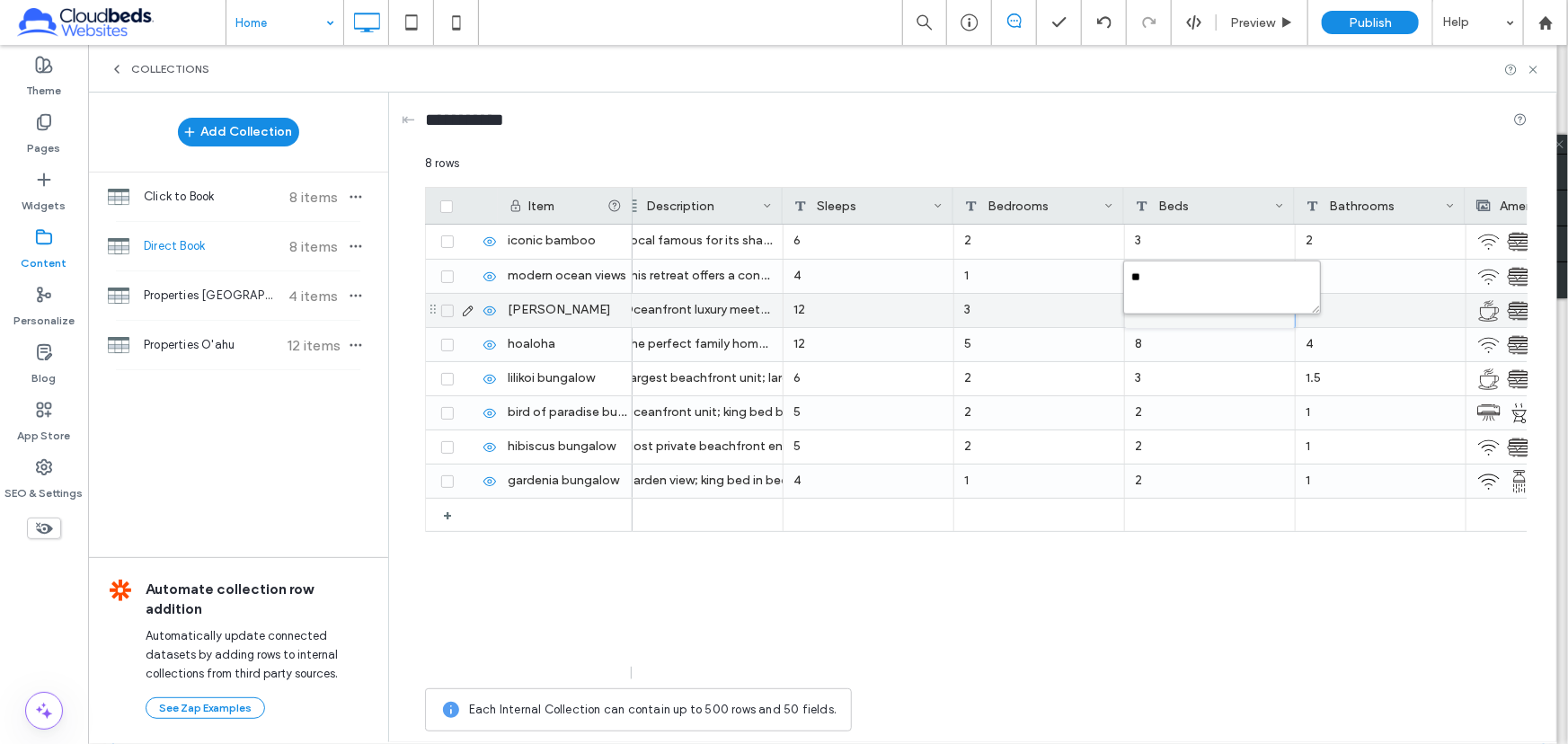
type textarea "*"
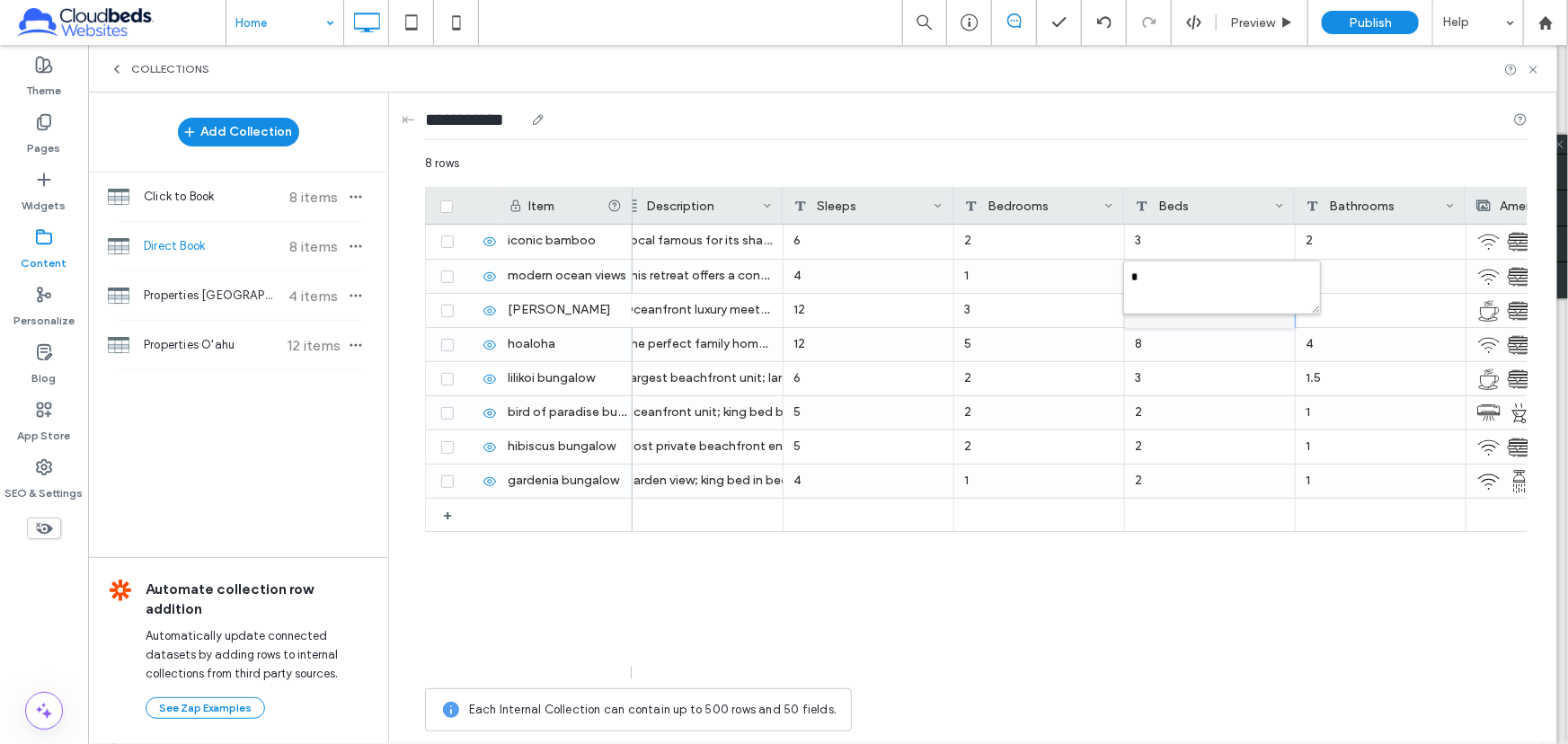
click at [895, 143] on div "**********" at bounding box center [976, 124] width 1102 height 62
click at [943, 605] on div "[URL][DOMAIN_NAME] 2 Local famous for its shape and design. Situated in the mos…" at bounding box center [1081, 452] width 895 height 455
click at [1162, 321] on div at bounding box center [1210, 311] width 169 height 34
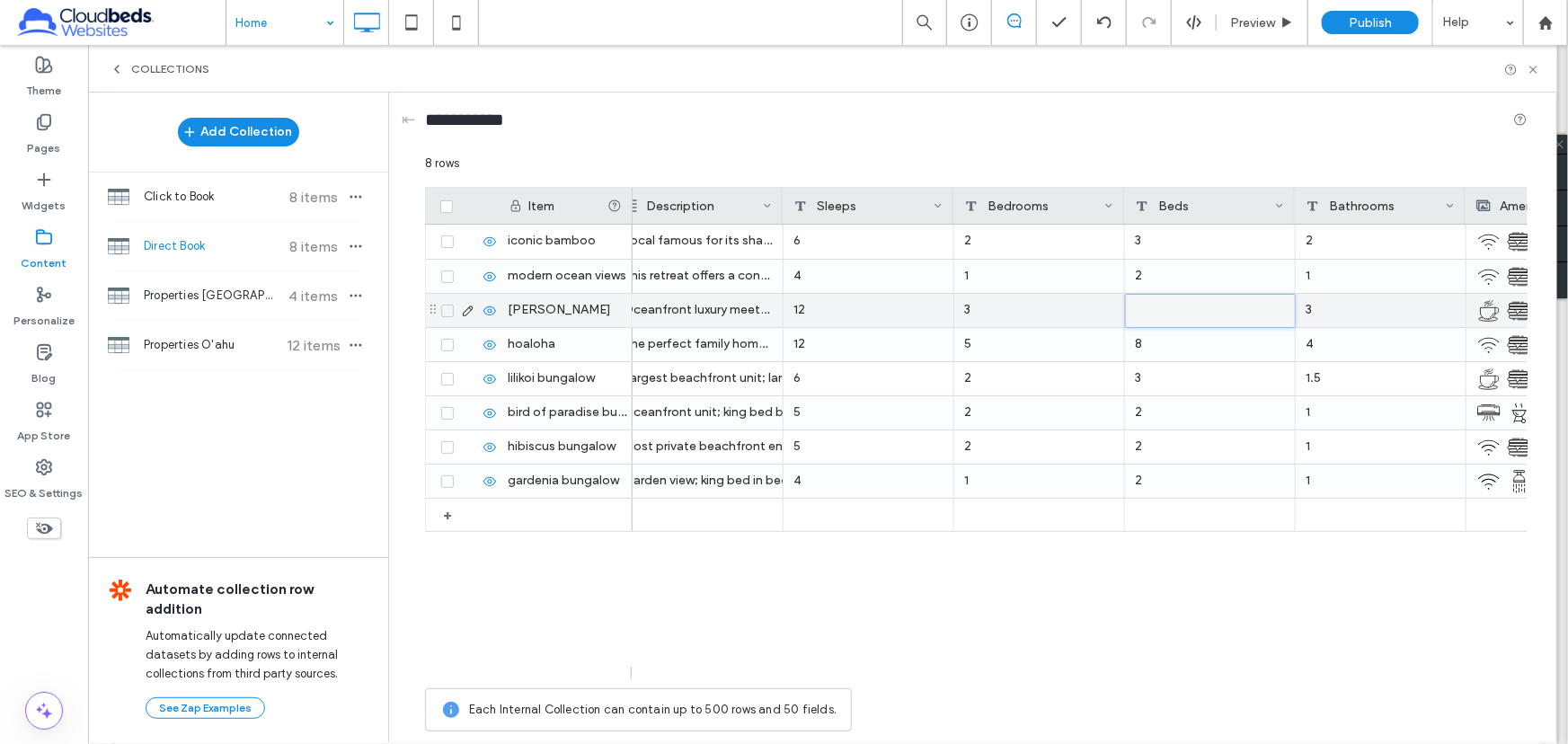
click at [1163, 312] on div at bounding box center [1209, 311] width 168 height 32
click at [1078, 316] on div "3" at bounding box center [1039, 310] width 170 height 33
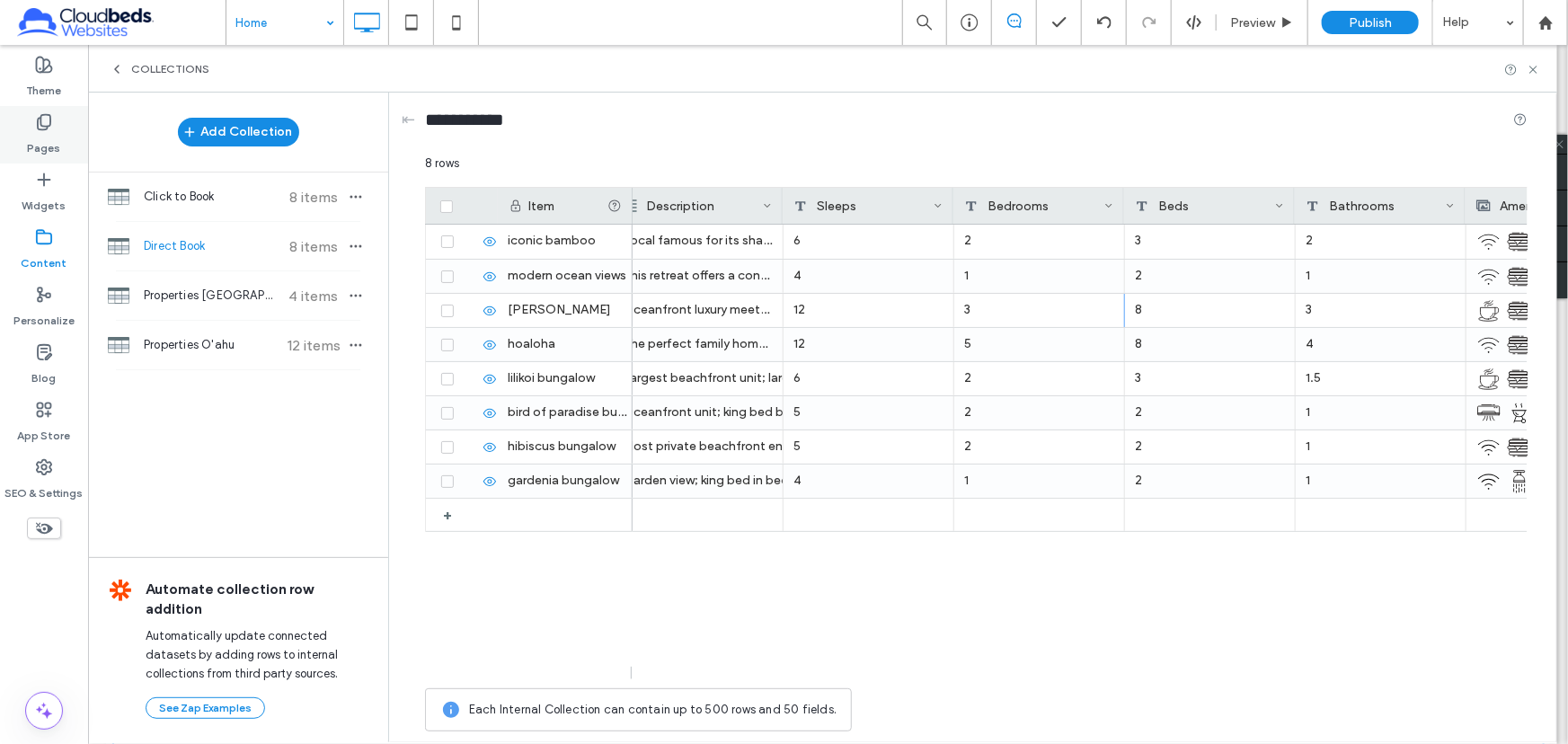
click at [36, 141] on label "Pages" at bounding box center [44, 144] width 33 height 25
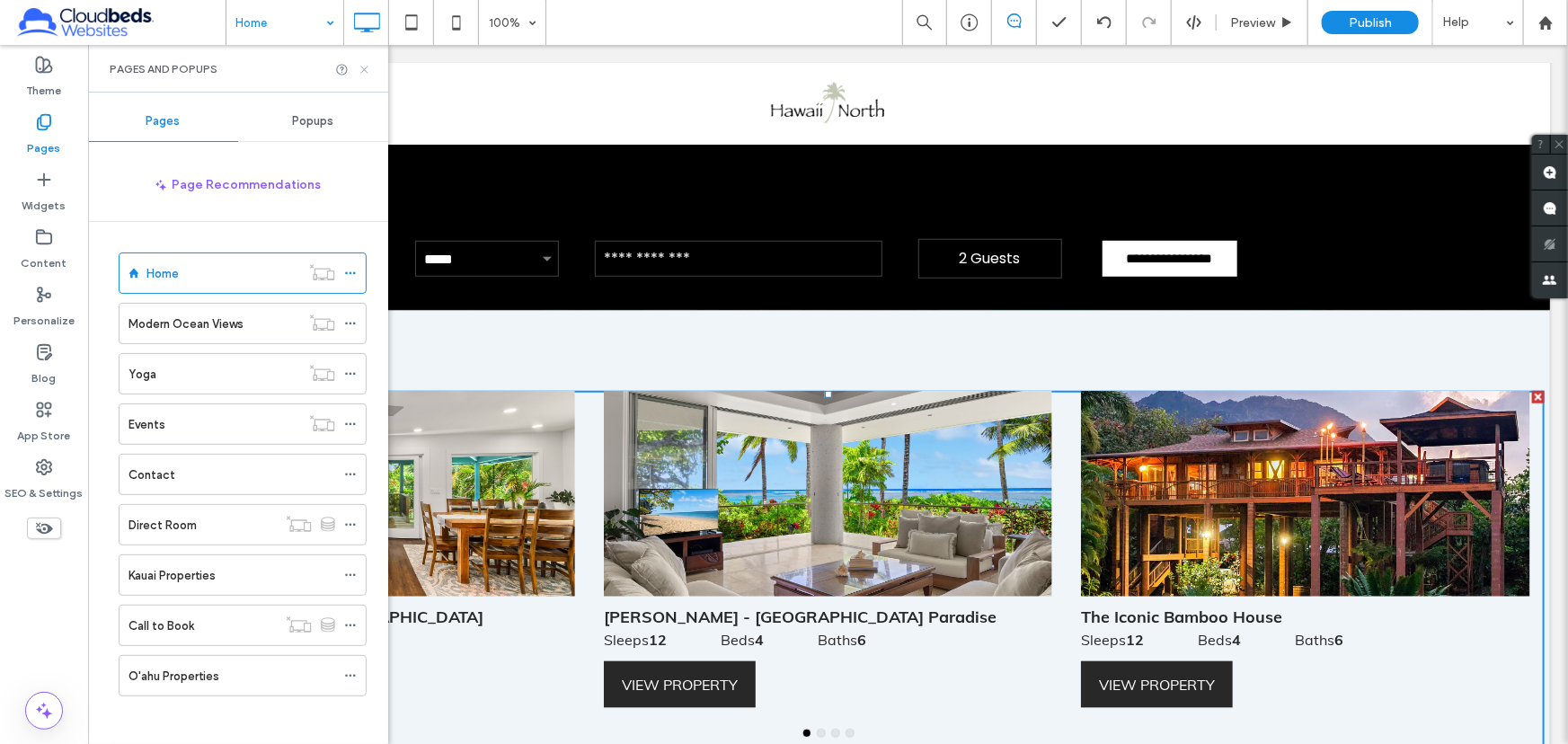
click at [367, 69] on icon at bounding box center [365, 70] width 14 height 14
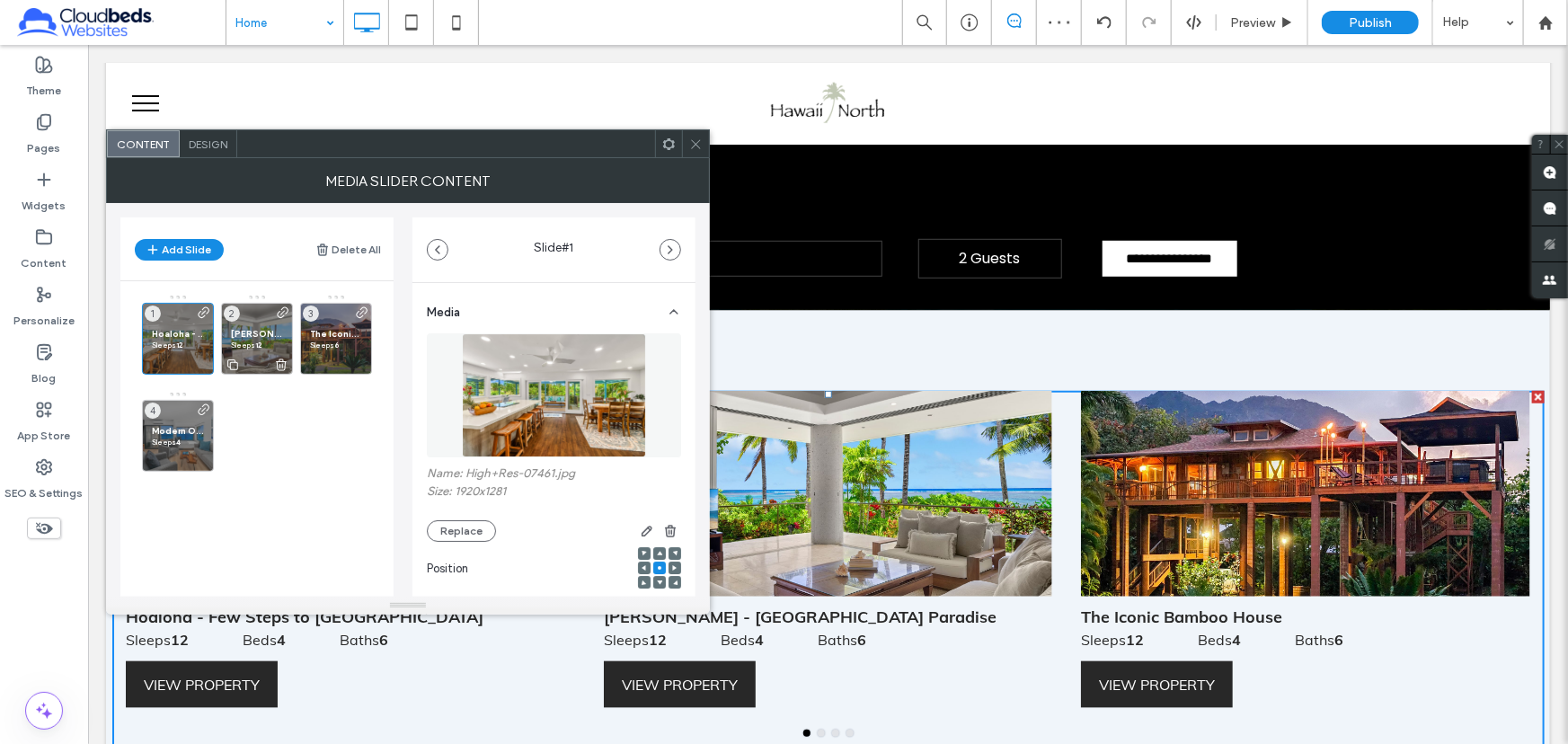
click at [242, 319] on div "[PERSON_NAME] - [GEOGRAPHIC_DATA] Paradise Sleeps 12󠀠󠀠󠀠󠁜 ⠀⠀⠀⠀⠀Beds 8 ⠀⠀⠀⠀⠀Baths…" at bounding box center [257, 339] width 72 height 72
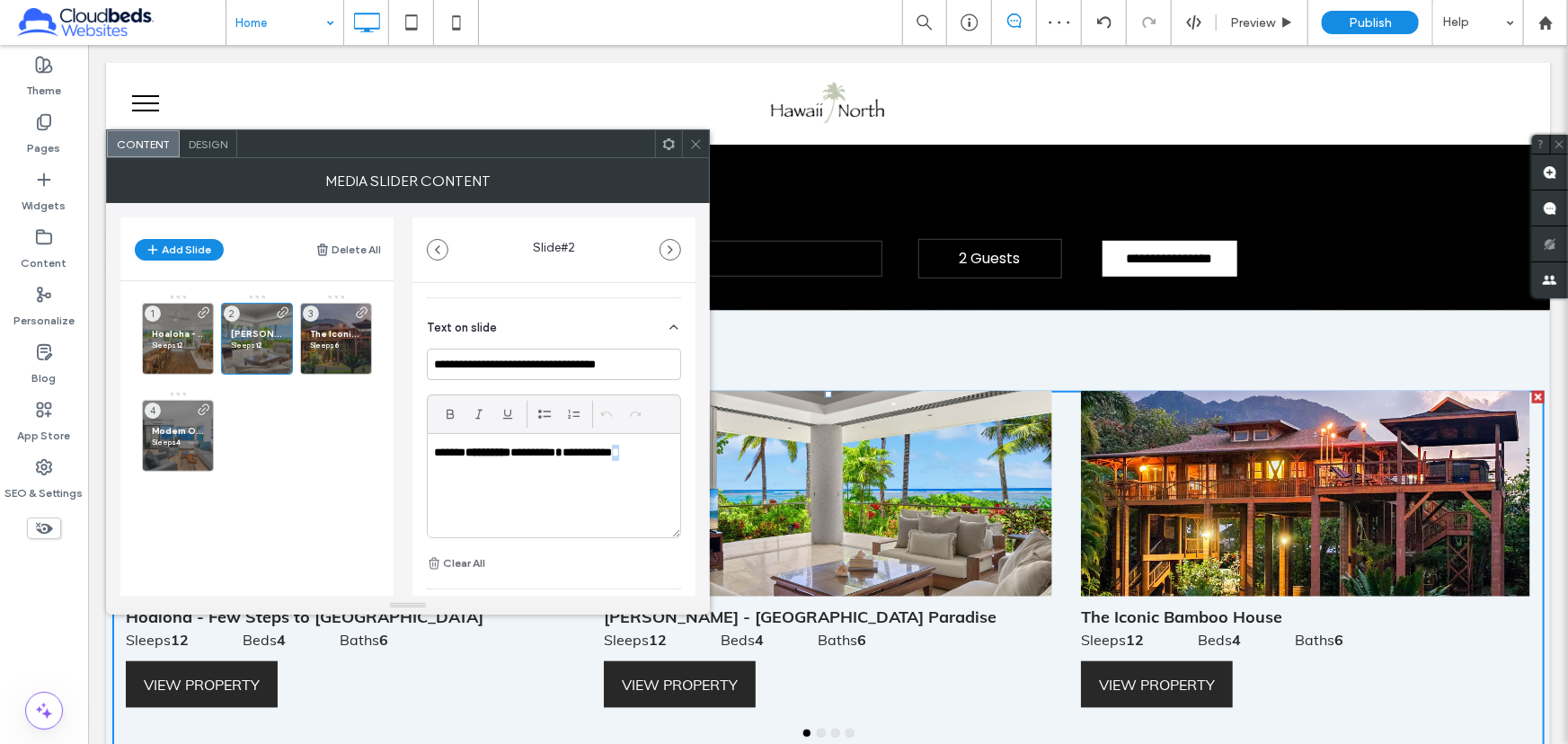
click at [619, 452] on strong "*" at bounding box center [615, 453] width 7 height 12
click at [696, 138] on icon at bounding box center [696, 145] width 14 height 14
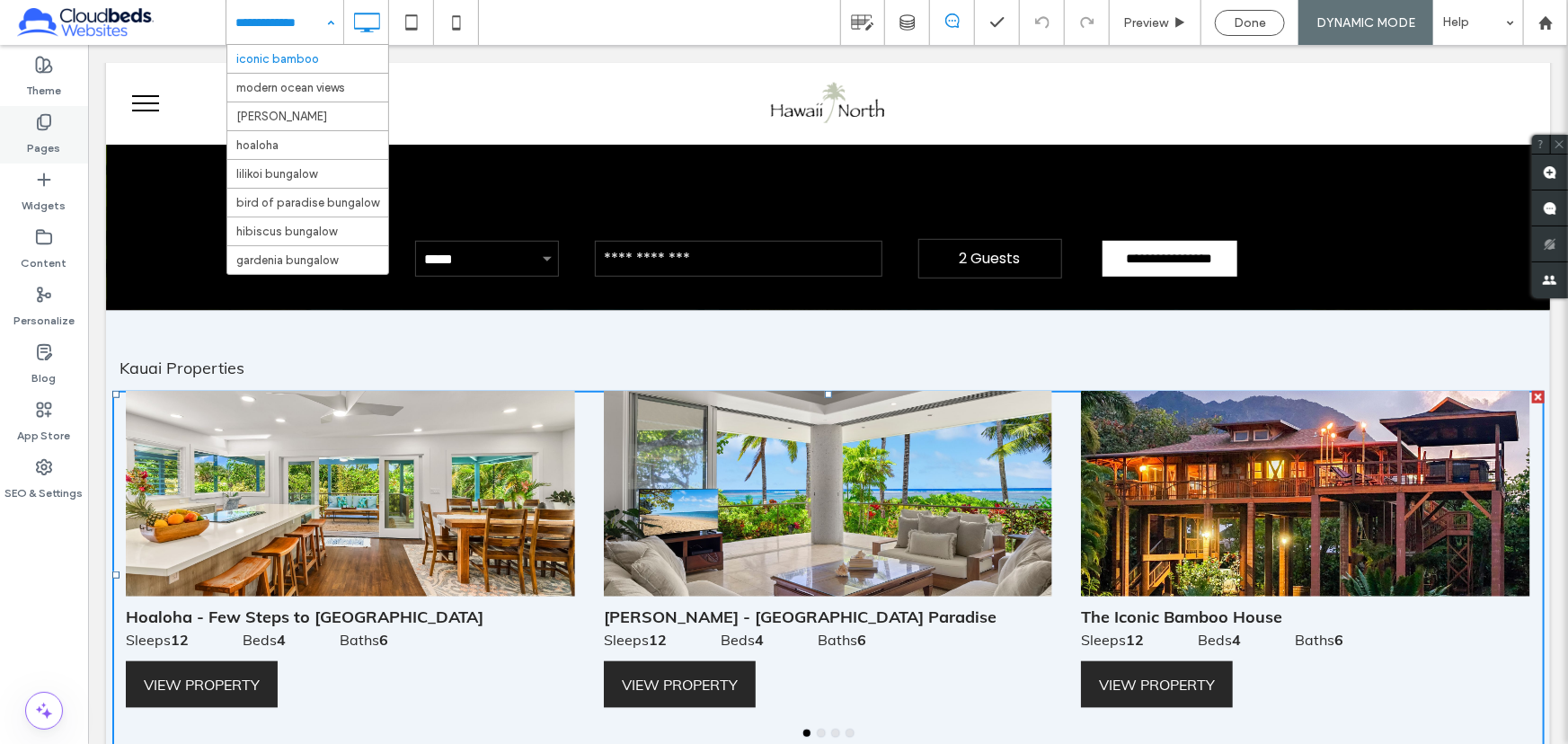
click at [49, 146] on label "Pages" at bounding box center [44, 144] width 33 height 25
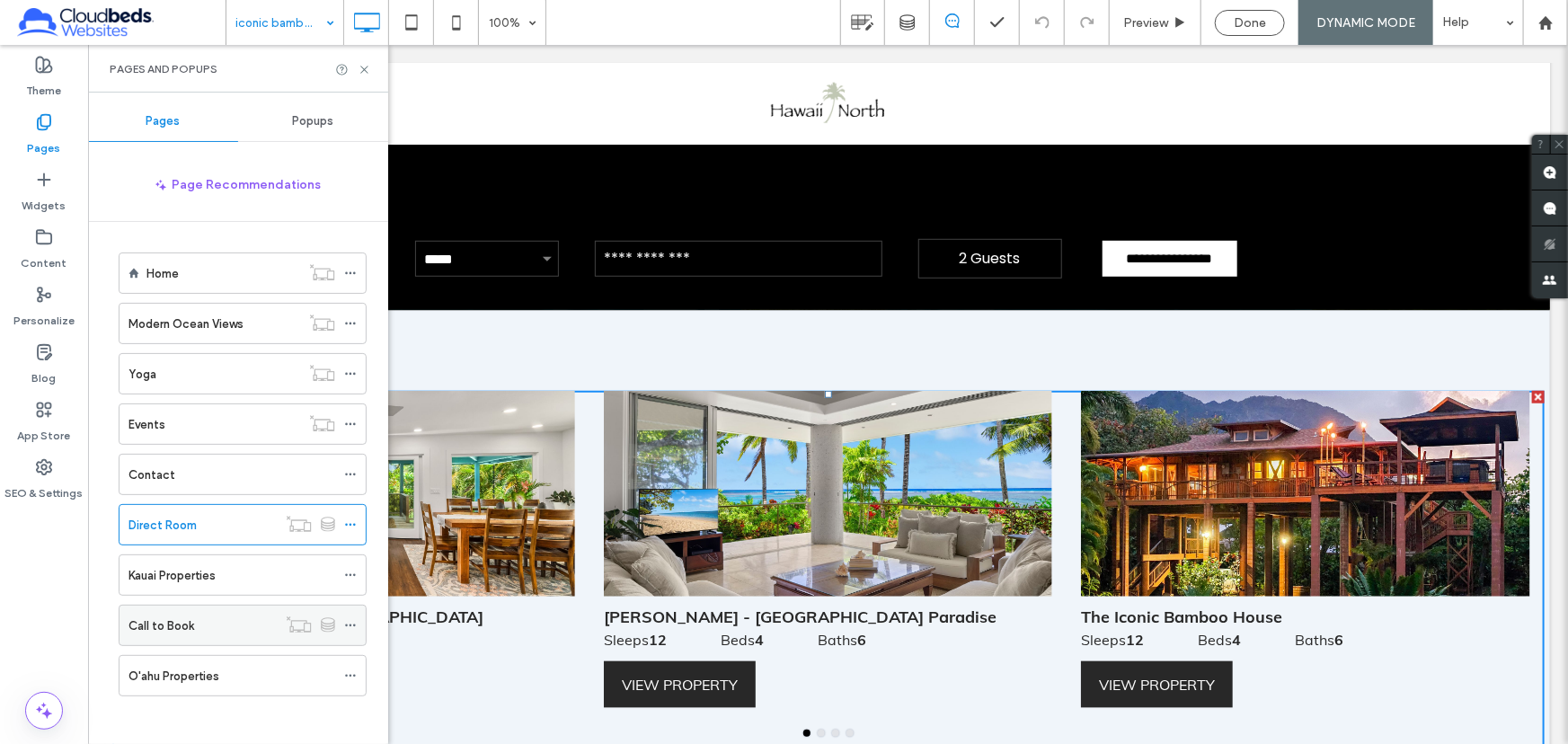
click at [220, 622] on div "Call to Book" at bounding box center [202, 625] width 149 height 19
click at [360, 63] on icon at bounding box center [365, 70] width 14 height 14
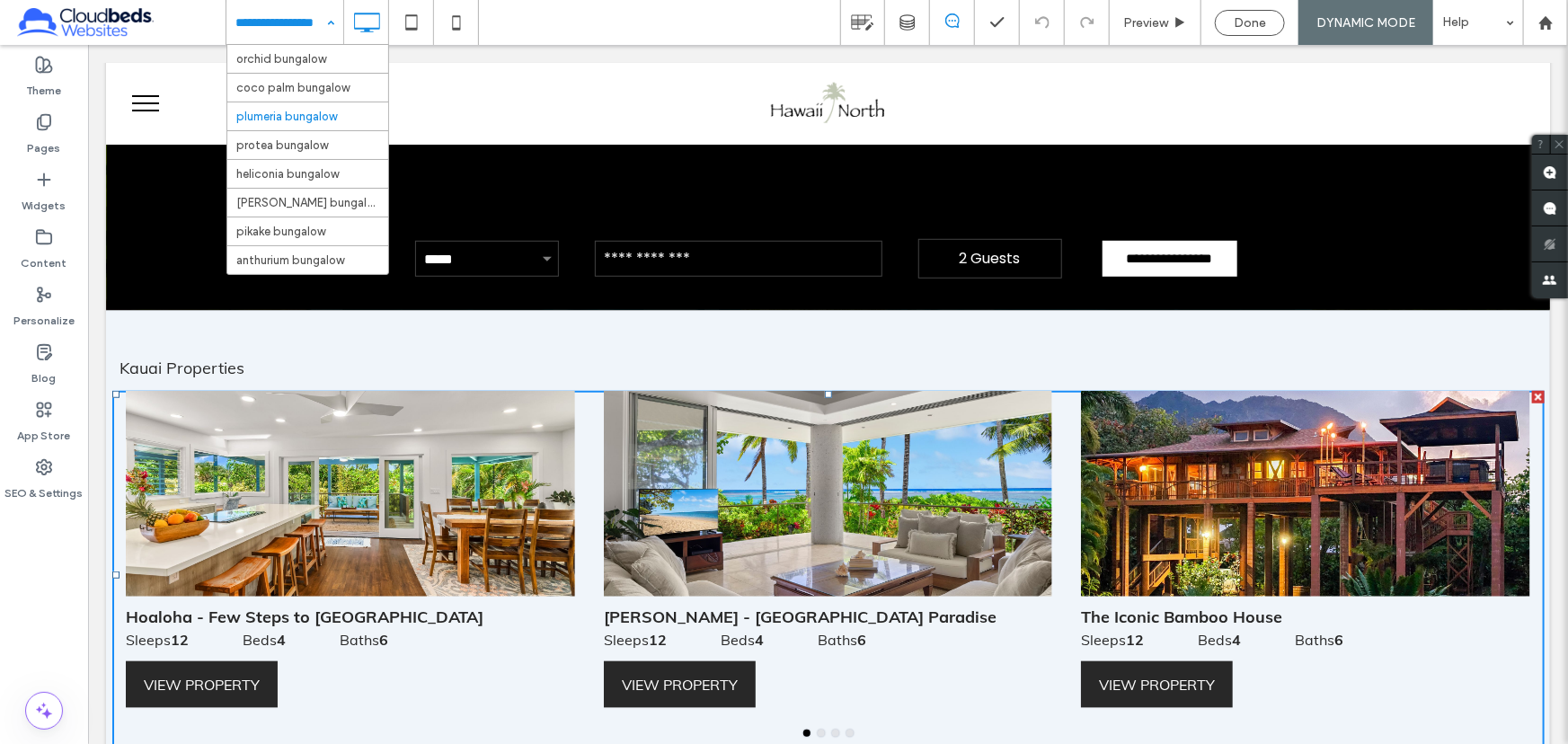
click at [310, 23] on input at bounding box center [280, 22] width 90 height 45
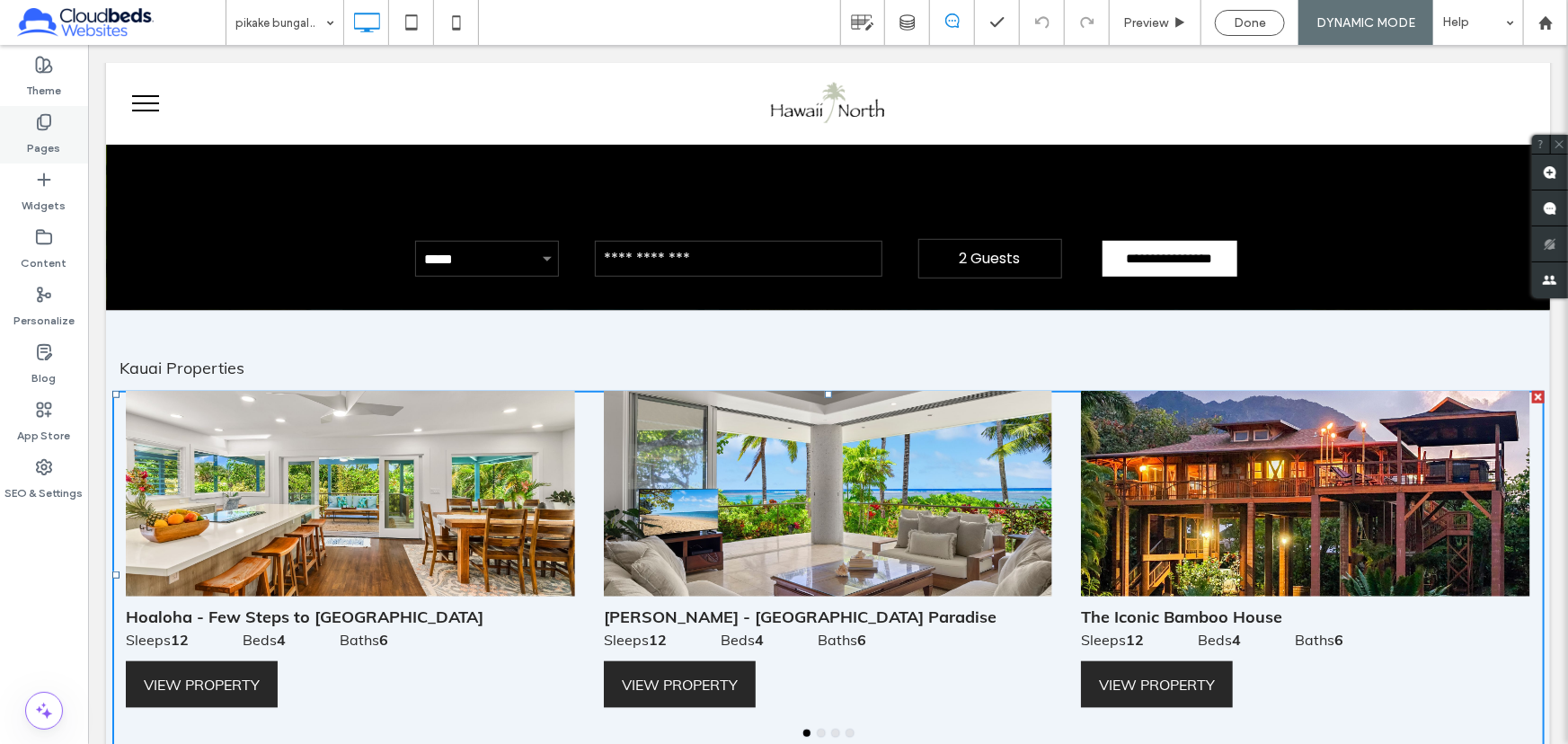
click at [54, 125] on div "Pages" at bounding box center [44, 135] width 88 height 58
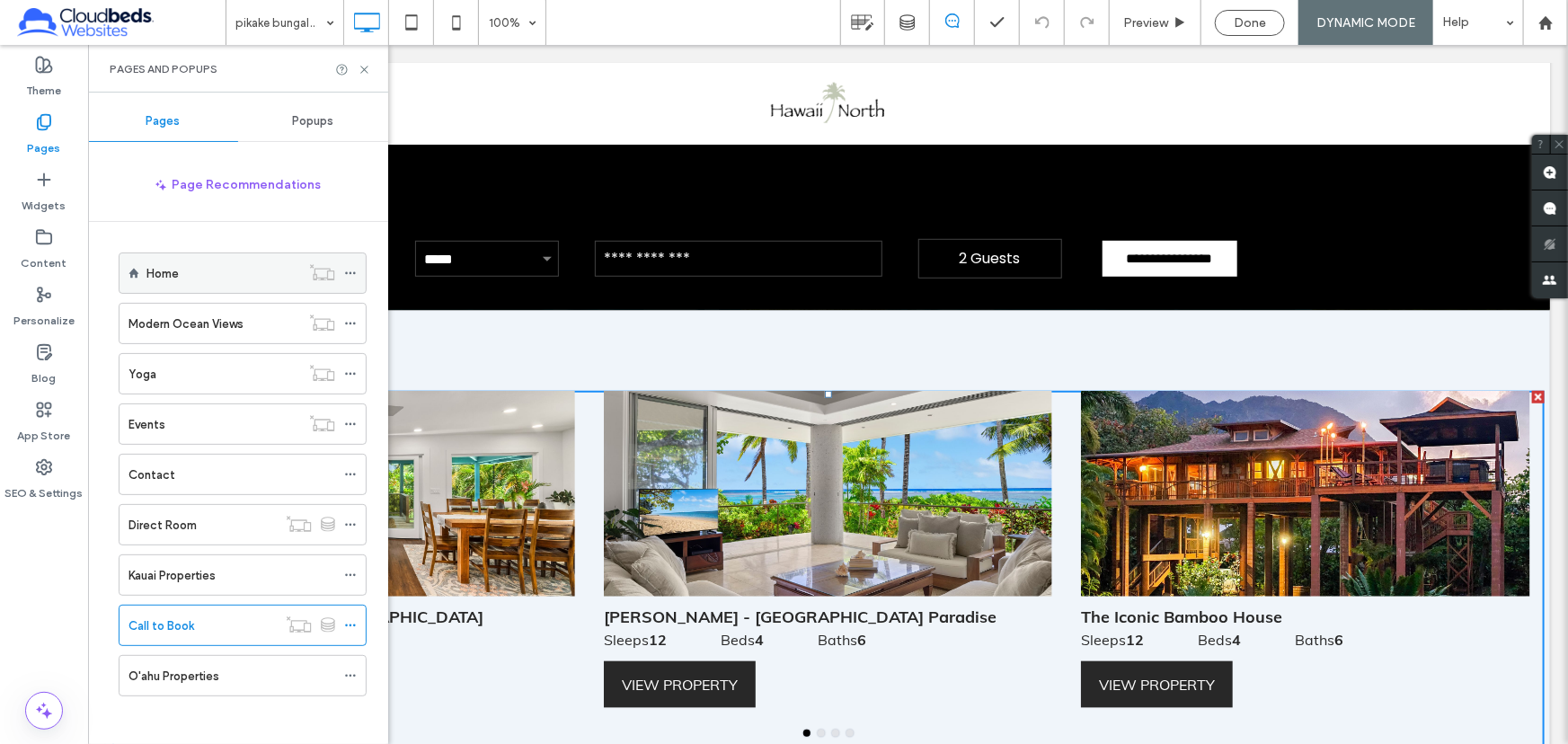
click at [237, 264] on div "Home" at bounding box center [223, 273] width 154 height 19
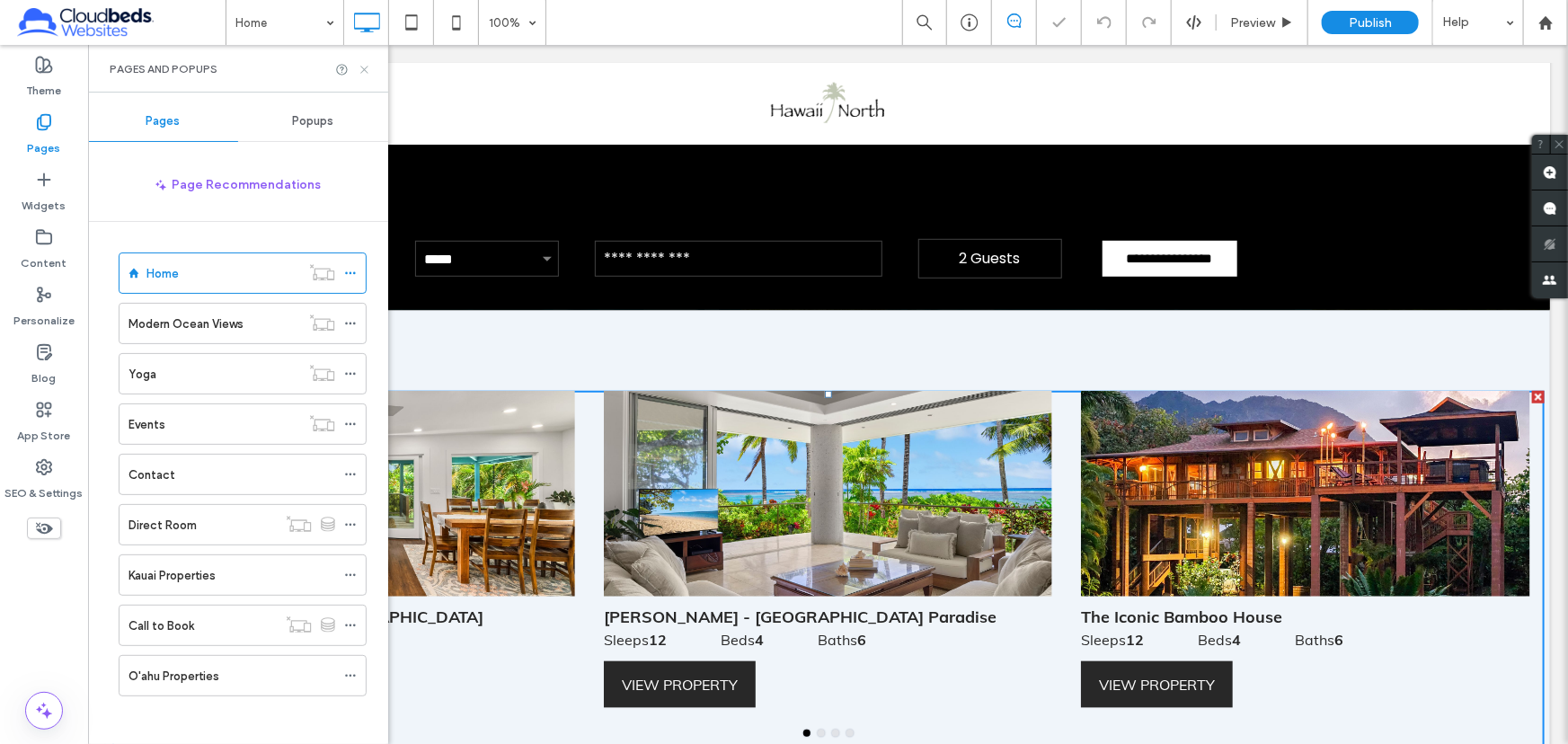
click at [364, 67] on icon at bounding box center [365, 70] width 14 height 14
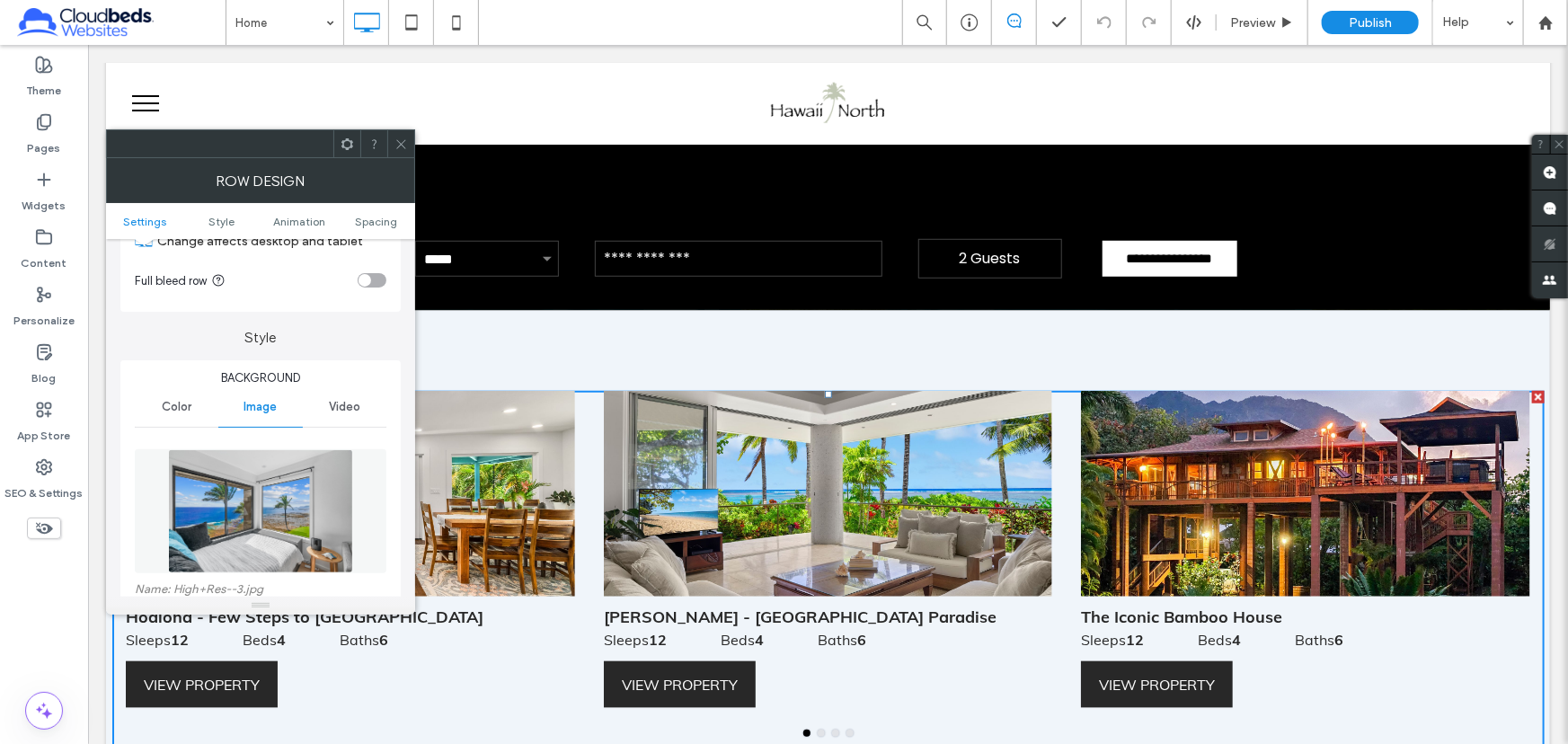
scroll to position [163, 0]
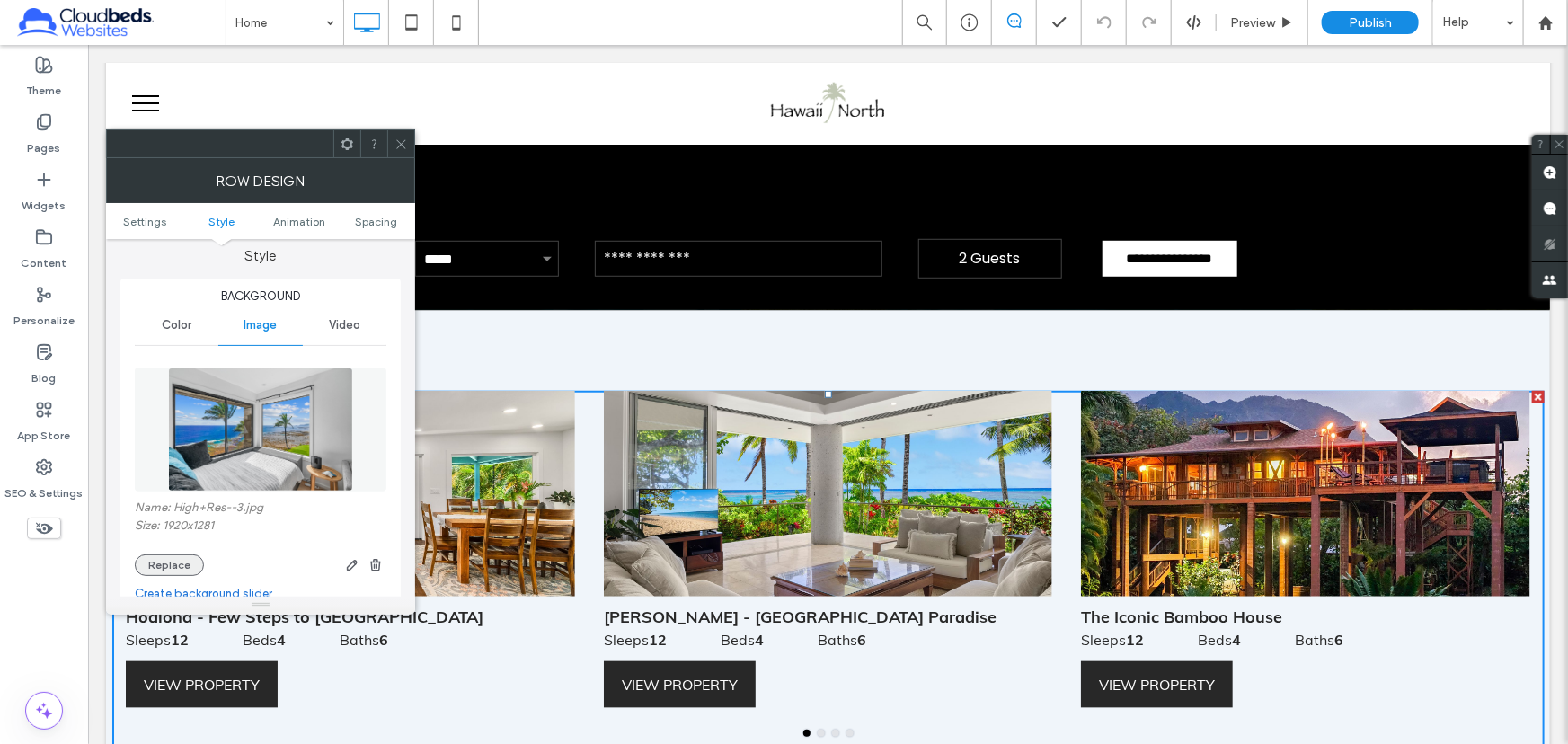
click at [163, 561] on button "Replace" at bounding box center [168, 565] width 69 height 22
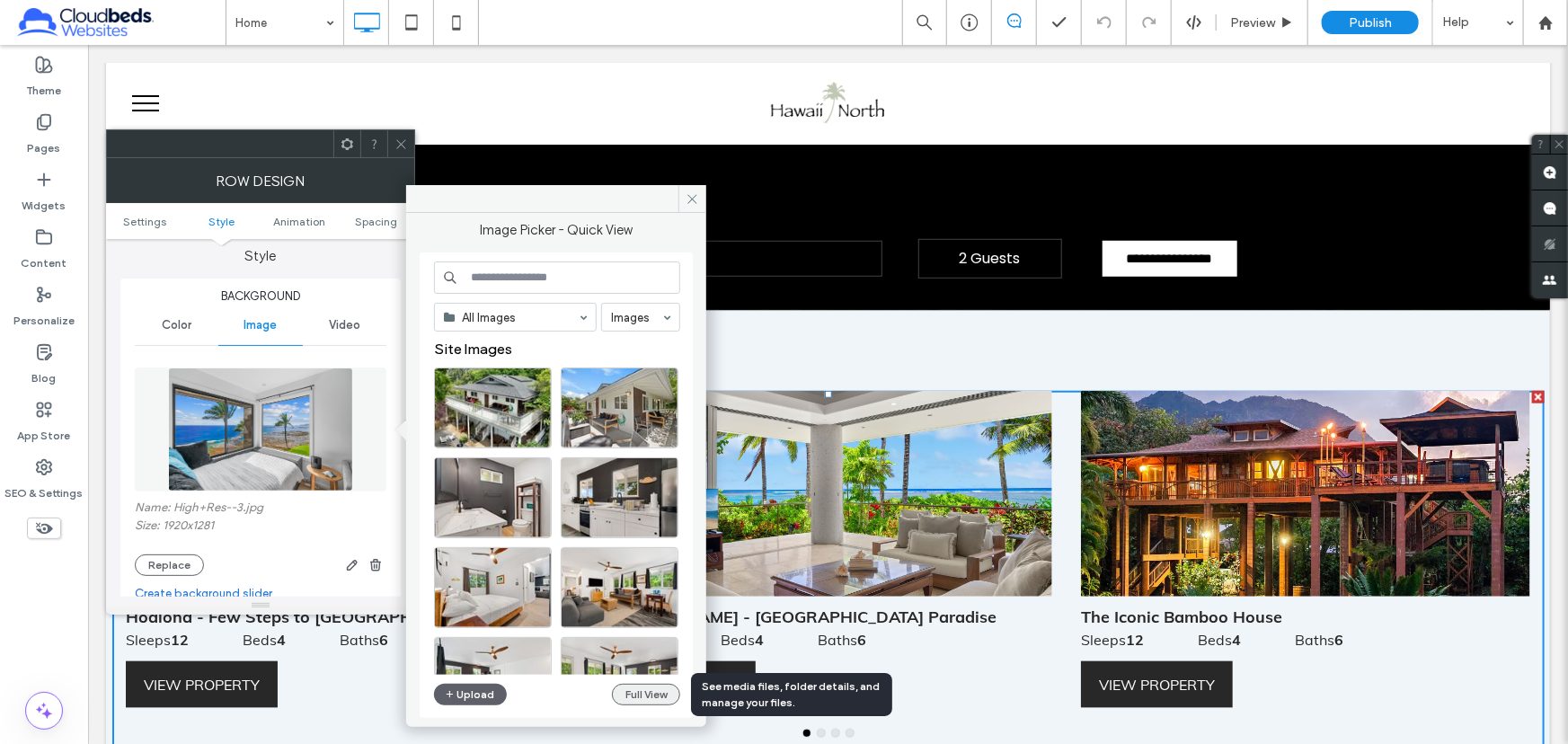
click at [636, 691] on button "Full View" at bounding box center [646, 695] width 69 height 22
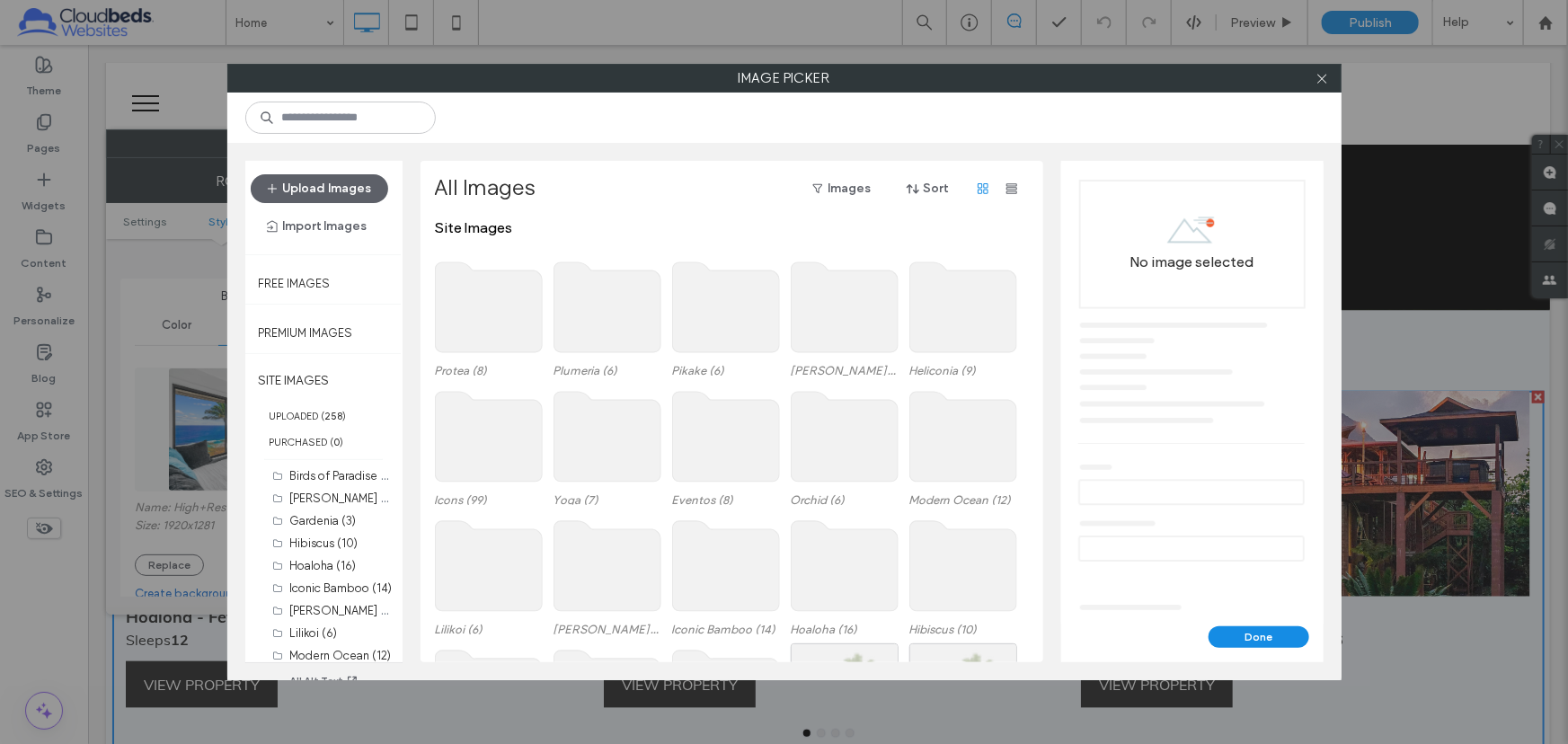
scroll to position [81, 0]
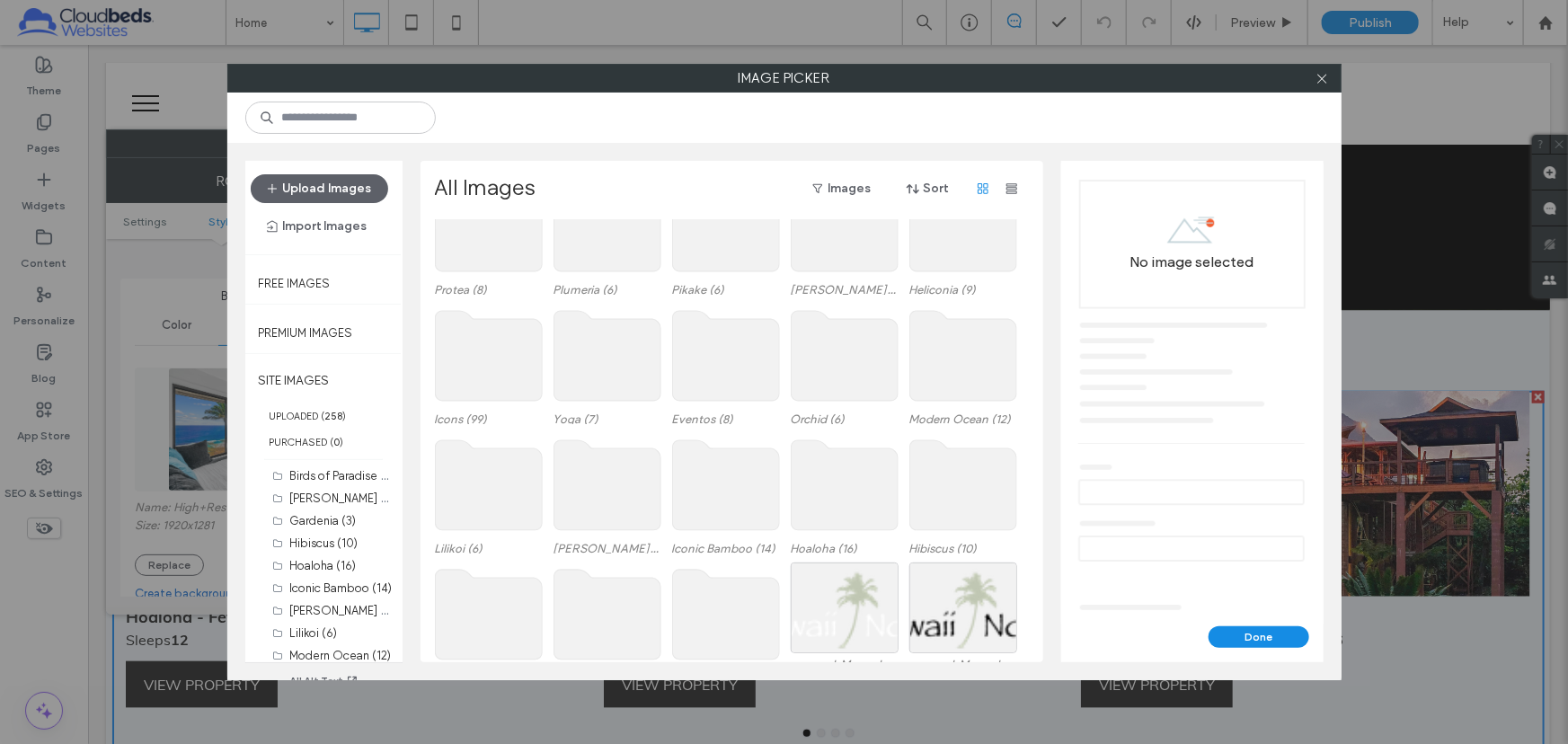
click at [1022, 433] on div "Lilikoi (6) [PERSON_NAME] (17) Iconic Bamboo (14) Hoaloha (16) Hibiscus (10)" at bounding box center [737, 498] width 604 height 130
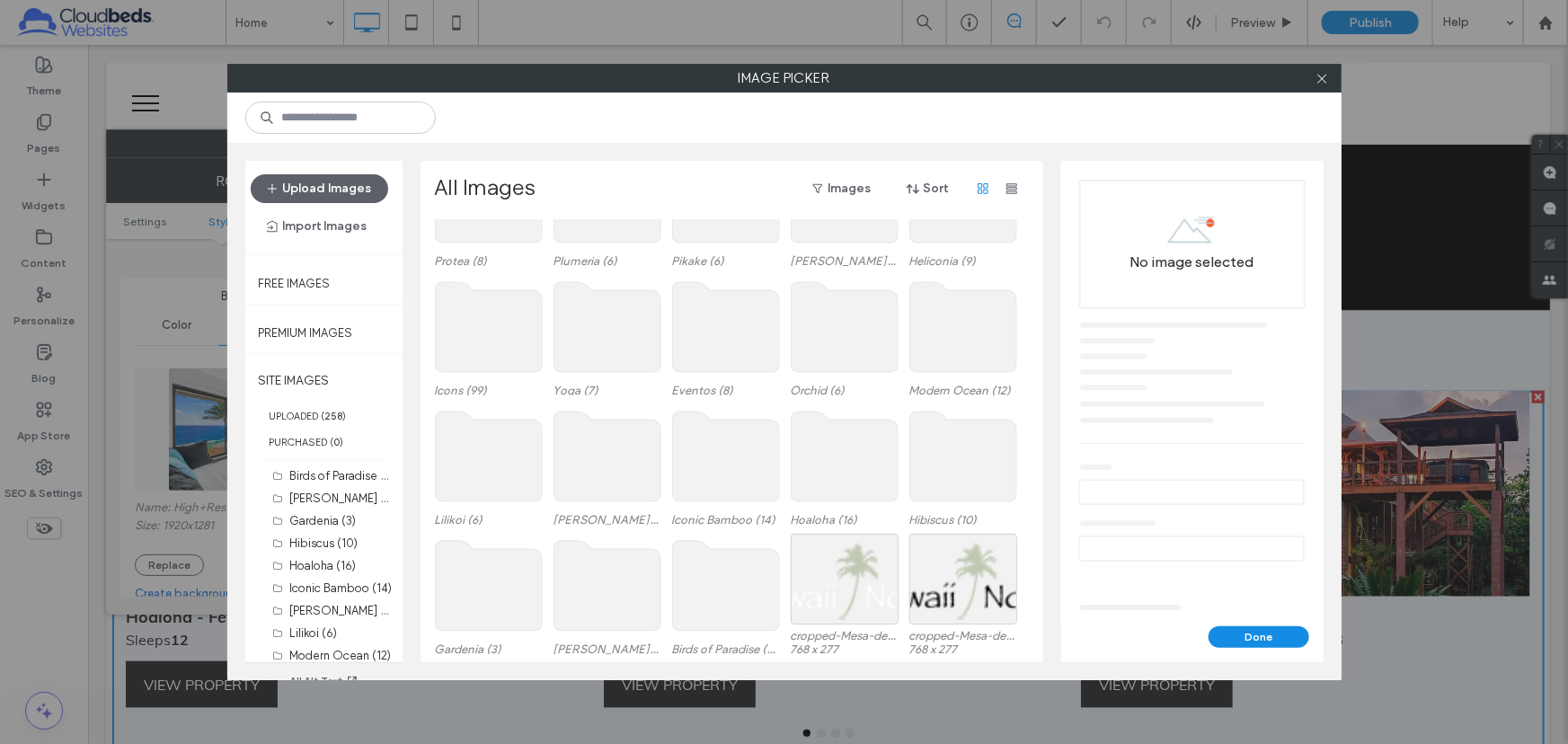
click at [615, 455] on use at bounding box center [606, 457] width 107 height 90
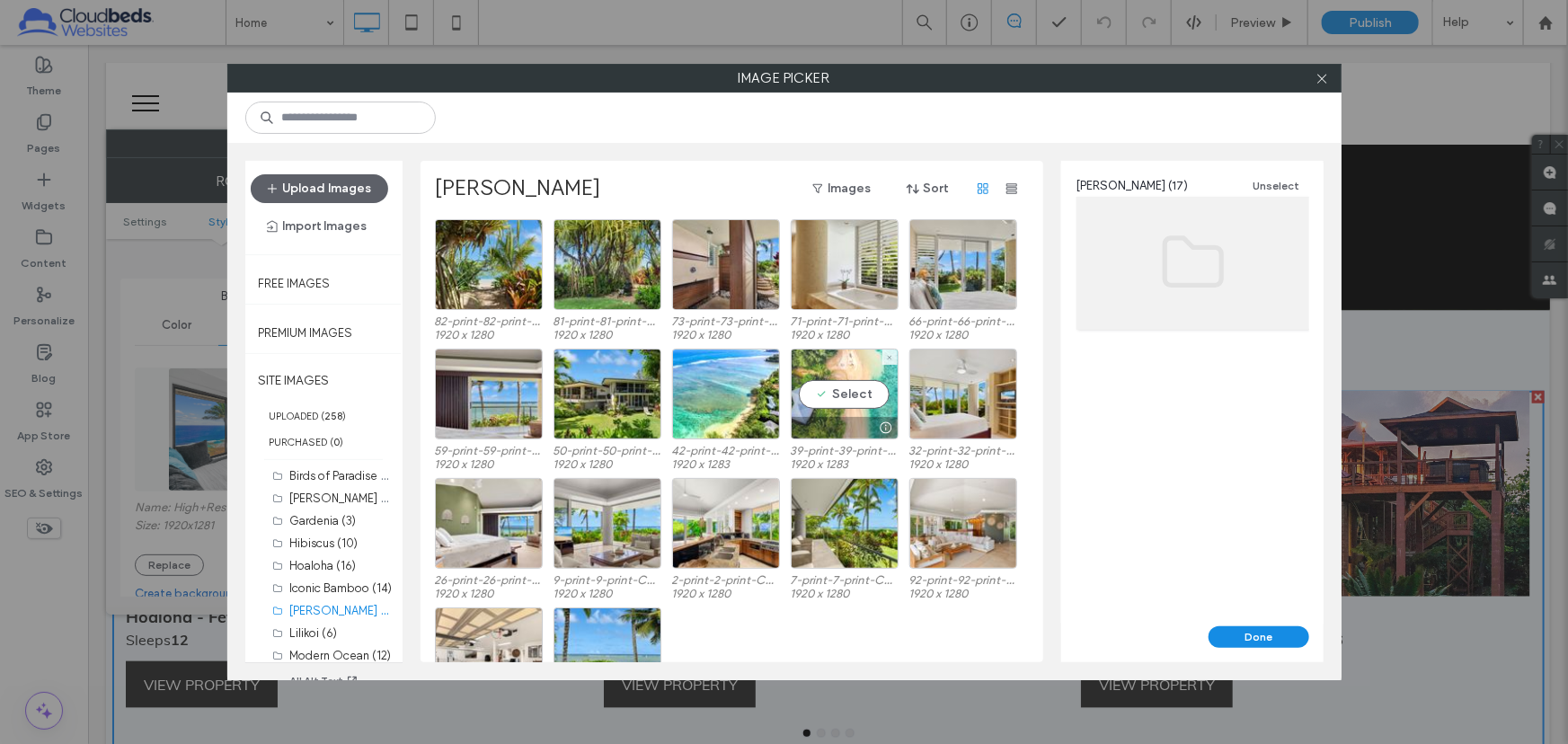
scroll to position [74, 0]
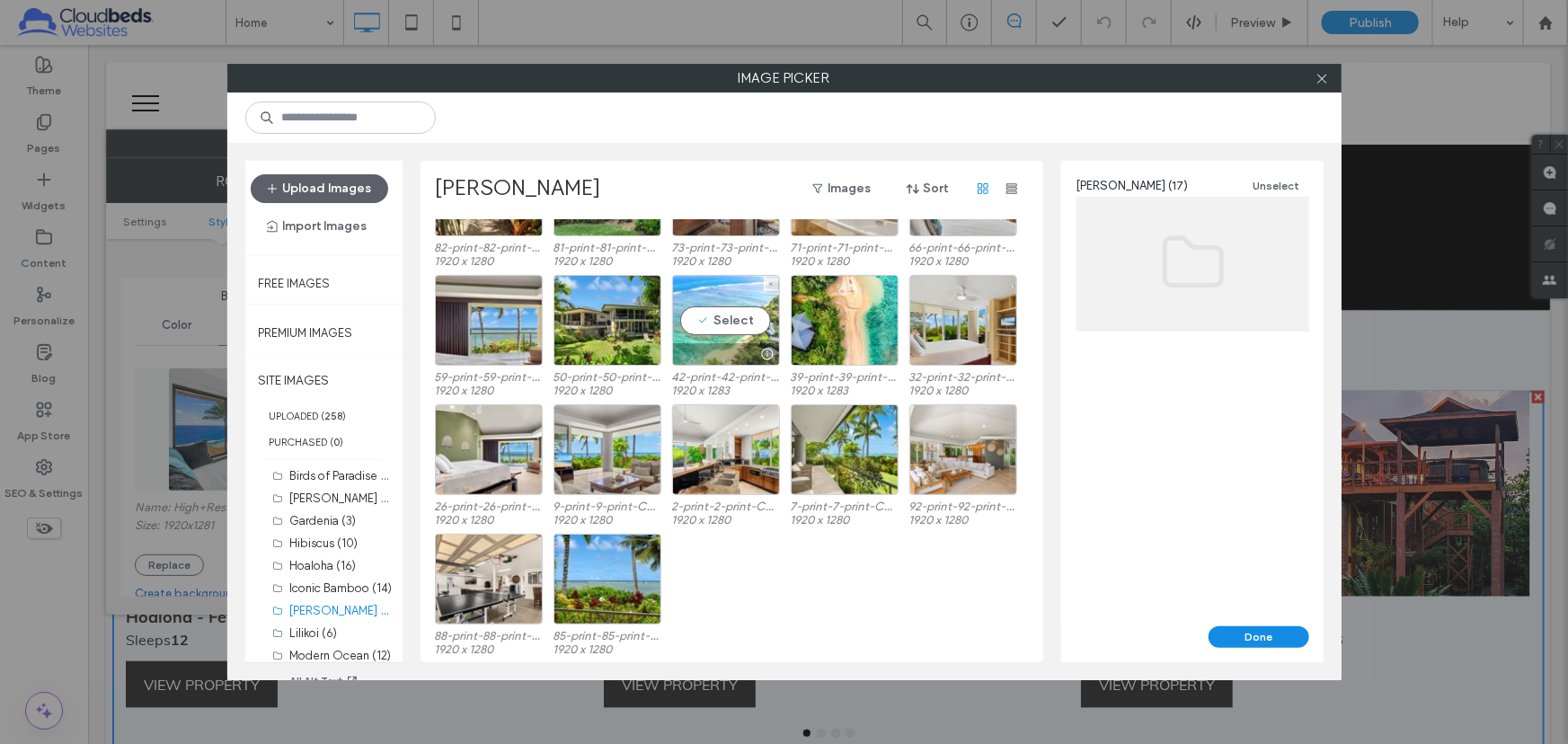
click at [716, 314] on div "Select" at bounding box center [726, 320] width 108 height 91
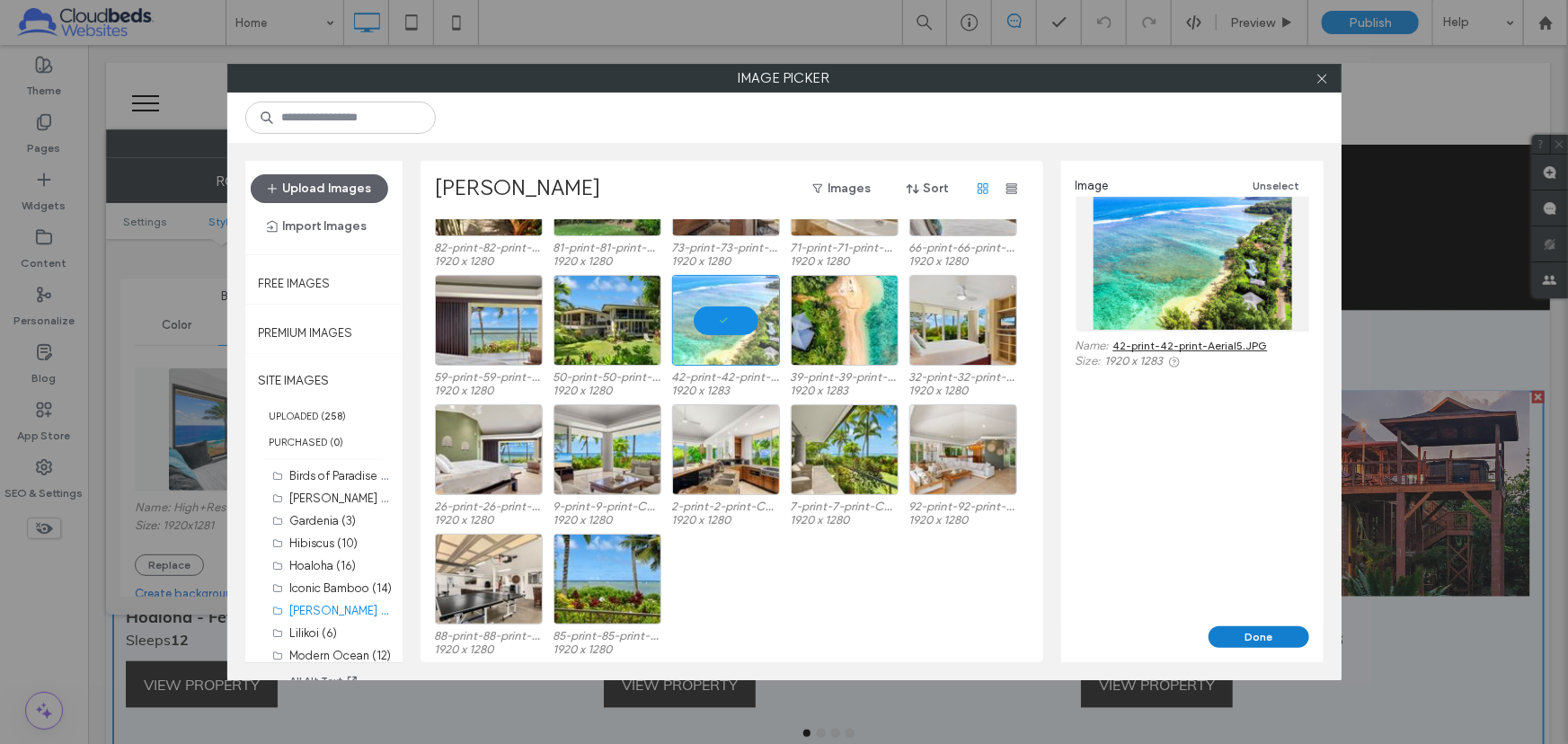
click at [1262, 638] on button "Done" at bounding box center [1258, 637] width 101 height 22
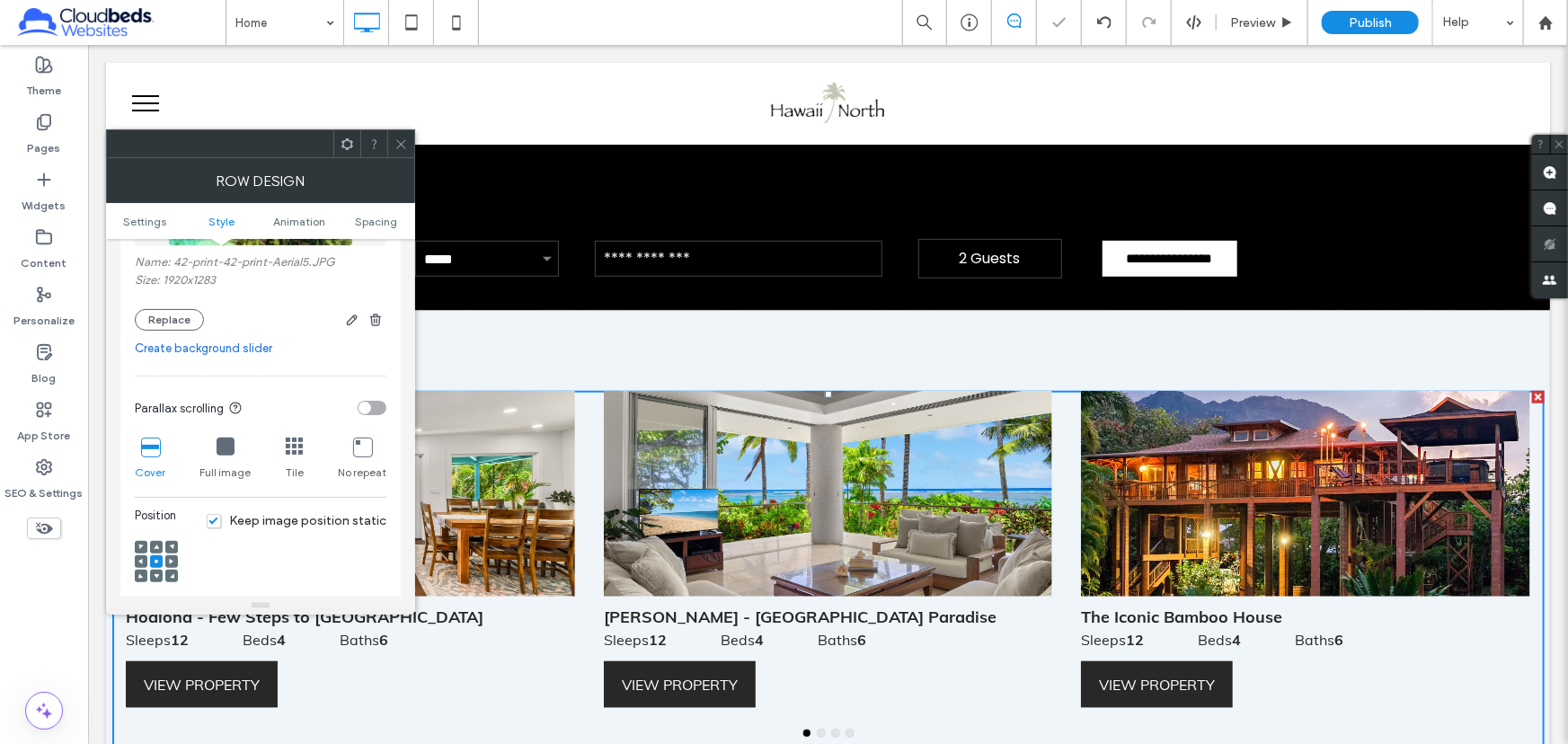
scroll to position [490, 0]
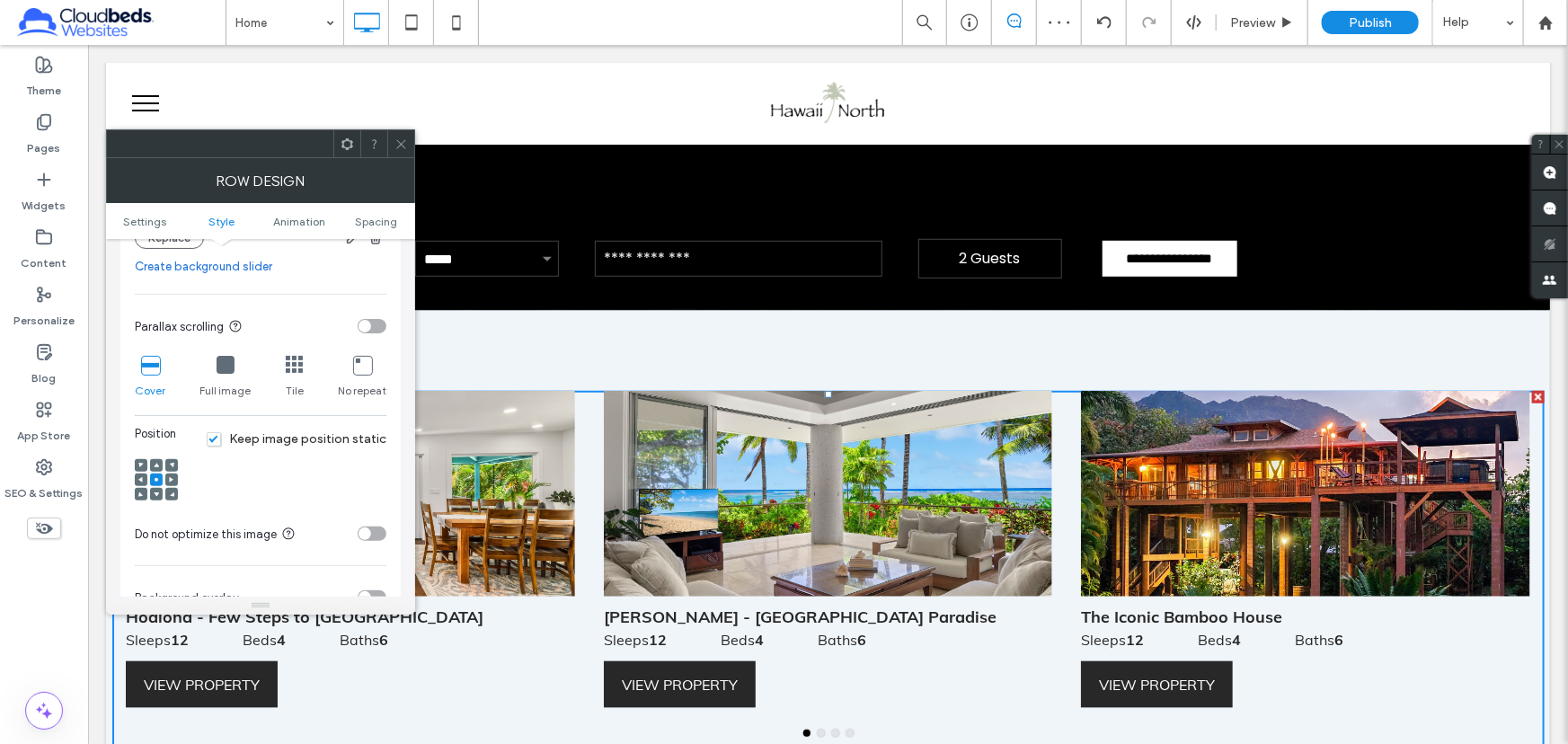
click at [159, 493] on div at bounding box center [157, 494] width 13 height 13
click at [155, 495] on use at bounding box center [156, 495] width 5 height 5
click at [405, 142] on icon at bounding box center [402, 145] width 14 height 14
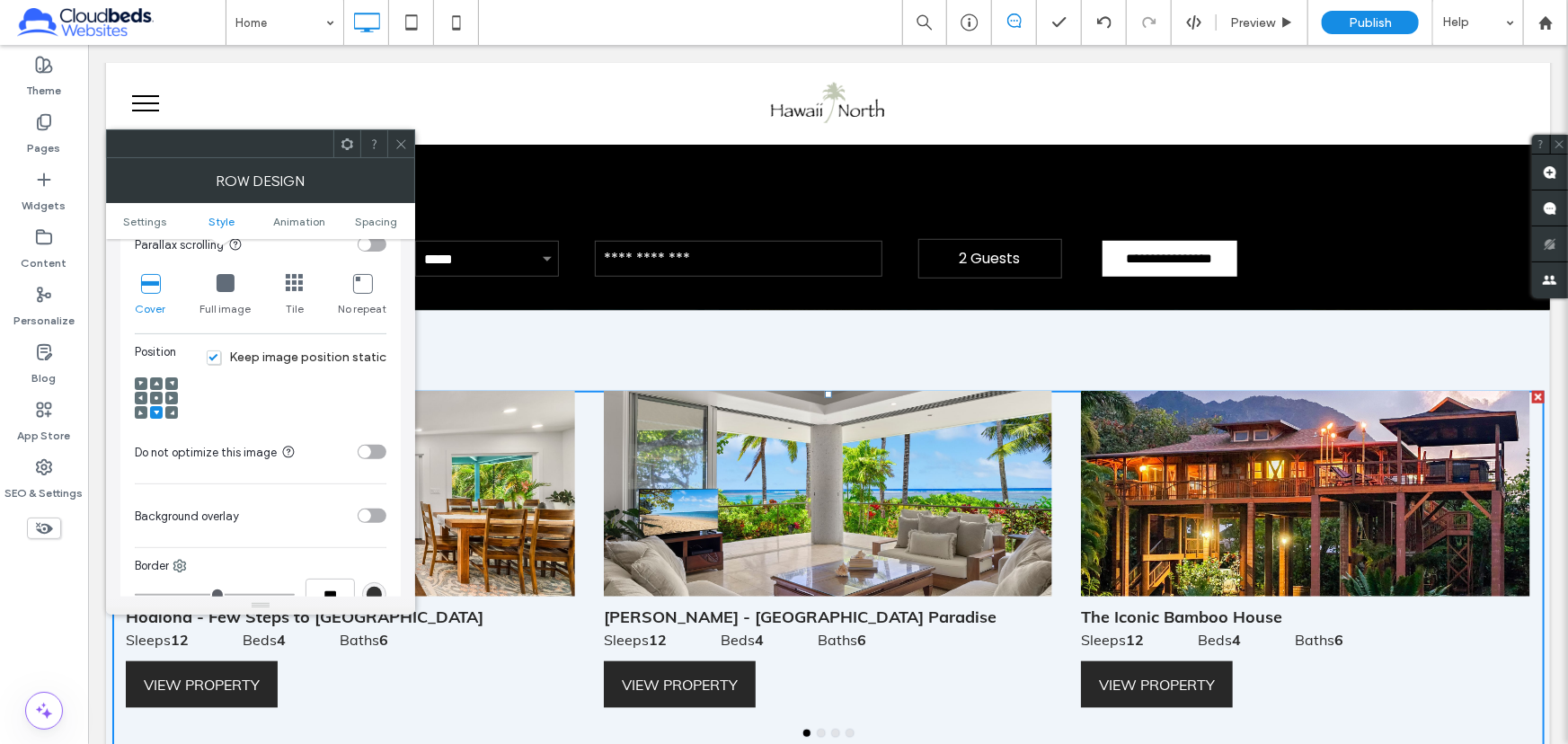
click at [156, 395] on span at bounding box center [156, 398] width 5 height 13
click at [401, 144] on icon at bounding box center [402, 145] width 14 height 14
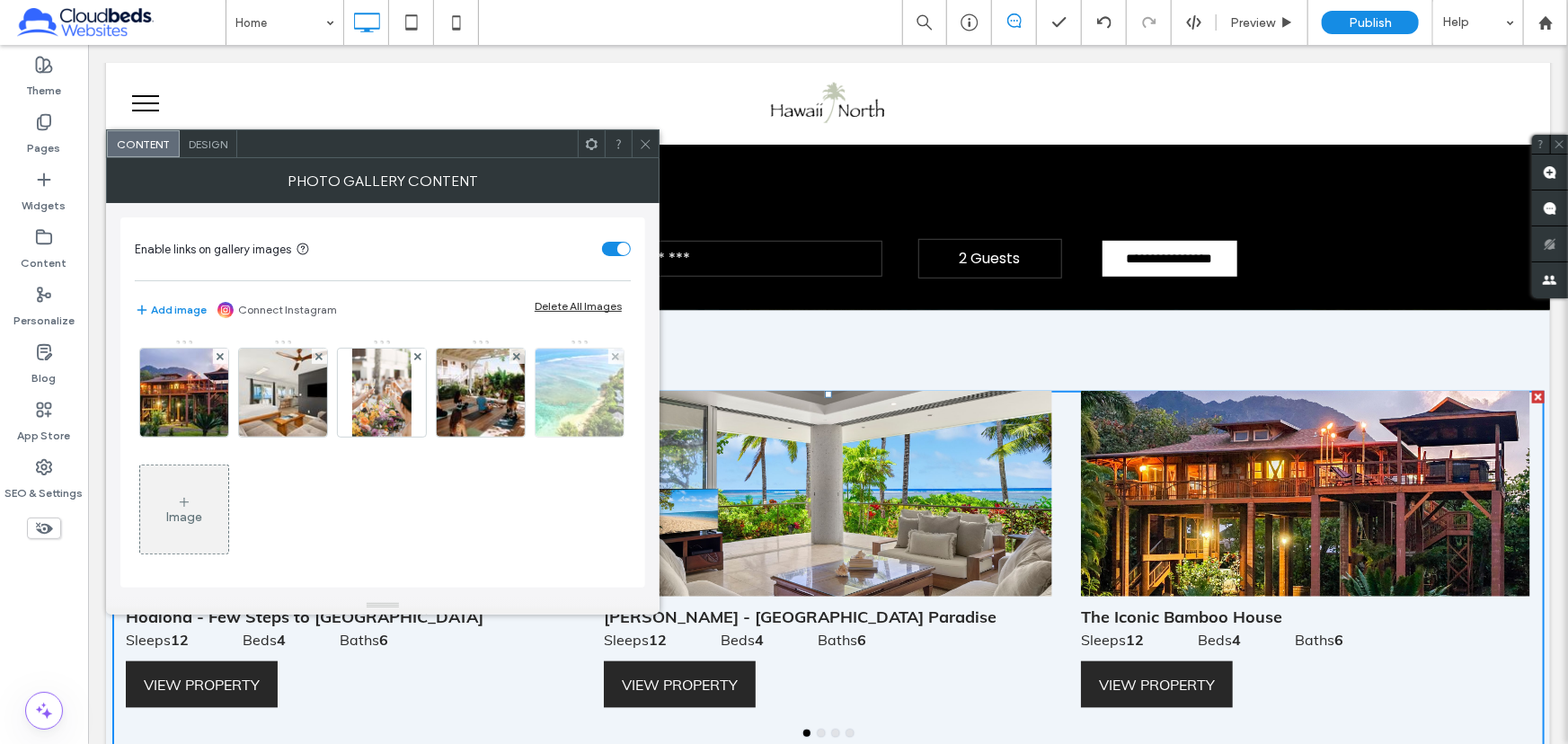
click at [514, 437] on img at bounding box center [580, 393] width 133 height 88
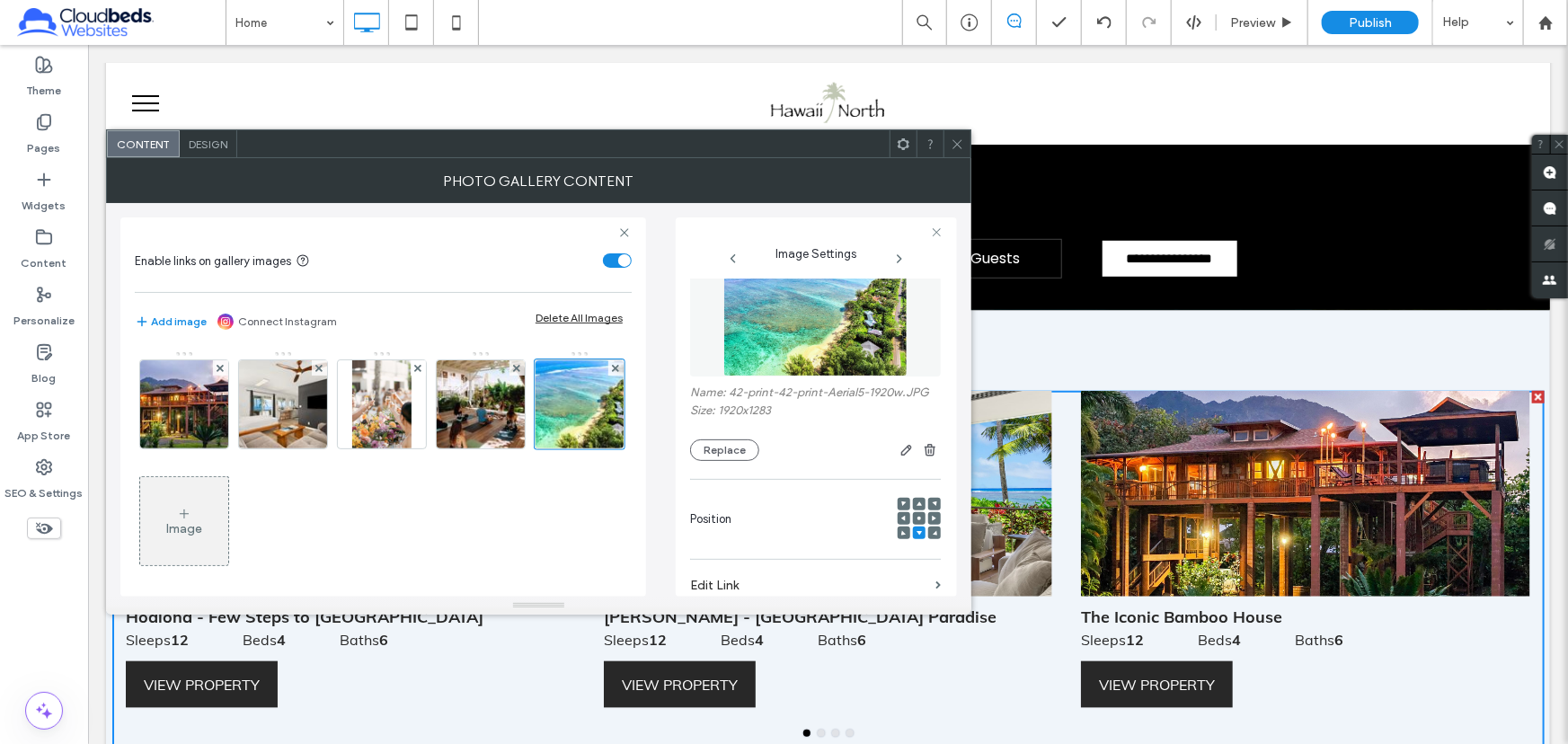
scroll to position [0, 0]
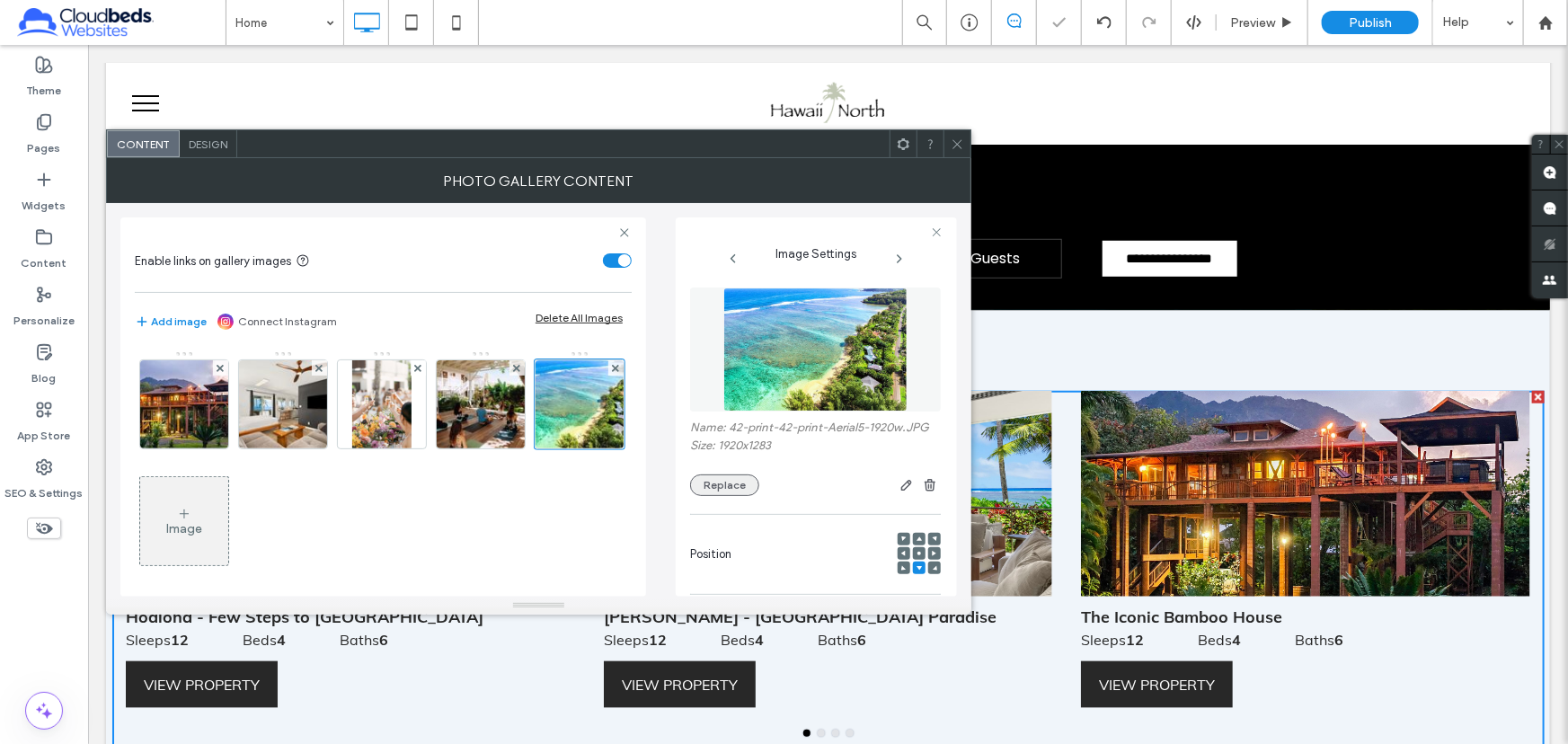
click at [719, 497] on button "Replace" at bounding box center [724, 486] width 69 height 22
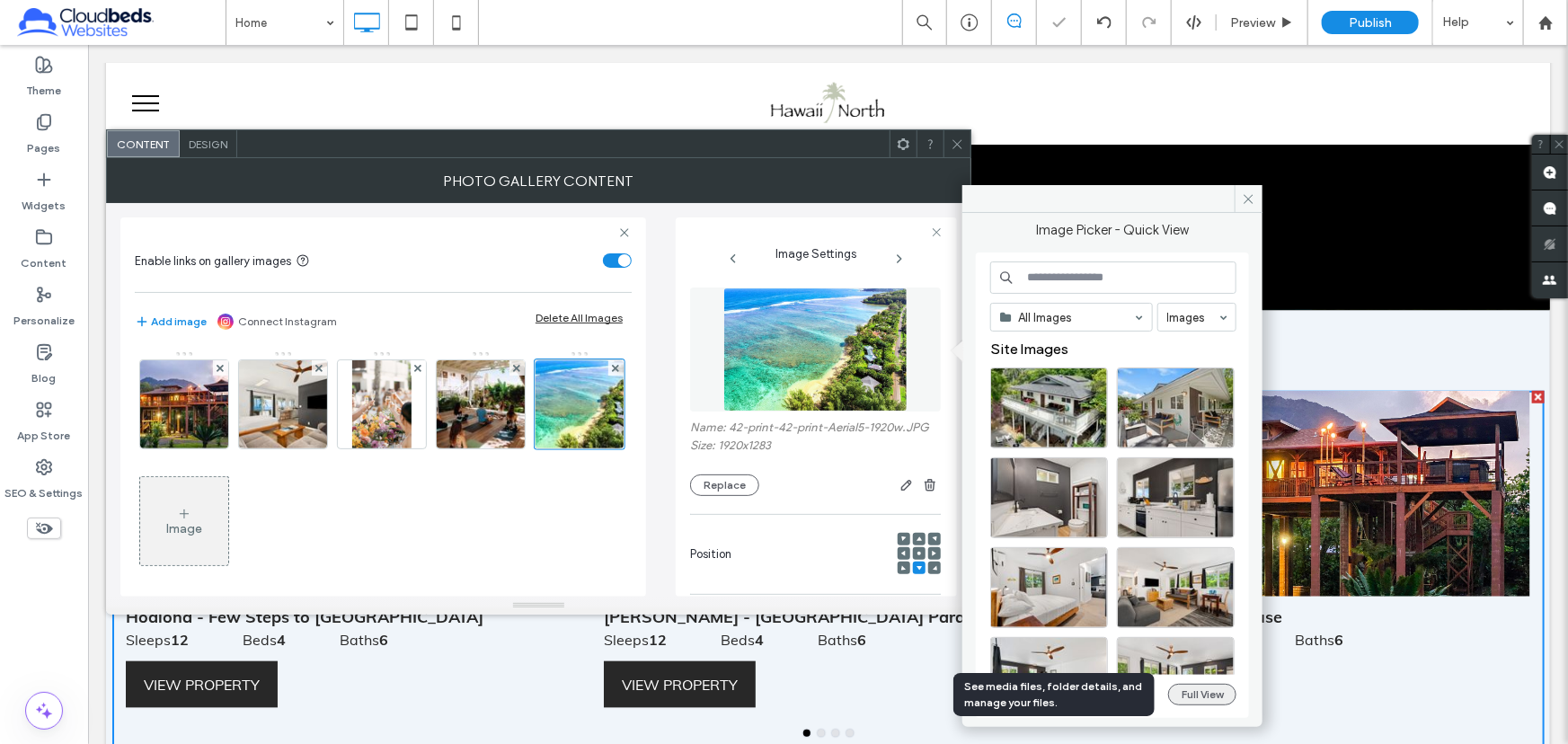
click at [1198, 694] on button "Full View" at bounding box center [1202, 695] width 69 height 22
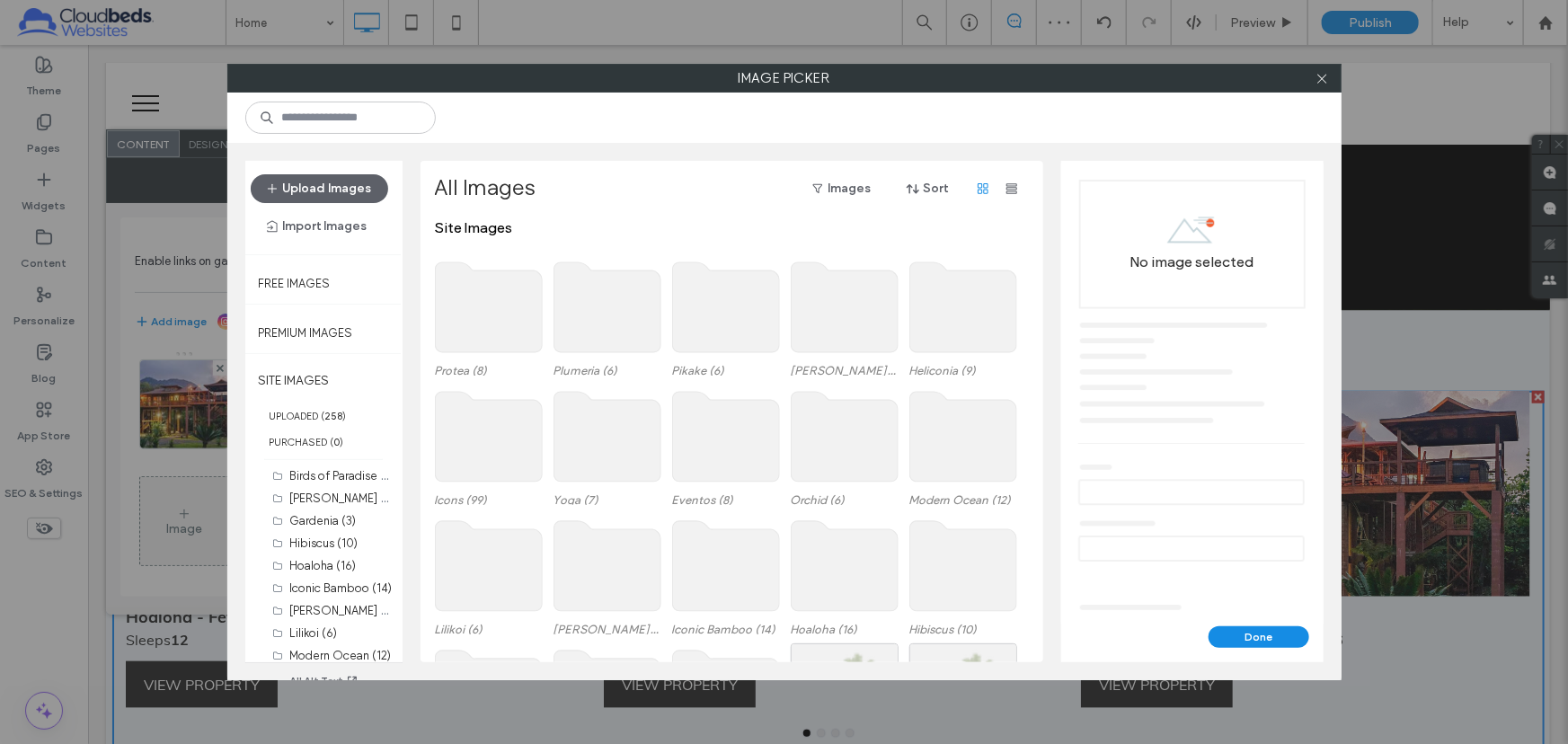
click at [842, 441] on use at bounding box center [843, 437] width 107 height 90
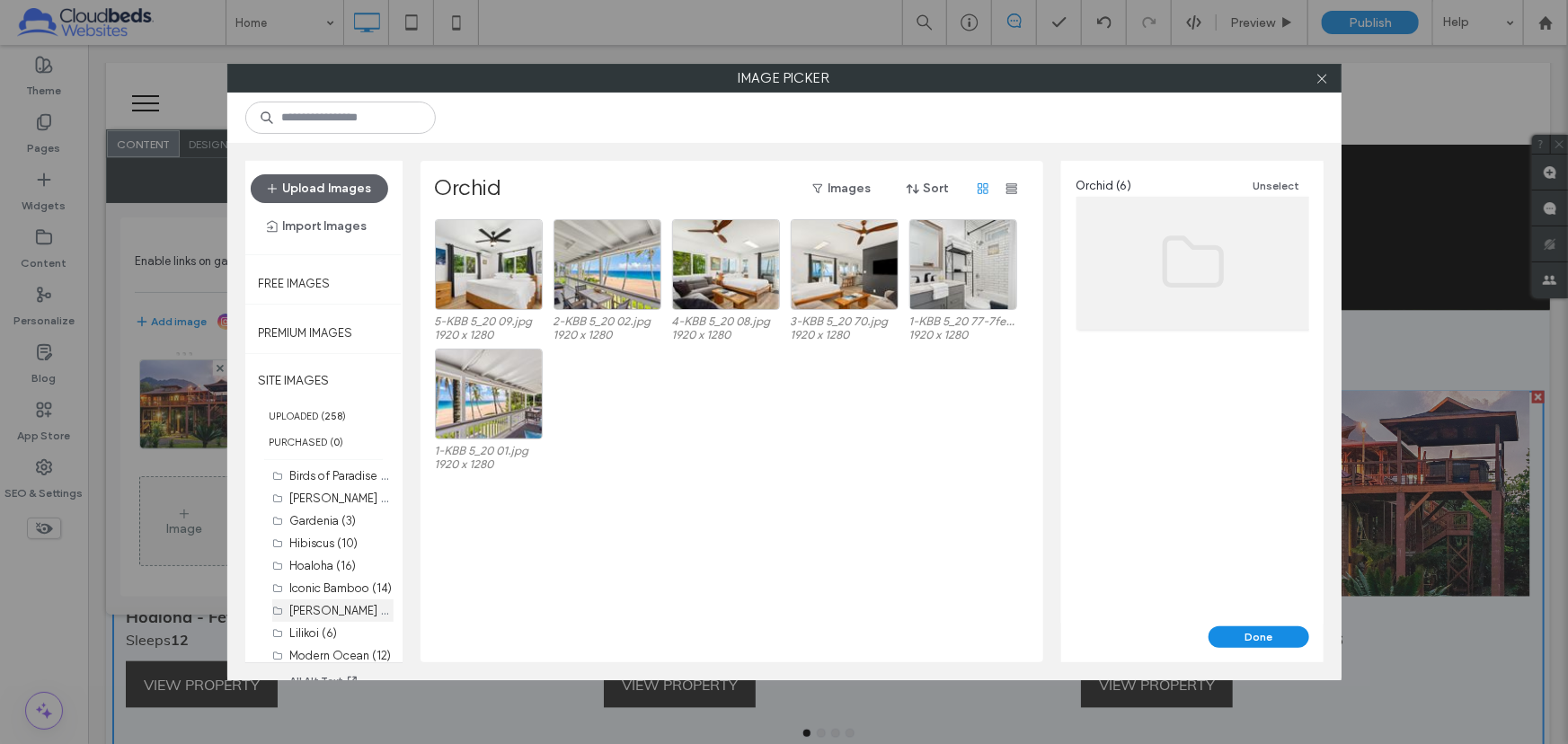
click at [316, 615] on label "[PERSON_NAME] (17)" at bounding box center [345, 609] width 110 height 17
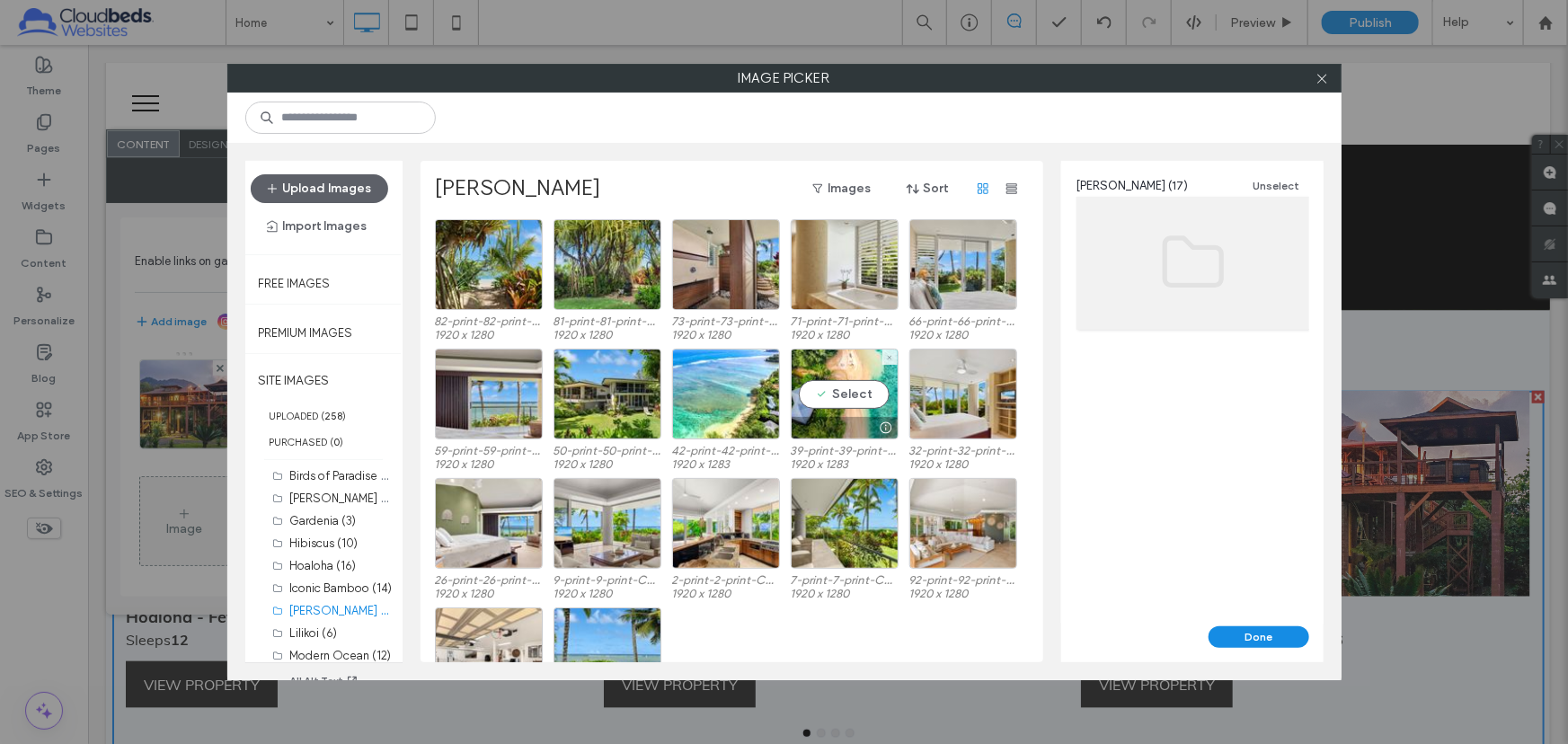
scroll to position [74, 0]
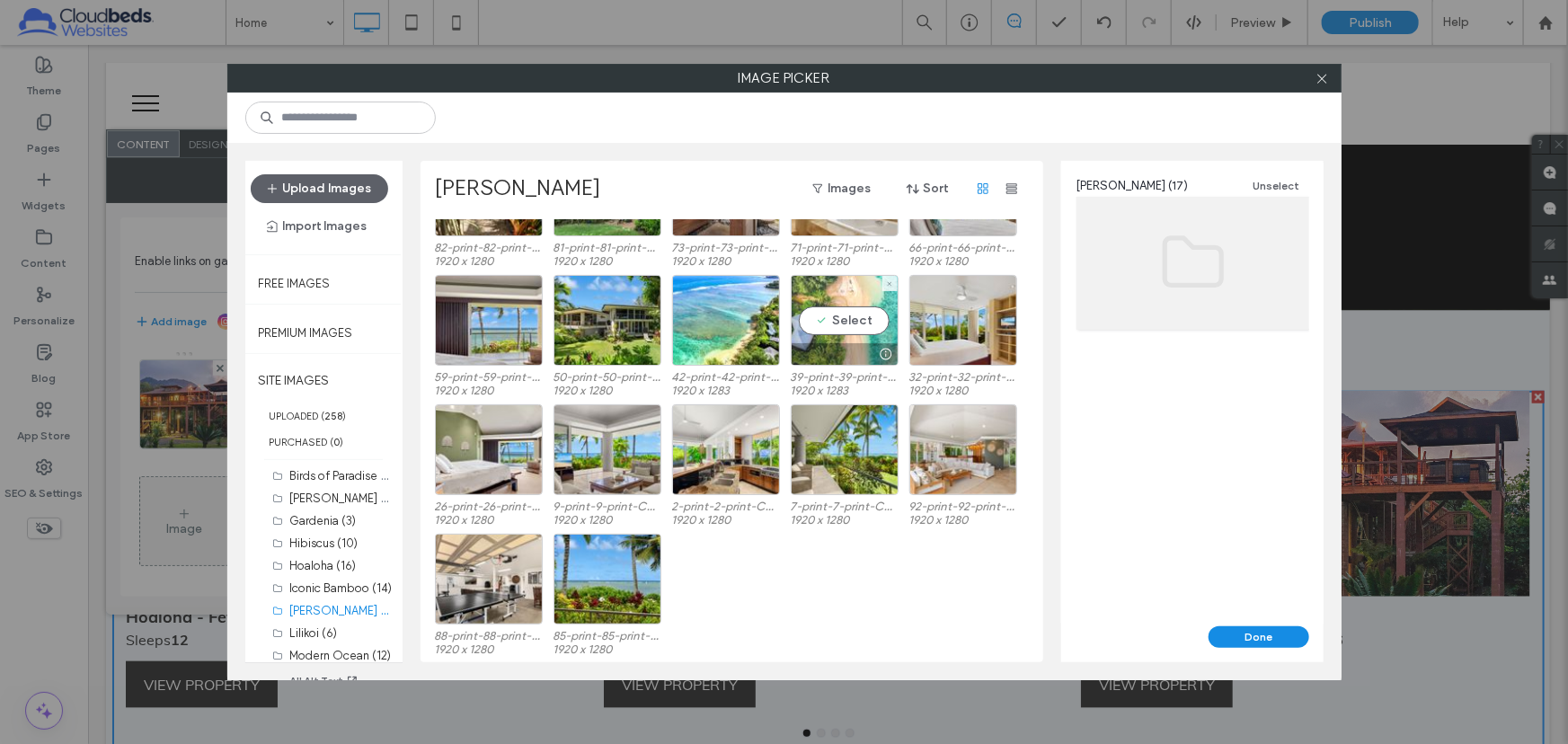
click at [888, 314] on div "Select" at bounding box center [844, 320] width 108 height 91
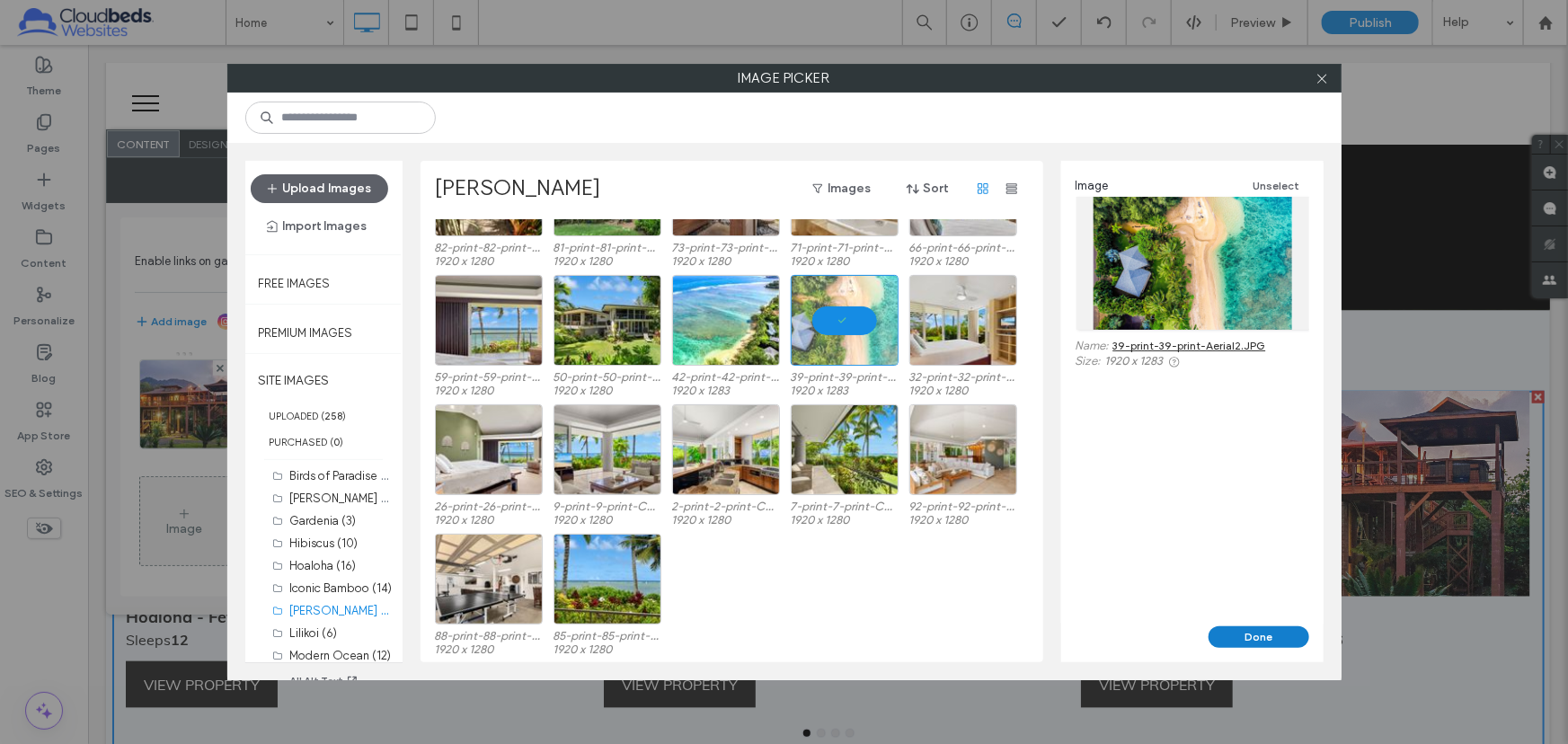
click at [1277, 642] on button "Done" at bounding box center [1258, 637] width 101 height 22
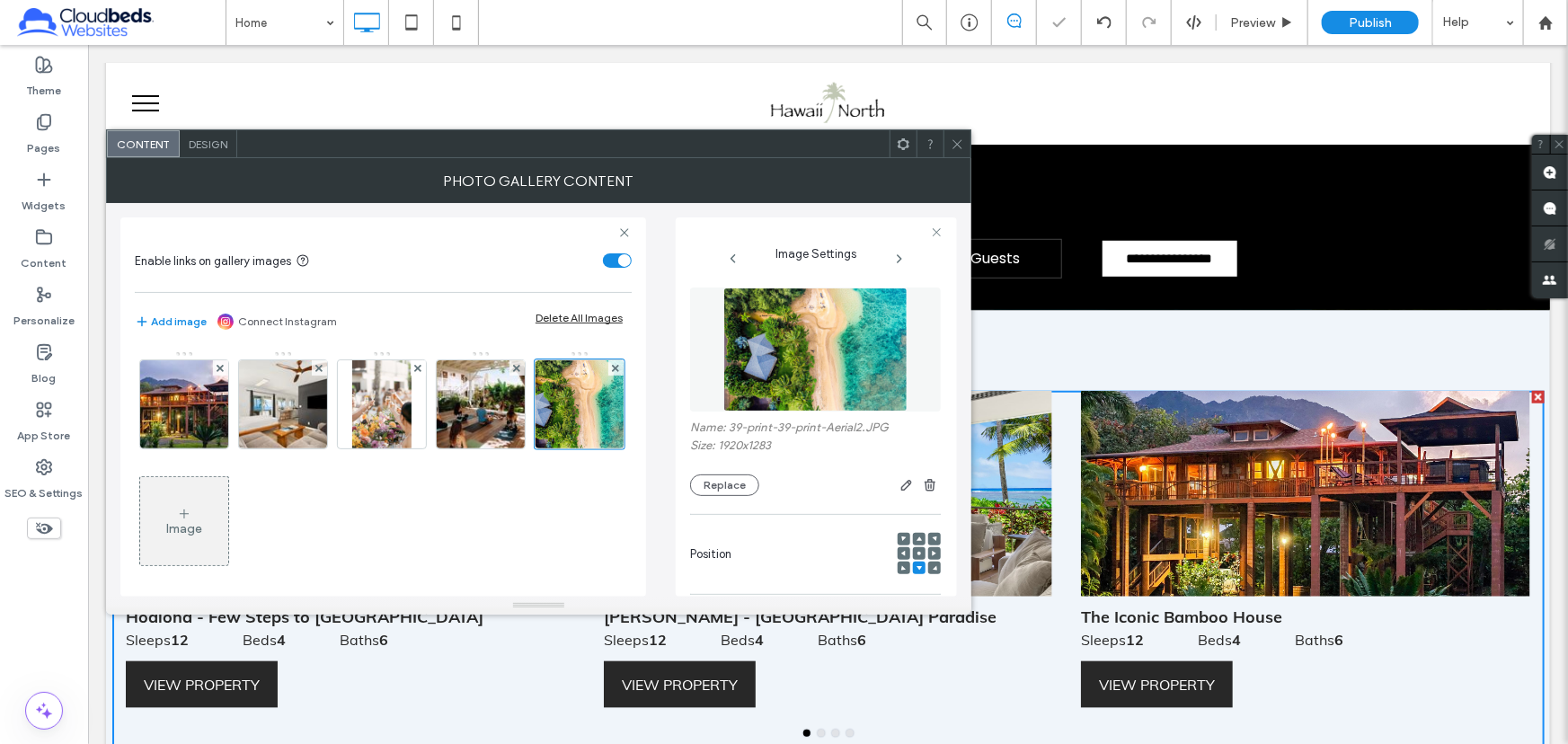
click at [901, 558] on span at bounding box center [903, 554] width 5 height 13
click at [957, 138] on icon at bounding box center [958, 145] width 14 height 14
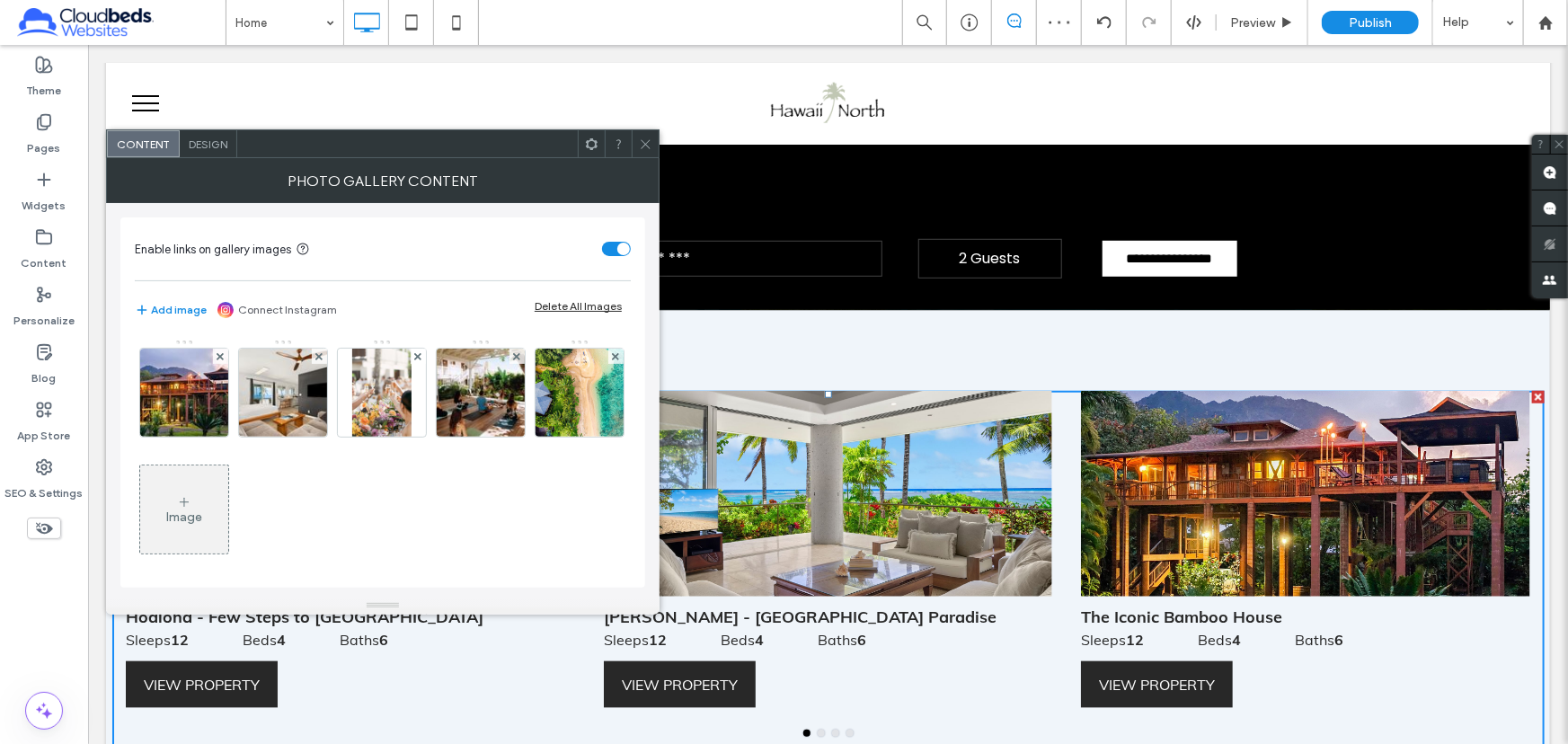
drag, startPoint x: 205, startPoint y: 498, endPoint x: 217, endPoint y: 498, distance: 12.0
click at [514, 437] on img at bounding box center [580, 393] width 133 height 88
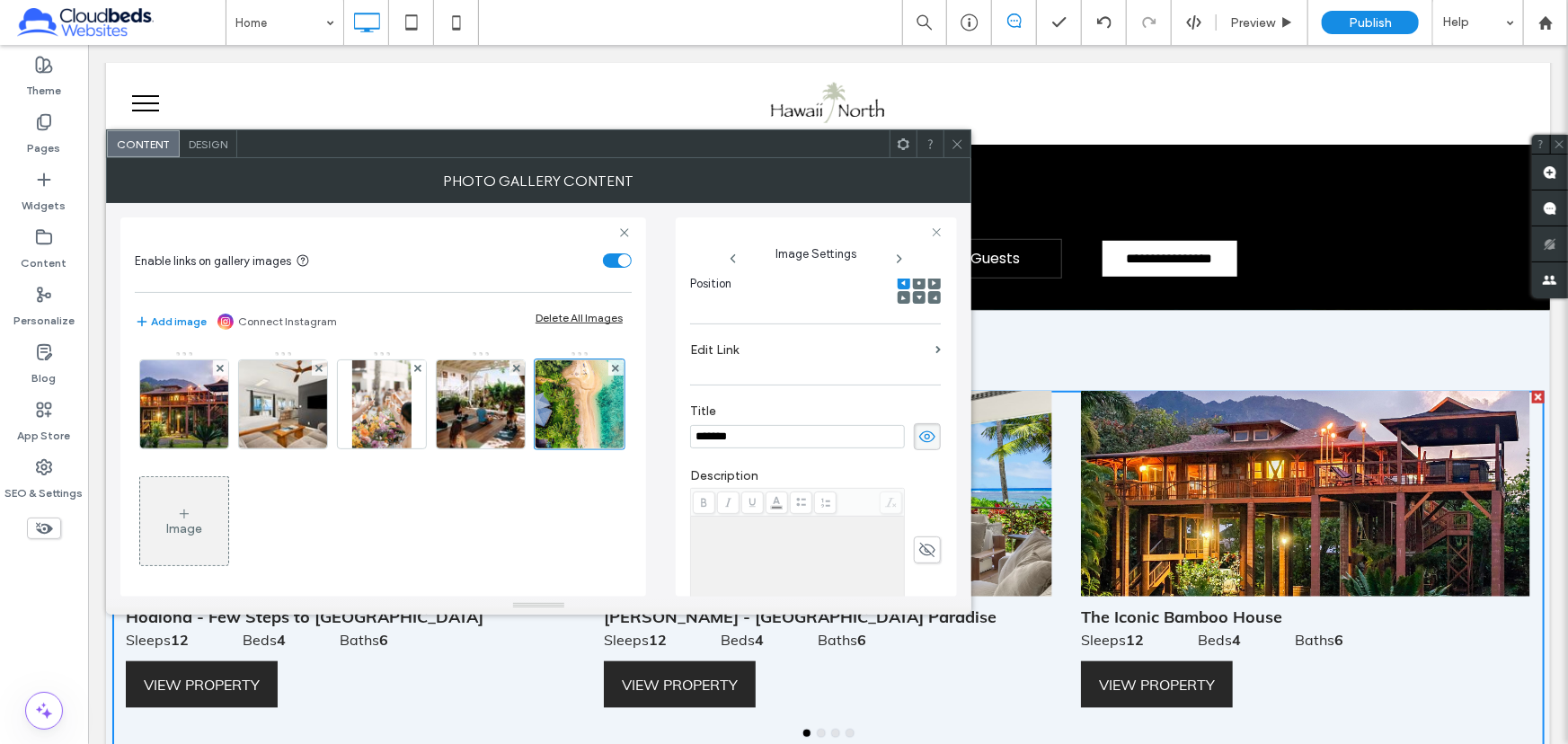
scroll to position [188, 0]
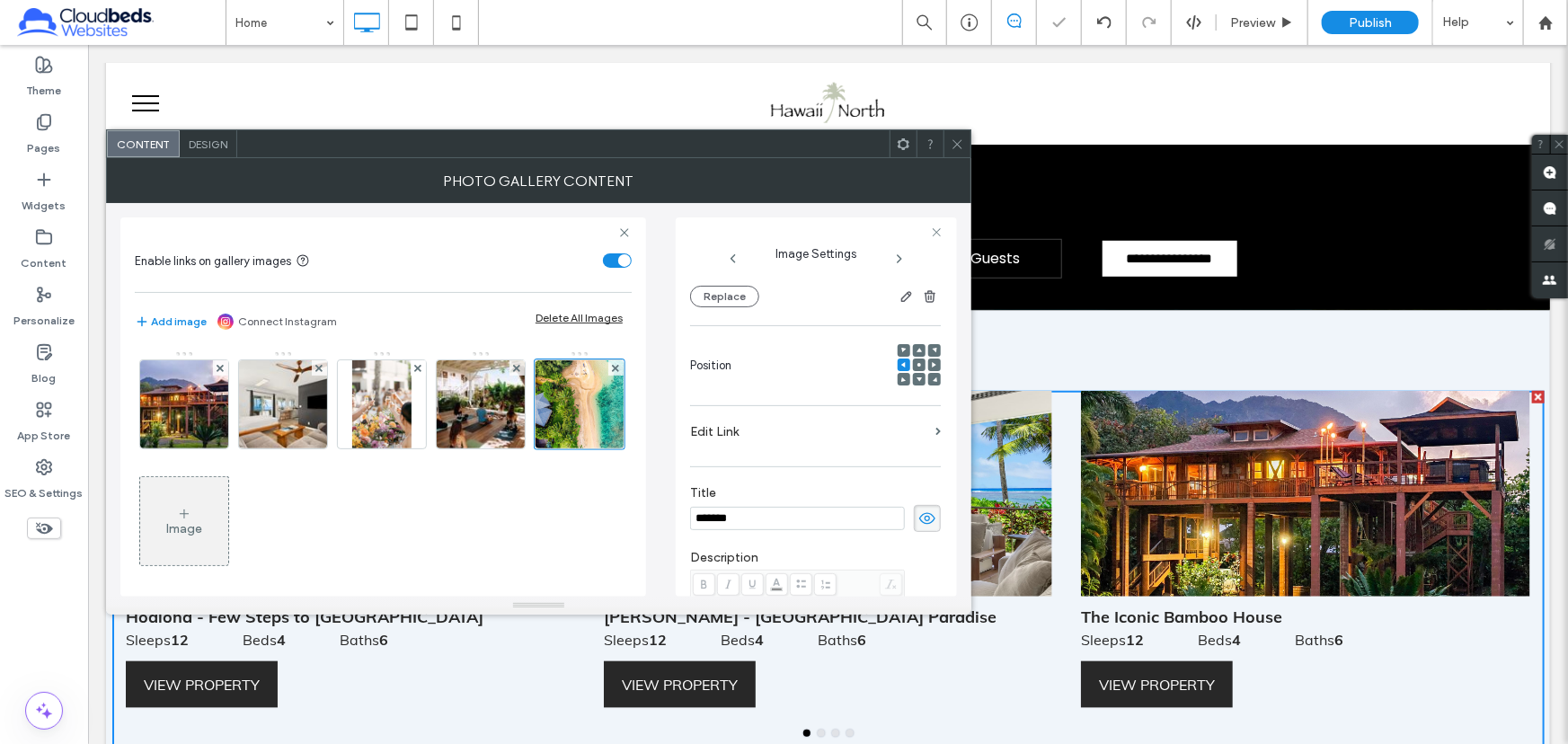
click at [916, 367] on icon at bounding box center [918, 364] width 5 height 5
click at [956, 144] on icon at bounding box center [958, 145] width 14 height 14
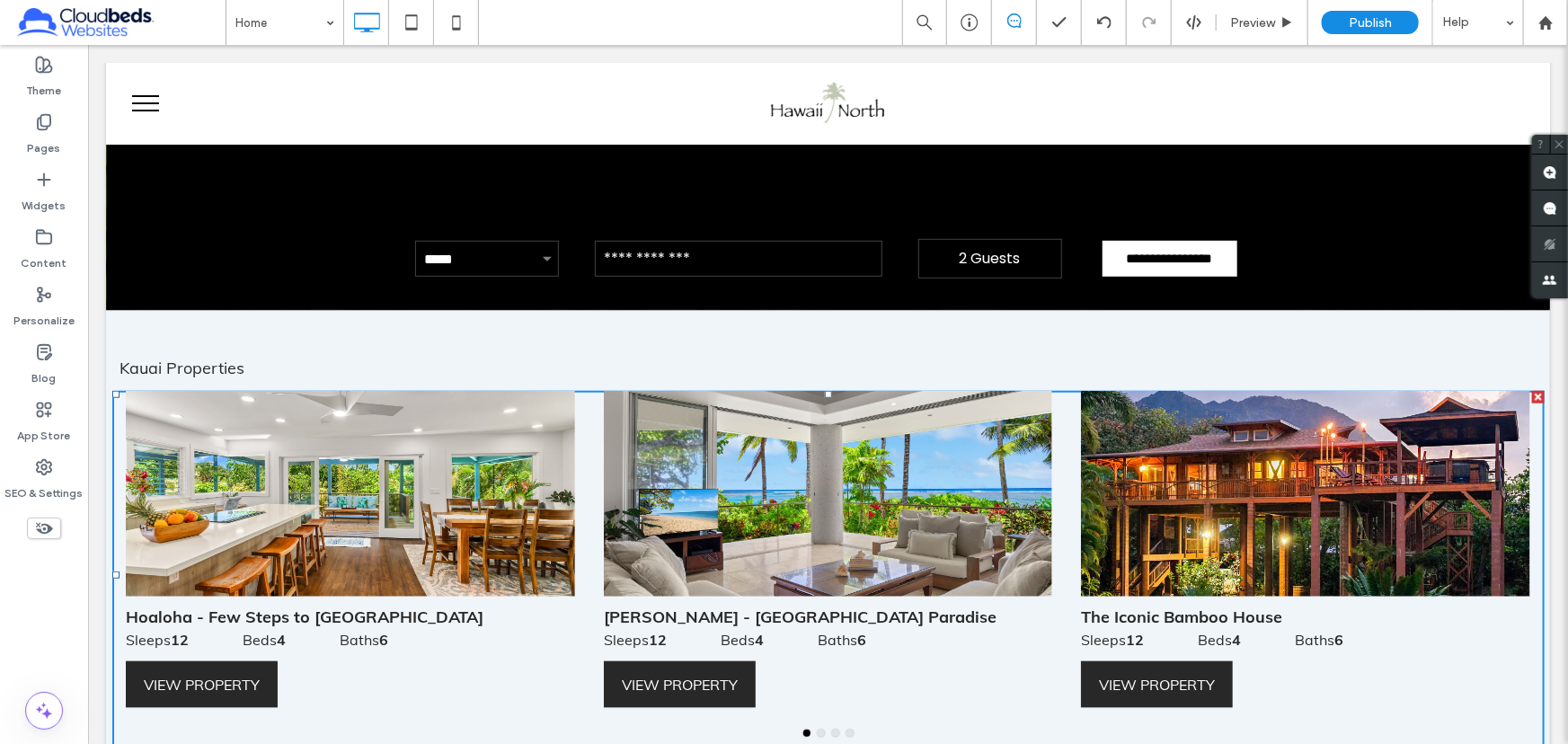
click at [594, 30] on div "Home Preview Publish Help" at bounding box center [896, 22] width 1343 height 45
click at [440, 20] on div at bounding box center [456, 23] width 44 height 36
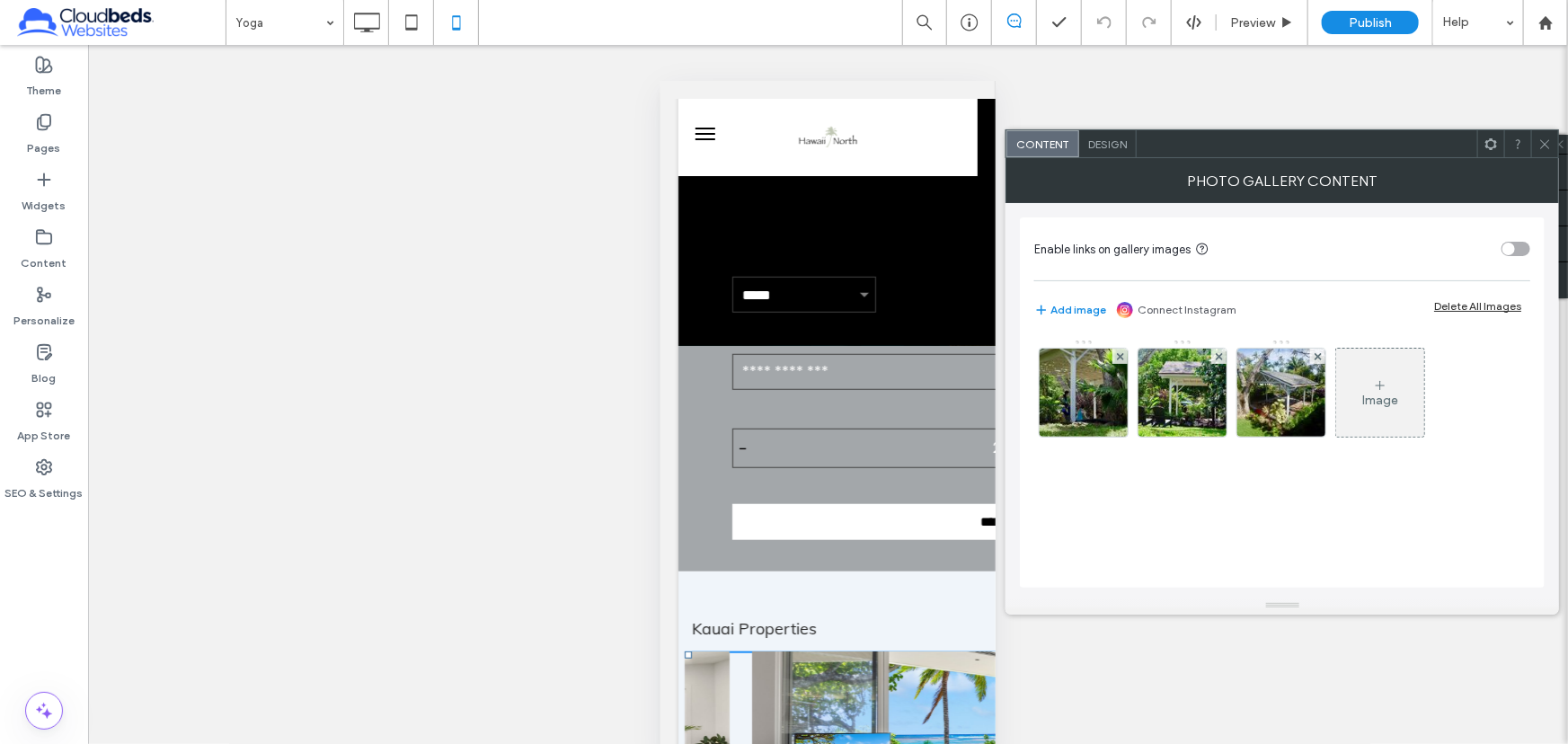
click at [1116, 143] on span "Design" at bounding box center [1107, 145] width 39 height 14
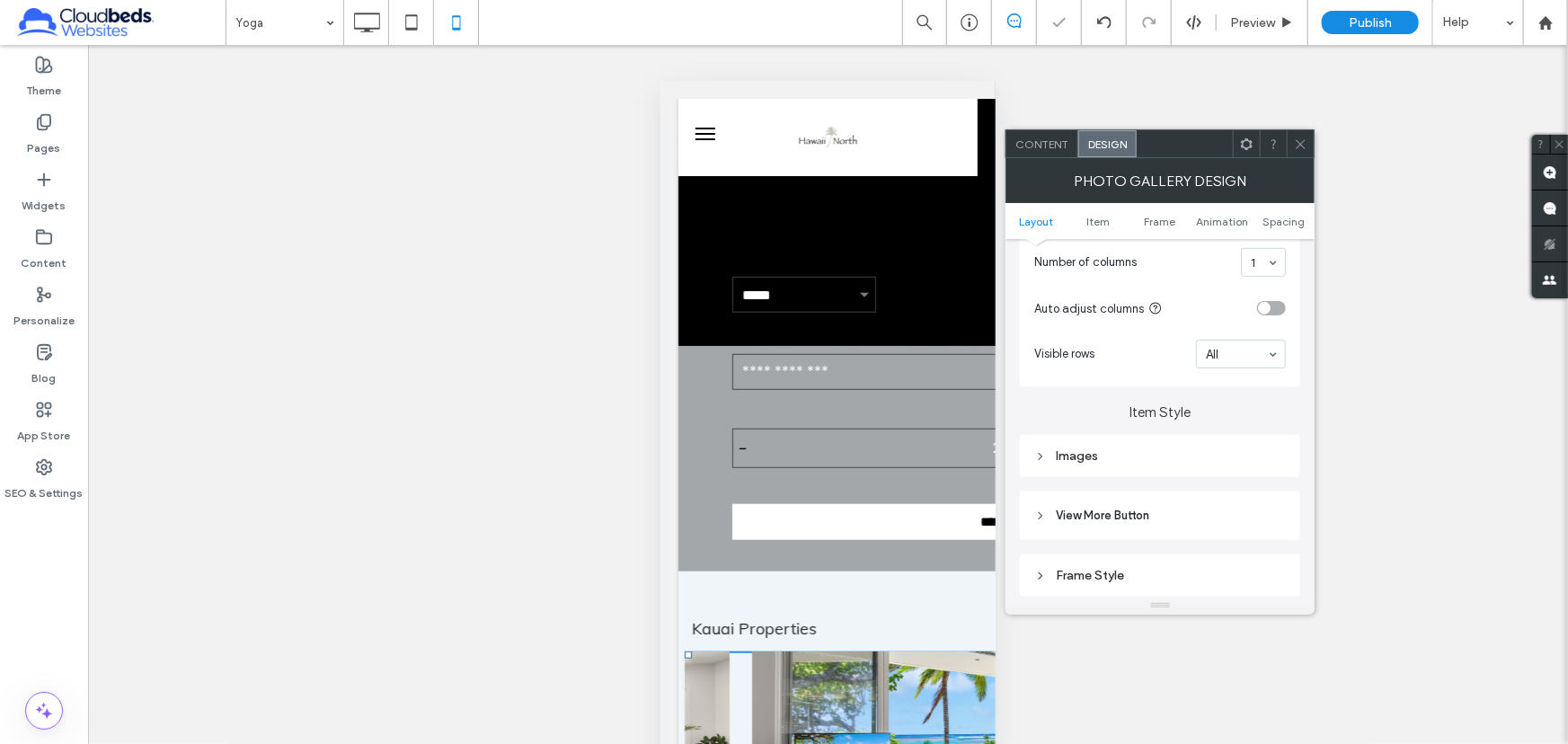
scroll to position [571, 0]
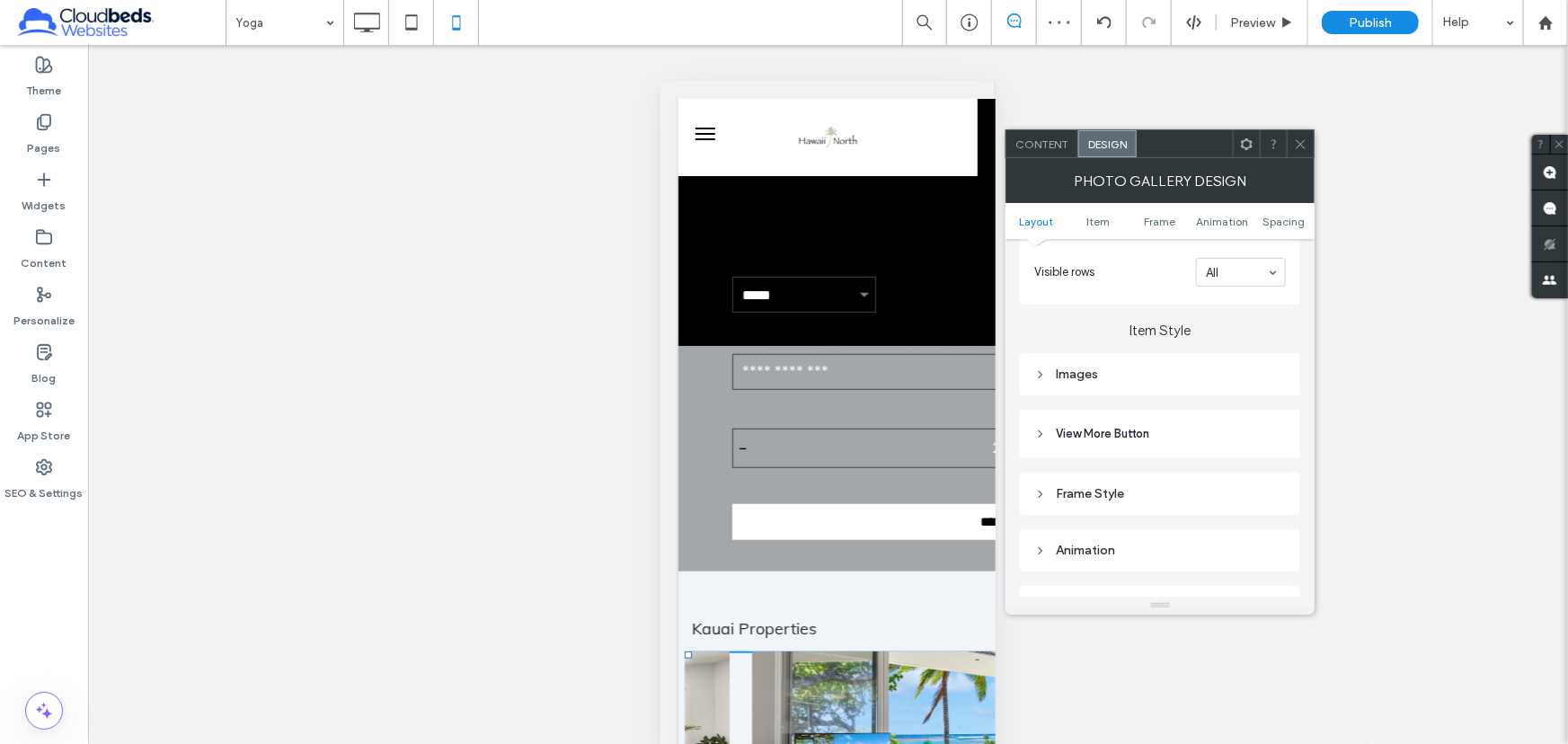
click at [1092, 370] on div "Images" at bounding box center [1159, 374] width 251 height 15
type input "*"
type input "***"
type input "*"
type input "***"
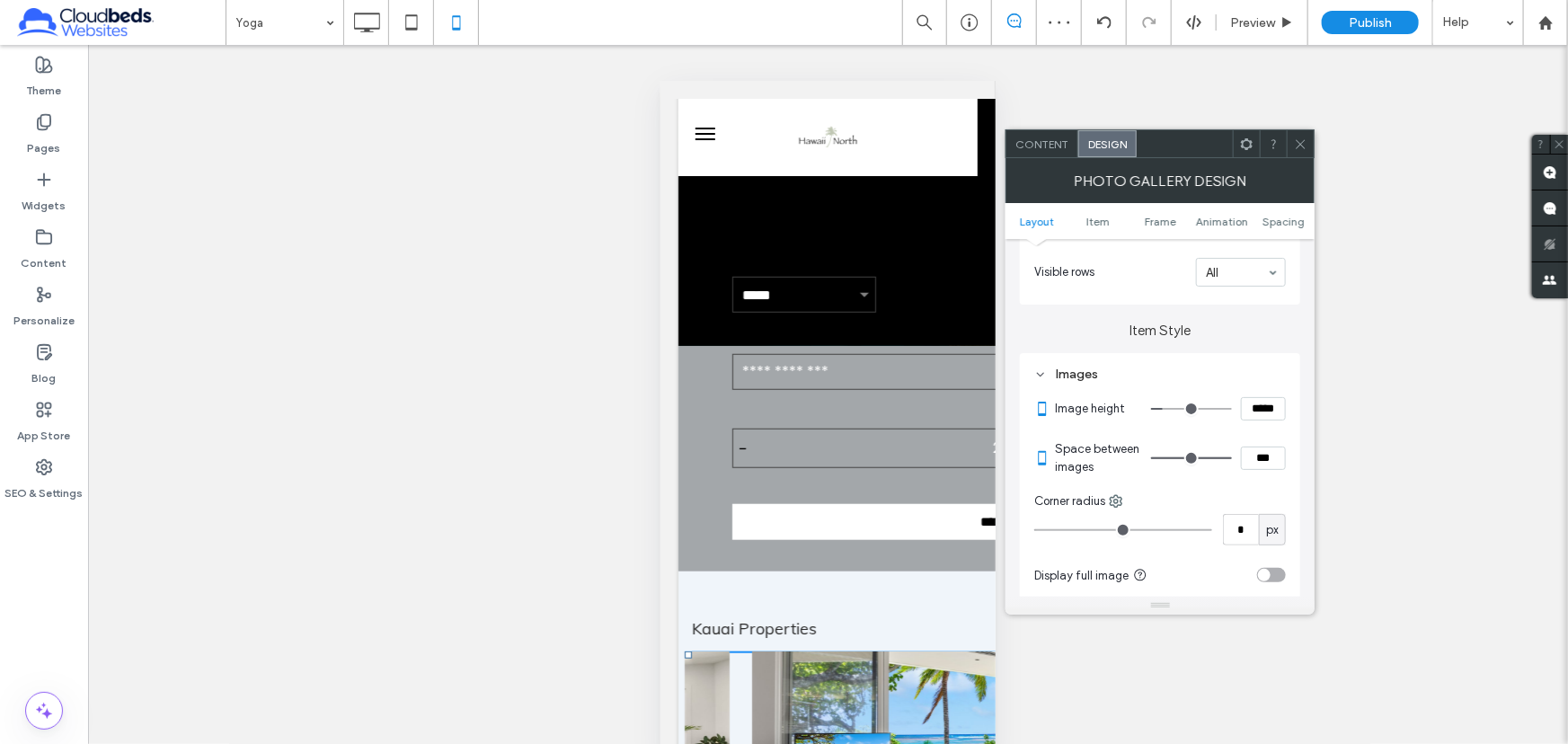
type input "**"
type input "****"
drag, startPoint x: 1155, startPoint y: 461, endPoint x: 1375, endPoint y: 473, distance: 220.3
type input "**"
click at [1232, 460] on input "range" at bounding box center [1191, 459] width 81 height 2
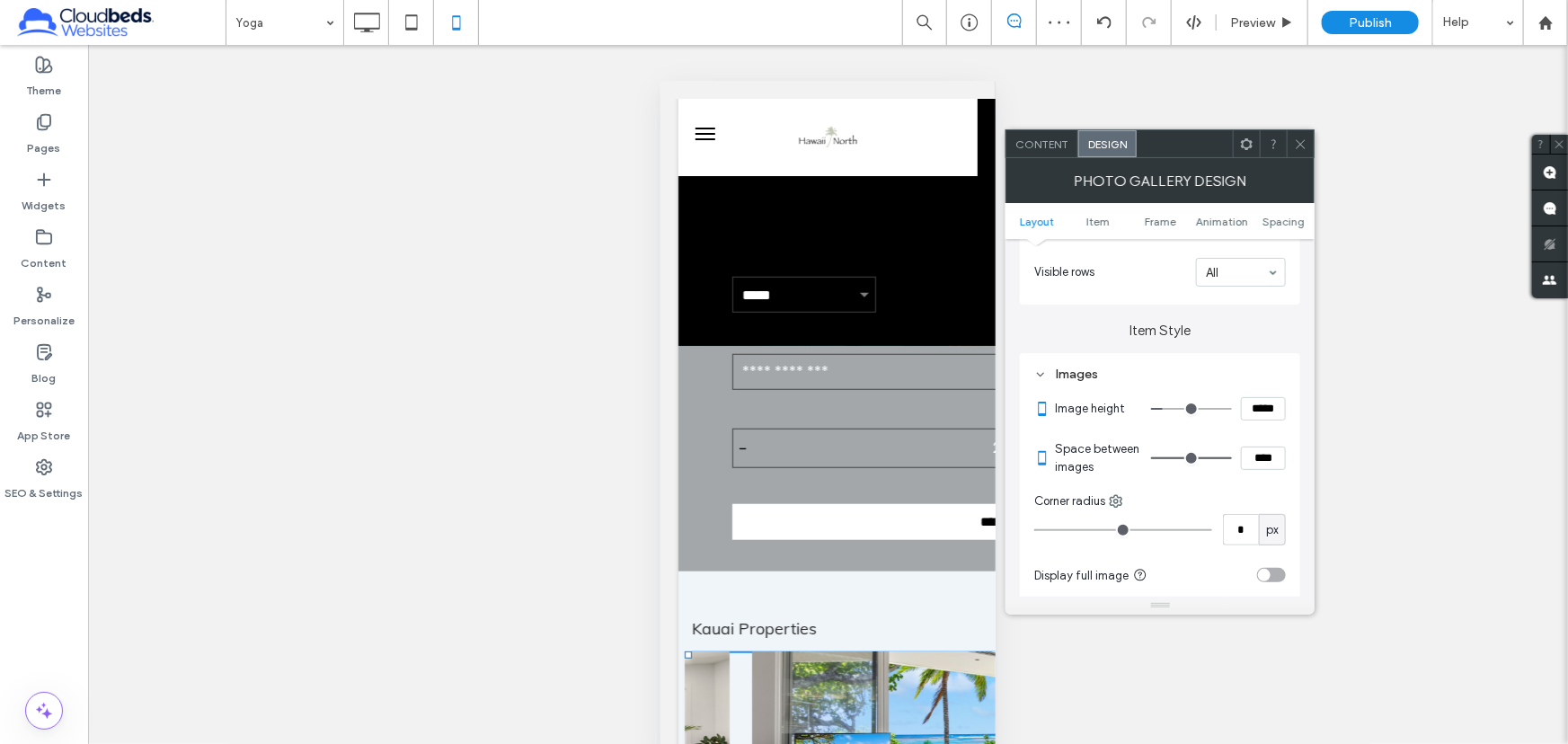
click at [1298, 142] on icon at bounding box center [1301, 145] width 14 height 14
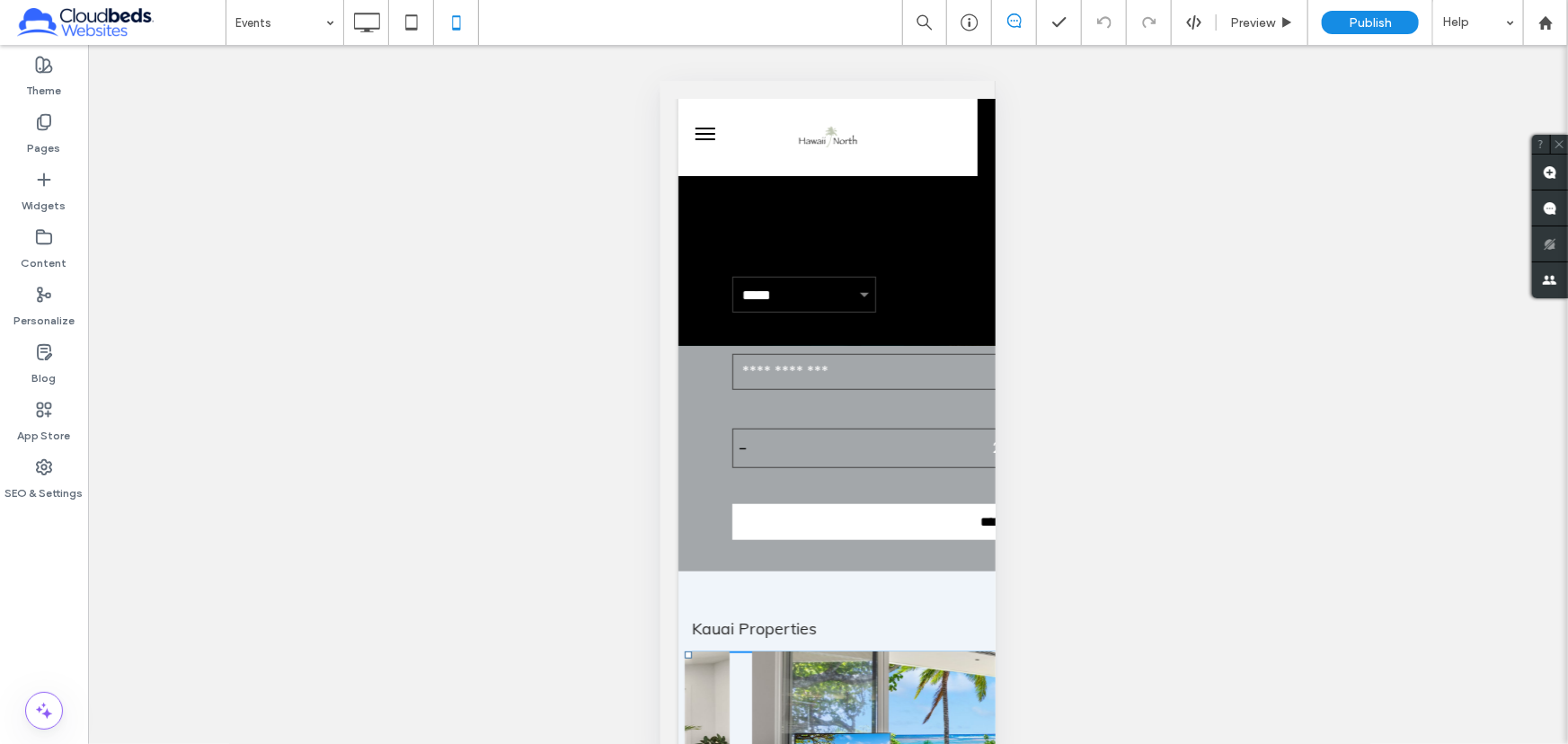
click at [287, 38] on input at bounding box center [280, 22] width 90 height 45
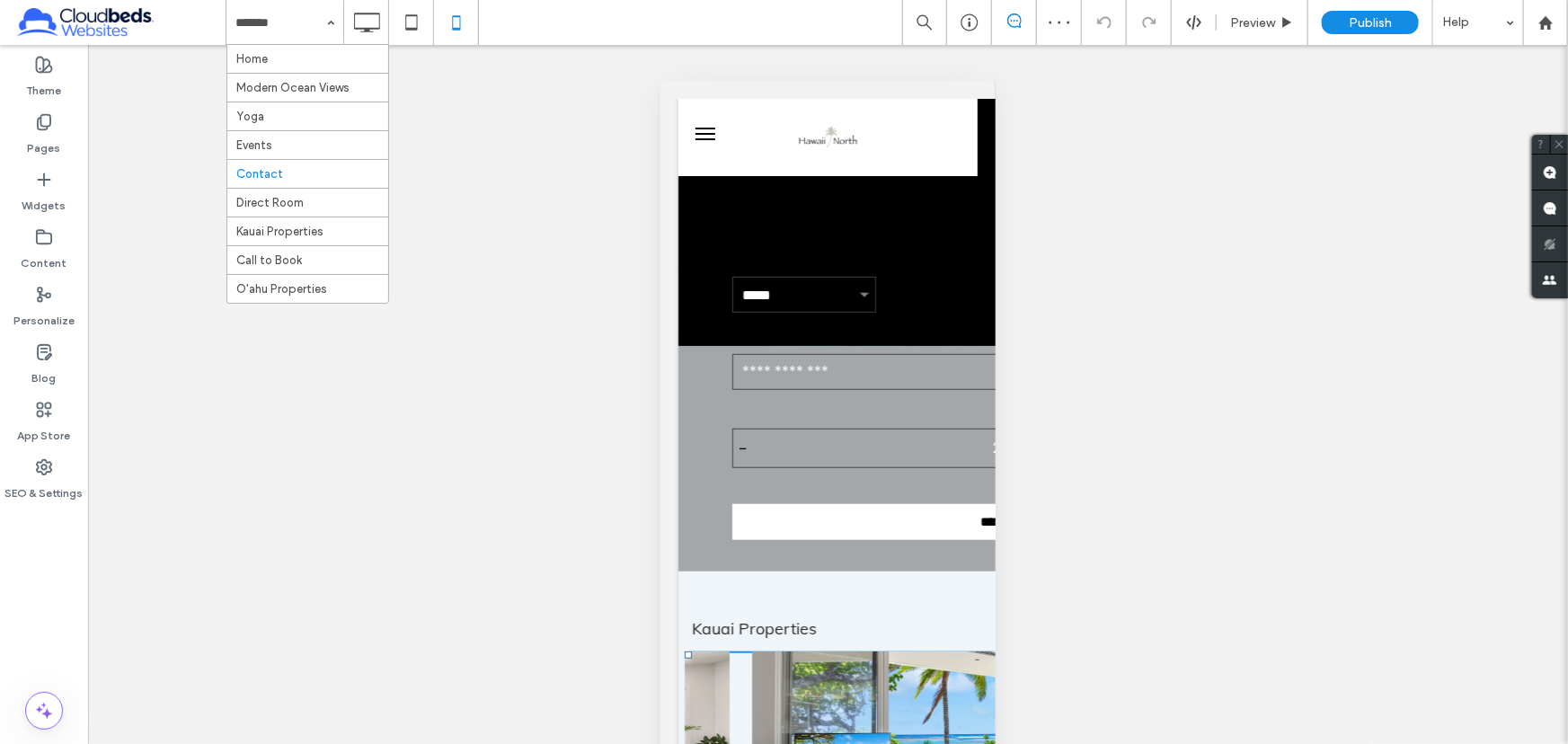
click at [288, 43] on div "Home Modern Ocean Views Yoga Events Contact Direct Room Kauai Properties Call t…" at bounding box center [284, 22] width 117 height 45
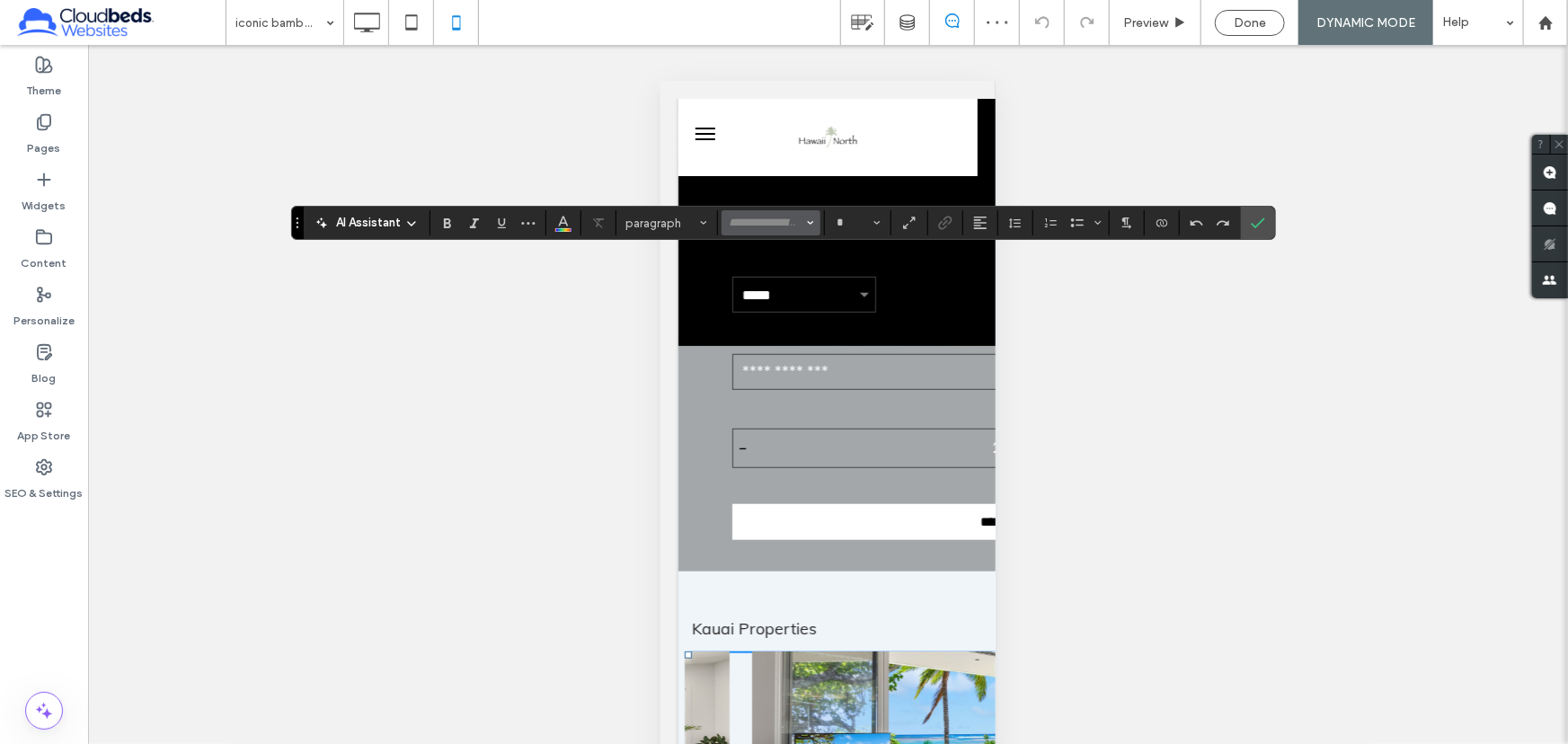
type input "**********"
type input "**"
click at [1016, 226] on use "Line Height" at bounding box center [1015, 223] width 12 height 10
click at [1048, 274] on div "Single" at bounding box center [1044, 277] width 44 height 14
click at [1255, 211] on span "Confirm" at bounding box center [1255, 222] width 8 height 32
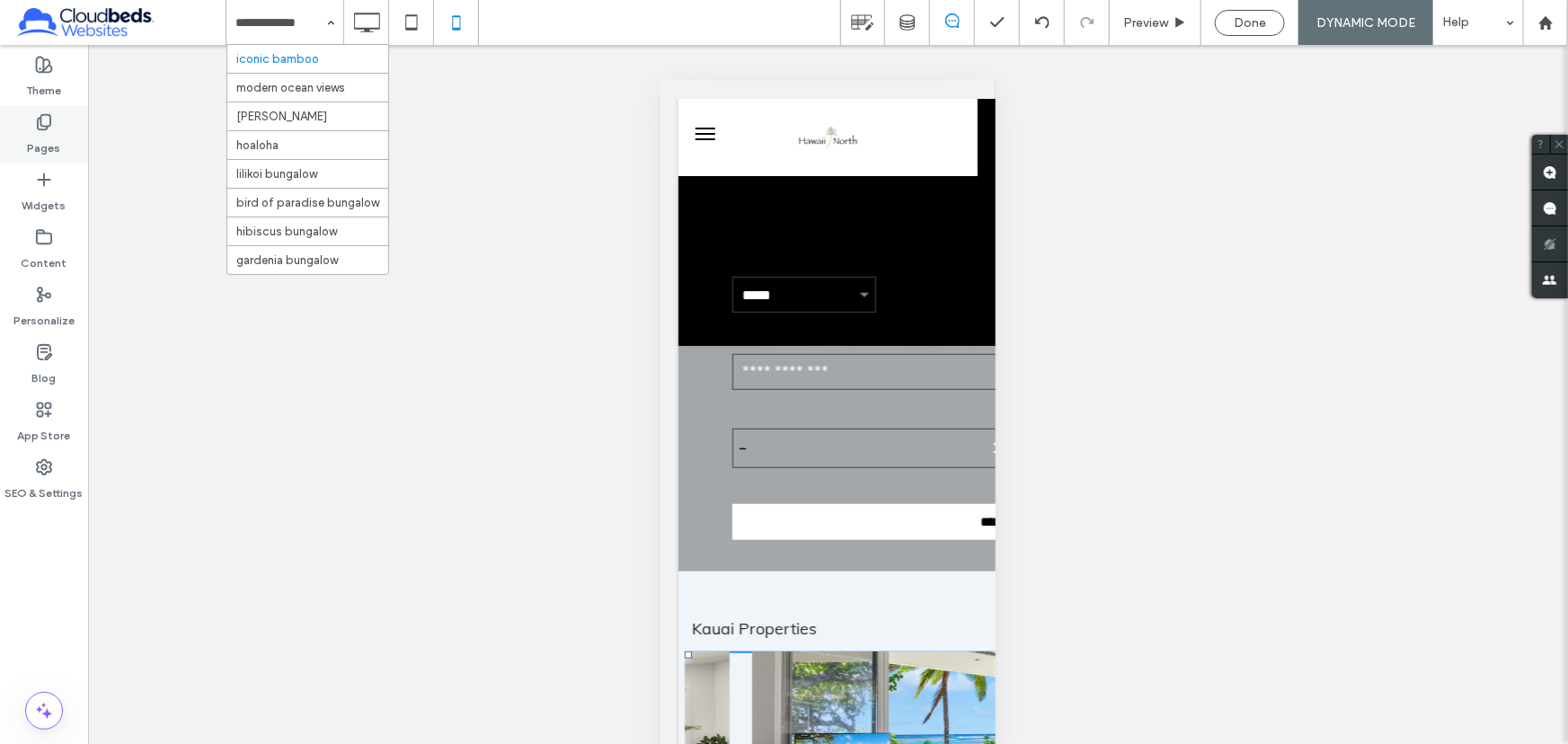
click at [68, 144] on div "Pages" at bounding box center [44, 135] width 88 height 58
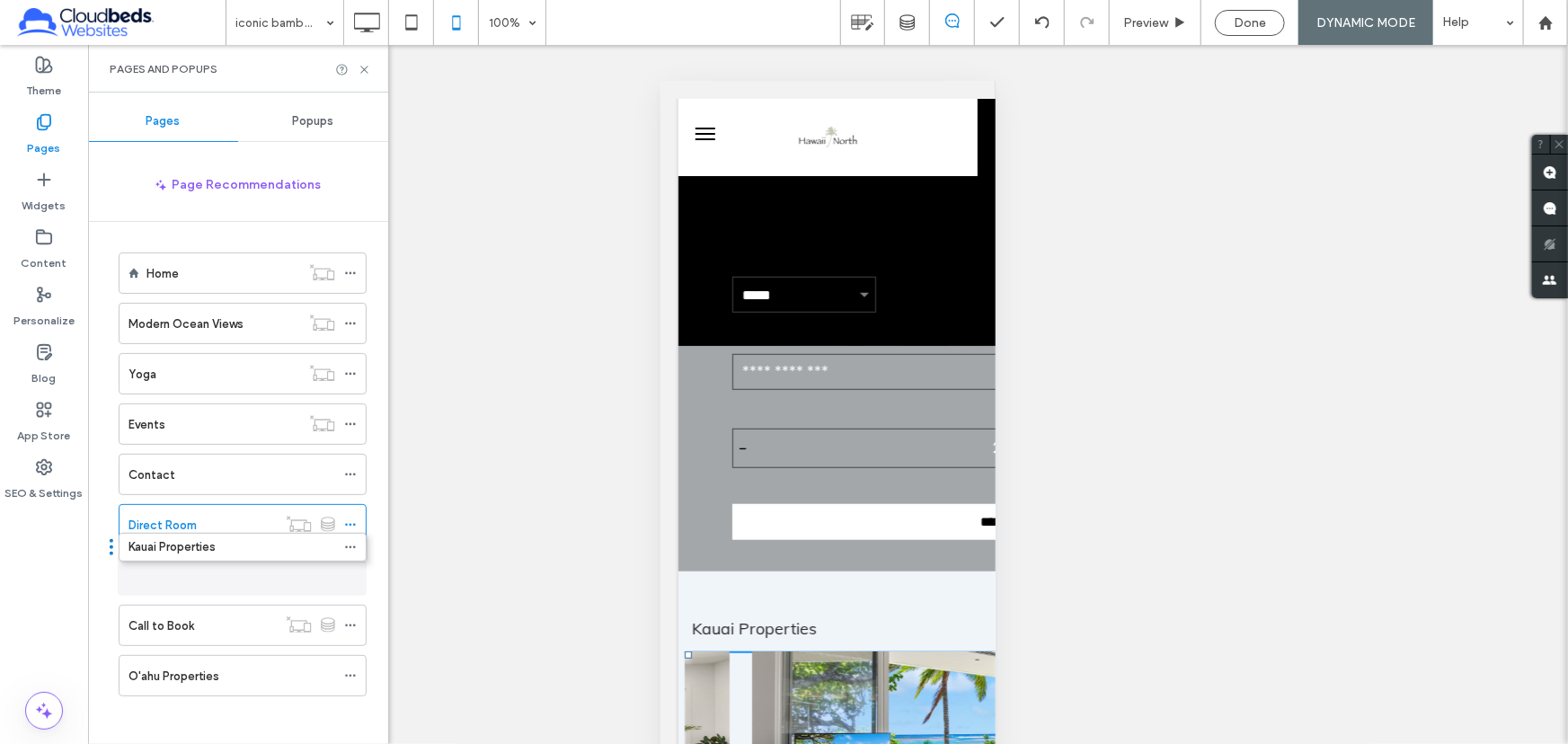
drag, startPoint x: 210, startPoint y: 581, endPoint x: 206, endPoint y: 594, distance: 13.6
click at [218, 624] on div "Call to Book" at bounding box center [202, 625] width 149 height 19
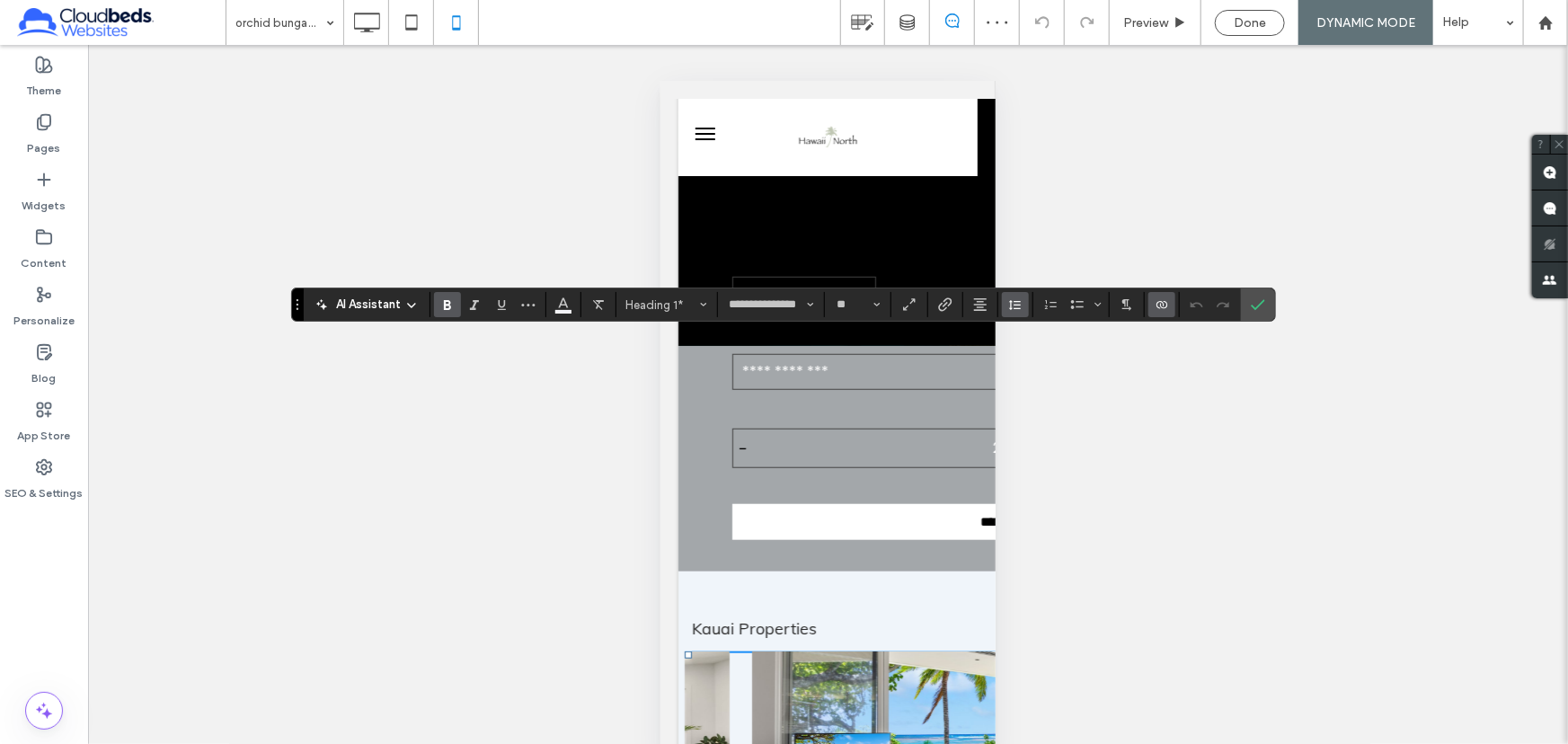
click at [1006, 313] on button "Line Height" at bounding box center [1015, 304] width 27 height 25
click at [1025, 369] on label "Single" at bounding box center [1054, 358] width 105 height 25
click at [1247, 303] on label "Confirm" at bounding box center [1257, 304] width 27 height 32
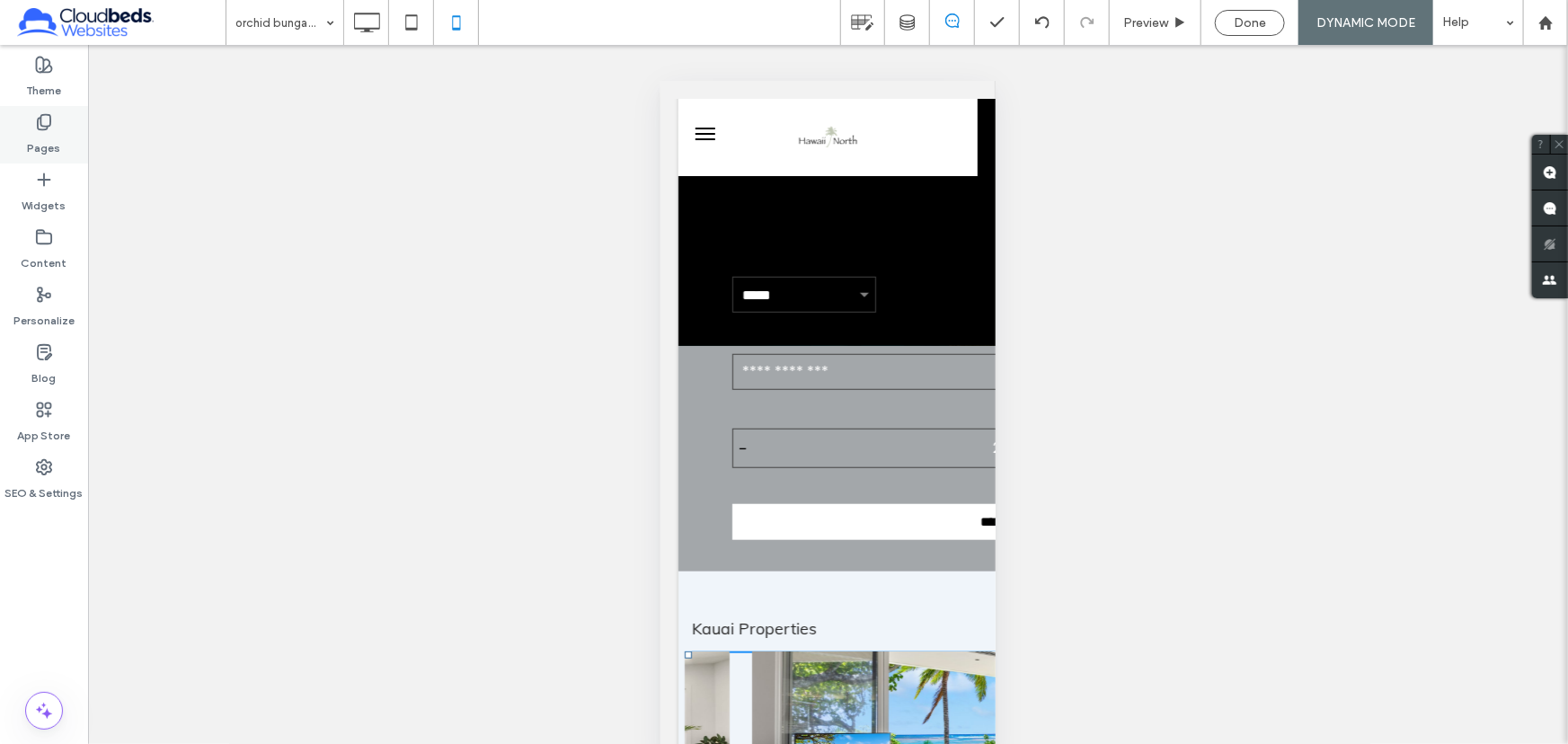
click at [45, 147] on label "Pages" at bounding box center [44, 144] width 33 height 25
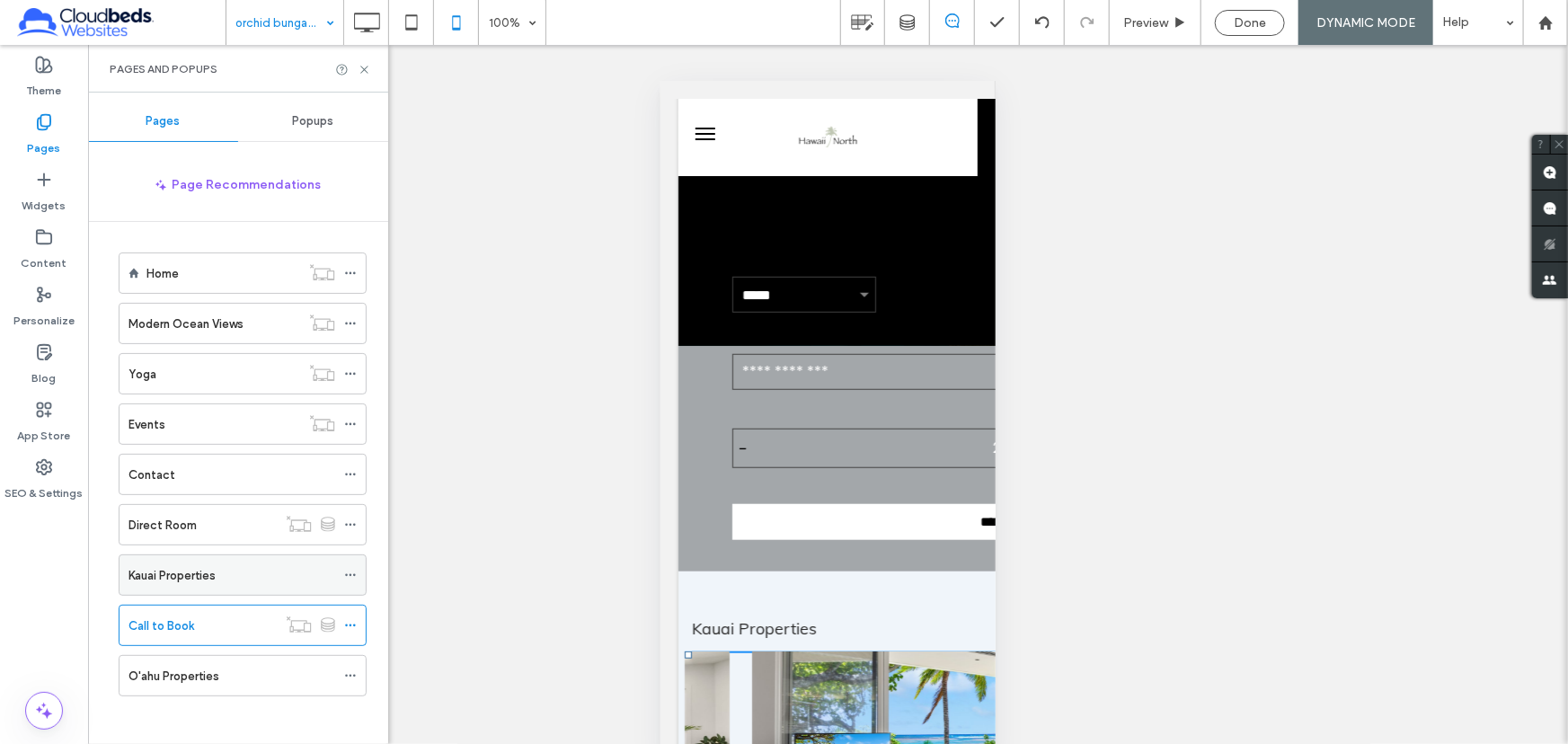
click at [251, 577] on div "Kauai Properties" at bounding box center [231, 575] width 206 height 19
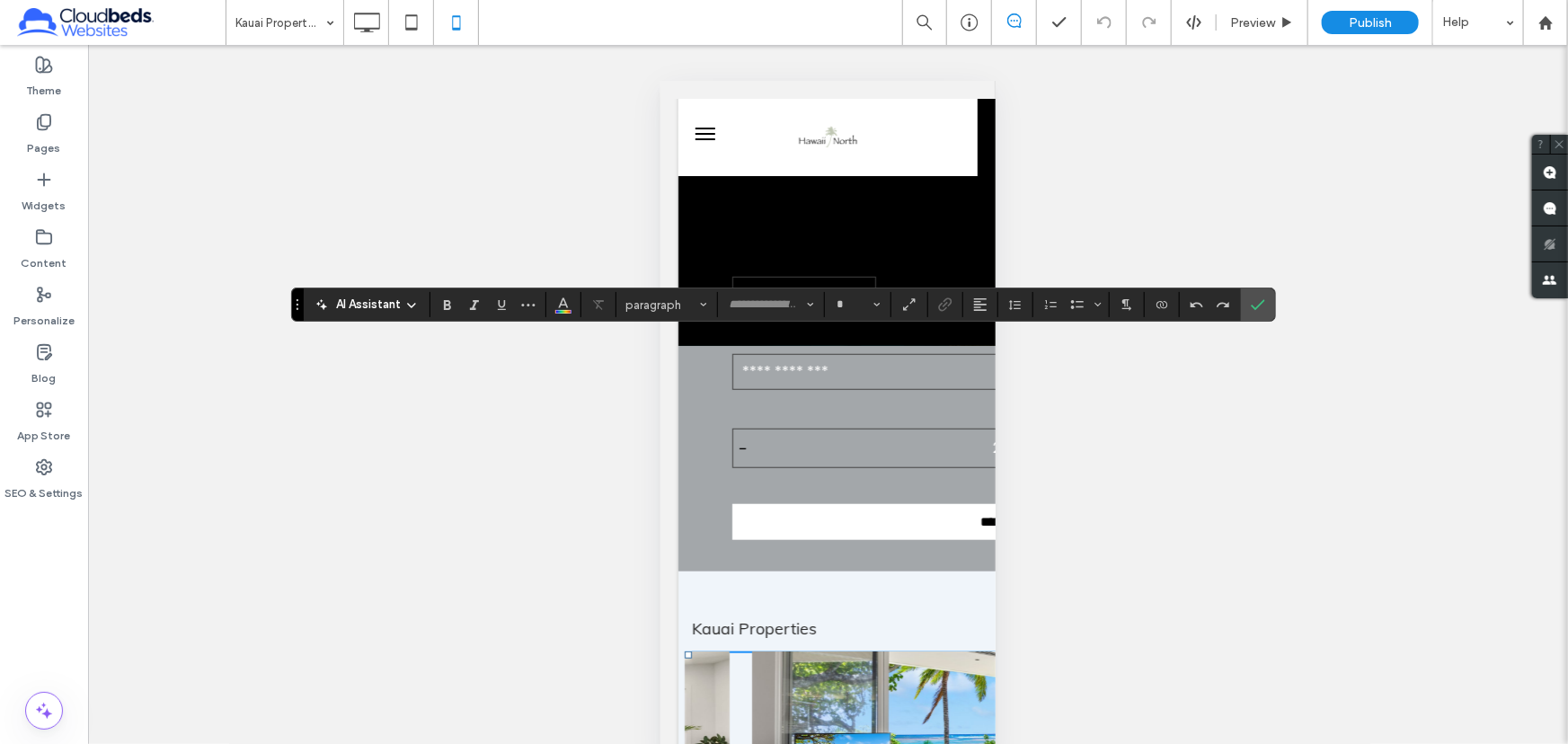
type input "**********"
type input "**"
click at [1277, 296] on div "Unhide? Yes Unhide? Yes Unhide? Yes Unhide? Yes Unhide? Yes Unhide? Yes Unhide?…" at bounding box center [827, 416] width 1480 height 743
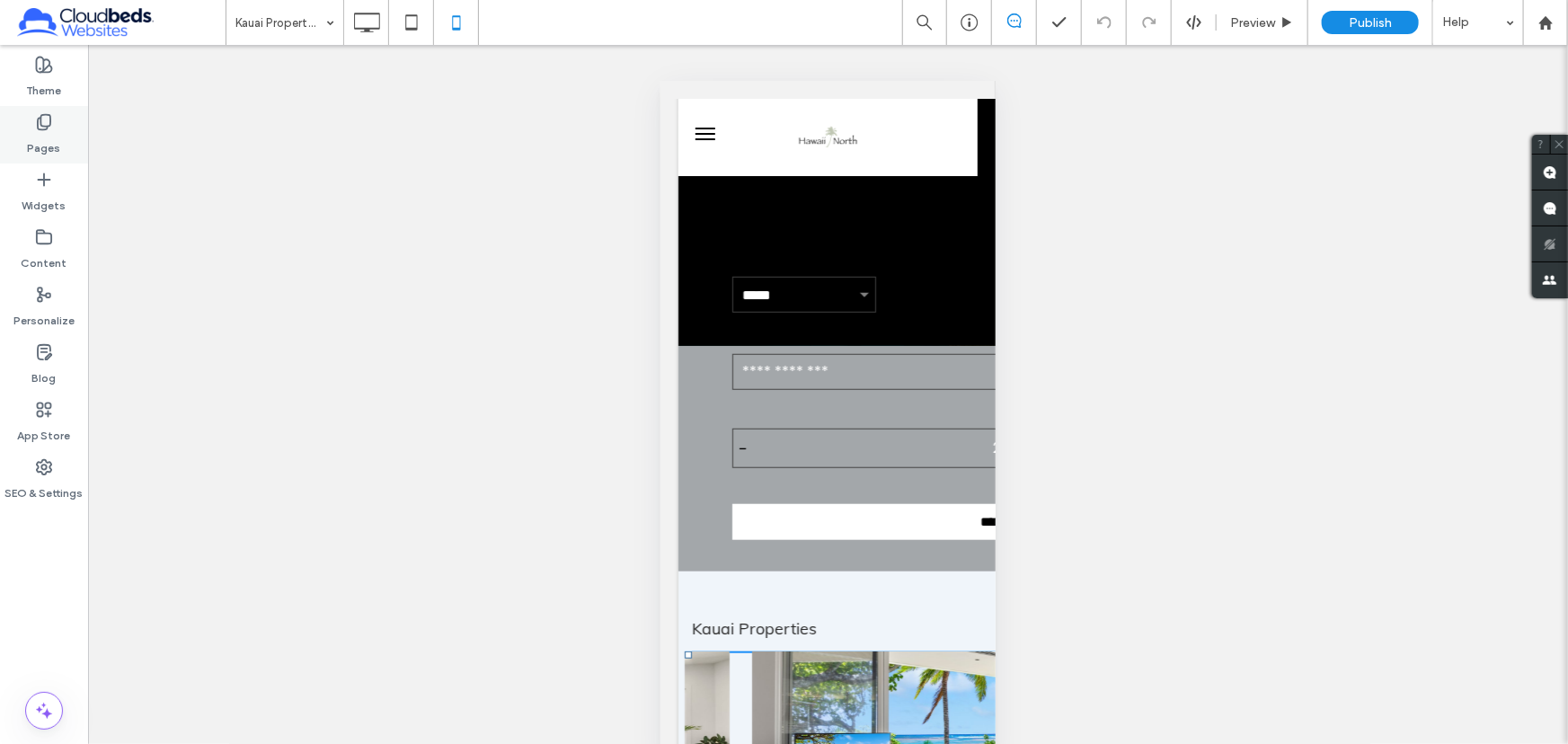
click at [41, 147] on label "Pages" at bounding box center [44, 144] width 33 height 25
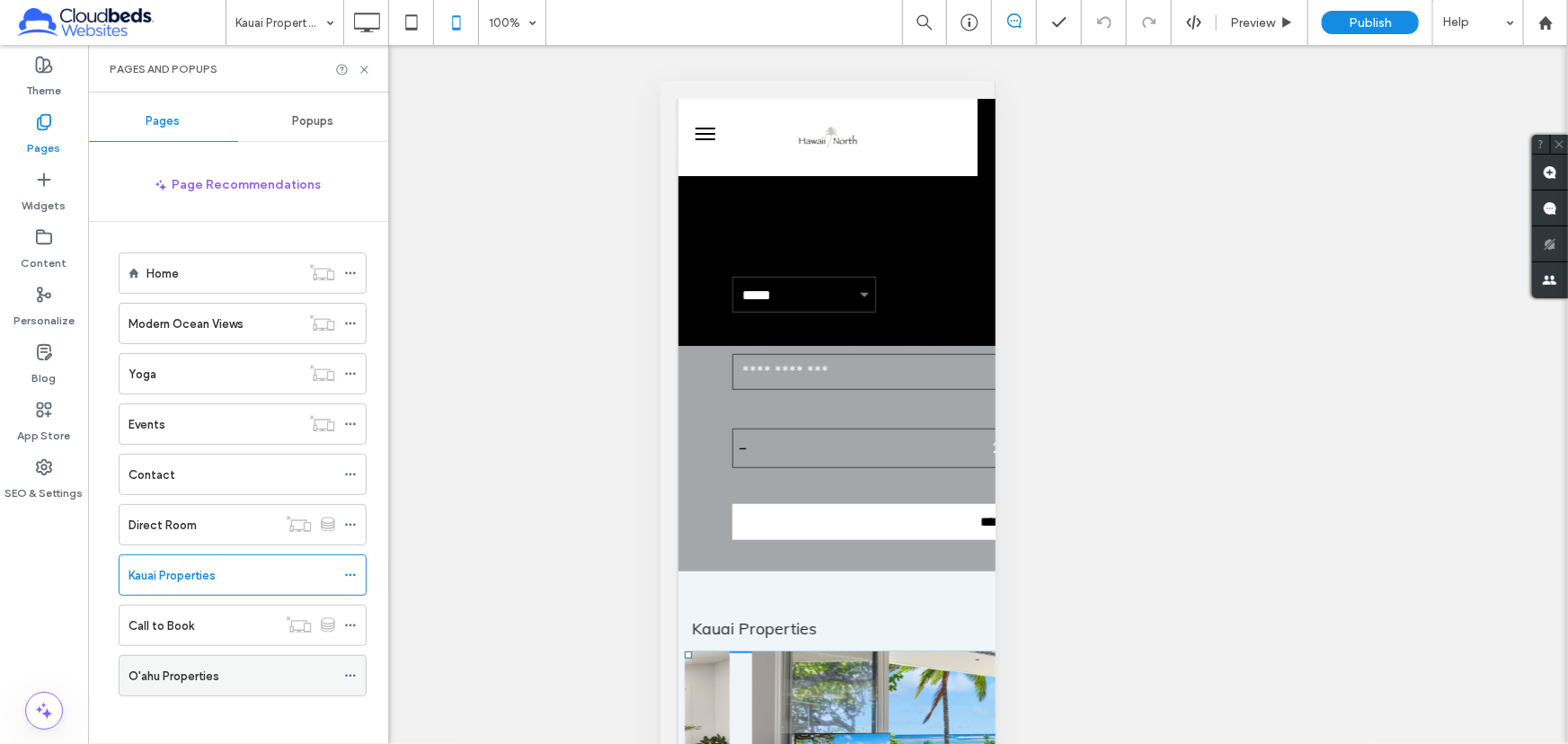
click at [247, 674] on div "O'ahu Properties" at bounding box center [231, 676] width 206 height 19
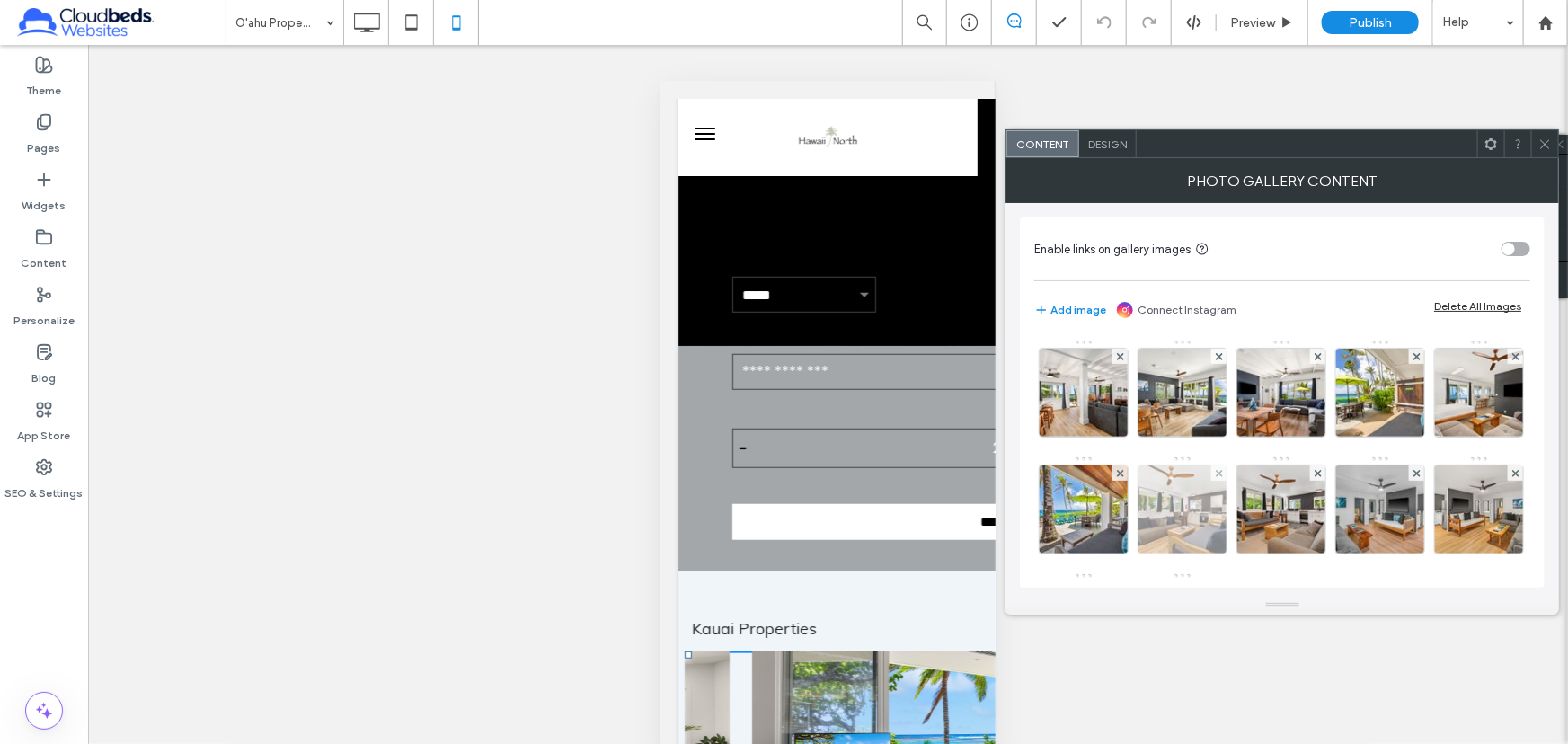
scroll to position [163, 0]
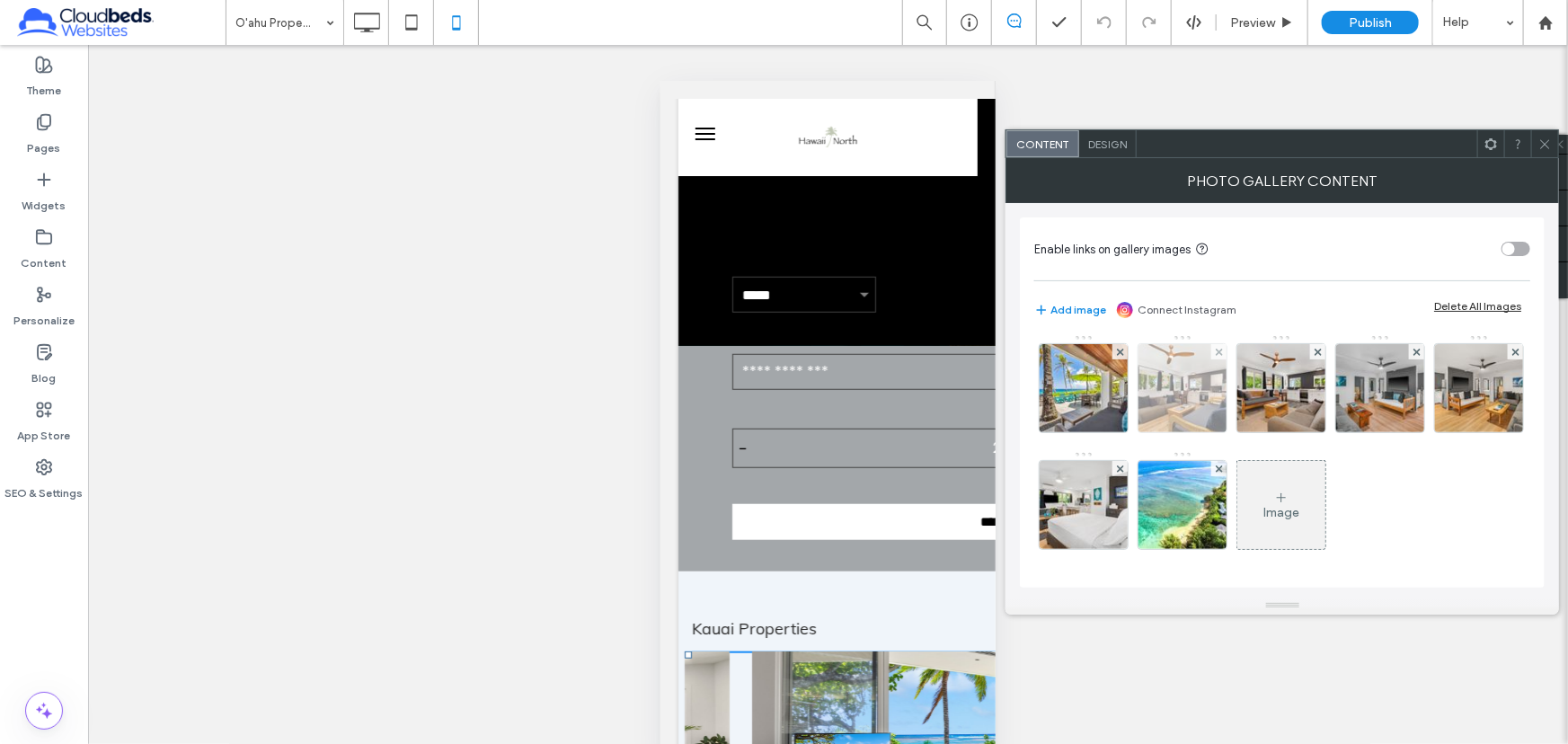
click at [1249, 352] on img at bounding box center [1182, 388] width 133 height 88
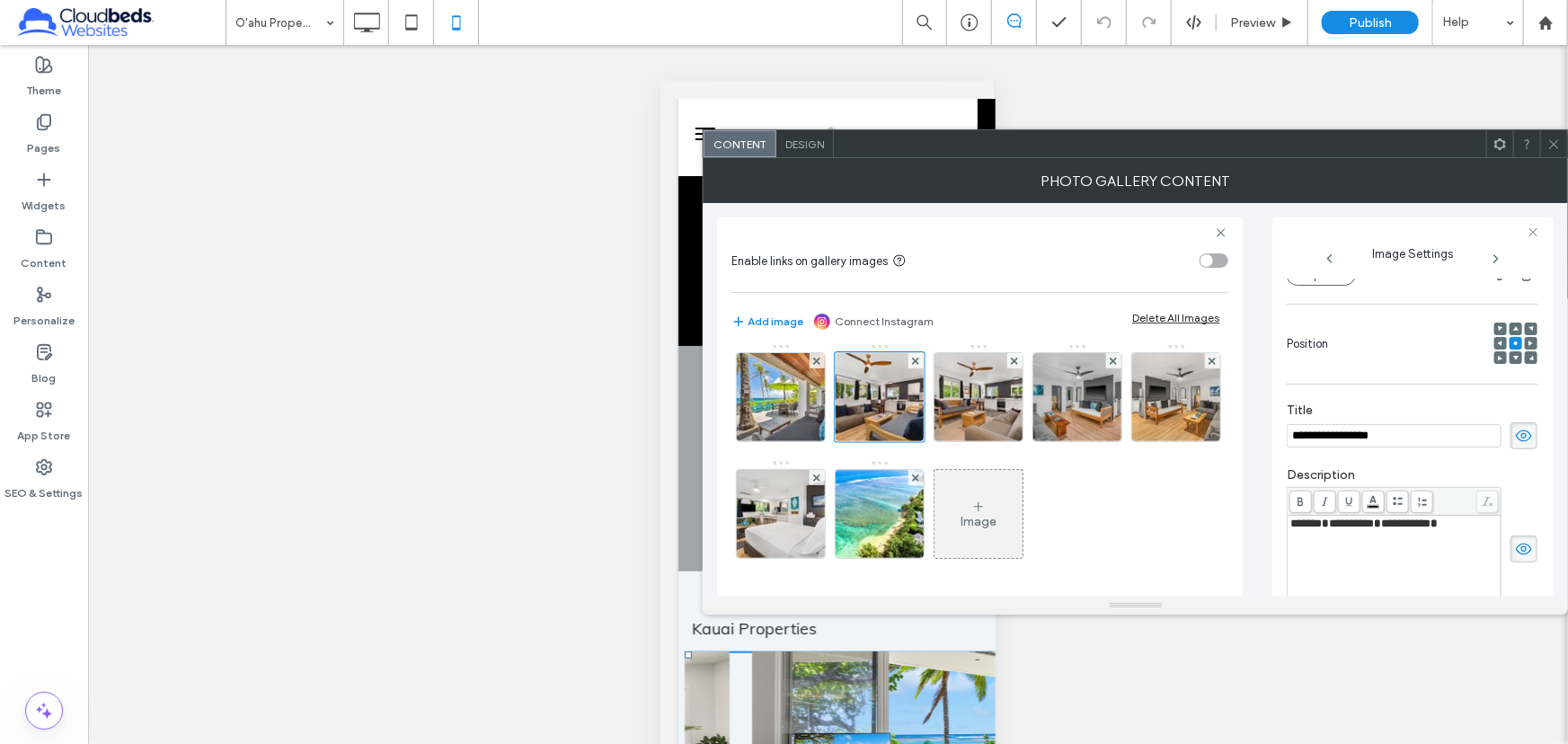
scroll to position [0, 0]
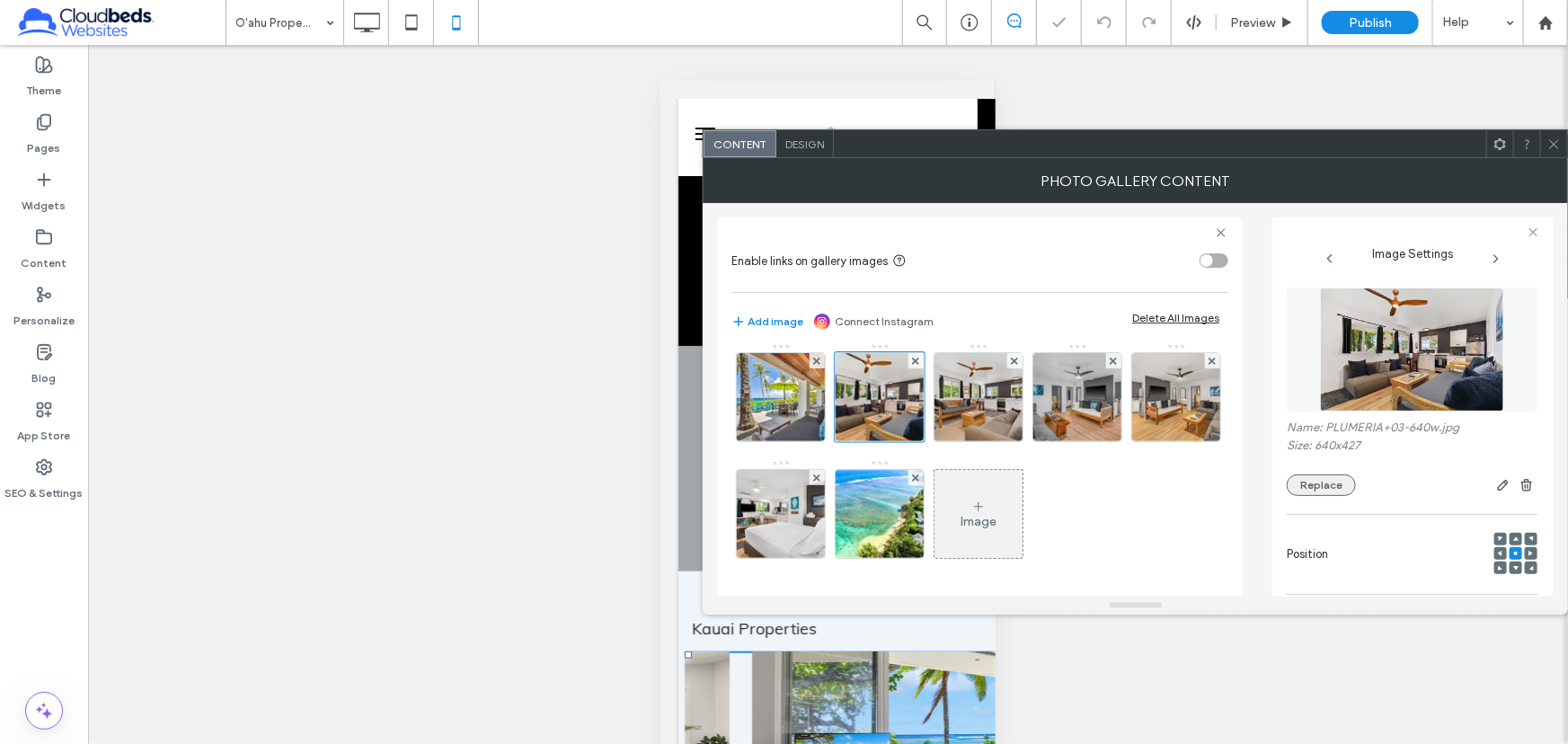
click at [1322, 482] on button "Replace" at bounding box center [1321, 486] width 69 height 22
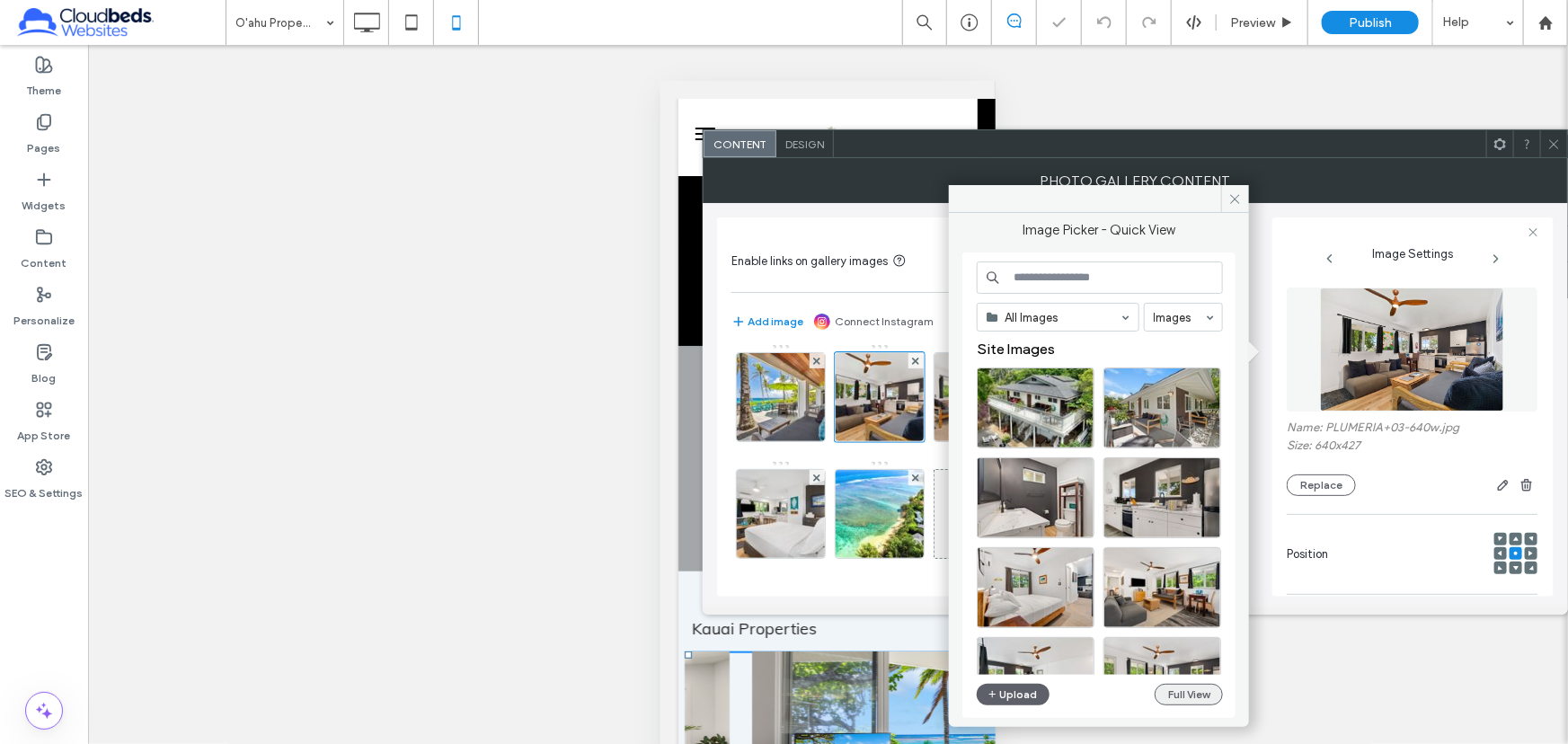
click at [1198, 685] on button "Full View" at bounding box center [1188, 695] width 69 height 22
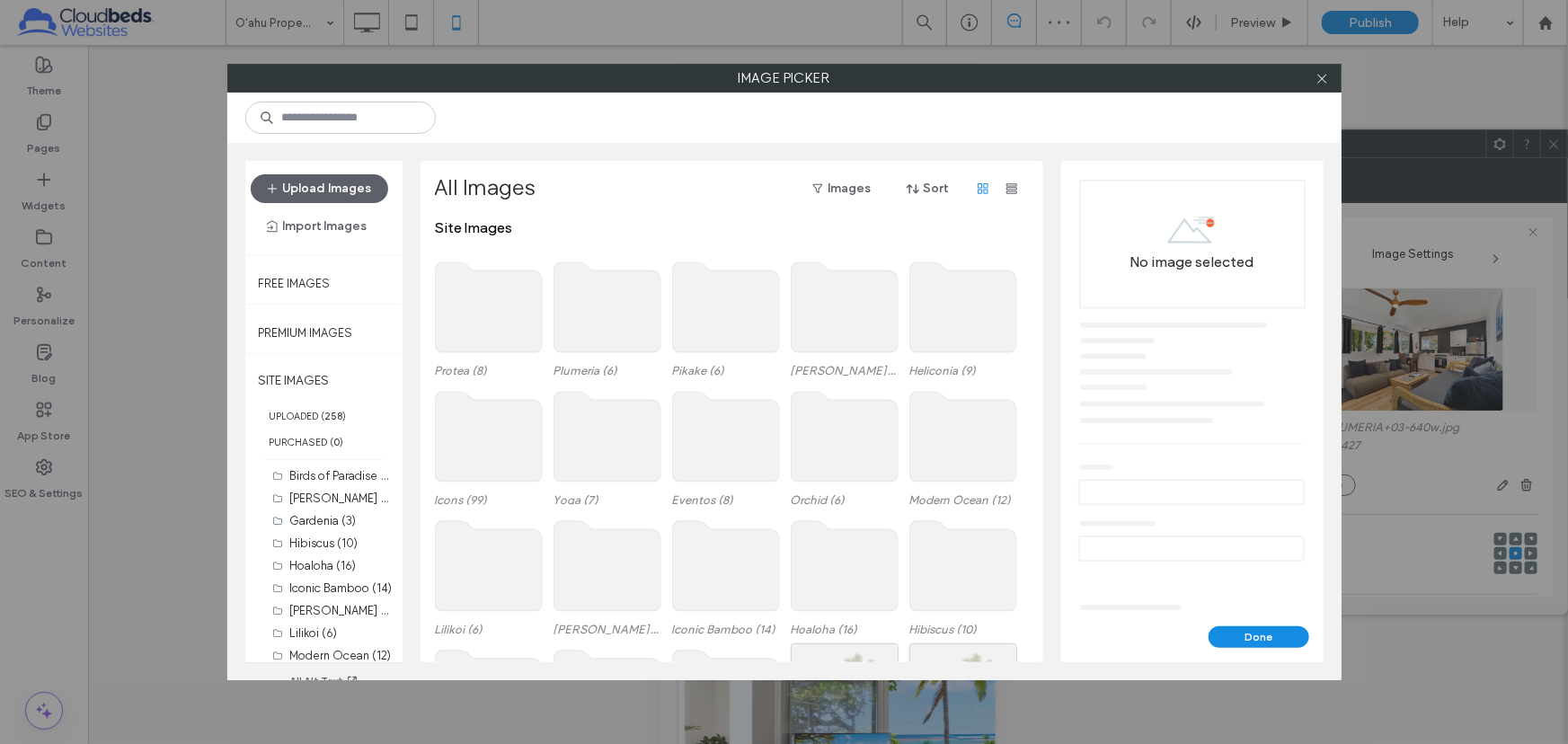
click at [602, 309] on use at bounding box center [606, 307] width 107 height 90
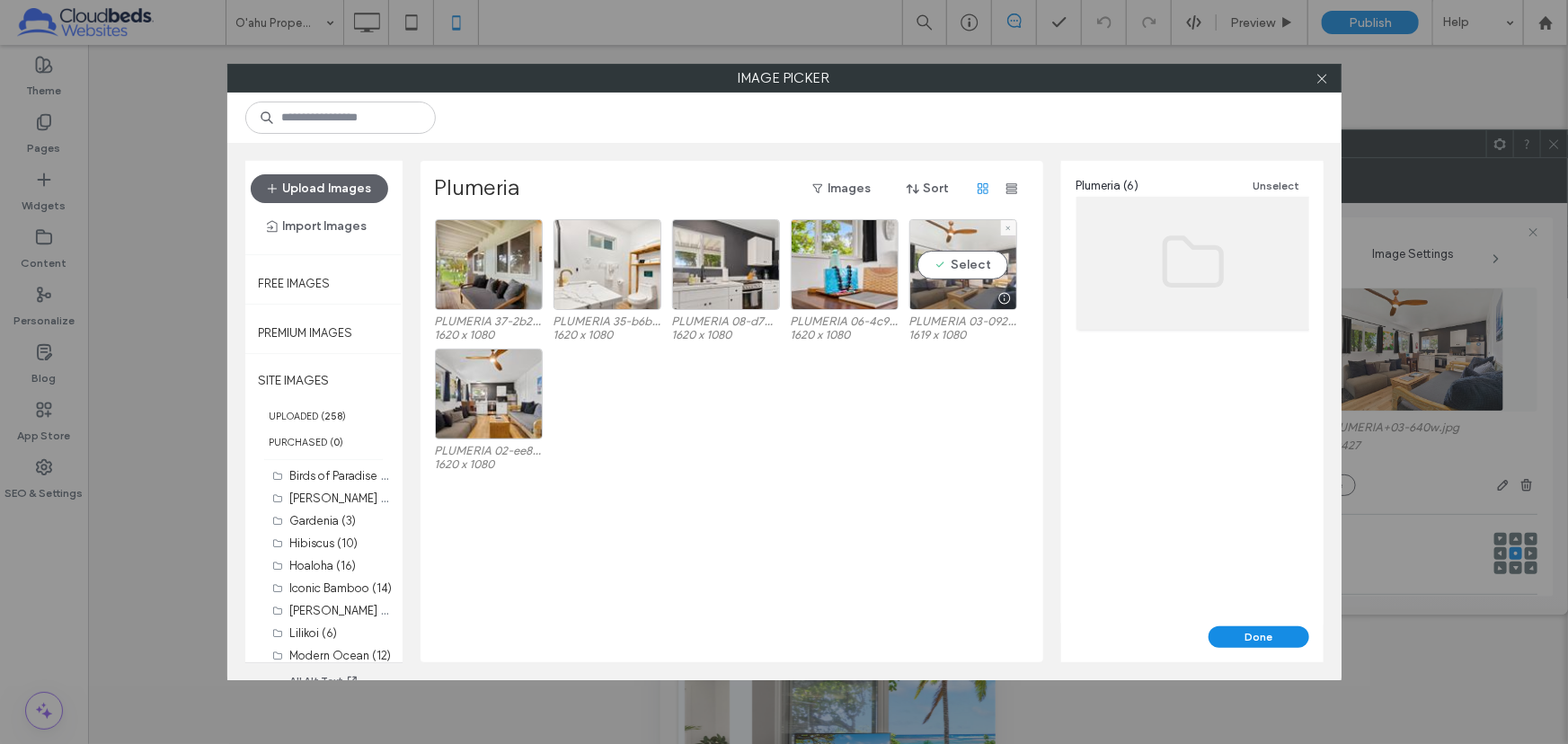
click at [951, 270] on div "Select" at bounding box center [963, 264] width 108 height 91
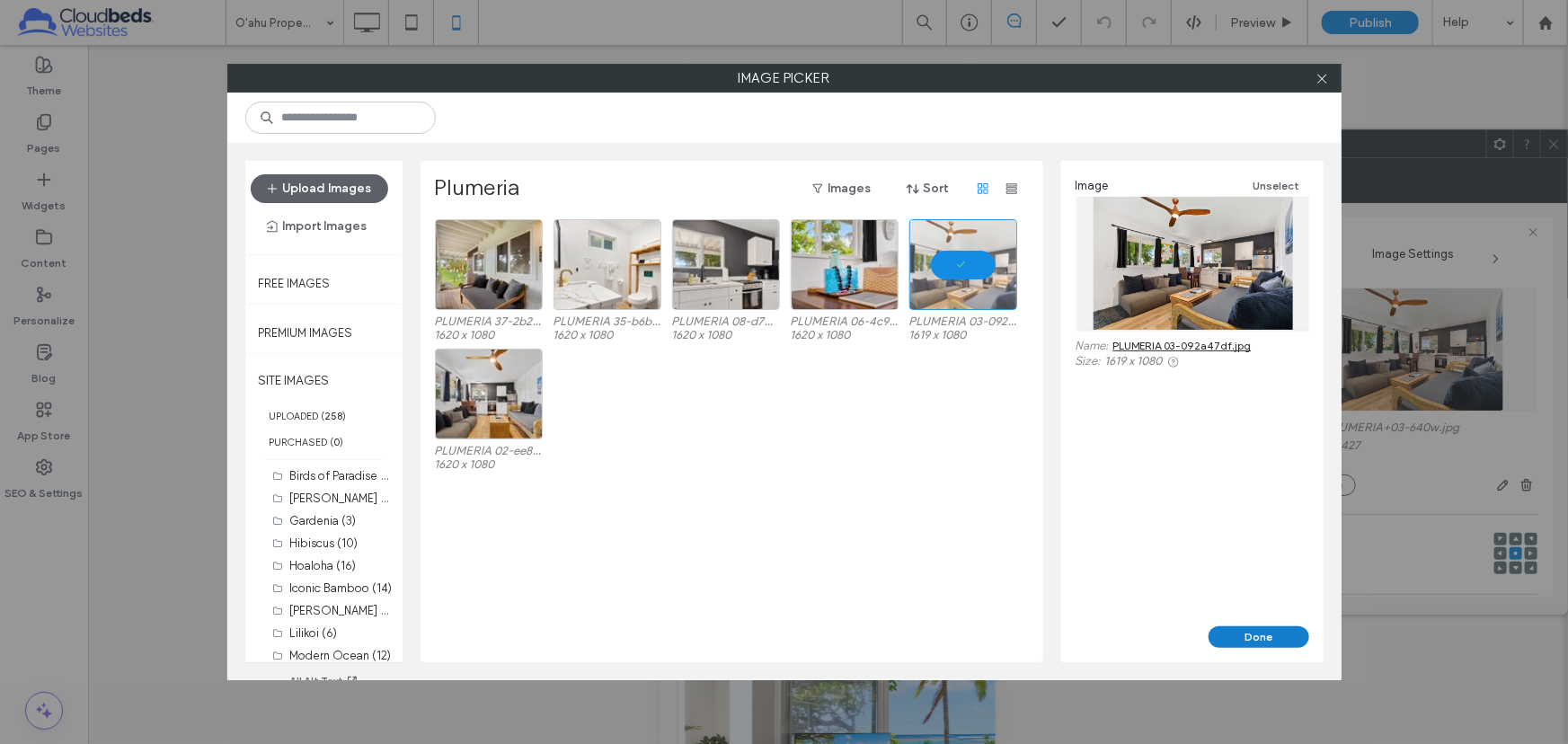
click at [1255, 636] on button "Done" at bounding box center [1258, 637] width 101 height 22
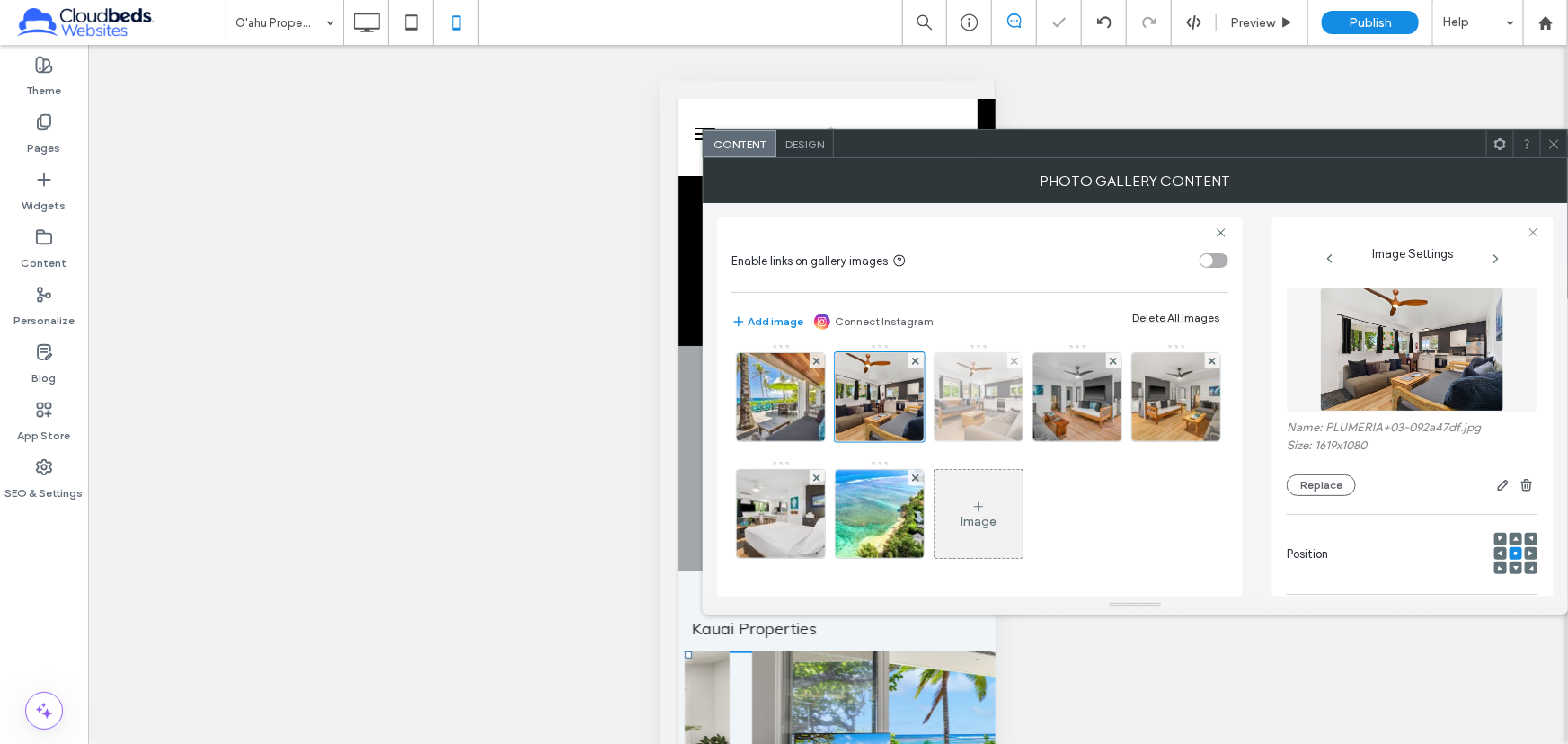
click at [1045, 364] on img at bounding box center [979, 397] width 133 height 88
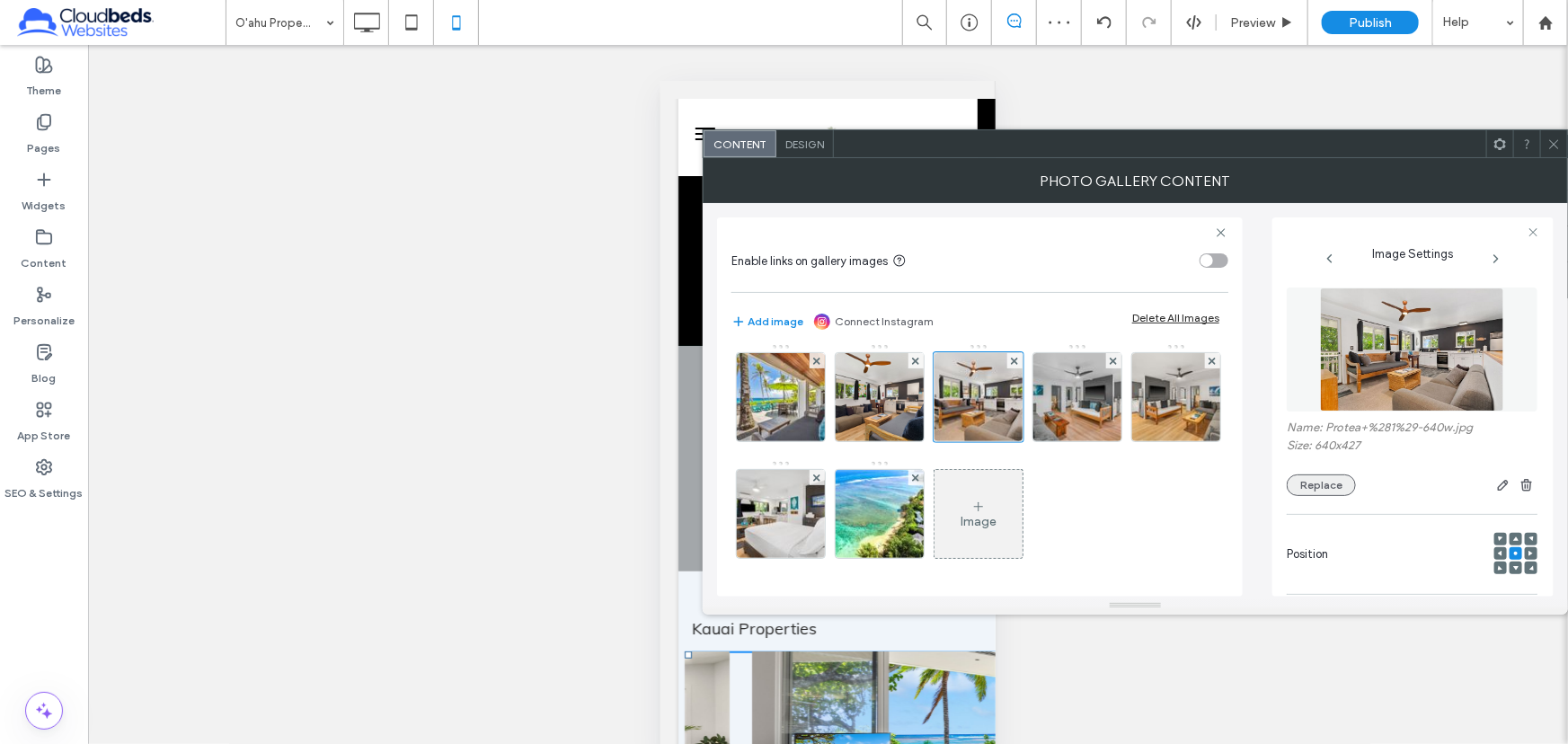
click at [1329, 495] on button "Replace" at bounding box center [1321, 486] width 69 height 22
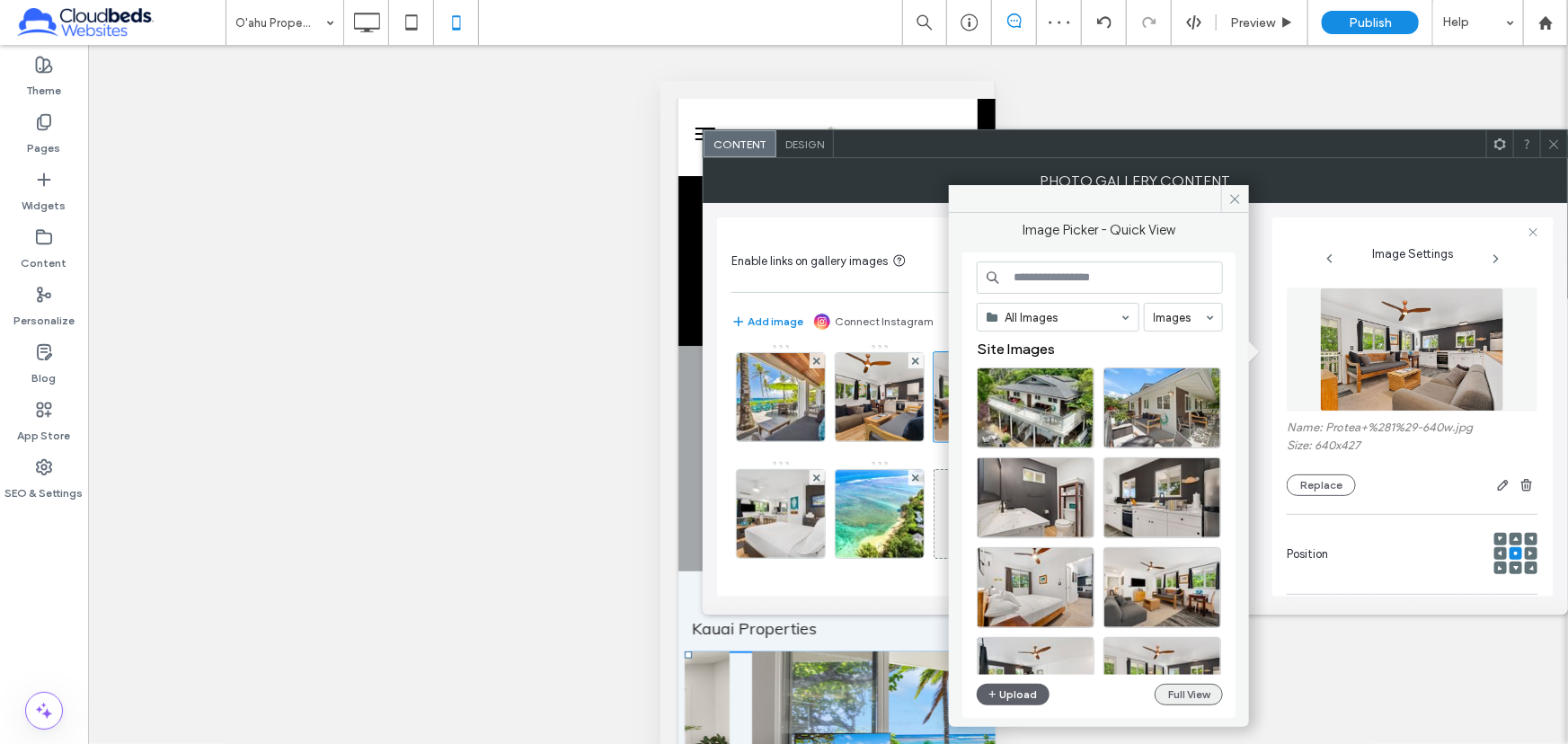
click at [1181, 685] on button "Full View" at bounding box center [1188, 695] width 69 height 22
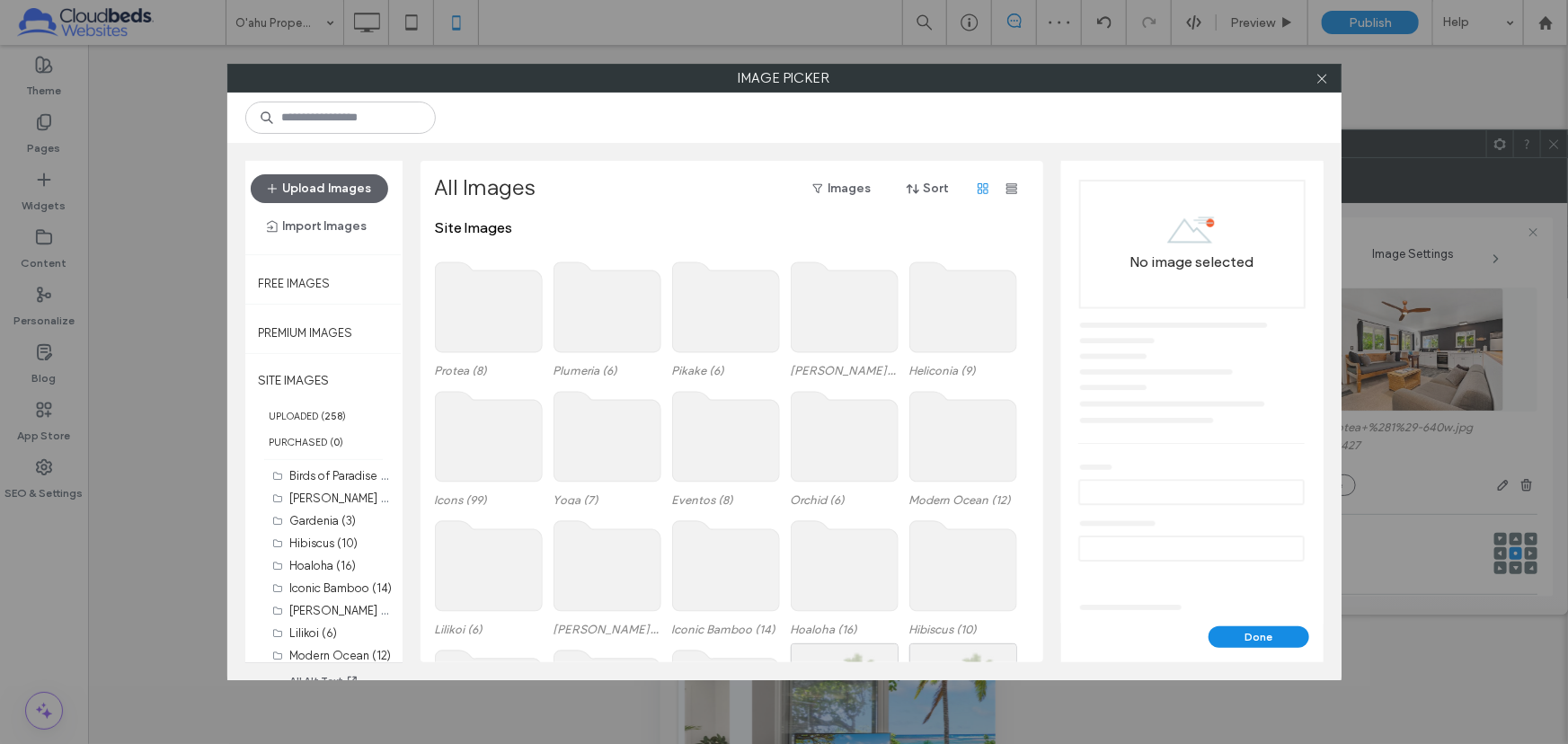
click at [476, 304] on use at bounding box center [487, 307] width 107 height 90
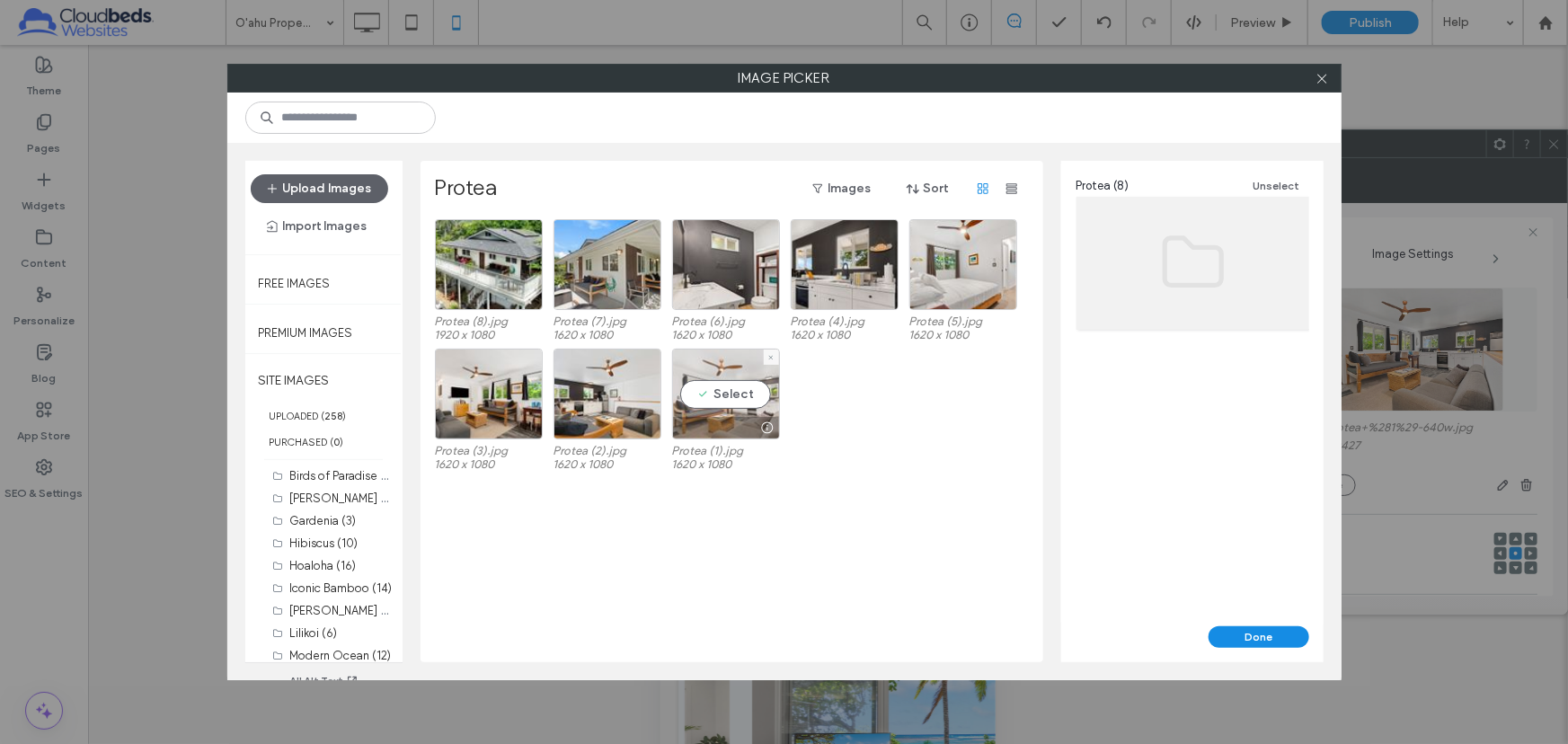
click at [737, 390] on div "Select" at bounding box center [726, 394] width 108 height 91
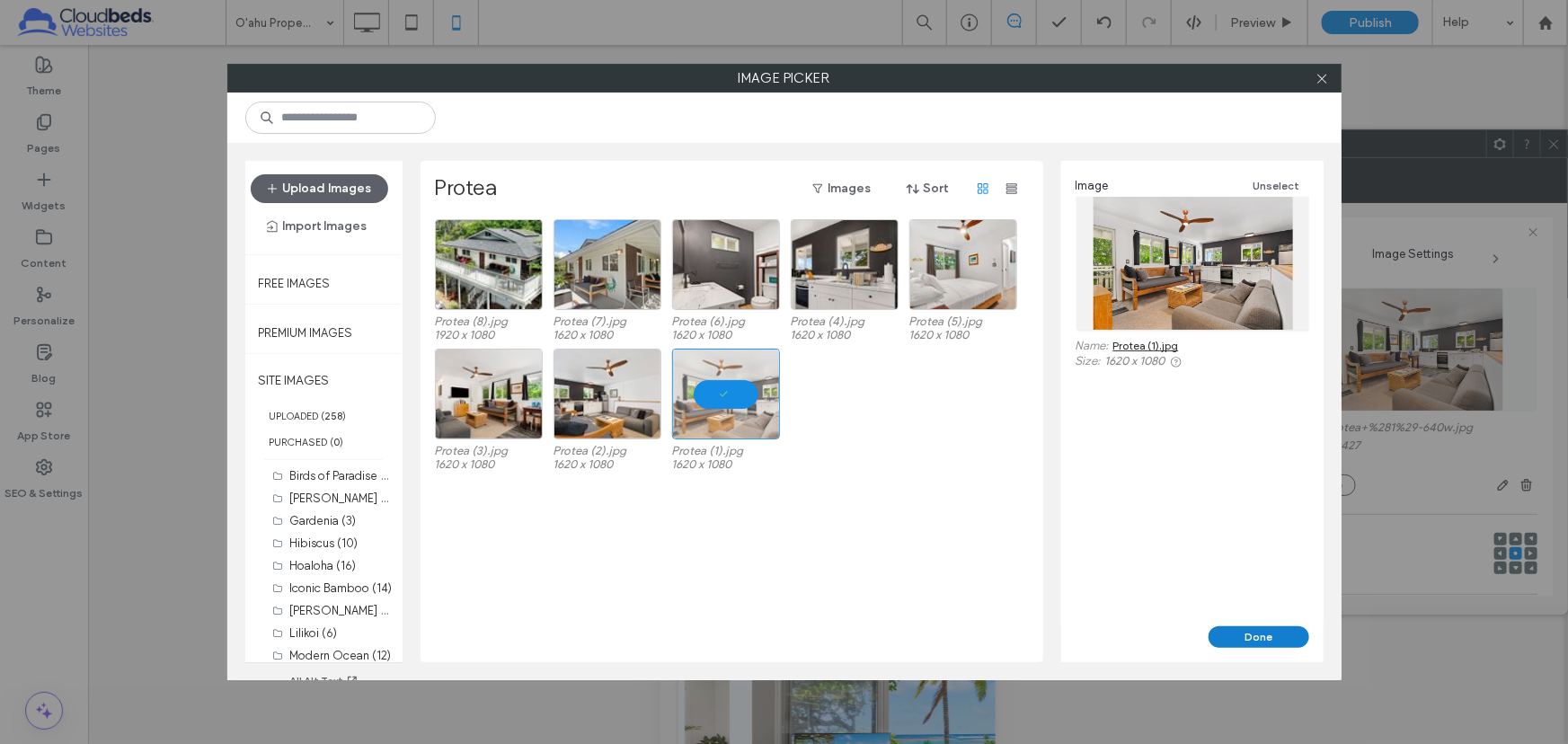
click at [1254, 632] on button "Done" at bounding box center [1258, 637] width 101 height 22
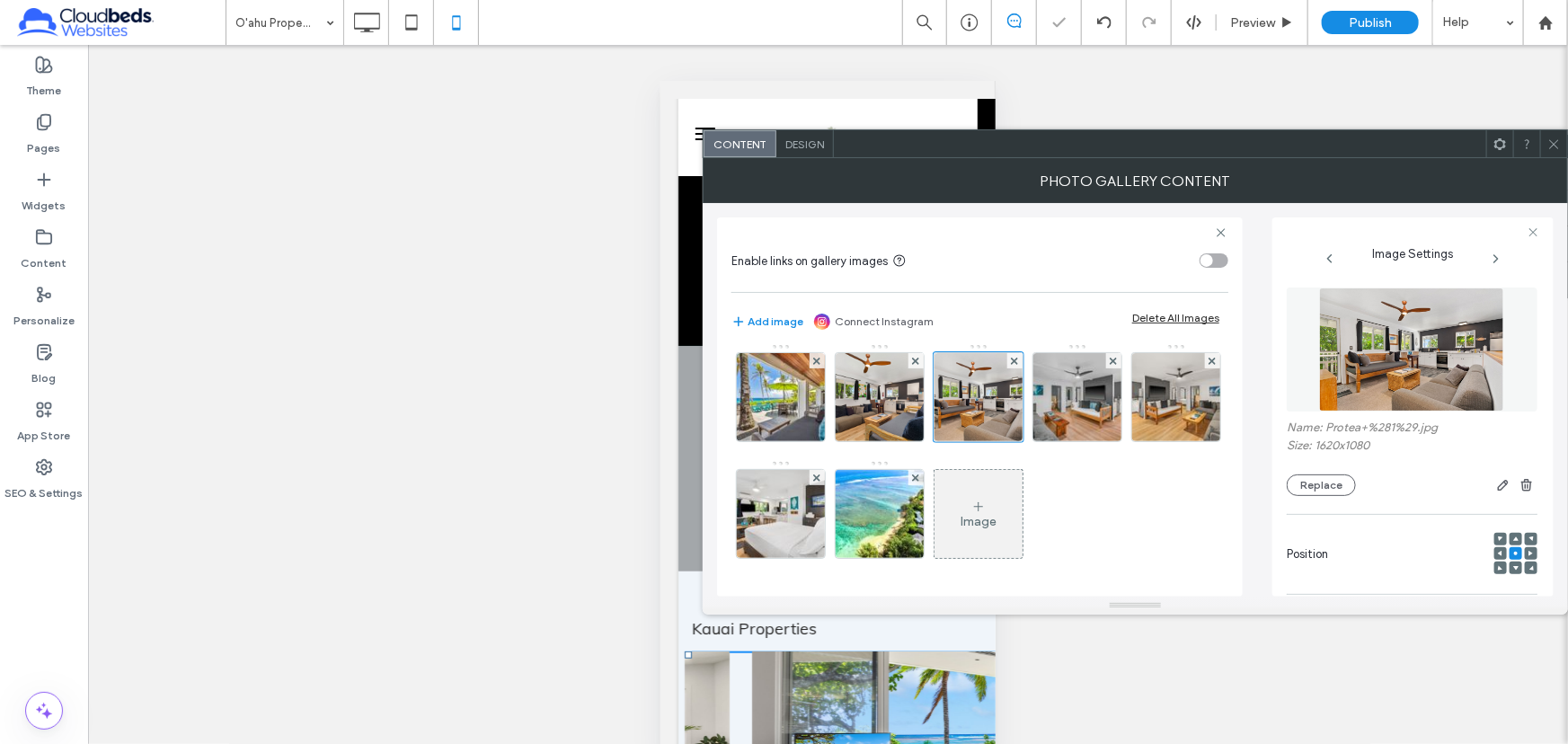
click at [1547, 148] on icon at bounding box center [1554, 145] width 14 height 14
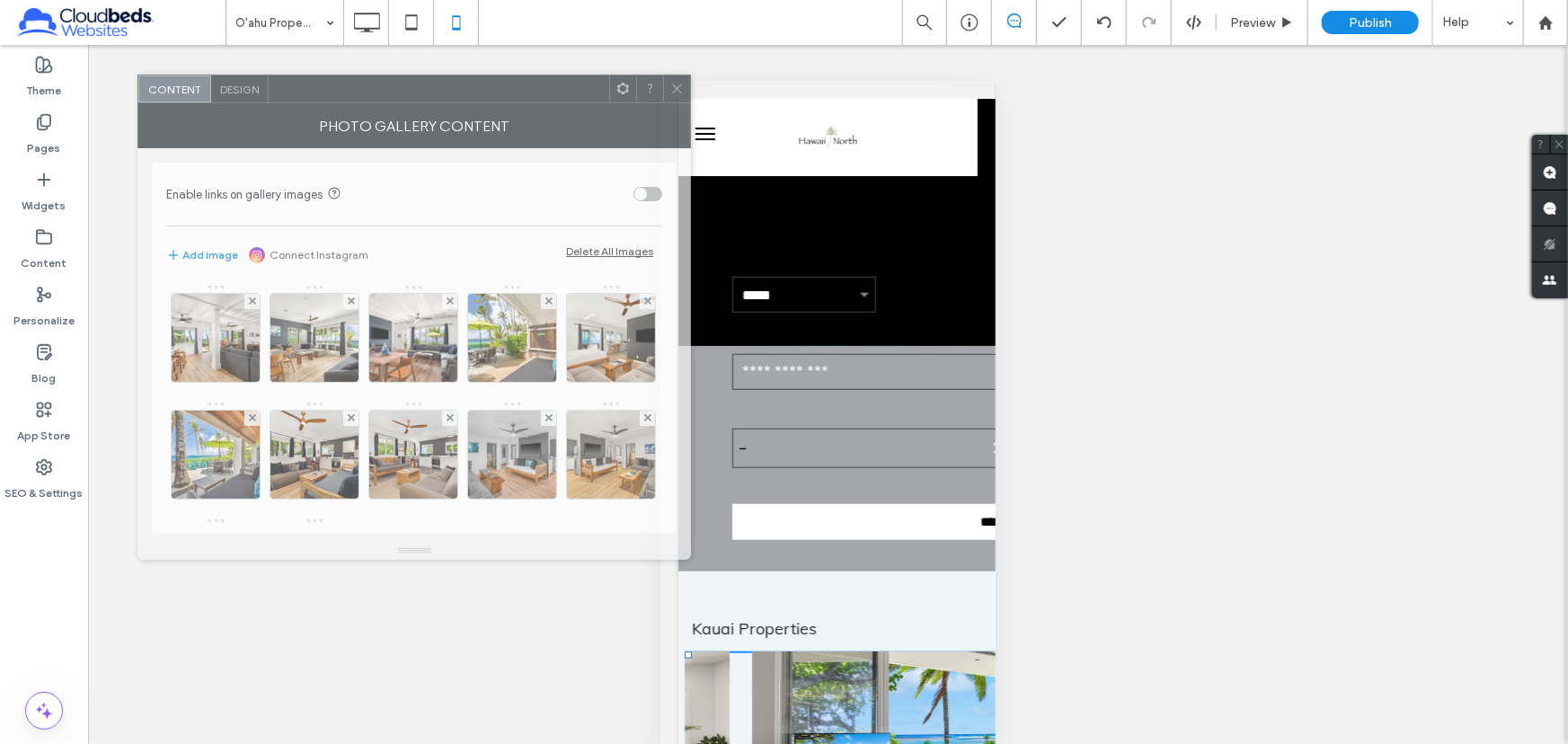
drag, startPoint x: 1177, startPoint y: 141, endPoint x: 318, endPoint y: 86, distance: 860.8
click at [318, 86] on div at bounding box center [440, 89] width 341 height 27
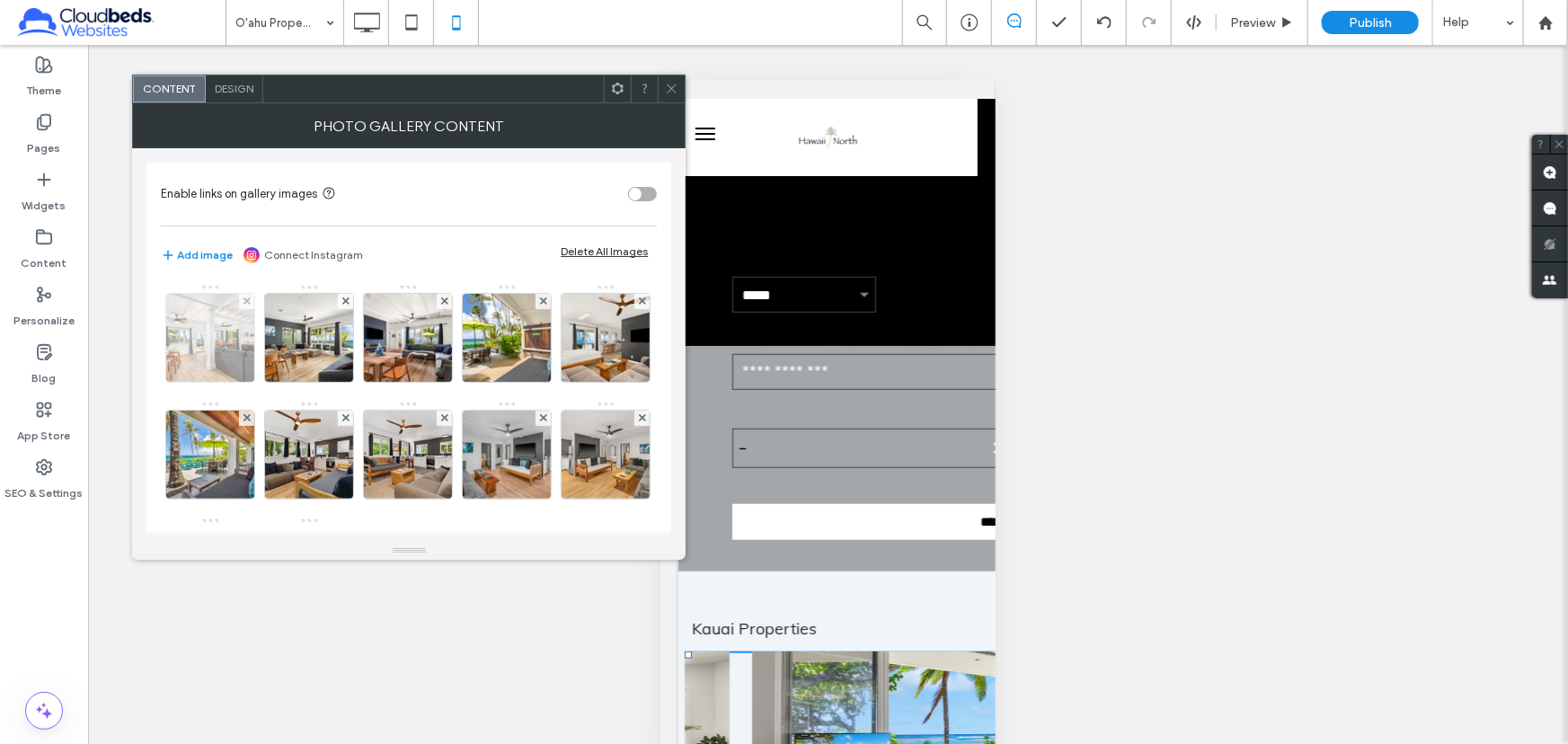
click at [213, 325] on img at bounding box center [210, 338] width 133 height 88
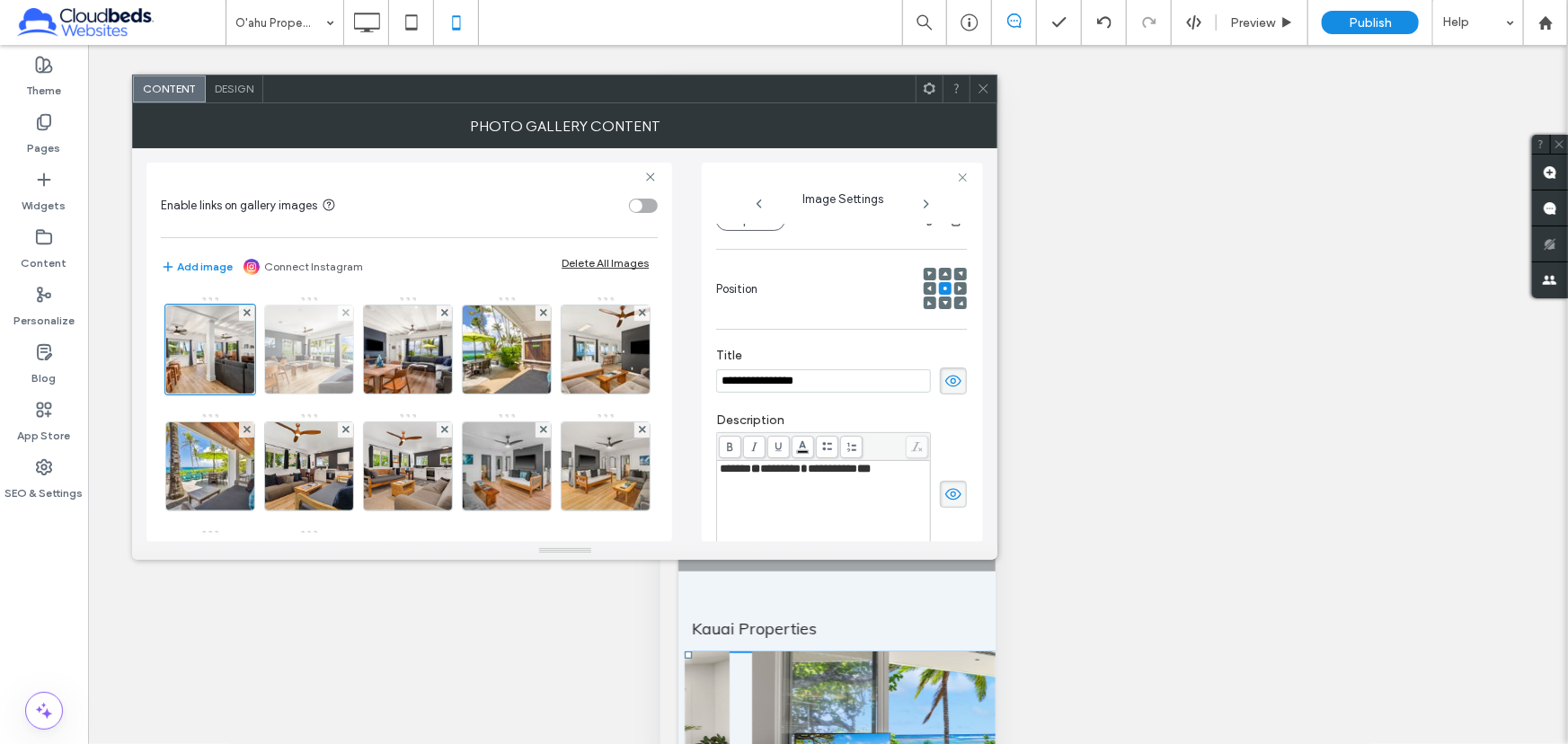
click at [305, 351] on img at bounding box center [309, 349] width 133 height 88
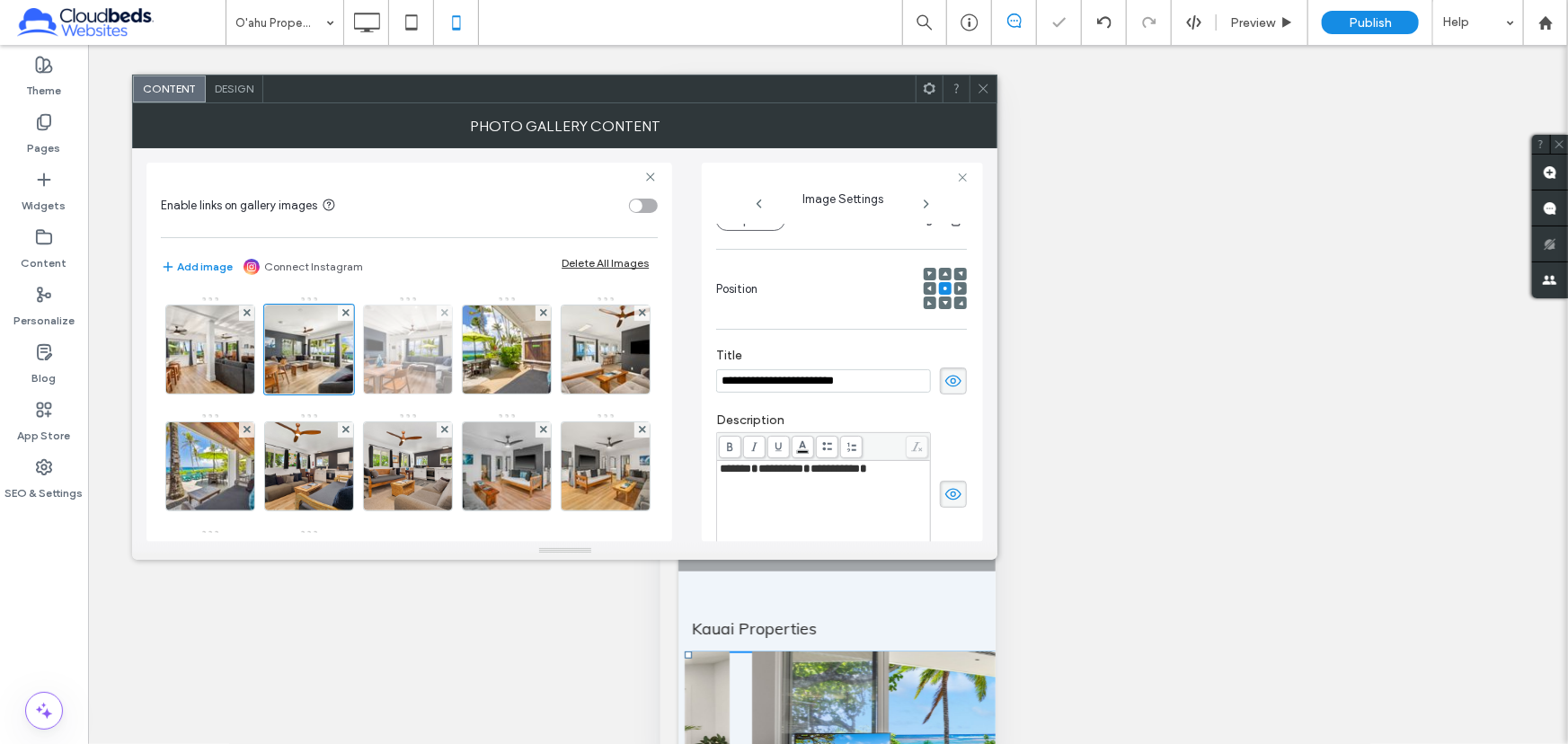
click at [403, 343] on img at bounding box center [408, 349] width 133 height 88
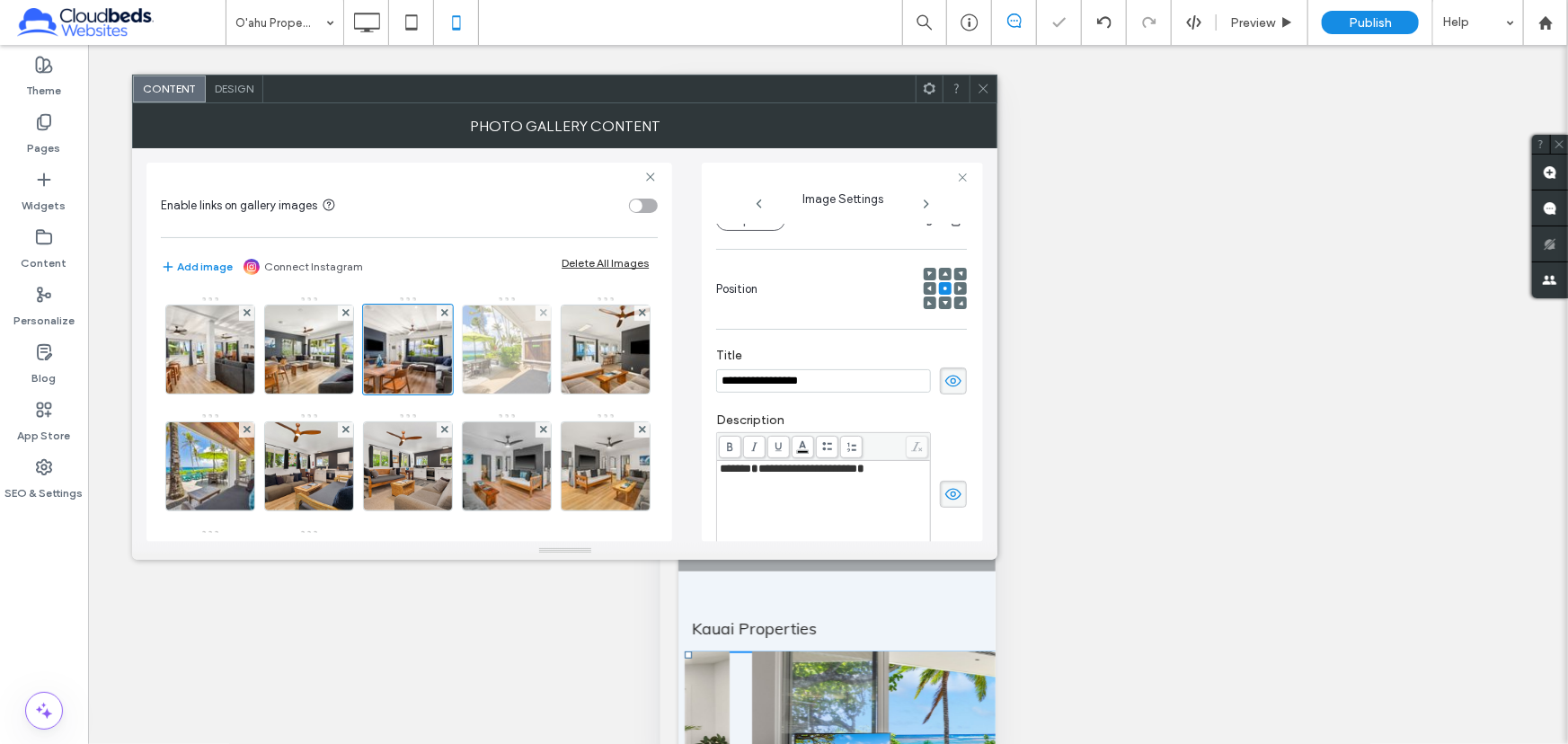
click at [503, 342] on img at bounding box center [507, 349] width 133 height 88
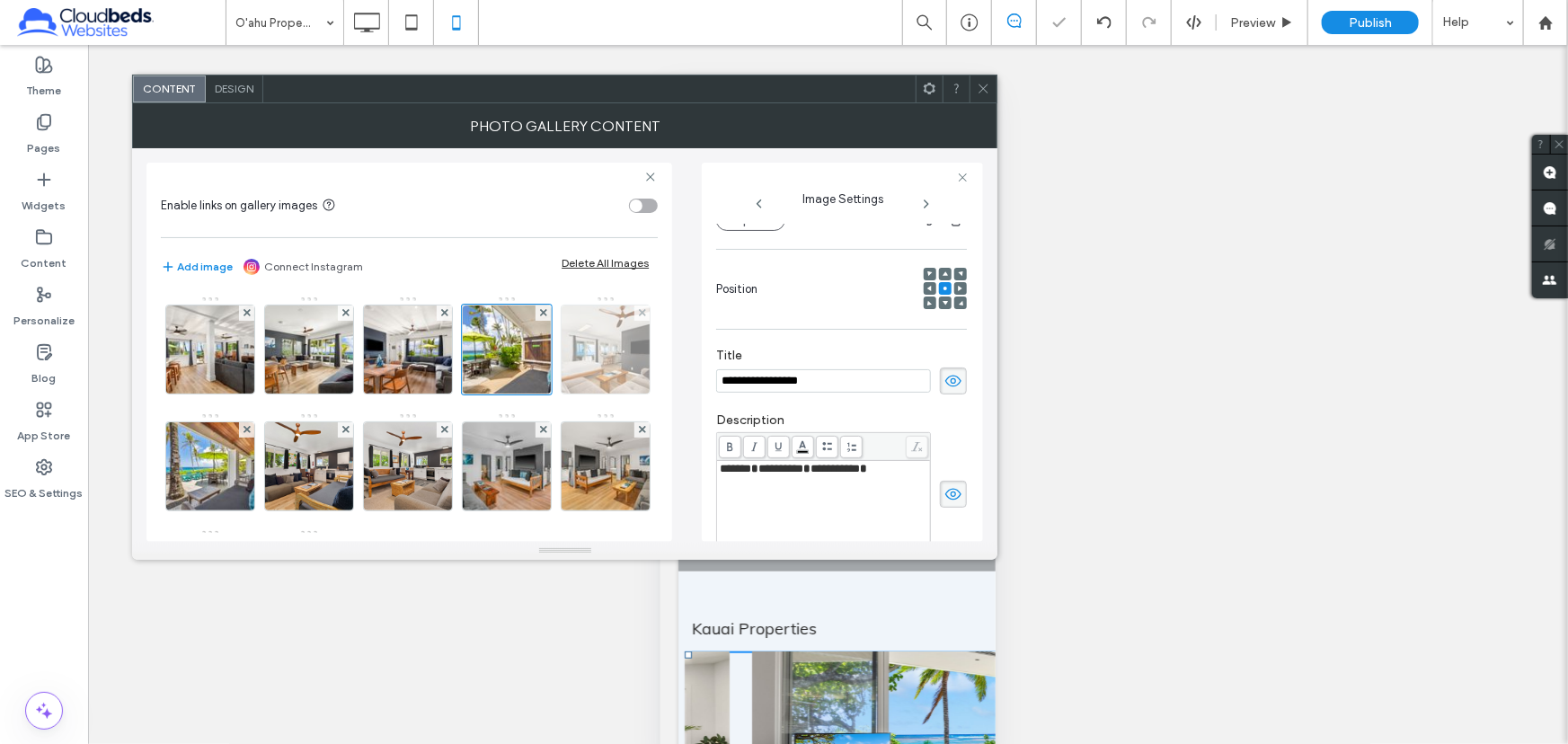
click at [540, 394] on img at bounding box center [606, 349] width 133 height 88
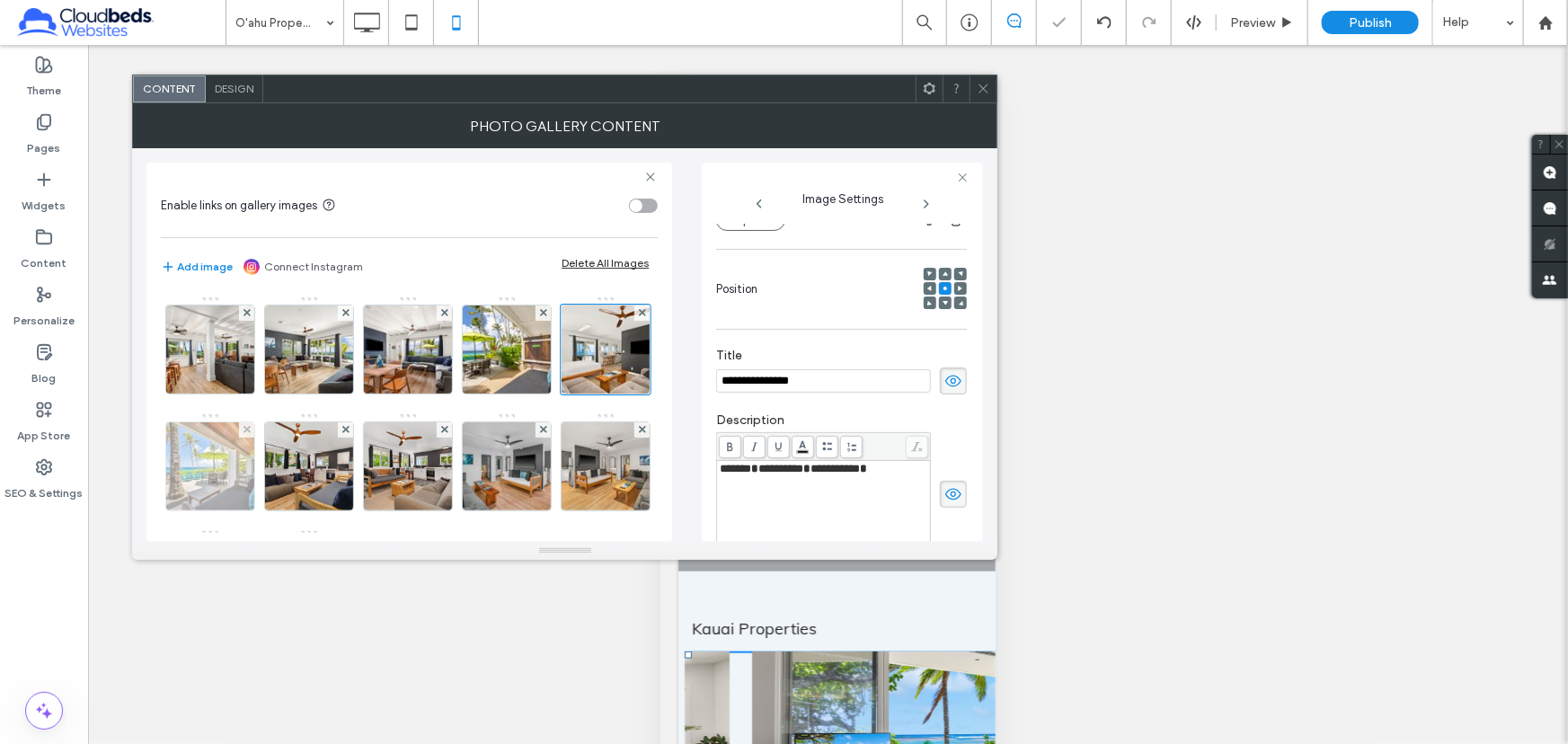
click at [277, 463] on img at bounding box center [210, 467] width 133 height 88
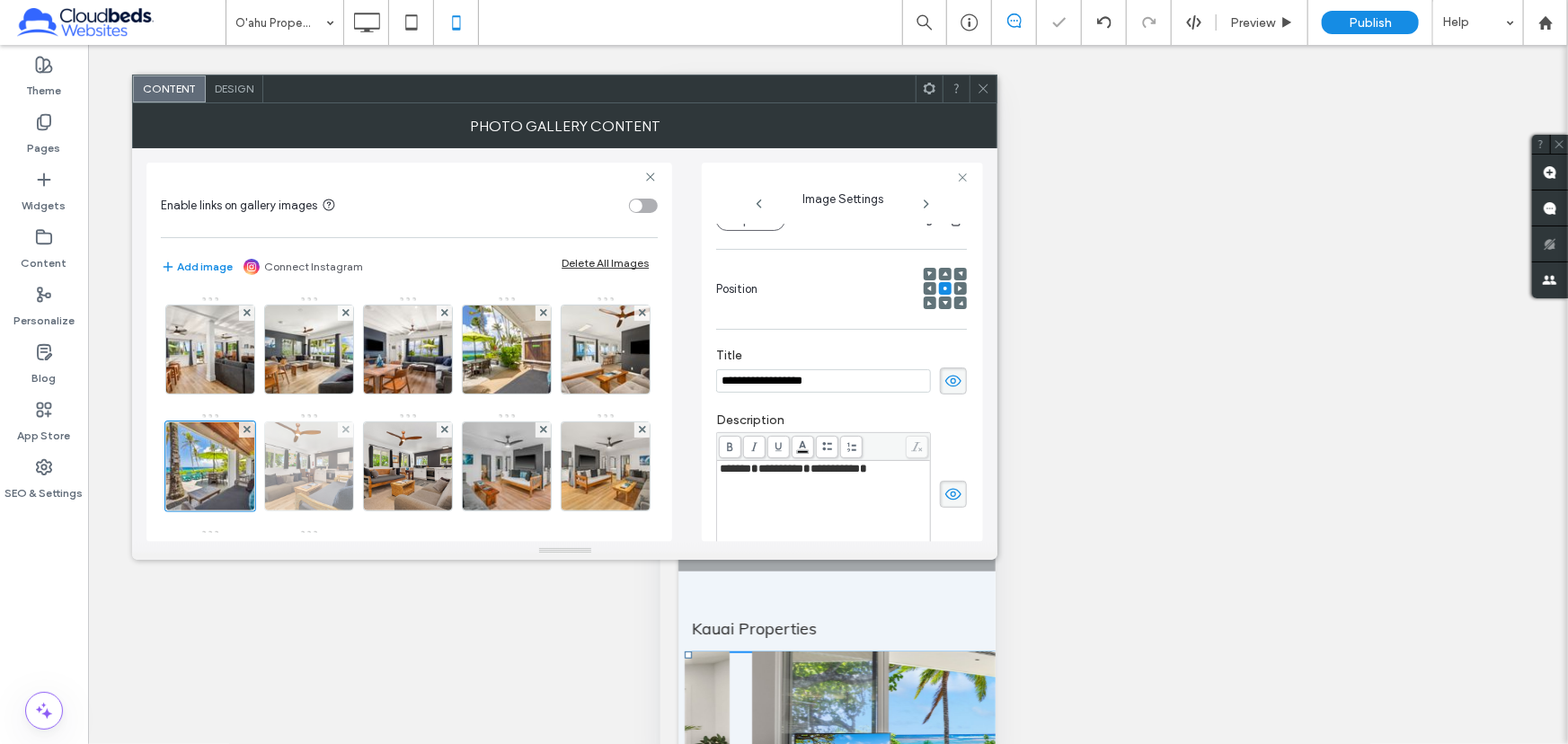
click at [376, 459] on img at bounding box center [309, 467] width 133 height 88
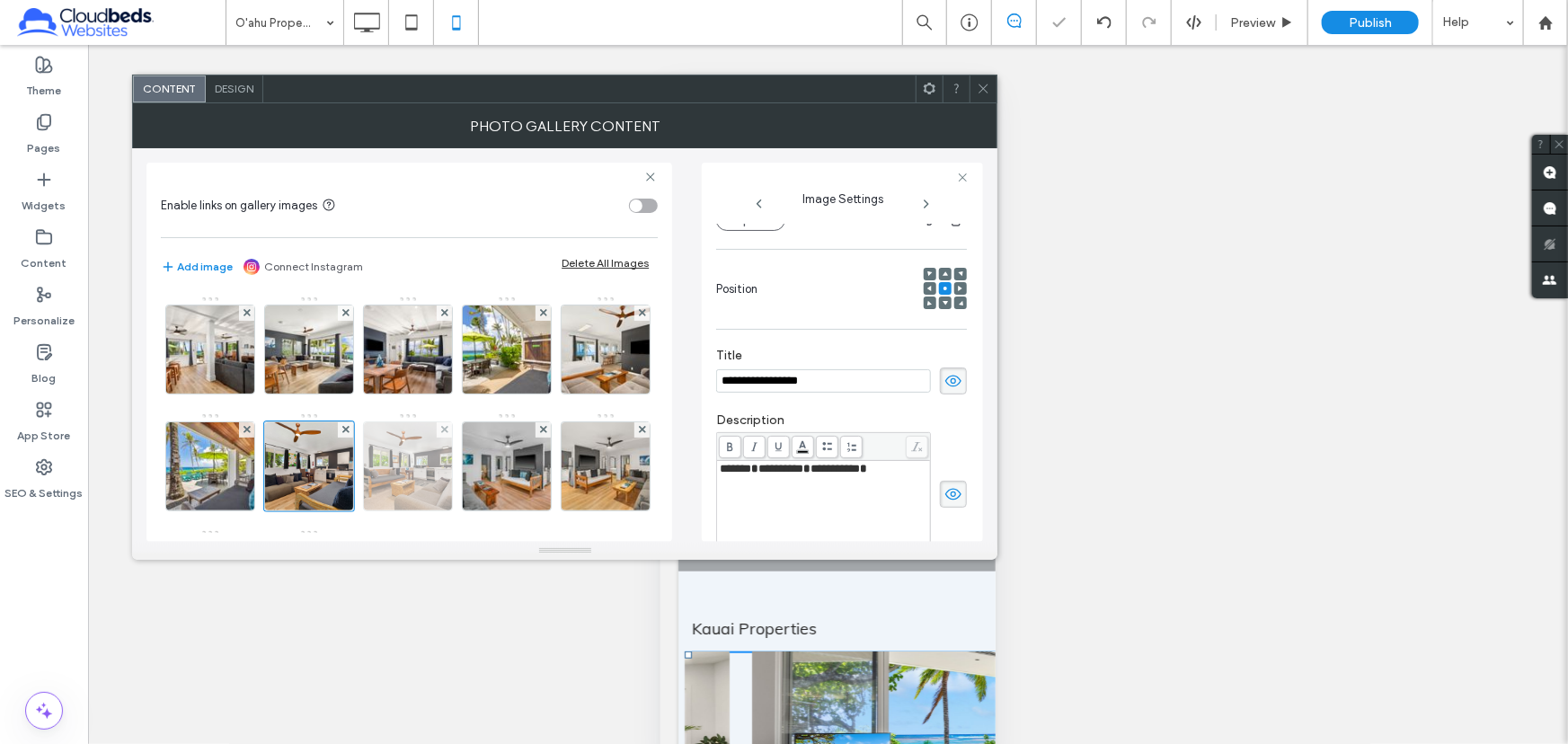
click at [474, 461] on img at bounding box center [408, 467] width 133 height 88
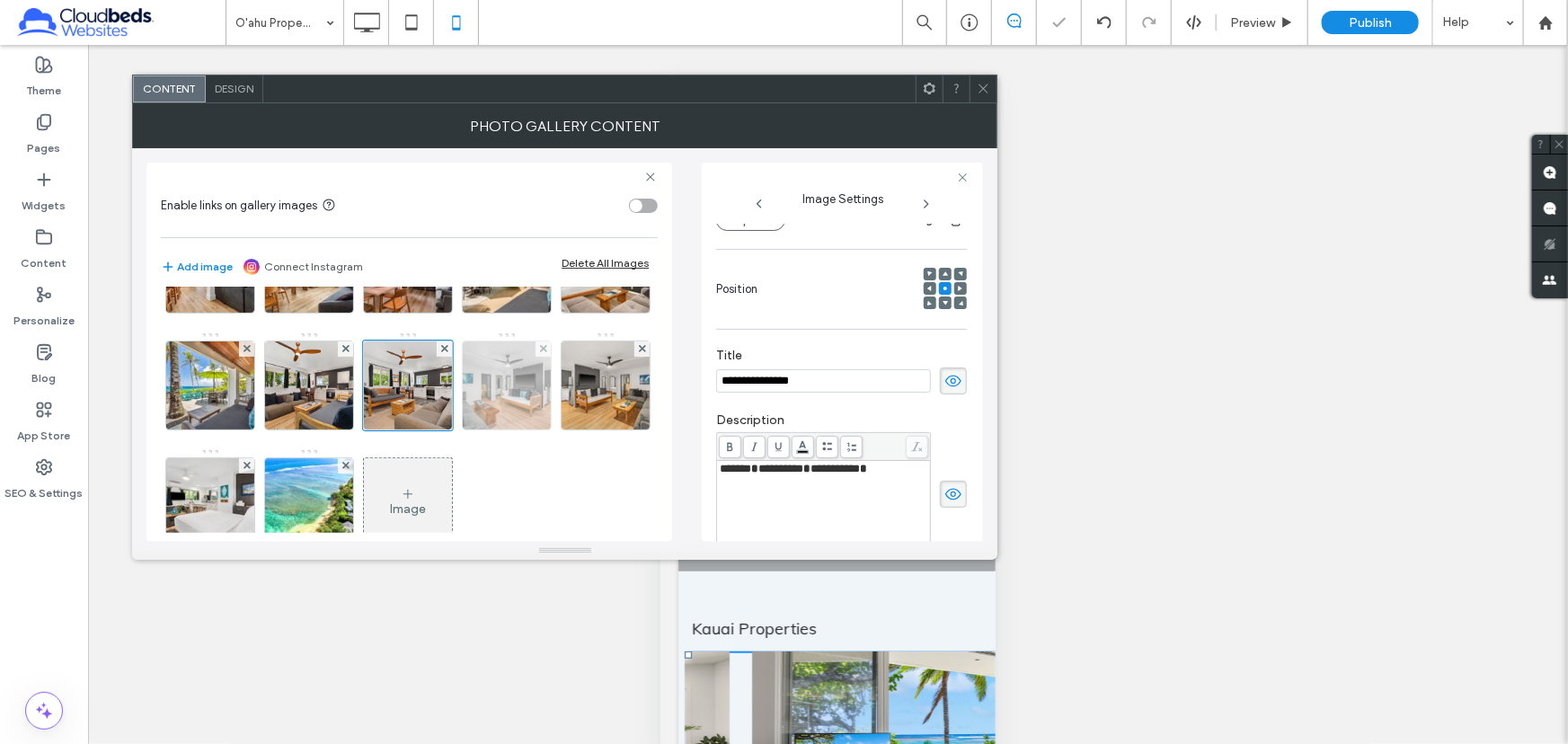
click at [442, 430] on img at bounding box center [507, 386] width 133 height 88
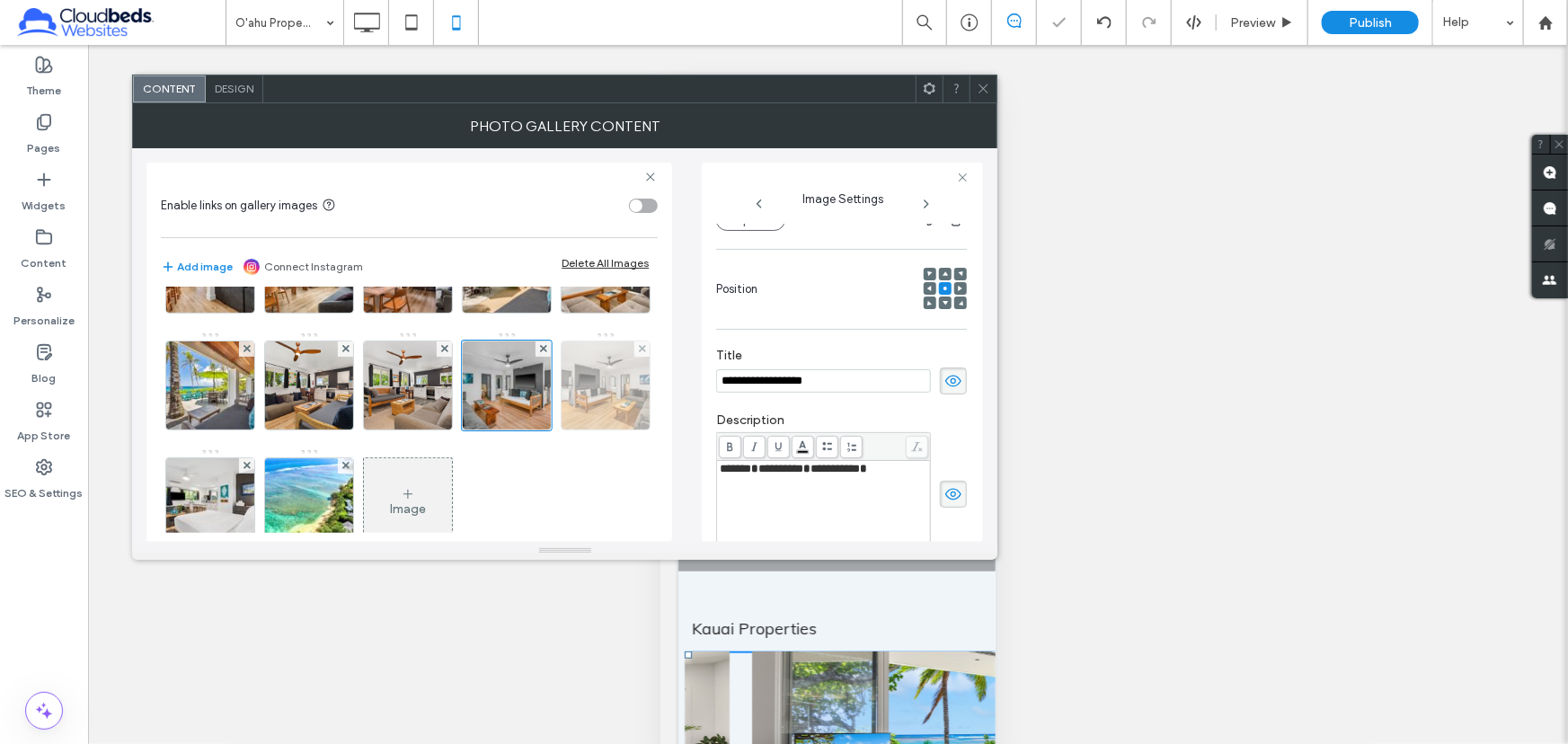
click at [540, 430] on img at bounding box center [606, 386] width 133 height 88
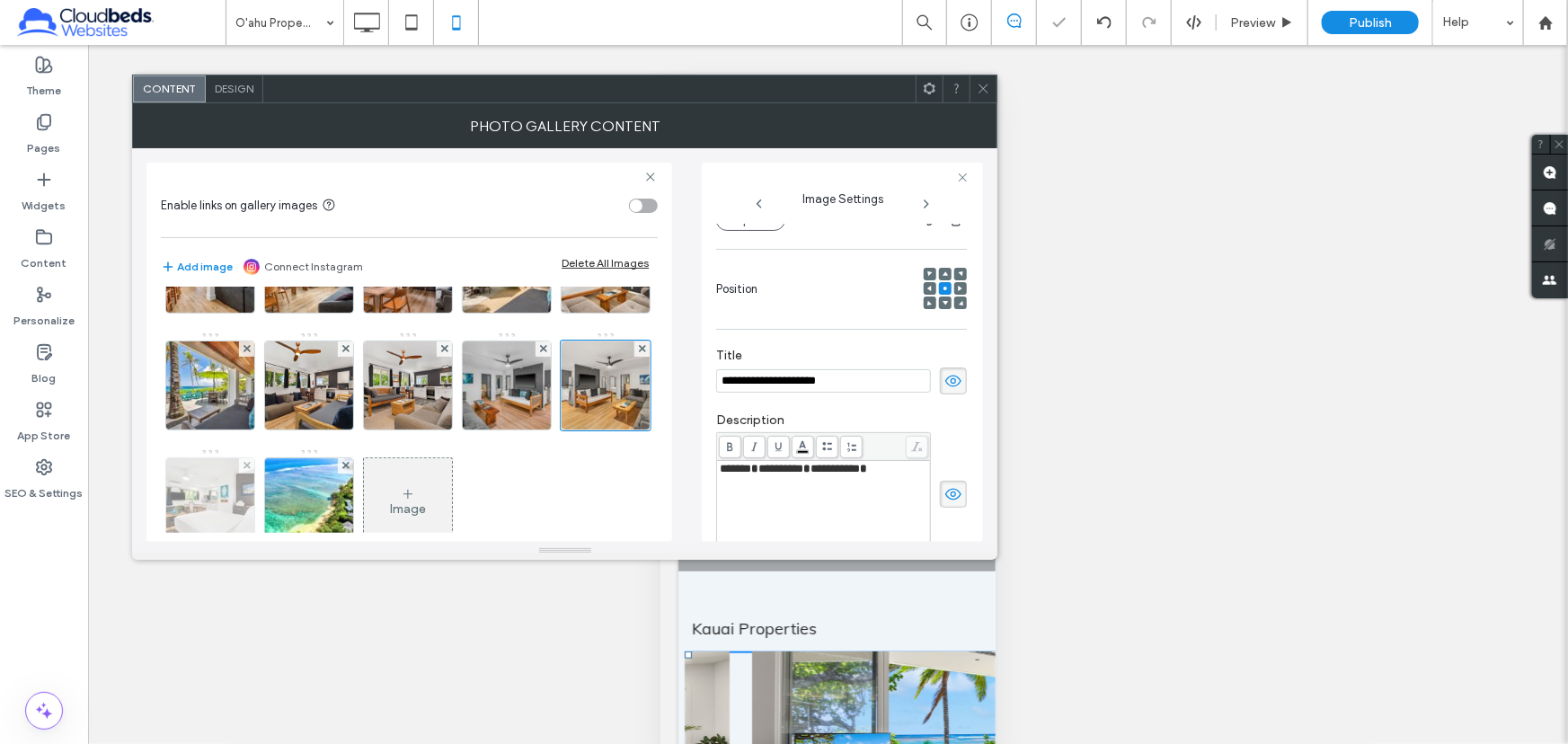
click at [277, 490] on img at bounding box center [210, 503] width 133 height 88
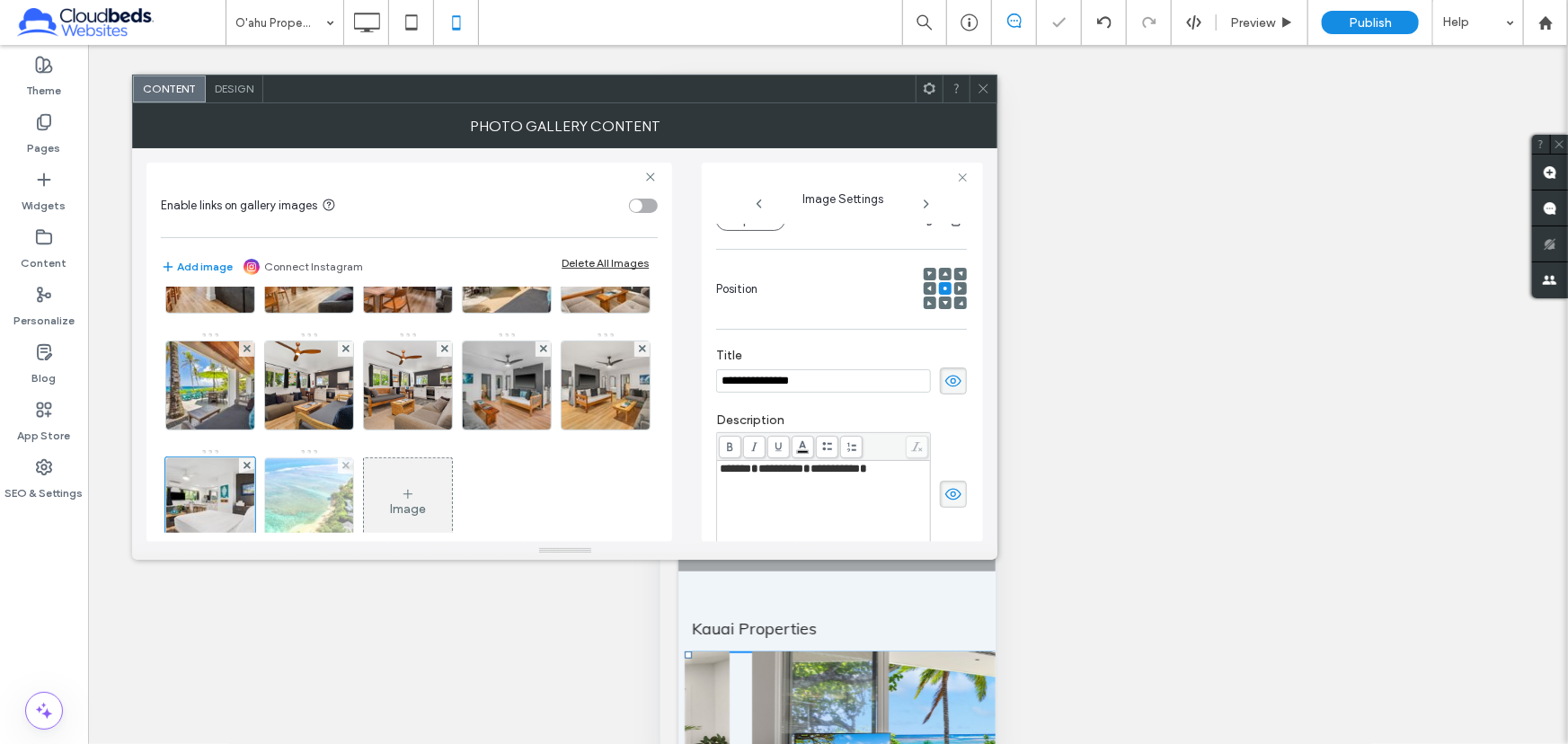
click at [376, 496] on img at bounding box center [309, 503] width 133 height 88
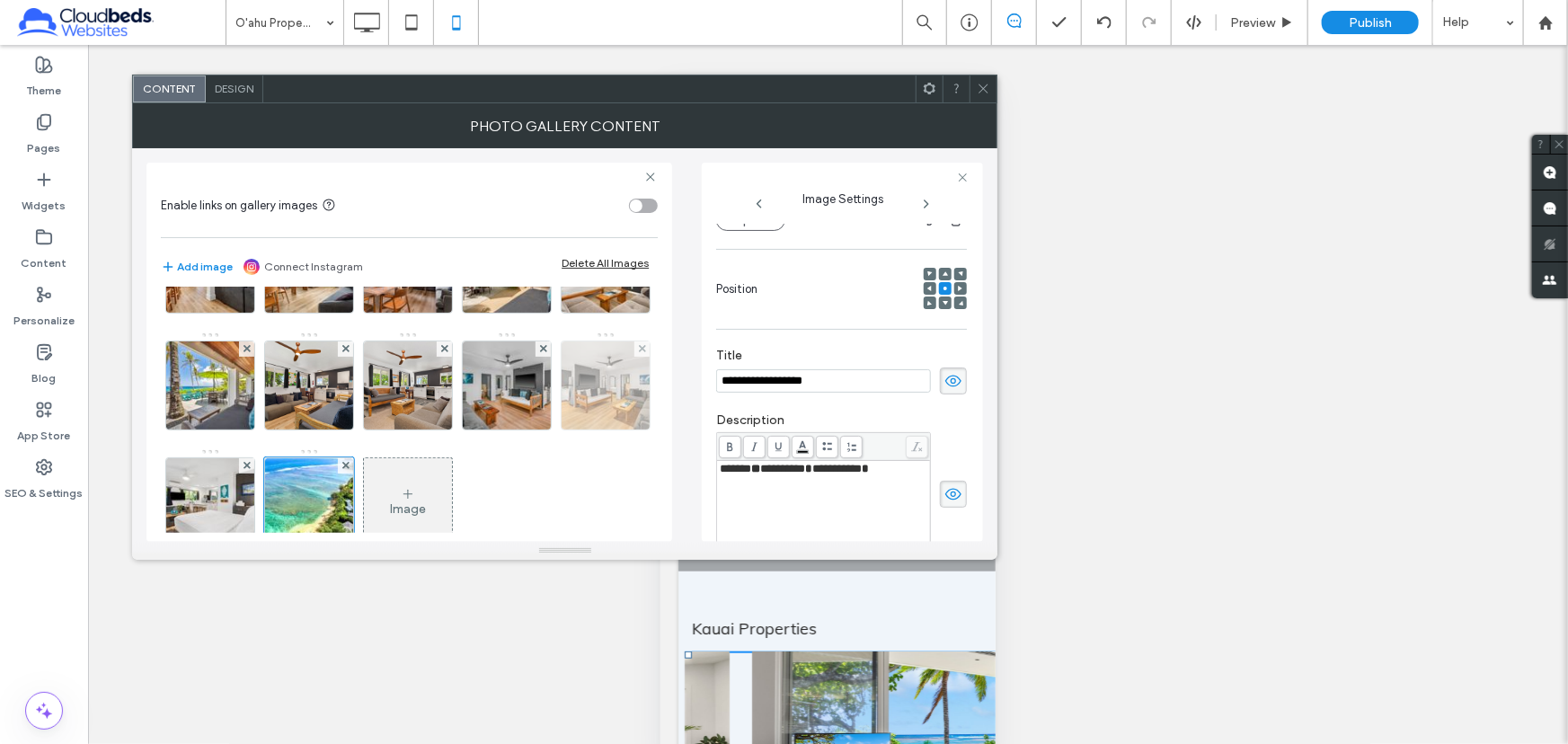
click at [540, 430] on img at bounding box center [606, 386] width 133 height 88
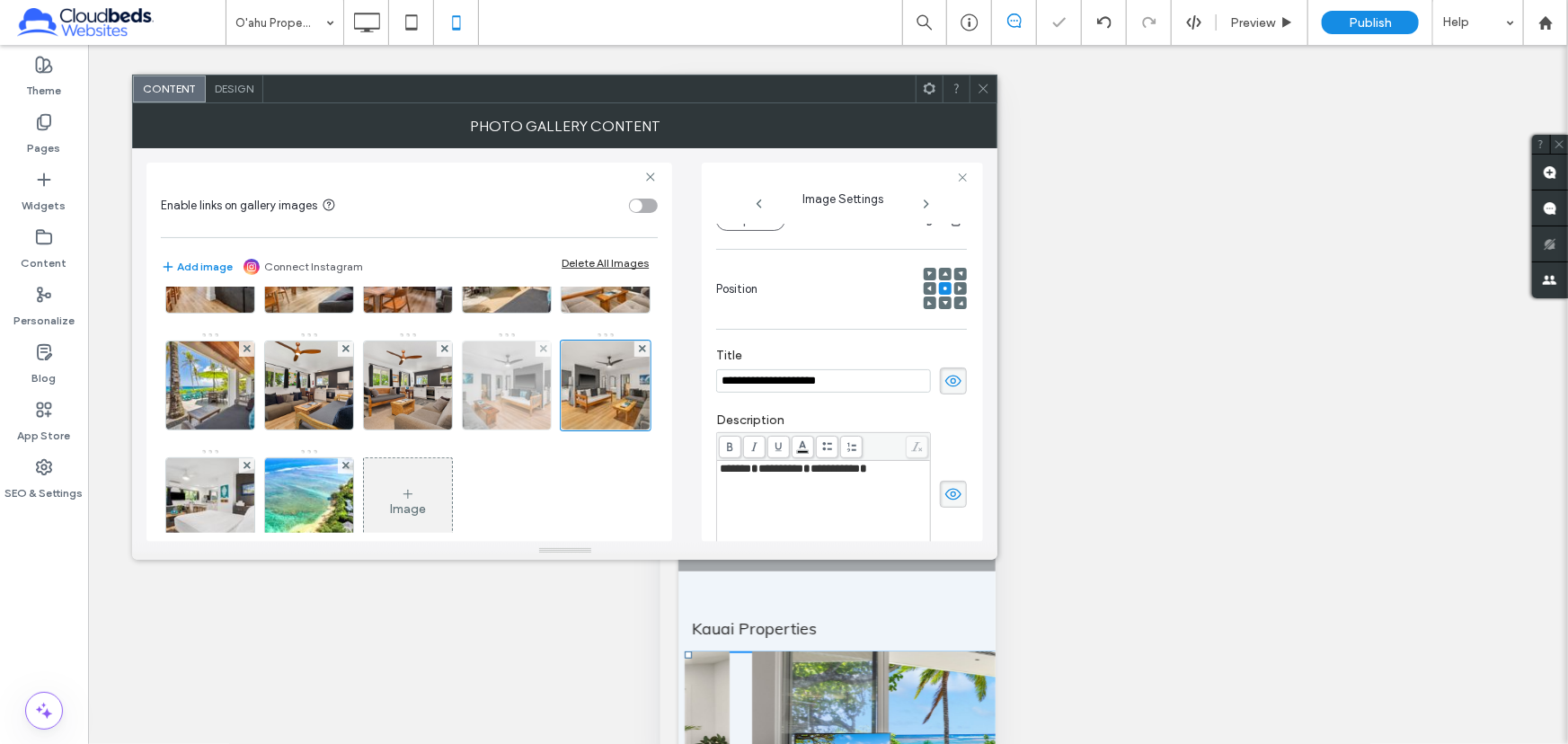
click at [442, 430] on img at bounding box center [507, 386] width 133 height 88
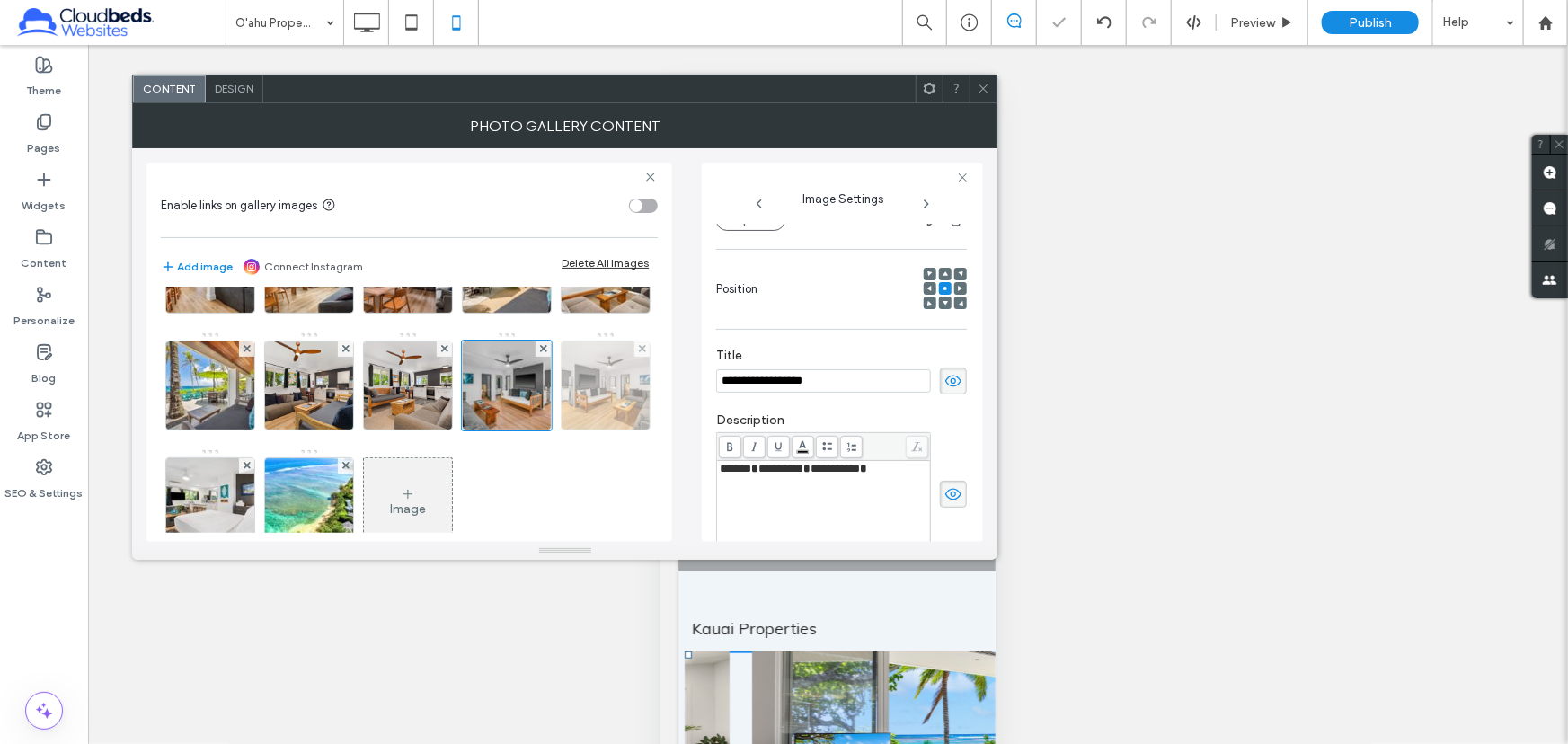
click at [540, 430] on img at bounding box center [606, 386] width 133 height 88
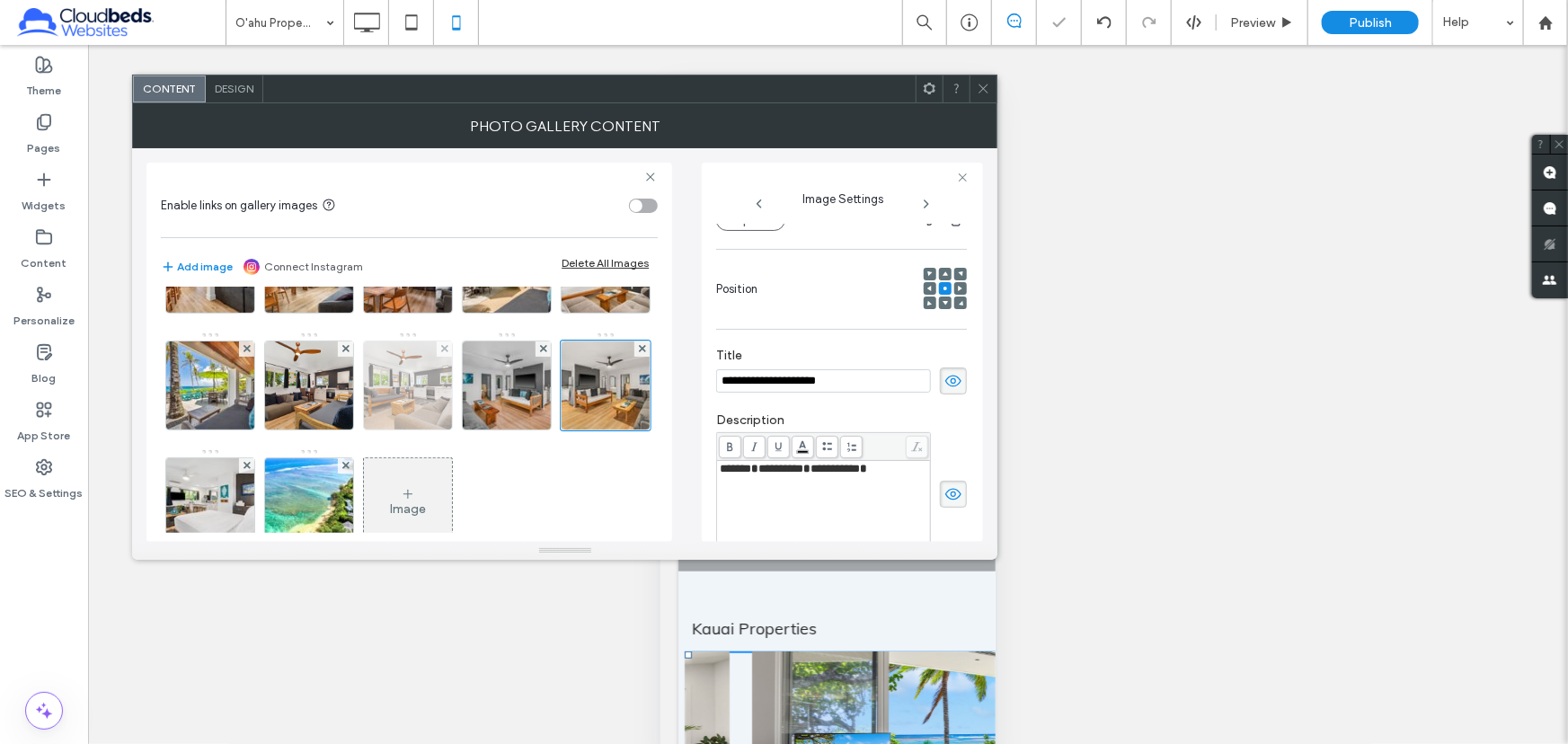
click at [474, 395] on img at bounding box center [408, 386] width 133 height 88
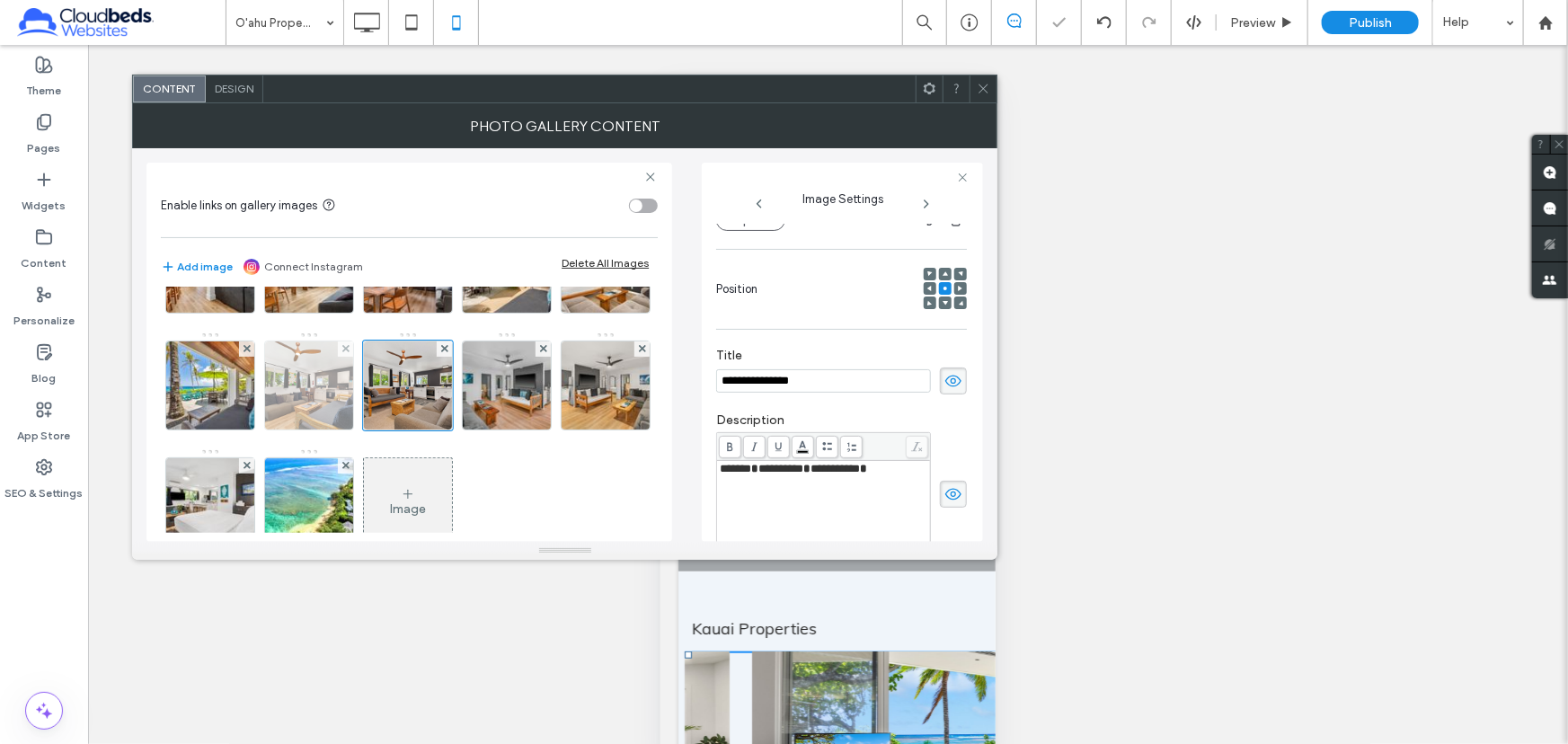
click at [376, 383] on img at bounding box center [309, 386] width 133 height 88
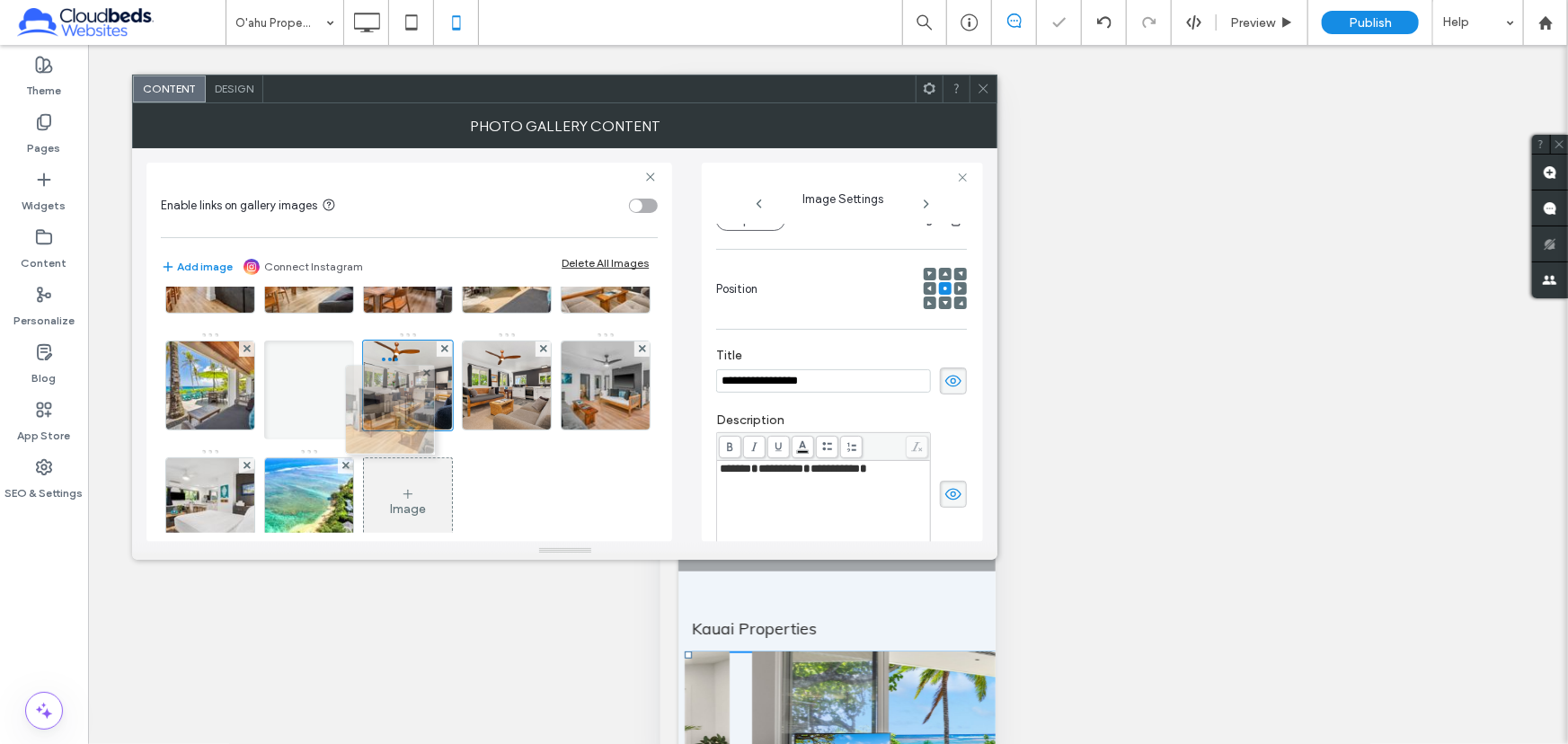
drag, startPoint x: 305, startPoint y: 491, endPoint x: 412, endPoint y: 360, distance: 169.1
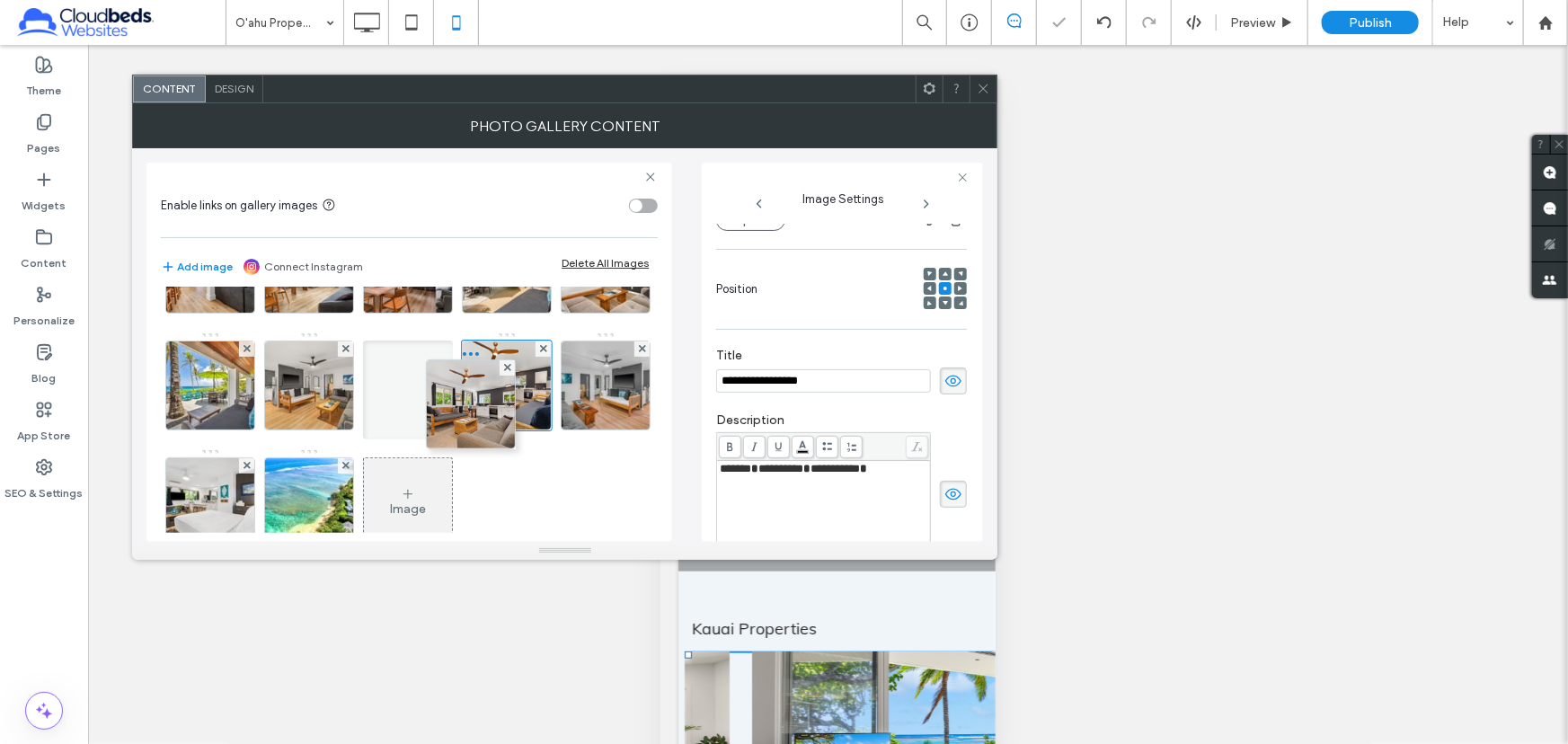
drag, startPoint x: 195, startPoint y: 501, endPoint x: 549, endPoint y: 358, distance: 381.8
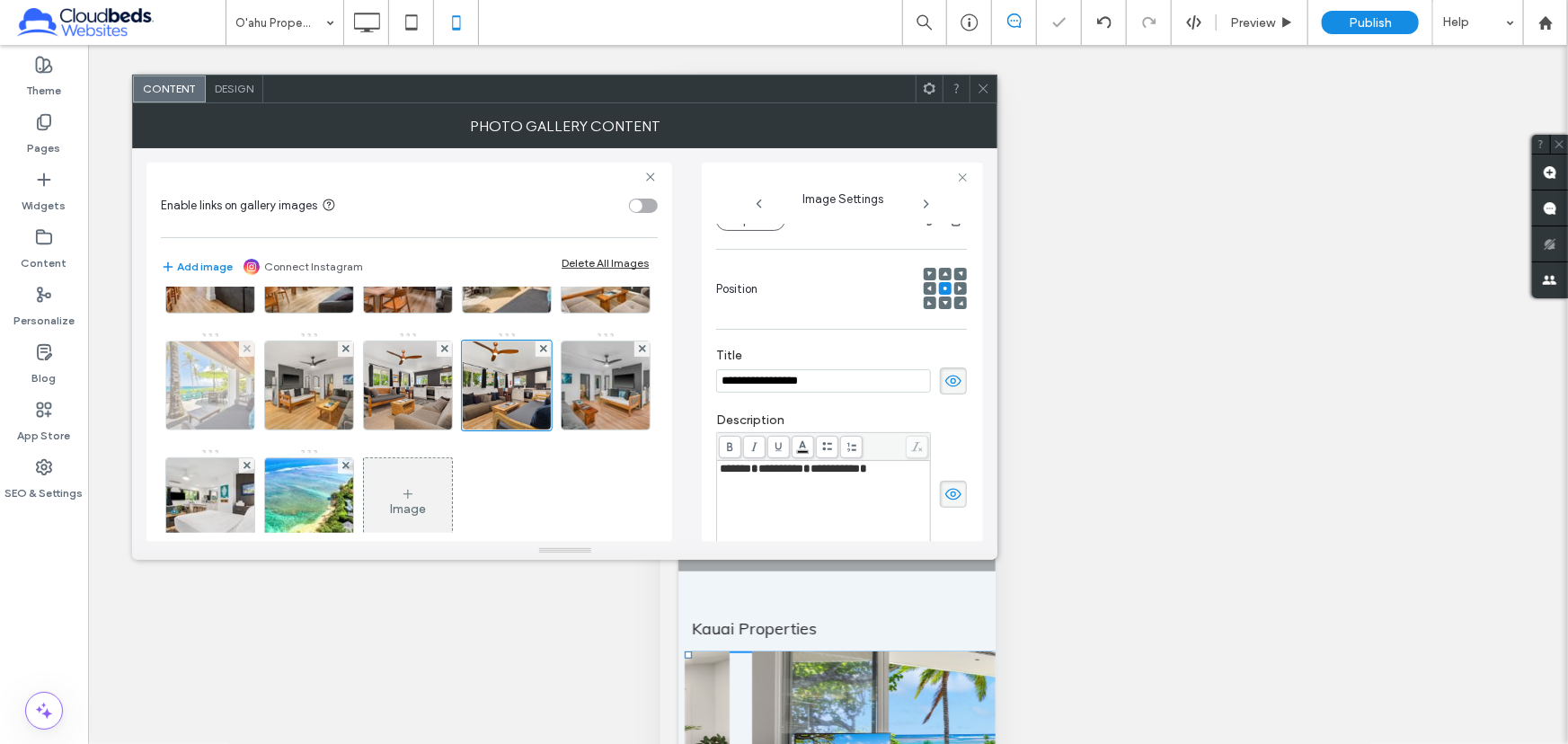
click at [277, 385] on img at bounding box center [210, 386] width 133 height 88
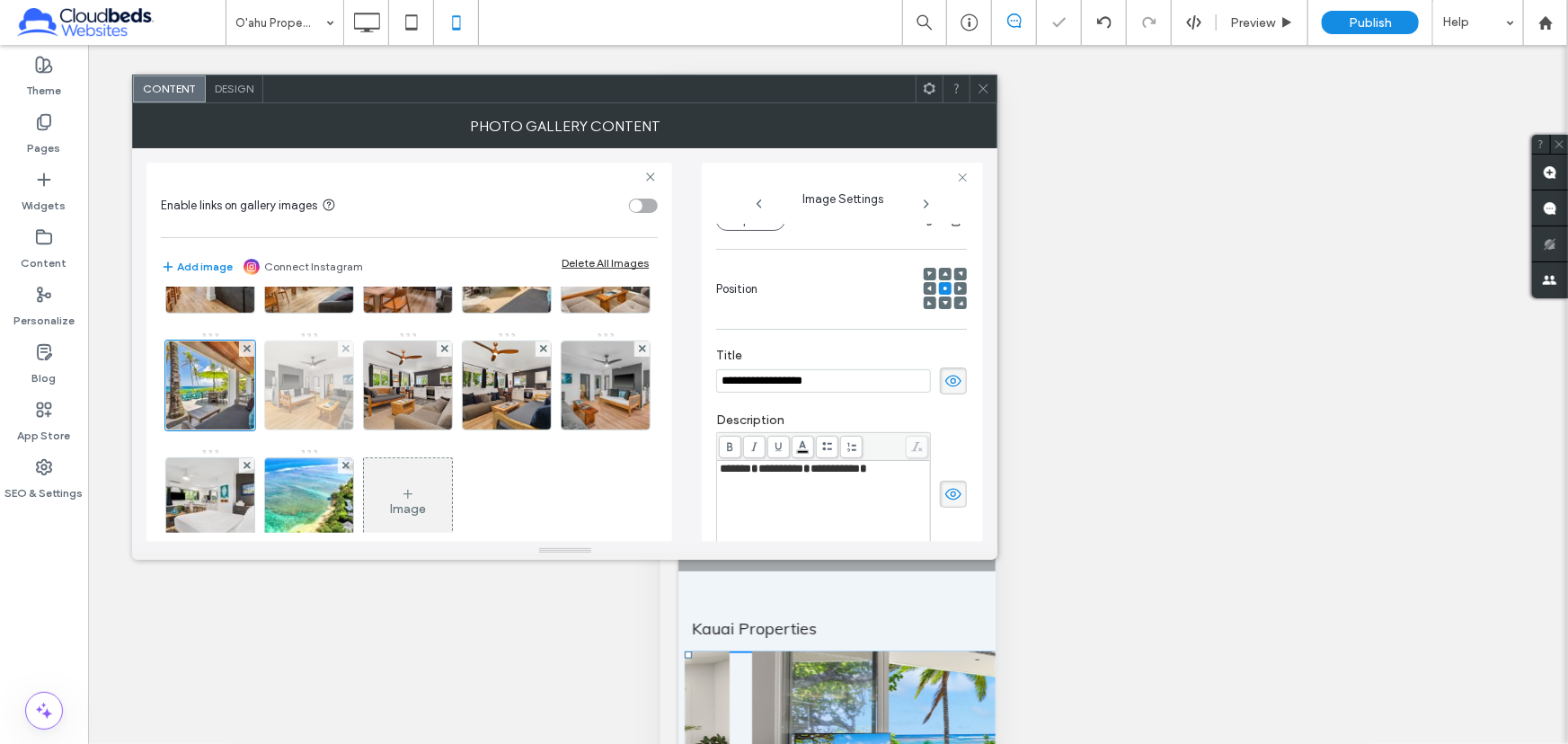
click at [376, 389] on img at bounding box center [309, 386] width 133 height 88
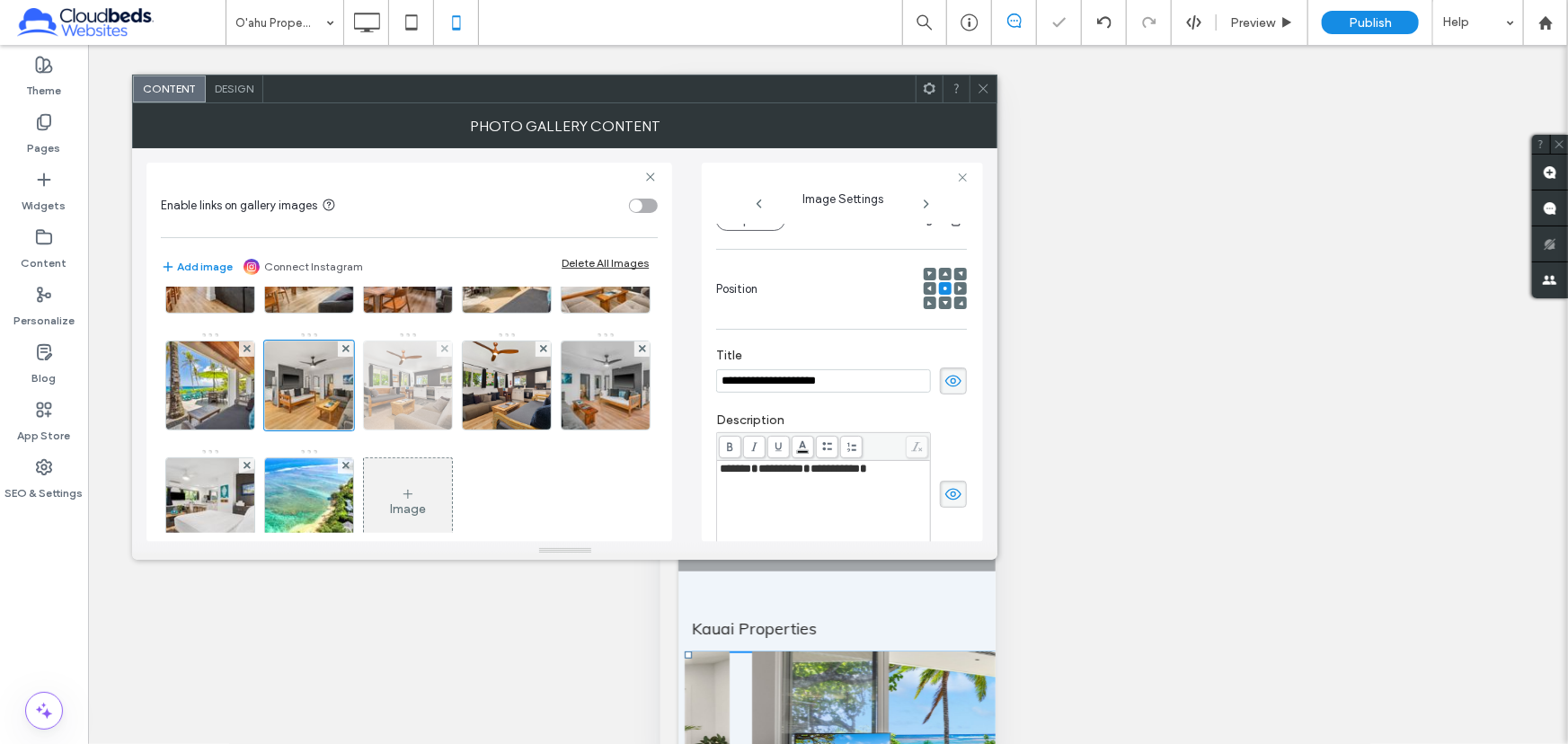
click at [474, 387] on img at bounding box center [408, 386] width 133 height 88
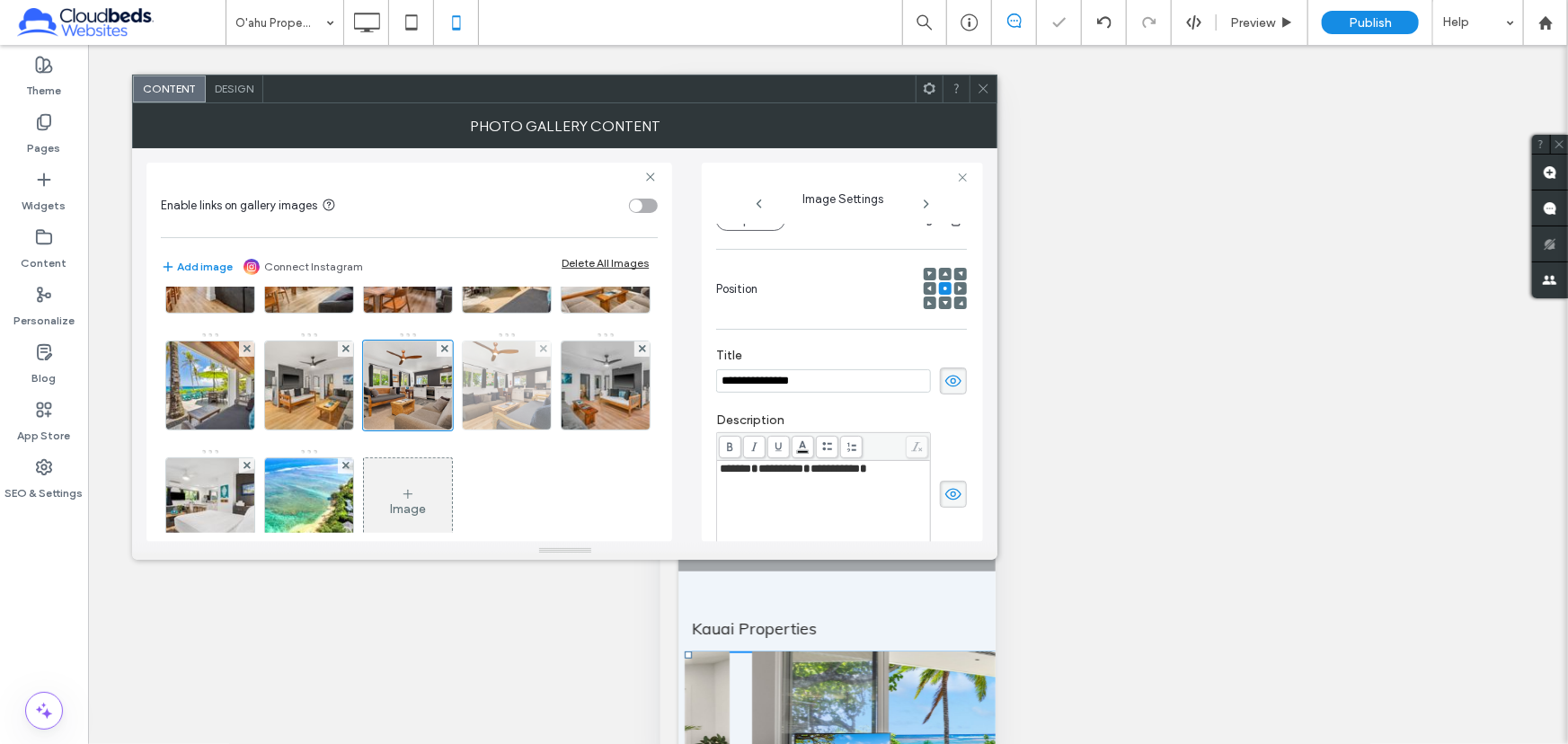
click at [442, 430] on img at bounding box center [507, 386] width 133 height 88
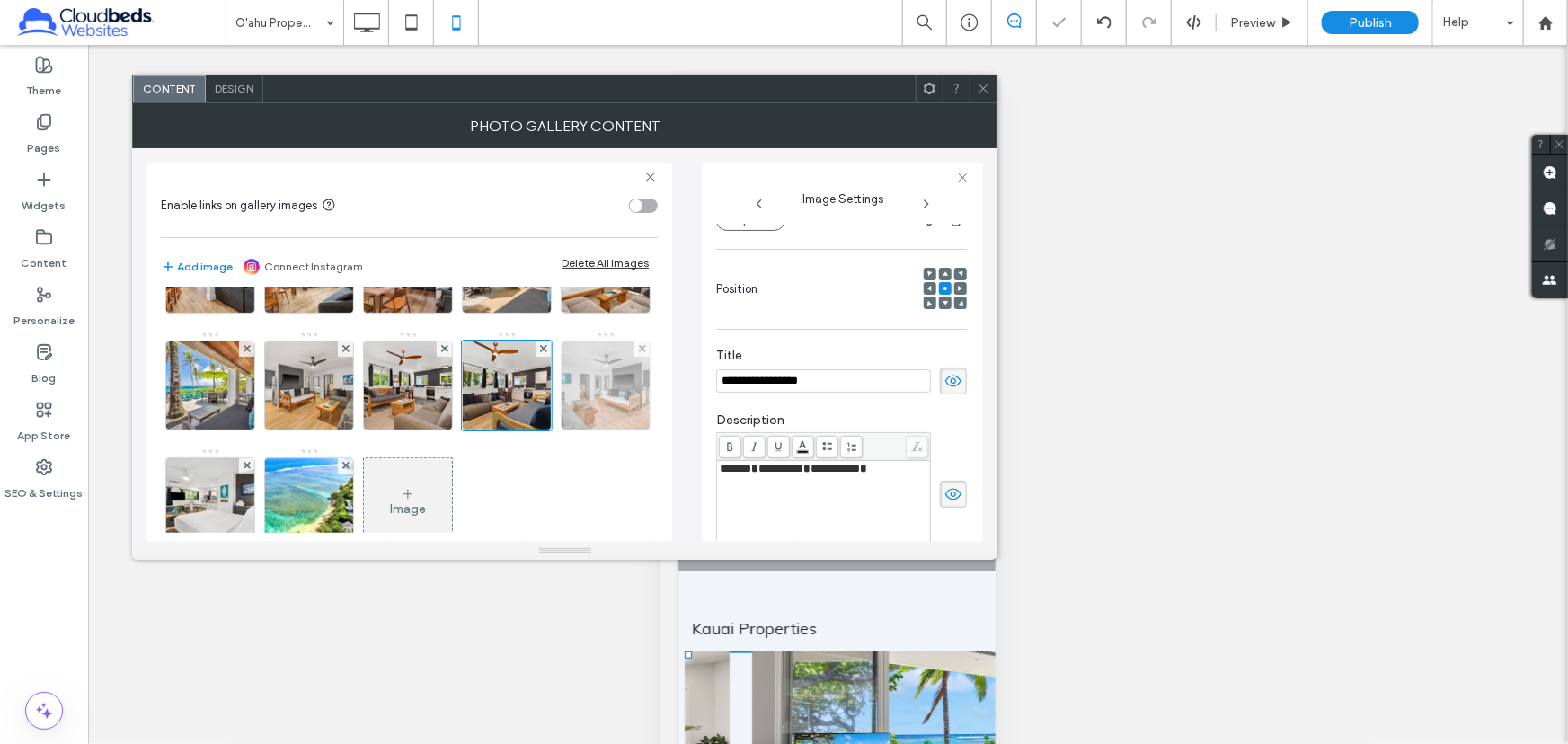
click at [540, 430] on img at bounding box center [606, 386] width 133 height 88
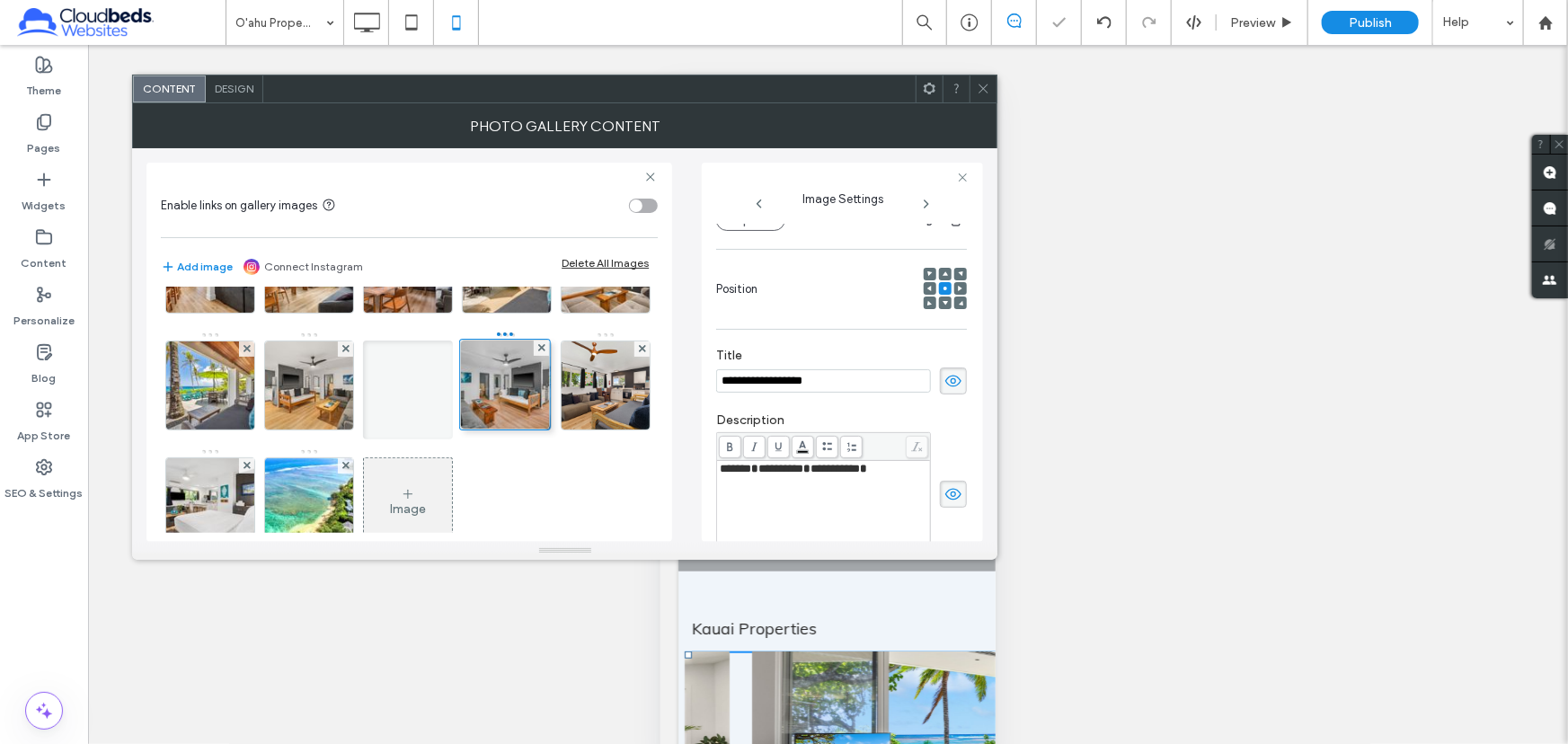
drag, startPoint x: 315, startPoint y: 495, endPoint x: 557, endPoint y: 349, distance: 282.6
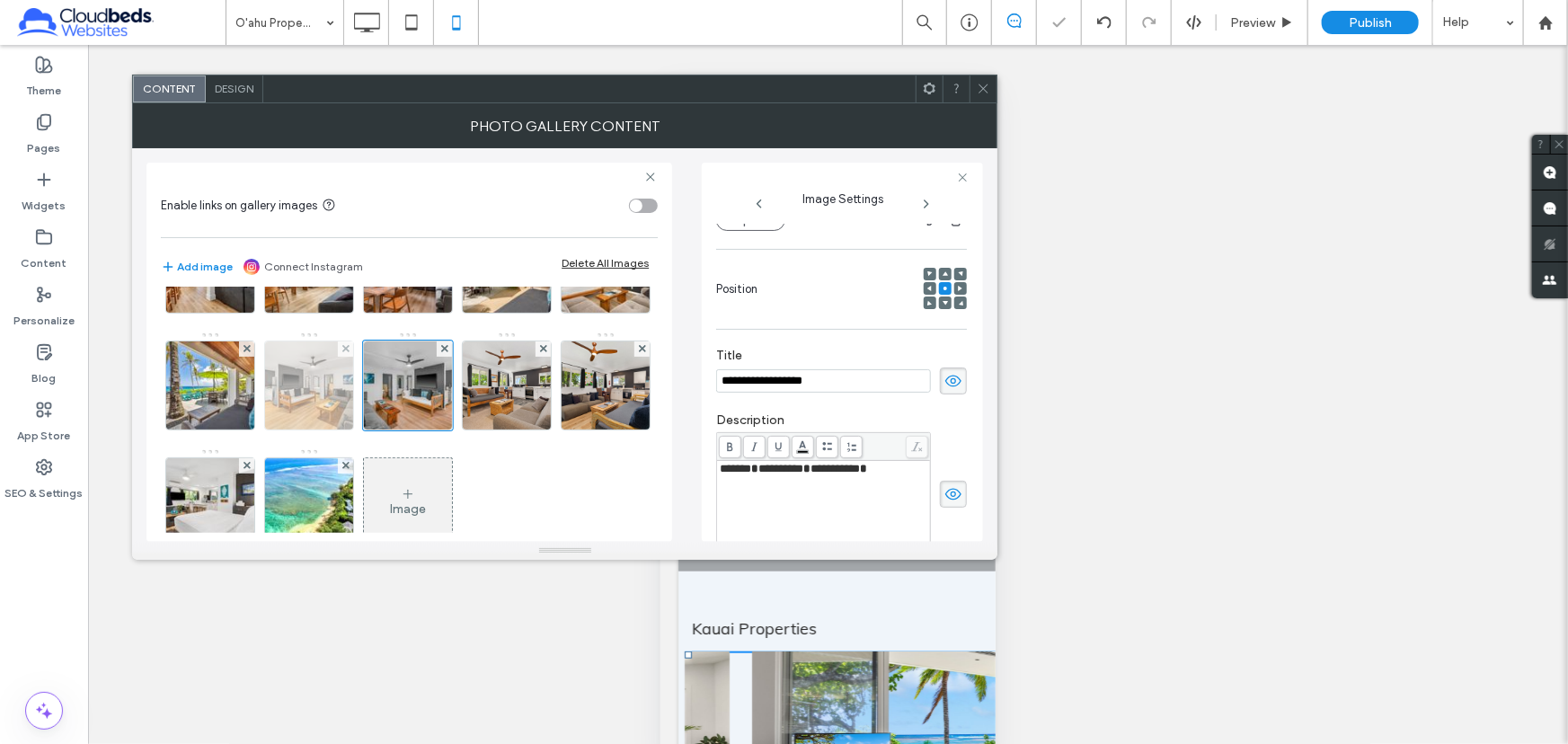
click at [376, 379] on img at bounding box center [309, 386] width 133 height 88
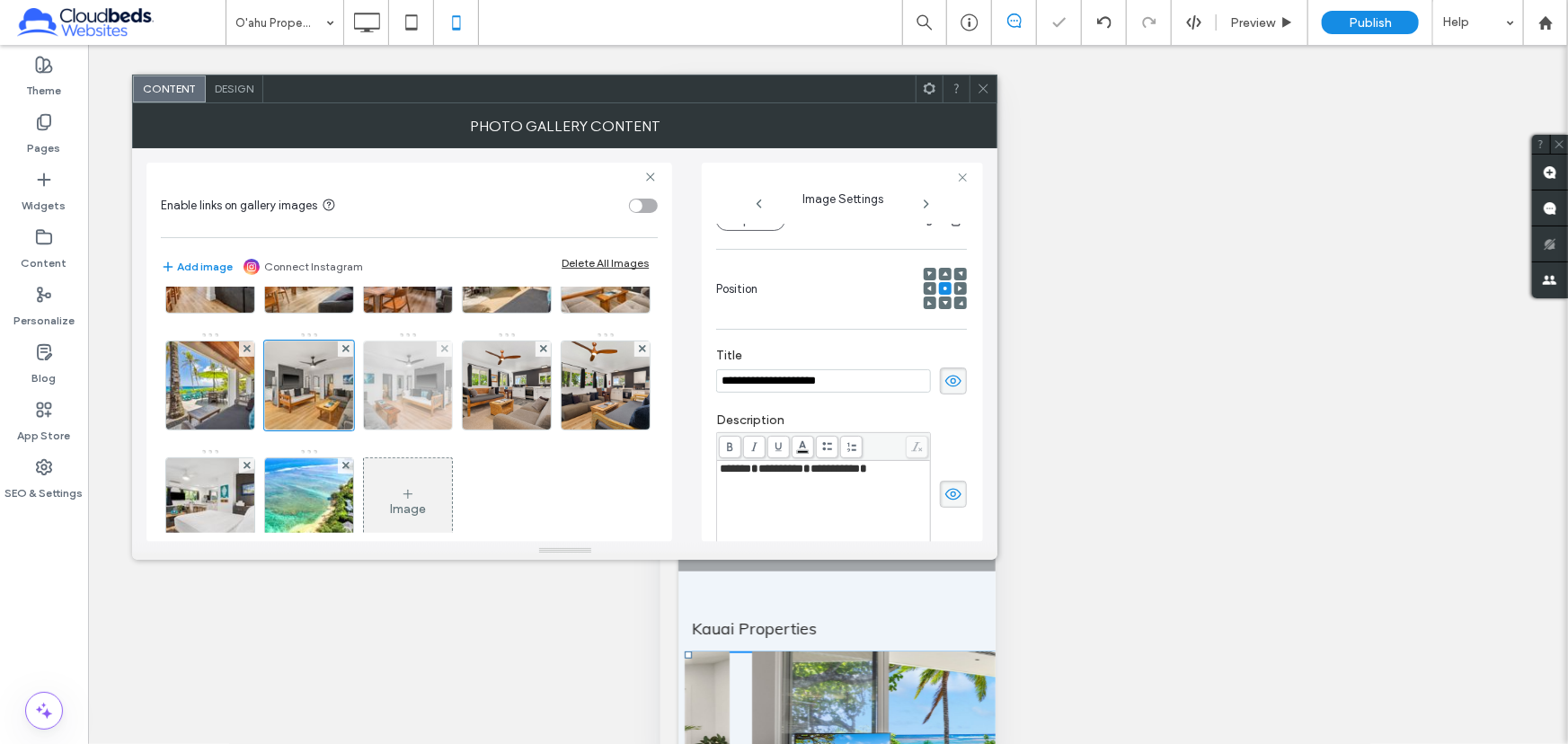
click at [474, 385] on img at bounding box center [408, 386] width 133 height 88
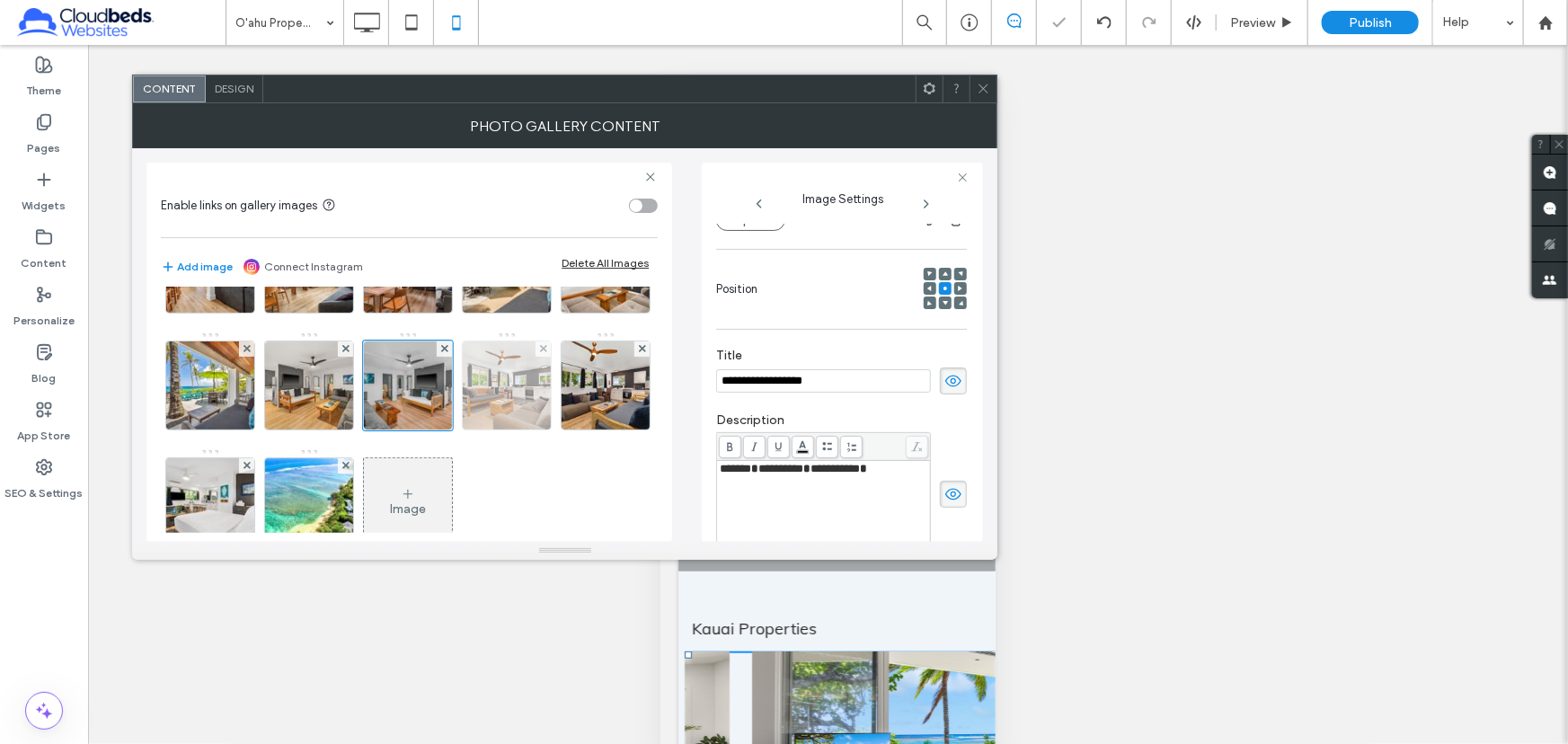
click at [442, 430] on img at bounding box center [507, 386] width 133 height 88
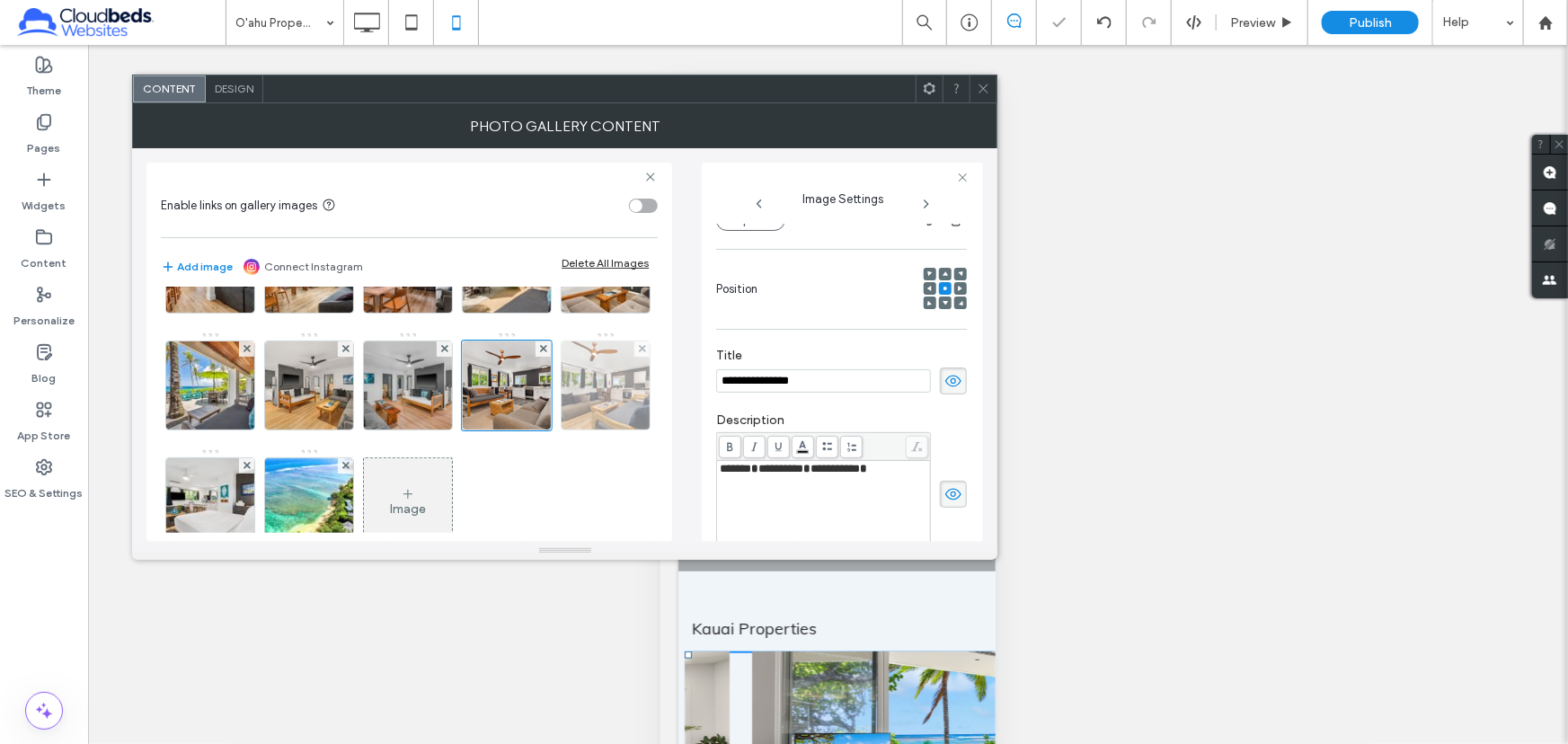
click at [540, 430] on img at bounding box center [606, 386] width 133 height 88
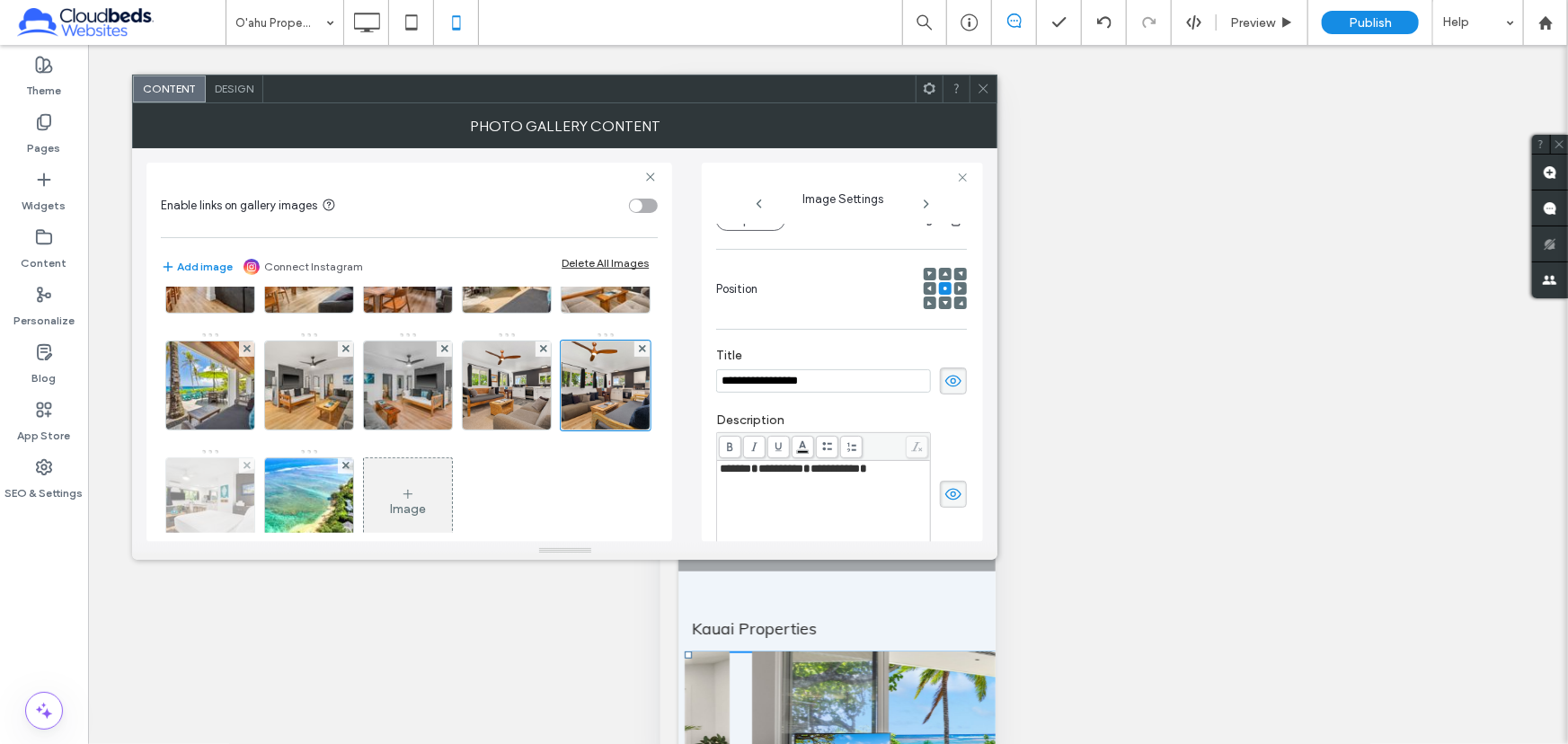
click at [277, 501] on img at bounding box center [210, 503] width 133 height 88
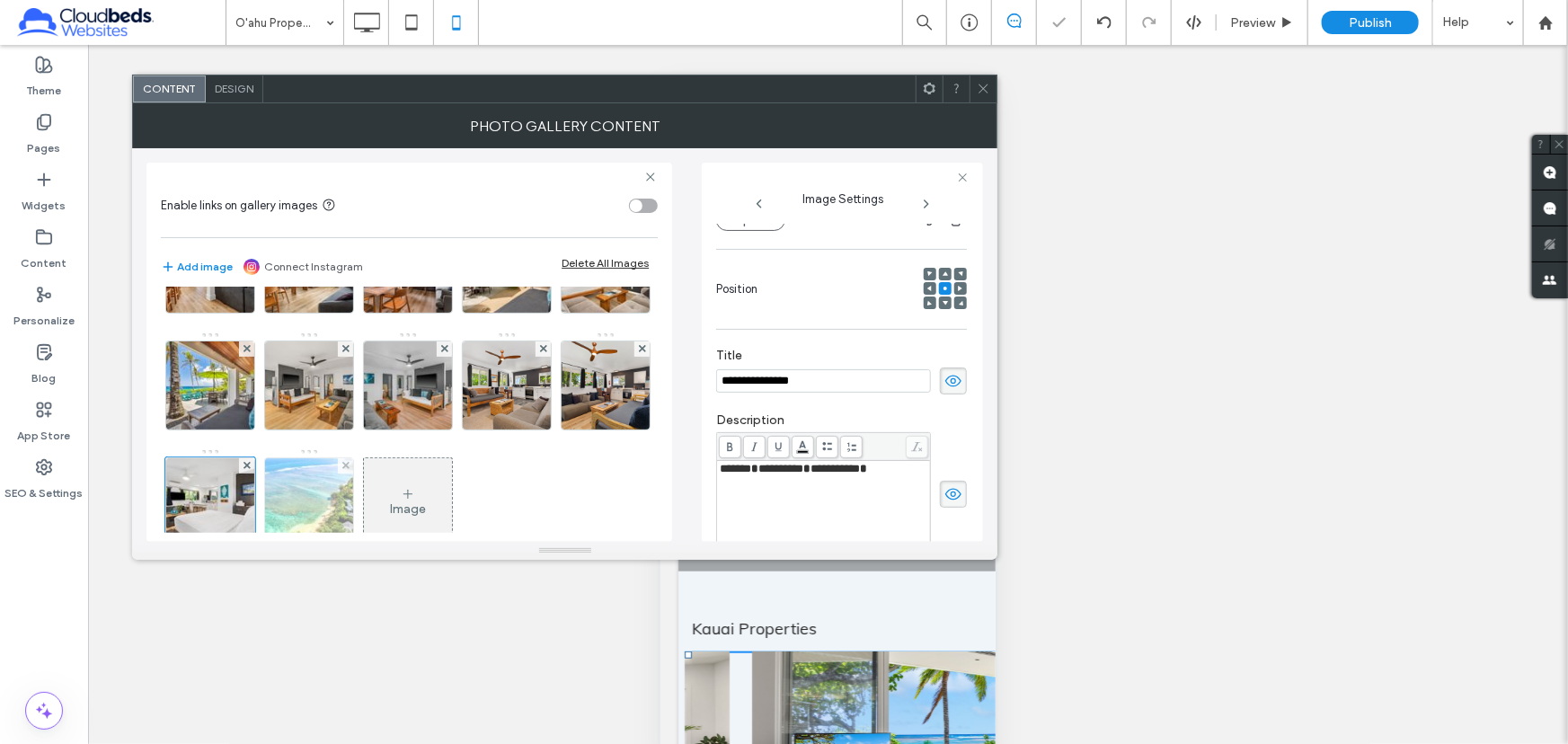
click at [376, 497] on img at bounding box center [309, 503] width 133 height 88
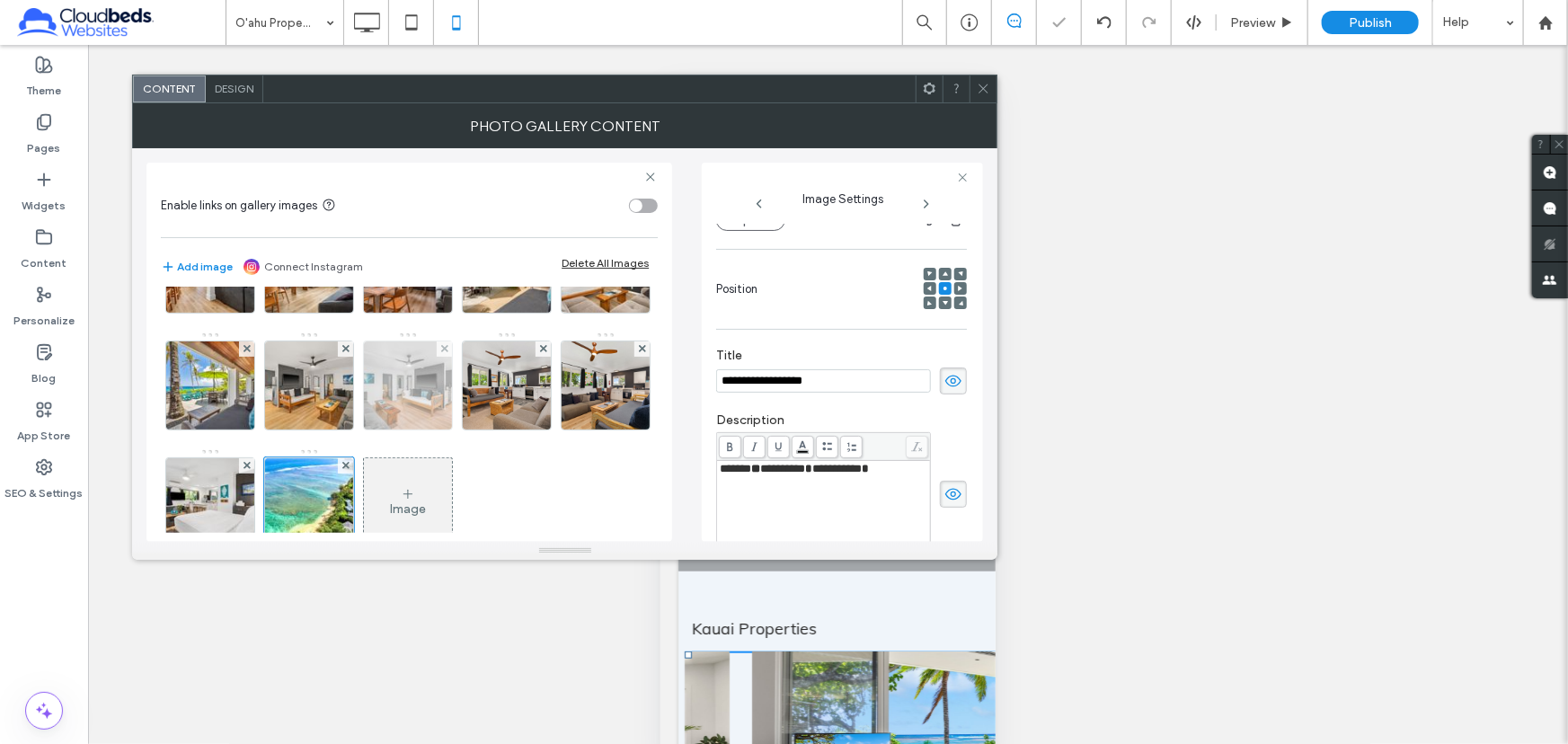
scroll to position [0, 0]
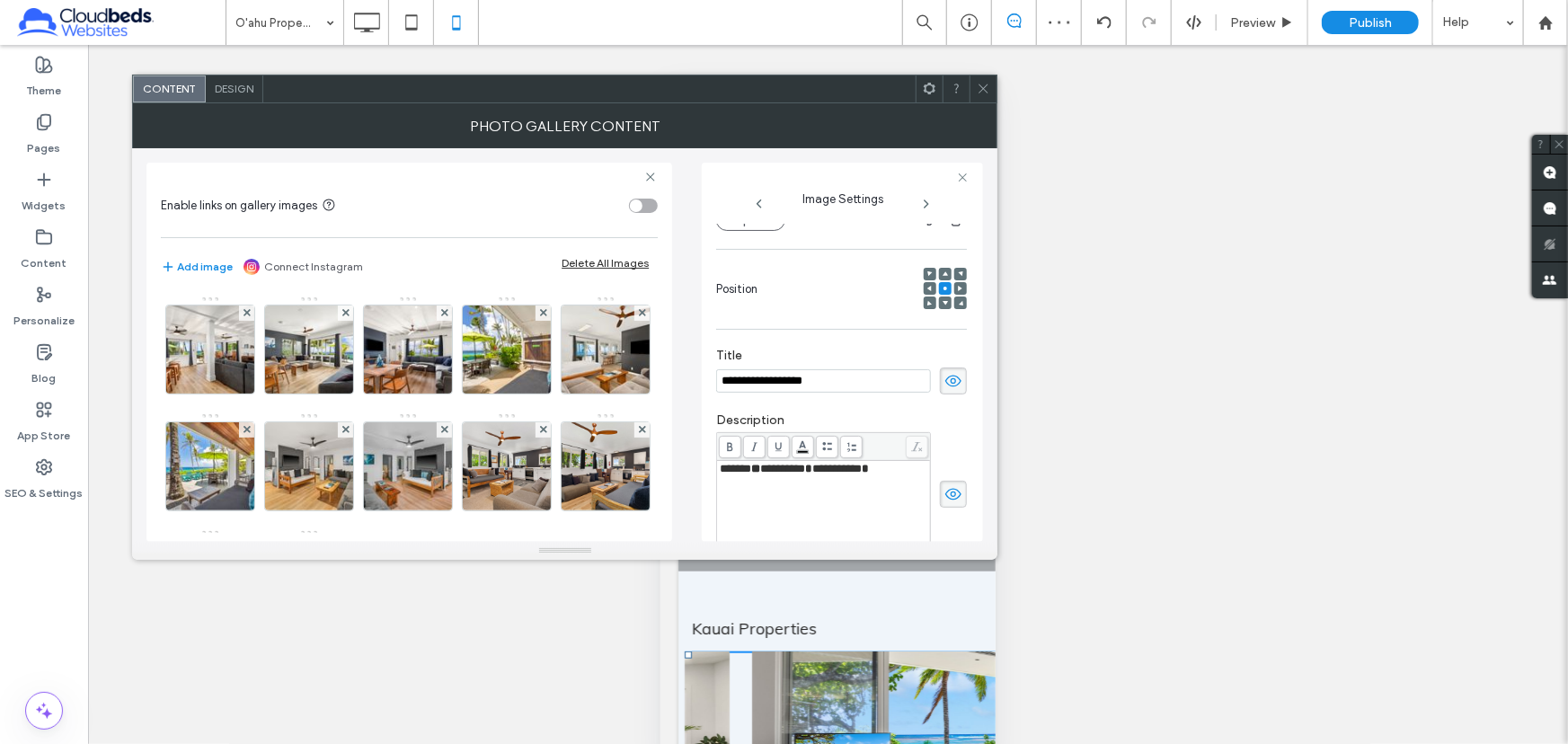
click at [990, 90] on div at bounding box center [983, 89] width 27 height 27
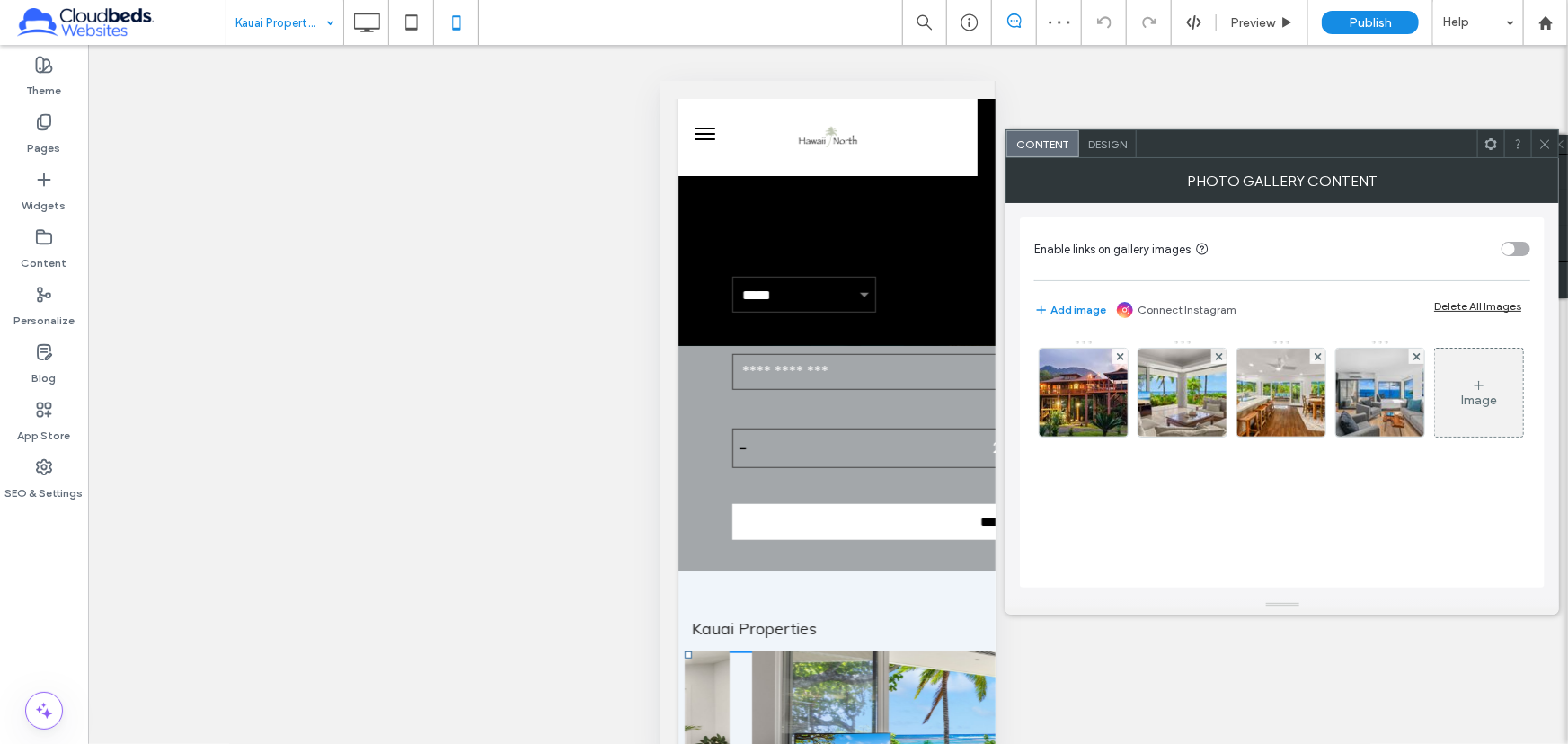
click at [1070, 392] on img at bounding box center [1084, 393] width 118 height 88
click at [1170, 389] on div "Image" at bounding box center [1281, 397] width 494 height 117
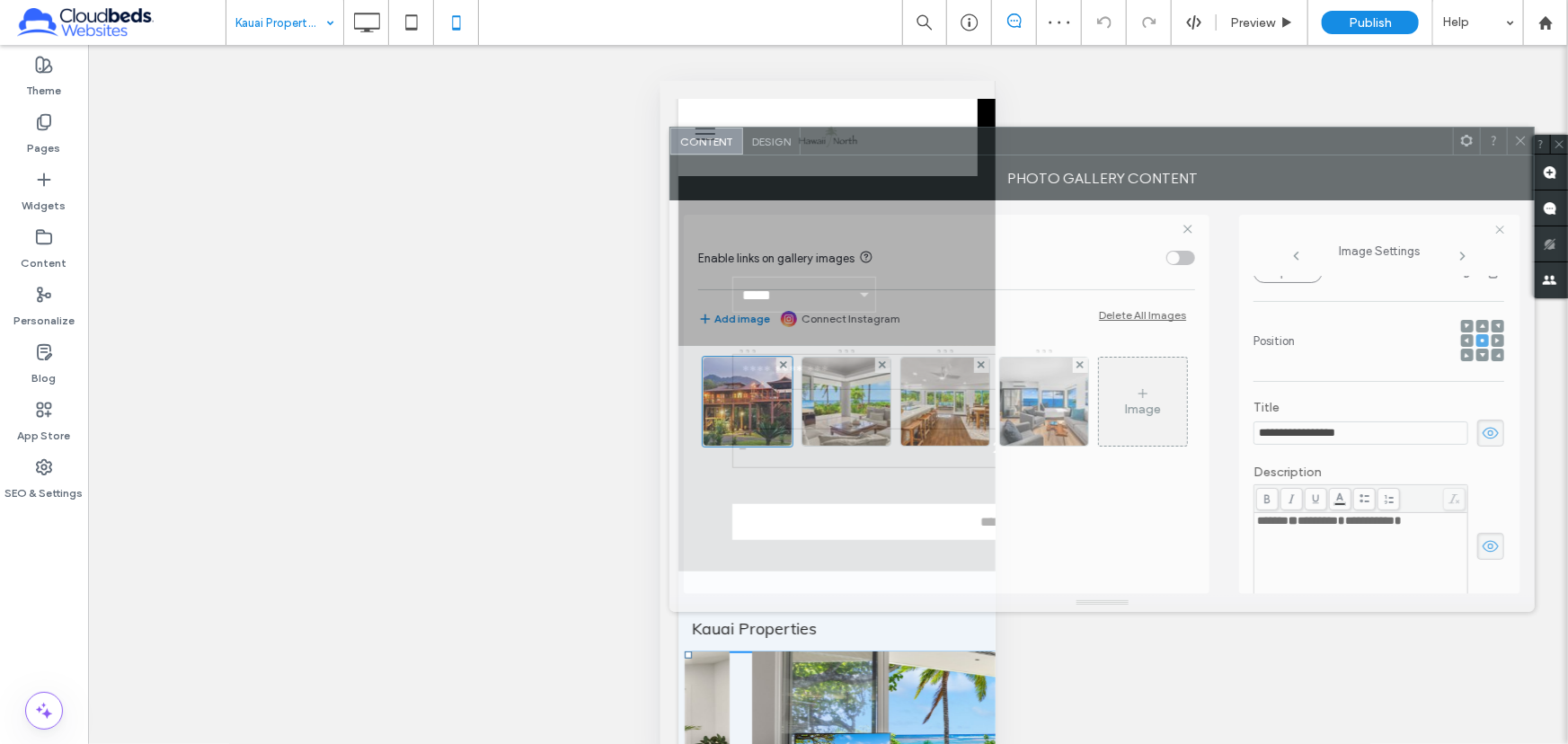
drag, startPoint x: 1106, startPoint y: 153, endPoint x: 713, endPoint y: 174, distance: 393.6
click at [800, 155] on div at bounding box center [1126, 141] width 652 height 27
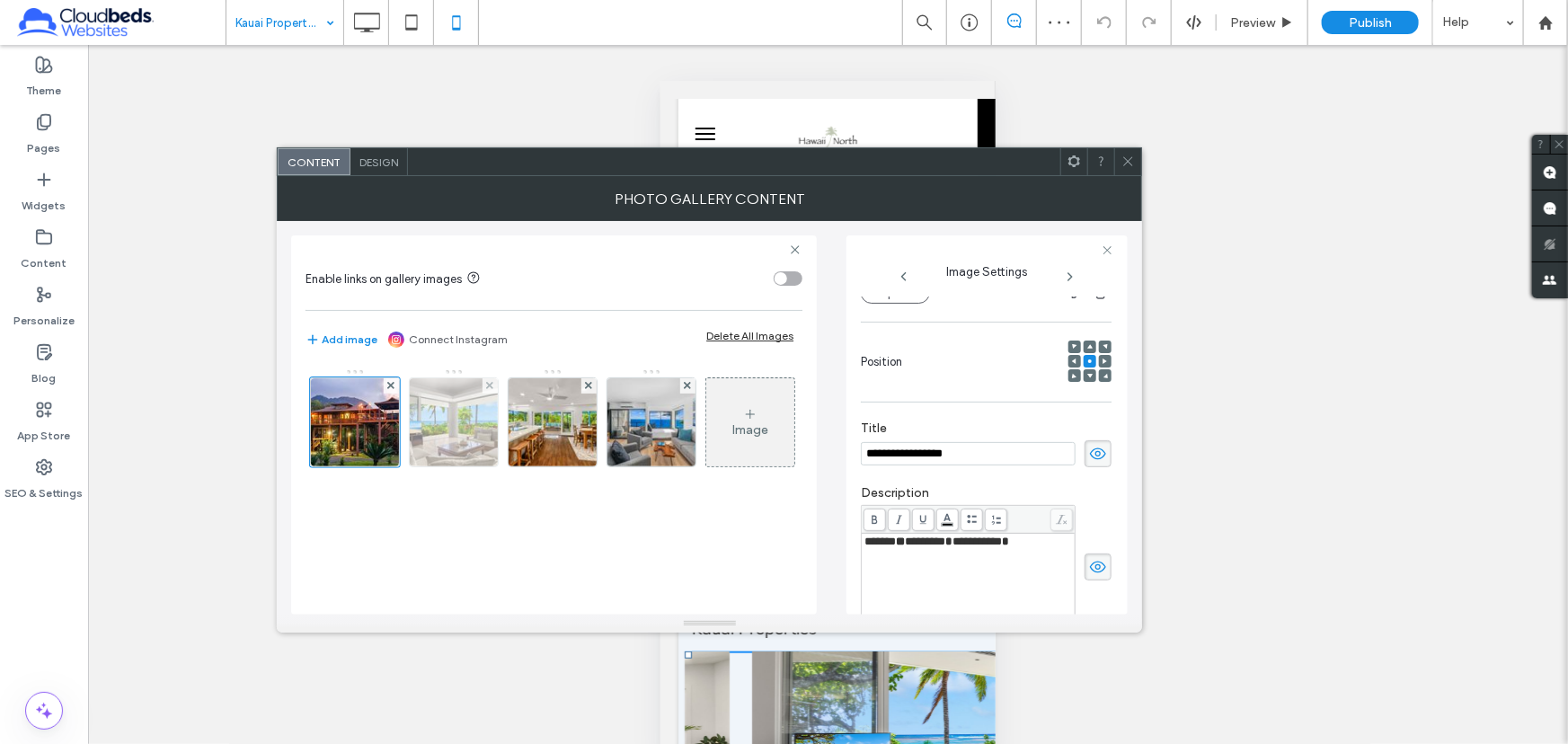
click at [421, 434] on img at bounding box center [454, 422] width 133 height 88
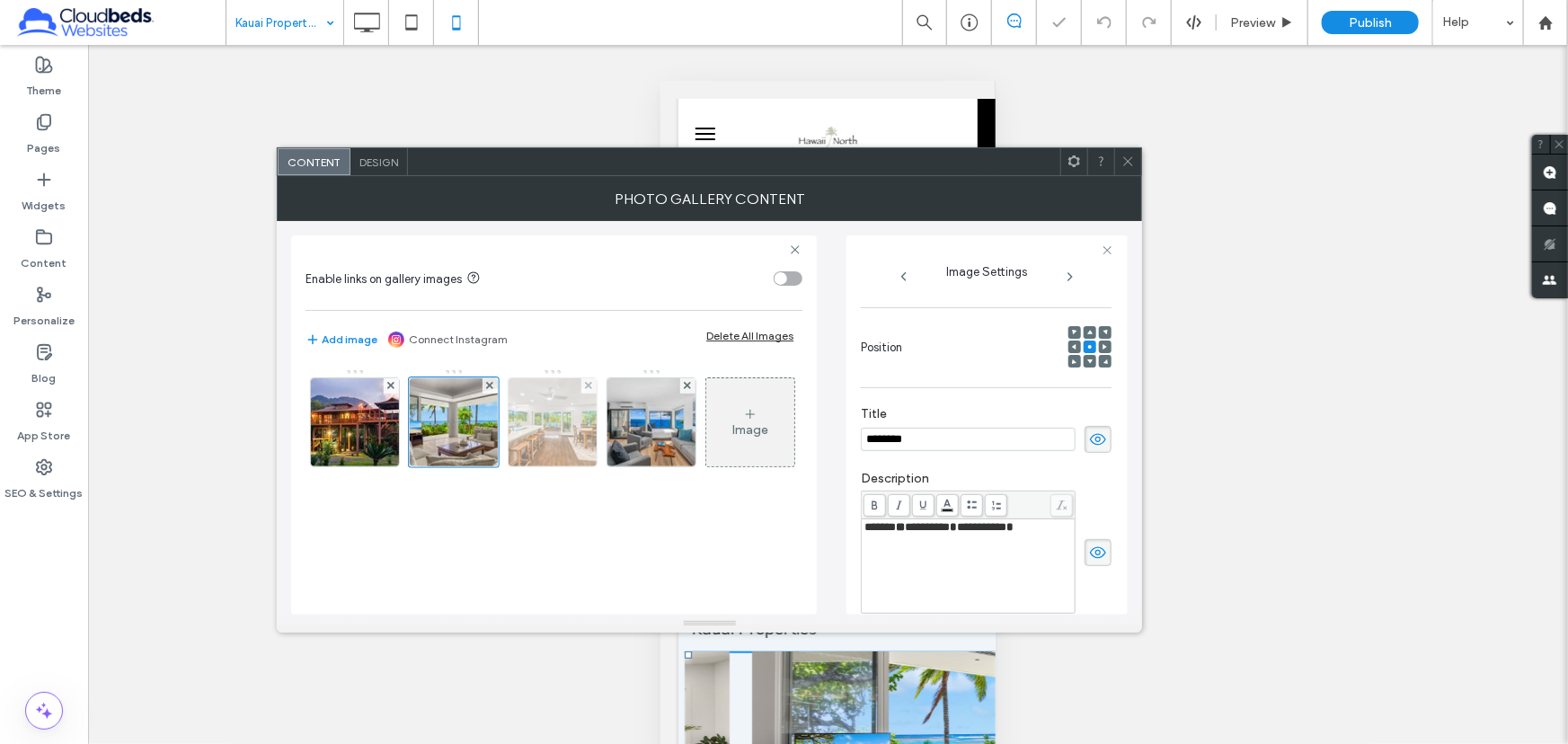
click at [539, 429] on img at bounding box center [553, 422] width 133 height 88
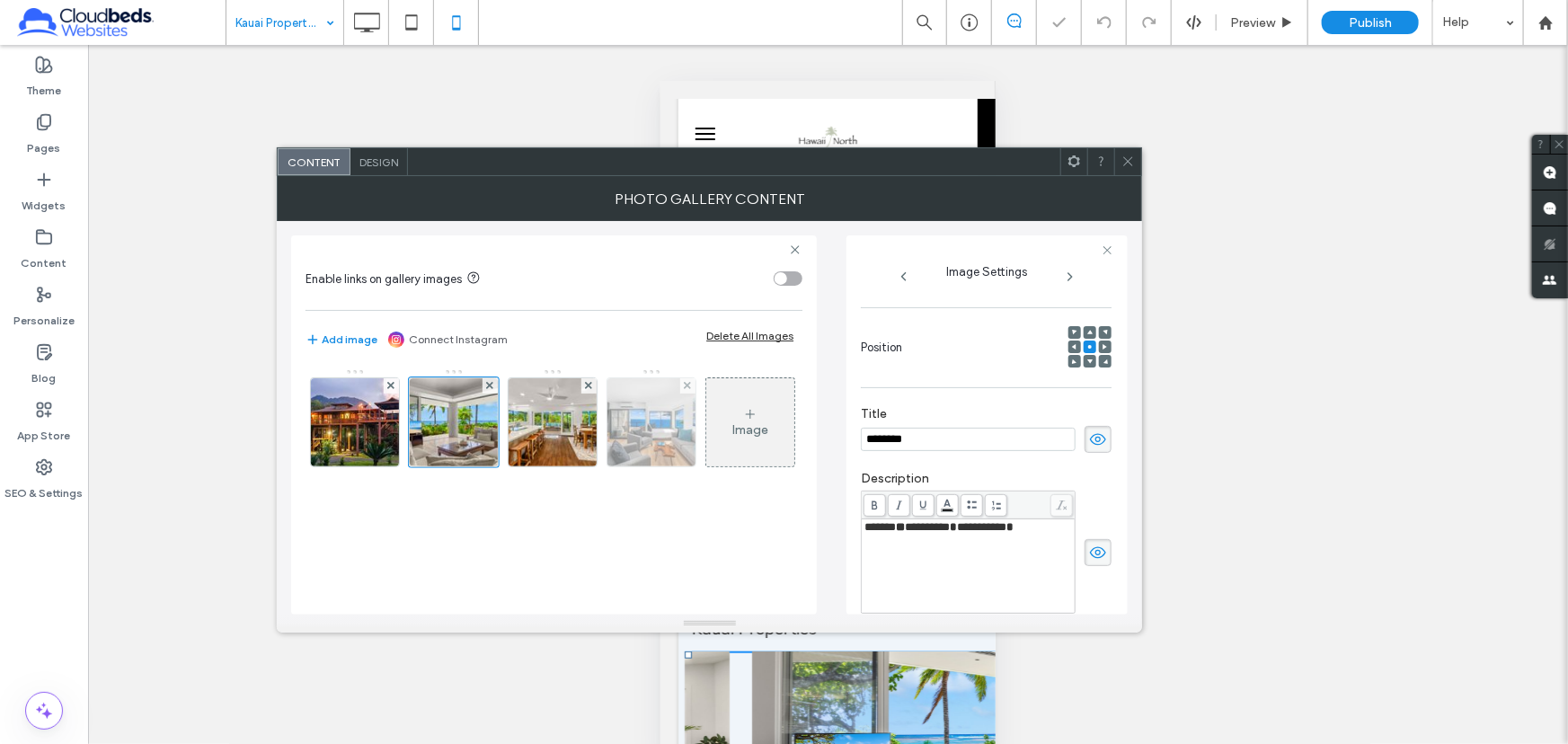
scroll to position [210, 0]
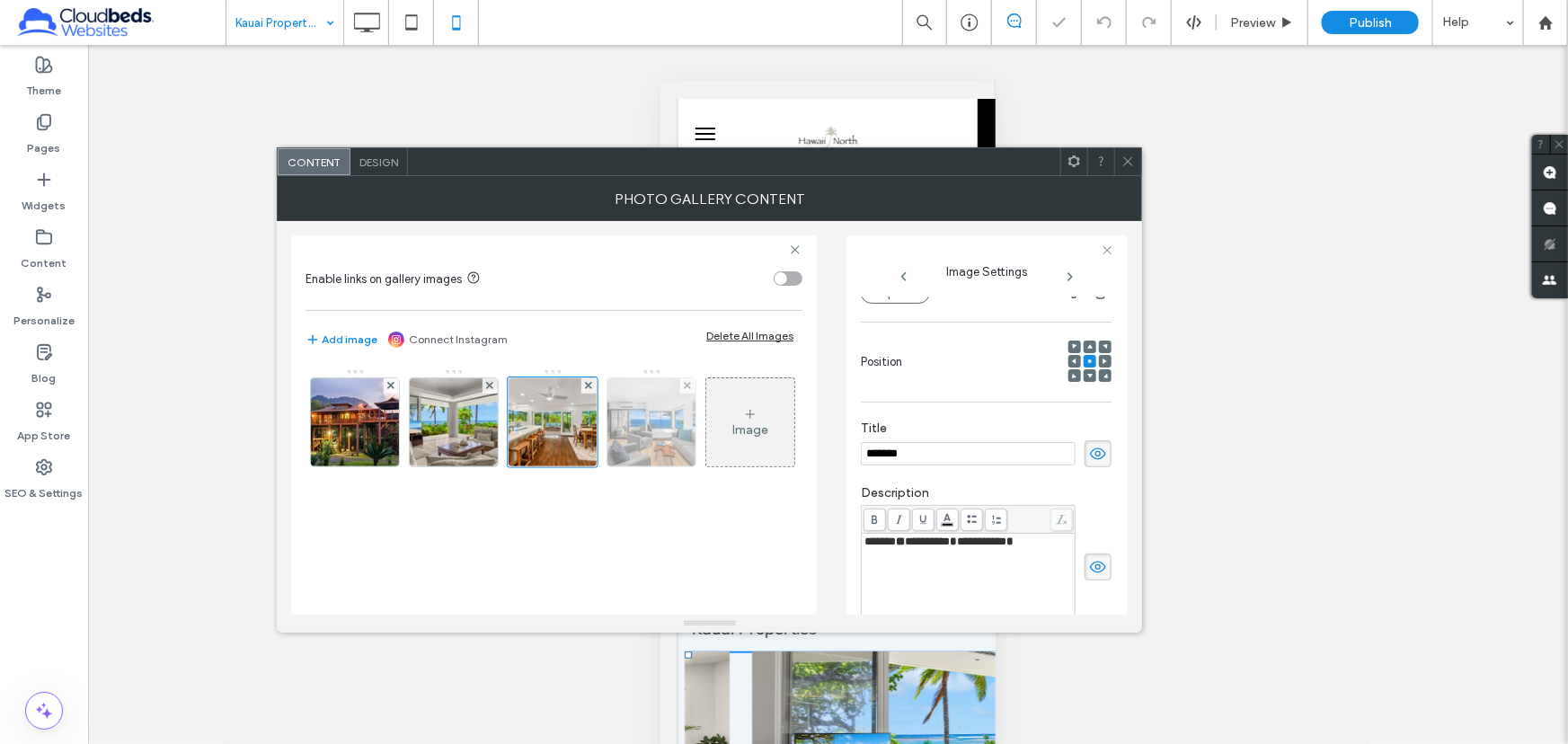
click at [640, 427] on img at bounding box center [652, 422] width 133 height 88
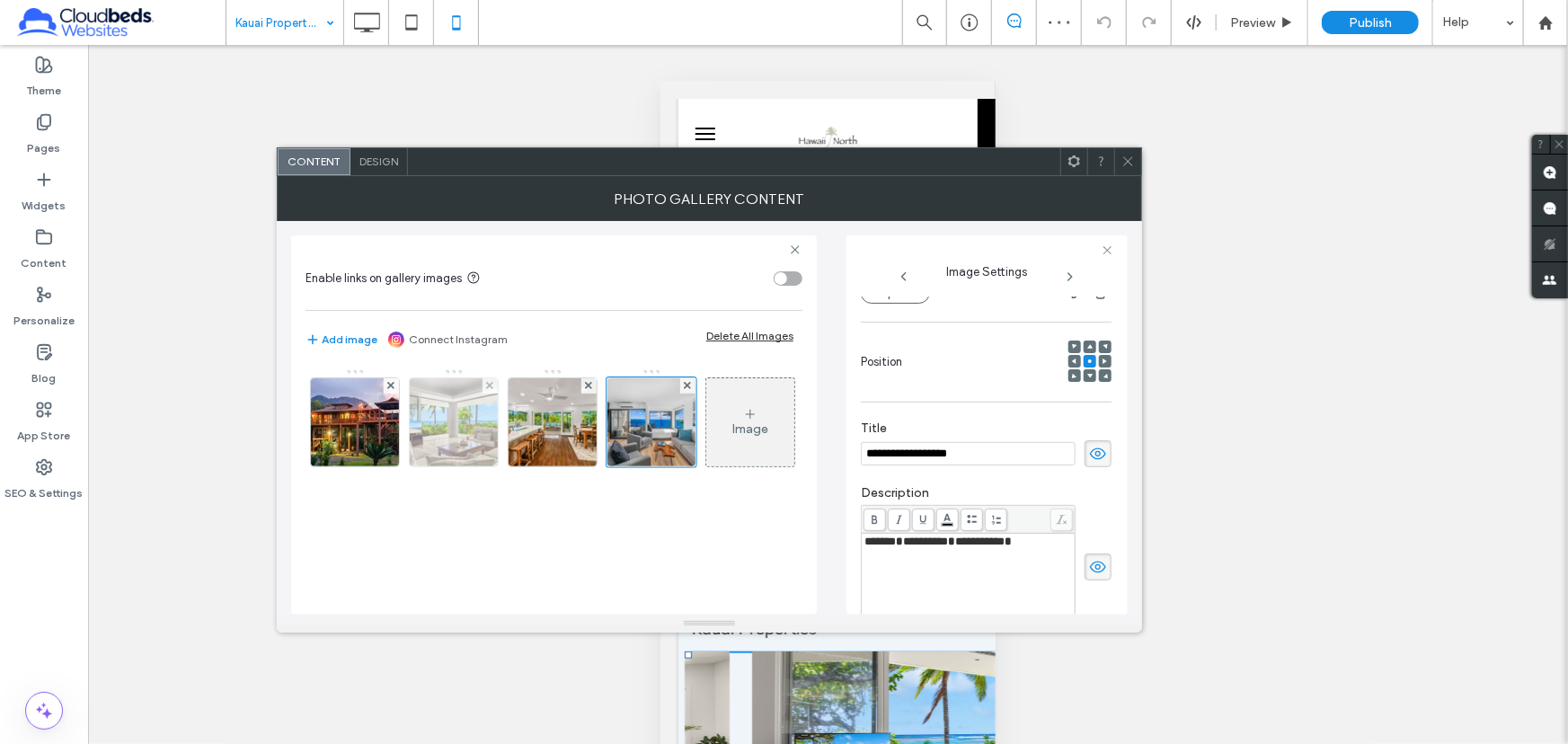
click at [463, 422] on img at bounding box center [454, 422] width 133 height 88
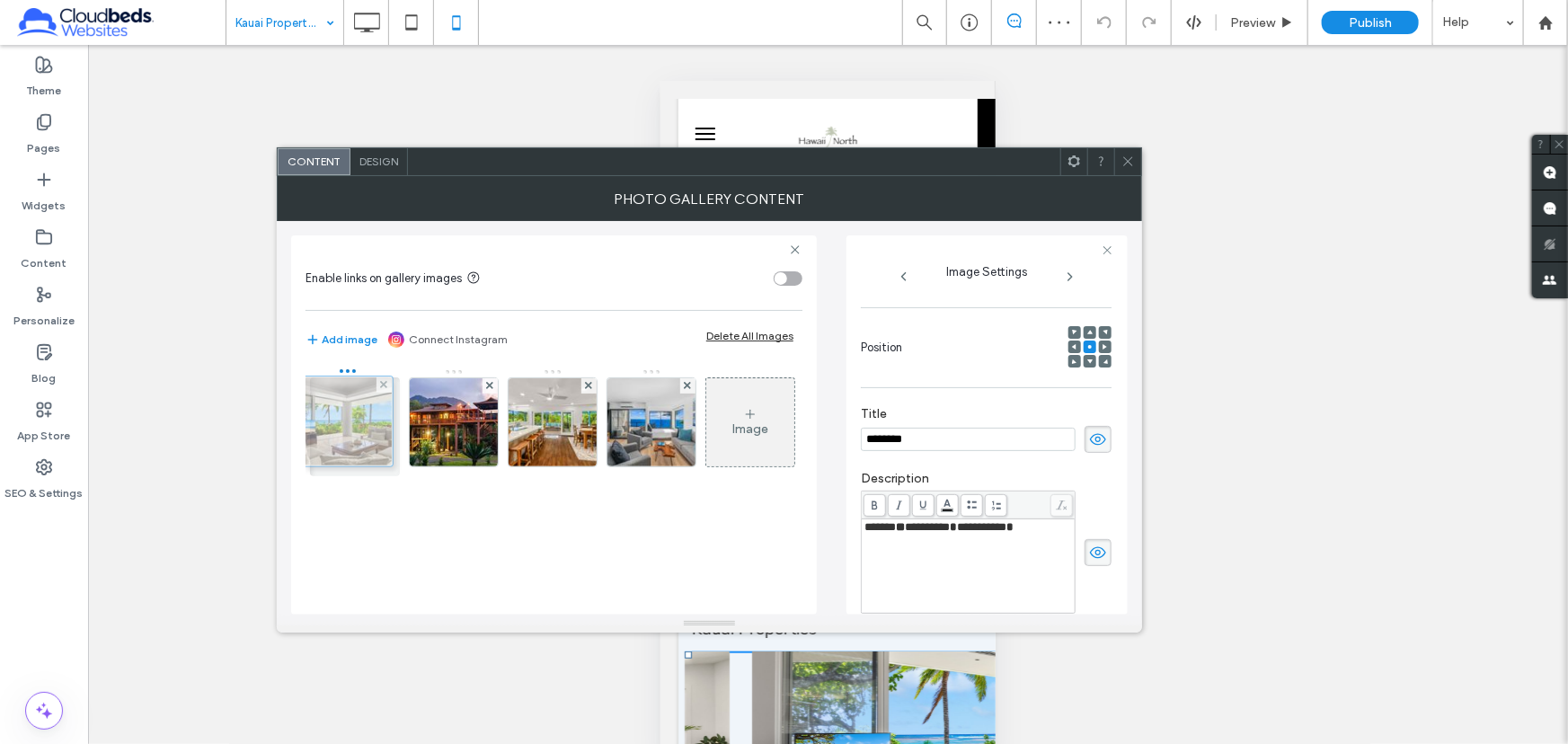
drag, startPoint x: 450, startPoint y: 422, endPoint x: 333, endPoint y: 421, distance: 117.0
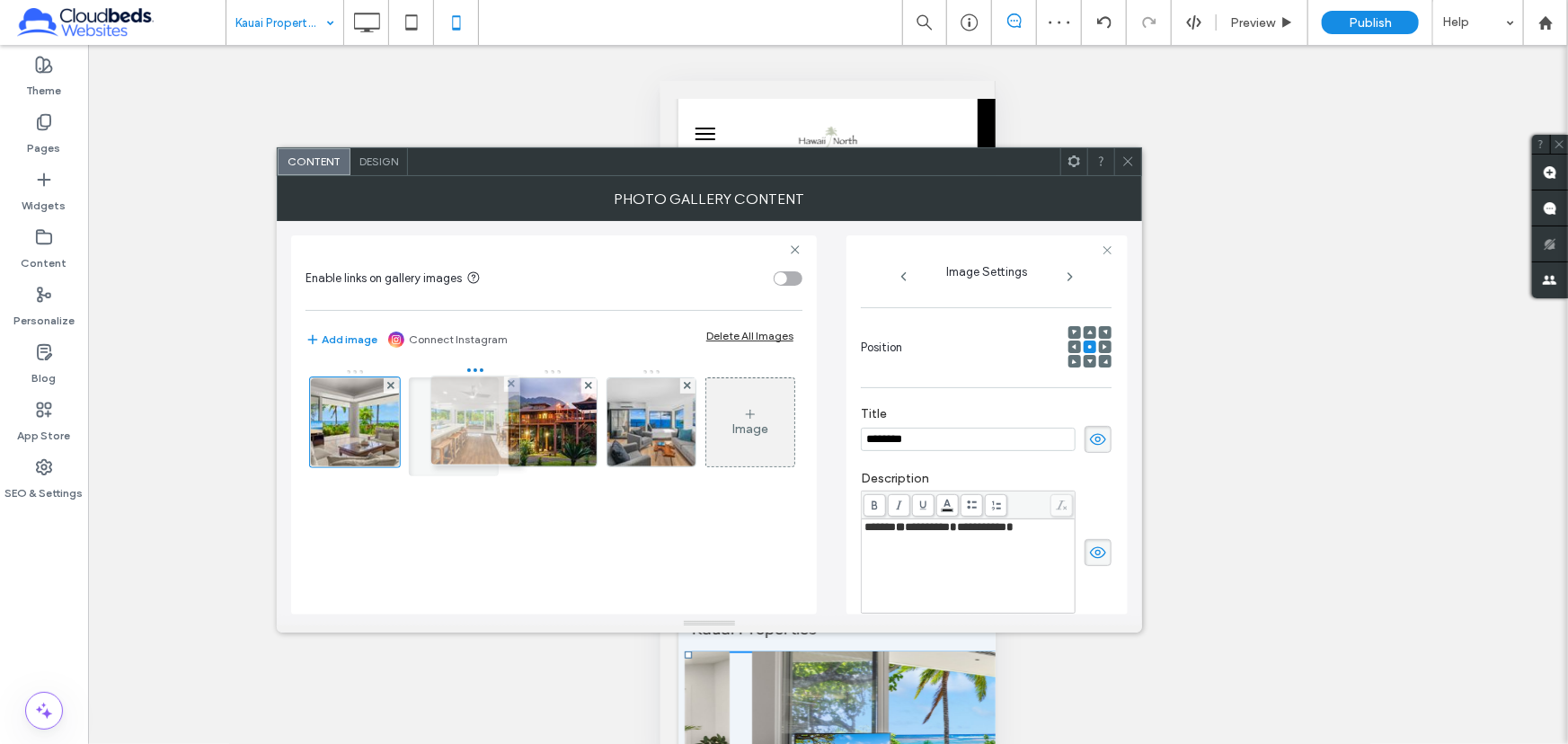
drag, startPoint x: 535, startPoint y: 423, endPoint x: 444, endPoint y: 421, distance: 91.0
click at [461, 413] on img at bounding box center [454, 422] width 133 height 88
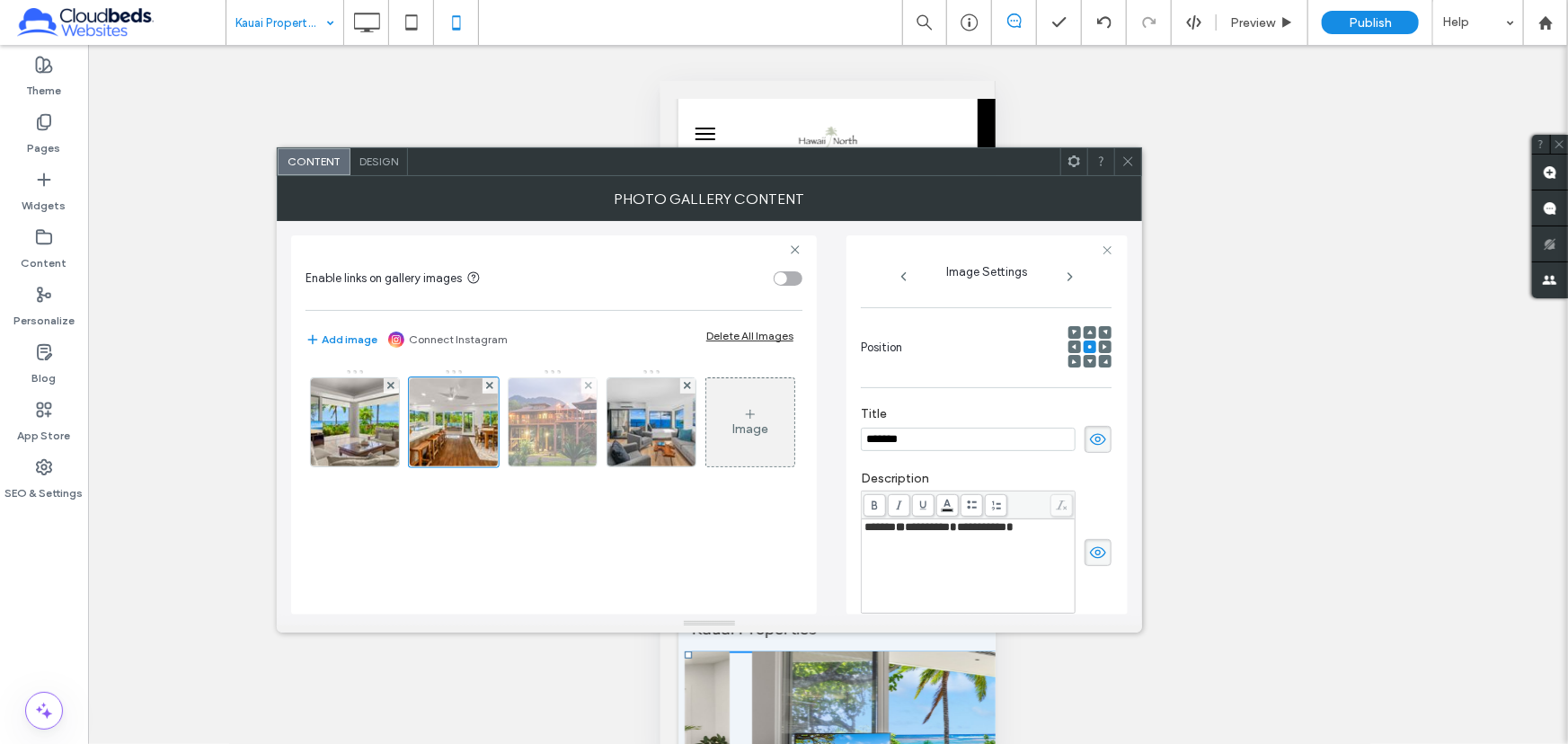
scroll to position [210, 0]
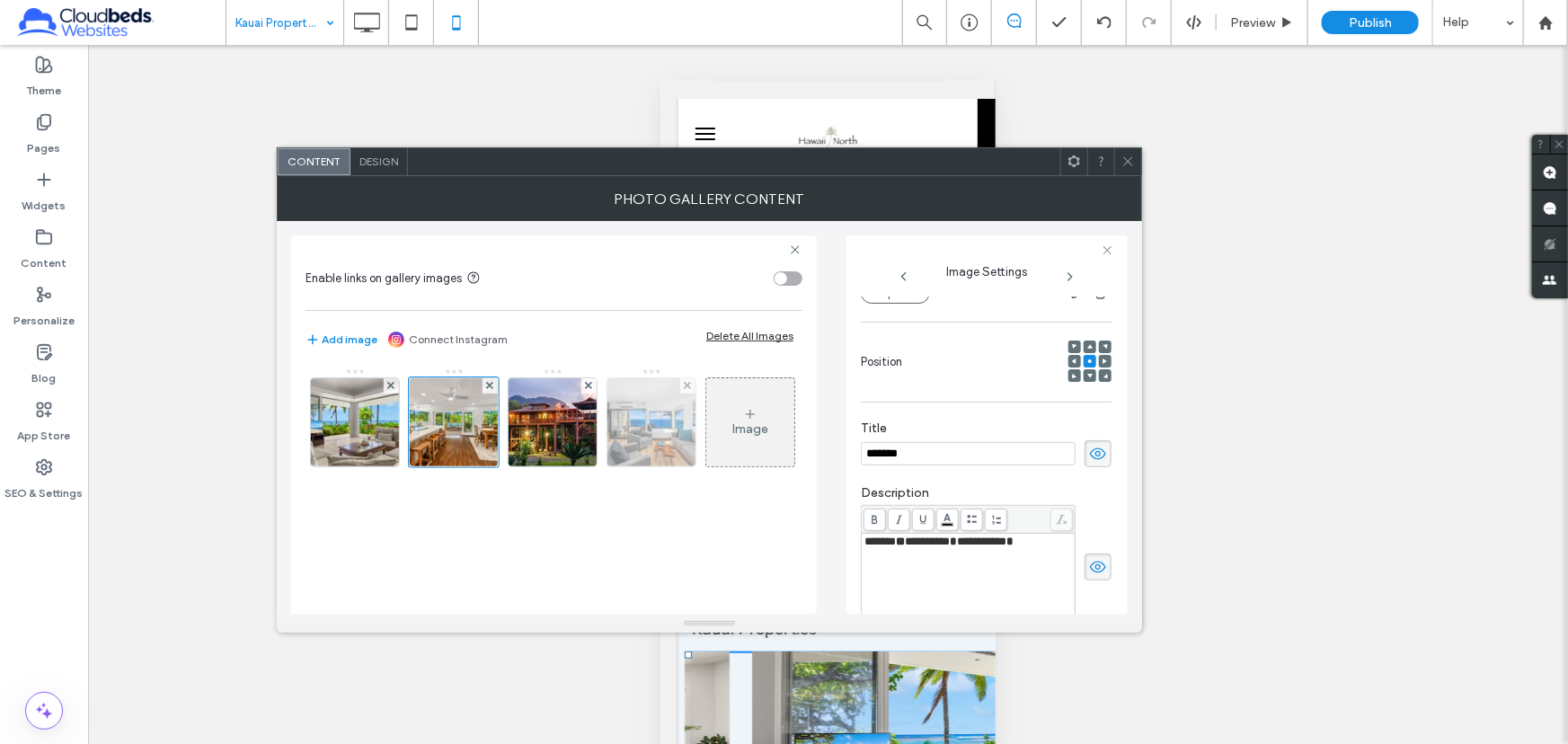
click at [683, 413] on img at bounding box center [652, 422] width 133 height 88
click at [1132, 170] on span at bounding box center [1128, 162] width 14 height 27
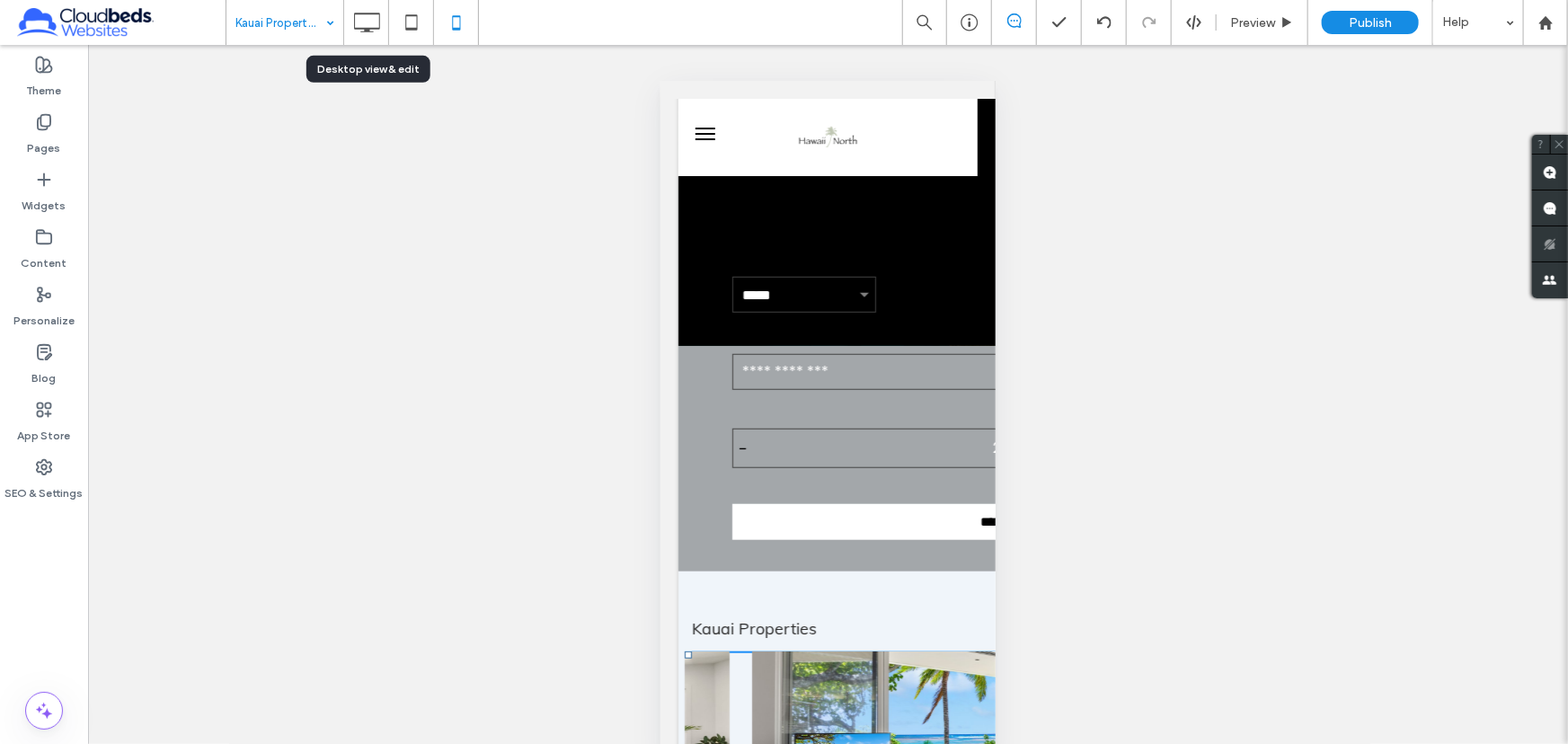
drag, startPoint x: 374, startPoint y: 37, endPoint x: 399, endPoint y: 61, distance: 34.7
click at [374, 37] on icon at bounding box center [367, 23] width 36 height 36
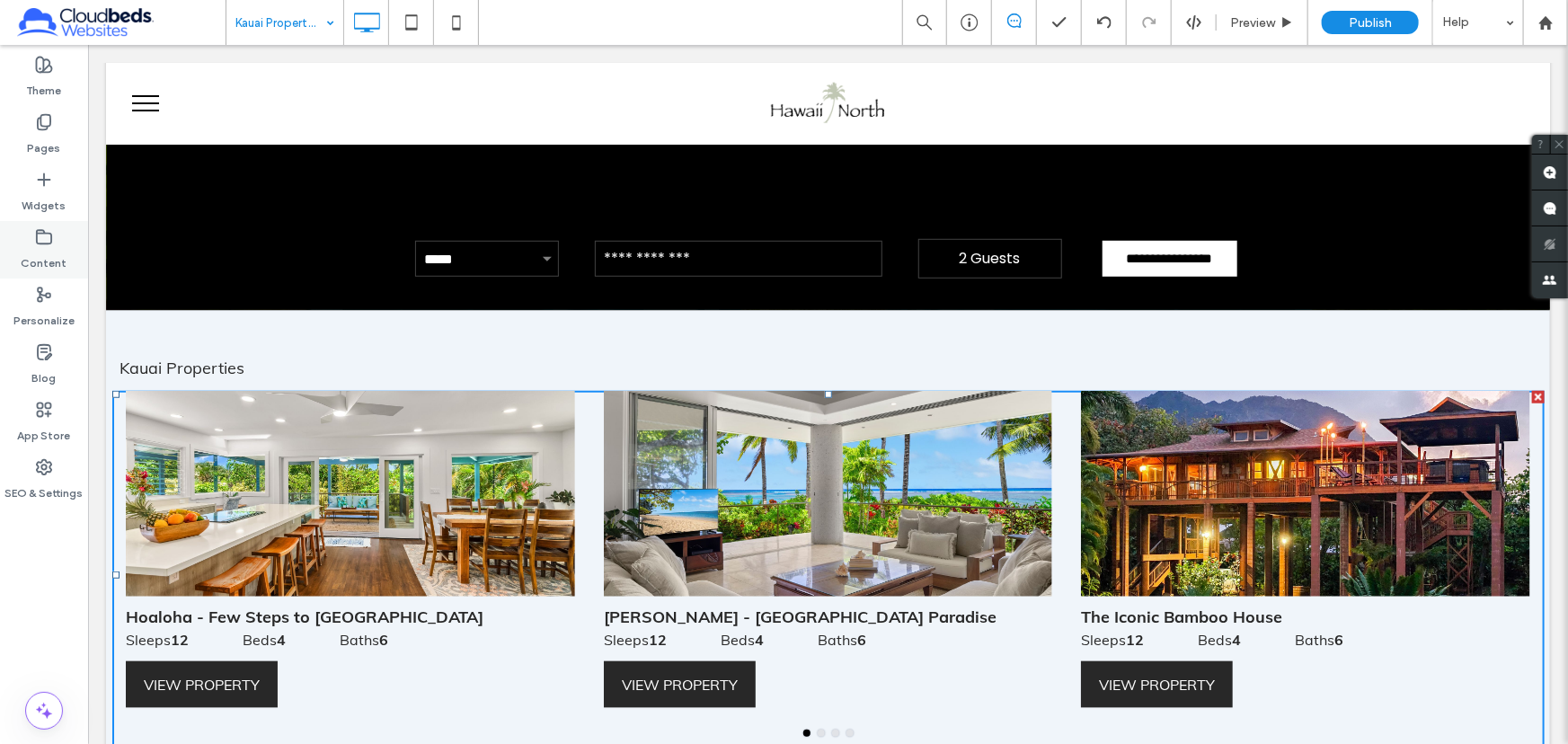
click at [47, 244] on icon at bounding box center [44, 237] width 18 height 18
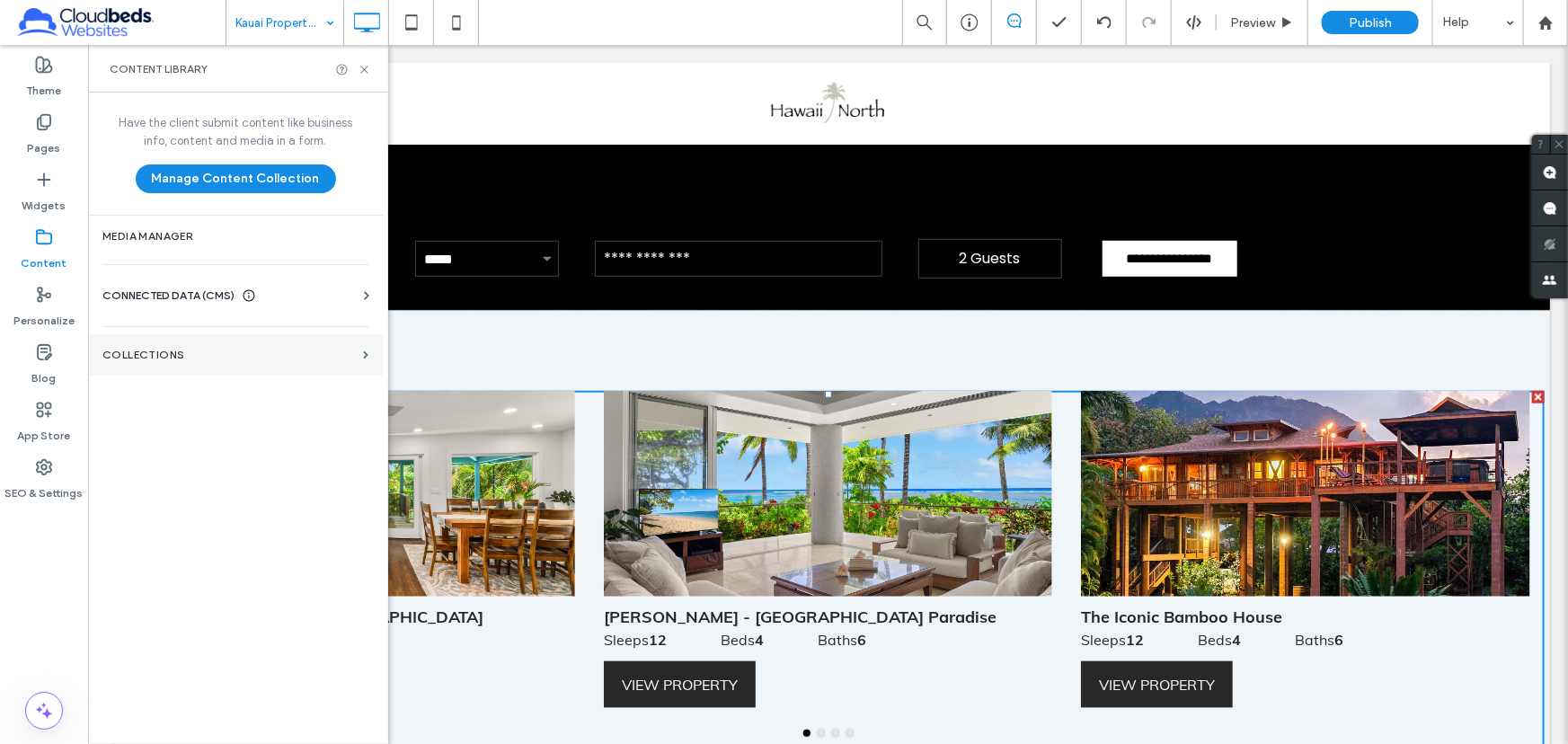
click at [227, 345] on section "Collections" at bounding box center [235, 354] width 295 height 41
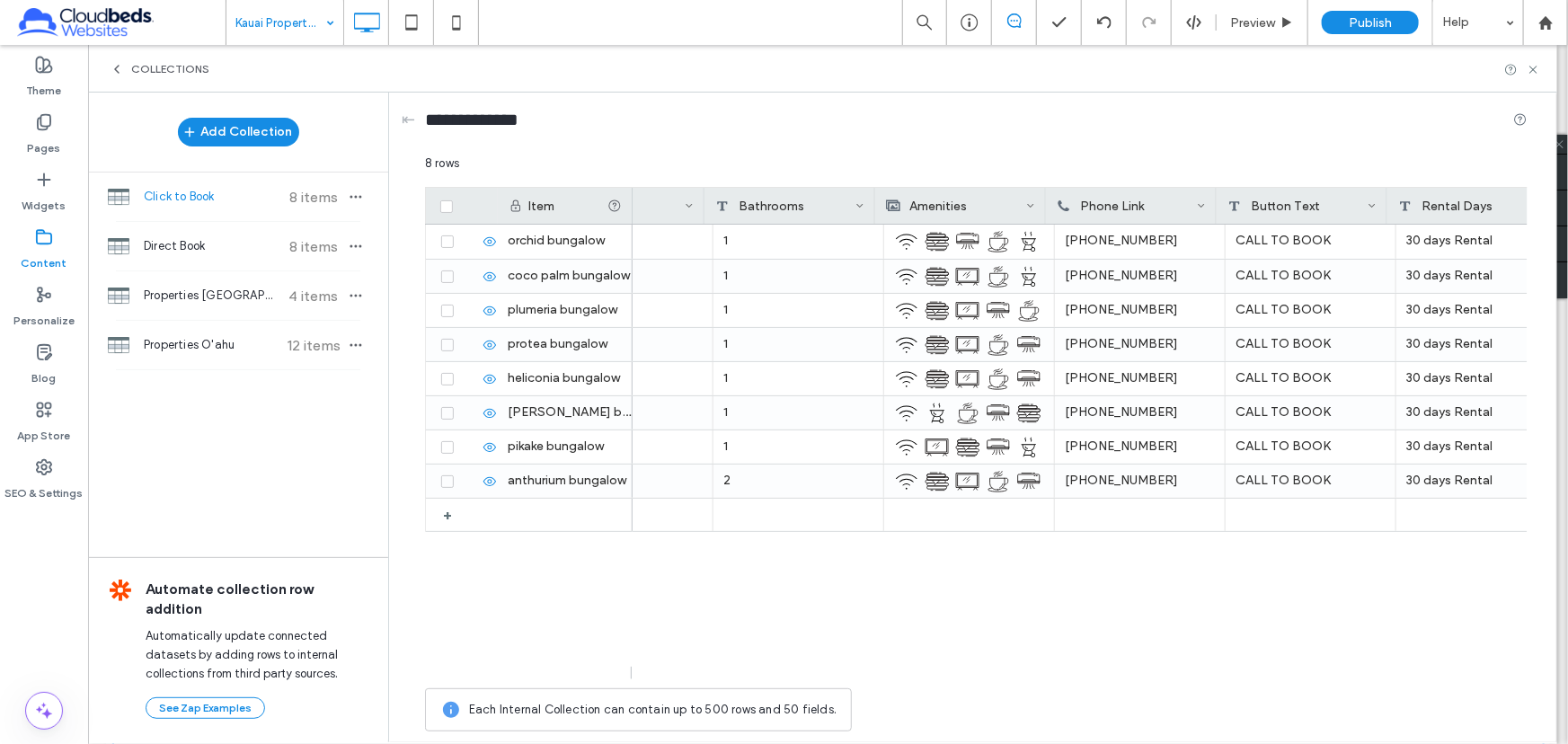
scroll to position [0, 1163]
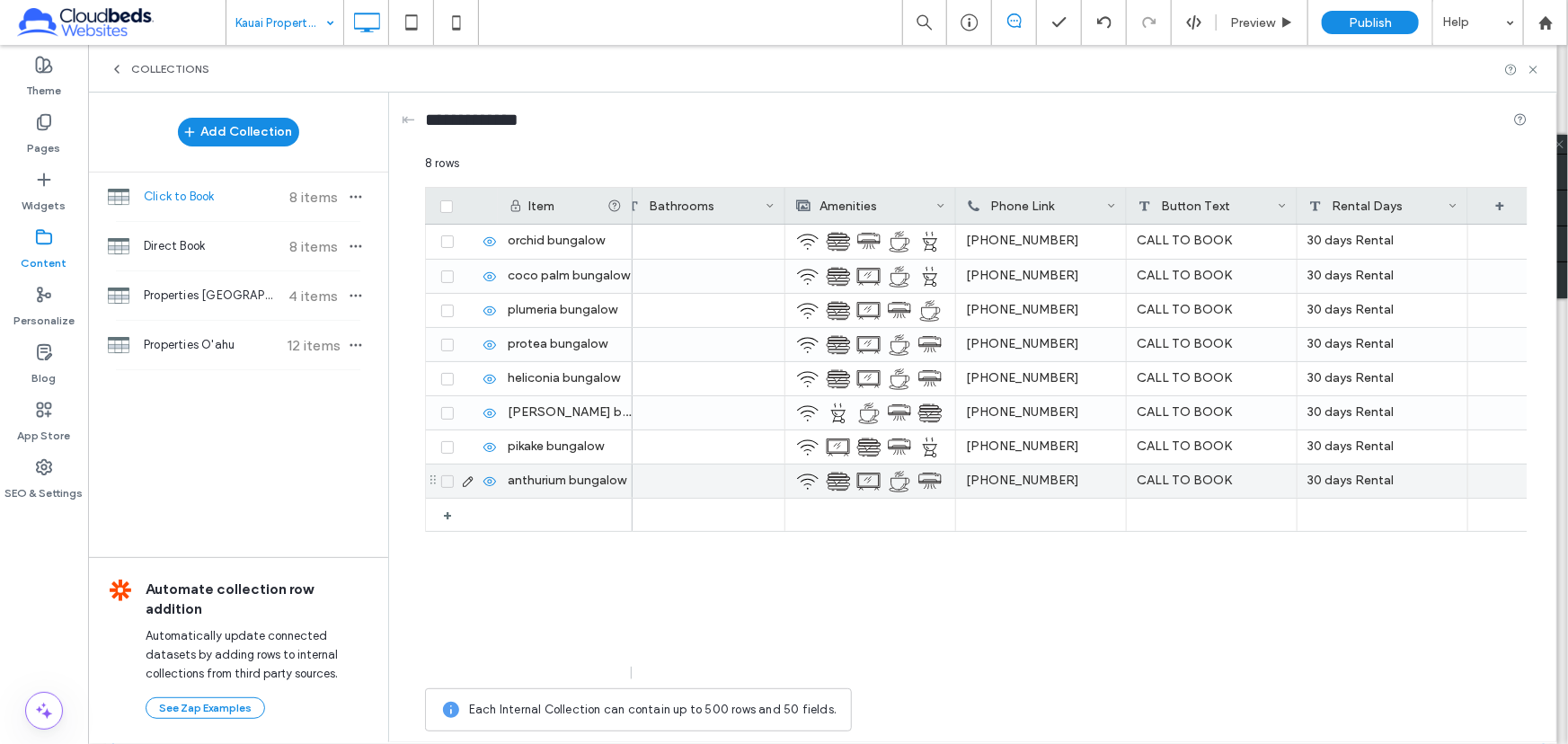
click at [895, 479] on img at bounding box center [899, 482] width 25 height 25
click at [895, 479] on img at bounding box center [900, 482] width 25 height 25
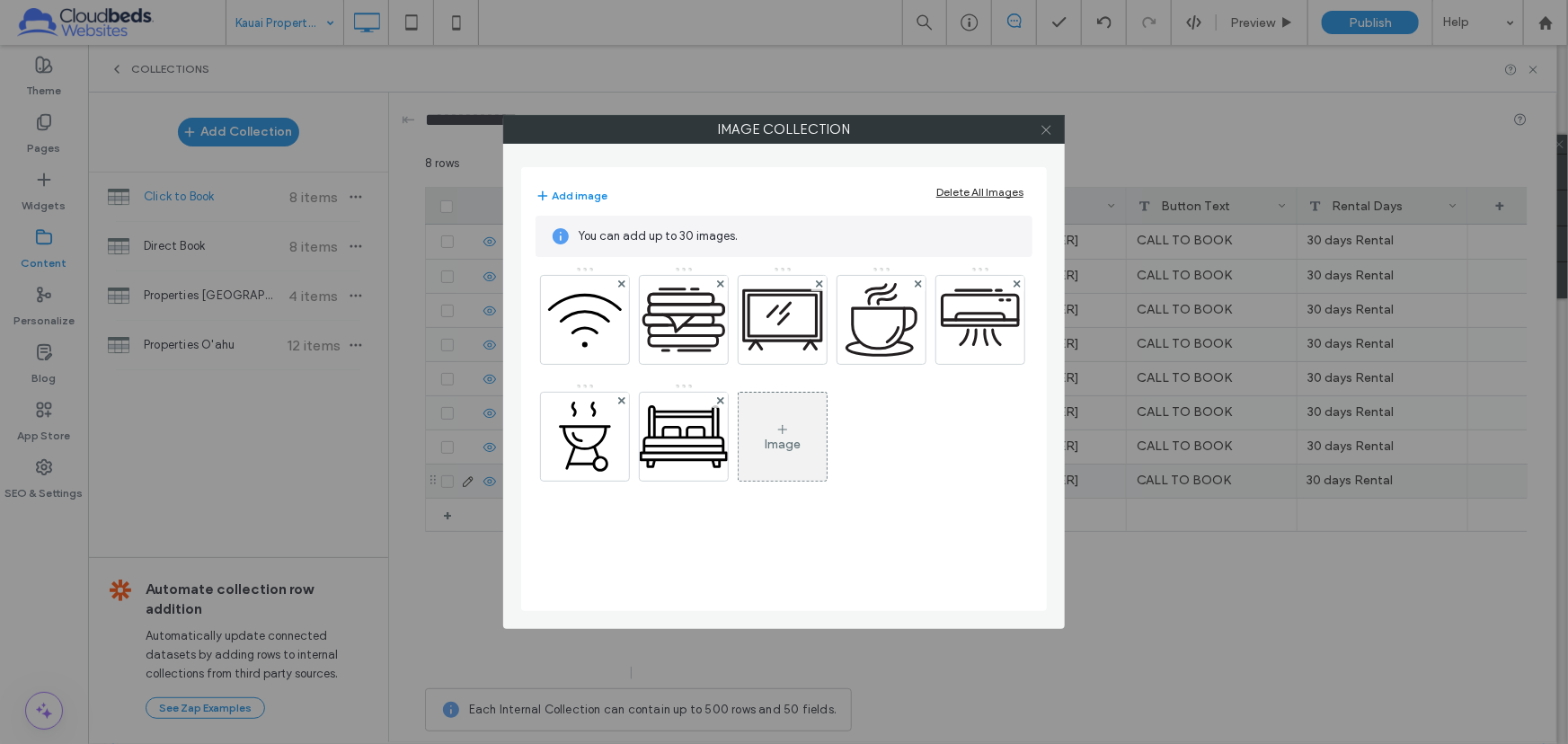
click at [1052, 124] on icon at bounding box center [1047, 130] width 14 height 14
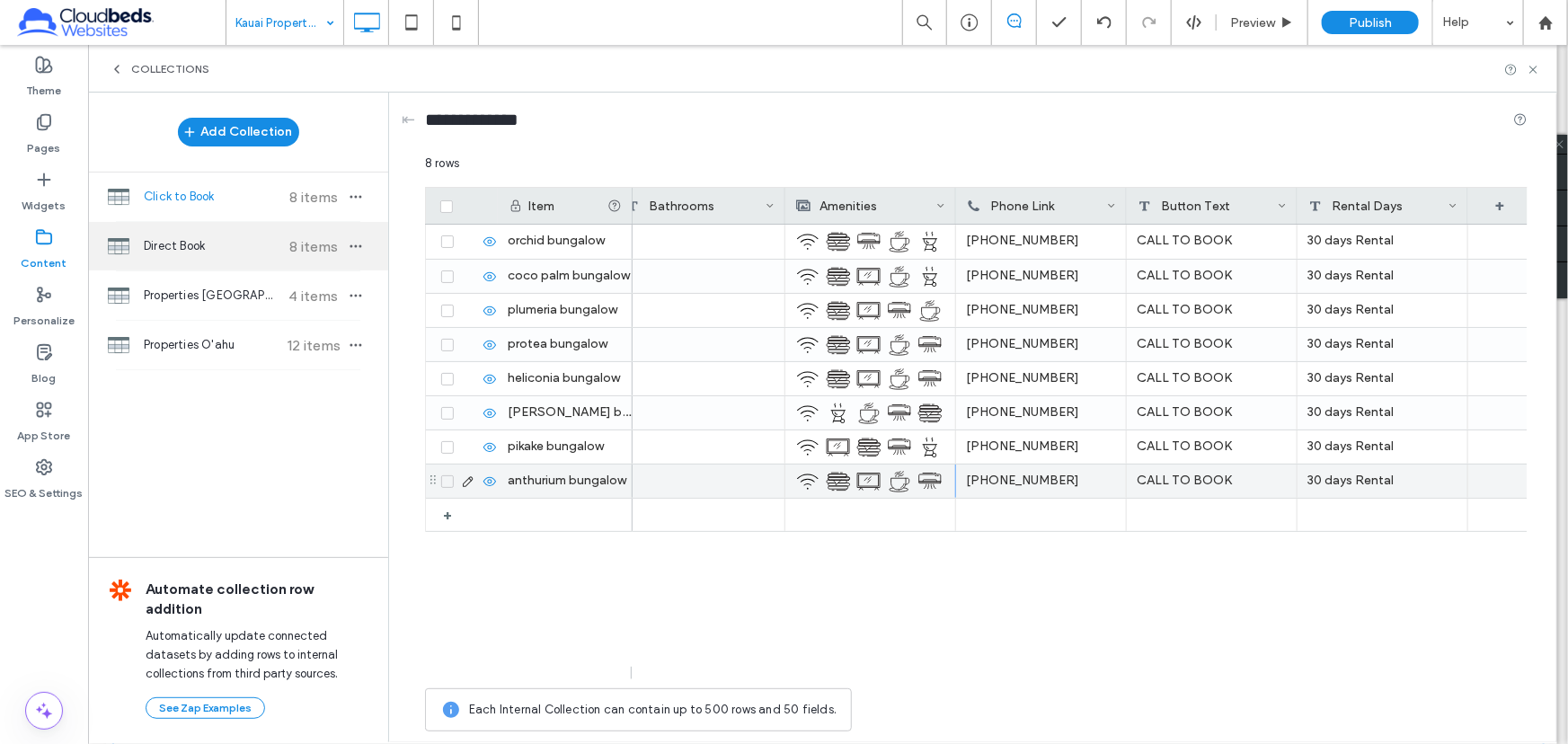
click at [233, 237] on span "Direct Book" at bounding box center [210, 246] width 134 height 18
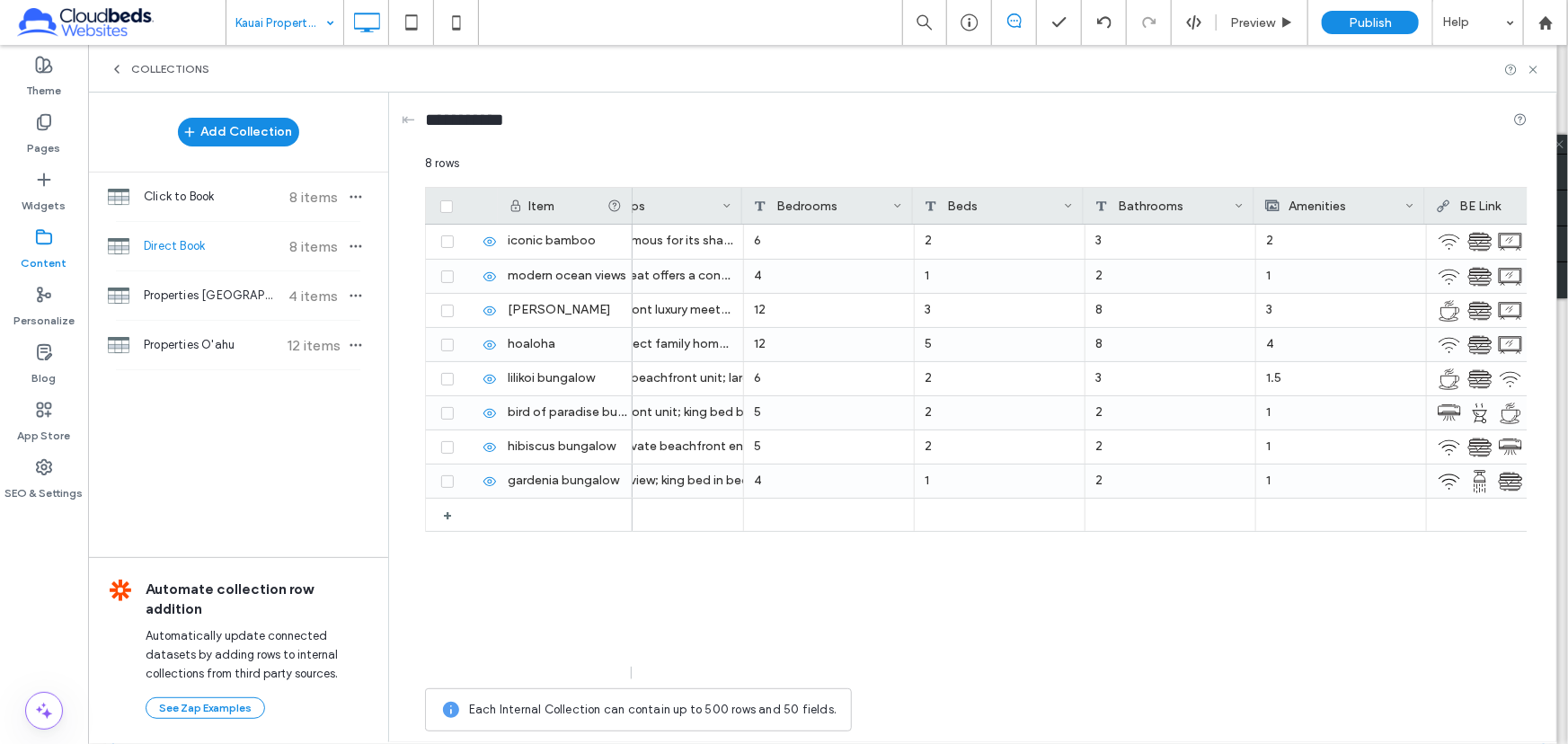
scroll to position [0, 872]
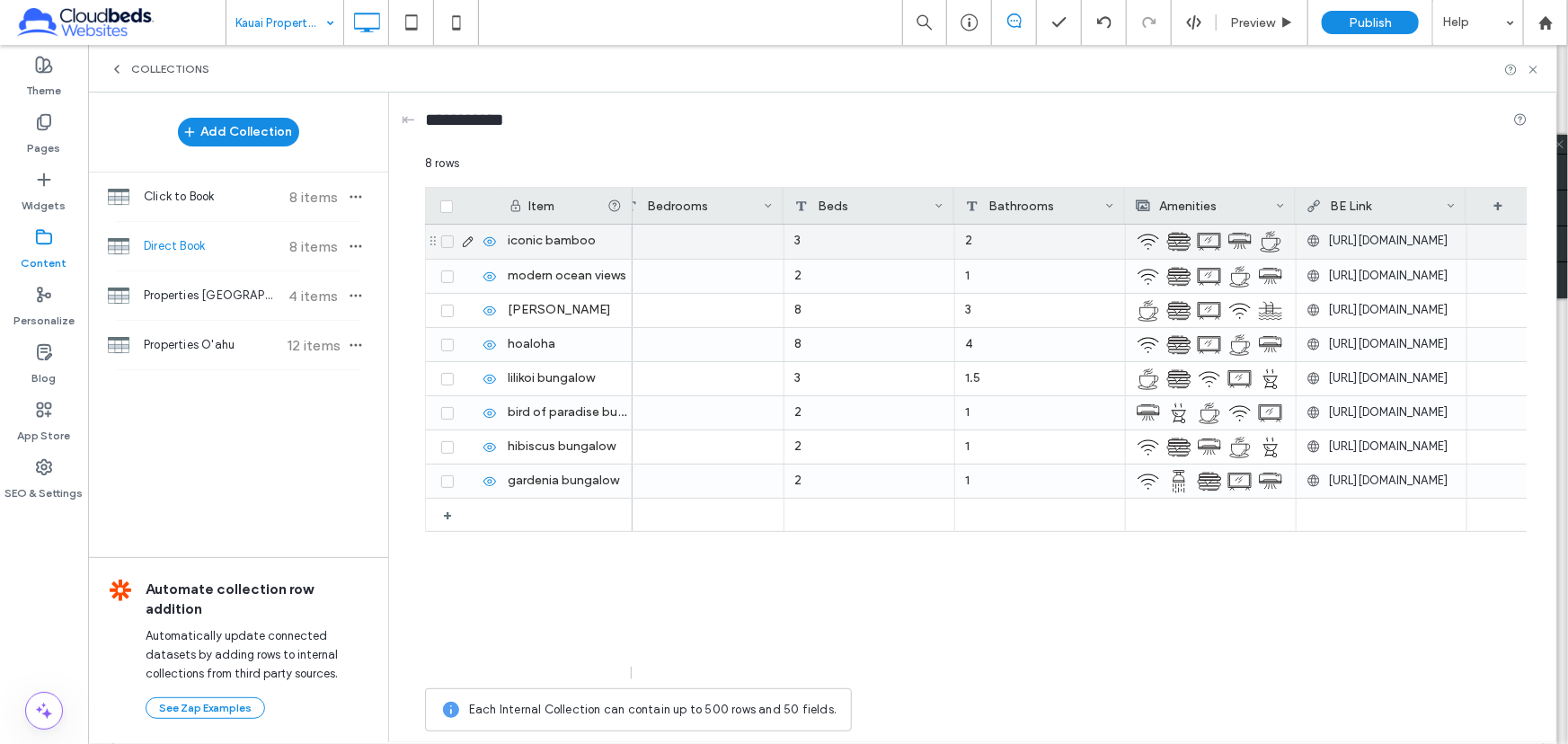
click at [1186, 238] on img at bounding box center [1178, 241] width 25 height 25
click at [1186, 238] on img at bounding box center [1179, 242] width 25 height 25
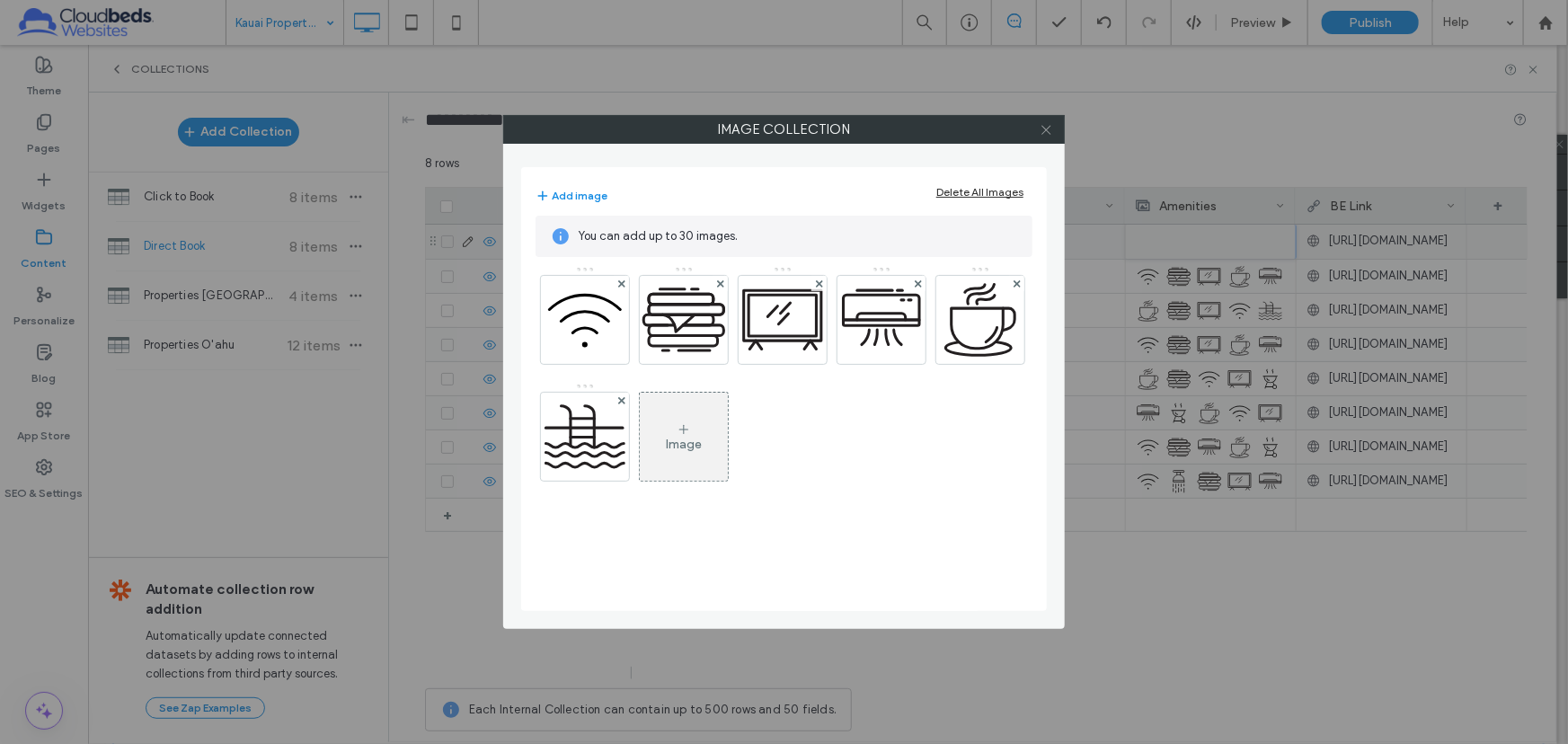
click at [1044, 127] on icon at bounding box center [1047, 130] width 14 height 14
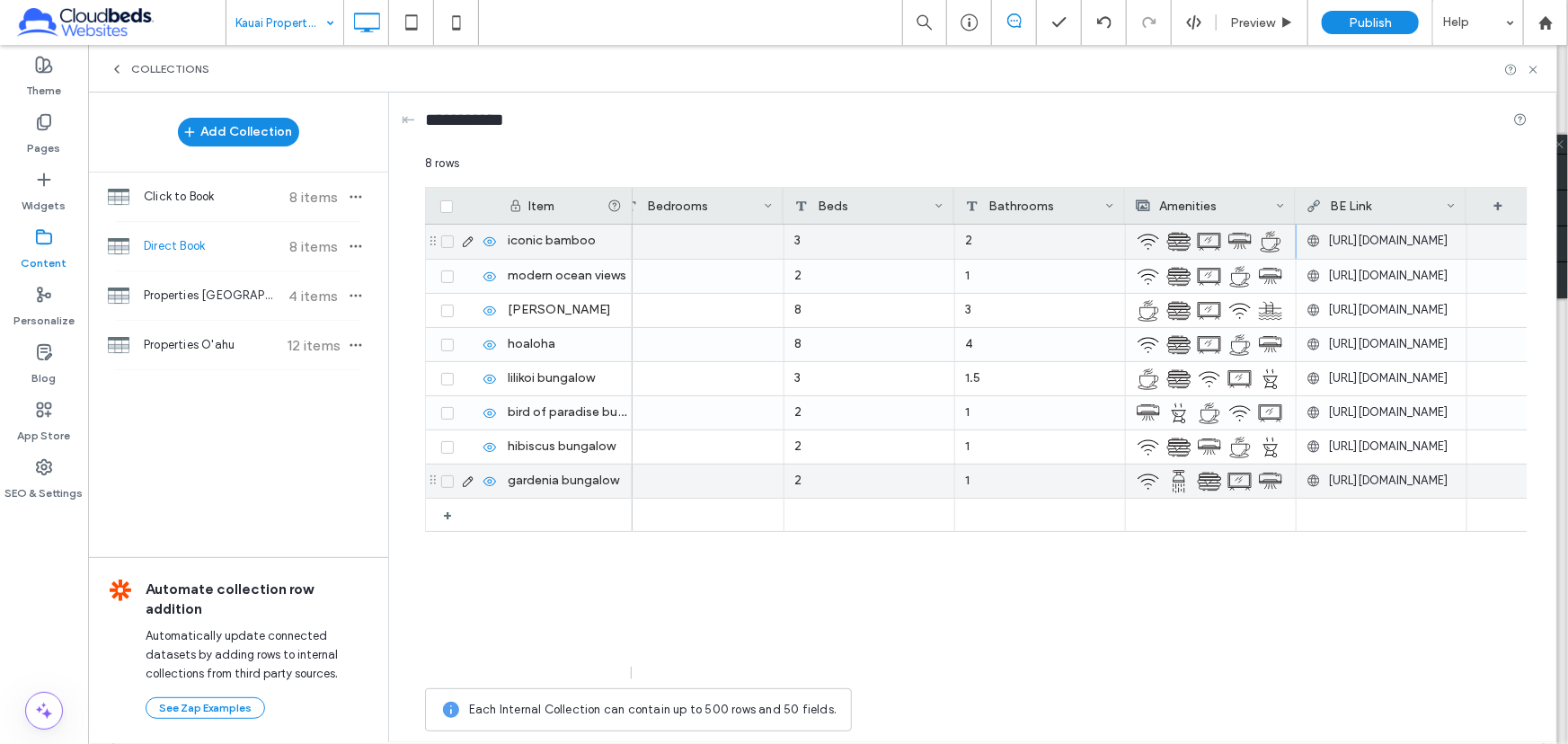
click at [1222, 486] on div at bounding box center [1212, 481] width 31 height 32
click at [1222, 486] on div at bounding box center [1213, 482] width 31 height 32
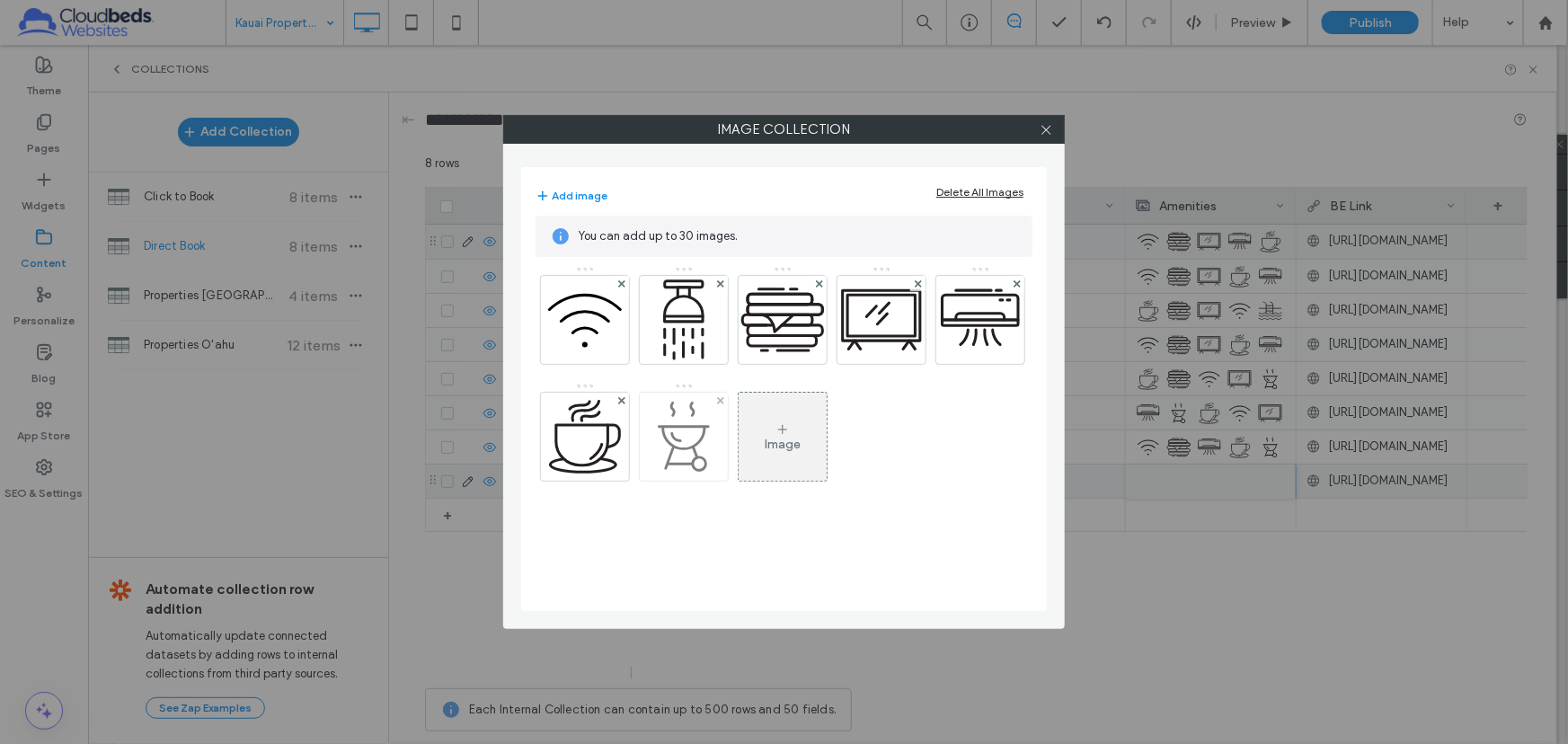
click at [707, 432] on img at bounding box center [684, 437] width 88 height 88
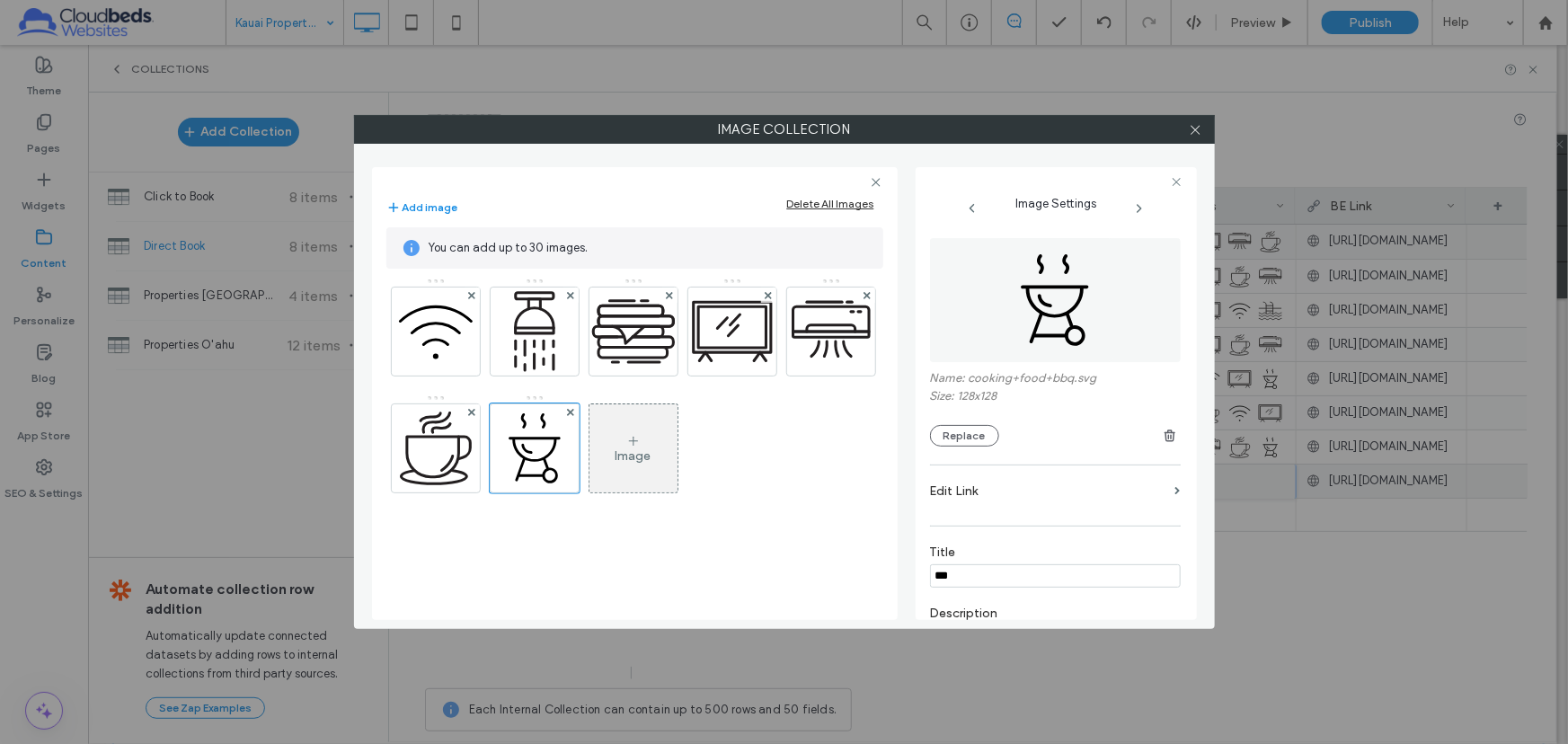
drag, startPoint x: 1007, startPoint y: 578, endPoint x: 839, endPoint y: 554, distance: 169.7
click at [840, 554] on div "Add image Delete All Images You can add up to 30 images. Image Image Settings N…" at bounding box center [784, 386] width 824 height 468
click at [1192, 128] on icon at bounding box center [1196, 130] width 14 height 14
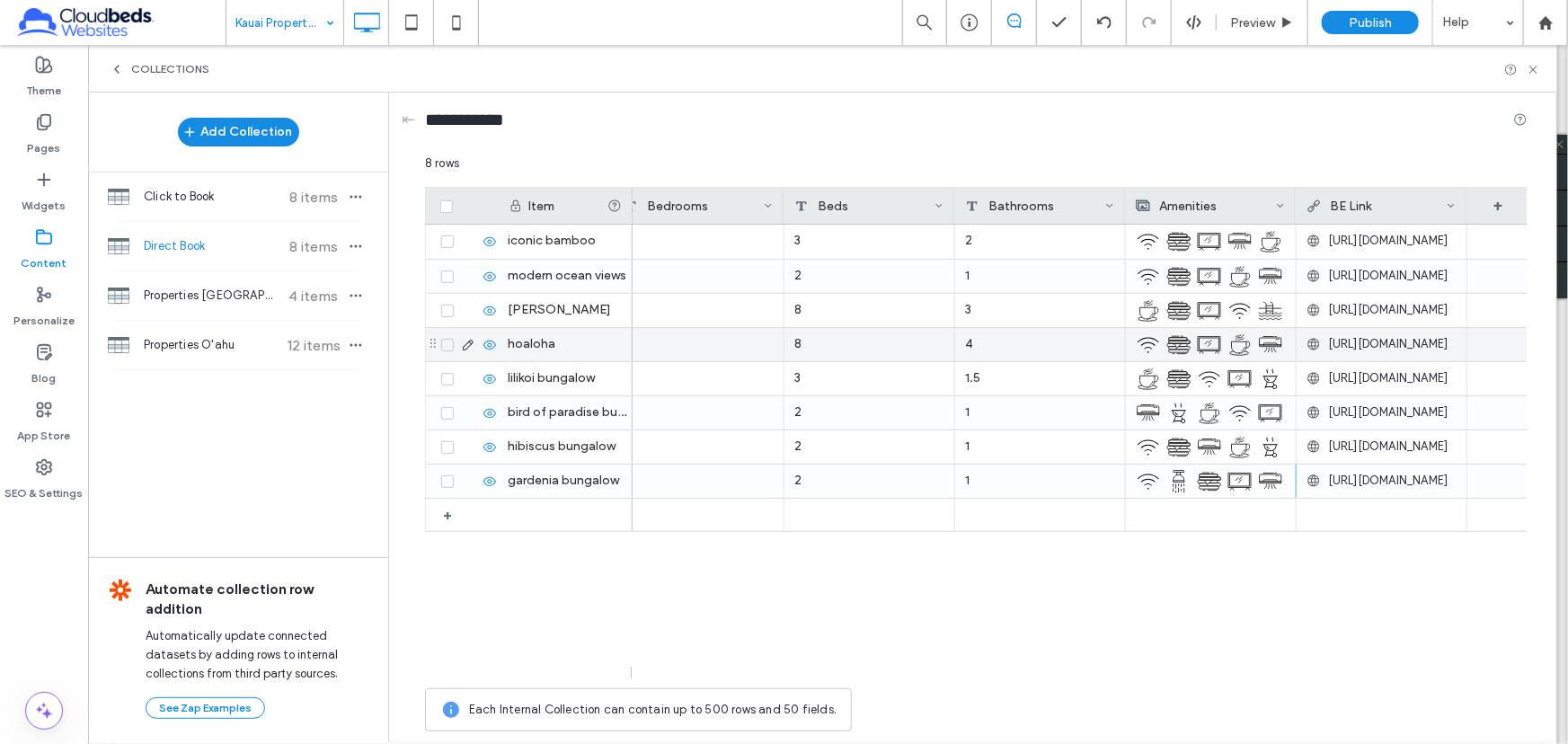
click at [1228, 341] on img at bounding box center [1239, 345] width 25 height 25
click at [1228, 341] on img at bounding box center [1240, 345] width 25 height 25
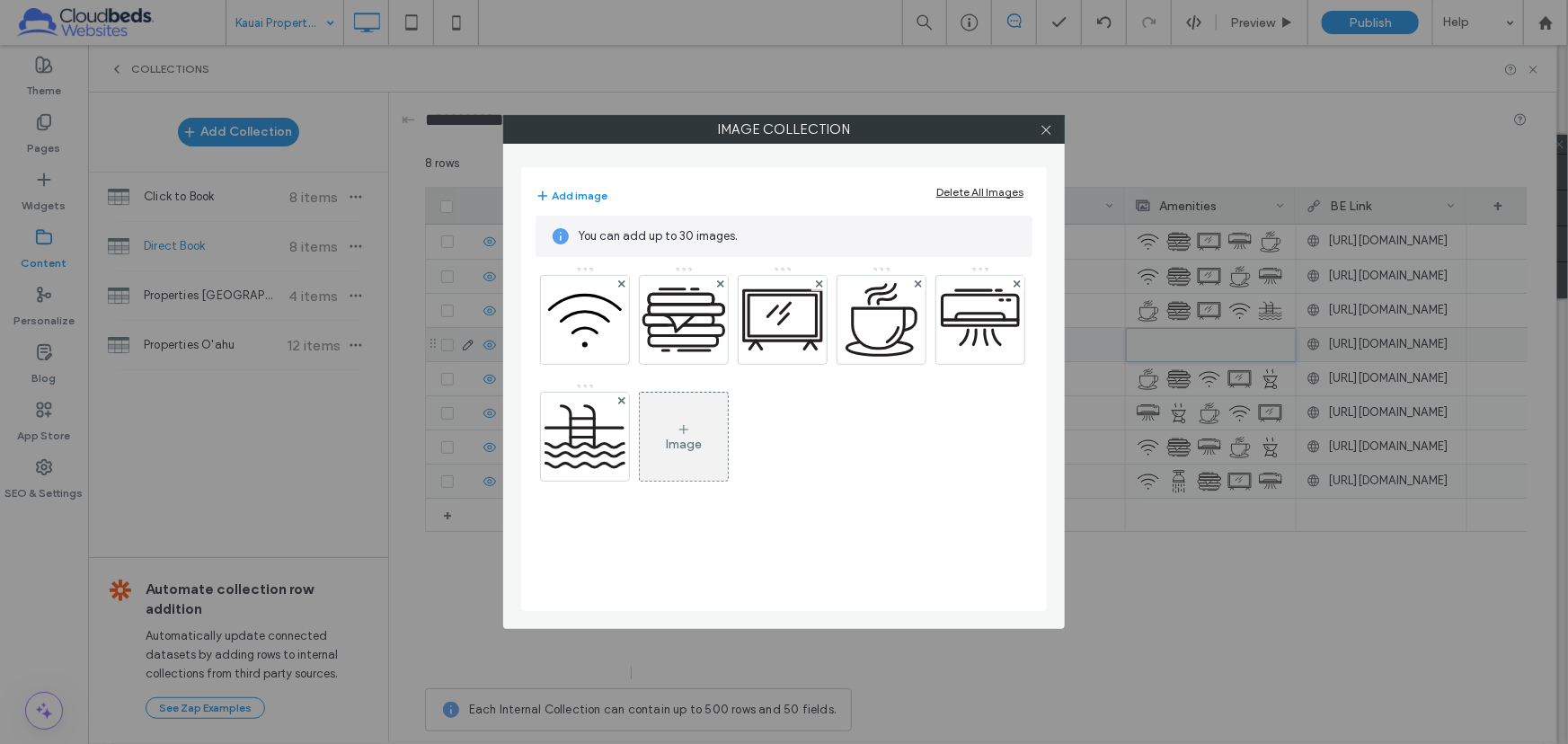
click at [708, 439] on div "Image" at bounding box center [684, 437] width 88 height 85
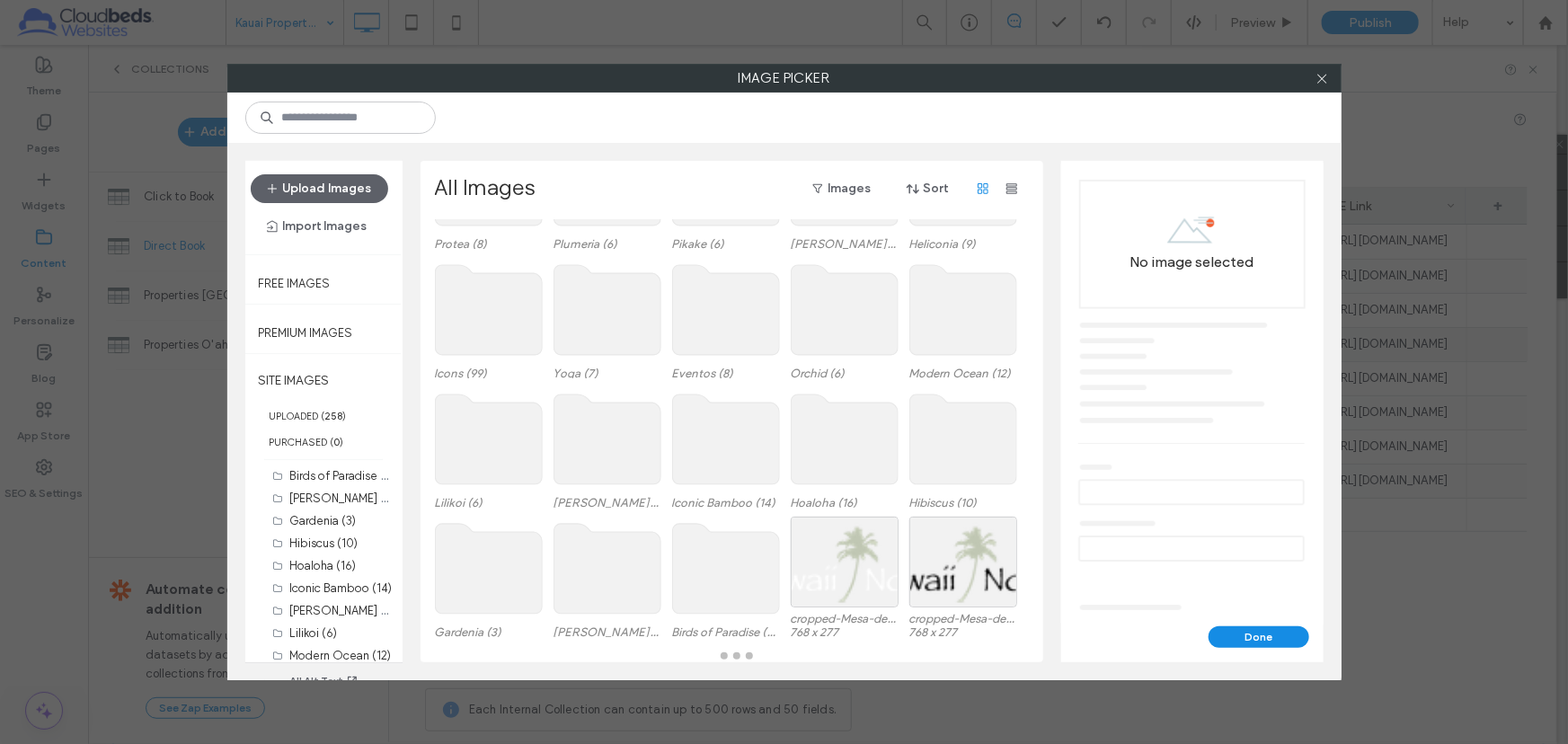
scroll to position [127, 0]
click at [503, 331] on use at bounding box center [487, 310] width 107 height 90
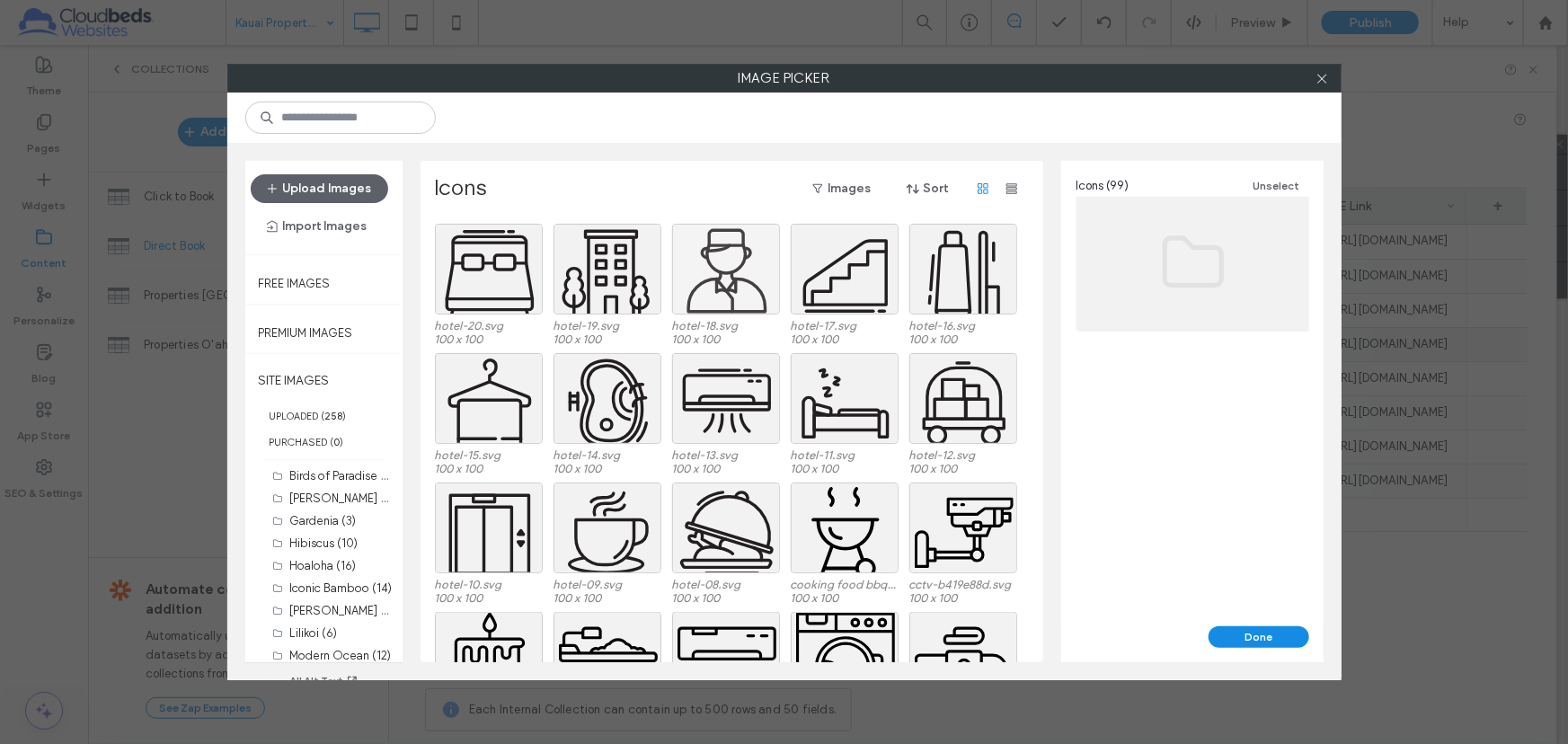
scroll to position [983, 0]
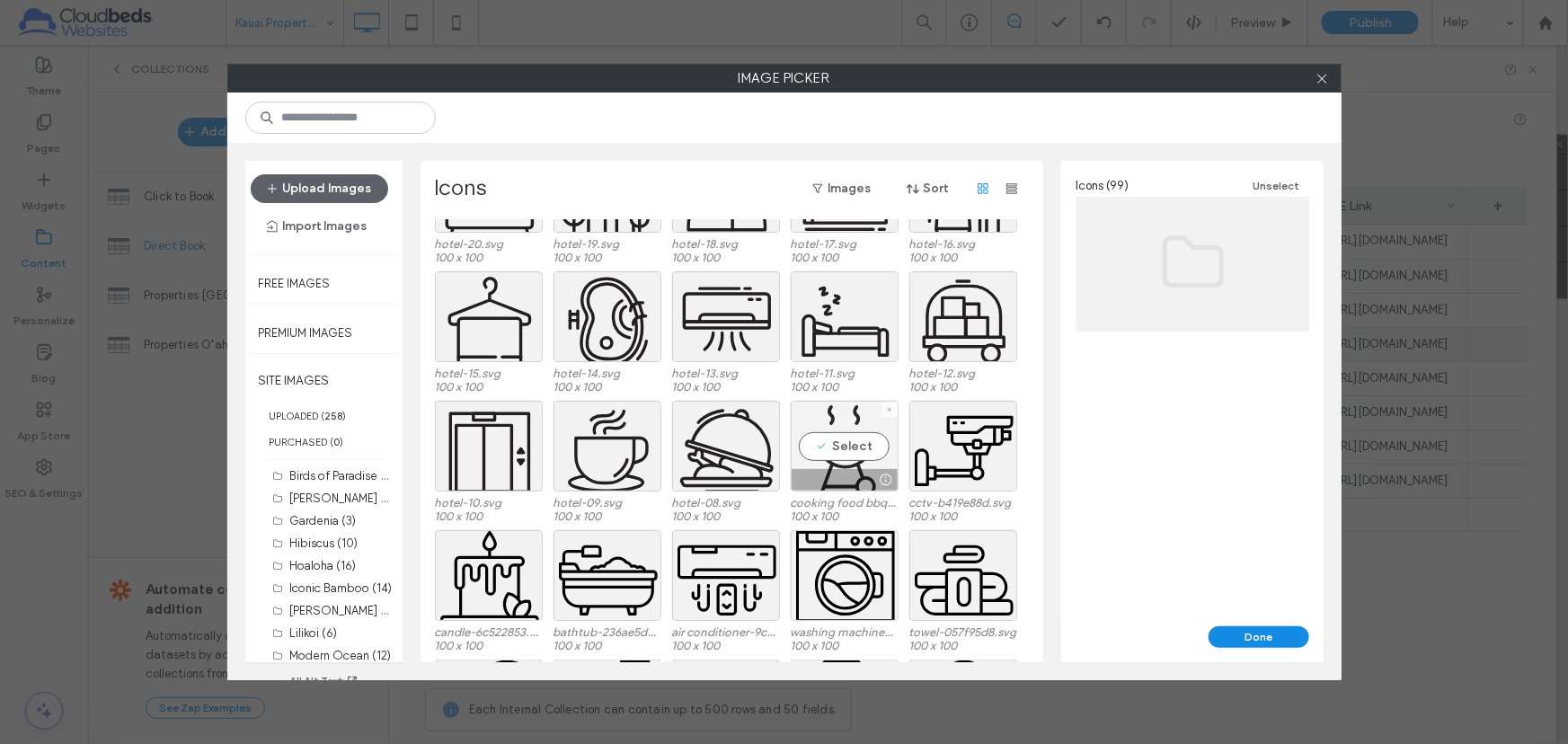
click at [870, 443] on div "Select" at bounding box center [844, 446] width 108 height 91
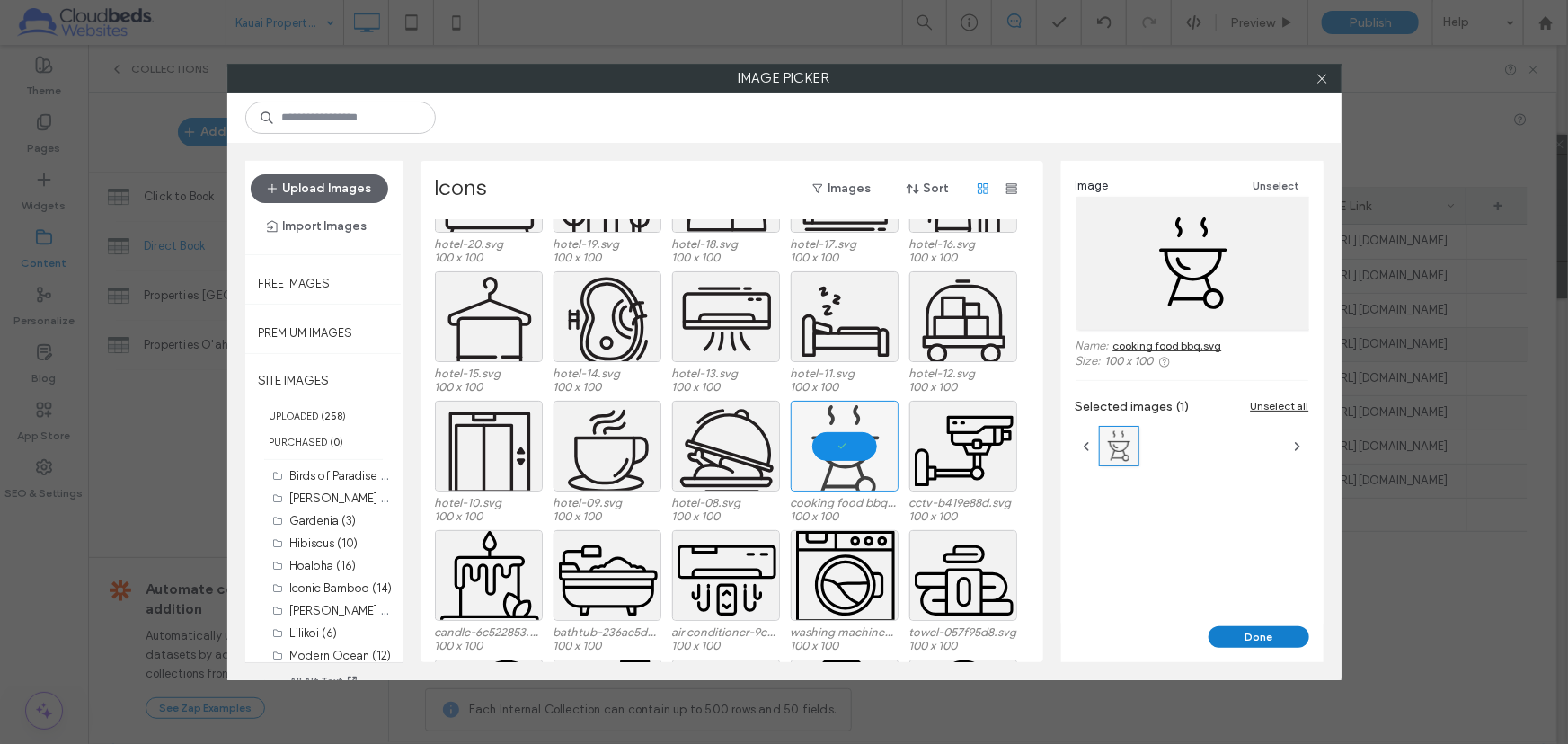
click at [1246, 635] on button "Done" at bounding box center [1258, 637] width 101 height 22
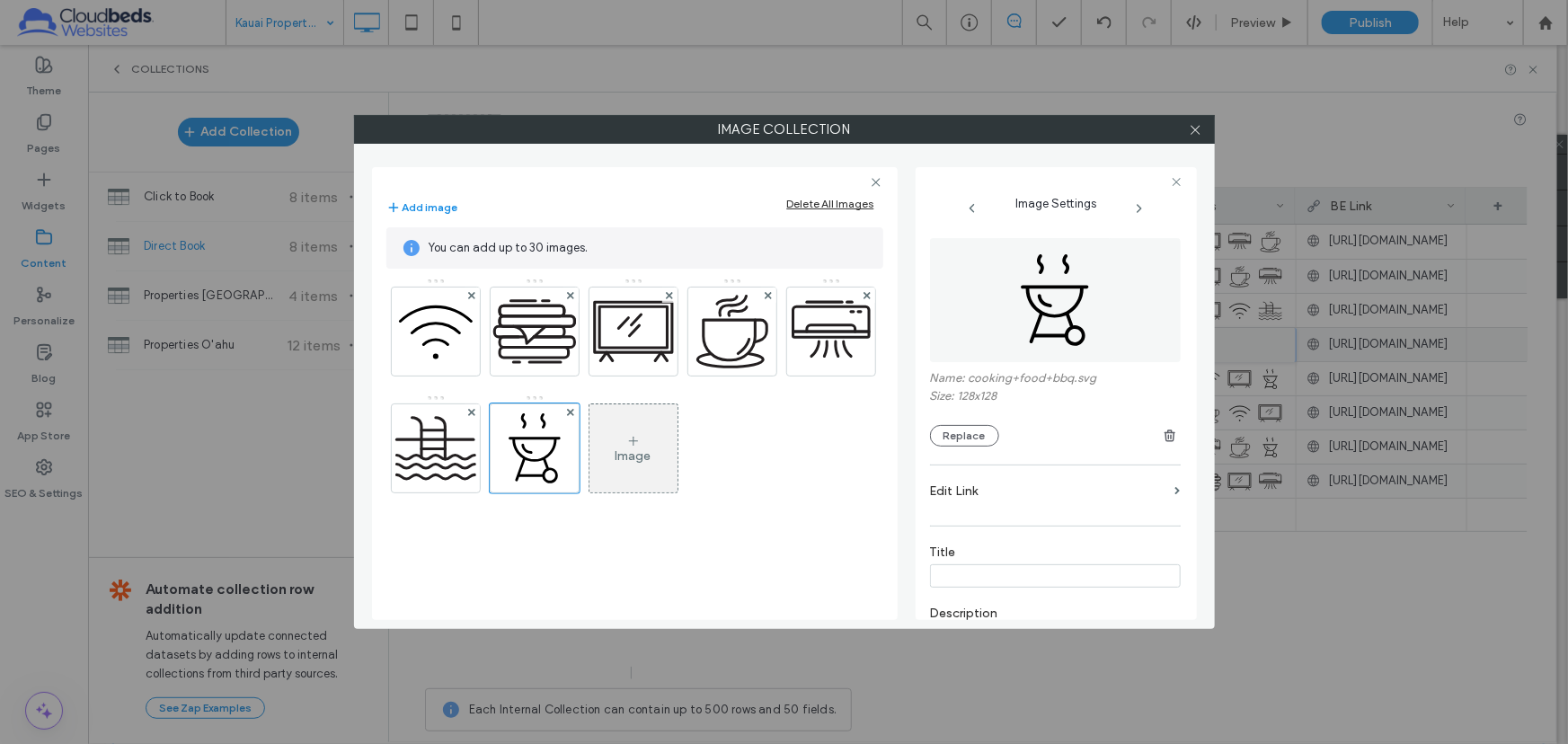
click at [1039, 575] on input at bounding box center [1055, 575] width 250 height 23
type input "***"
click at [1189, 126] on icon at bounding box center [1196, 130] width 14 height 14
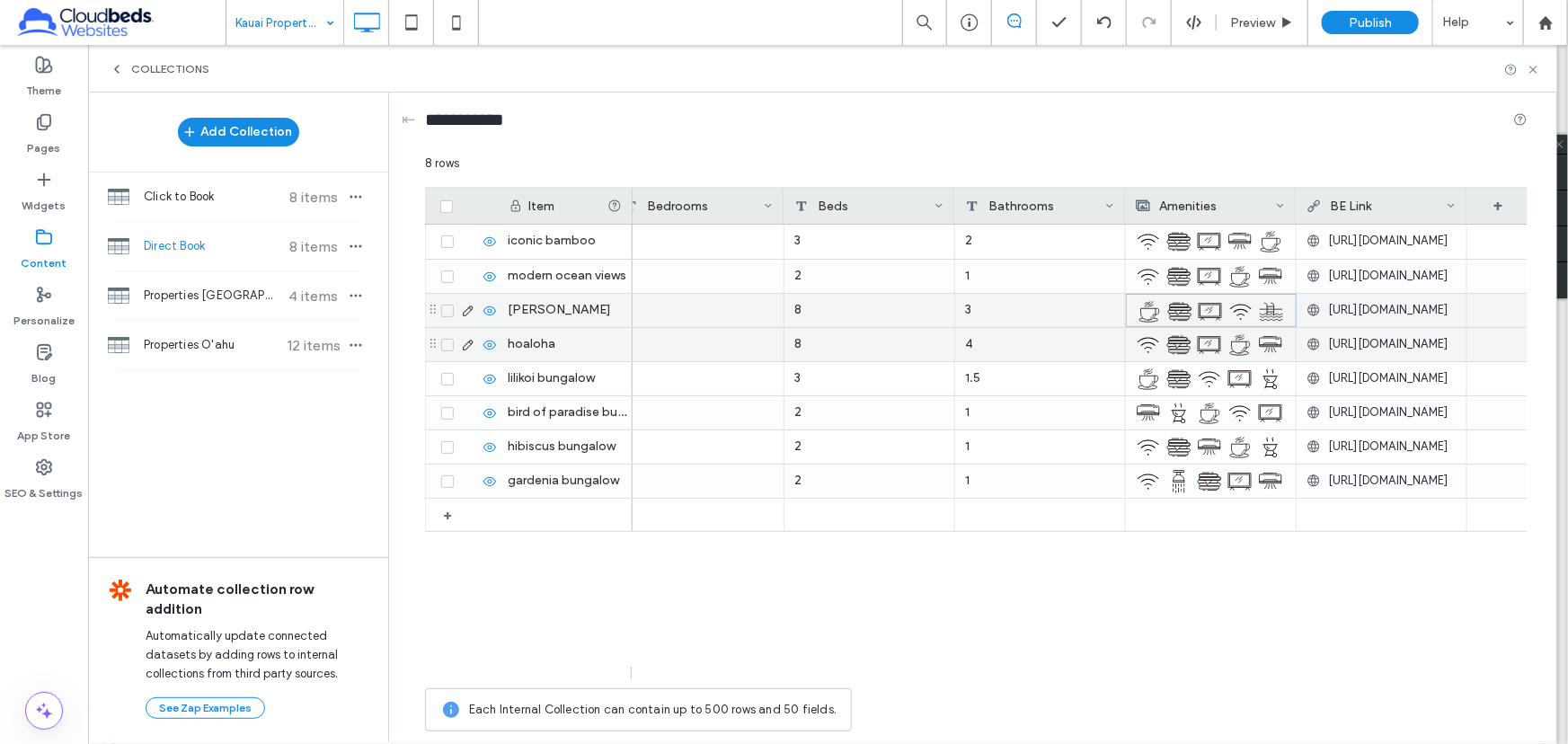
click at [1221, 304] on div at bounding box center [1213, 311] width 31 height 32
click at [1221, 304] on img at bounding box center [1210, 311] width 25 height 25
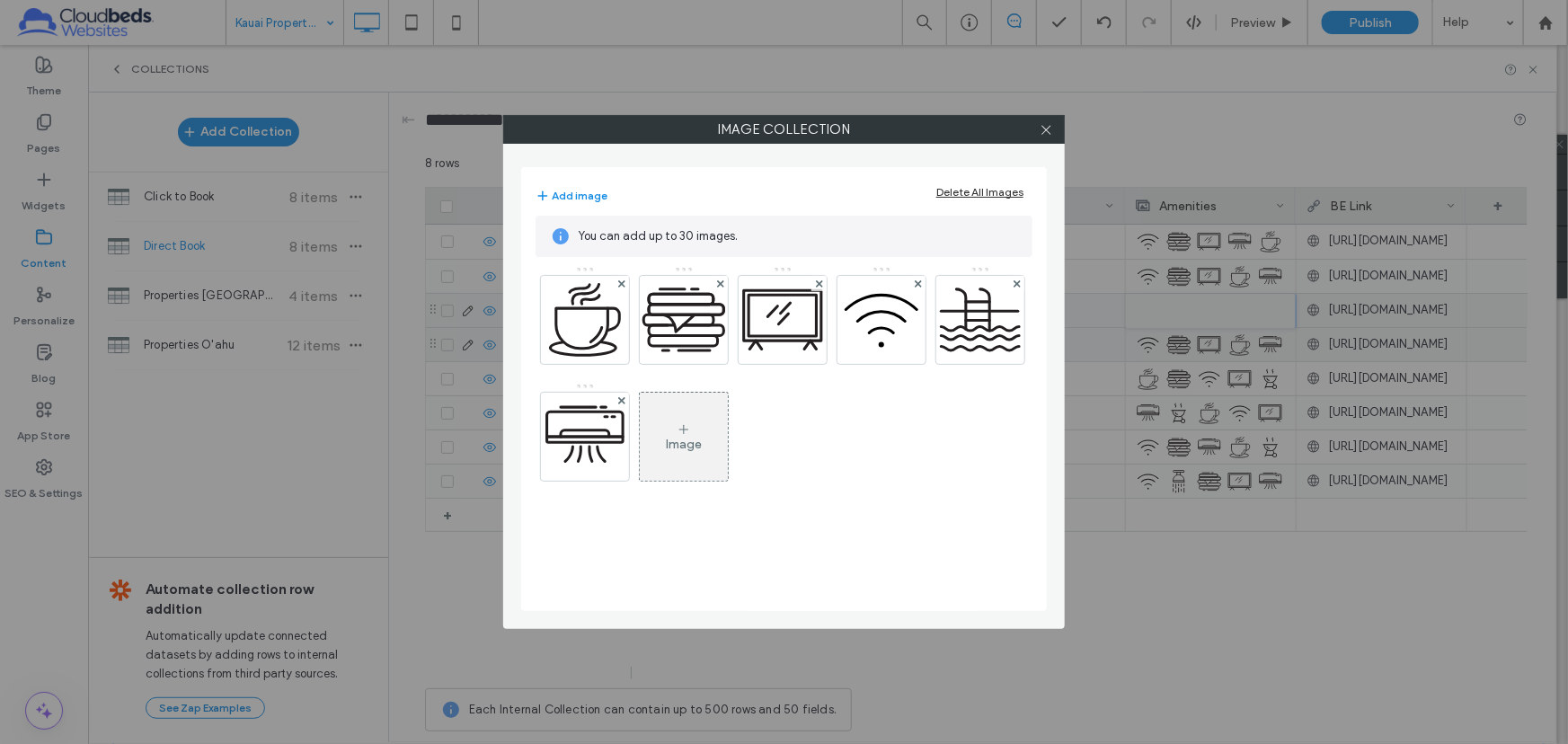
click at [698, 449] on div "Image" at bounding box center [684, 444] width 36 height 15
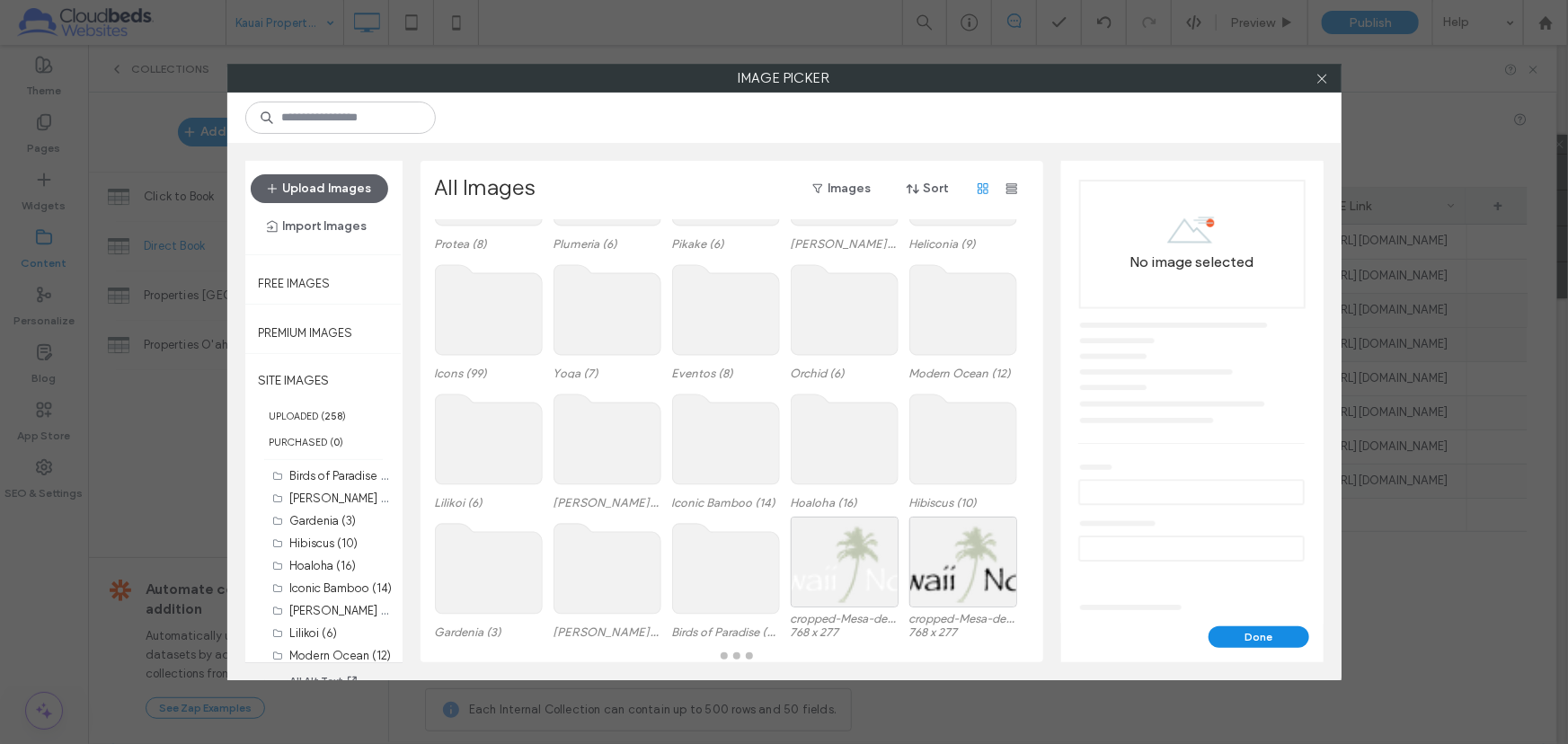
scroll to position [127, 0]
click at [485, 298] on use at bounding box center [487, 310] width 107 height 90
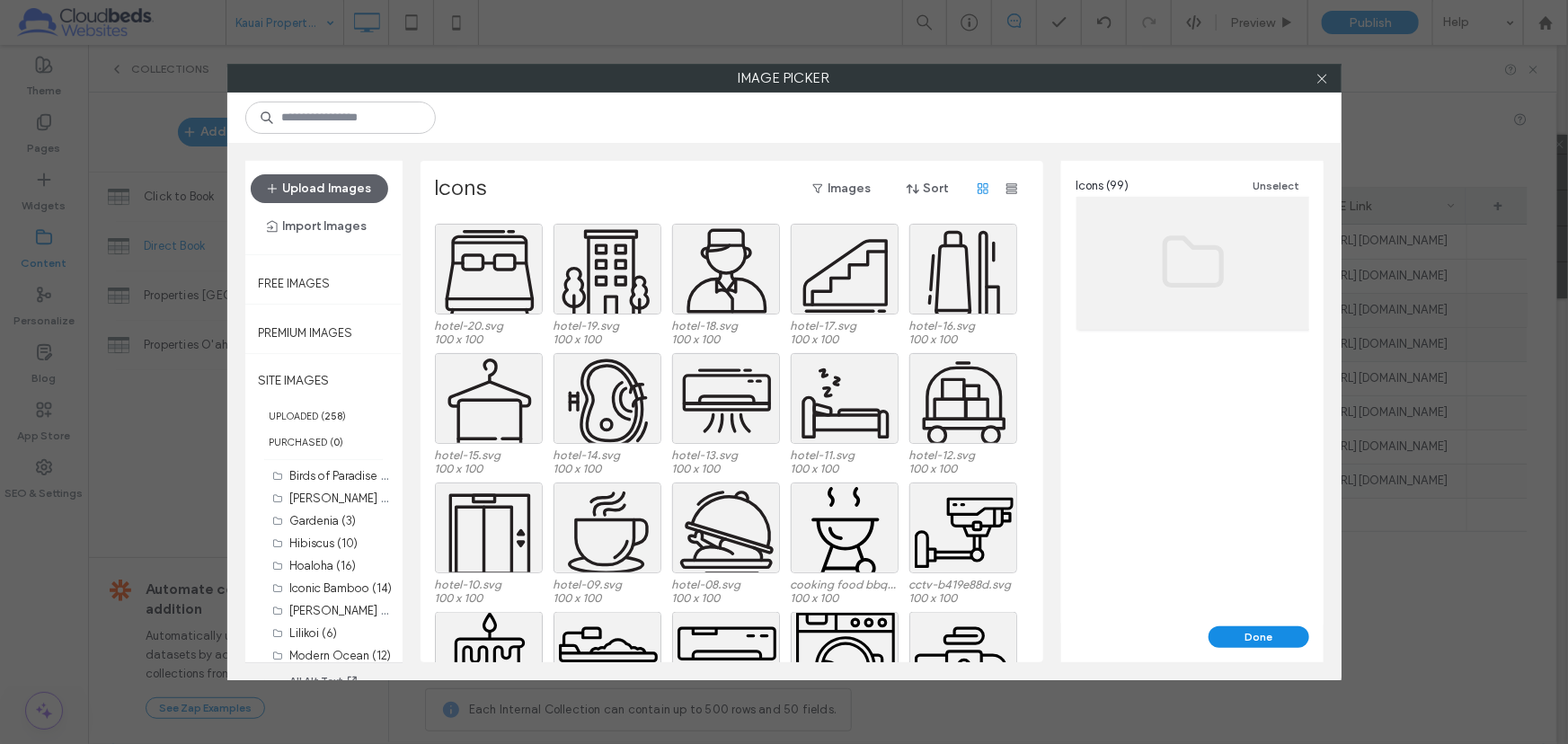
scroll to position [983, 0]
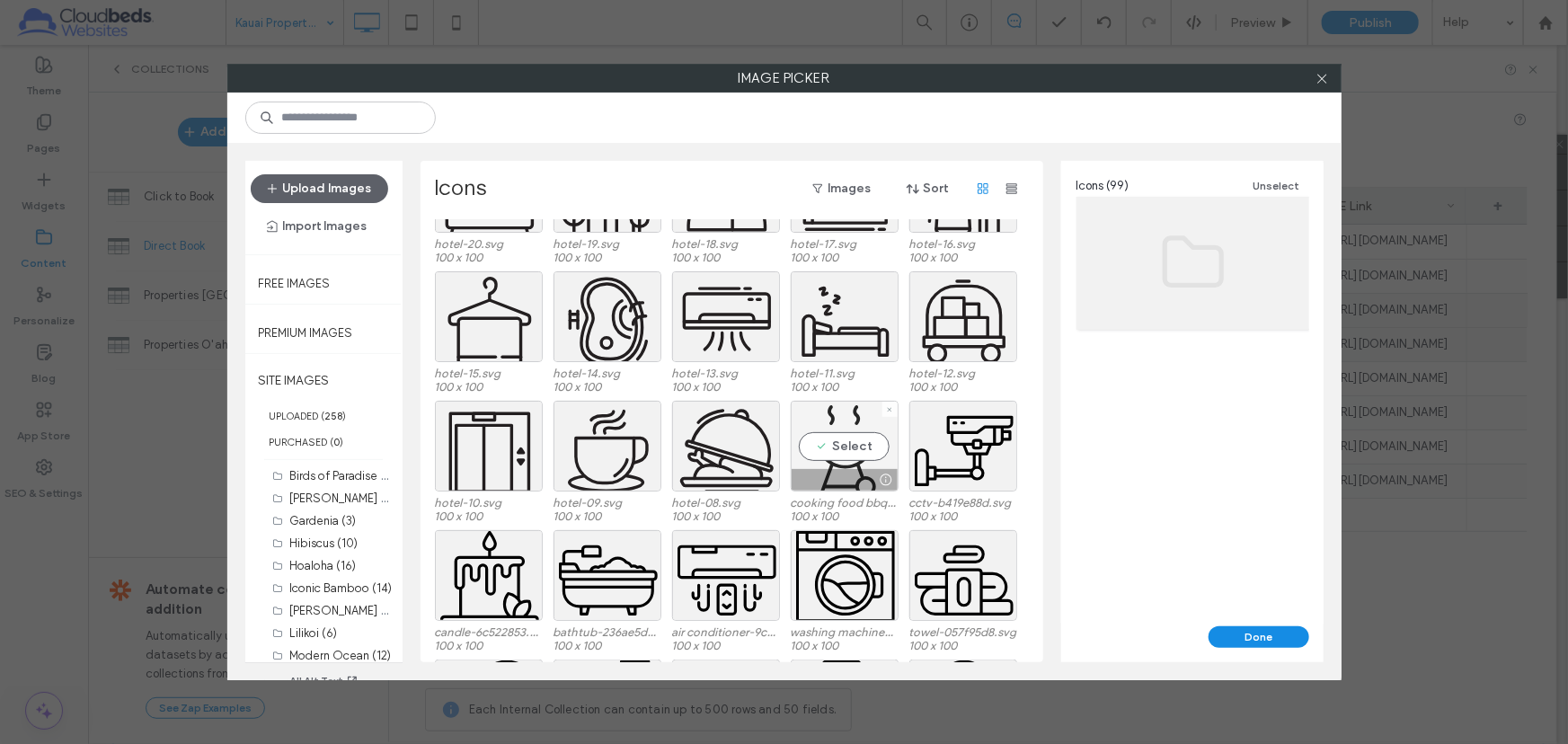
click at [875, 473] on div at bounding box center [886, 480] width 23 height 14
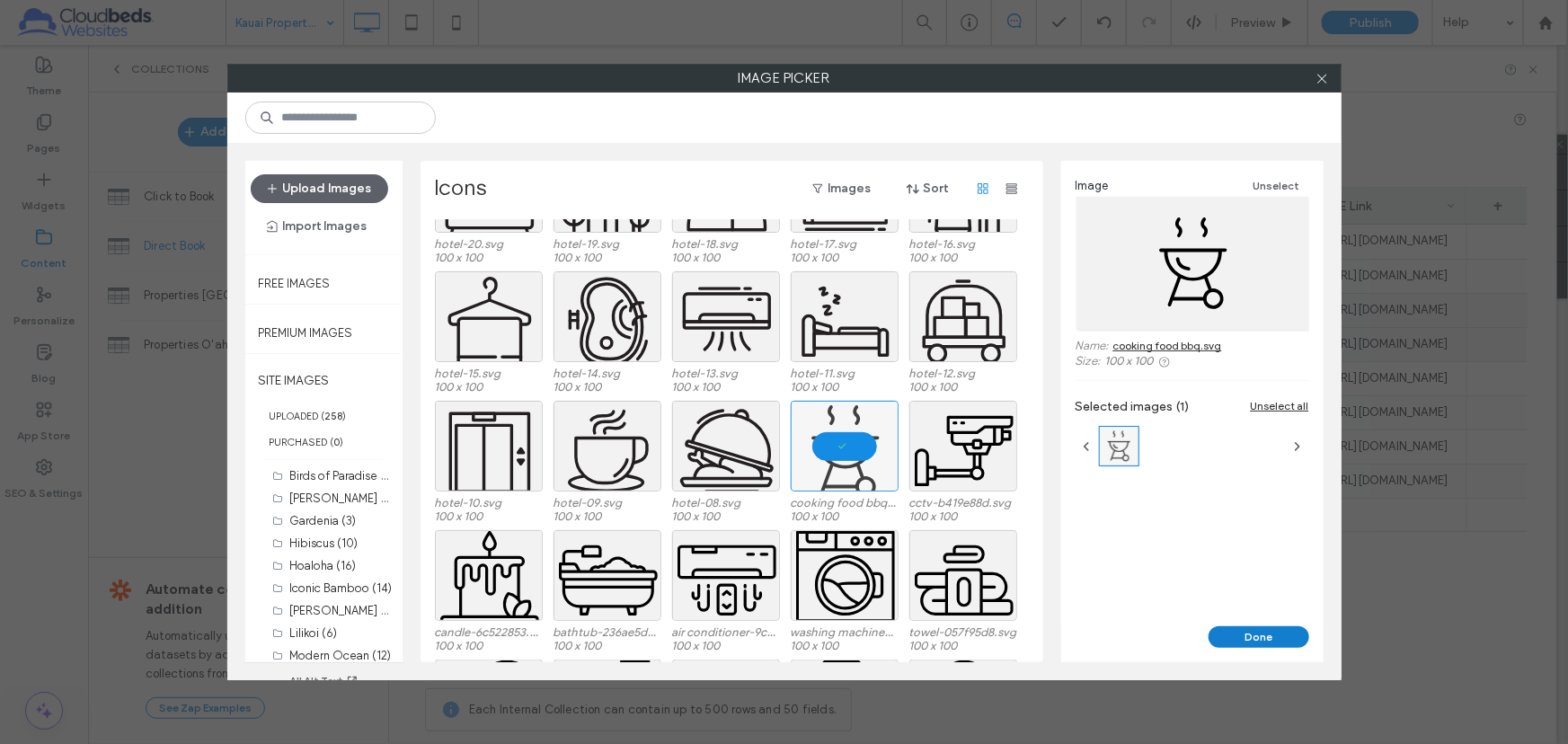
click at [1238, 644] on button "Done" at bounding box center [1258, 637] width 101 height 22
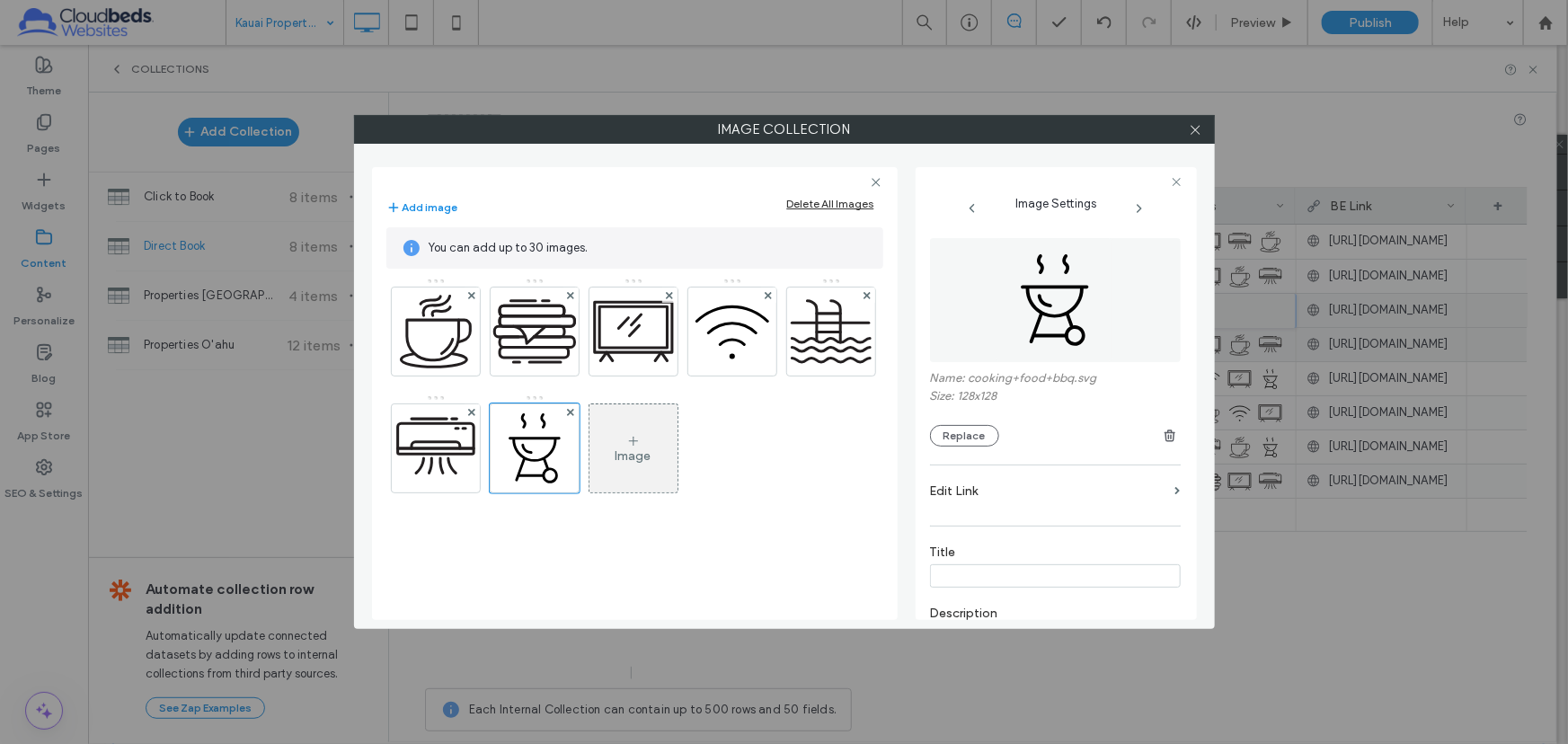
click at [1021, 578] on input at bounding box center [1055, 575] width 250 height 23
type input "***"
click at [1195, 129] on use at bounding box center [1194, 129] width 9 height 9
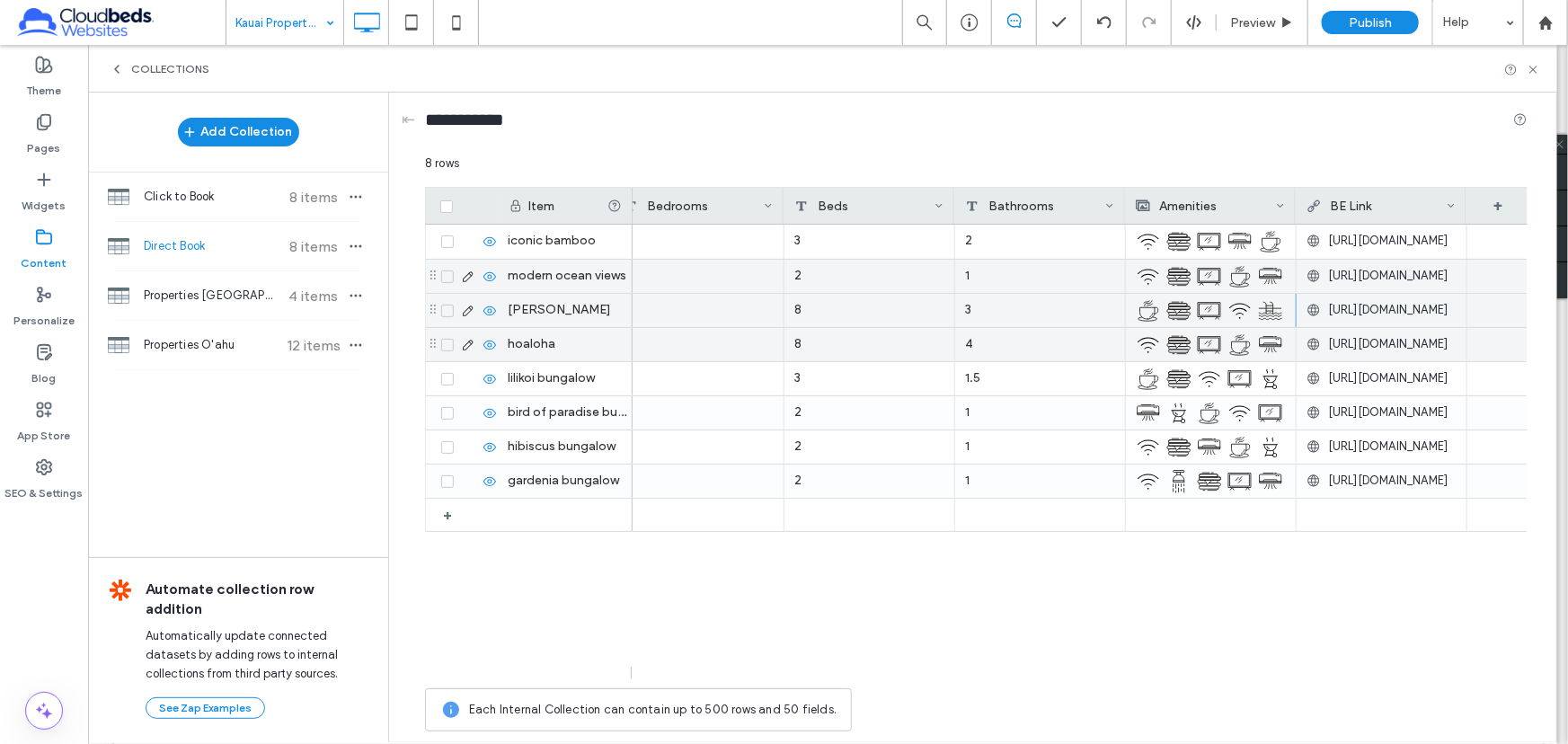
click at [1188, 266] on img at bounding box center [1178, 276] width 25 height 25
click at [1188, 266] on img at bounding box center [1179, 277] width 25 height 25
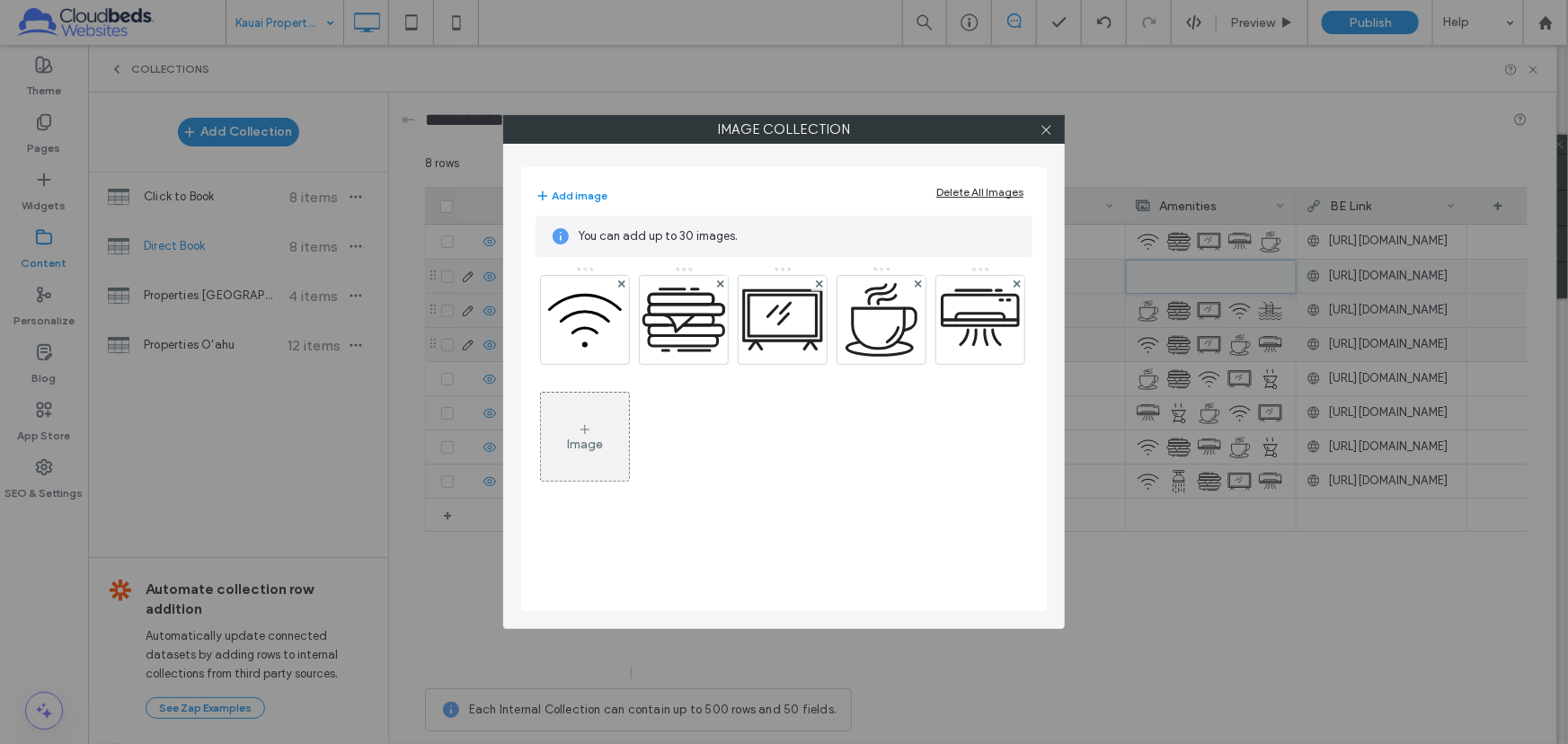
click at [547, 460] on div "Image" at bounding box center [585, 437] width 88 height 85
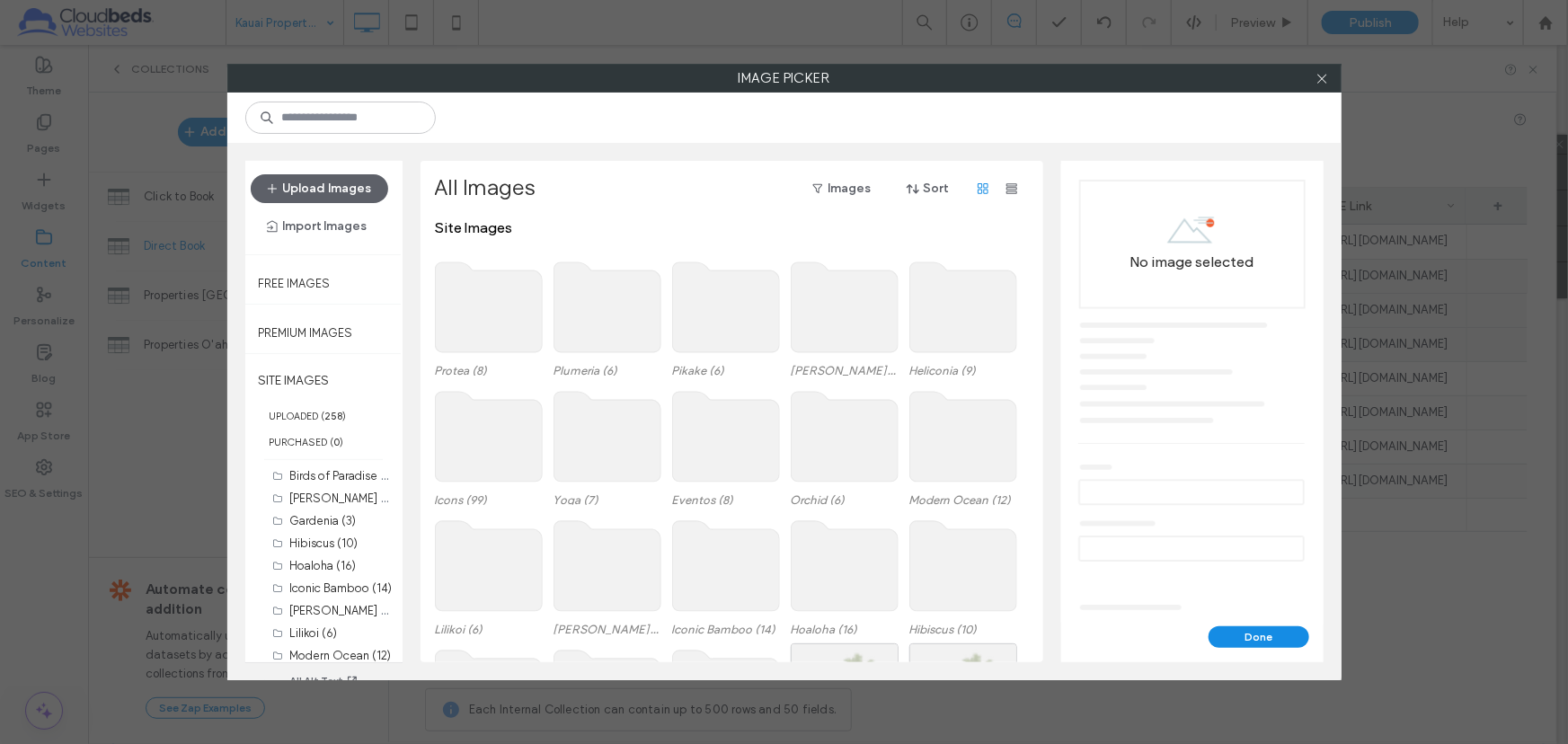
click at [479, 461] on use at bounding box center [487, 437] width 107 height 90
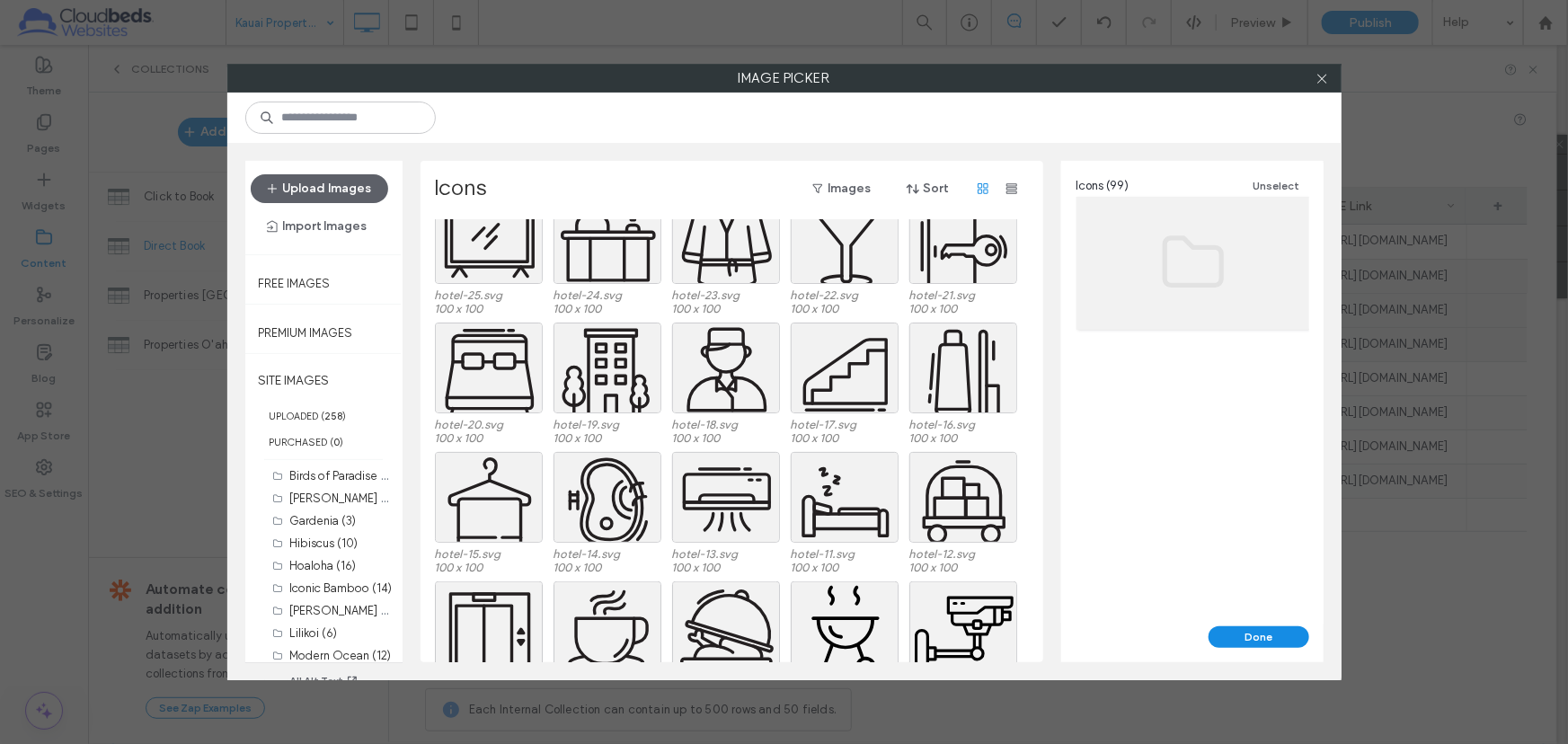
scroll to position [966, 0]
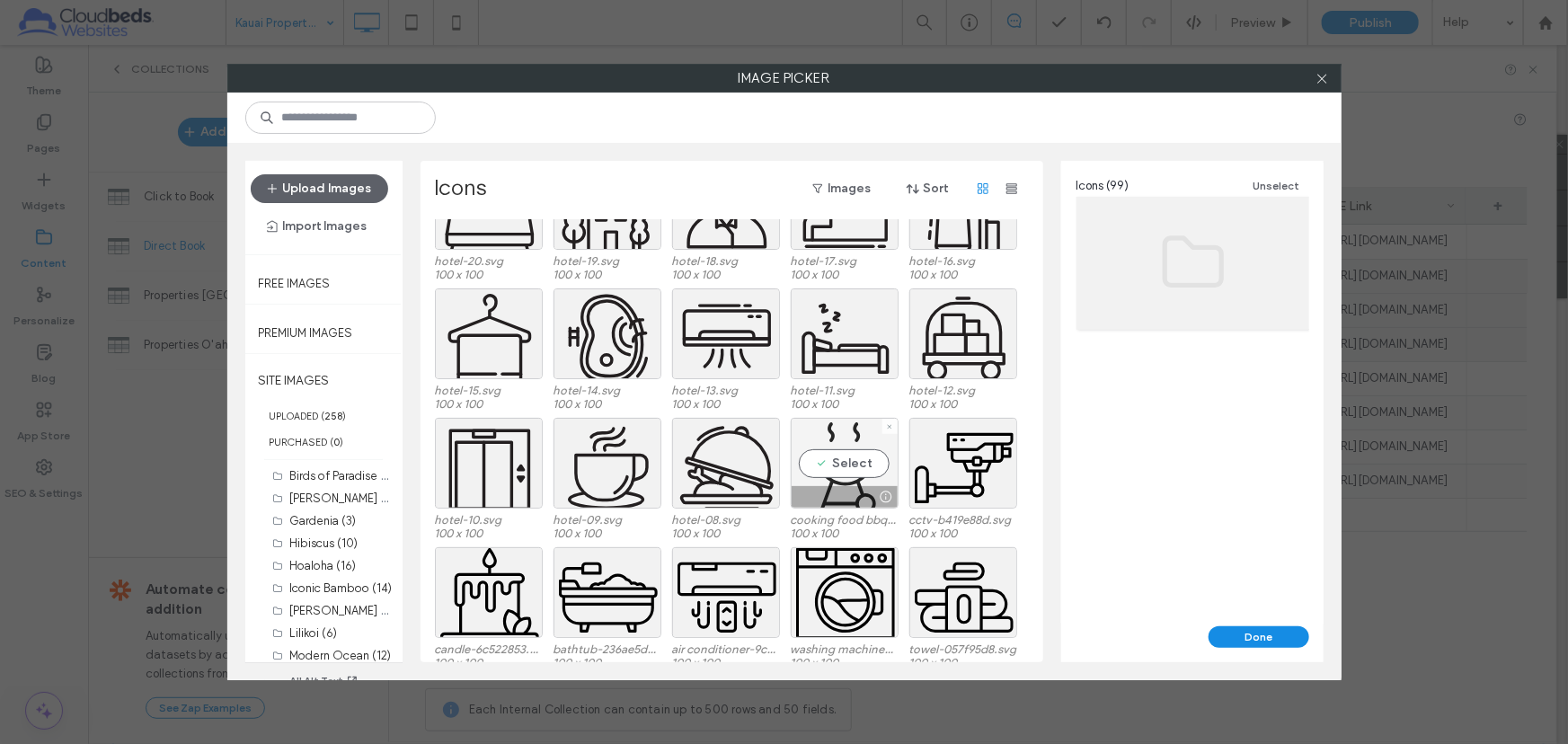
click at [845, 477] on div "Select" at bounding box center [844, 463] width 108 height 91
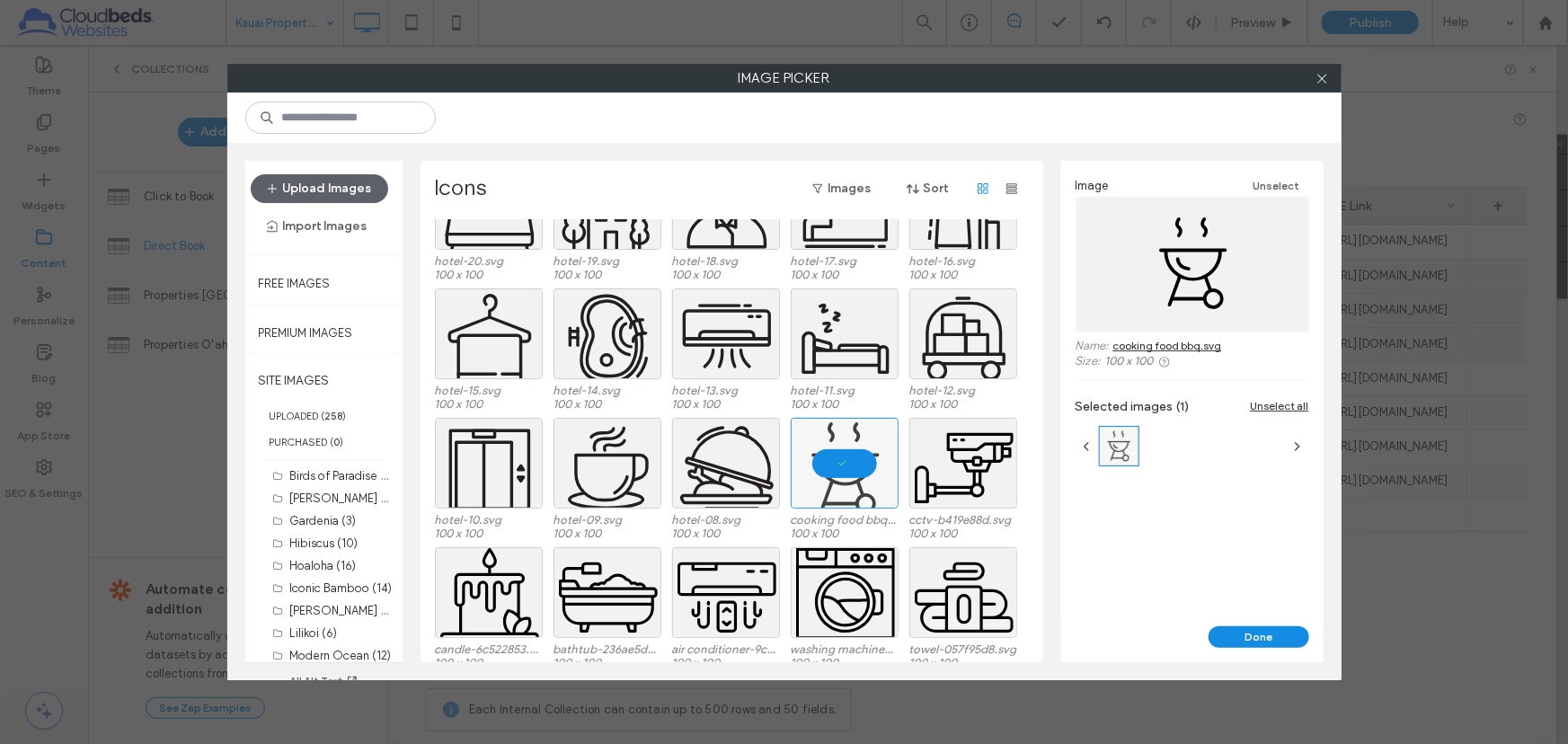
drag, startPoint x: 1249, startPoint y: 636, endPoint x: 892, endPoint y: 527, distance: 373.3
click at [1244, 633] on button "Done" at bounding box center [1258, 637] width 101 height 22
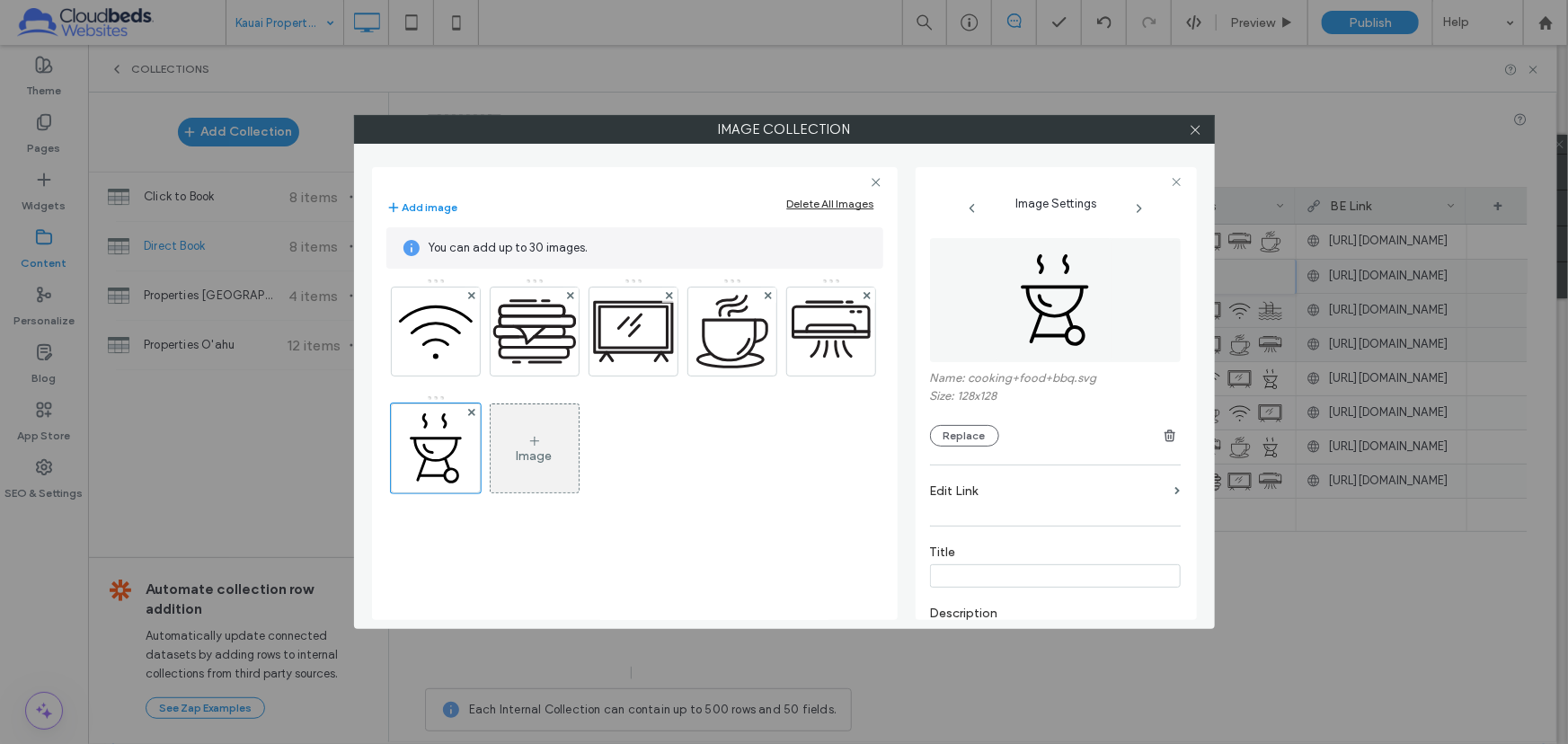
click at [989, 578] on input at bounding box center [1055, 575] width 250 height 23
type input "***"
click at [1199, 126] on use at bounding box center [1194, 129] width 9 height 9
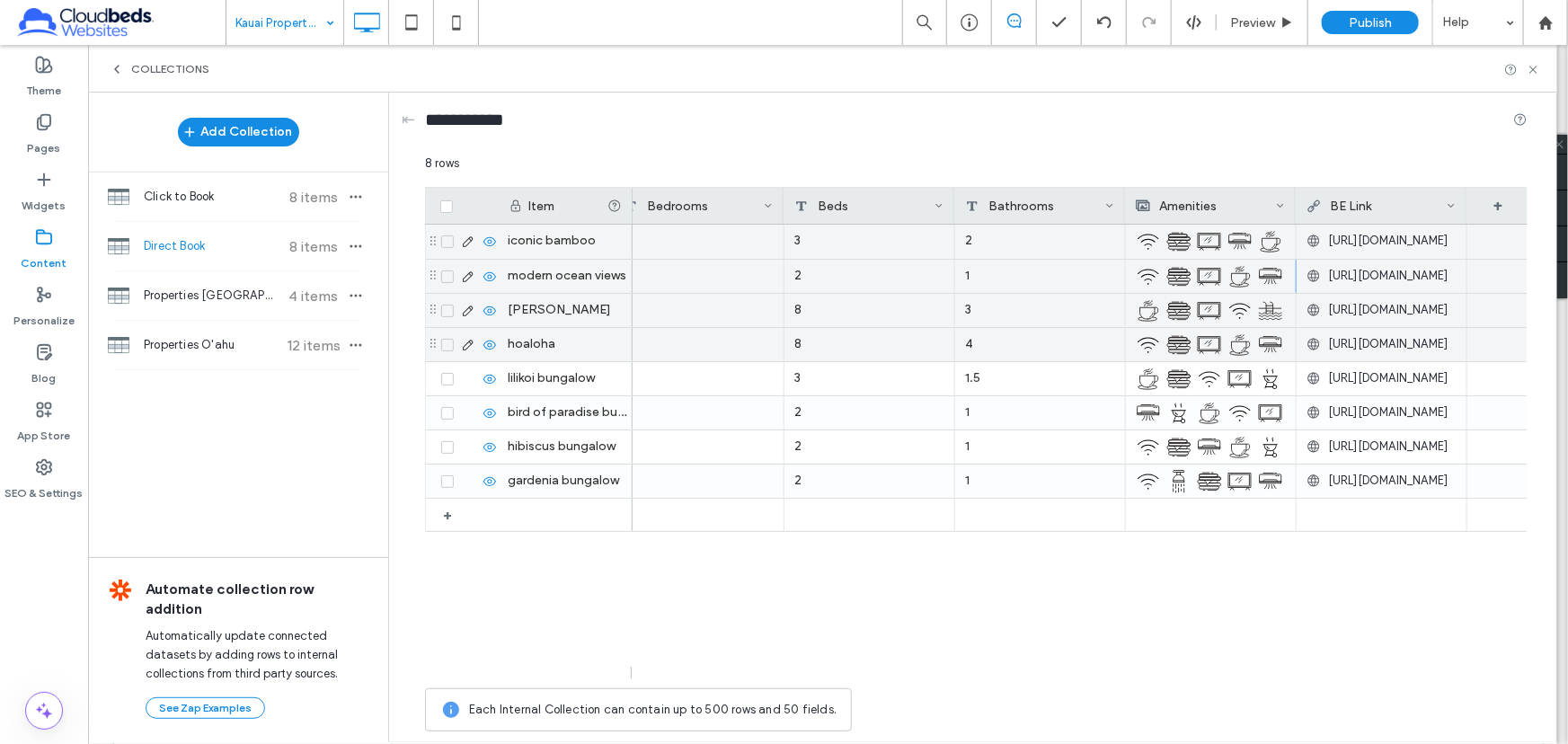
click at [1210, 236] on img at bounding box center [1209, 241] width 25 height 25
click at [1210, 236] on img at bounding box center [1210, 242] width 25 height 25
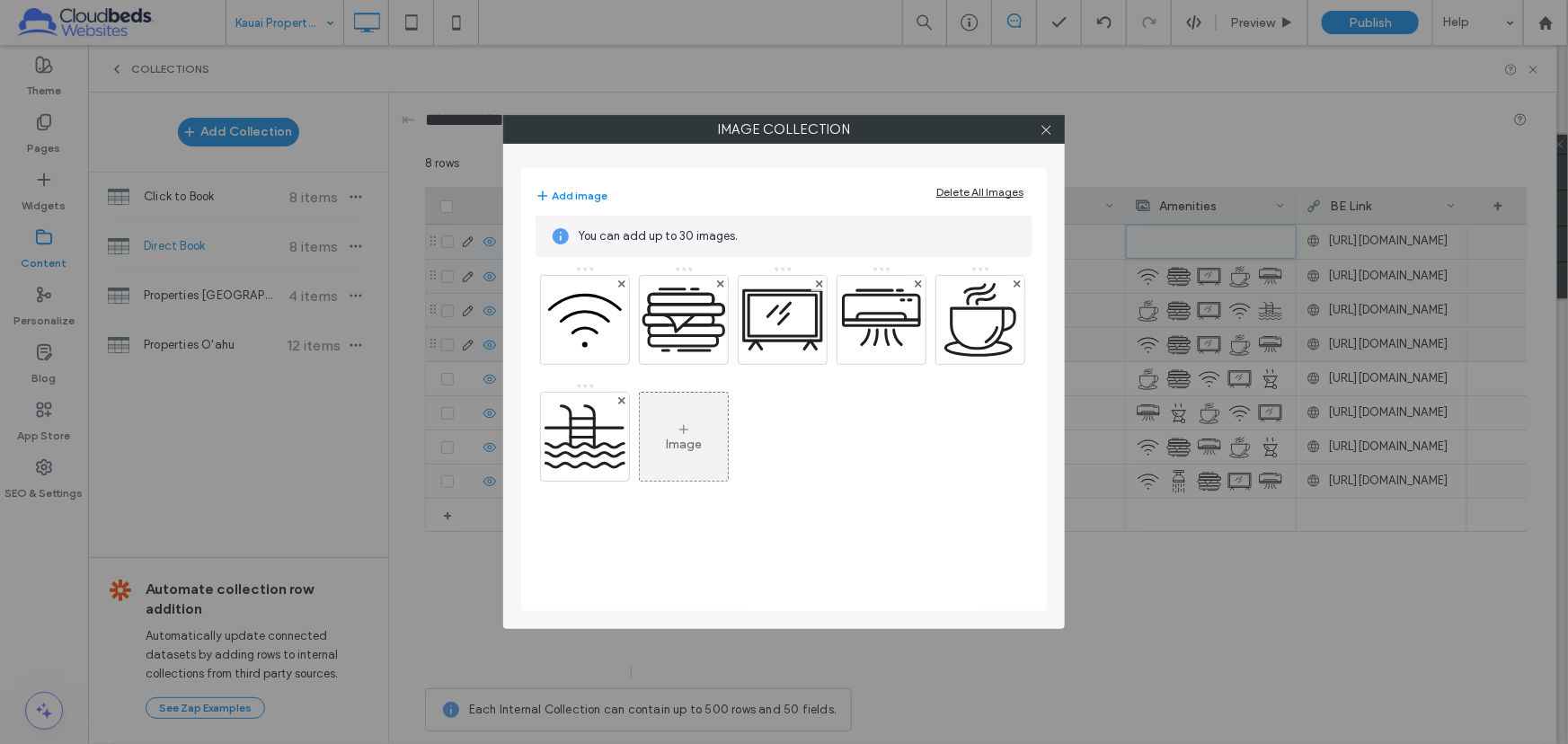
click at [697, 468] on div "Image" at bounding box center [684, 437] width 88 height 85
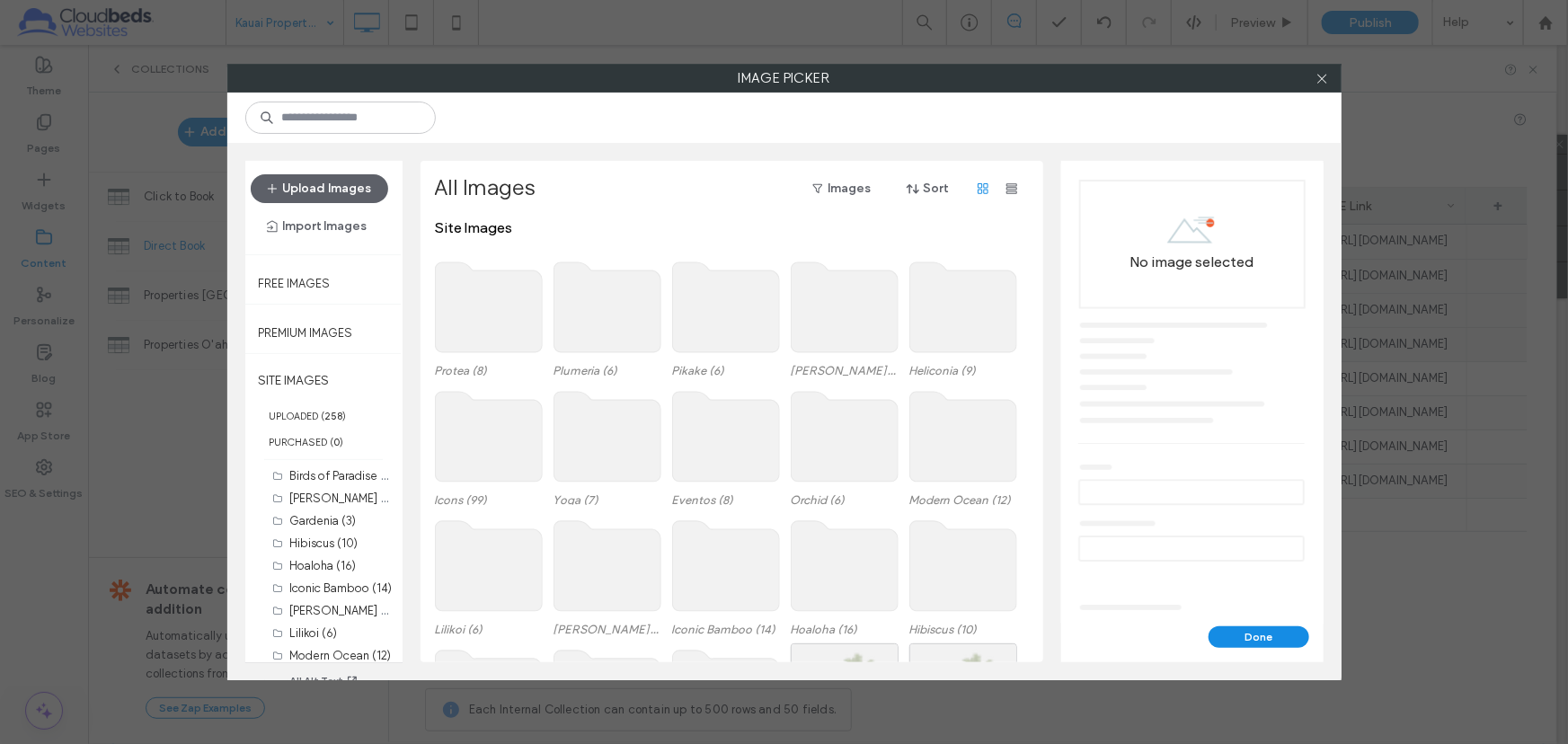
click at [476, 437] on use at bounding box center [487, 437] width 107 height 90
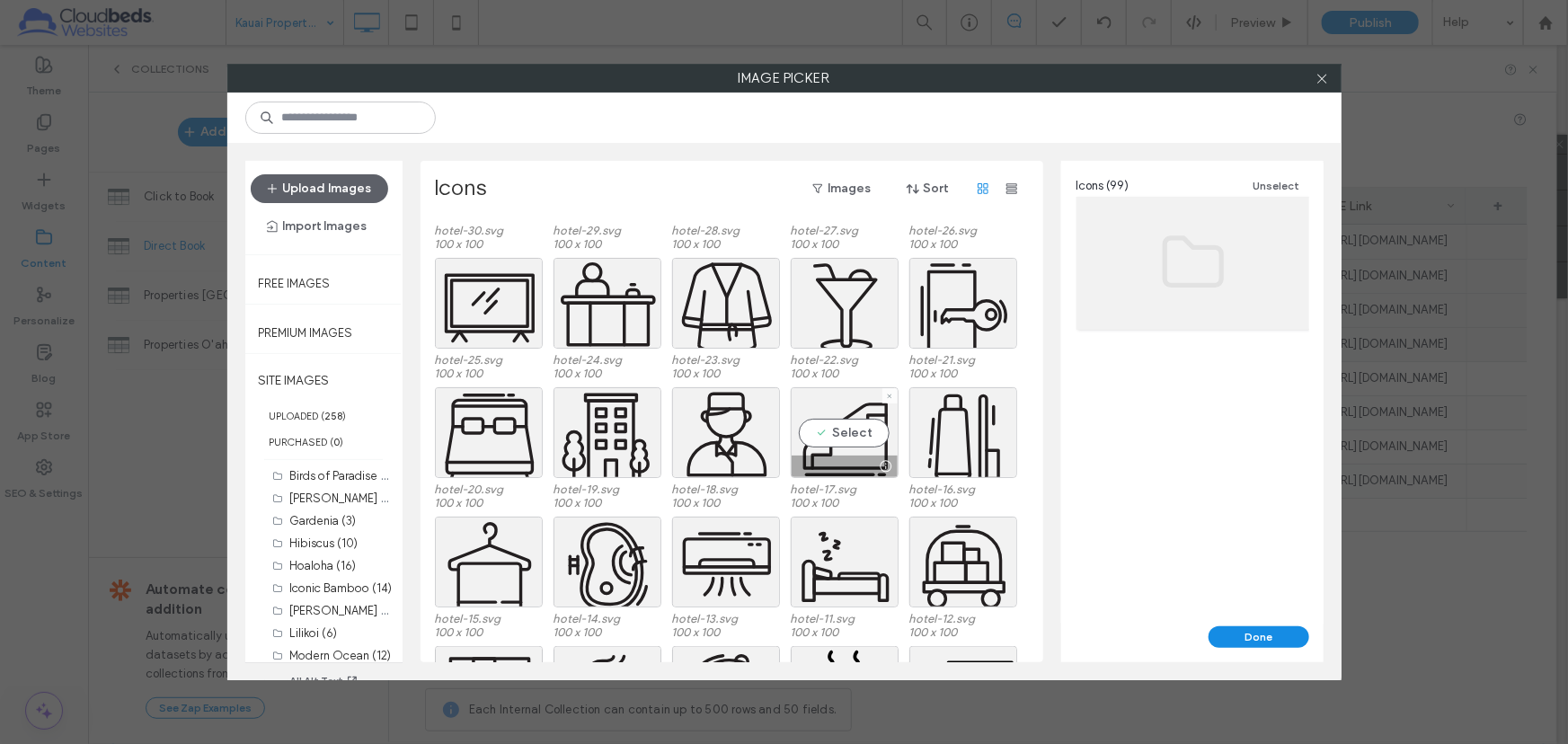
scroll to position [902, 0]
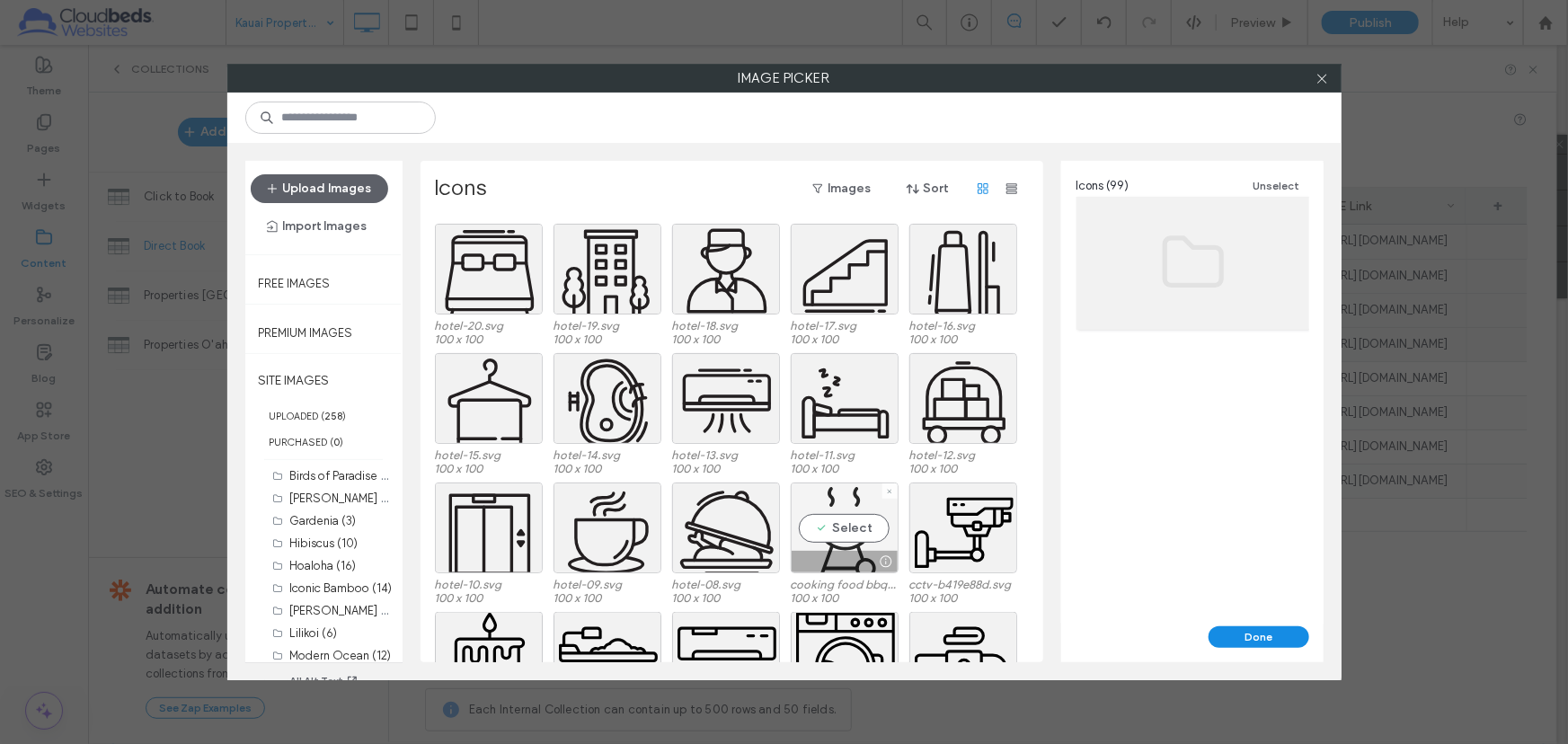
click at [861, 514] on div "Select" at bounding box center [844, 528] width 108 height 91
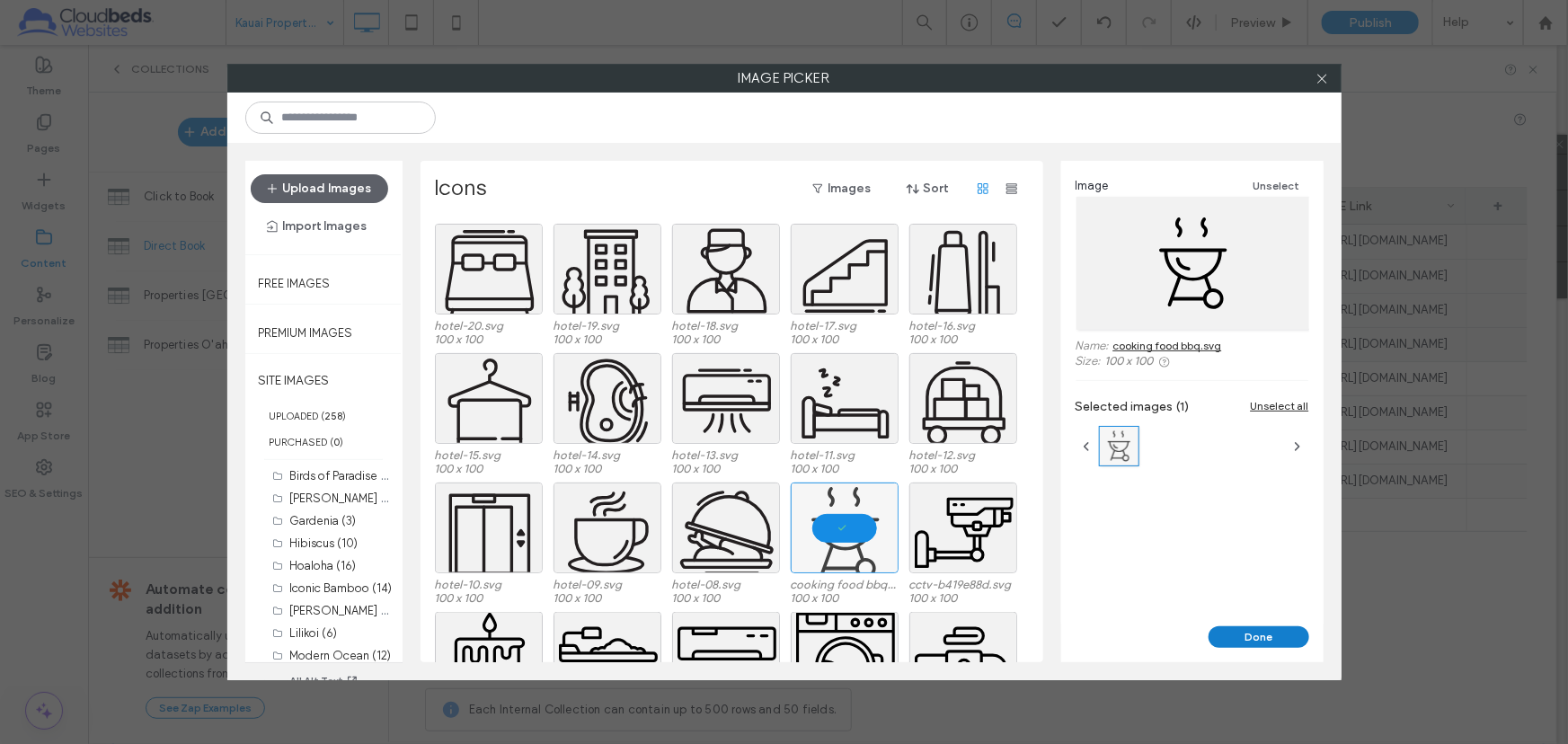
click at [1280, 647] on button "Done" at bounding box center [1258, 637] width 101 height 22
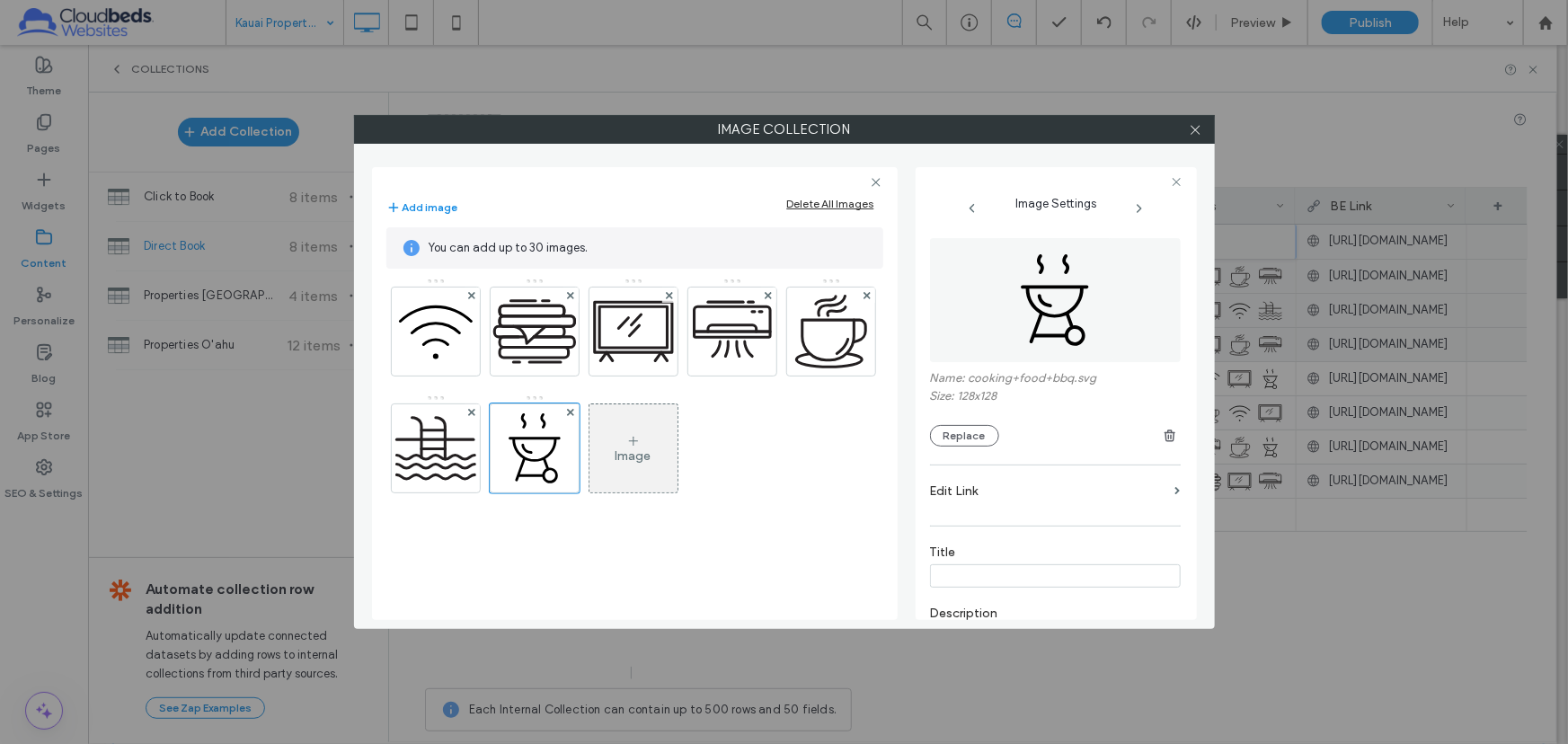
click at [981, 571] on input at bounding box center [1055, 575] width 250 height 23
type input "***"
click at [1199, 130] on icon at bounding box center [1196, 130] width 14 height 14
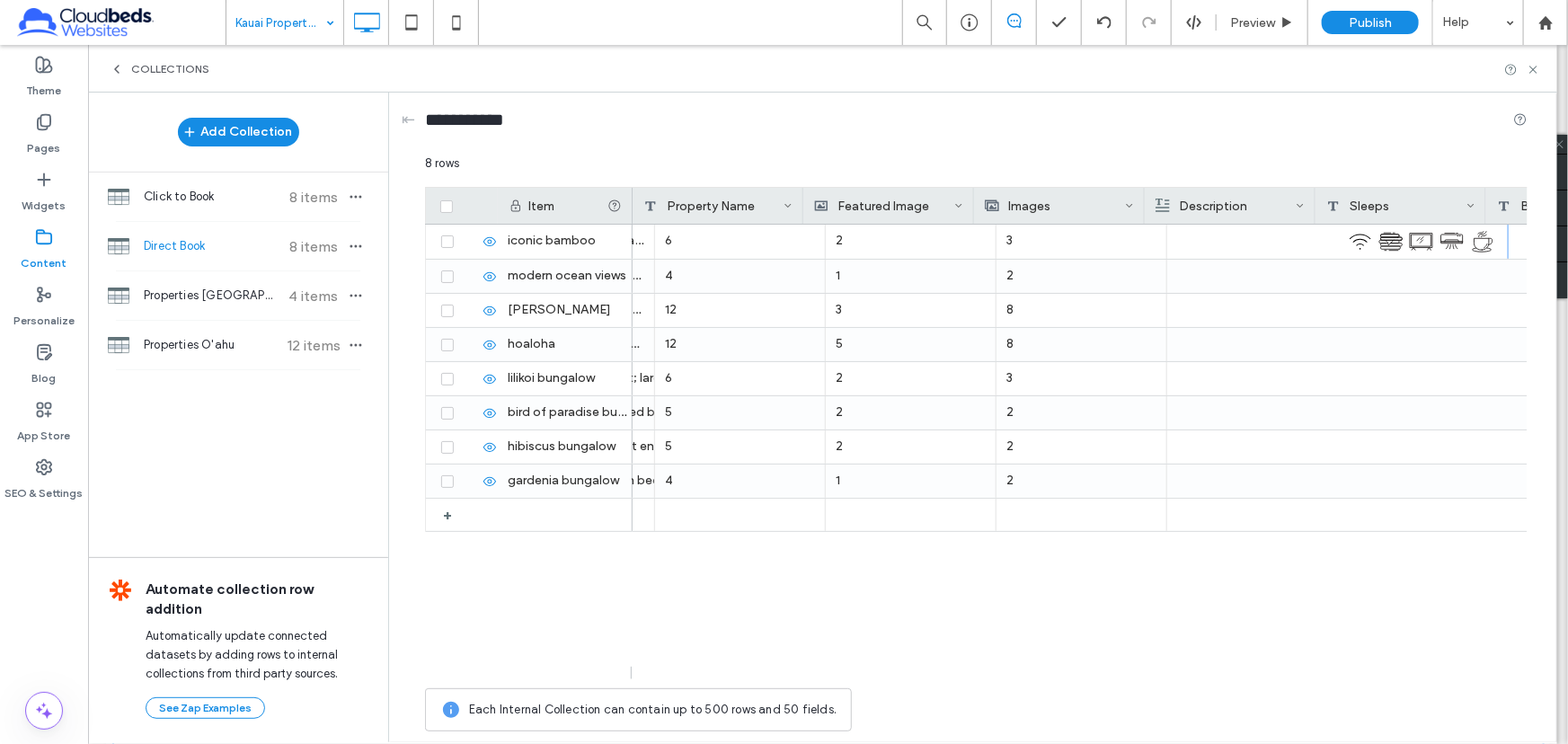
scroll to position [0, 0]
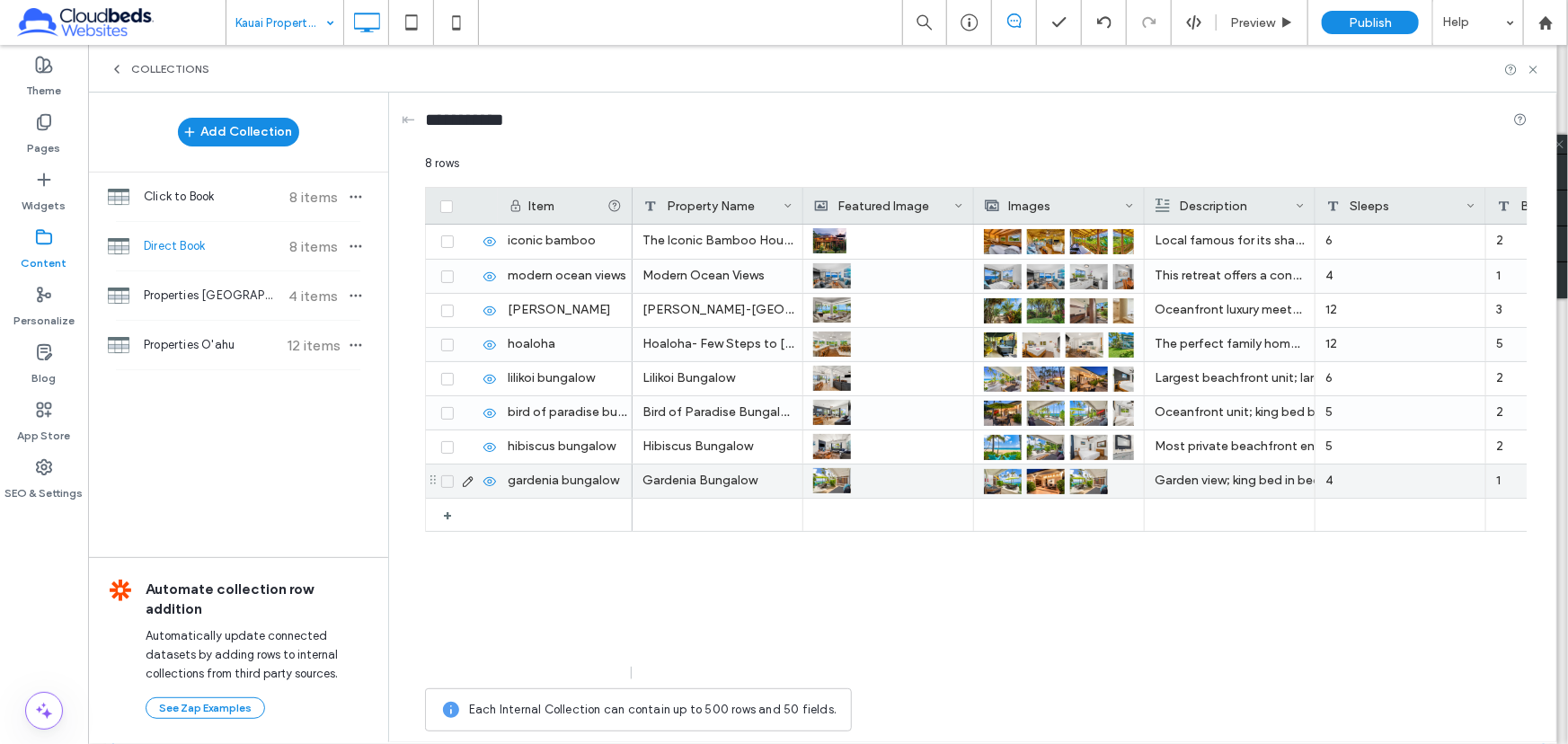
click at [1128, 480] on div at bounding box center [1059, 481] width 151 height 32
click at [1128, 480] on div at bounding box center [1060, 482] width 150 height 32
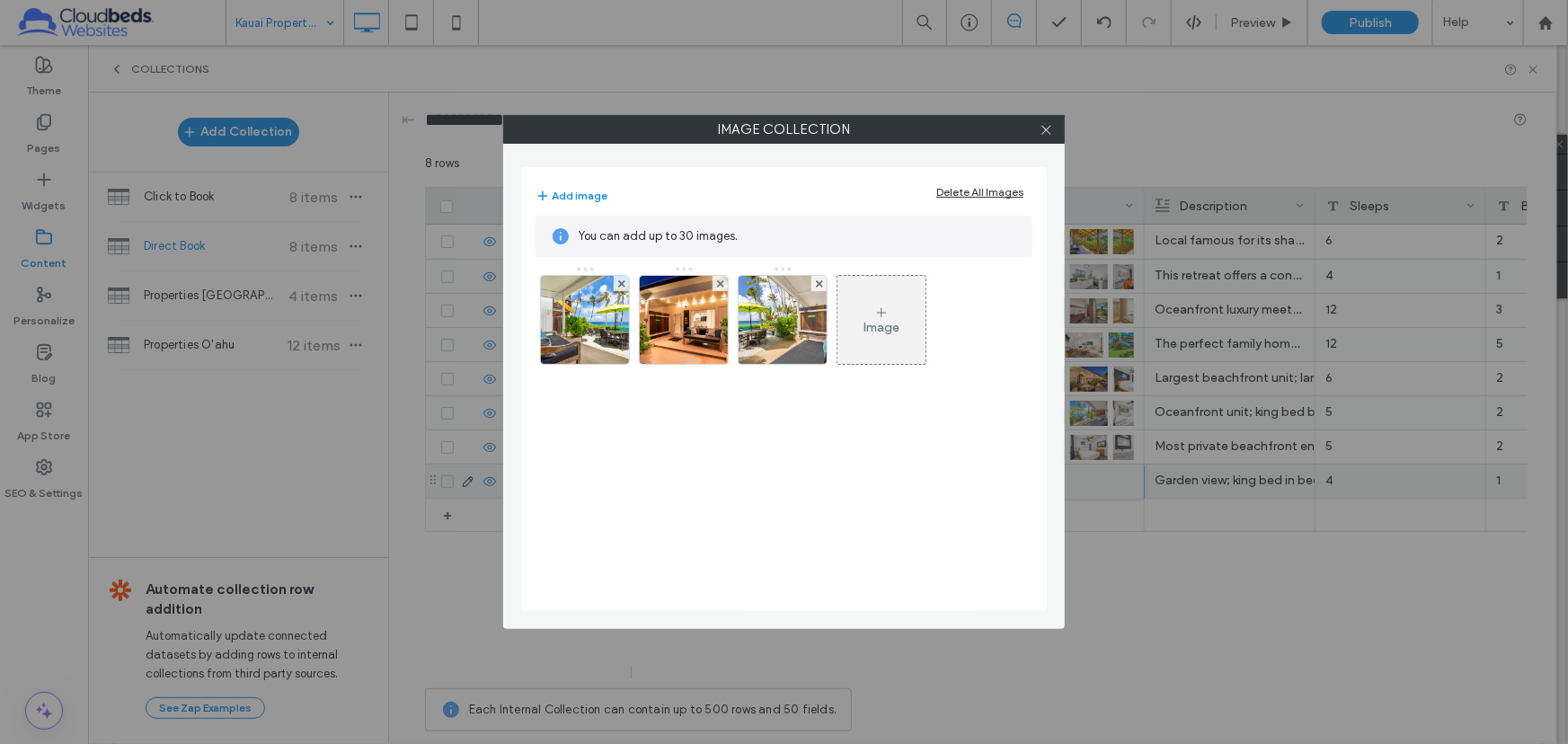
click at [870, 313] on div "Image" at bounding box center [881, 320] width 88 height 85
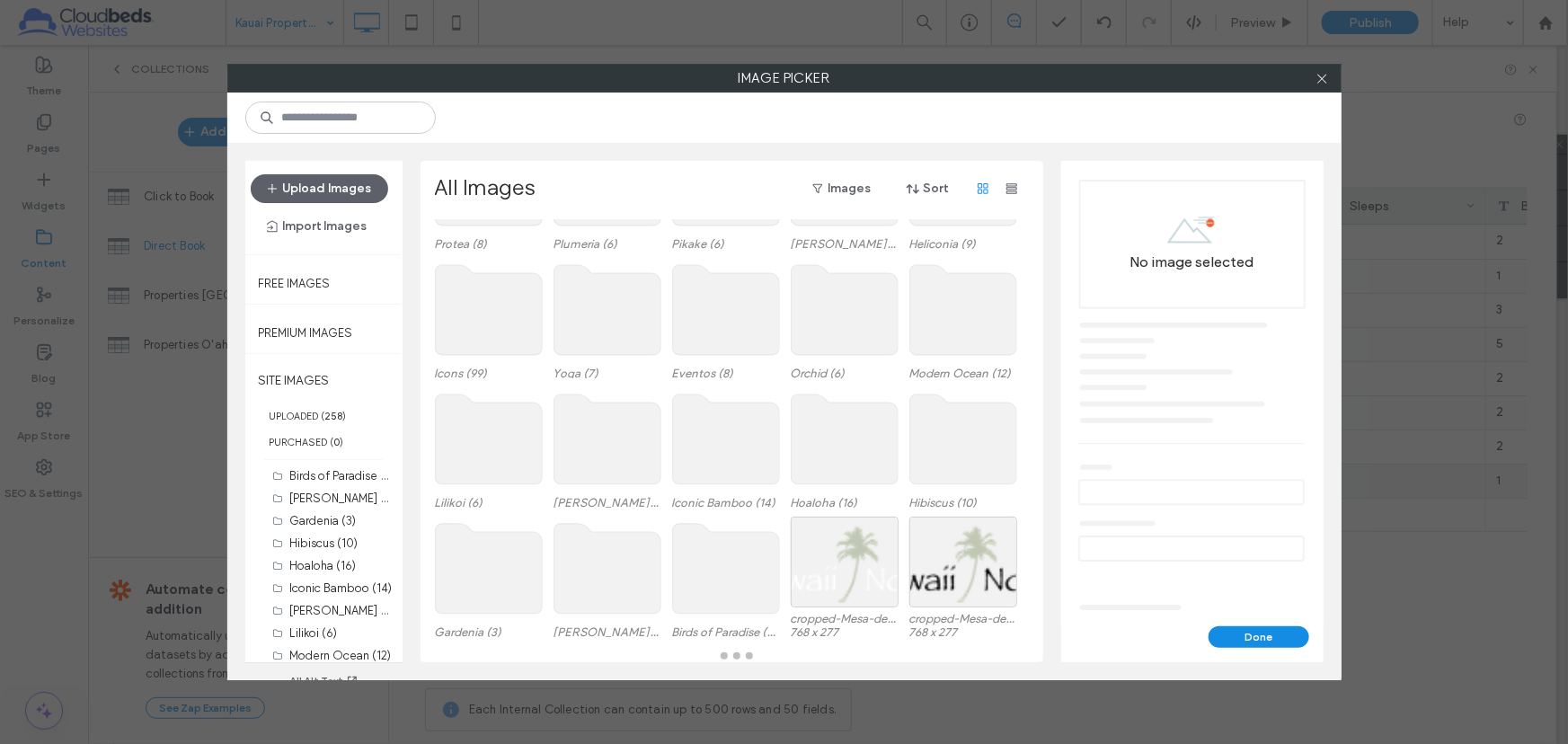
scroll to position [127, 0]
click at [503, 569] on use at bounding box center [487, 569] width 107 height 90
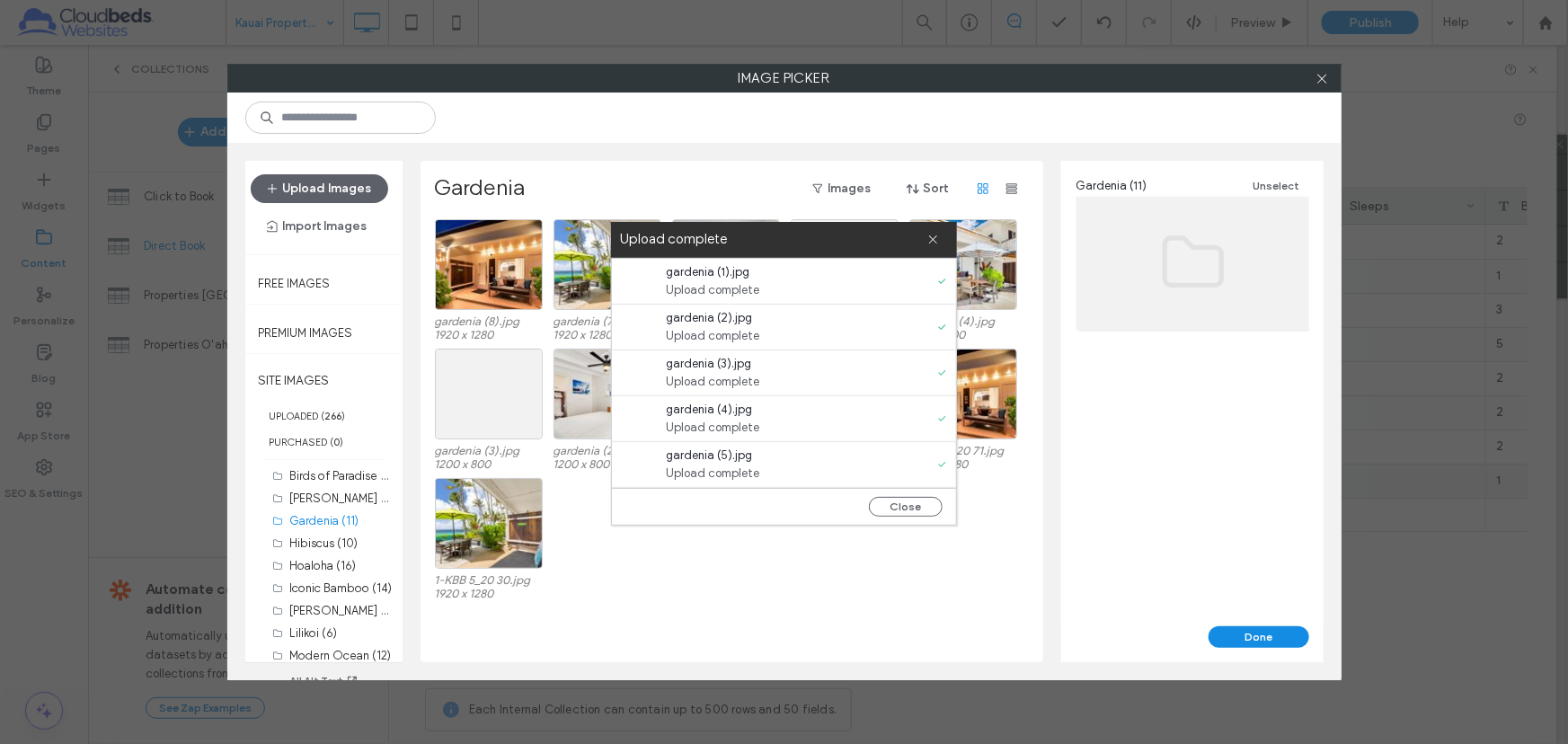
scroll to position [136, 0]
click at [906, 513] on button "Close" at bounding box center [906, 507] width 74 height 20
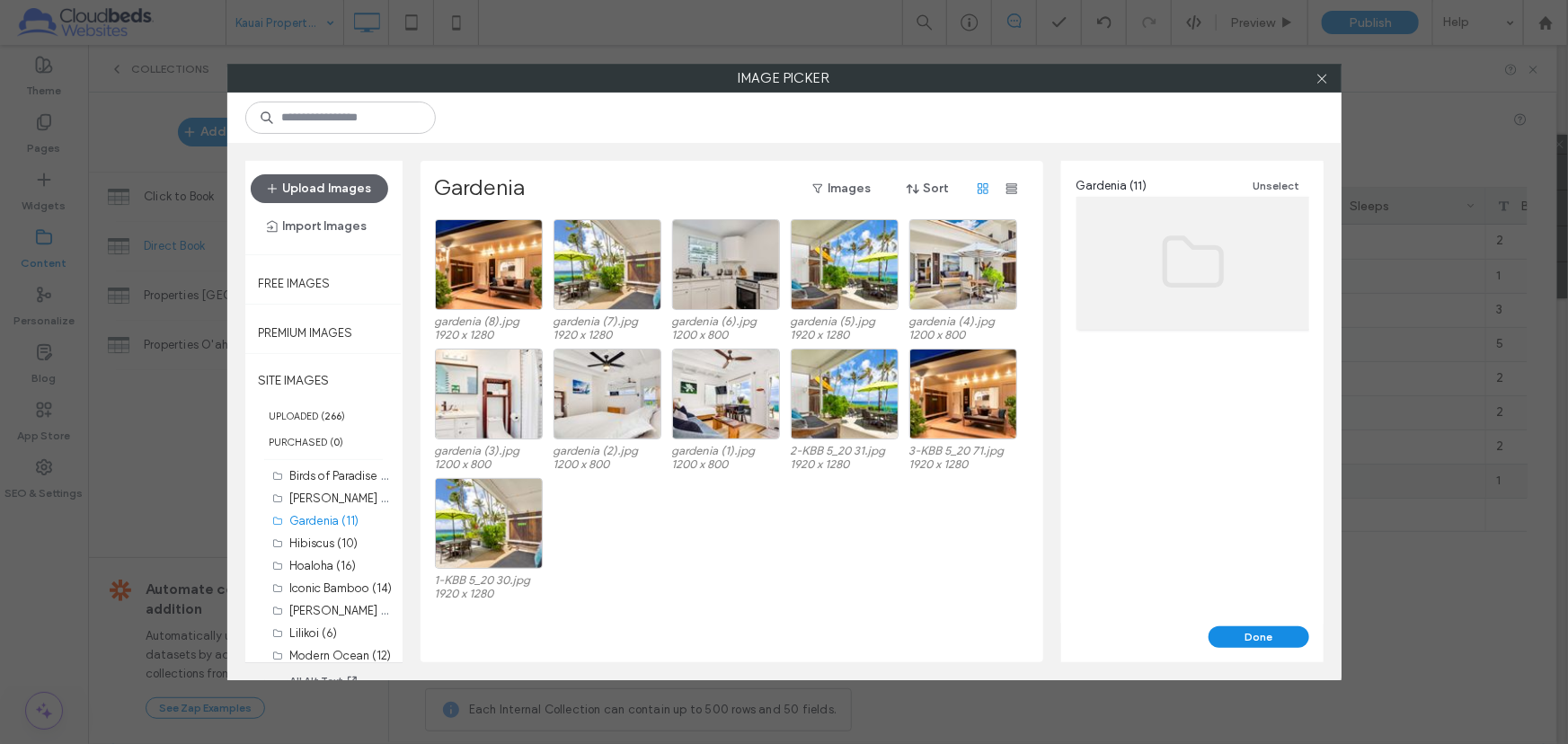
scroll to position [0, 0]
click at [749, 387] on div "Select" at bounding box center [726, 394] width 108 height 91
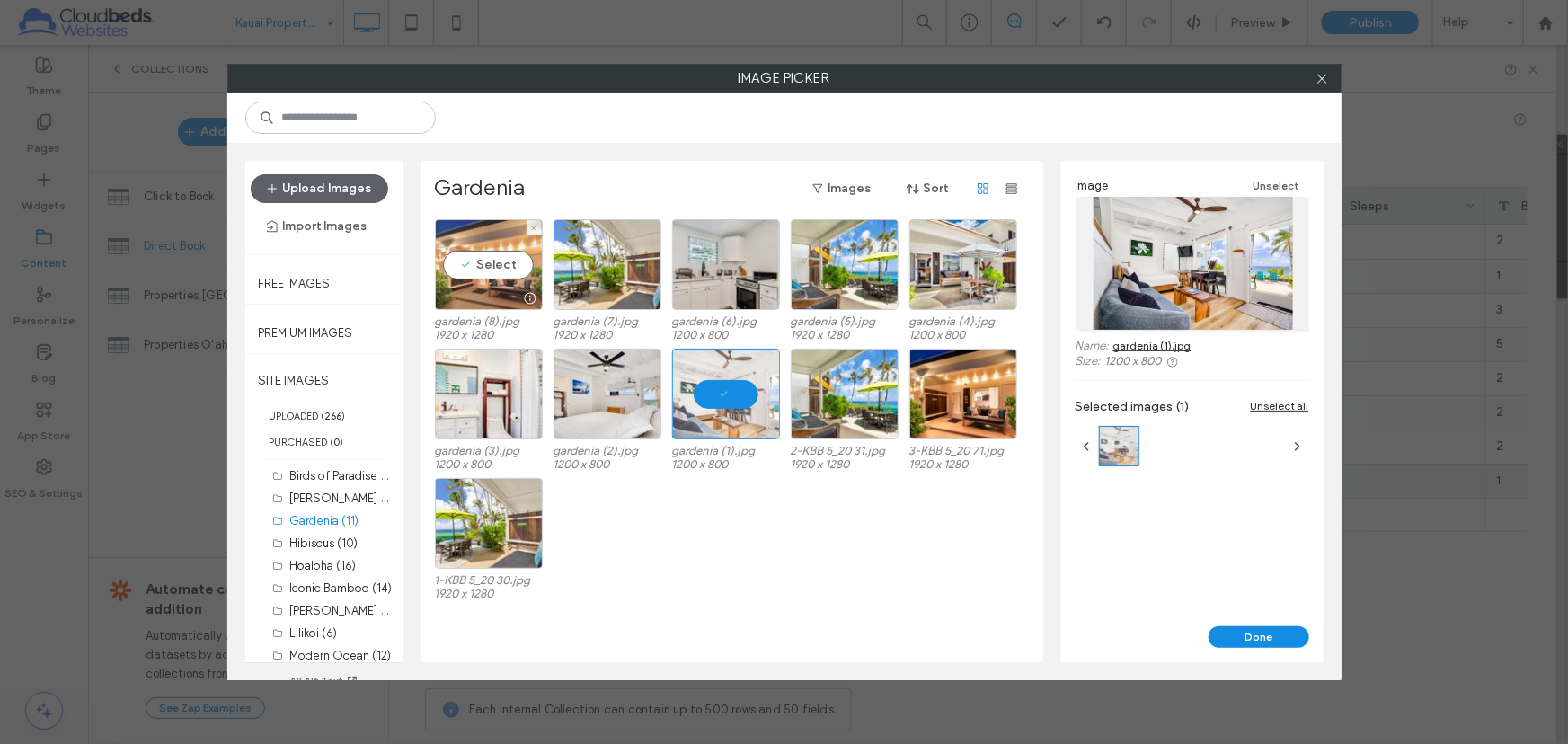
click at [484, 234] on div "Select" at bounding box center [488, 264] width 108 height 91
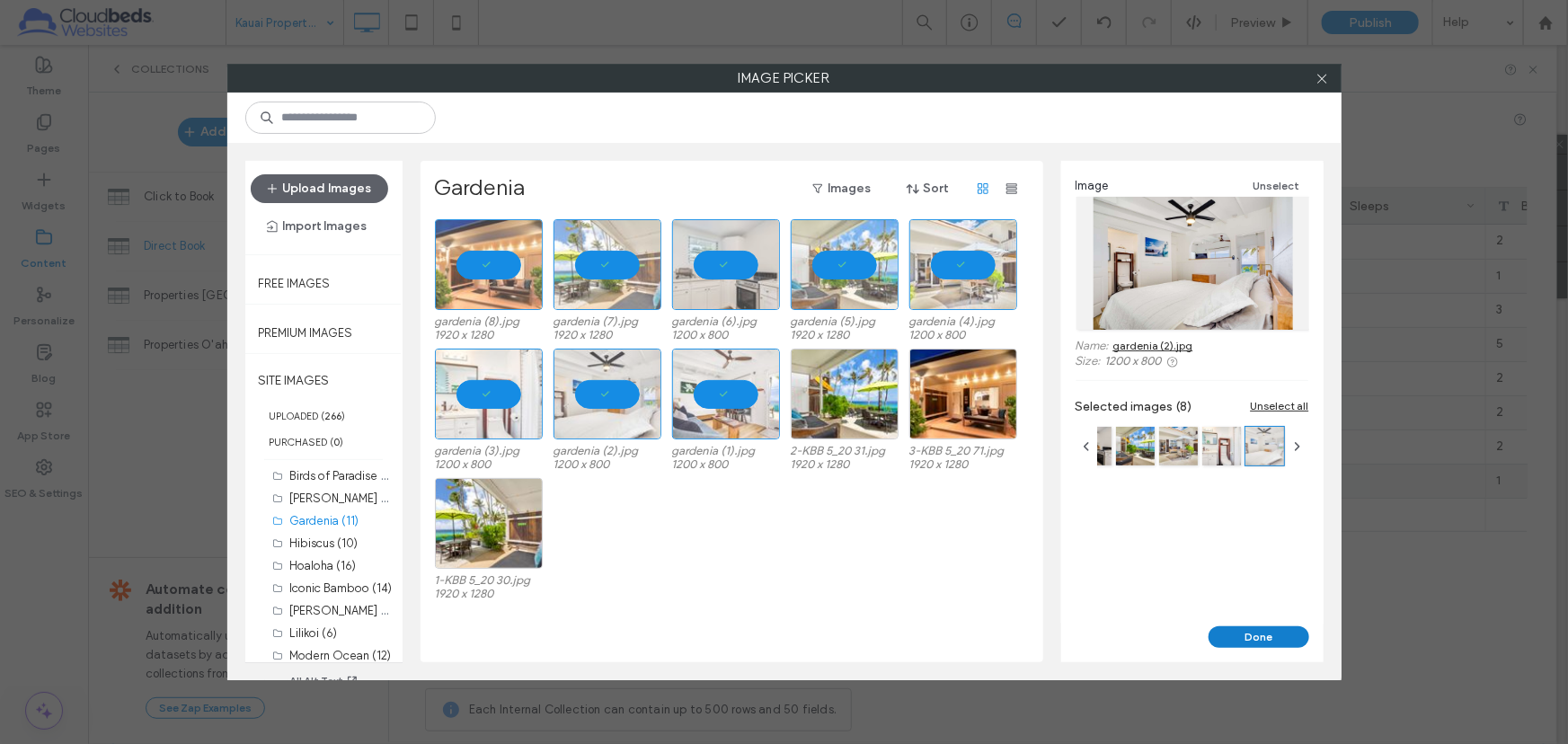
click at [1247, 634] on button "Done" at bounding box center [1258, 637] width 101 height 22
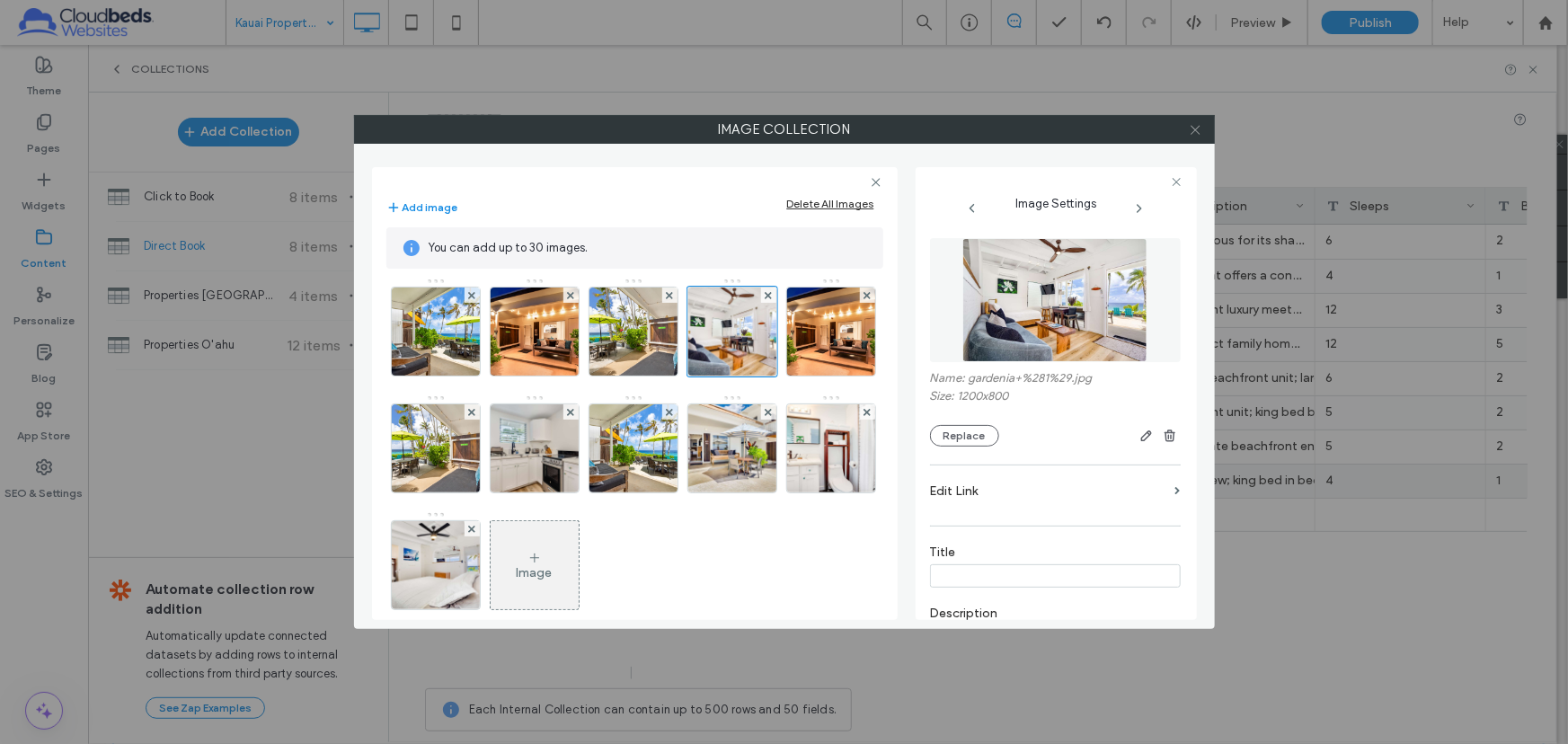
click at [1195, 129] on use at bounding box center [1194, 129] width 9 height 9
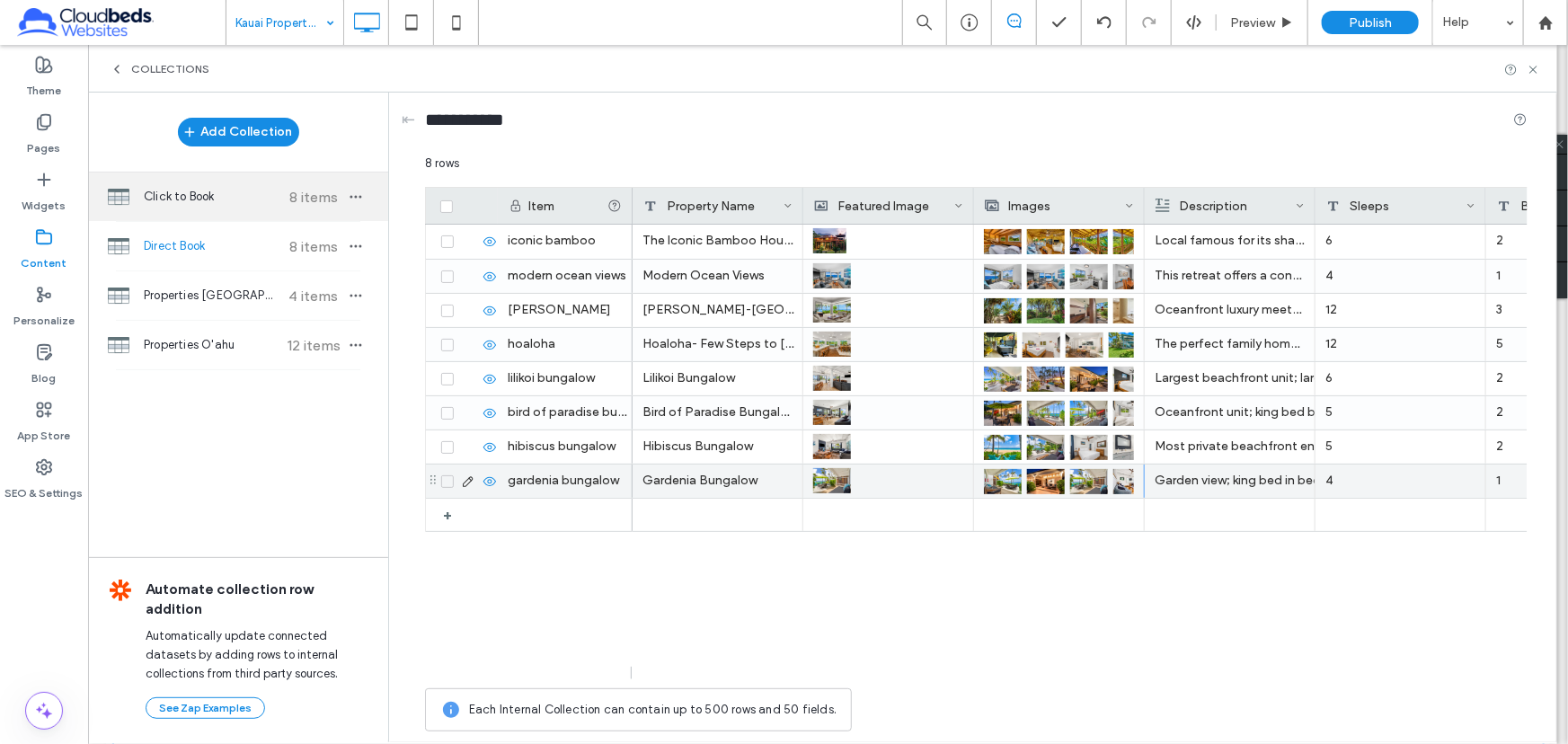
click at [213, 195] on span "Click to Book" at bounding box center [210, 196] width 134 height 18
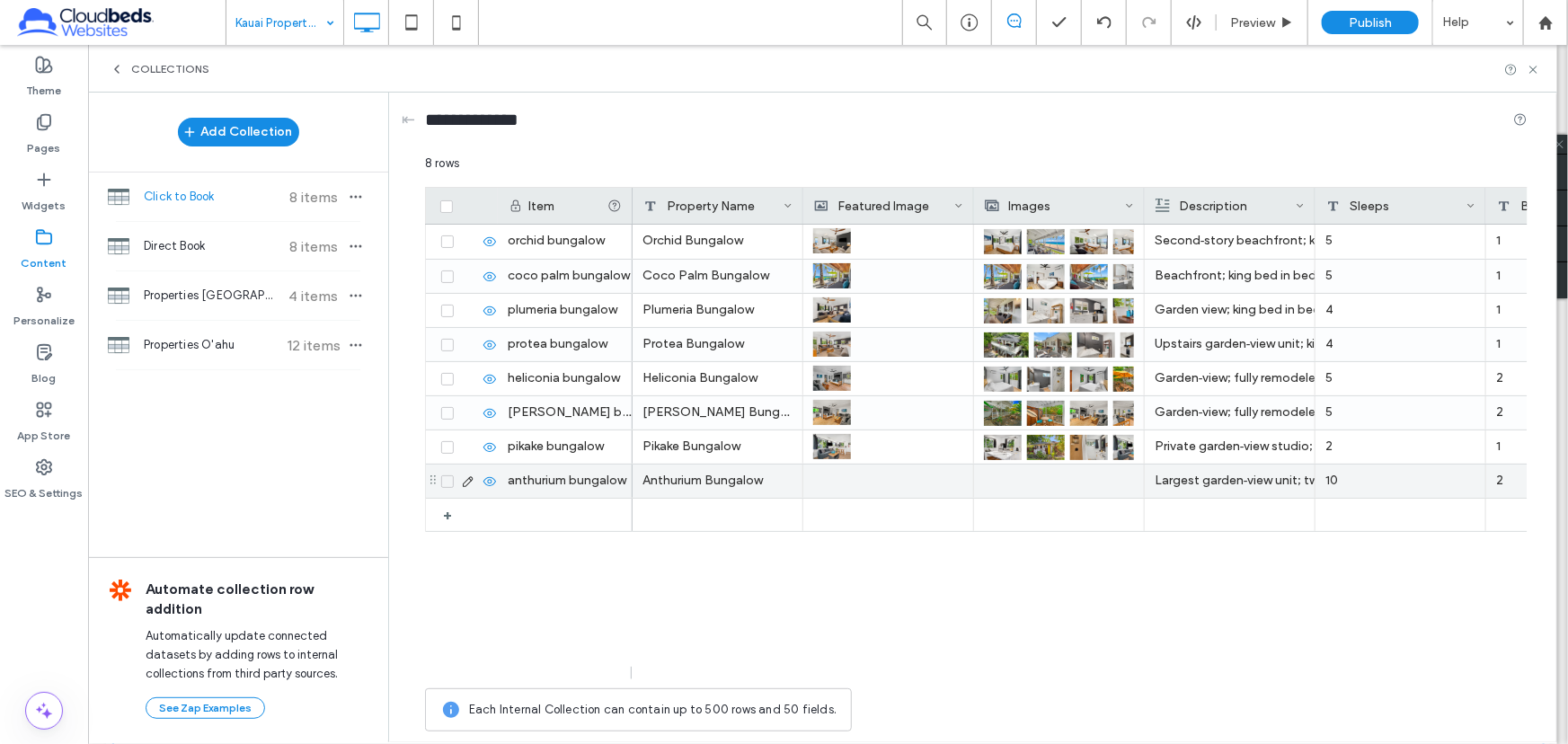
click at [1047, 495] on div at bounding box center [1059, 481] width 151 height 33
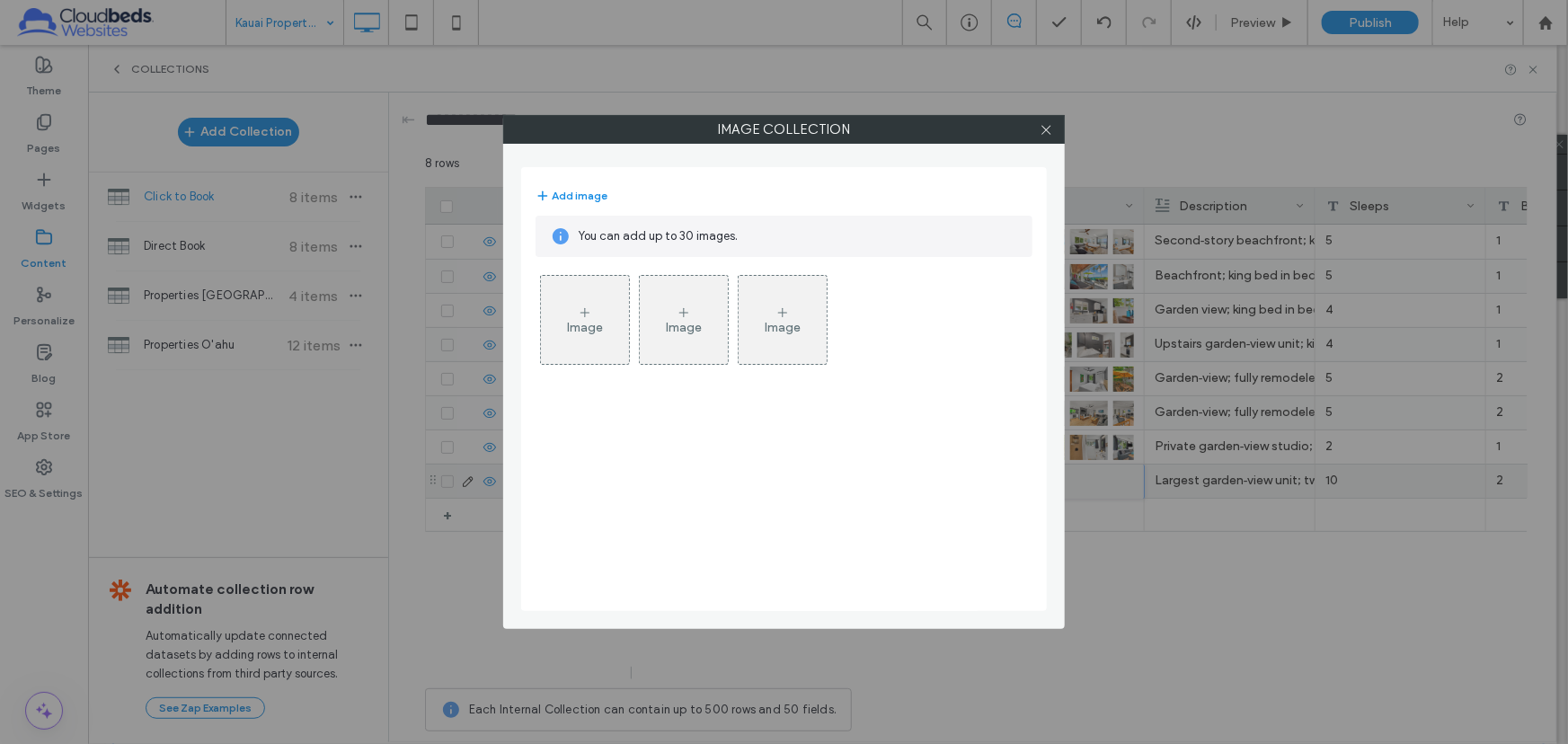
click at [578, 323] on div "Image" at bounding box center [585, 327] width 36 height 15
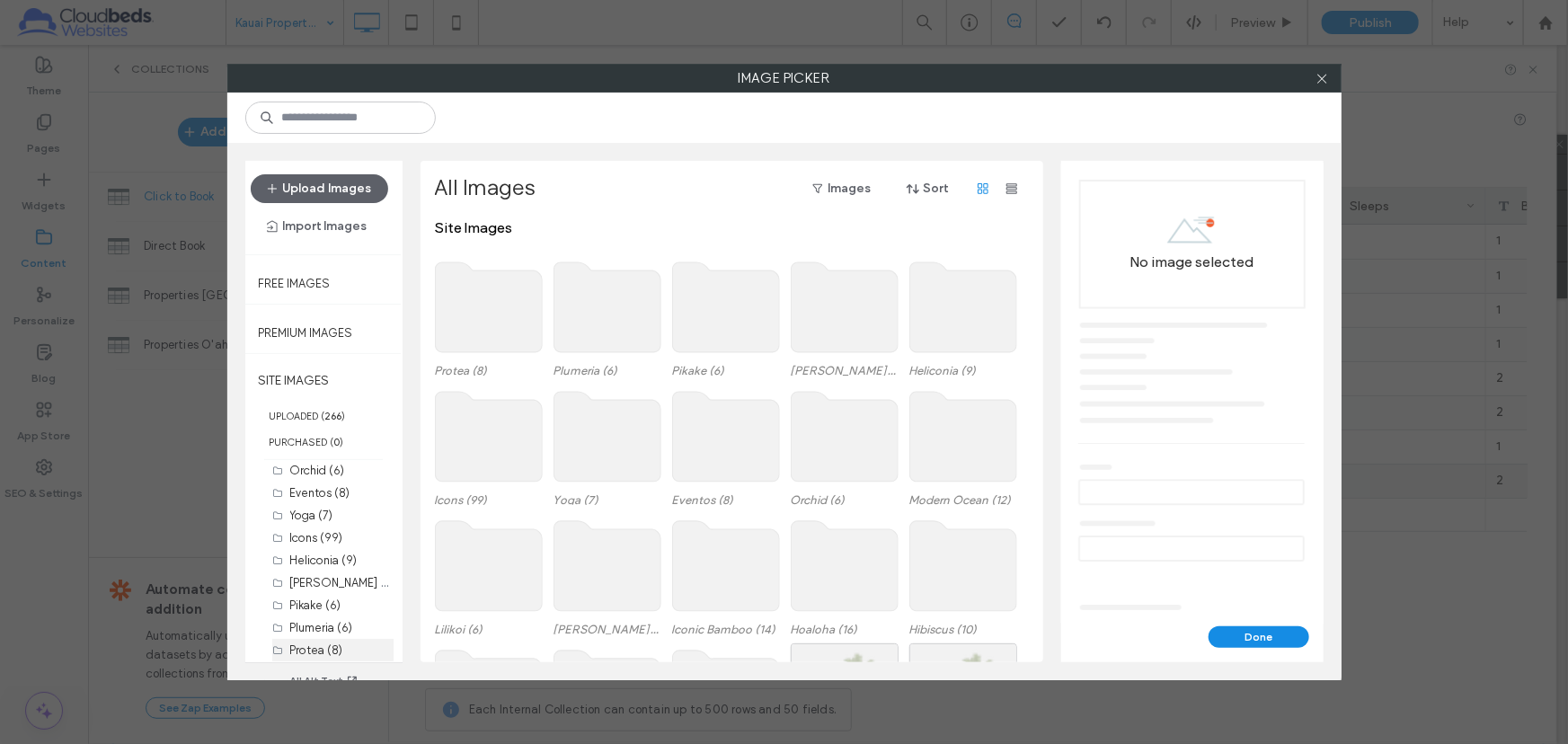
scroll to position [28, 0]
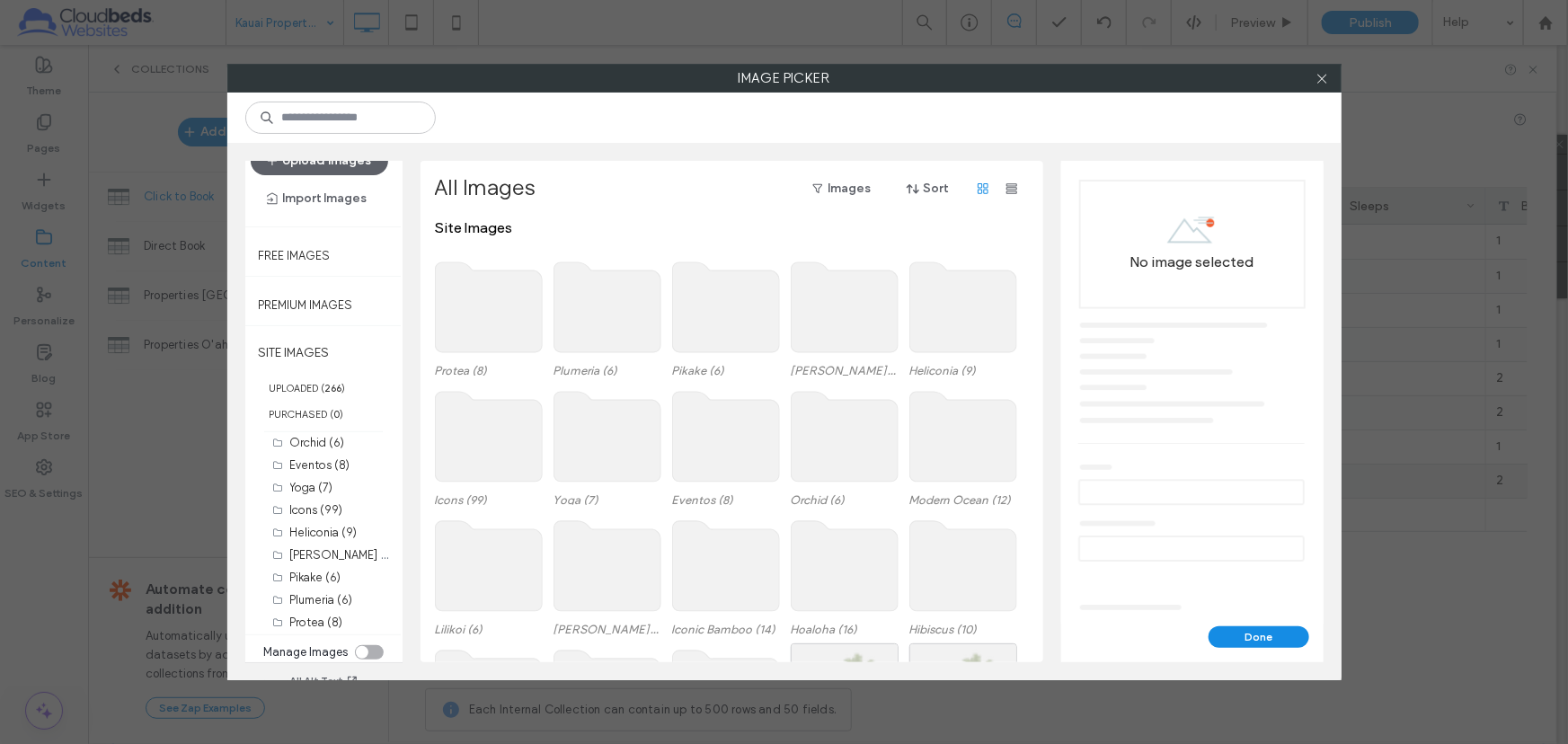
click at [357, 650] on div "toggle" at bounding box center [362, 652] width 13 height 13
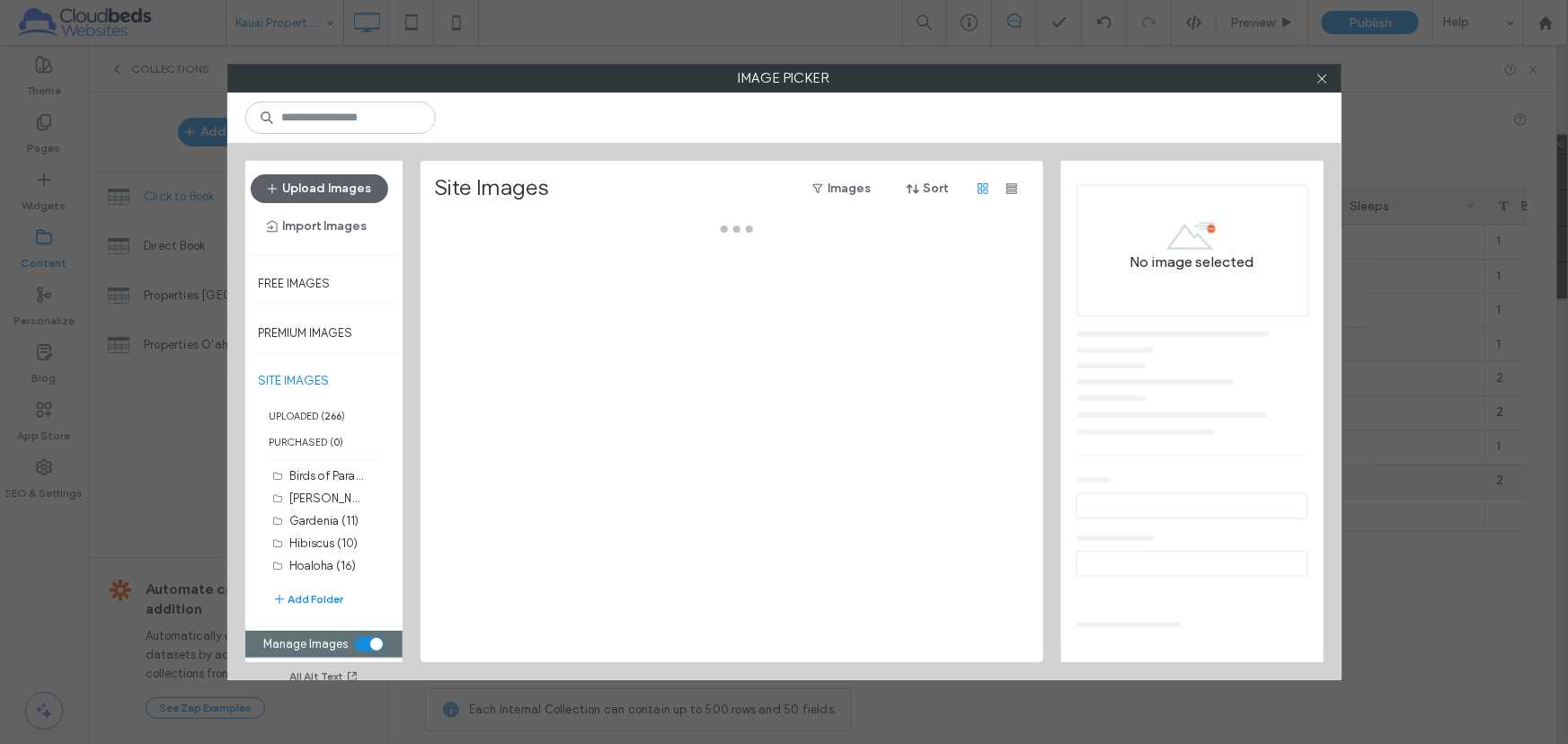
scroll to position [0, 0]
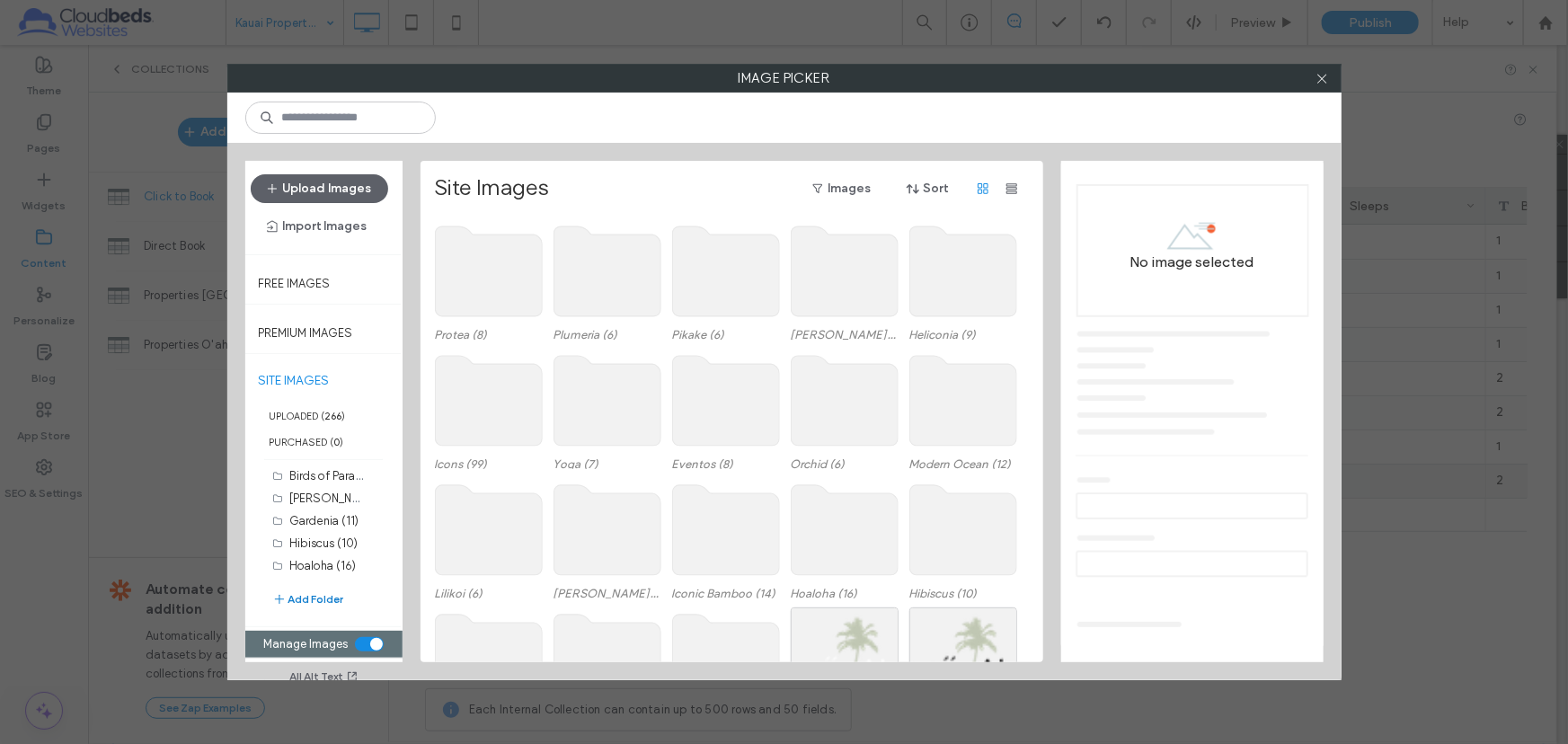
click at [314, 596] on button "Add Folder" at bounding box center [308, 599] width 72 height 18
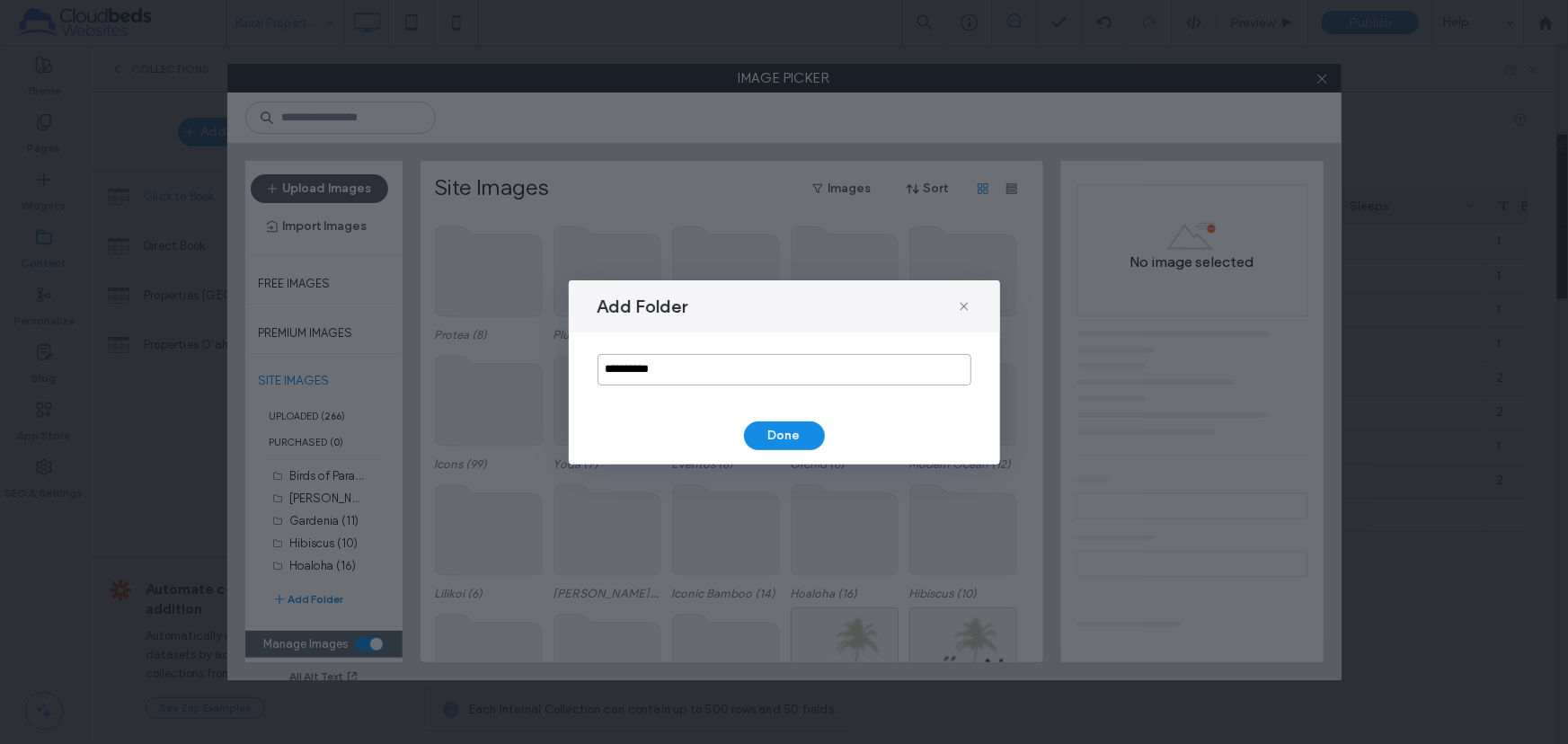
drag, startPoint x: 672, startPoint y: 375, endPoint x: 579, endPoint y: 372, distance: 93.0
click at [579, 372] on div "**********" at bounding box center [784, 370] width 432 height 75
type input "*********"
click at [792, 434] on button "Done" at bounding box center [784, 436] width 81 height 29
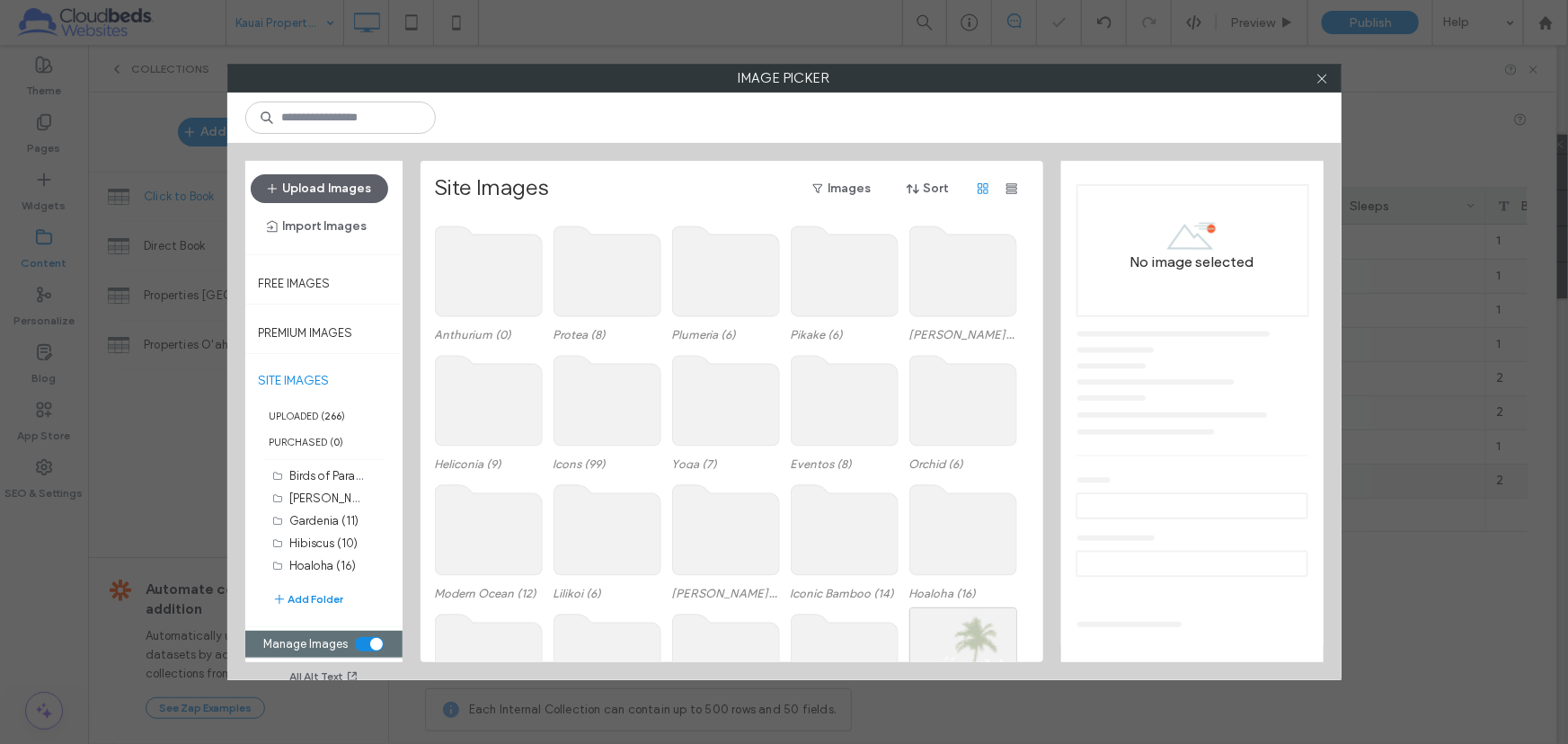
click at [534, 276] on use at bounding box center [487, 271] width 107 height 90
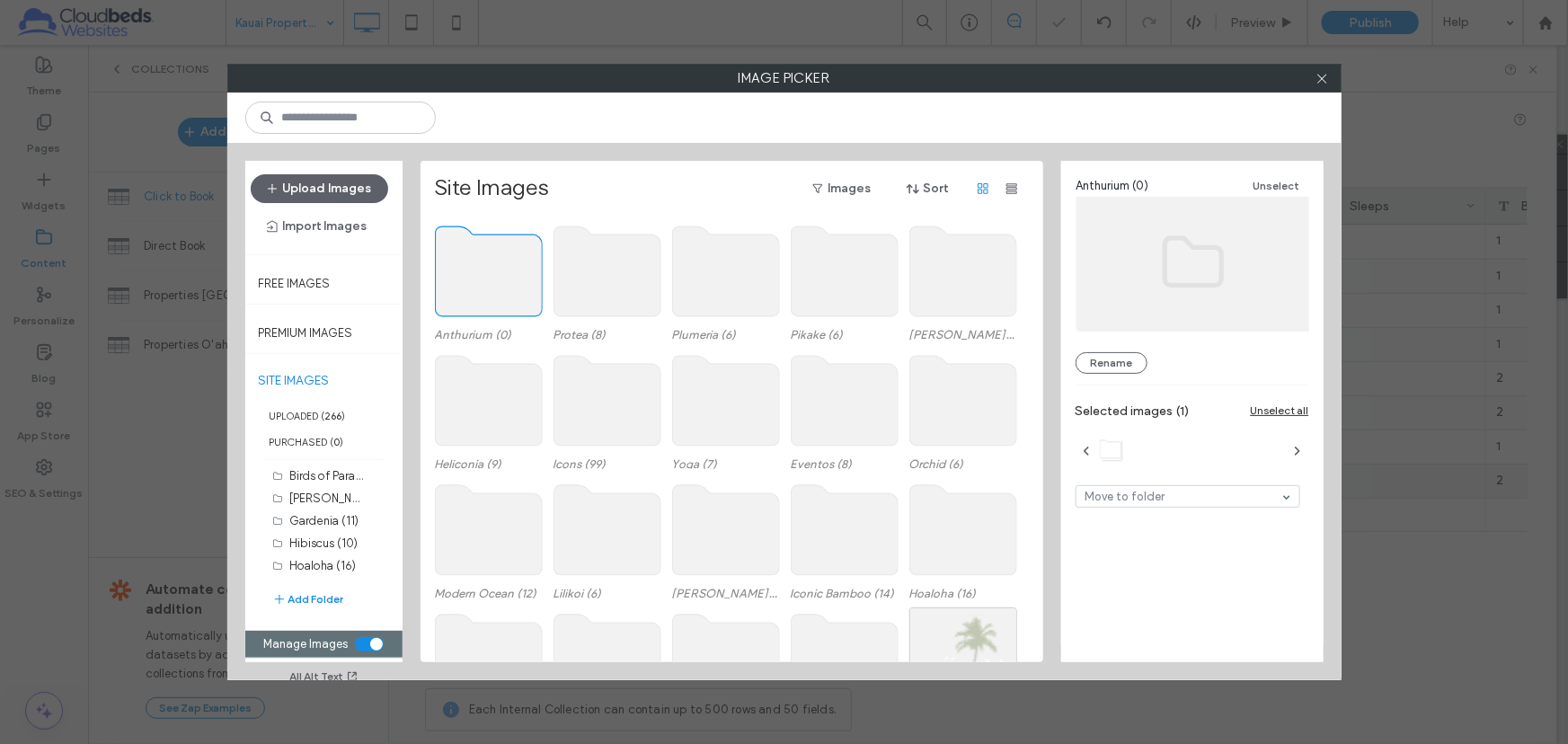
click at [533, 276] on use at bounding box center [487, 271] width 107 height 90
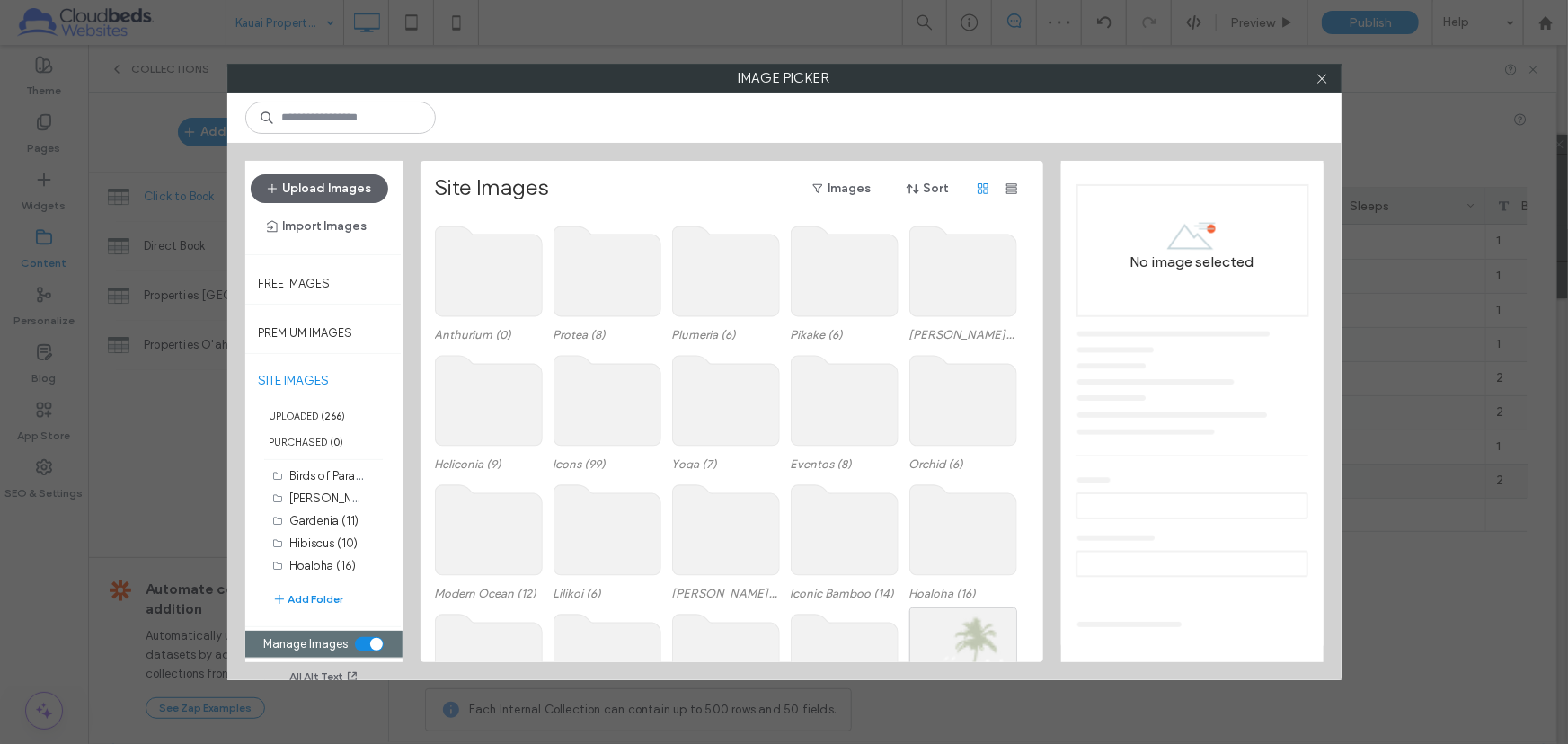
click at [533, 276] on use at bounding box center [487, 271] width 107 height 90
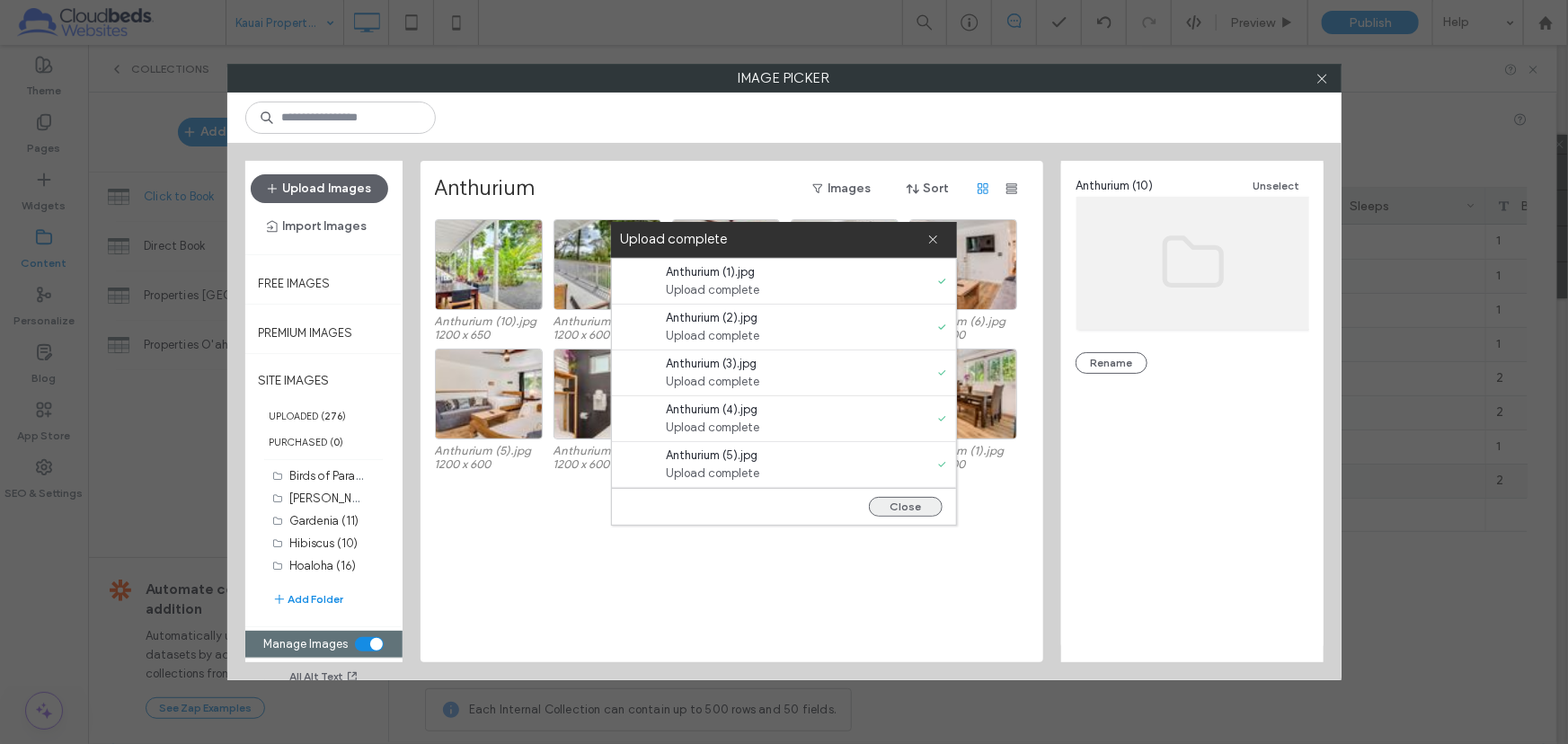
click at [927, 508] on button "Close" at bounding box center [906, 507] width 74 height 20
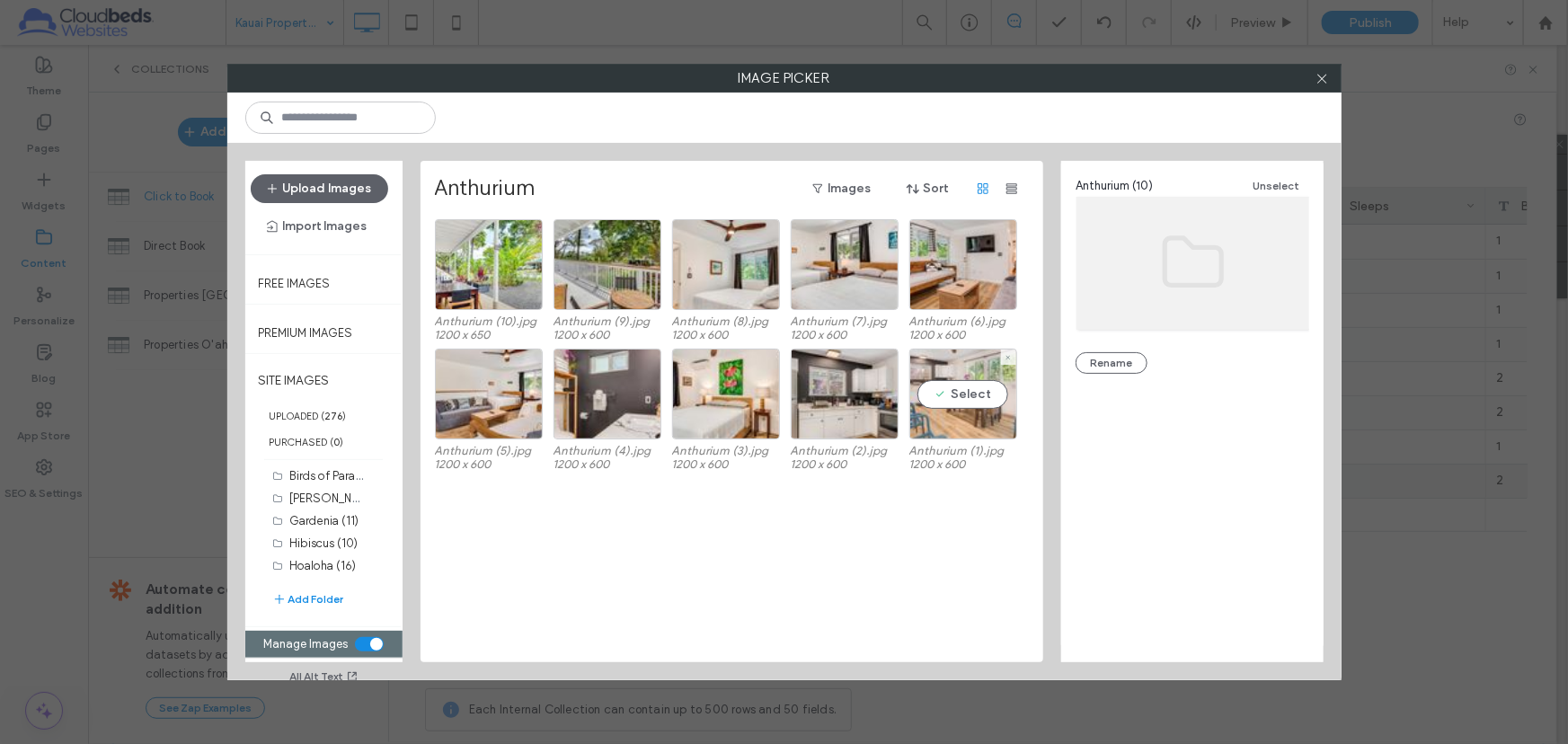
click at [966, 387] on div "Select" at bounding box center [963, 394] width 108 height 91
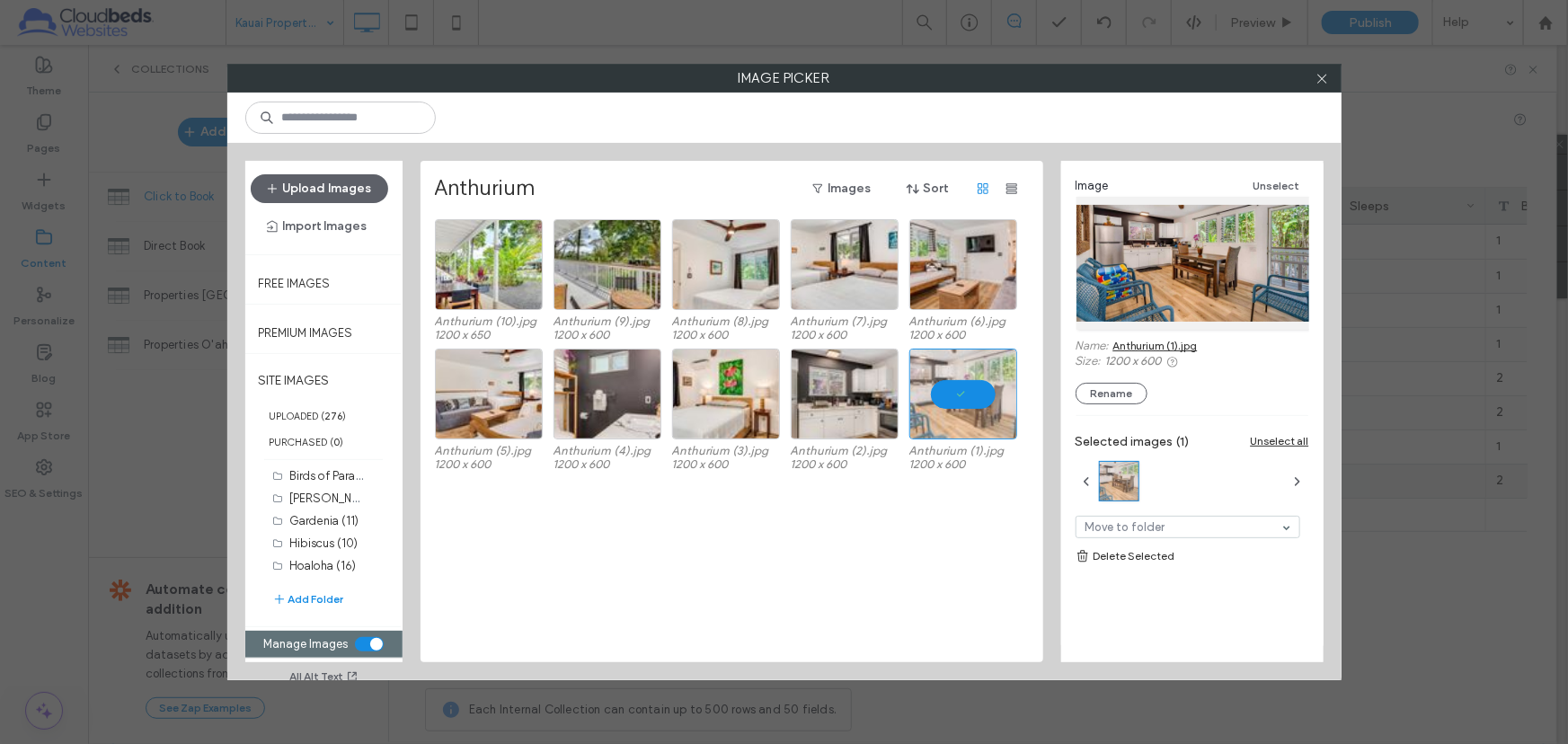
click at [378, 638] on div "toggle" at bounding box center [376, 644] width 13 height 13
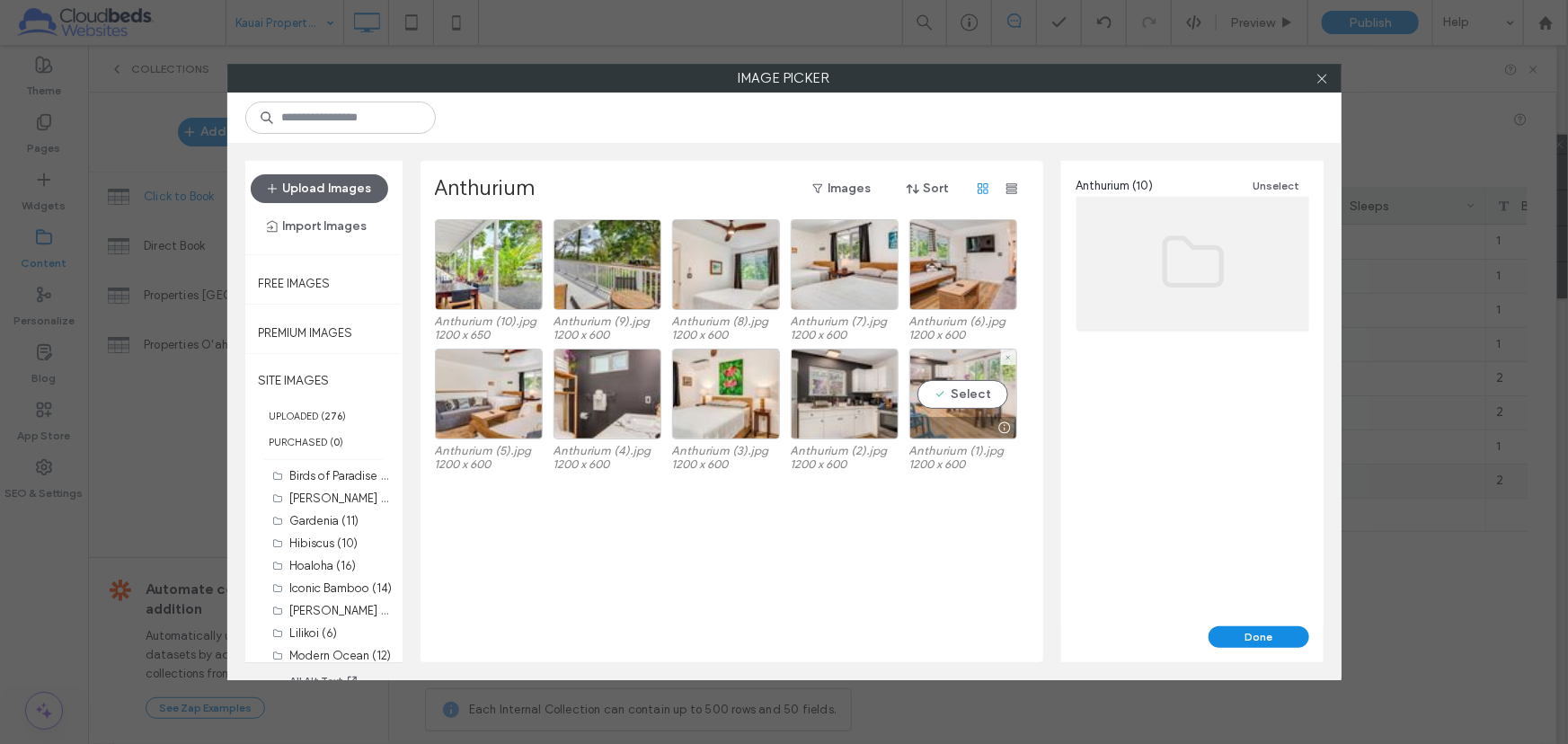
click at [934, 402] on div "Select" at bounding box center [963, 394] width 108 height 91
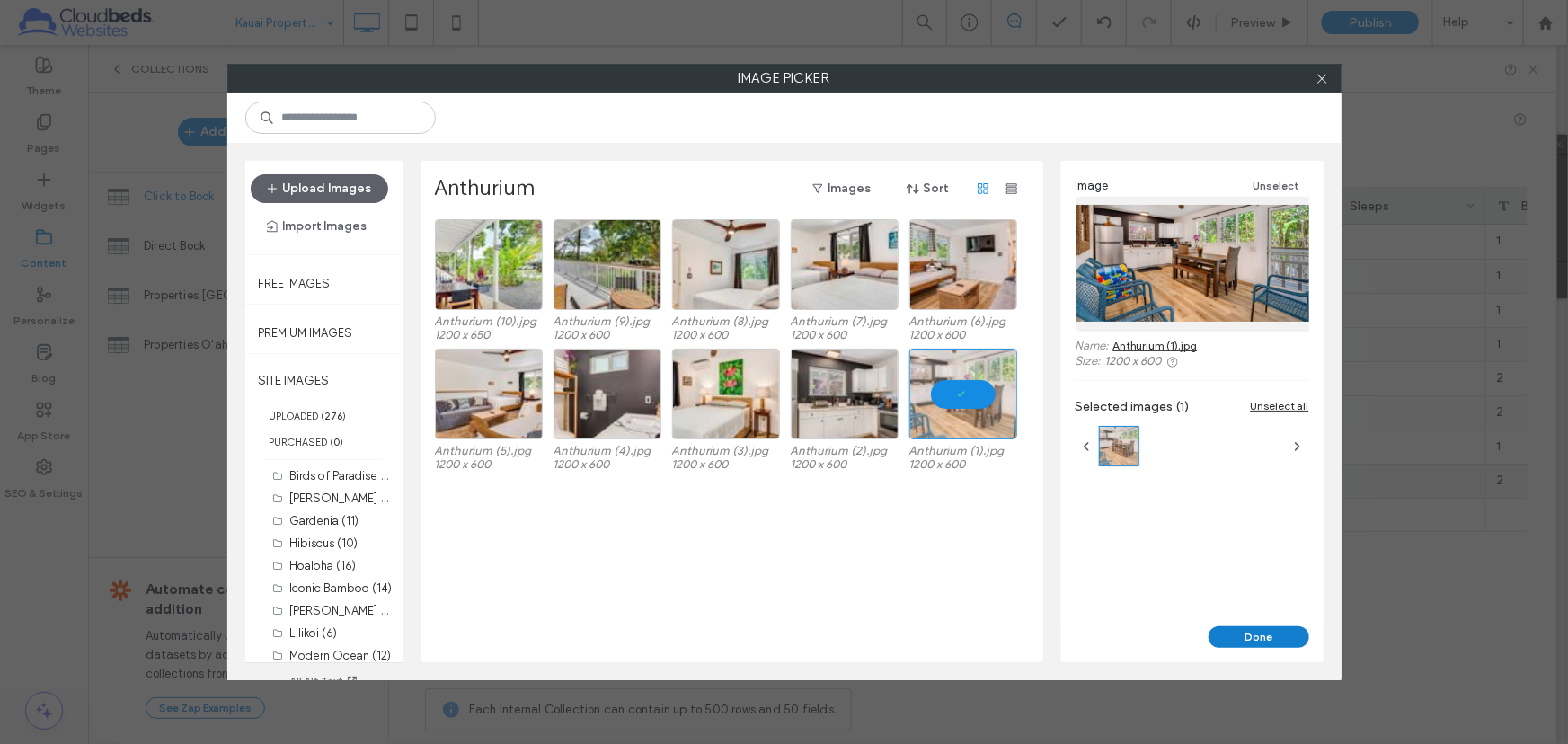
click at [1275, 636] on button "Done" at bounding box center [1258, 637] width 101 height 22
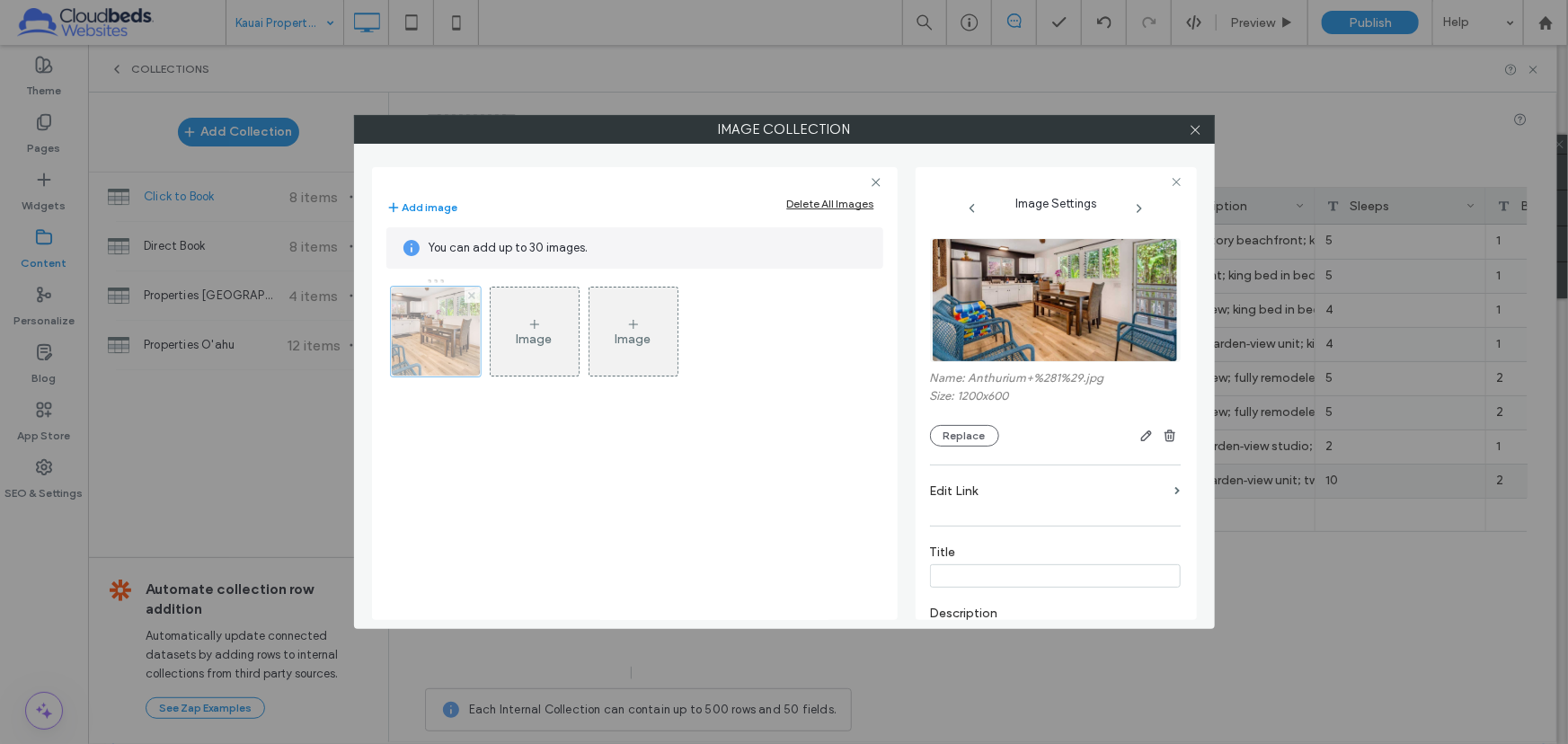
click at [475, 296] on icon at bounding box center [471, 295] width 7 height 7
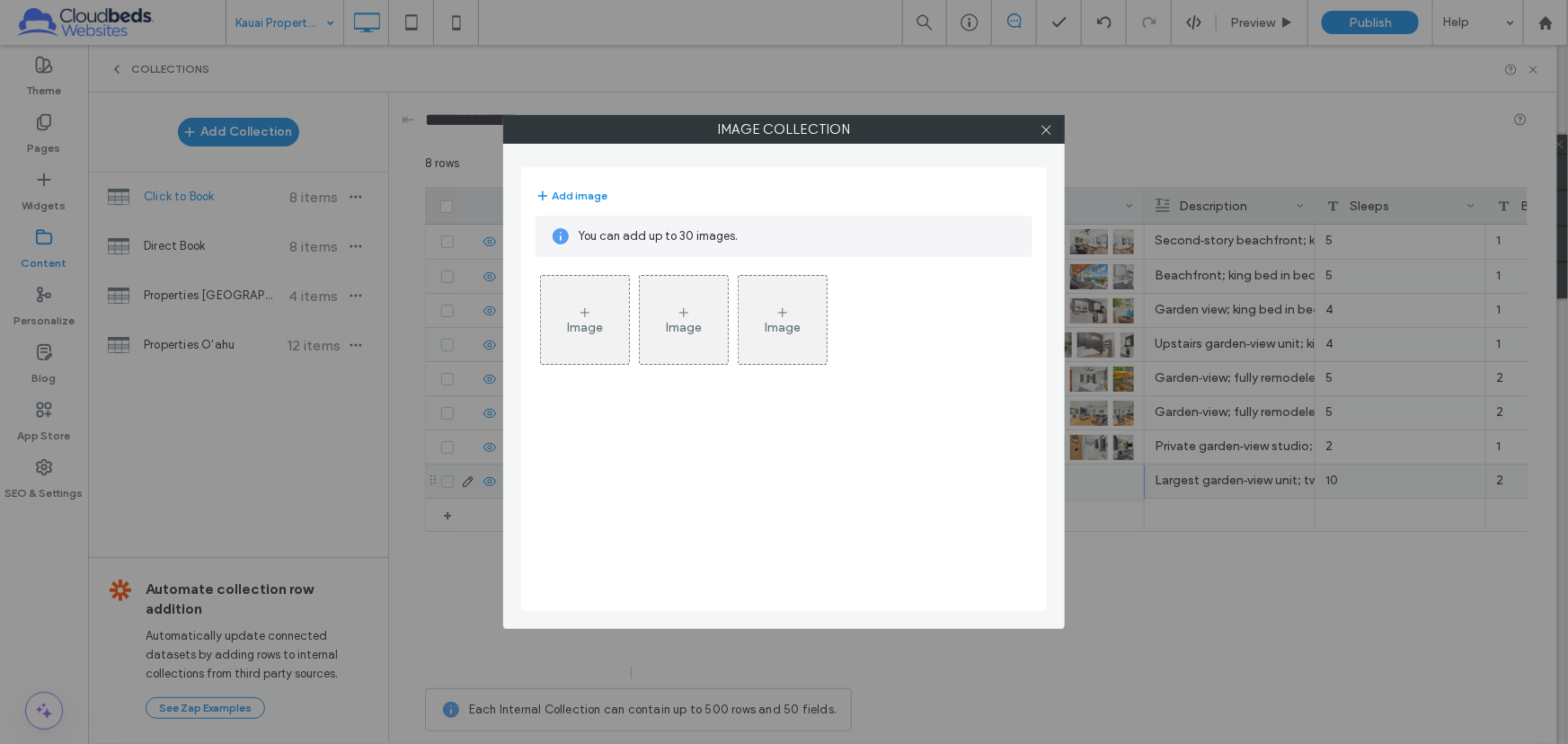
click at [595, 315] on div "Image" at bounding box center [585, 320] width 88 height 85
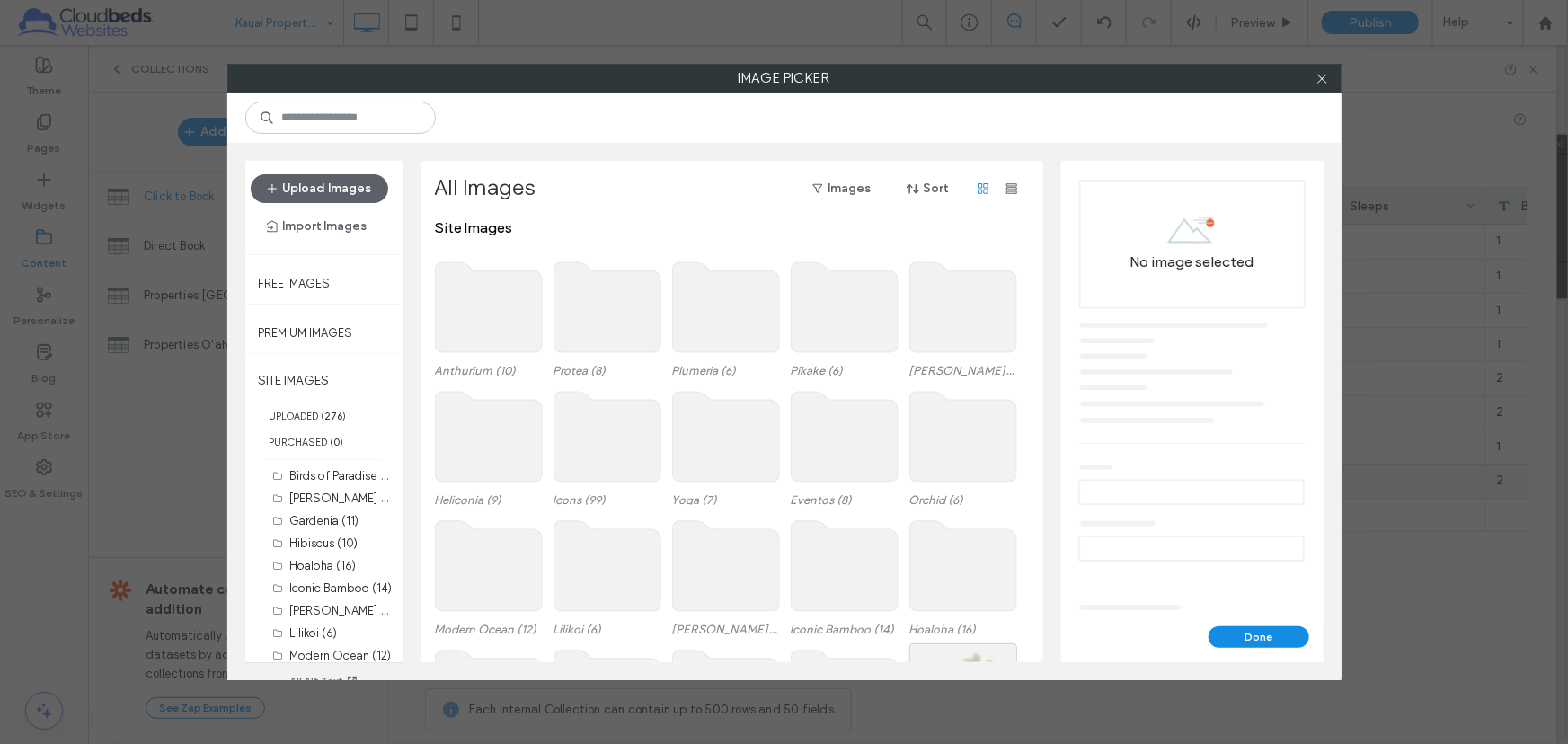
click at [542, 296] on use at bounding box center [487, 307] width 107 height 90
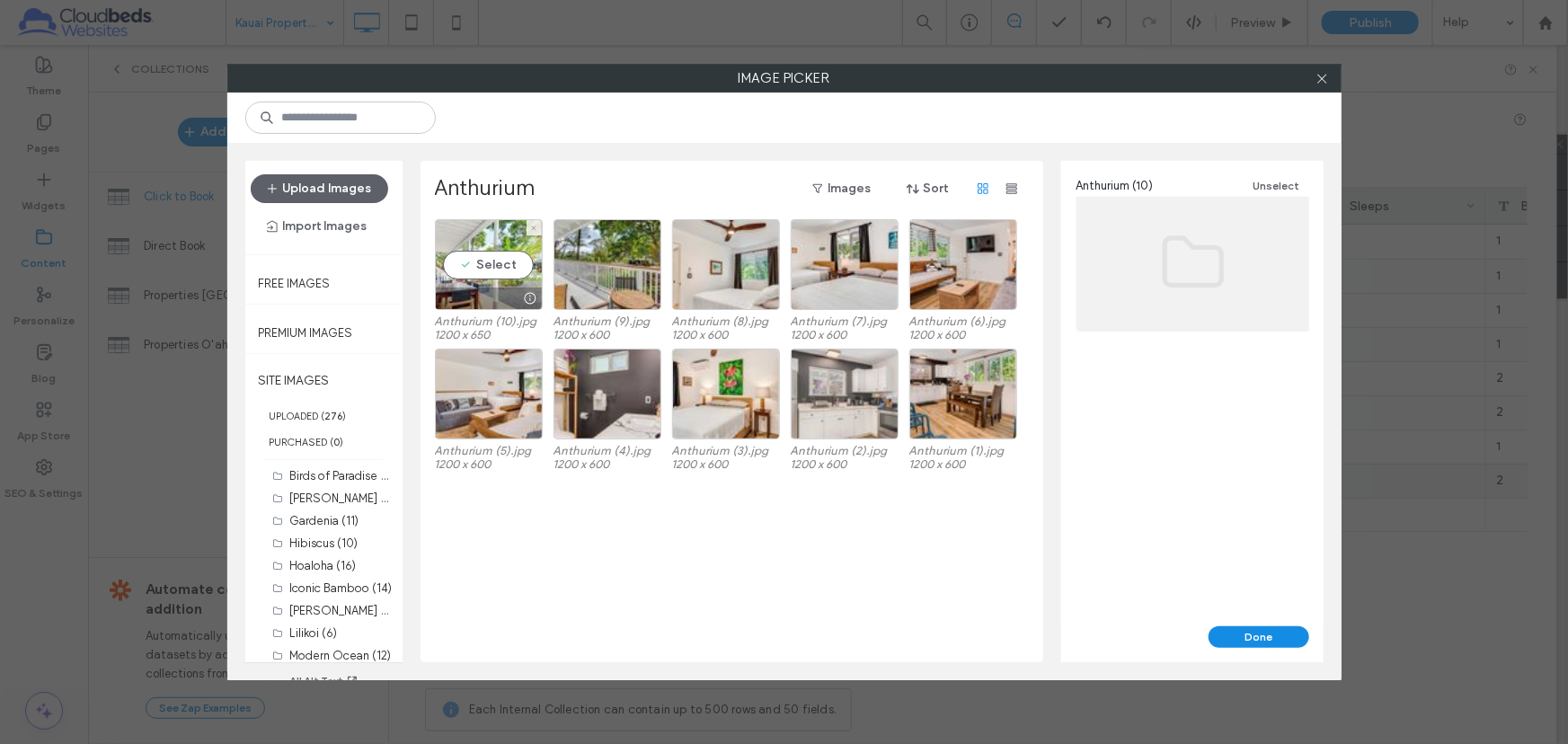
drag, startPoint x: 511, startPoint y: 270, endPoint x: 826, endPoint y: 354, distance: 326.0
click at [517, 270] on div "Select" at bounding box center [488, 264] width 108 height 91
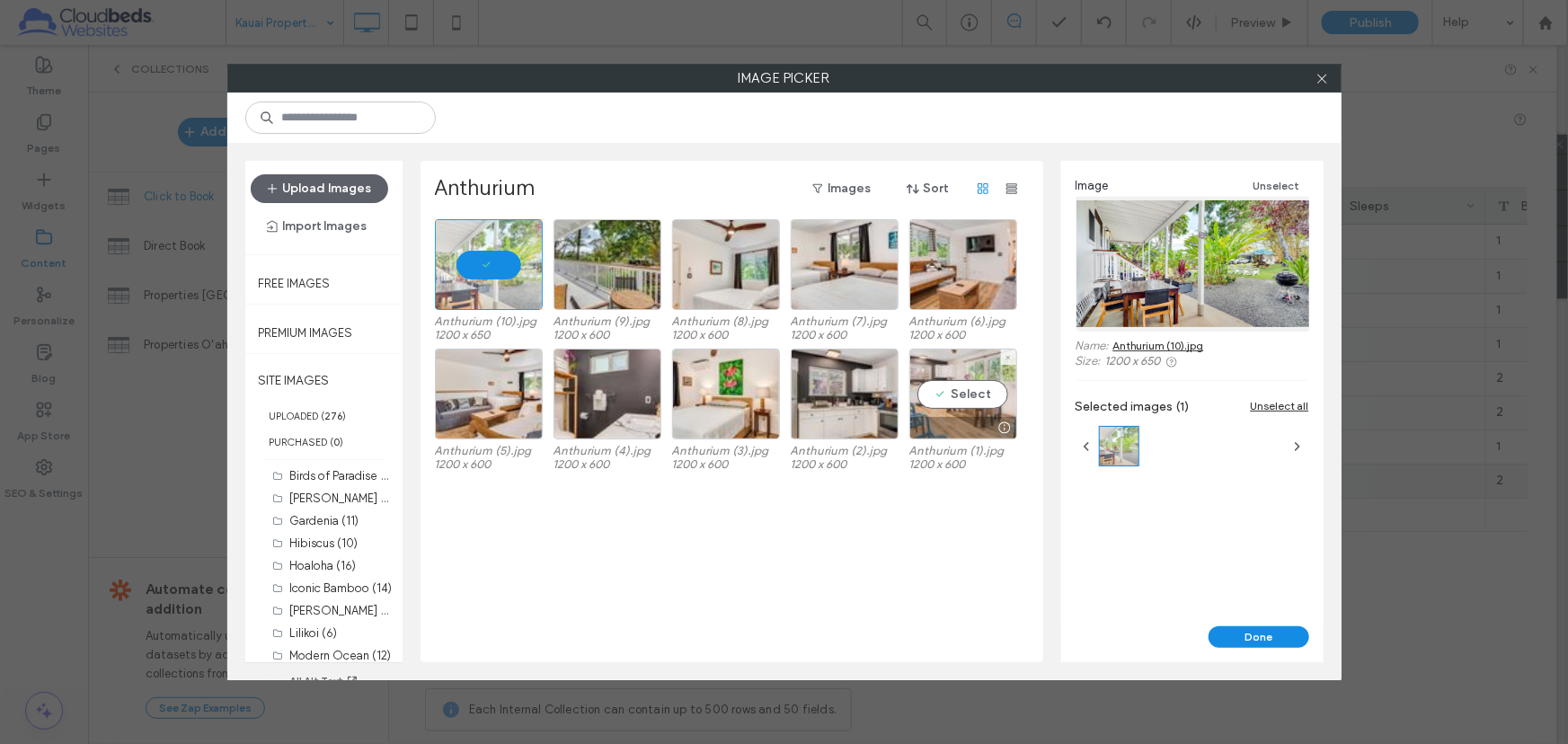
click at [977, 395] on div "Select" at bounding box center [963, 394] width 108 height 91
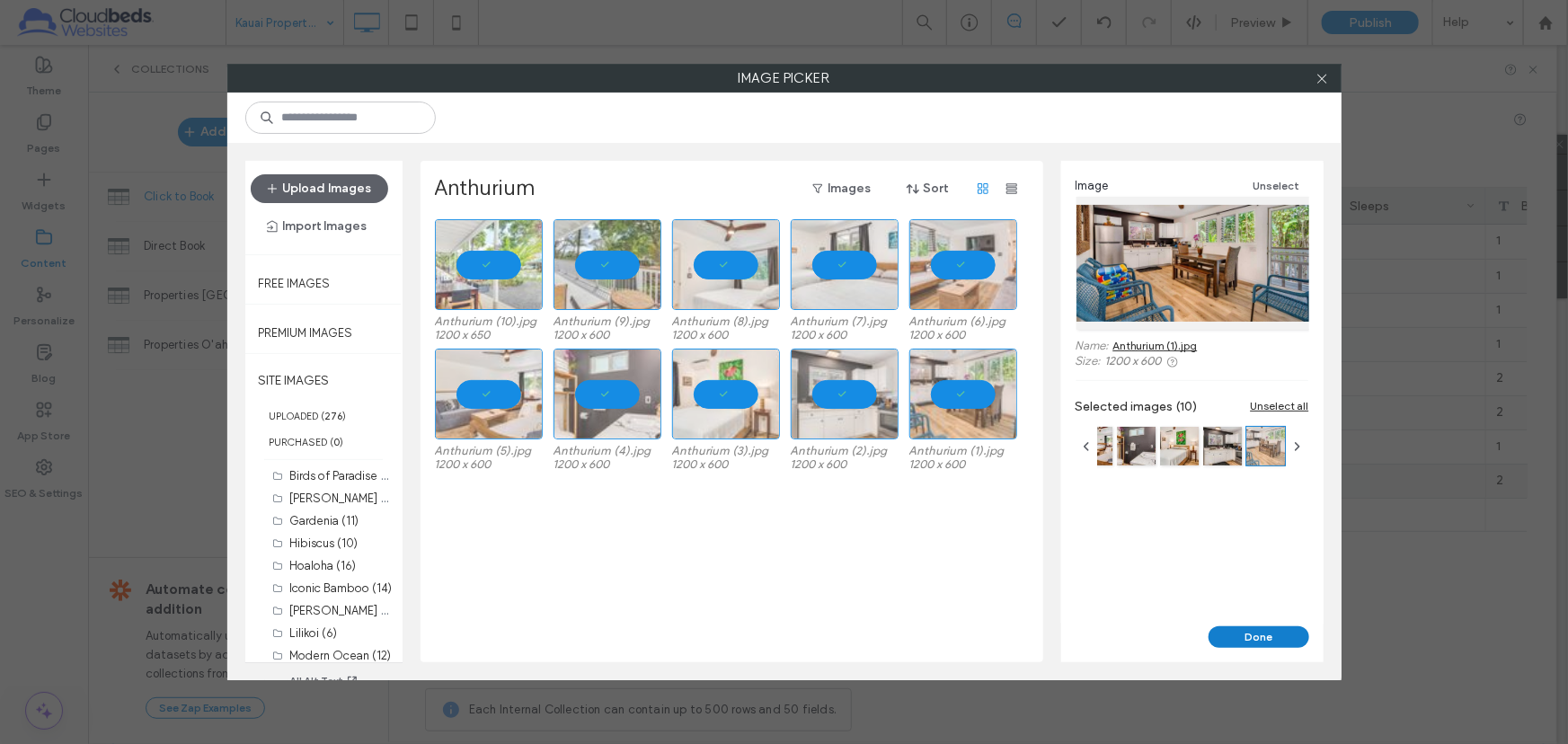
click at [1289, 634] on button "Done" at bounding box center [1258, 637] width 101 height 22
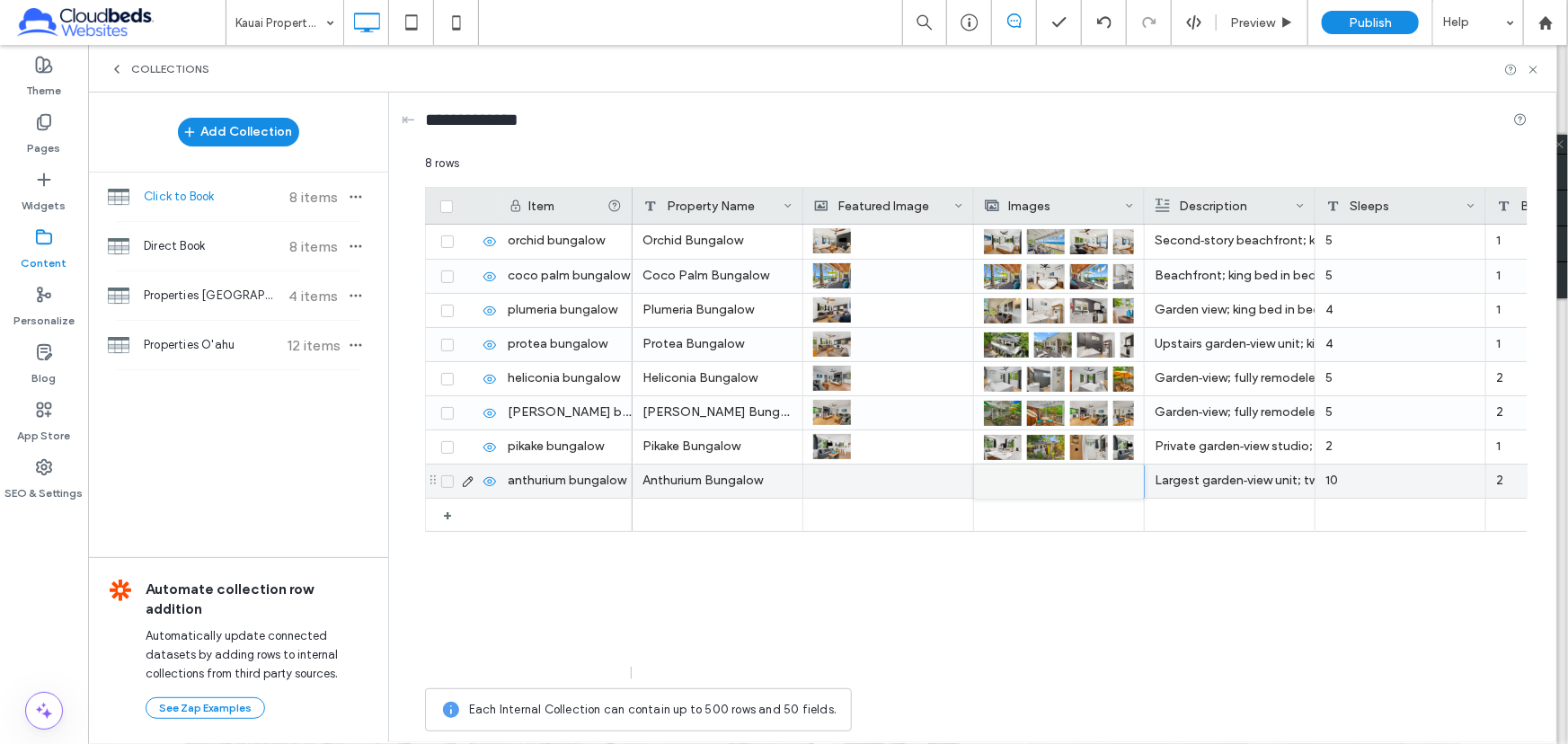
scroll to position [53, 0]
click at [831, 482] on div at bounding box center [888, 481] width 151 height 33
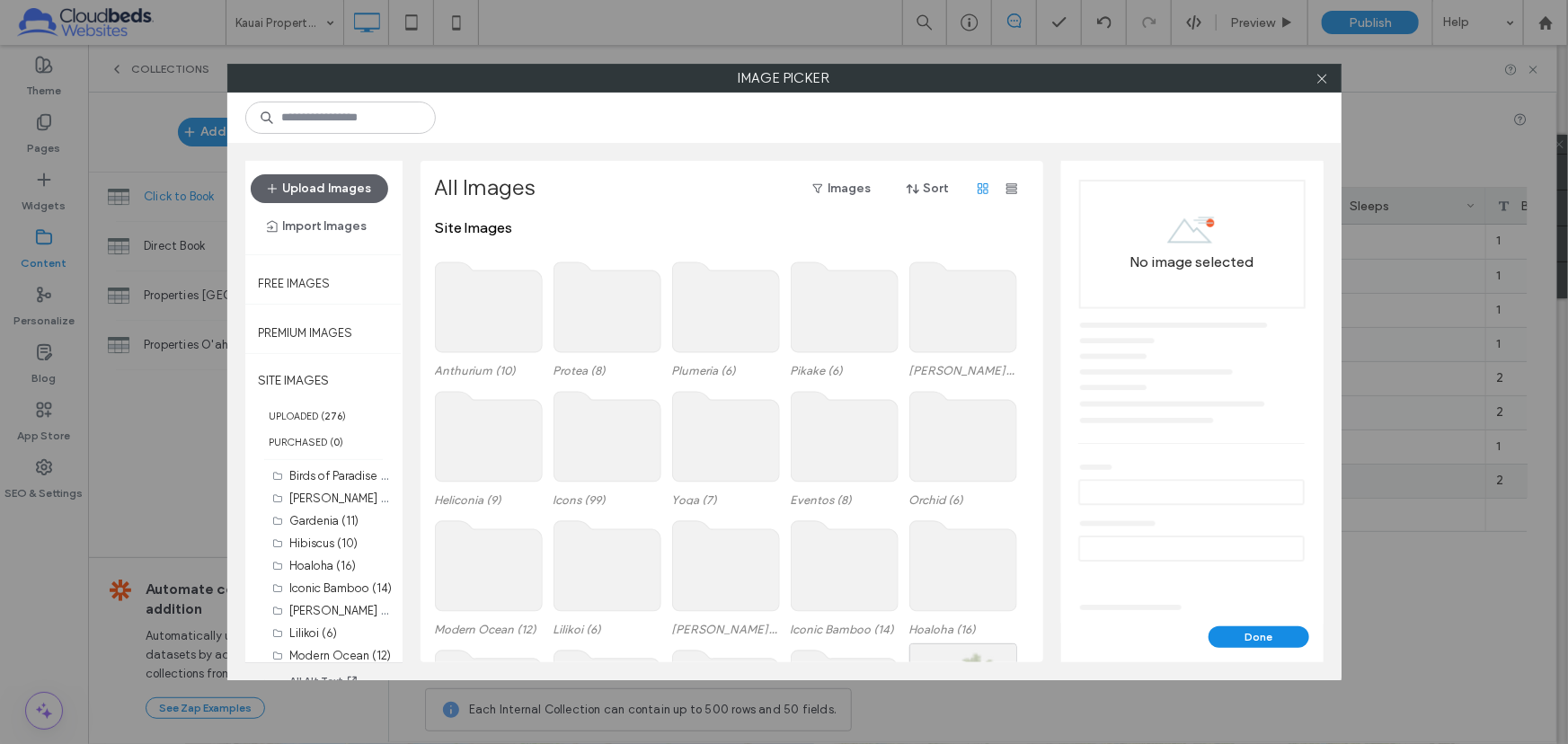
click at [484, 293] on use at bounding box center [487, 307] width 107 height 90
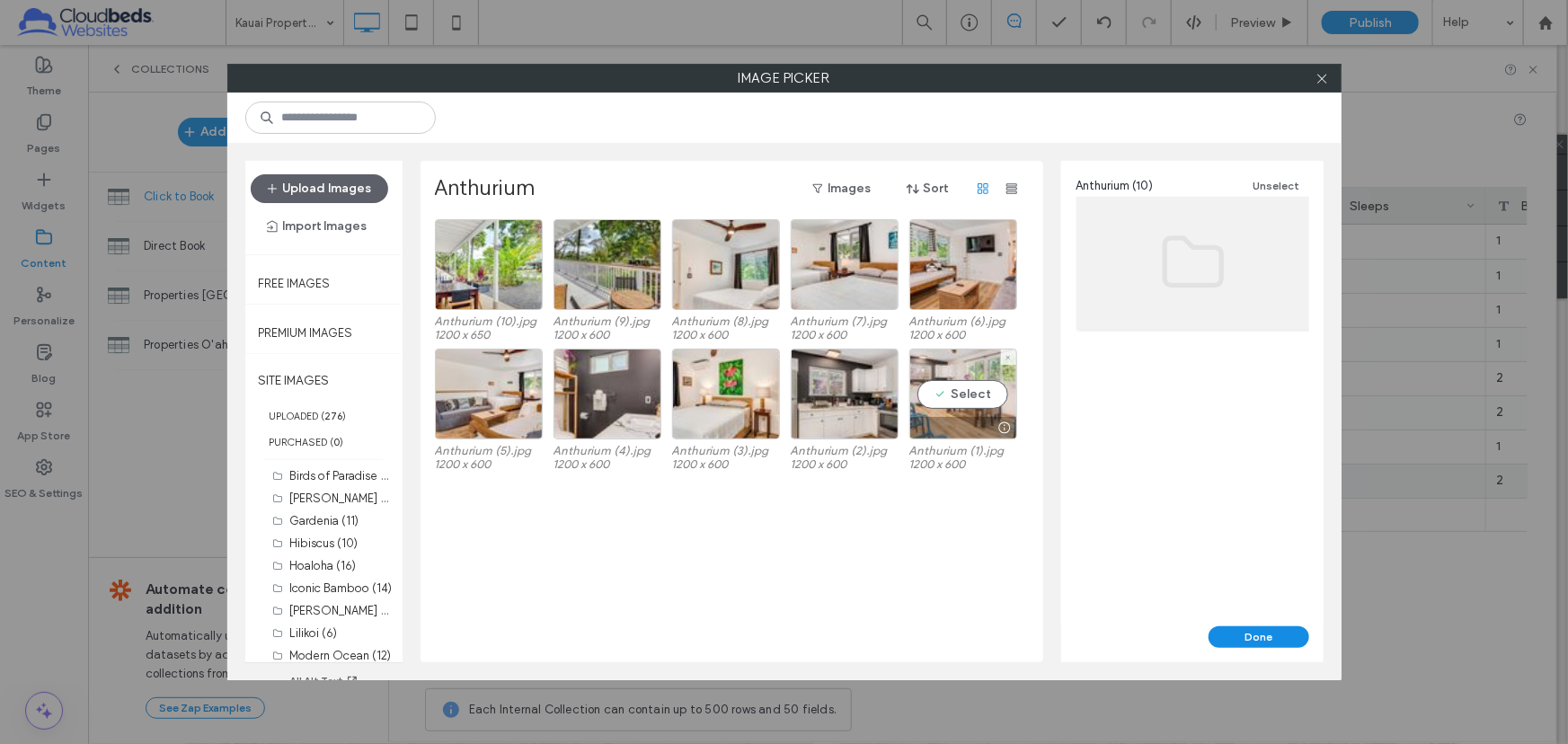
click at [988, 384] on div "Select" at bounding box center [963, 394] width 108 height 91
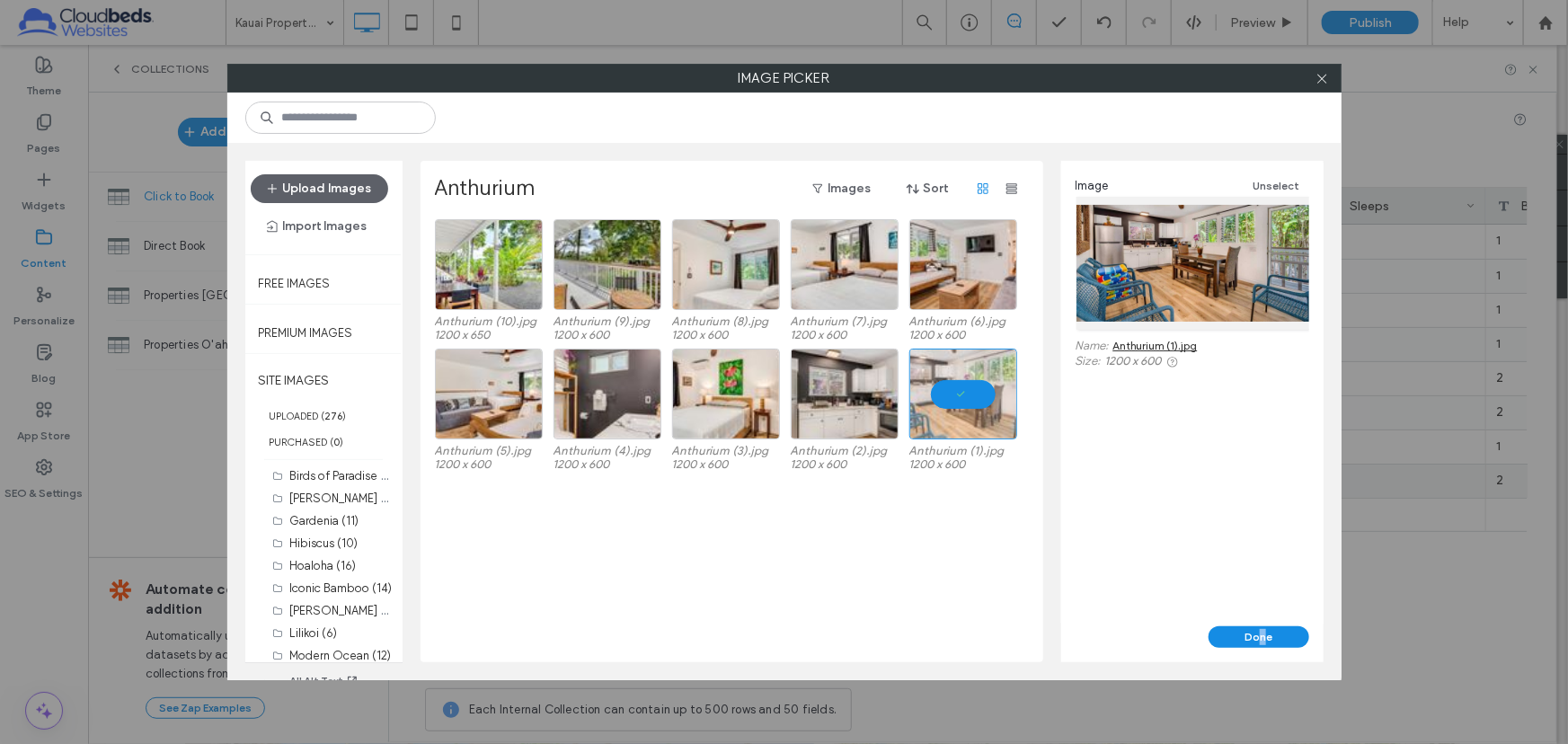
drag, startPoint x: 1262, startPoint y: 635, endPoint x: 1271, endPoint y: 580, distance: 55.7
click at [1261, 635] on button "Done" at bounding box center [1258, 637] width 101 height 22
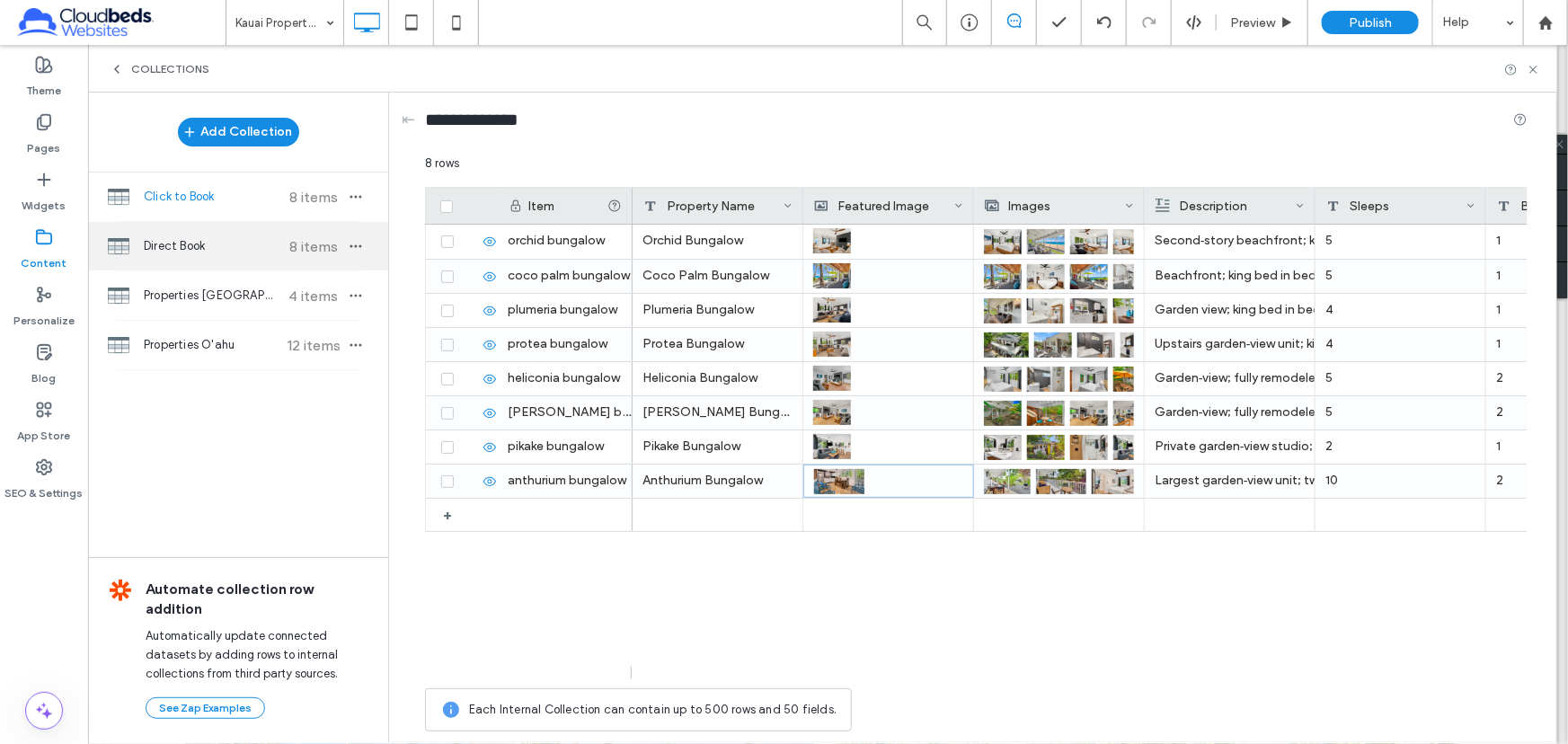
click at [194, 249] on span "Direct Book" at bounding box center [210, 246] width 134 height 18
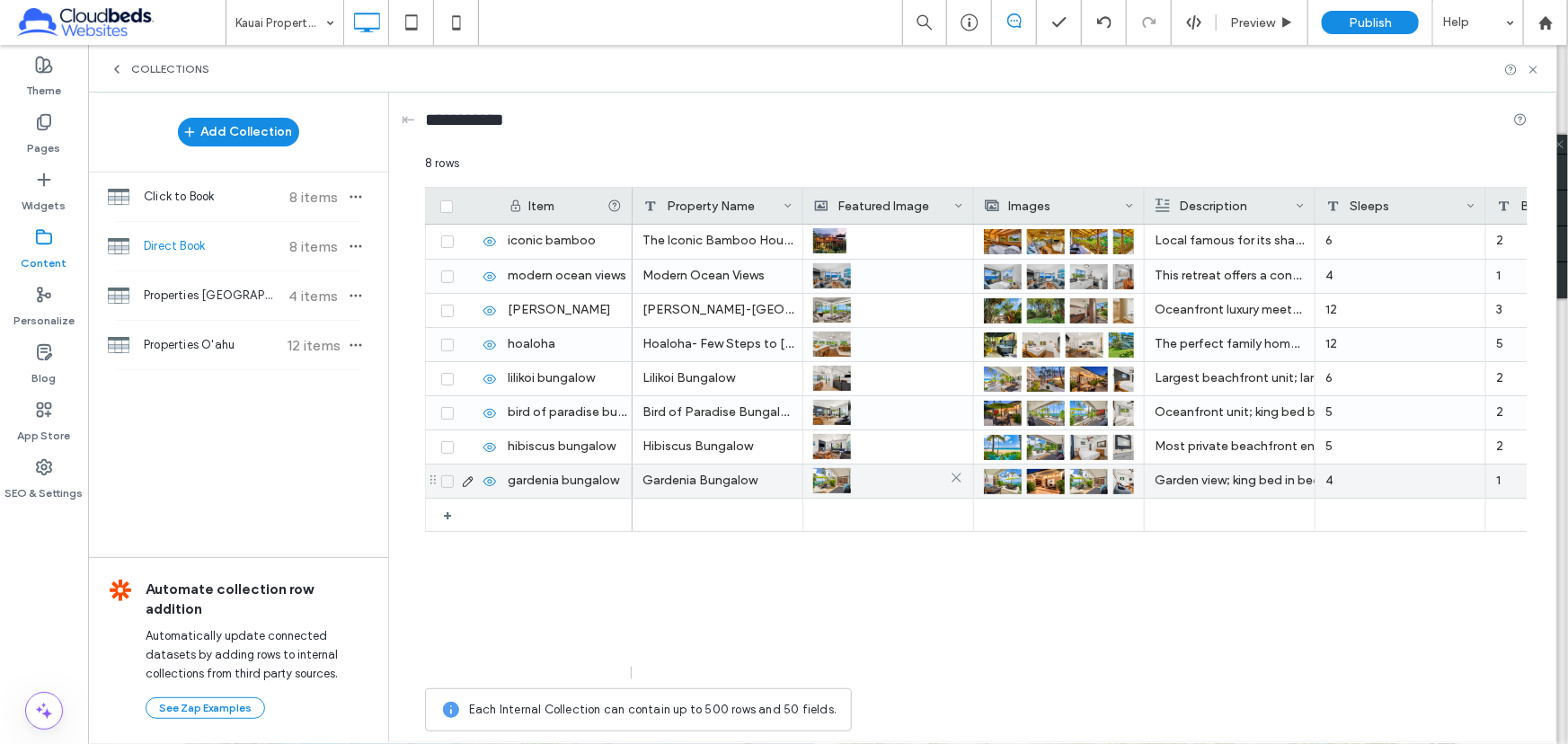
click at [884, 482] on div at bounding box center [888, 481] width 151 height 32
click at [884, 482] on div at bounding box center [889, 482] width 150 height 32
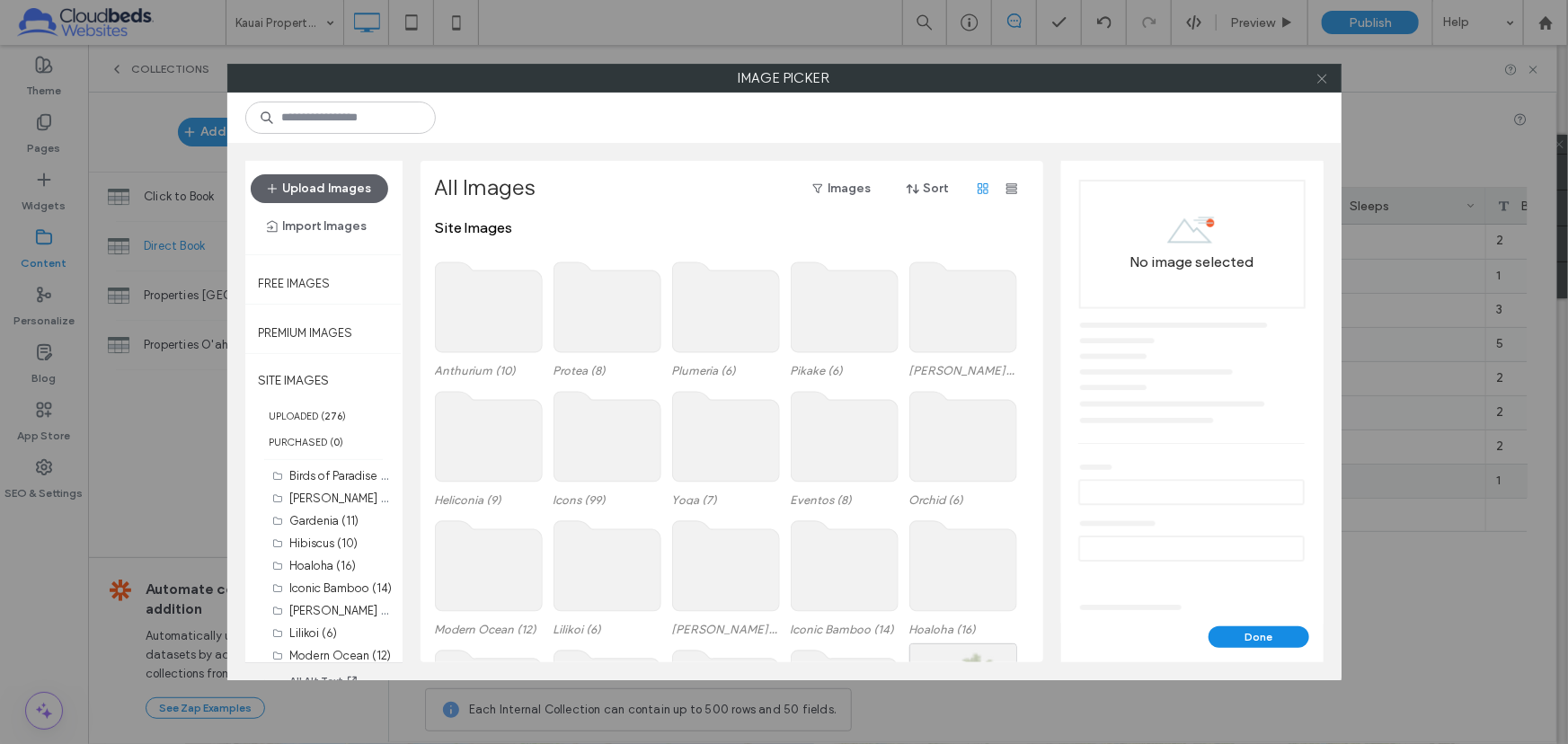
click at [1322, 75] on icon at bounding box center [1323, 79] width 14 height 14
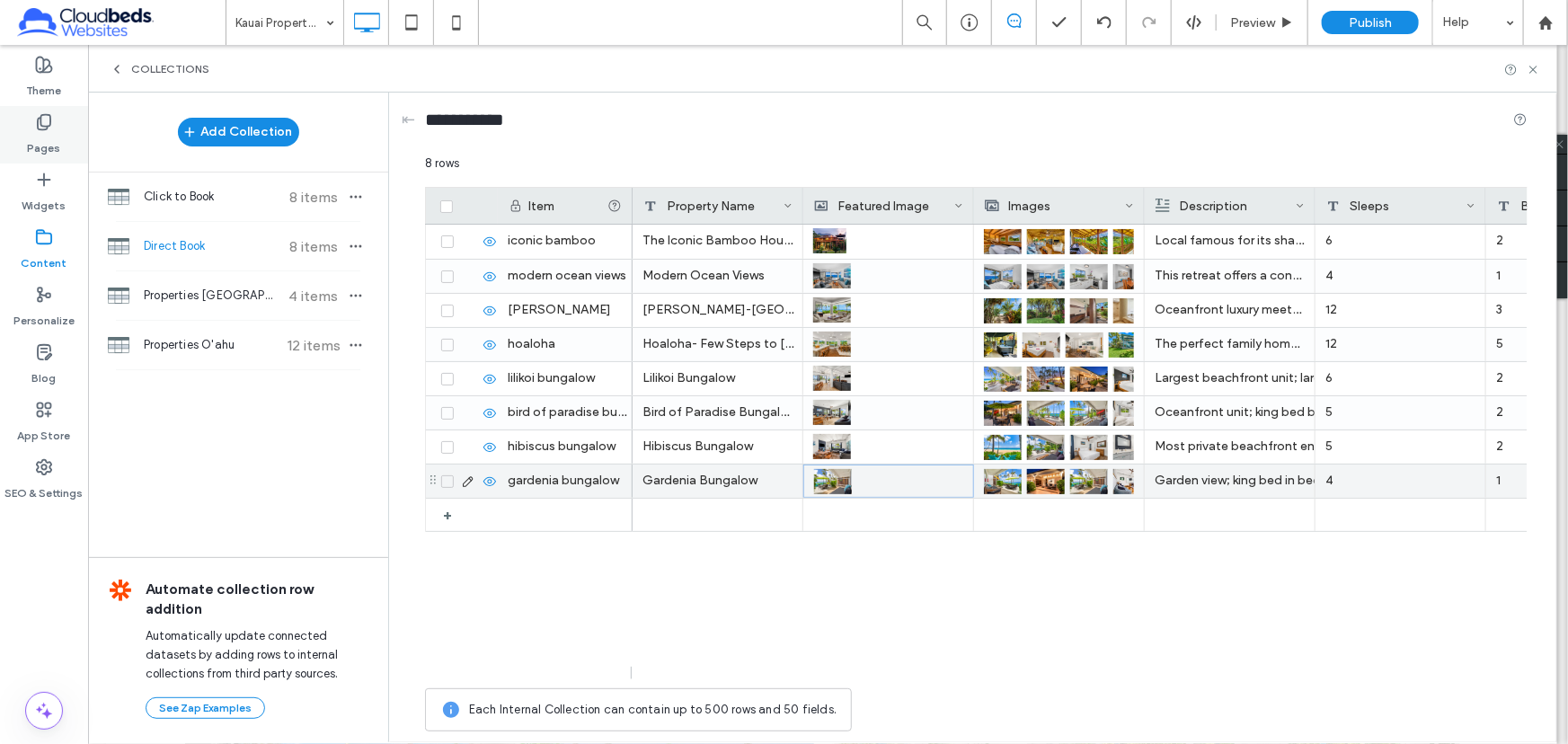
click at [53, 115] on div "Pages" at bounding box center [44, 135] width 88 height 58
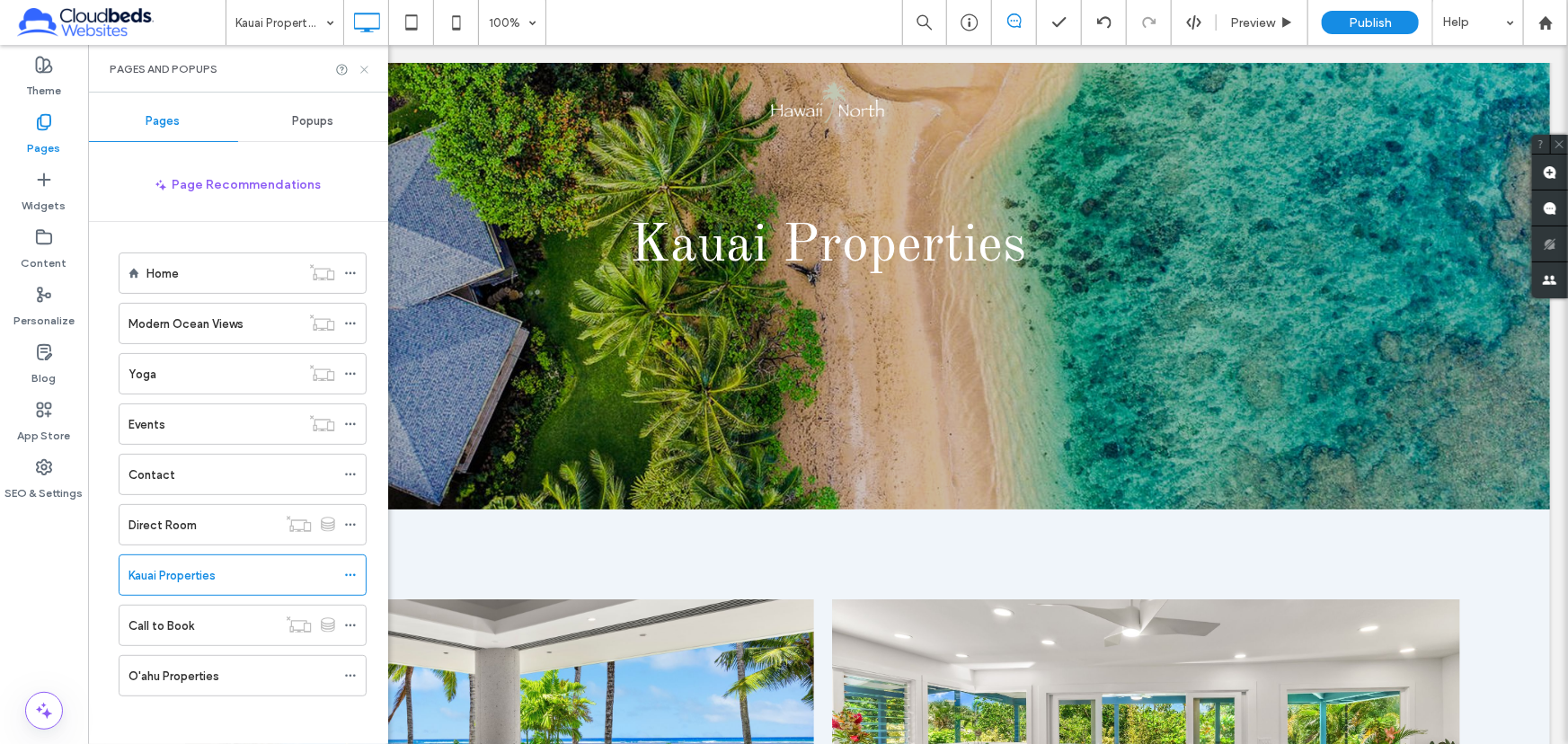
click at [360, 67] on icon at bounding box center [365, 70] width 14 height 14
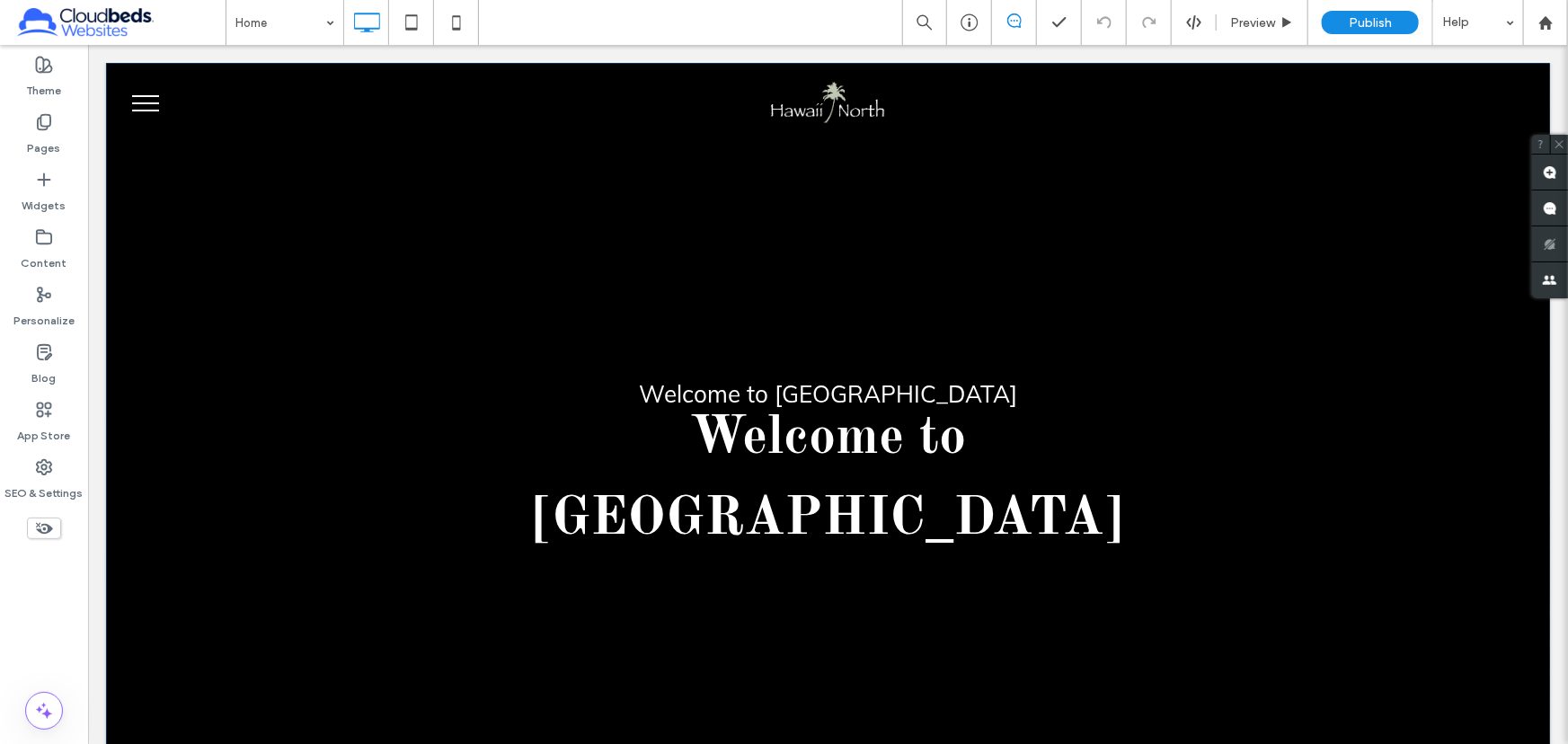
click at [499, 286] on div at bounding box center [826, 471] width 1444 height 819
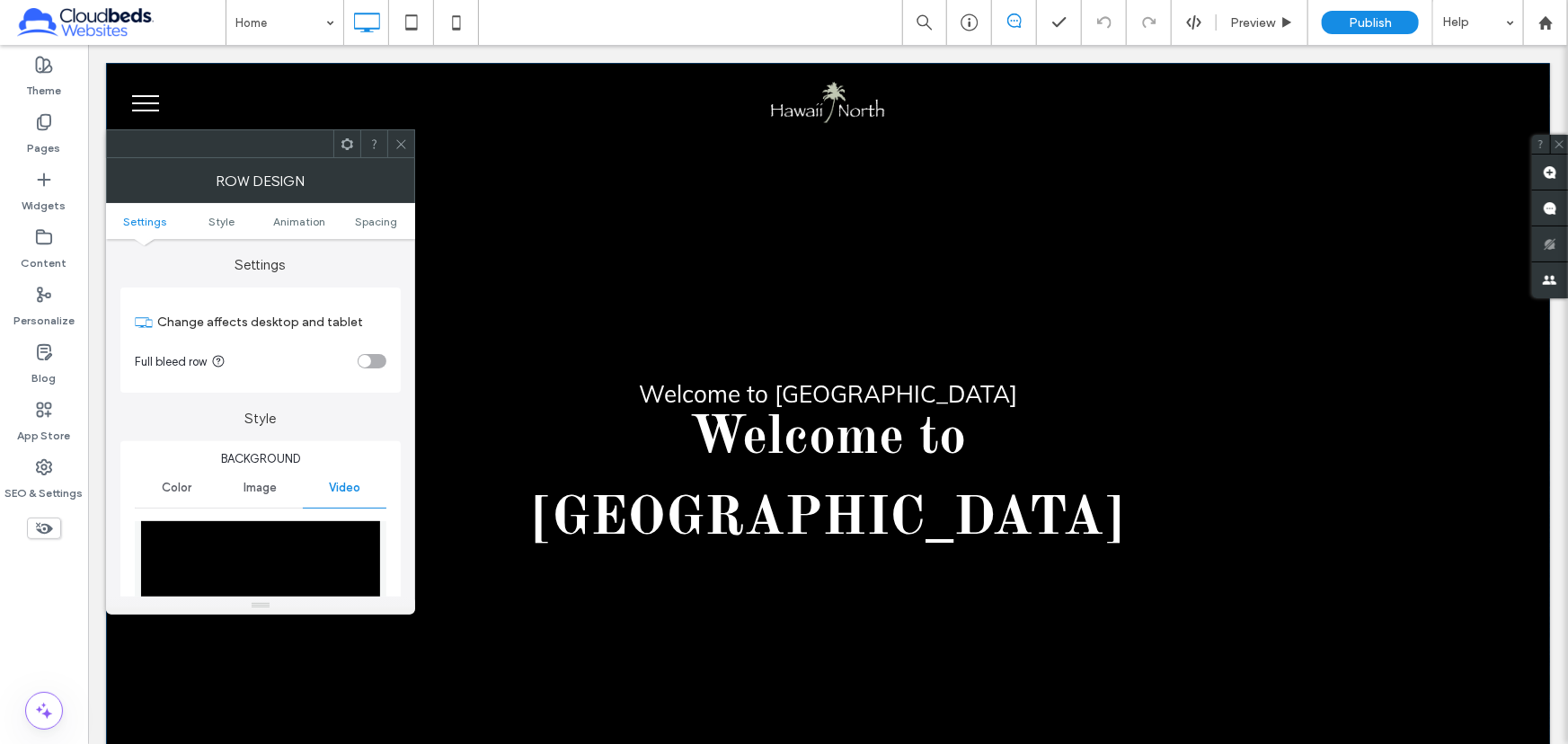
scroll to position [244, 0]
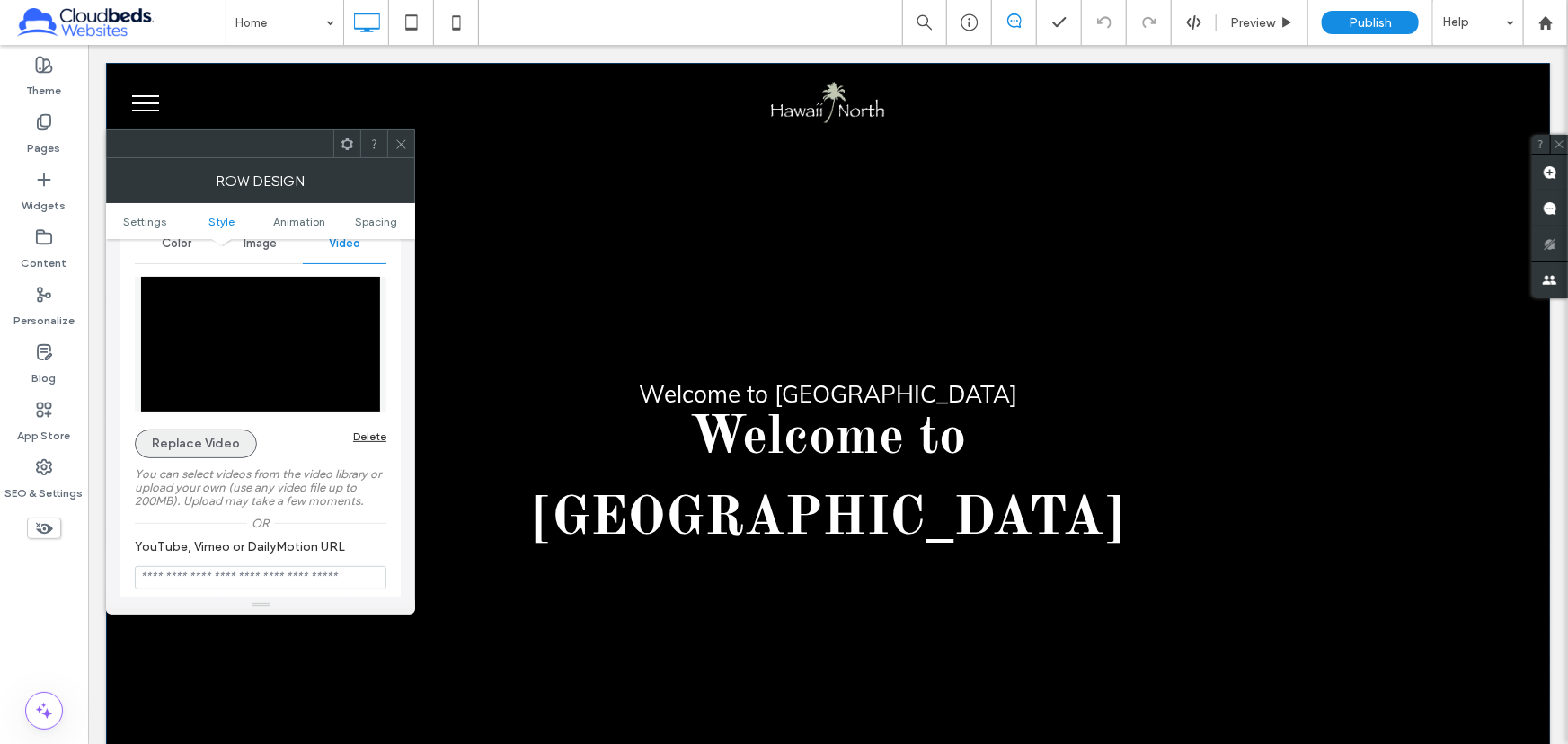
click at [232, 435] on button "Replace Video" at bounding box center [195, 444] width 123 height 29
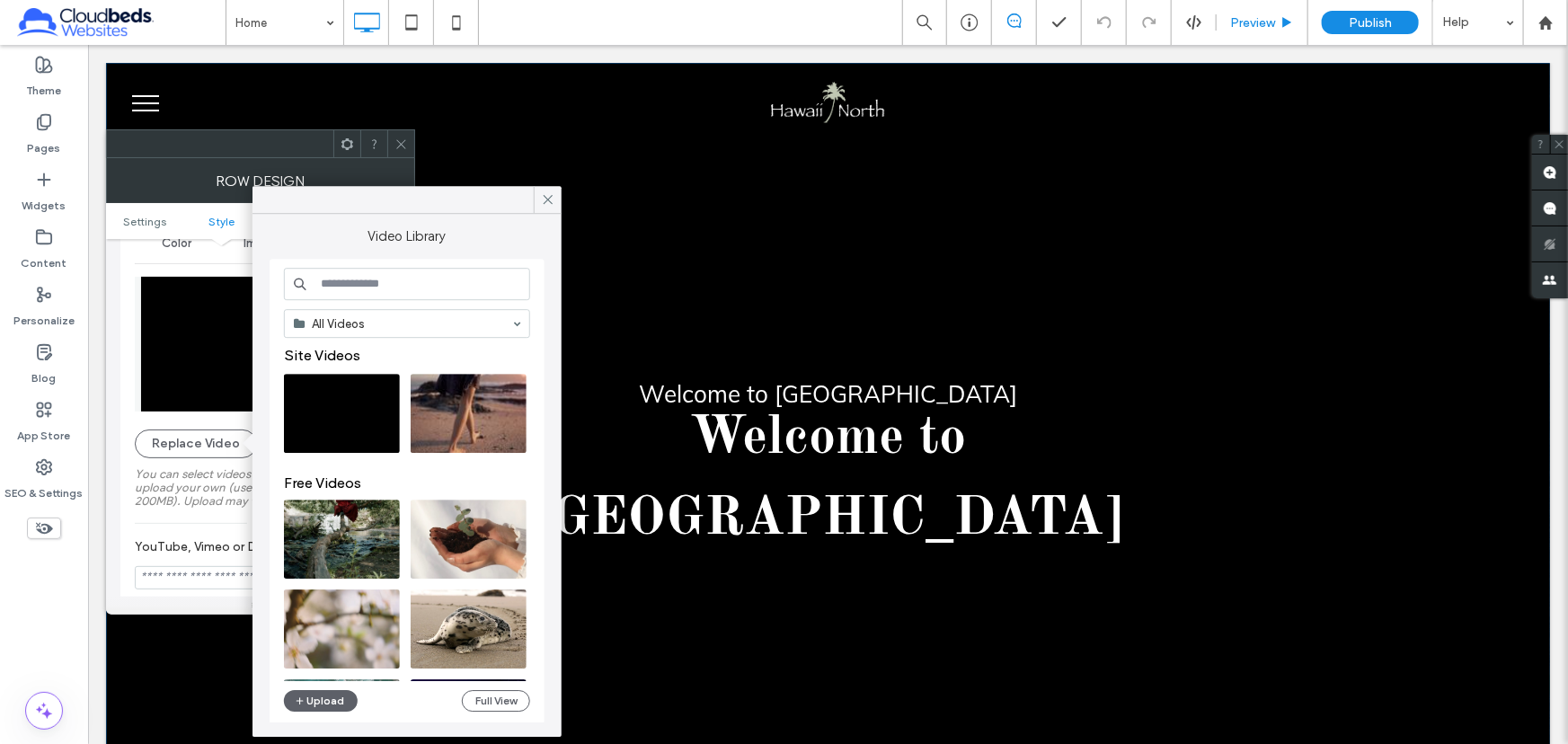
scroll to position [17, 0]
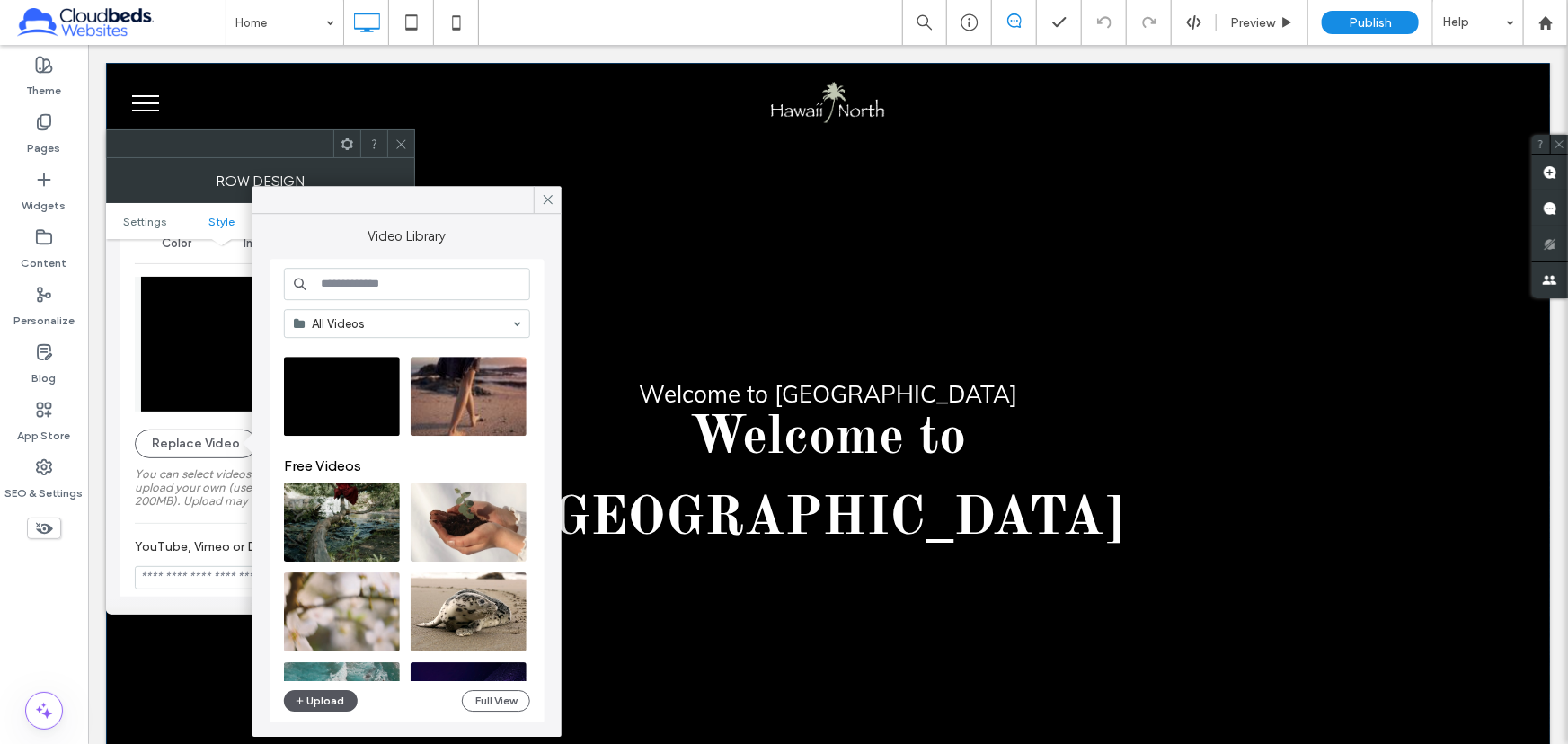
click at [328, 697] on button "Upload" at bounding box center [321, 701] width 74 height 22
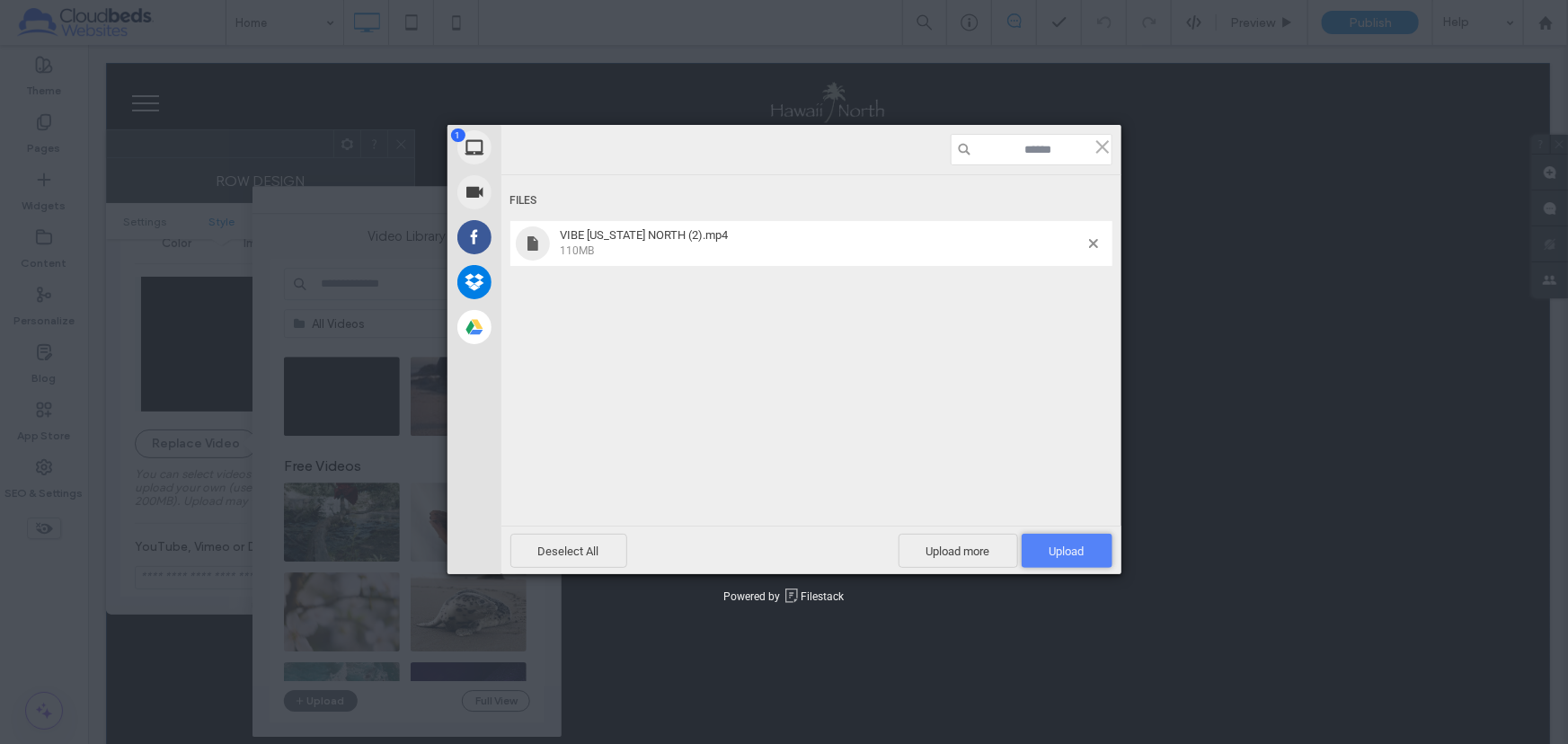
click at [1050, 558] on span "Upload 1" at bounding box center [1067, 552] width 35 height 14
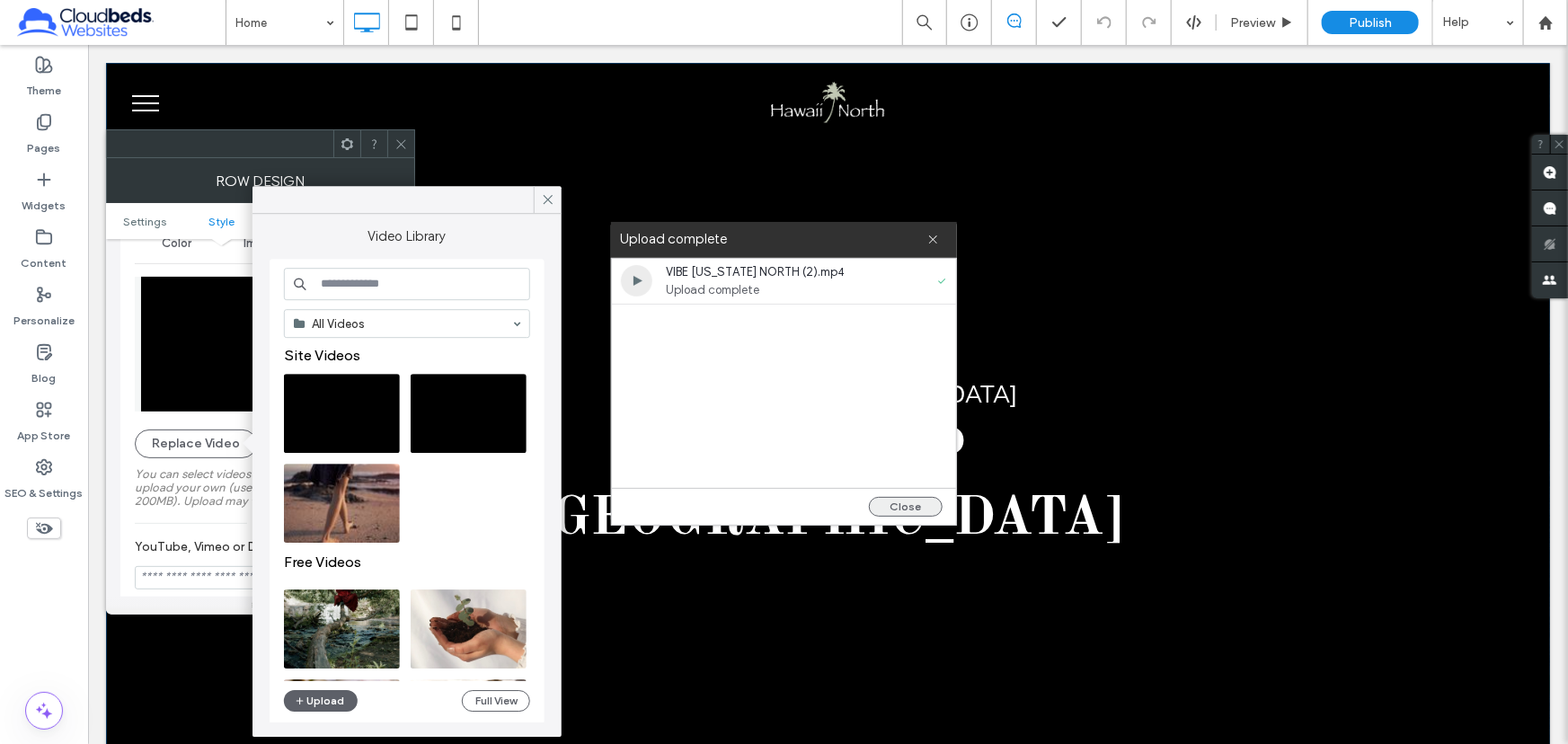
click at [883, 510] on button "Close" at bounding box center [906, 507] width 74 height 20
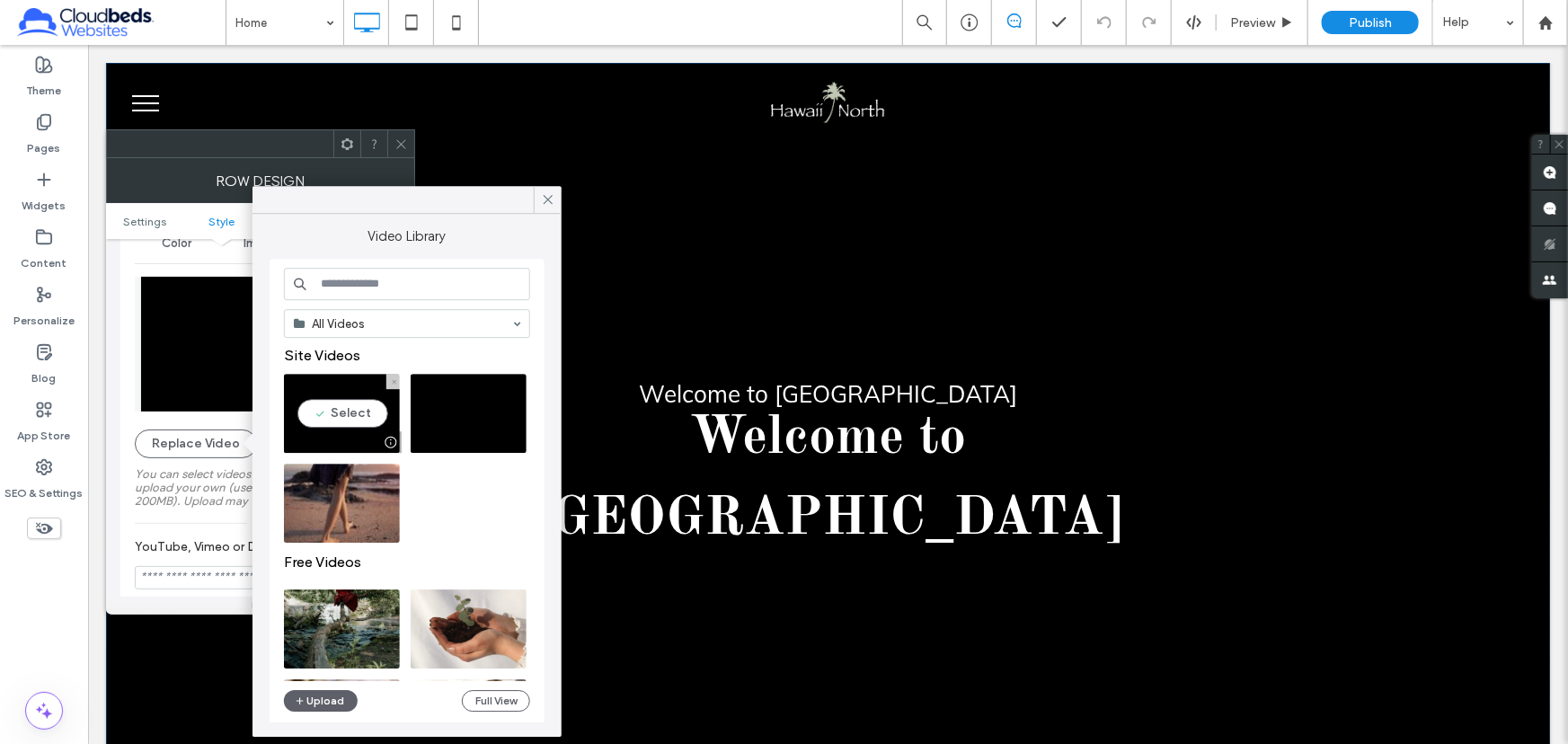
click at [361, 403] on video at bounding box center [342, 413] width 116 height 79
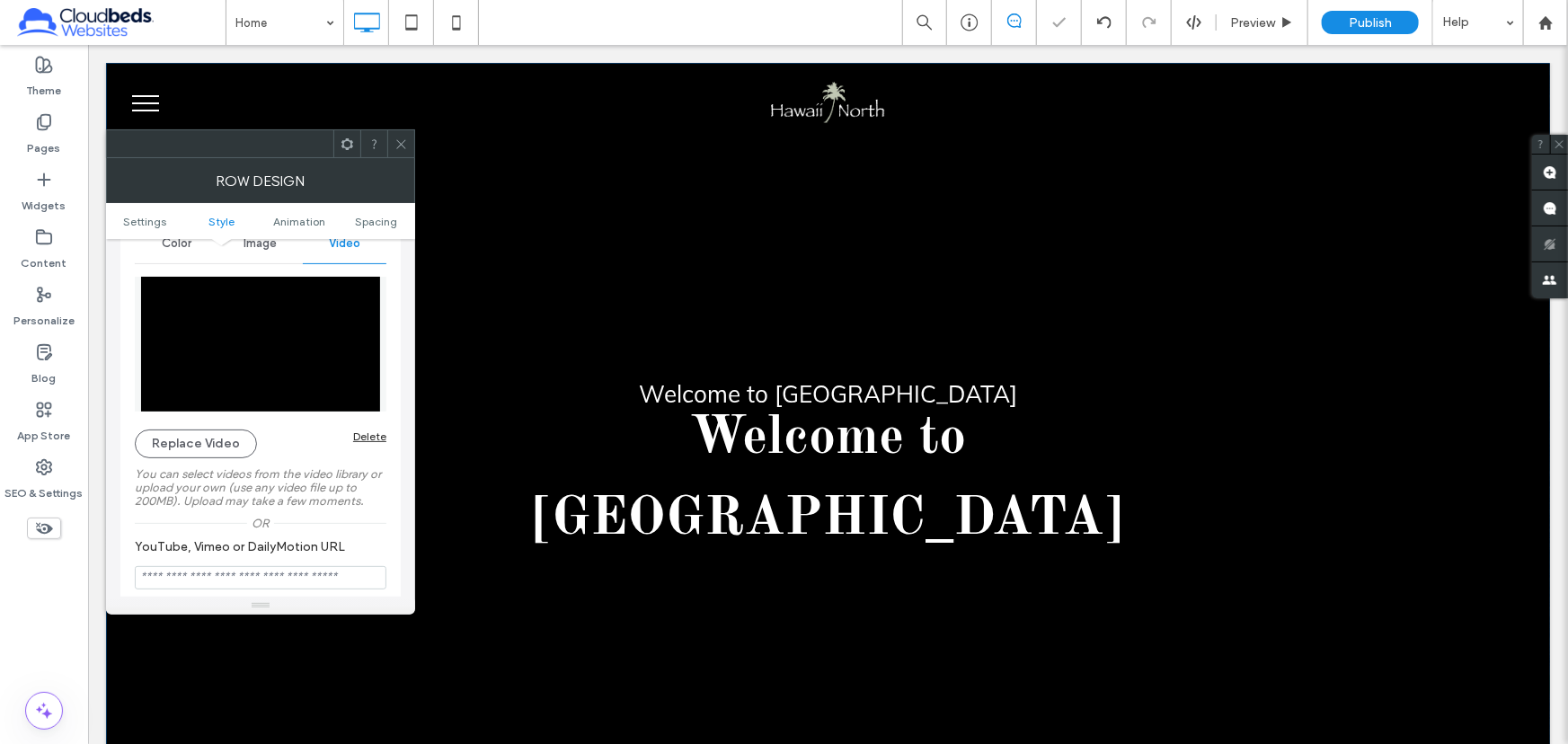
click at [402, 148] on icon at bounding box center [402, 145] width 14 height 14
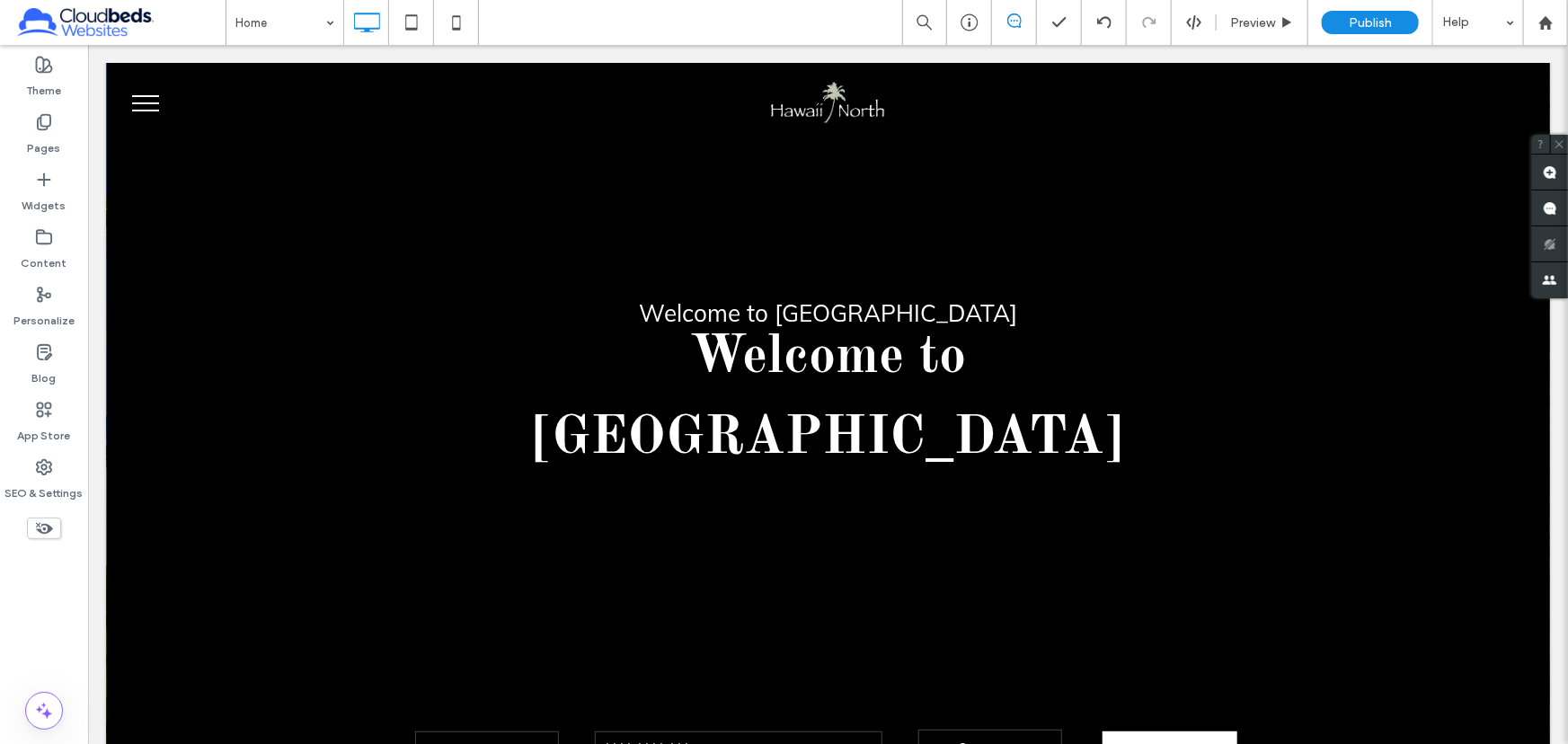
scroll to position [0, 0]
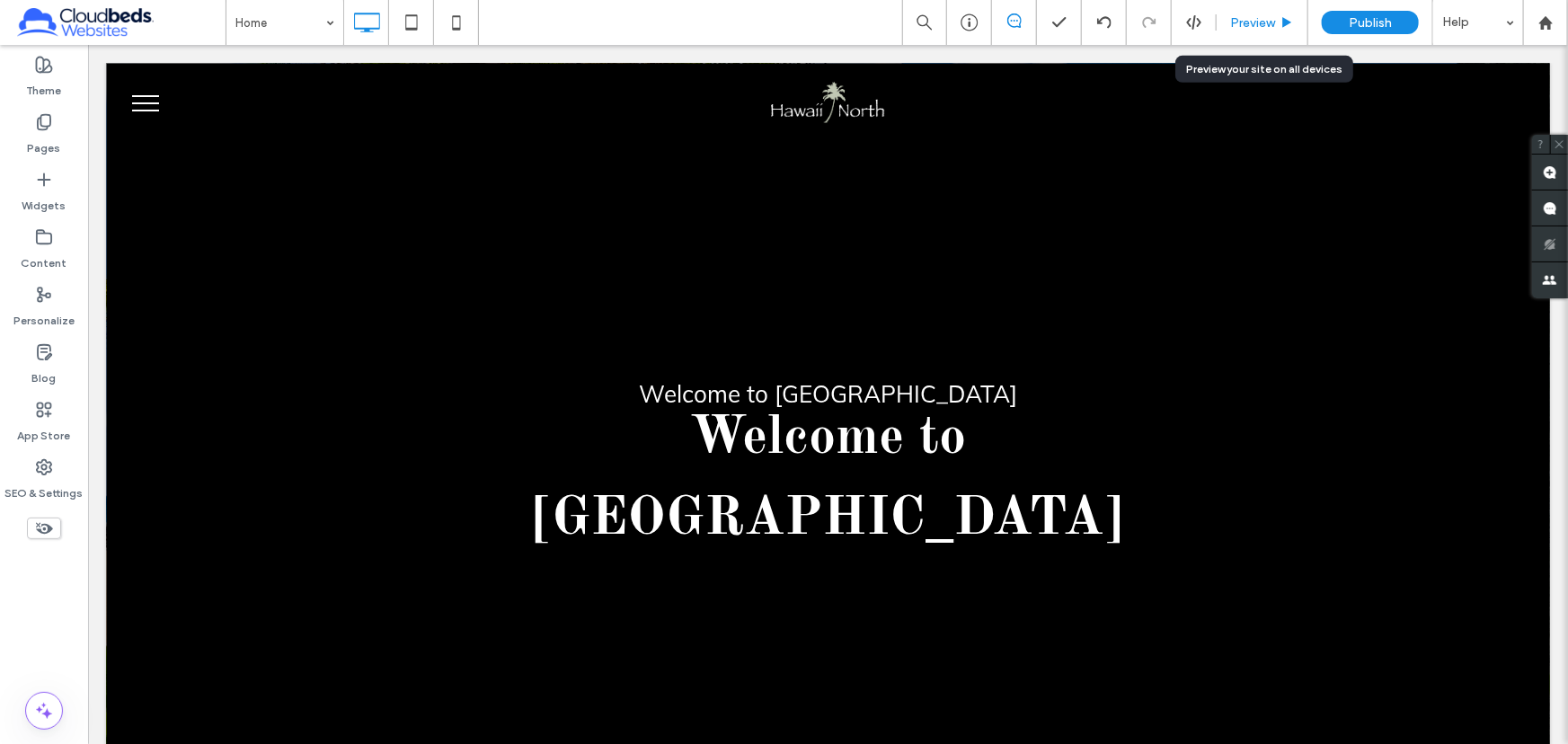
click at [1277, 16] on div "Preview" at bounding box center [1261, 22] width 91 height 15
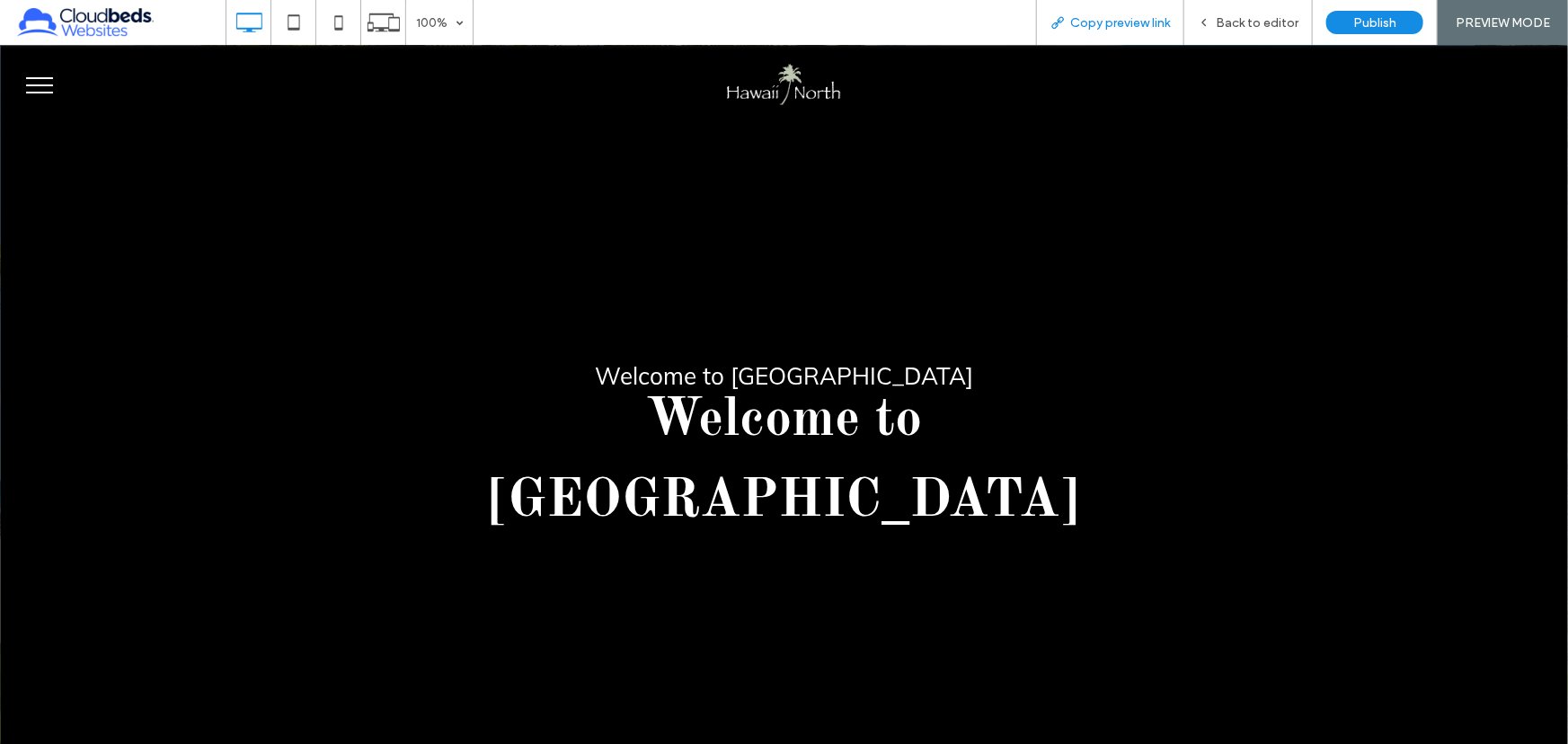
click at [1126, 26] on span "Copy preview link" at bounding box center [1120, 22] width 100 height 15
